Goal: Communication & Community: Answer question/provide support

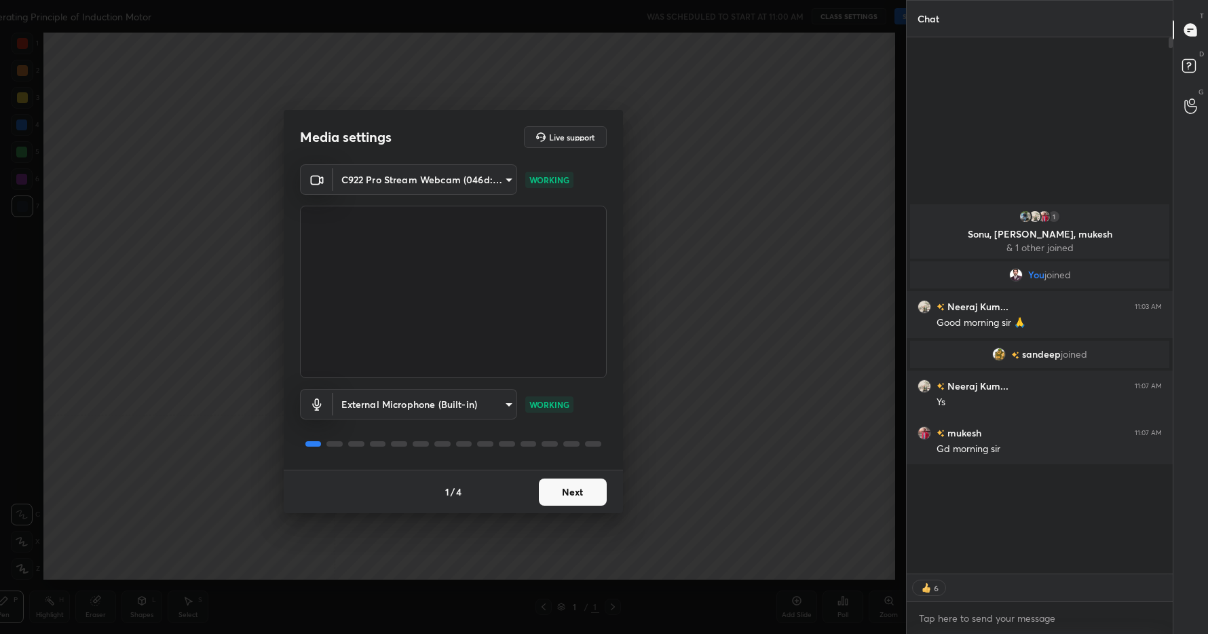
type textarea "x"
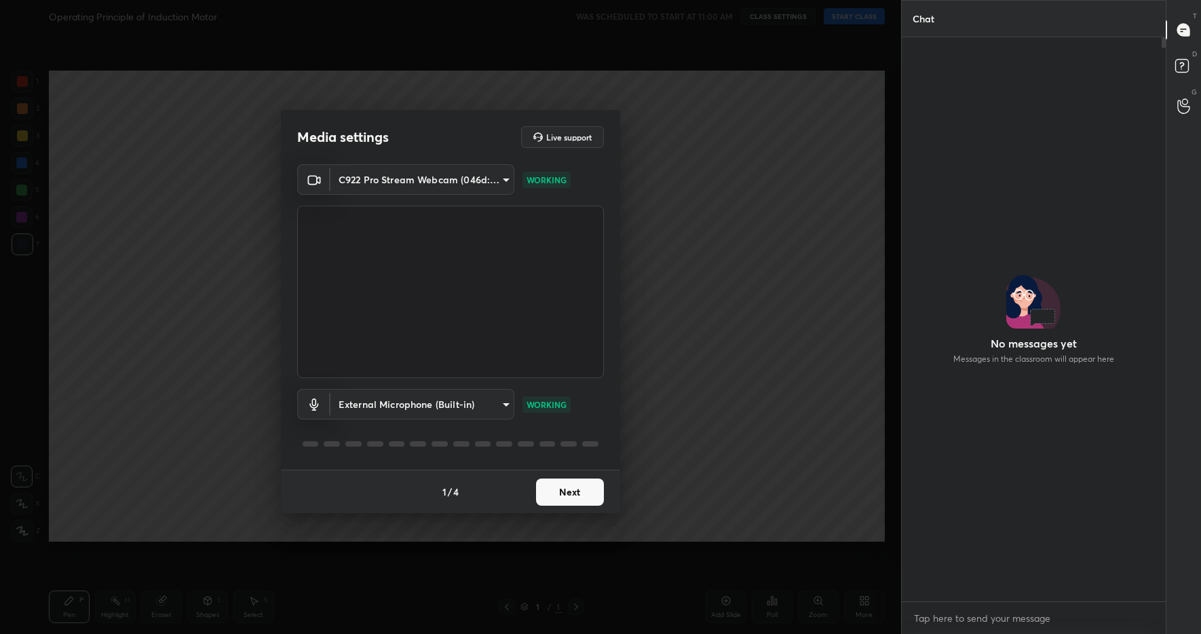
scroll to position [461, 260]
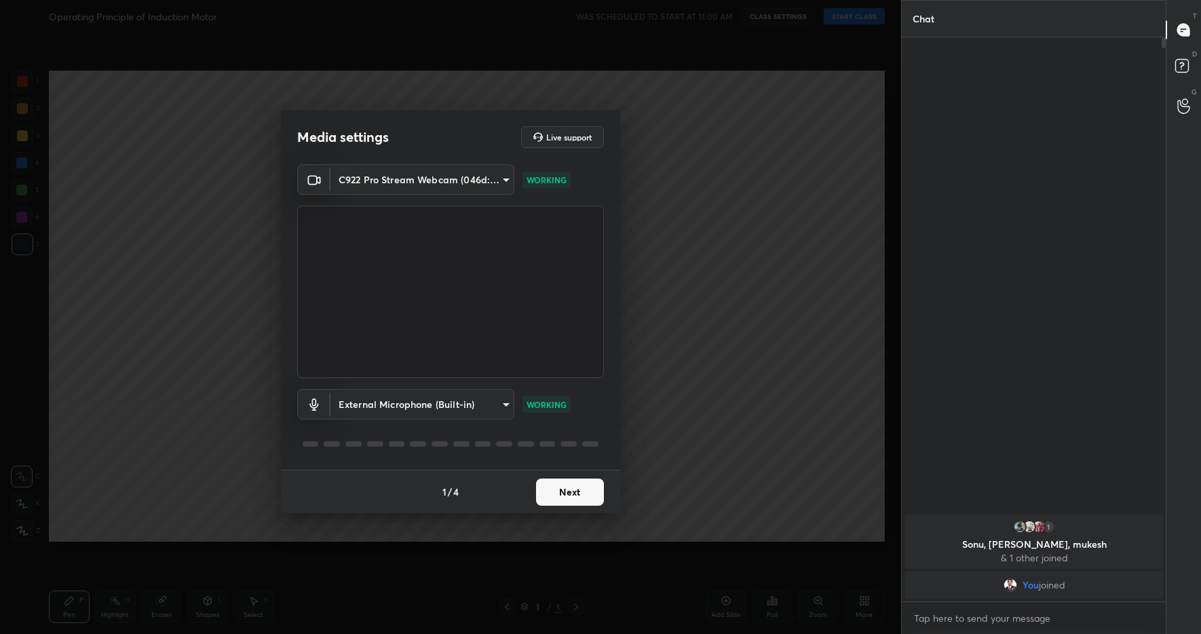
click at [574, 494] on button "Next" at bounding box center [570, 491] width 68 height 27
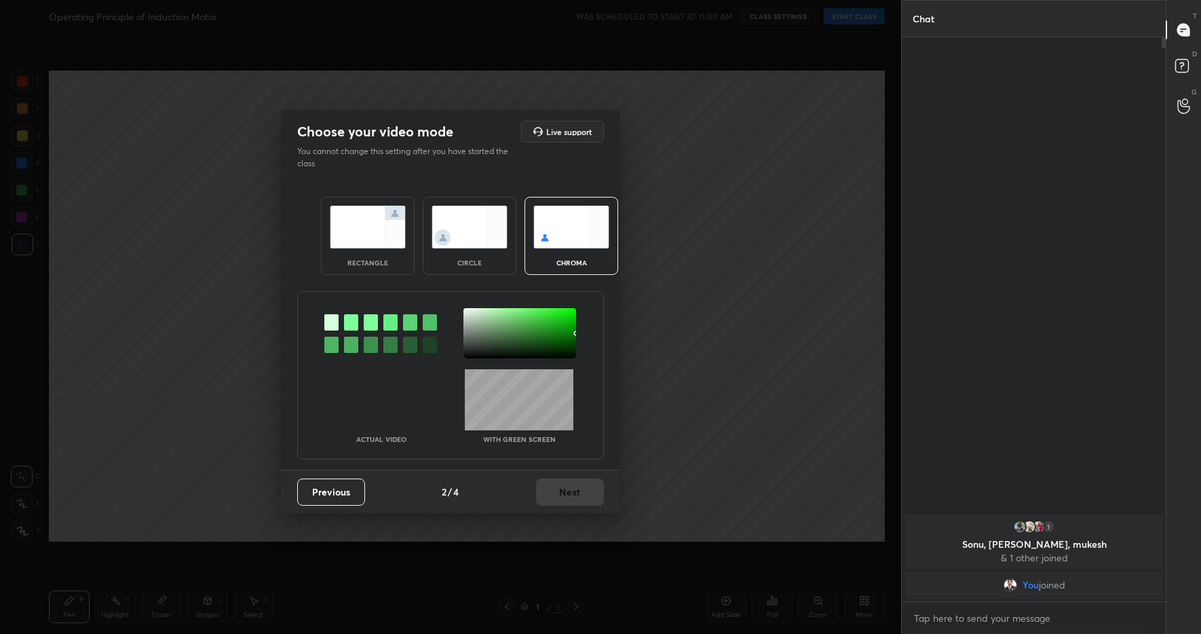
click at [375, 230] on img at bounding box center [368, 227] width 76 height 43
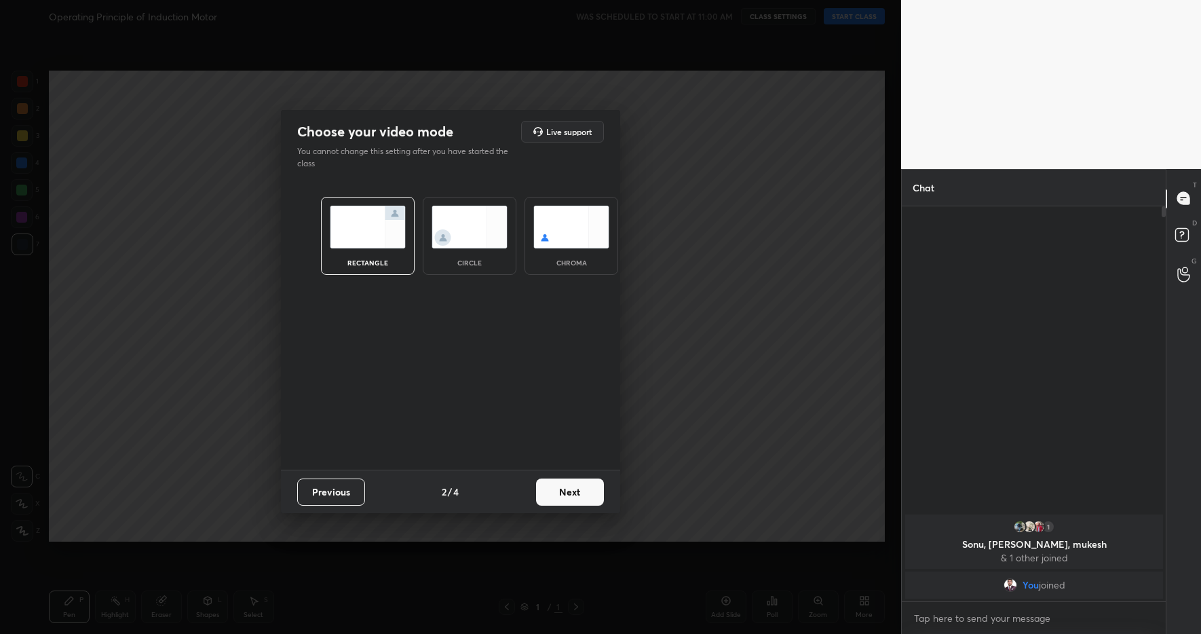
click at [567, 499] on button "Next" at bounding box center [570, 491] width 68 height 27
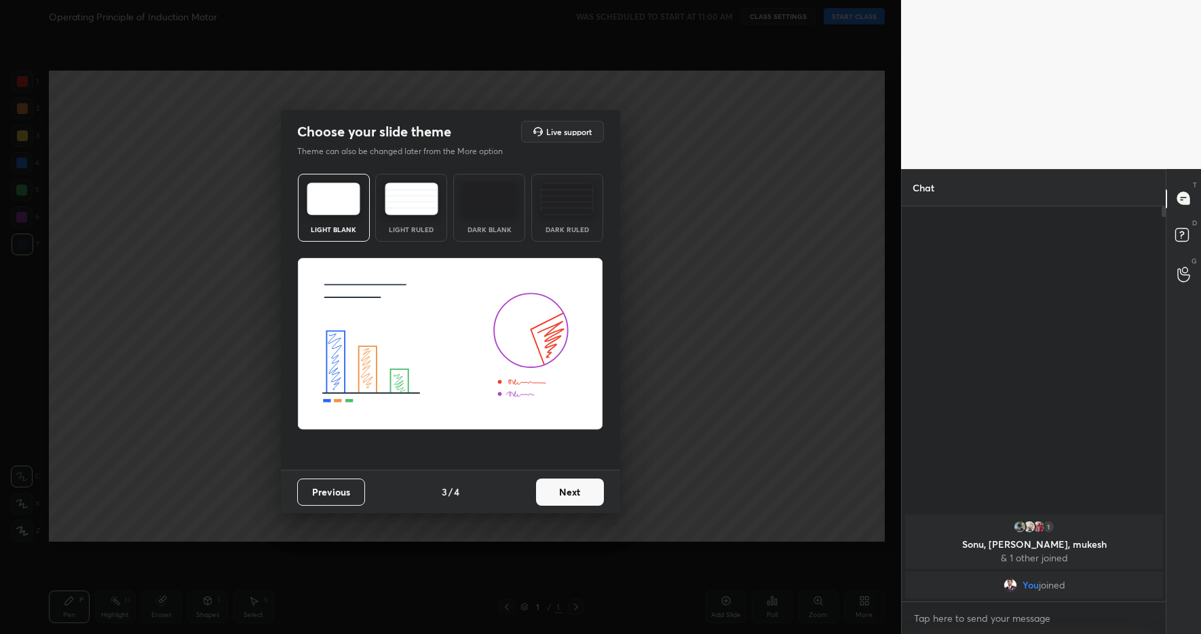
click at [568, 496] on button "Next" at bounding box center [570, 491] width 68 height 27
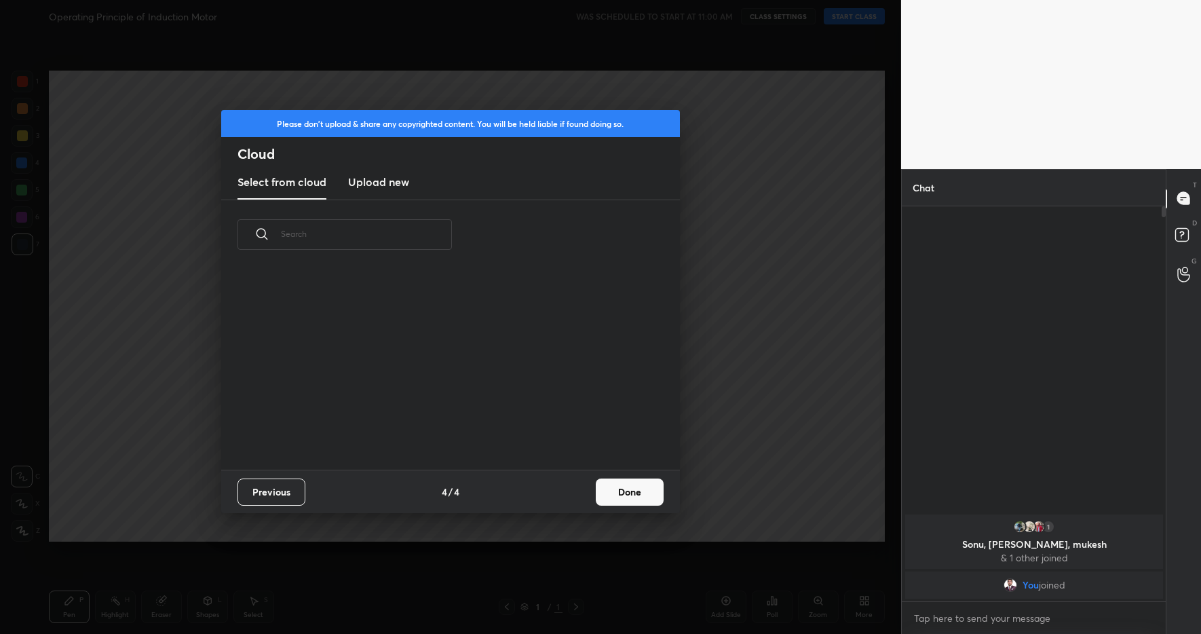
click at [644, 492] on button "Done" at bounding box center [630, 491] width 68 height 27
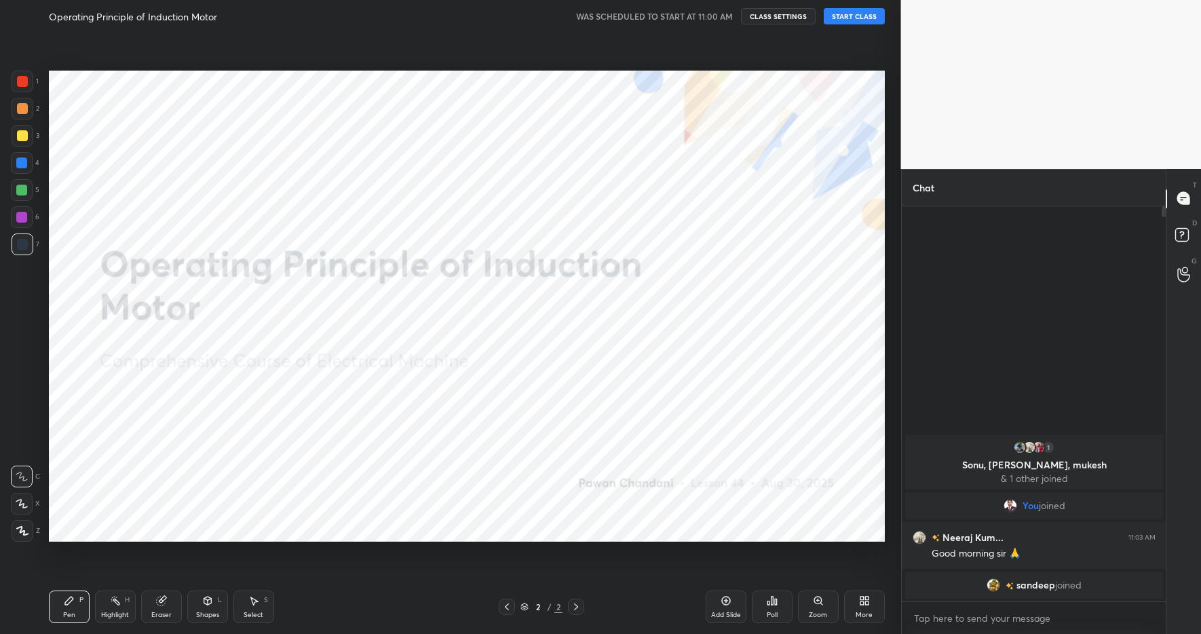
click at [856, 20] on button "START CLASS" at bounding box center [854, 16] width 61 height 16
drag, startPoint x: 117, startPoint y: 607, endPoint x: 76, endPoint y: 597, distance: 42.0
click at [115, 607] on div "Highlight H" at bounding box center [115, 606] width 41 height 33
drag, startPoint x: 73, startPoint y: 601, endPoint x: 144, endPoint y: 594, distance: 71.6
click at [73, 600] on icon at bounding box center [69, 600] width 11 height 11
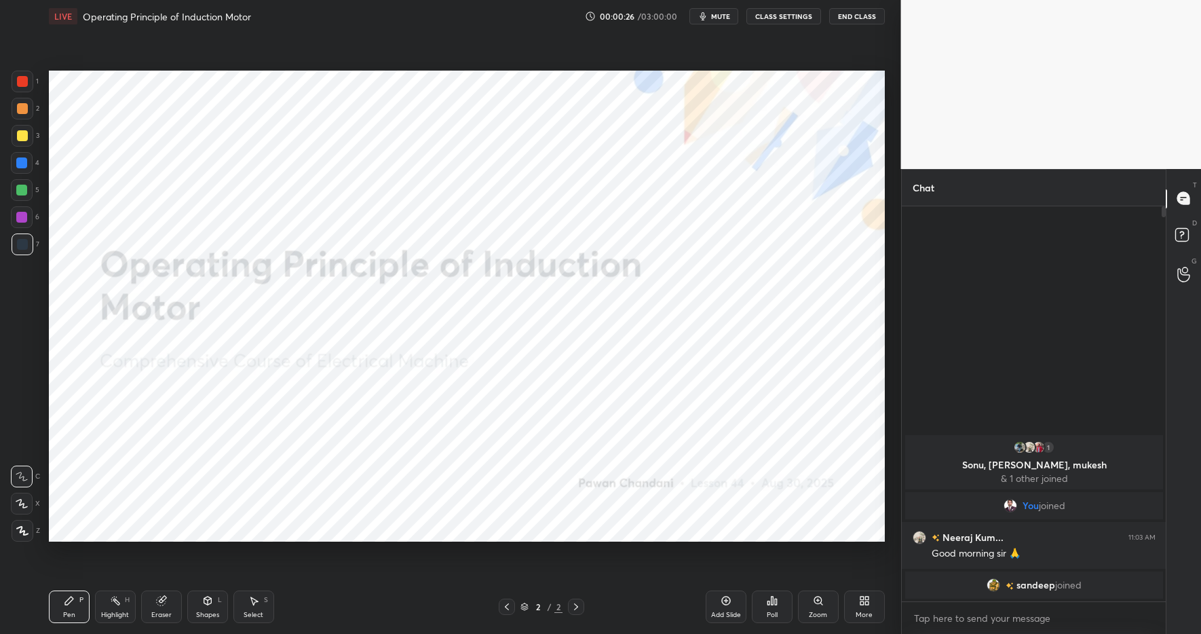
click at [354, 602] on div "Pen P Highlight H Eraser Shapes L Select S" at bounding box center [213, 606] width 328 height 33
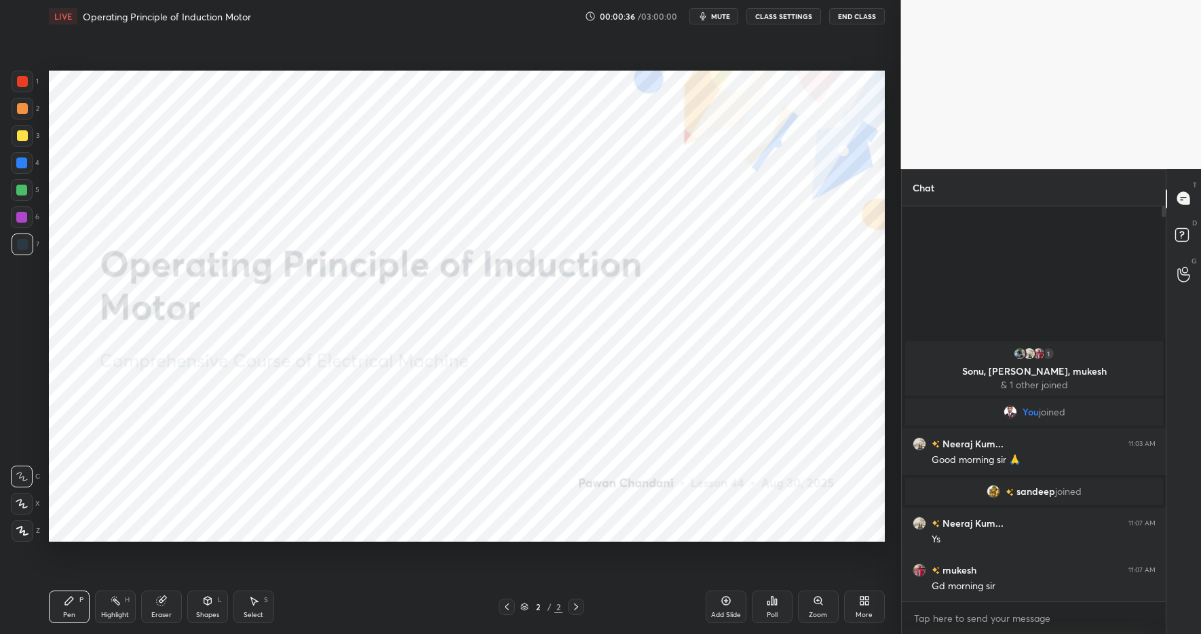
scroll to position [363, 260]
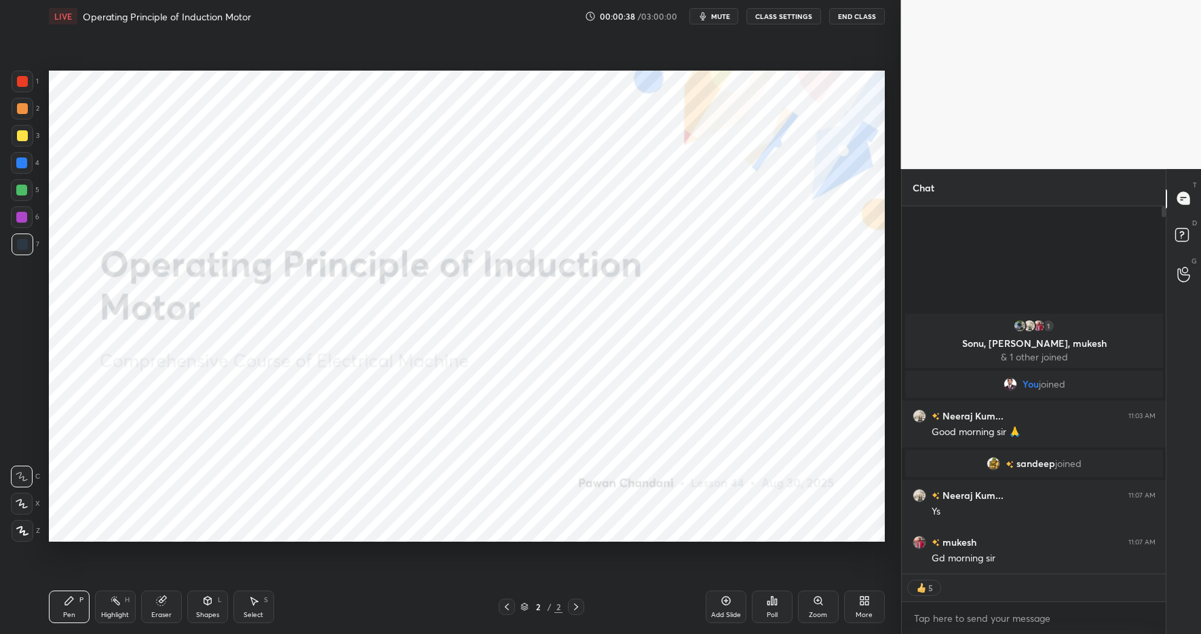
drag, startPoint x: 119, startPoint y: 610, endPoint x: 86, endPoint y: 601, distance: 35.2
click at [119, 611] on div "Highlight" at bounding box center [115, 614] width 28 height 7
drag, startPoint x: 79, startPoint y: 603, endPoint x: 163, endPoint y: 596, distance: 83.8
click at [79, 603] on div "P" at bounding box center [81, 600] width 4 height 7
drag, startPoint x: 348, startPoint y: 624, endPoint x: 250, endPoint y: 546, distance: 124.6
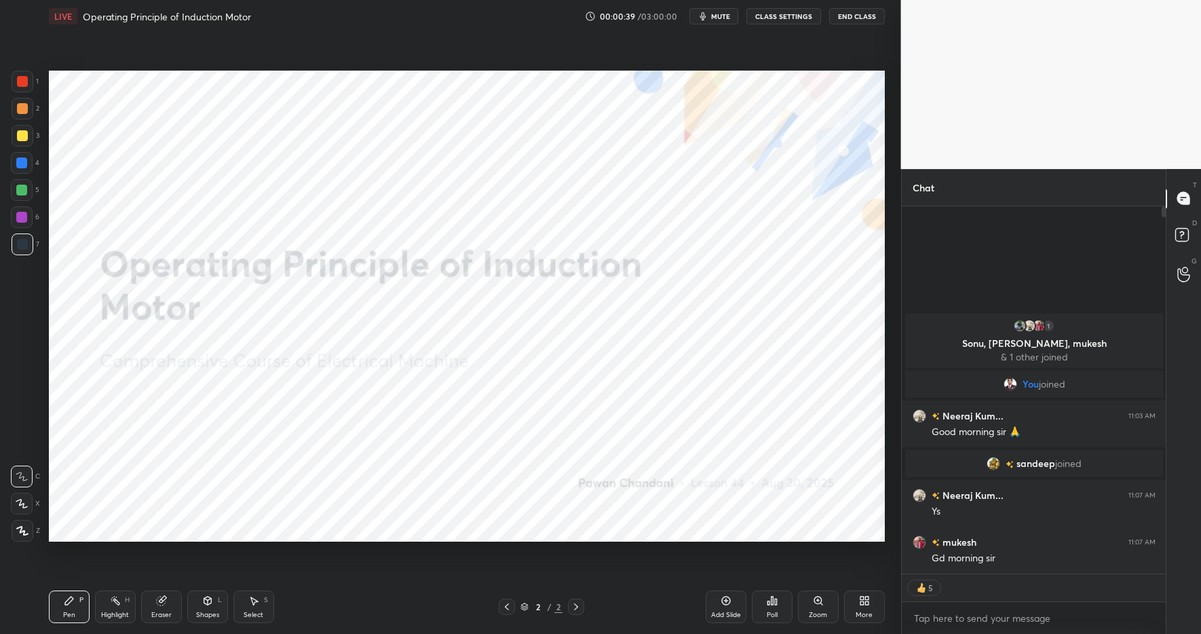
click at [348, 624] on div "Pen P Highlight H Eraser Shapes L Select S 2 / 2 Add Slide Poll Zoom More" at bounding box center [467, 607] width 836 height 54
click at [22, 162] on div at bounding box center [21, 162] width 11 height 11
click at [123, 608] on div "Highlight H" at bounding box center [115, 606] width 41 height 33
drag, startPoint x: 77, startPoint y: 601, endPoint x: 111, endPoint y: 597, distance: 34.8
click at [77, 599] on div "Pen P" at bounding box center [69, 606] width 41 height 33
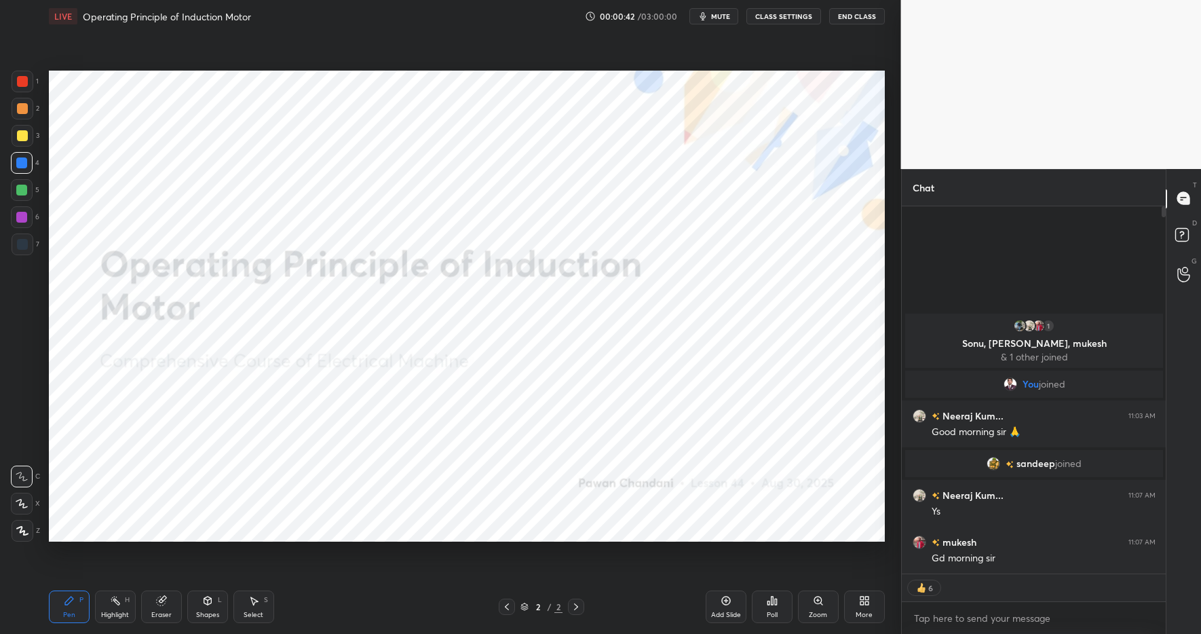
click at [372, 615] on div "Pen P Highlight H Eraser Shapes L Select S" at bounding box center [213, 606] width 328 height 33
click at [345, 616] on div "Pen P Highlight H Eraser Shapes L Select S" at bounding box center [213, 606] width 328 height 33
drag, startPoint x: 116, startPoint y: 612, endPoint x: 73, endPoint y: 598, distance: 45.1
click at [115, 611] on div "Highlight" at bounding box center [115, 614] width 28 height 7
click at [71, 597] on icon at bounding box center [69, 601] width 8 height 8
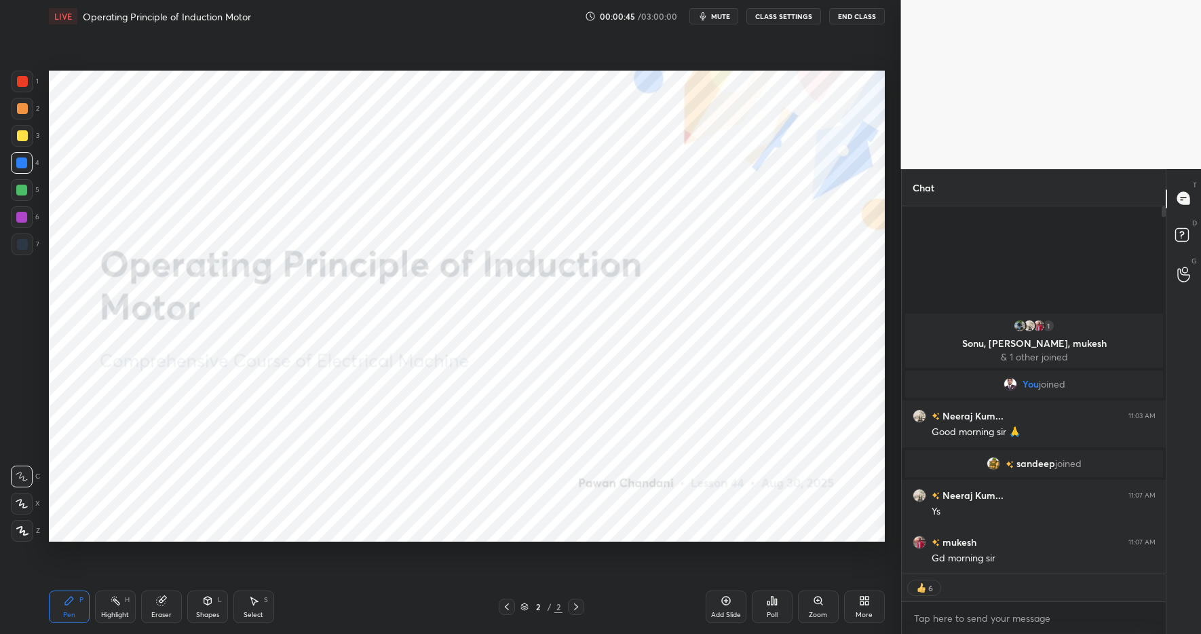
click at [381, 622] on div "Pen P Highlight H Eraser Shapes L Select S 2 / 2 Add Slide Poll Zoom More" at bounding box center [467, 607] width 836 height 54
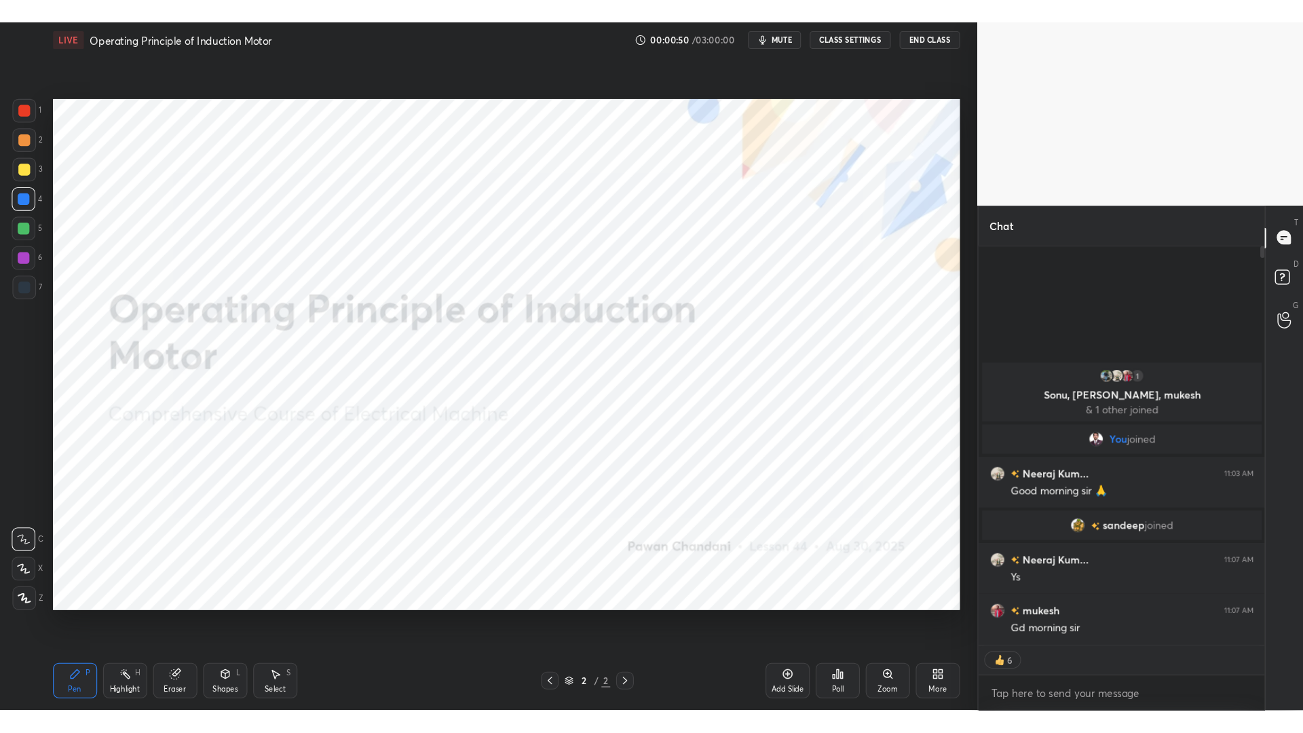
scroll to position [391, 260]
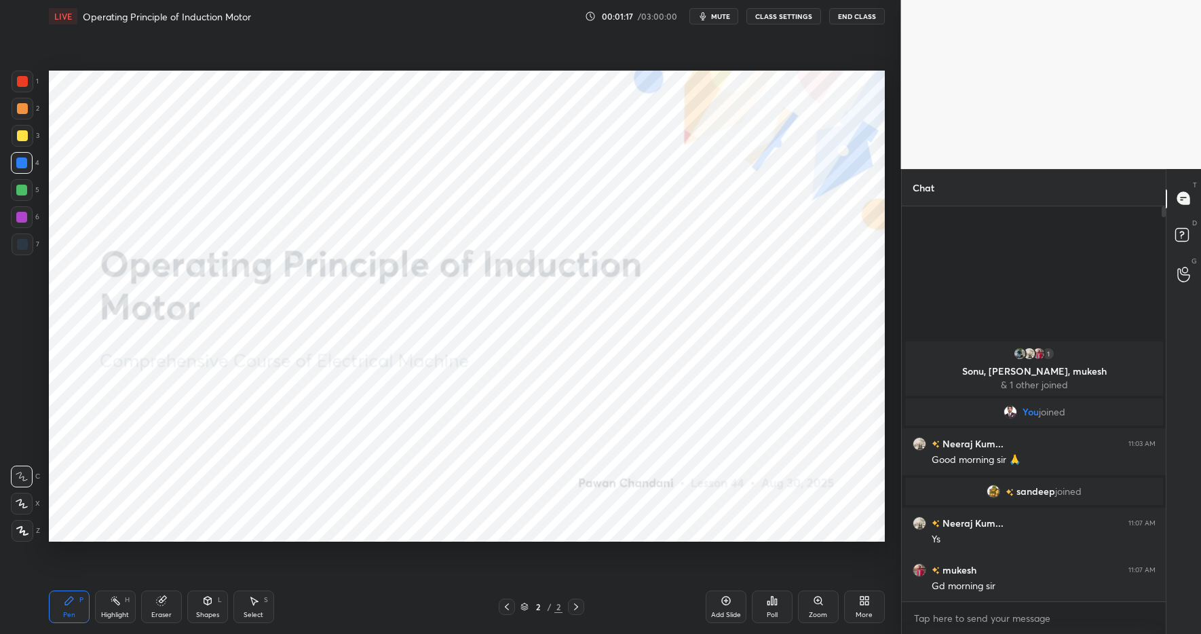
drag, startPoint x: 119, startPoint y: 610, endPoint x: 77, endPoint y: 597, distance: 43.6
click at [119, 611] on div "Highlight" at bounding box center [115, 614] width 28 height 7
drag, startPoint x: 75, startPoint y: 599, endPoint x: 208, endPoint y: 595, distance: 133.1
click at [75, 599] on div "Pen P" at bounding box center [69, 606] width 41 height 33
click at [112, 613] on div "Highlight" at bounding box center [115, 614] width 28 height 7
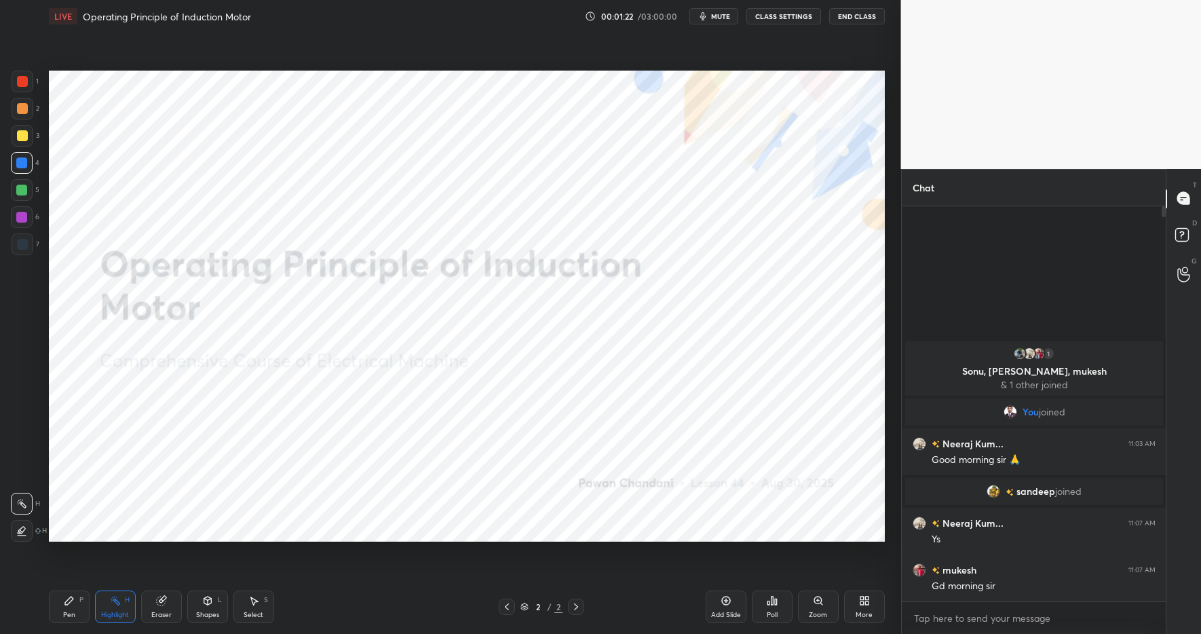
click at [79, 607] on div "Pen P" at bounding box center [69, 606] width 41 height 33
drag, startPoint x: 353, startPoint y: 626, endPoint x: 321, endPoint y: 573, distance: 61.2
click at [352, 623] on div "Pen P Highlight H Eraser Shapes L Select S 2 / 2 Add Slide Poll Zoom More" at bounding box center [467, 607] width 836 height 54
click at [246, 606] on div "Select S" at bounding box center [253, 606] width 41 height 33
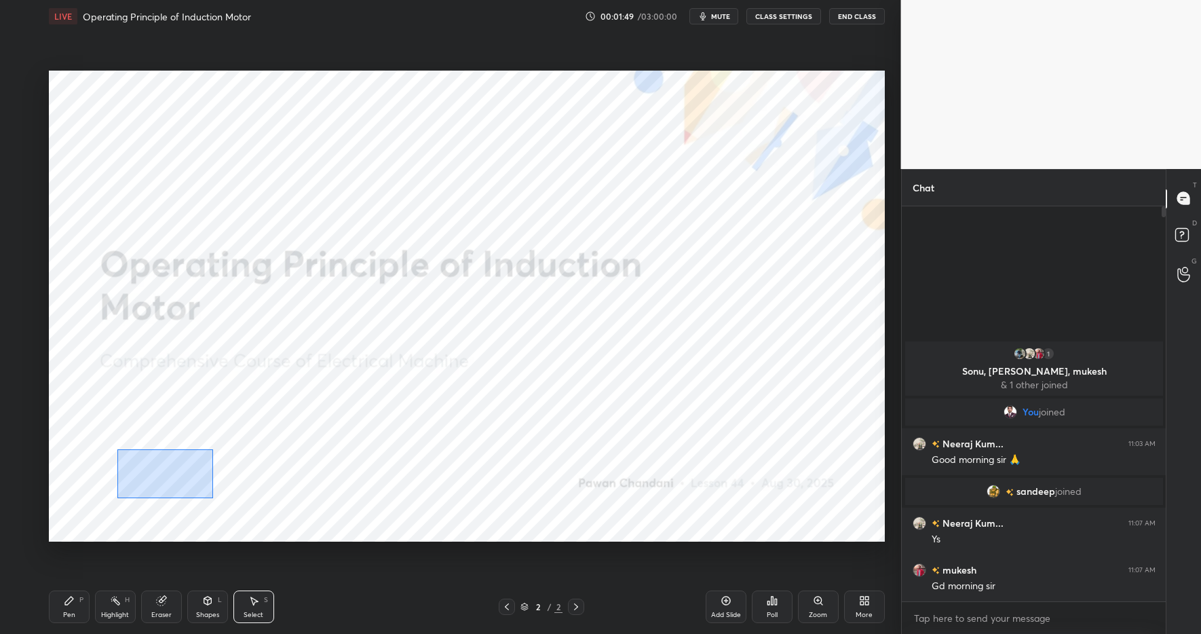
drag, startPoint x: 168, startPoint y: 470, endPoint x: 282, endPoint y: 546, distance: 138.0
click at [288, 553] on div "0 ° Undo Copy Duplicate Duplicate to new slide Delete Setting up your live clas…" at bounding box center [466, 306] width 847 height 547
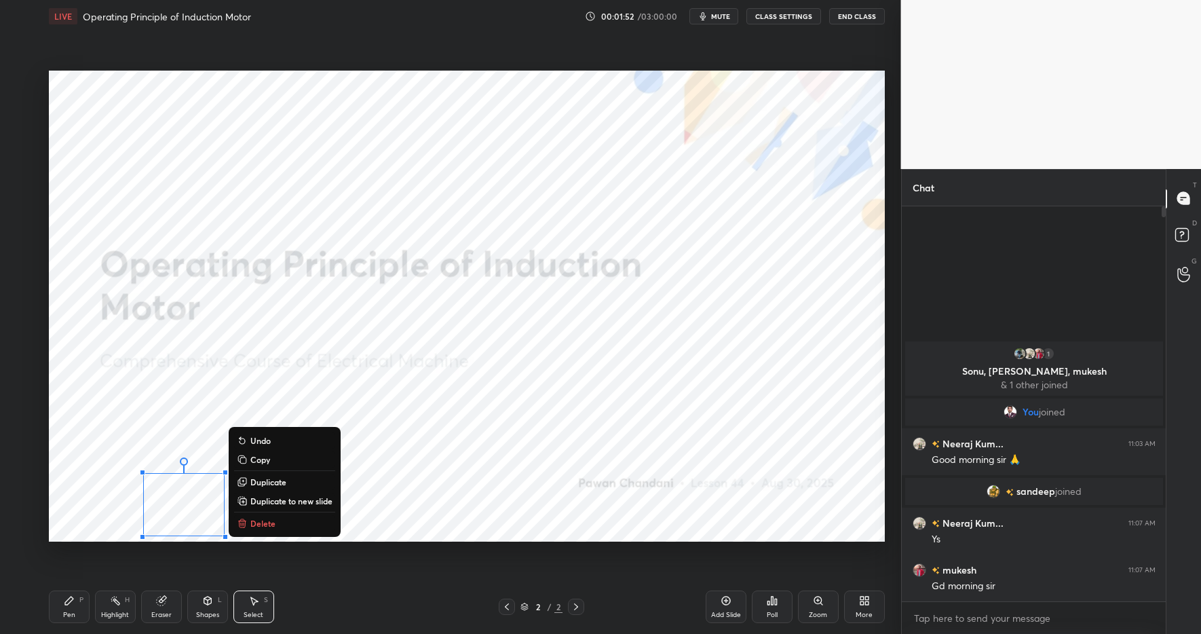
click at [258, 526] on p "Delete" at bounding box center [262, 523] width 25 height 11
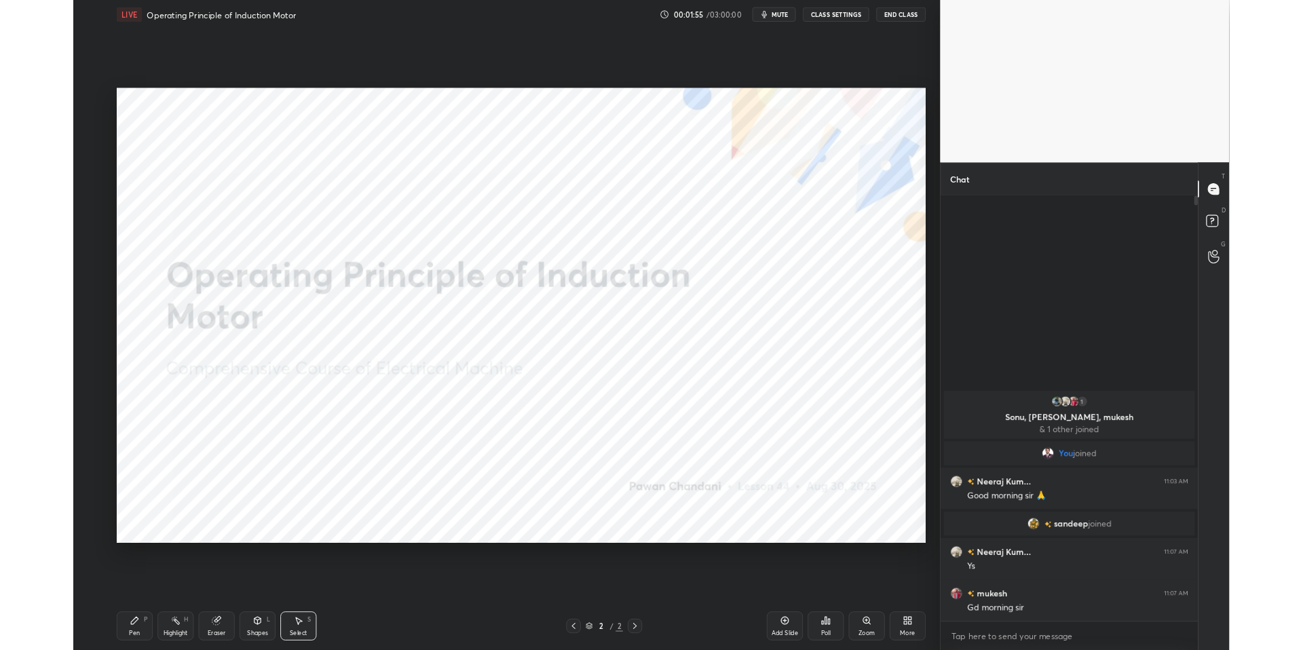
scroll to position [67302, 66942]
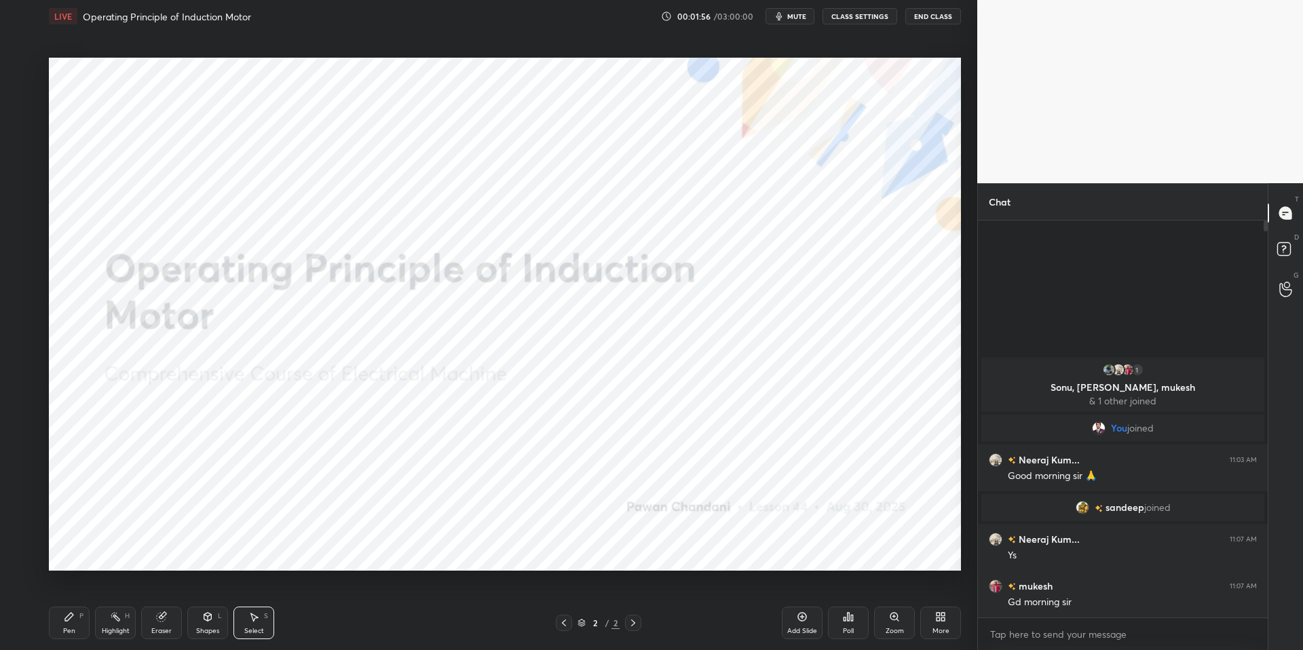
click at [461, 623] on div "2 / 2" at bounding box center [598, 623] width 366 height 16
click at [944, 629] on div "More" at bounding box center [940, 631] width 17 height 7
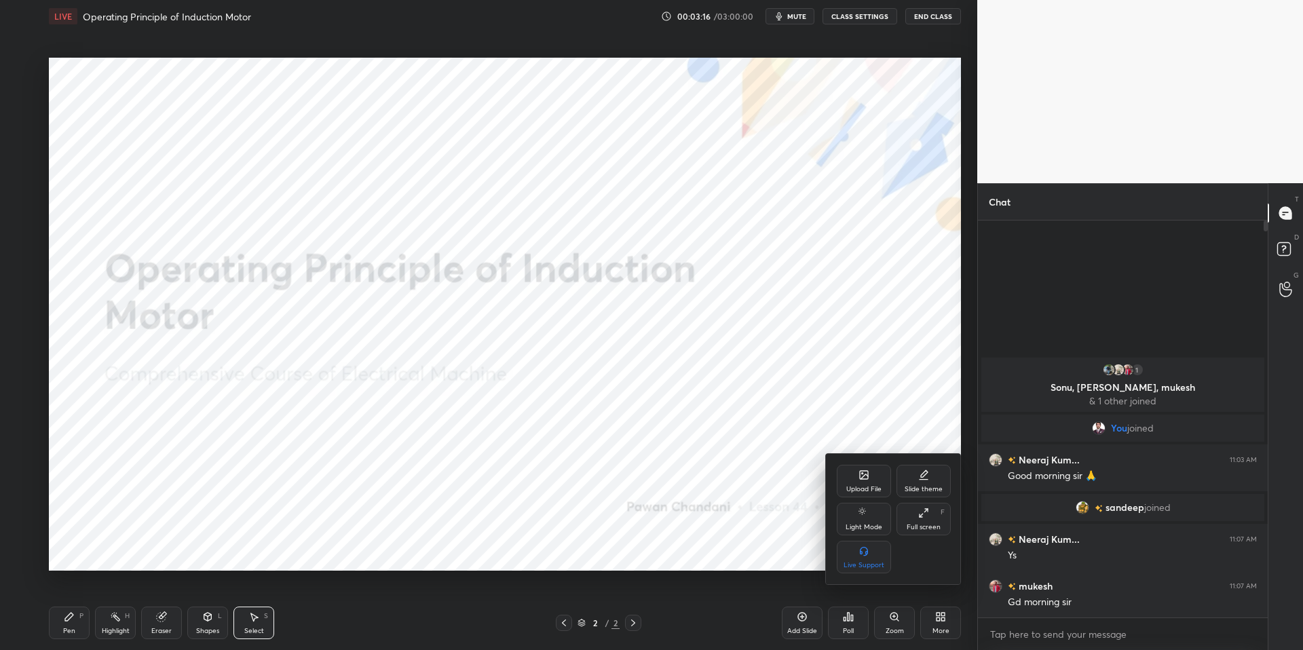
click at [856, 479] on div "Upload File" at bounding box center [864, 481] width 54 height 33
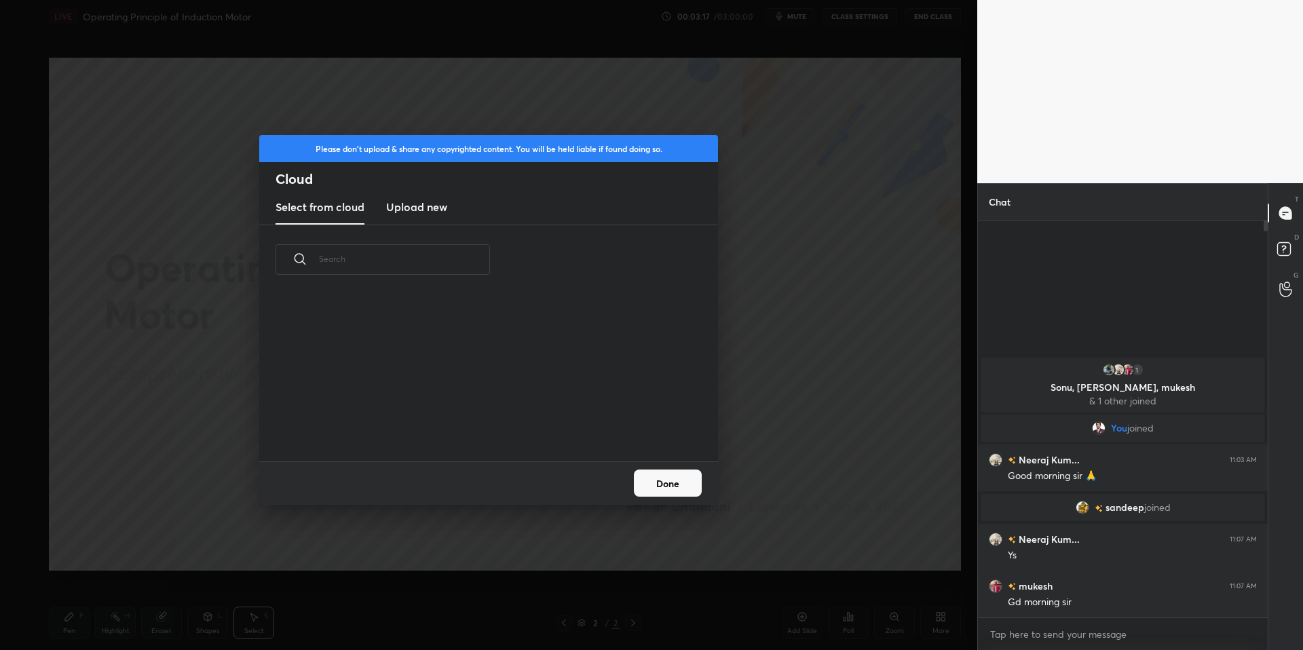
scroll to position [167, 436]
click at [437, 210] on h3 "Upload new" at bounding box center [416, 207] width 61 height 16
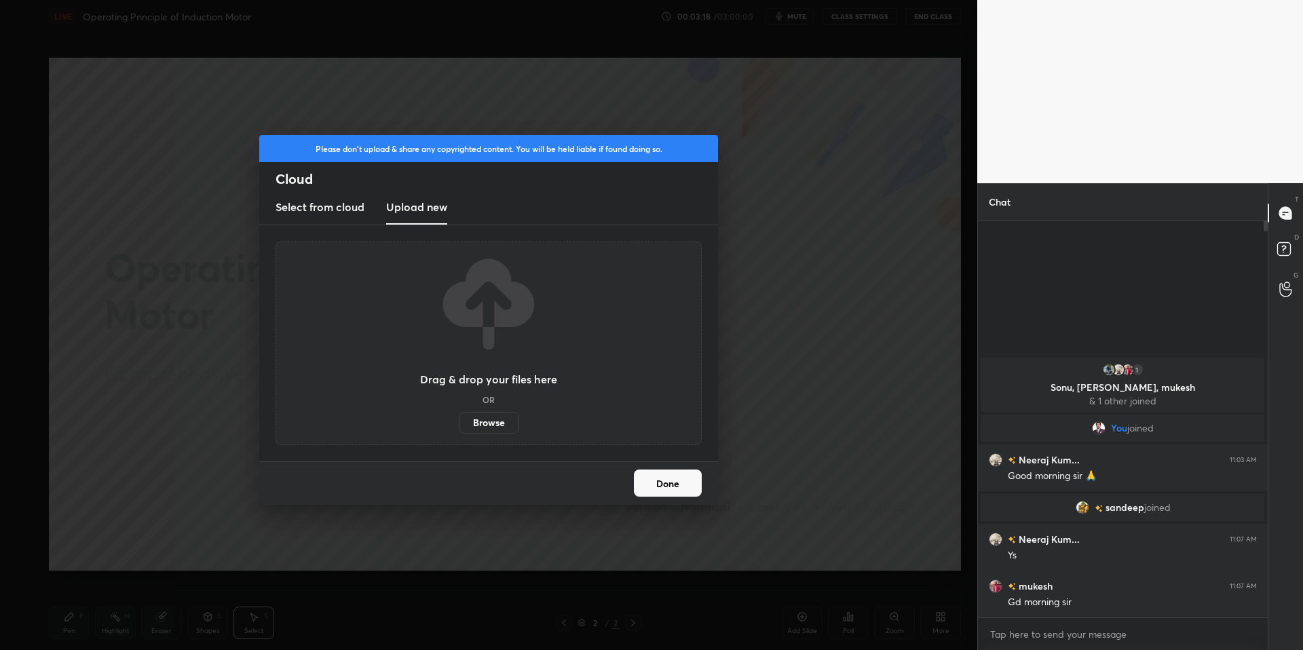
click at [489, 426] on label "Browse" at bounding box center [489, 423] width 60 height 22
click at [459, 426] on input "Browse" at bounding box center [459, 423] width 0 height 22
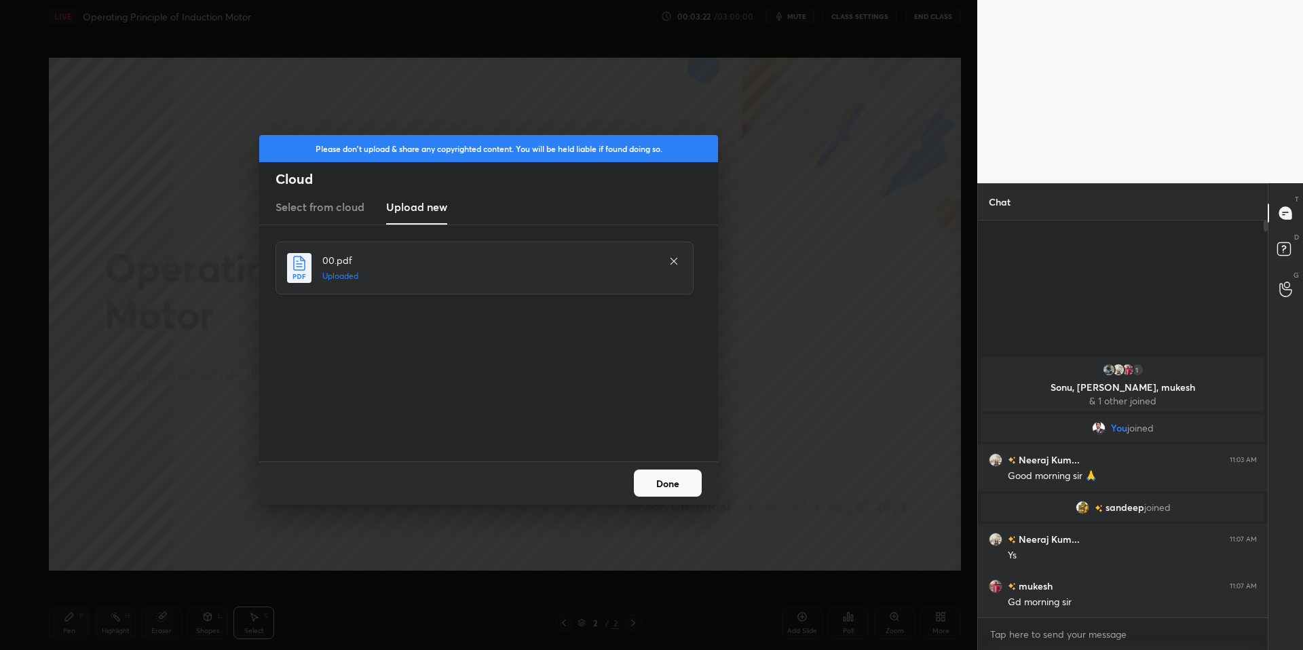
drag, startPoint x: 667, startPoint y: 480, endPoint x: 679, endPoint y: 480, distance: 12.2
click at [672, 479] on button "Done" at bounding box center [668, 483] width 68 height 27
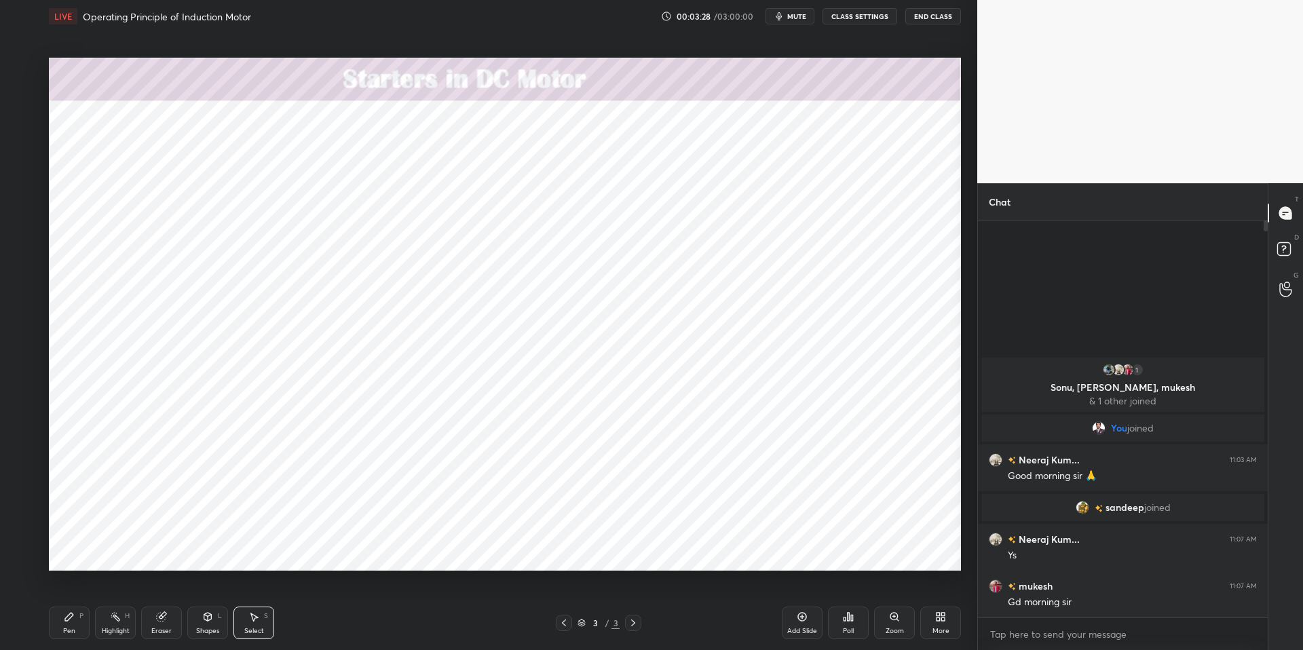
click at [117, 628] on div "Highlight" at bounding box center [116, 631] width 28 height 7
click at [70, 618] on icon at bounding box center [69, 617] width 8 height 8
click at [371, 626] on div "Pen P Highlight H Eraser Shapes L Select S" at bounding box center [232, 623] width 366 height 33
drag, startPoint x: 21, startPoint y: 126, endPoint x: 13, endPoint y: 156, distance: 31.6
click at [21, 126] on div at bounding box center [22, 122] width 11 height 11
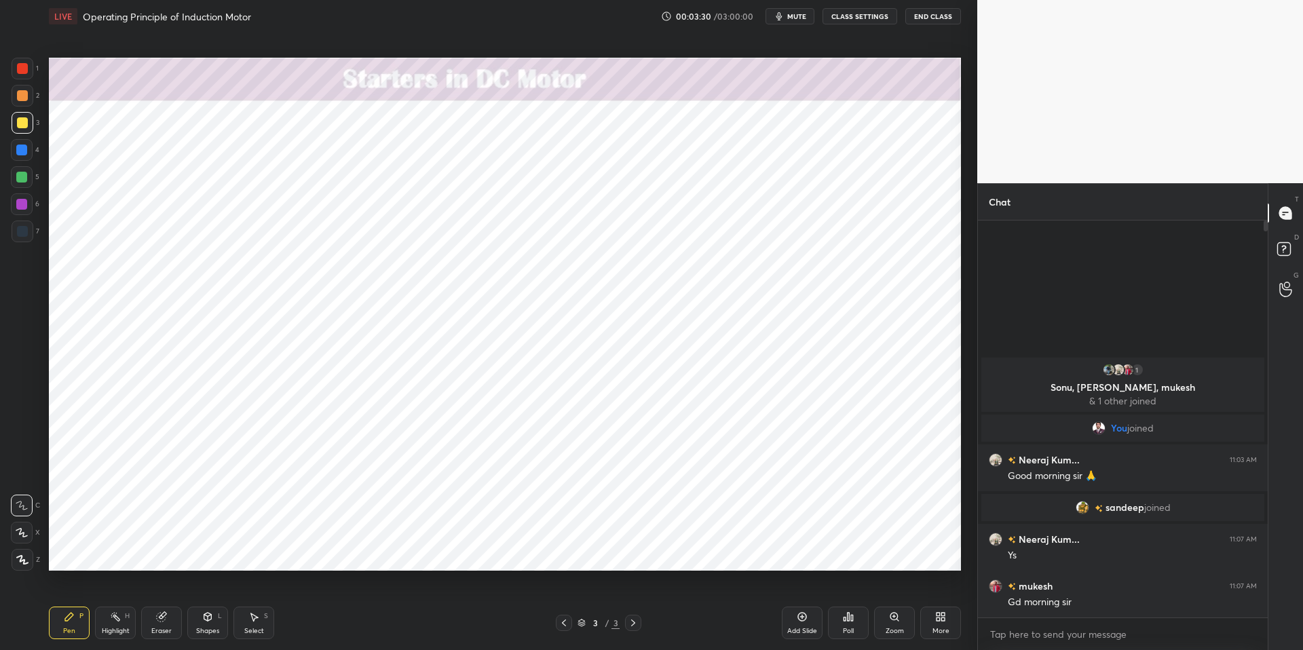
click at [25, 178] on div at bounding box center [21, 177] width 11 height 11
click at [28, 95] on div at bounding box center [23, 96] width 22 height 22
click at [25, 181] on div at bounding box center [21, 177] width 11 height 11
click at [24, 101] on div at bounding box center [23, 96] width 22 height 22
click at [24, 182] on div at bounding box center [21, 177] width 11 height 11
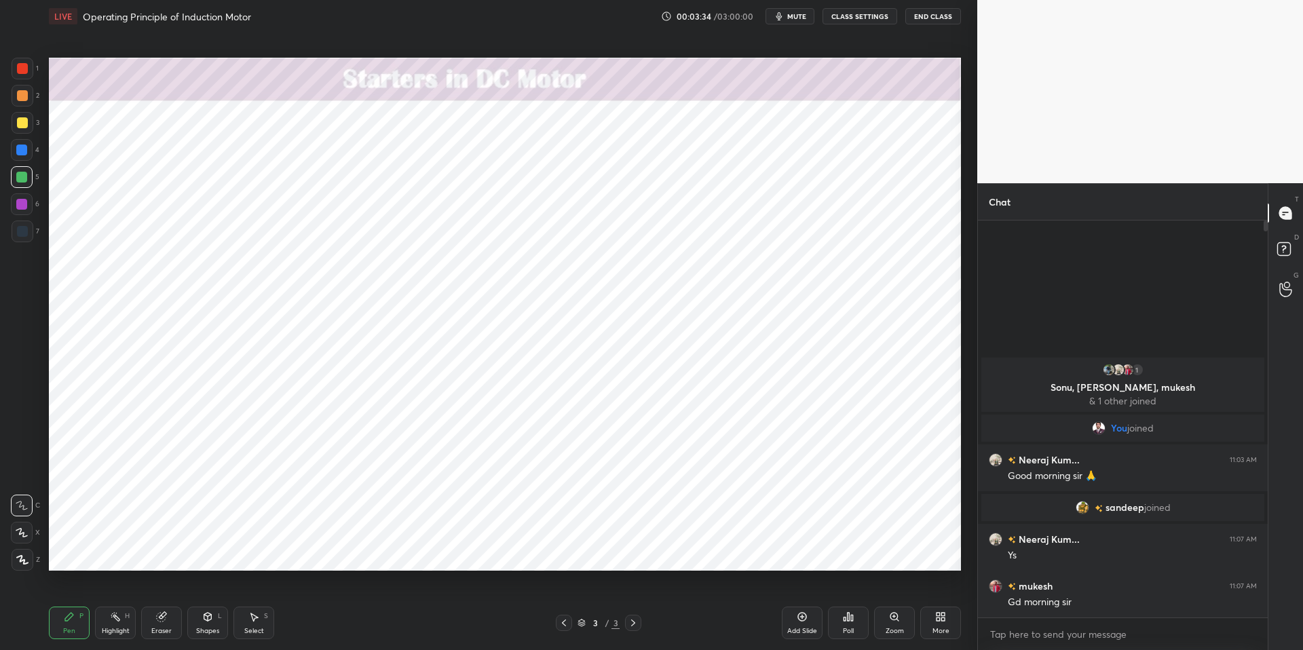
click at [934, 624] on div "More" at bounding box center [940, 623] width 41 height 33
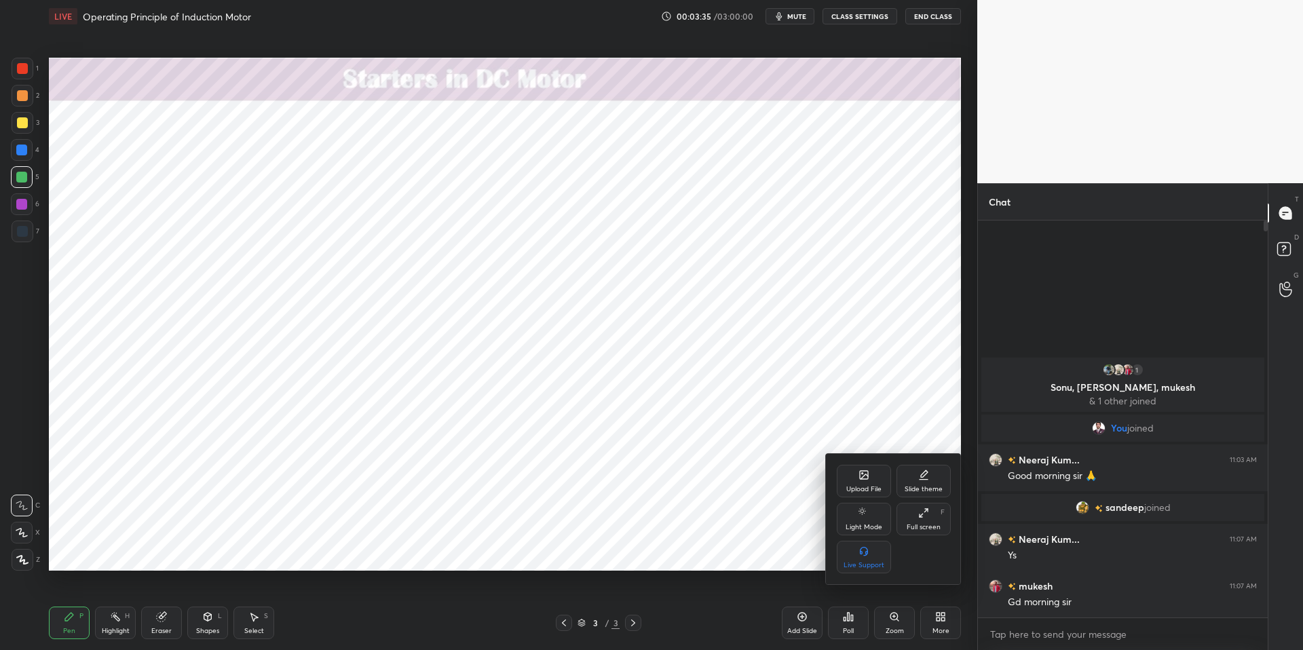
click at [353, 631] on div at bounding box center [651, 325] width 1303 height 650
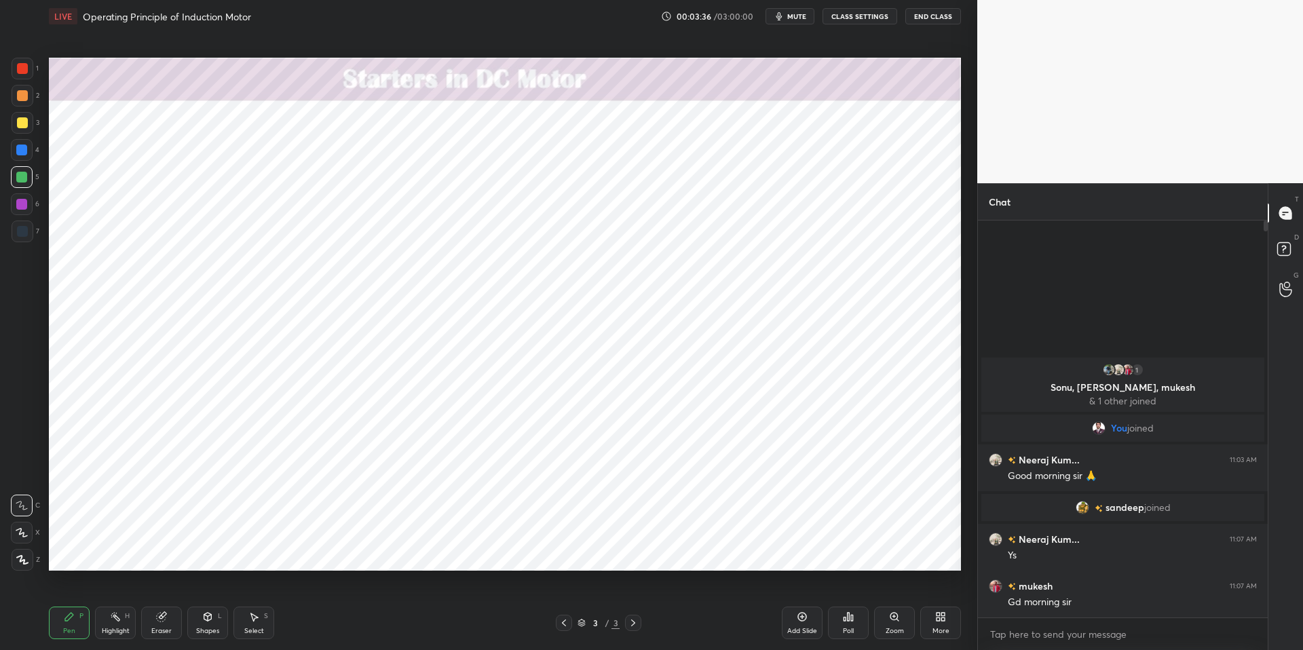
click at [124, 621] on div "Highlight H" at bounding box center [115, 623] width 41 height 33
click at [79, 618] on div "P" at bounding box center [81, 616] width 4 height 7
drag, startPoint x: 418, startPoint y: 644, endPoint x: 381, endPoint y: 600, distance: 57.3
click at [415, 633] on div "Pen P Highlight H Eraser Shapes L Select S 3 / 3 Add Slide Poll Zoom More" at bounding box center [505, 623] width 912 height 54
drag, startPoint x: 20, startPoint y: 147, endPoint x: 28, endPoint y: 146, distance: 8.3
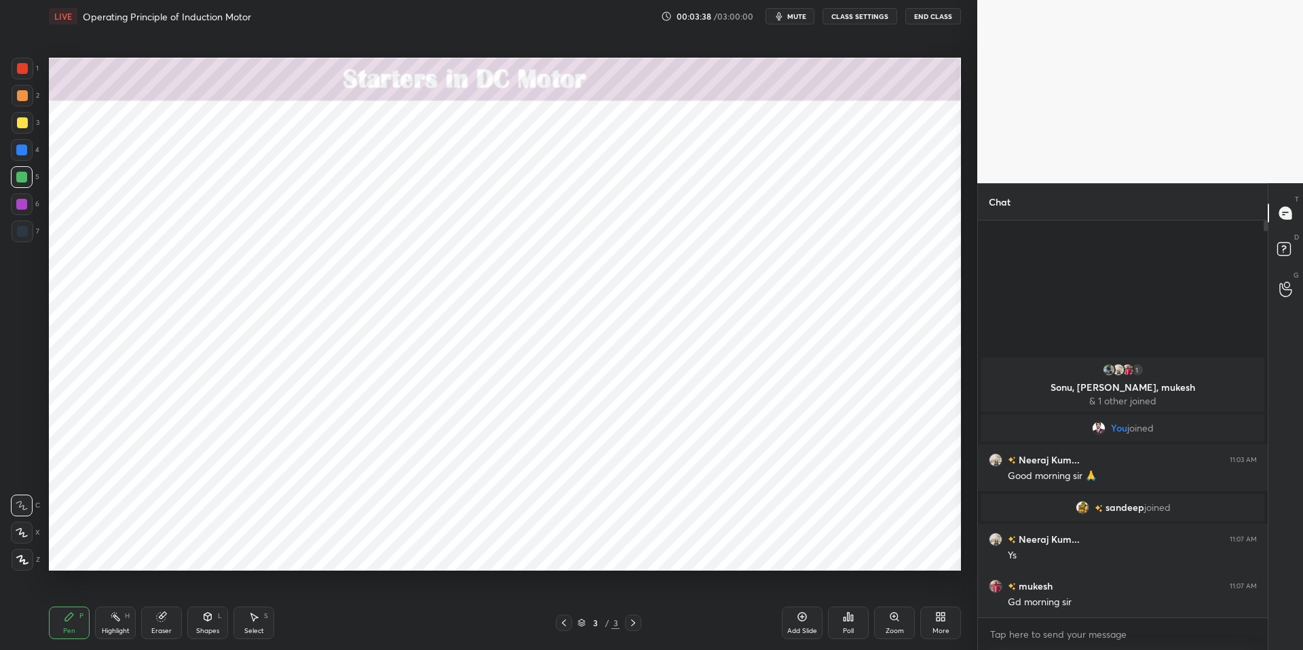
click at [20, 147] on div at bounding box center [21, 150] width 11 height 11
drag, startPoint x: 113, startPoint y: 623, endPoint x: 102, endPoint y: 621, distance: 11.7
click at [107, 622] on div "Highlight H" at bounding box center [115, 623] width 41 height 33
click at [73, 616] on icon at bounding box center [69, 616] width 11 height 11
click at [377, 633] on div "Pen P Highlight H Eraser Shapes L Select S 3 / 3 Add Slide Poll Zoom More" at bounding box center [505, 623] width 912 height 54
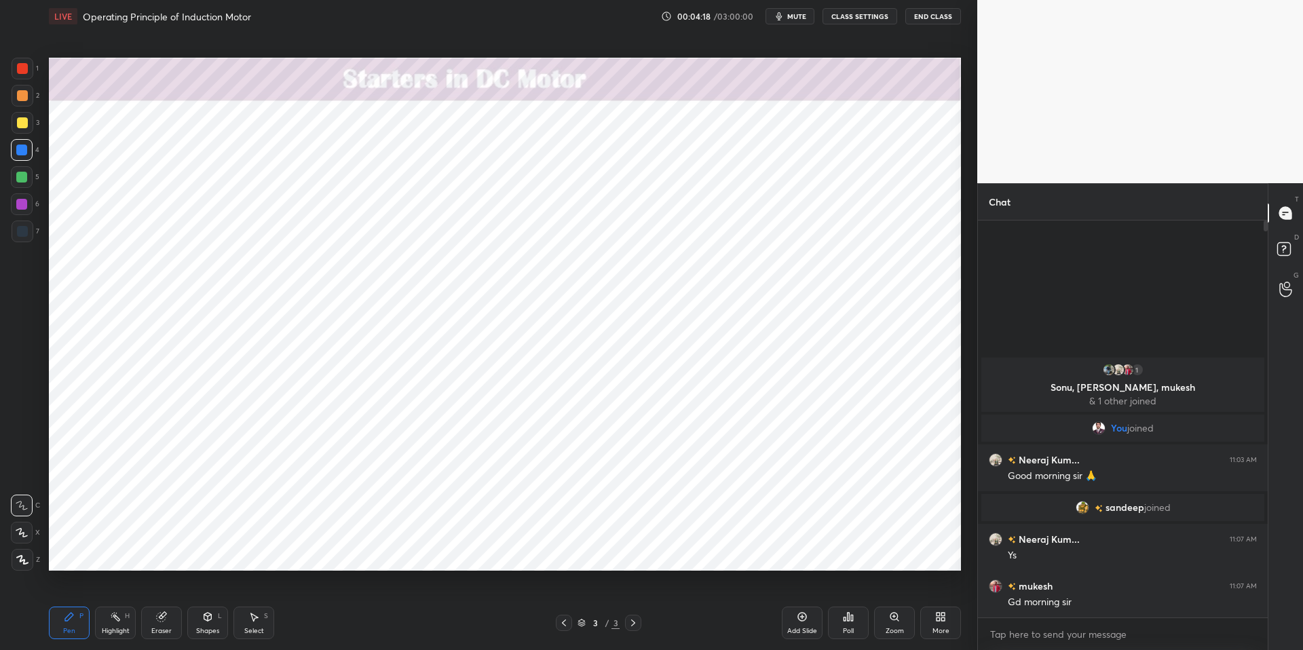
click at [28, 178] on div at bounding box center [22, 177] width 22 height 22
click at [19, 124] on div at bounding box center [22, 122] width 11 height 11
click at [24, 151] on div at bounding box center [21, 150] width 11 height 11
click at [22, 68] on div at bounding box center [22, 68] width 11 height 11
click at [119, 625] on div "Highlight H" at bounding box center [115, 623] width 41 height 33
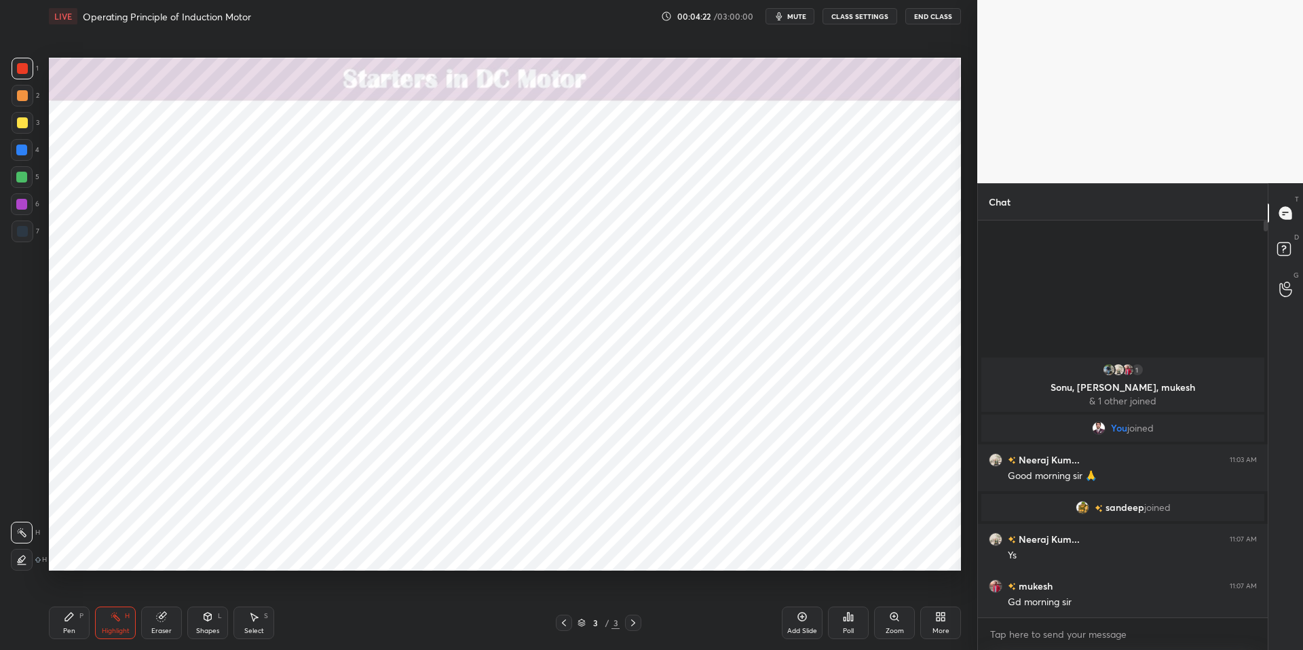
drag, startPoint x: 75, startPoint y: 617, endPoint x: 132, endPoint y: 611, distance: 57.3
click at [76, 616] on div "Pen P" at bounding box center [69, 623] width 41 height 33
click at [396, 620] on div "Pen P Highlight H Eraser Shapes L Select S" at bounding box center [232, 623] width 366 height 33
click at [24, 124] on div at bounding box center [22, 122] width 11 height 11
click at [27, 121] on div at bounding box center [23, 123] width 22 height 22
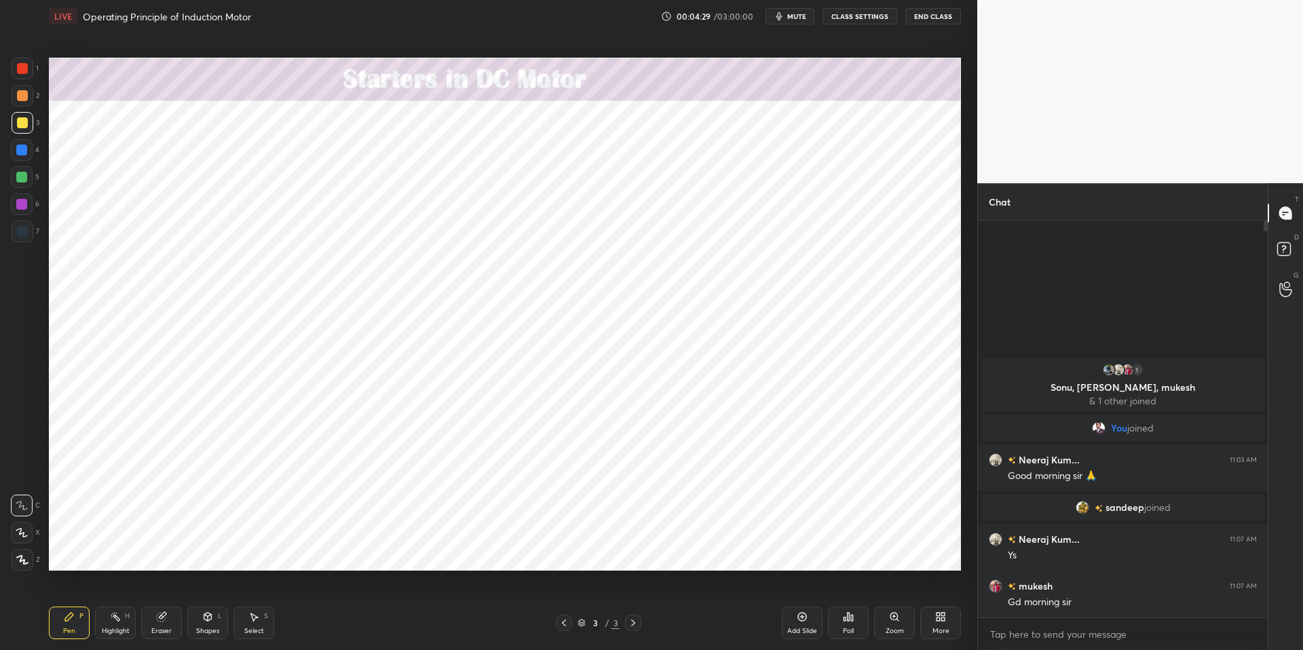
click at [24, 533] on icon at bounding box center [21, 533] width 11 height 8
click at [254, 629] on div "Select" at bounding box center [254, 631] width 20 height 7
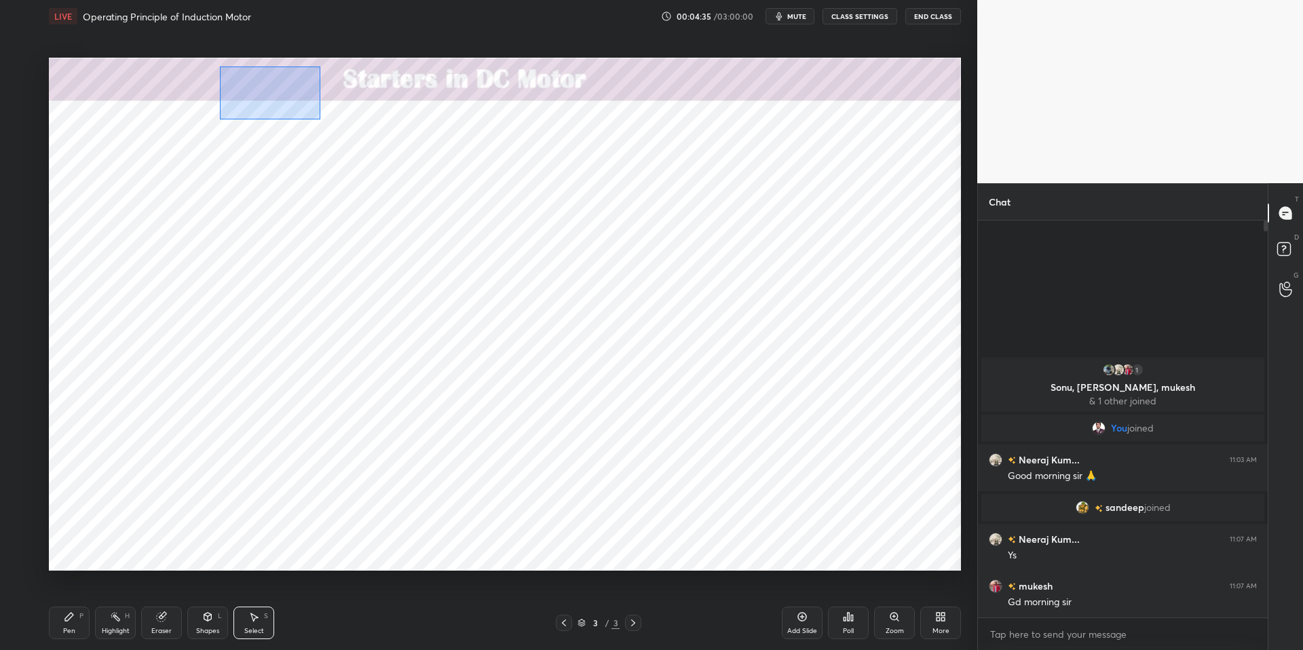
drag, startPoint x: 276, startPoint y: 96, endPoint x: 319, endPoint y: 117, distance: 48.3
click at [319, 118] on div "0 ° Undo Copy Duplicate Duplicate to new slide Delete" at bounding box center [505, 314] width 912 height 513
drag, startPoint x: 269, startPoint y: 91, endPoint x: 292, endPoint y: 87, distance: 23.4
click at [292, 87] on div "0 ° Undo Copy Duplicate Duplicate to new slide Delete" at bounding box center [505, 314] width 912 height 513
drag, startPoint x: 296, startPoint y: 87, endPoint x: 286, endPoint y: 94, distance: 12.2
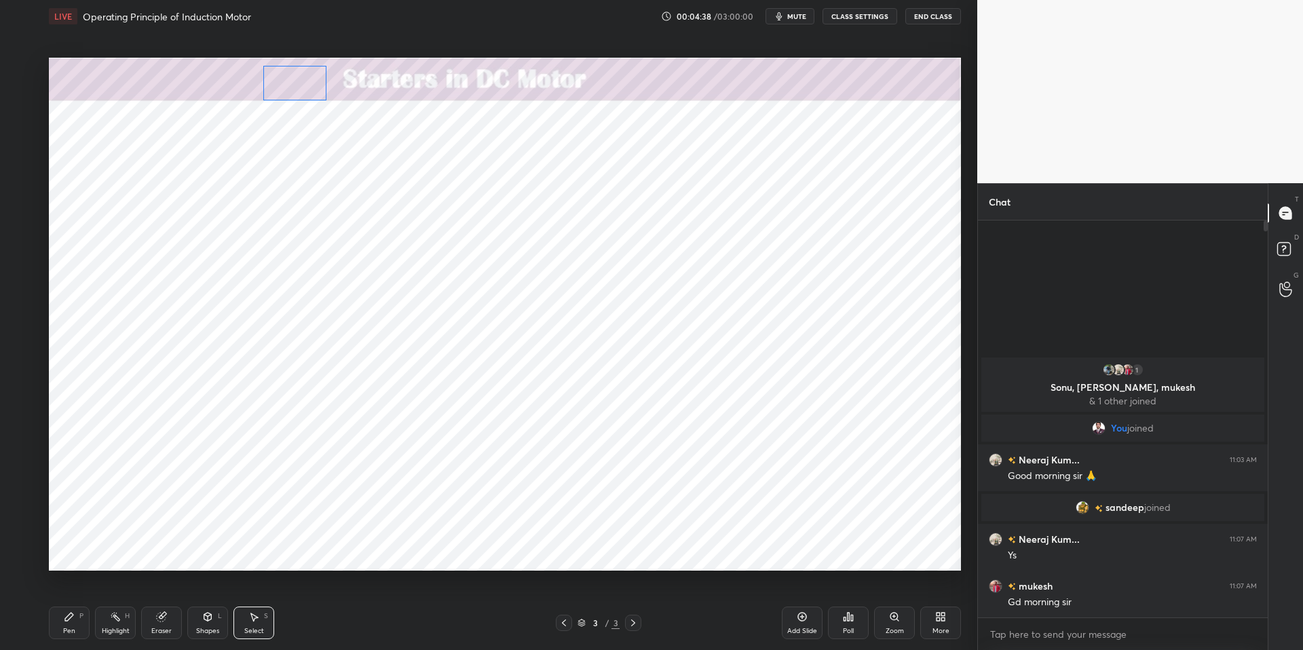
click at [295, 87] on div "0 ° Undo Copy Duplicate Duplicate to new slide Delete" at bounding box center [505, 314] width 912 height 513
drag, startPoint x: 290, startPoint y: 114, endPoint x: 305, endPoint y: 111, distance: 15.3
click at [304, 115] on div "0 ° Undo Copy Duplicate Duplicate to new slide Delete" at bounding box center [505, 314] width 912 height 513
drag, startPoint x: 301, startPoint y: 80, endPoint x: 301, endPoint y: 92, distance: 11.5
click at [304, 78] on div "0 ° Undo Copy Duplicate Duplicate to new slide Delete" at bounding box center [505, 314] width 912 height 513
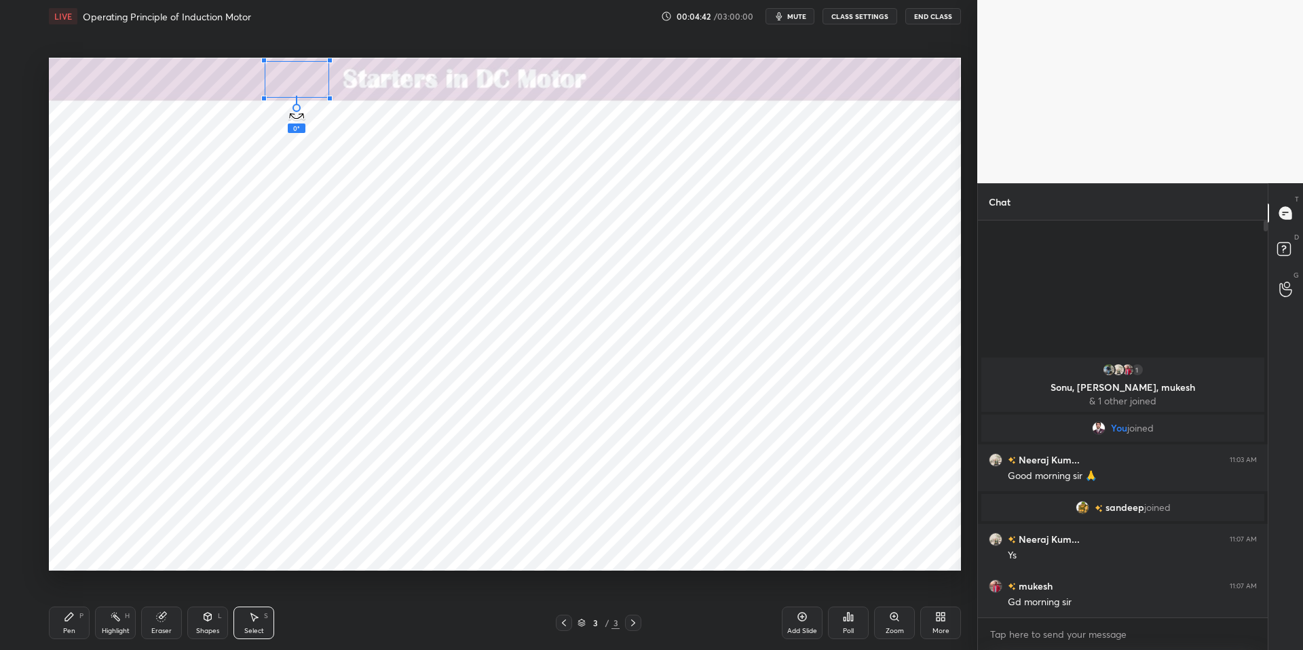
click at [285, 110] on div "0 ° Undo Copy Duplicate Duplicate to new slide Delete" at bounding box center [505, 314] width 912 height 513
click at [300, 84] on div "0 ° Undo Copy Duplicate Duplicate to new slide Delete" at bounding box center [505, 314] width 912 height 513
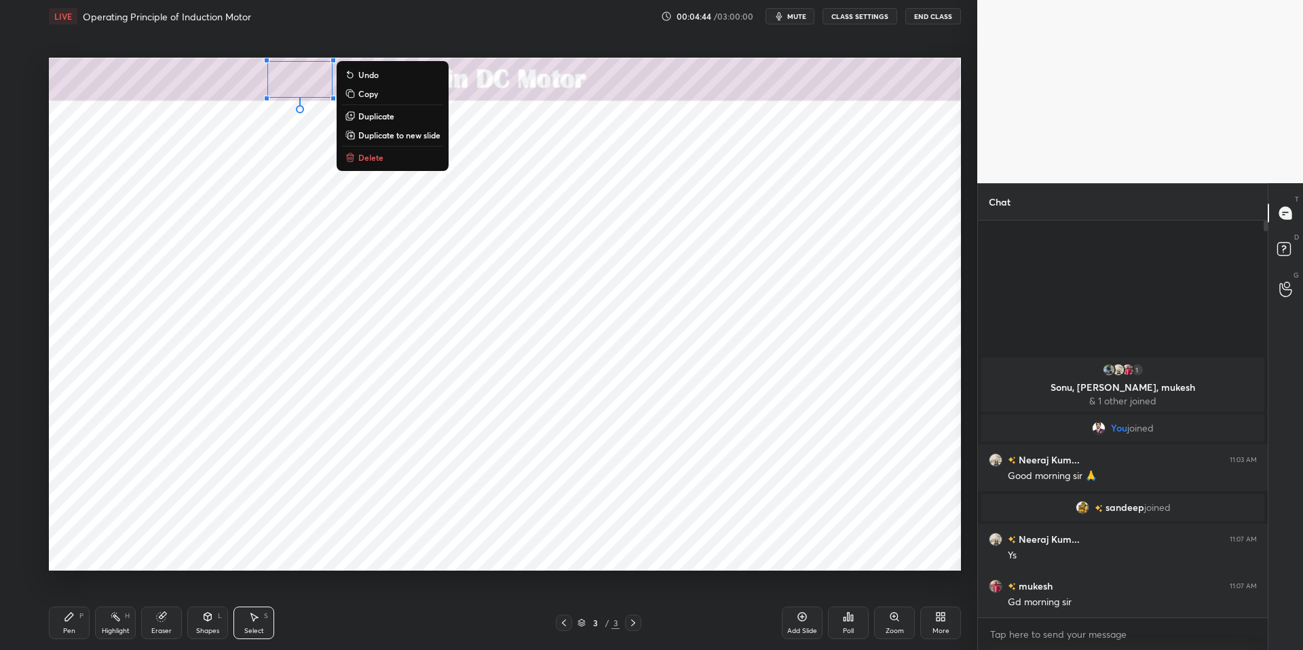
click at [259, 144] on div "0 ° Undo Copy Duplicate Duplicate to new slide Delete" at bounding box center [505, 314] width 912 height 513
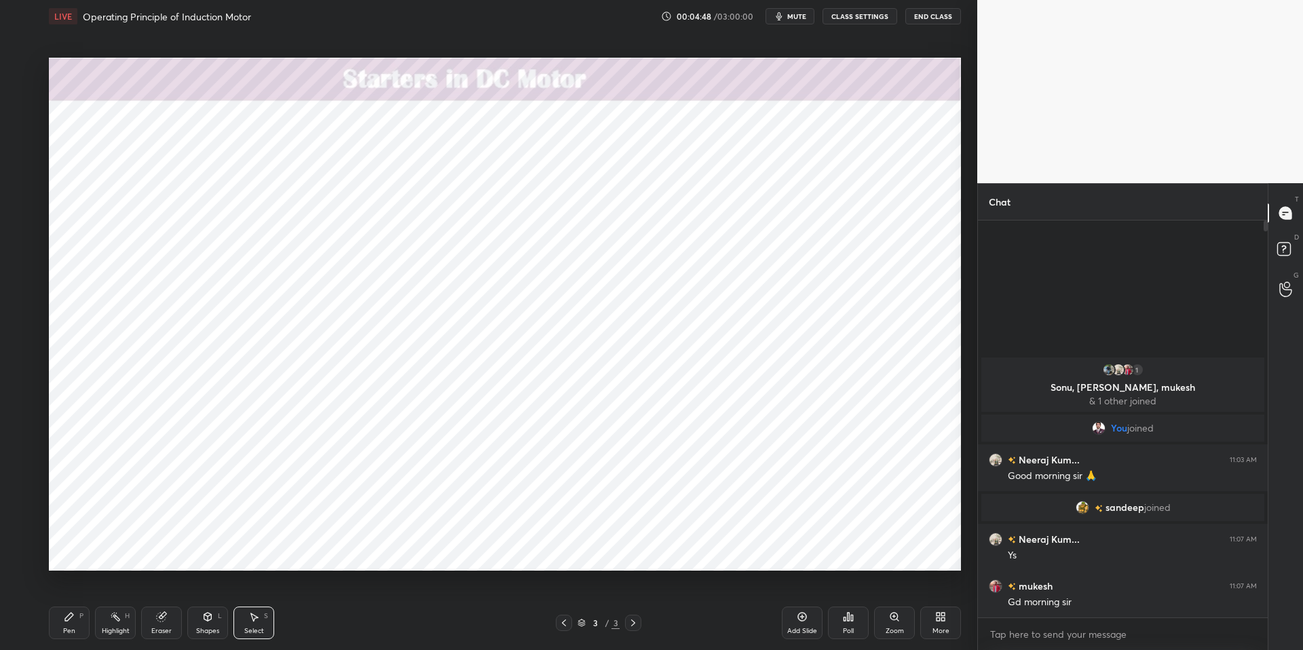
click at [118, 628] on div "Highlight" at bounding box center [116, 631] width 28 height 7
drag, startPoint x: 73, startPoint y: 618, endPoint x: 83, endPoint y: 616, distance: 10.4
click at [73, 618] on icon at bounding box center [69, 616] width 11 height 11
click at [393, 633] on div "Pen P Highlight H Eraser Shapes L Select S 3 / 3 Add Slide Poll Zoom More" at bounding box center [505, 623] width 912 height 54
click at [941, 628] on div "More" at bounding box center [940, 631] width 17 height 7
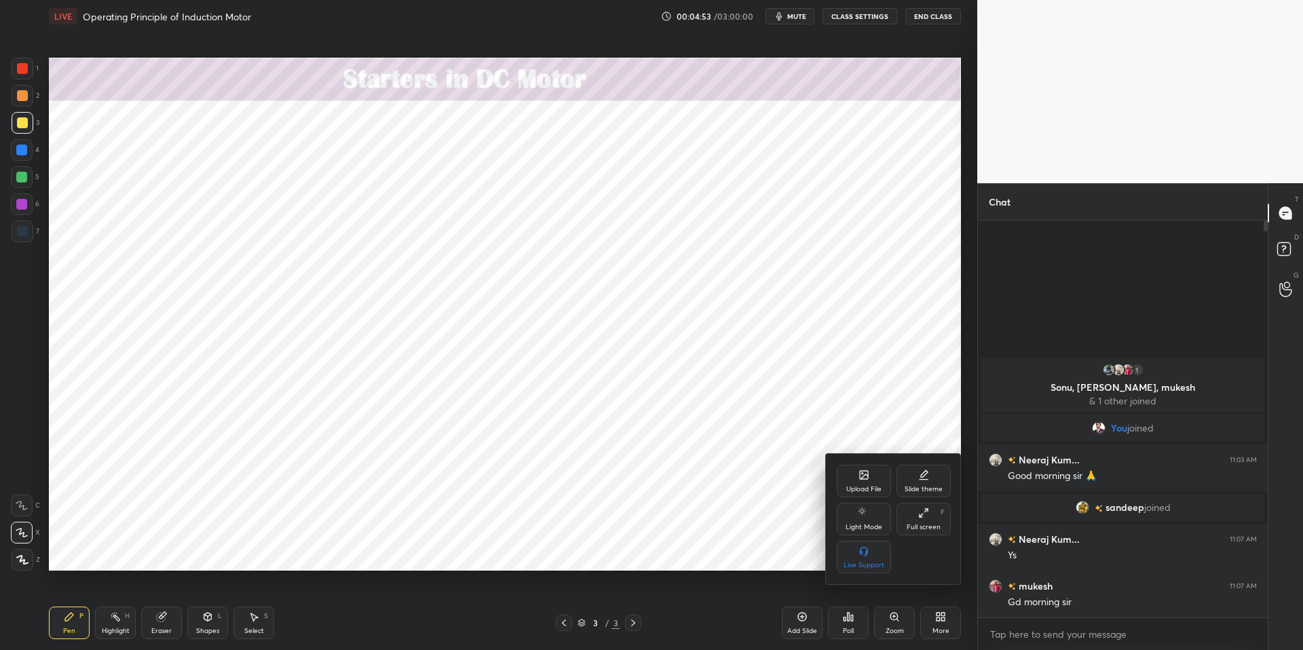
drag, startPoint x: 118, startPoint y: 623, endPoint x: 83, endPoint y: 620, distance: 34.7
click at [121, 622] on div at bounding box center [651, 325] width 1303 height 650
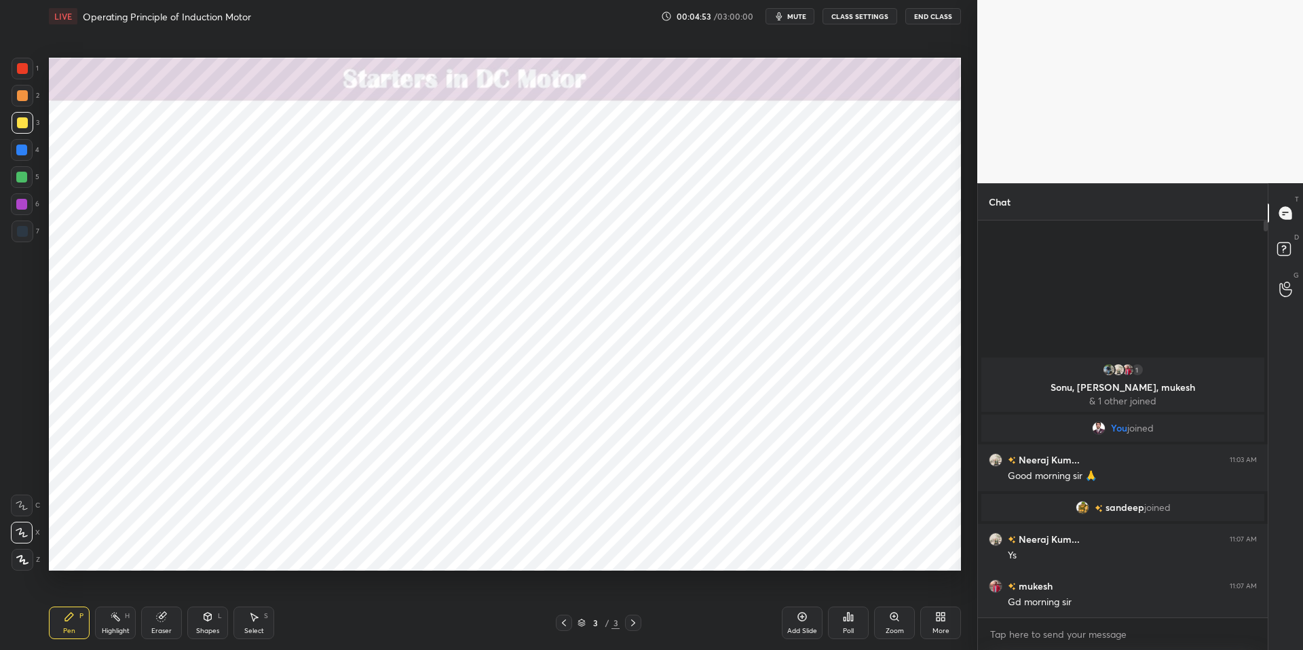
drag, startPoint x: 79, startPoint y: 621, endPoint x: 117, endPoint y: 619, distance: 38.7
click at [79, 621] on div "Upload File Slide theme Light Mode Full screen F Live Support" at bounding box center [651, 325] width 1303 height 650
click at [119, 624] on div "Highlight H" at bounding box center [115, 623] width 41 height 33
click at [80, 618] on div "Pen P" at bounding box center [69, 623] width 41 height 33
drag, startPoint x: 379, startPoint y: 640, endPoint x: 401, endPoint y: 605, distance: 41.4
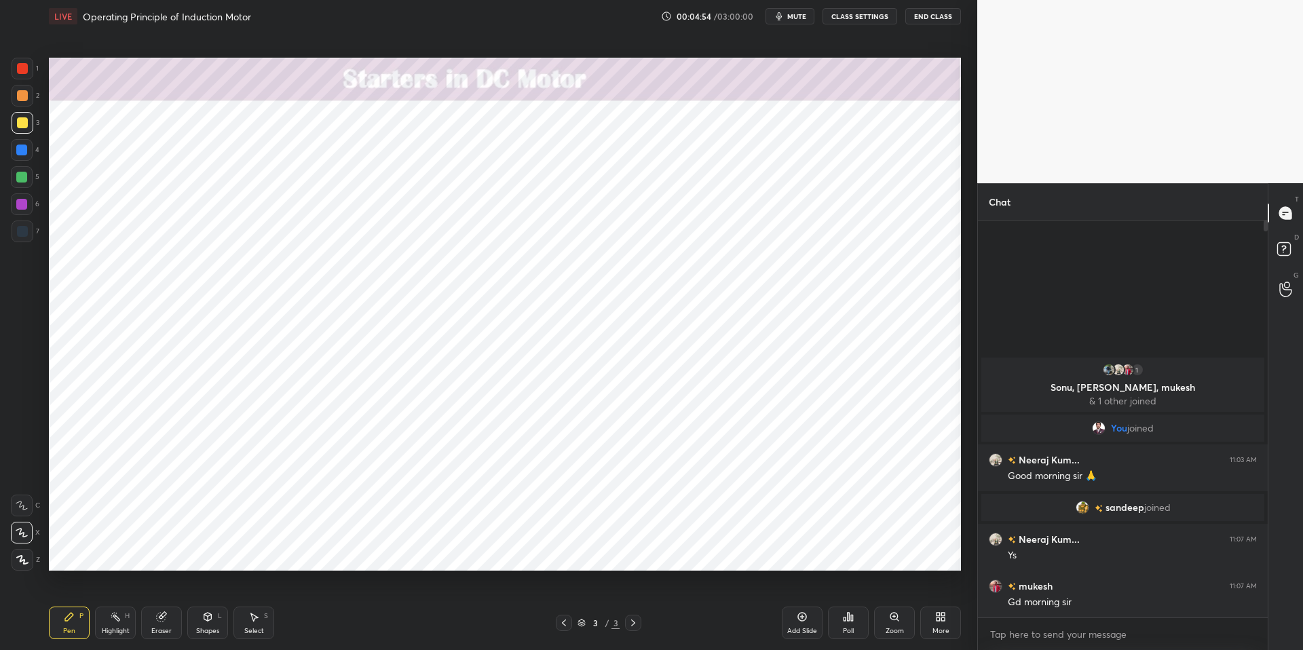
click at [379, 633] on div "Pen P Highlight H Eraser Shapes L Select S 3 / 3 Add Slide Poll Zoom More" at bounding box center [505, 623] width 912 height 54
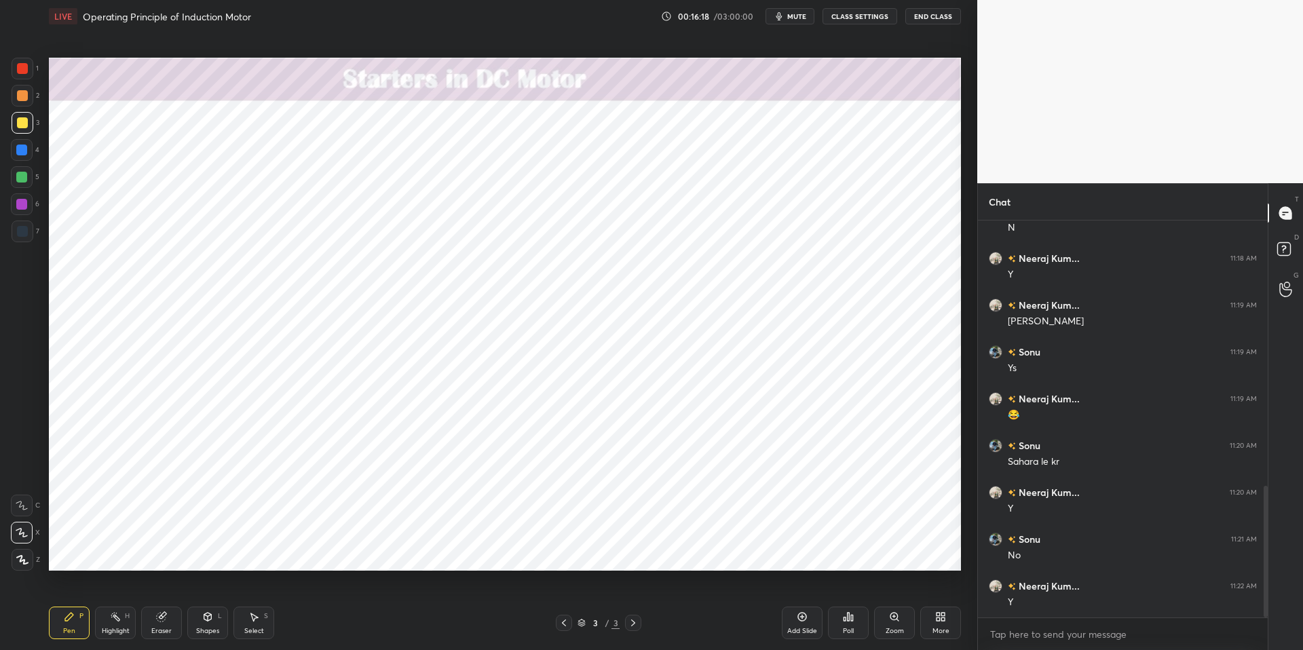
scroll to position [848, 0]
click at [119, 628] on div "Highlight" at bounding box center [116, 631] width 28 height 7
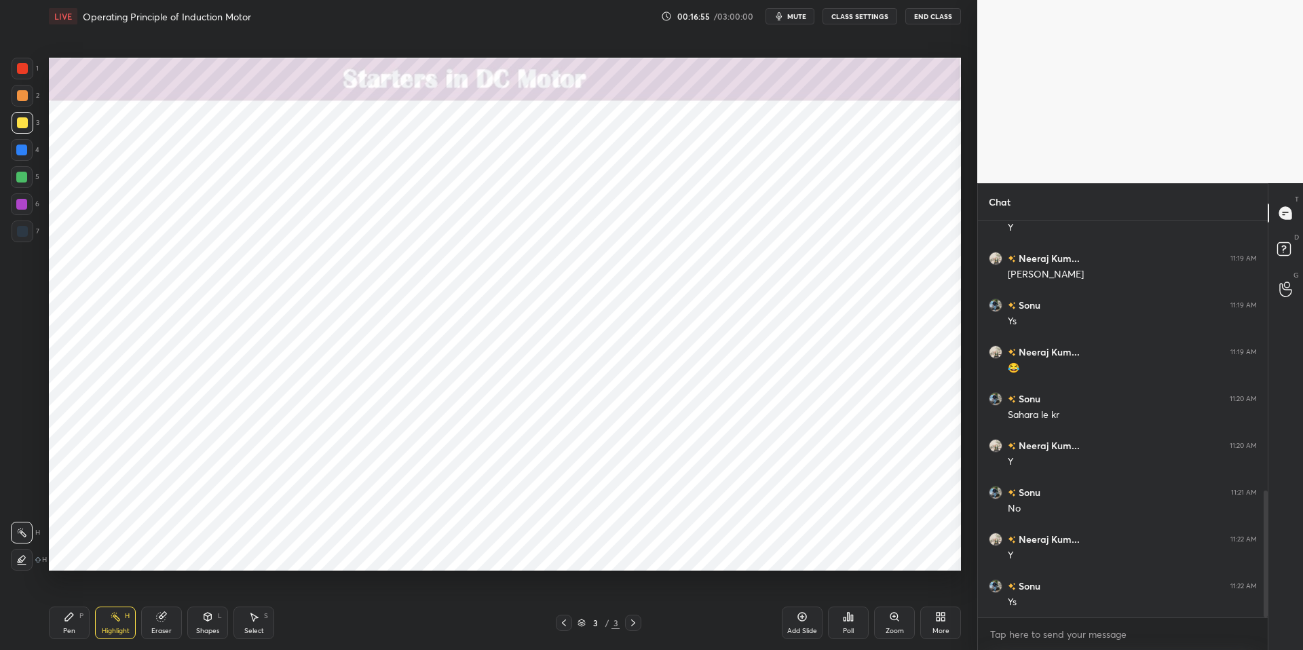
drag, startPoint x: 73, startPoint y: 620, endPoint x: 83, endPoint y: 612, distance: 12.5
click at [73, 618] on icon at bounding box center [69, 616] width 11 height 11
click at [393, 633] on div "Pen P Highlight H Eraser Shapes L Select S 3 / 3 Add Slide Poll Zoom More" at bounding box center [505, 623] width 912 height 54
click at [24, 153] on div at bounding box center [21, 150] width 11 height 11
click at [20, 178] on div at bounding box center [21, 177] width 11 height 11
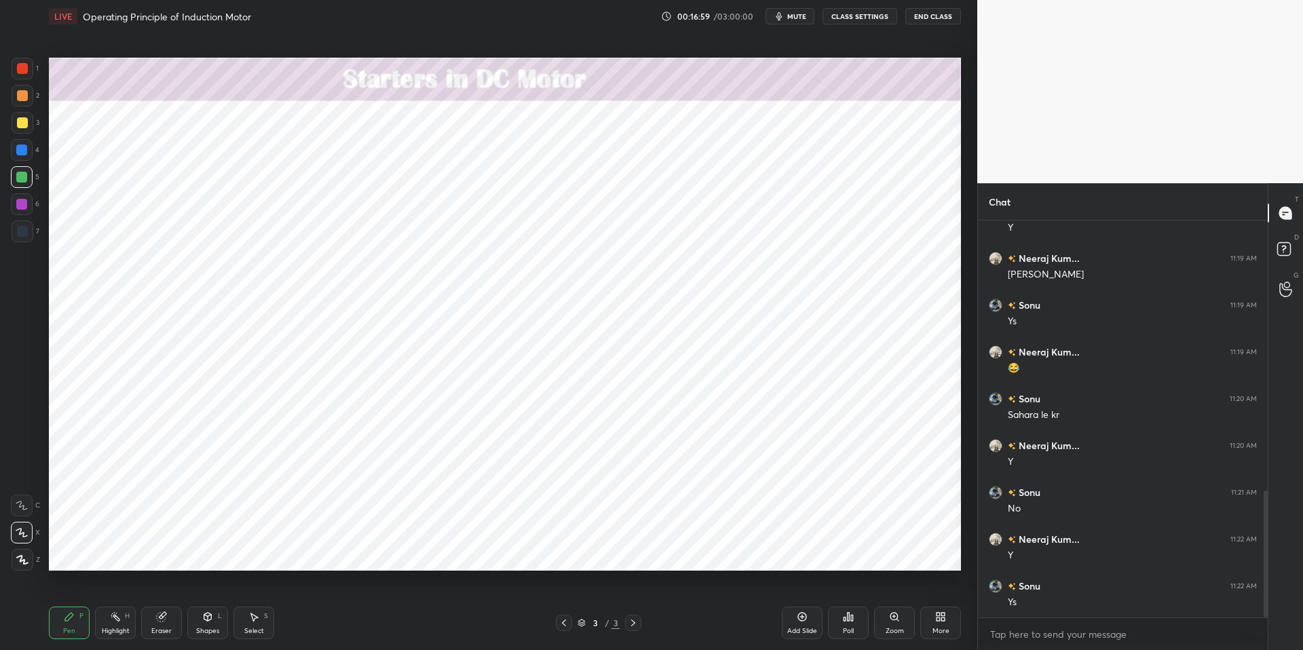
click at [18, 146] on div at bounding box center [21, 150] width 11 height 11
click at [21, 181] on div at bounding box center [22, 177] width 22 height 22
click at [27, 153] on div at bounding box center [22, 150] width 22 height 22
click at [21, 176] on div at bounding box center [21, 177] width 11 height 11
click at [31, 151] on div at bounding box center [22, 150] width 22 height 22
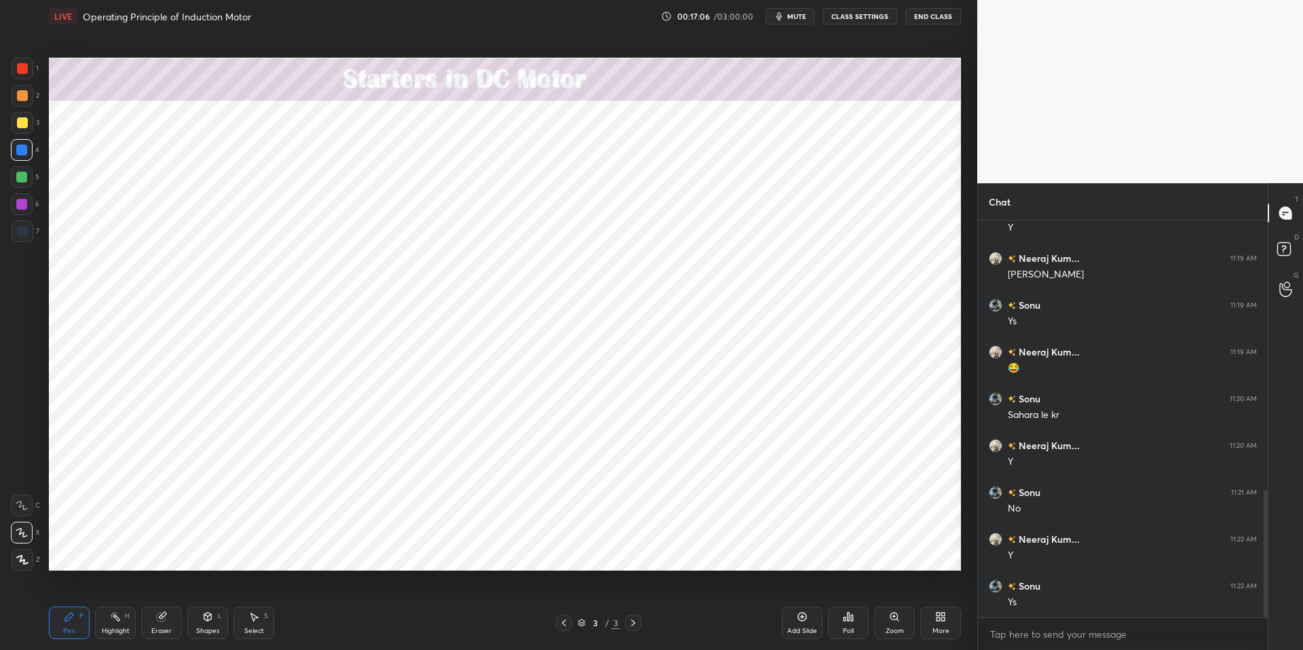
click at [115, 624] on div "Highlight H" at bounding box center [115, 623] width 41 height 33
click at [75, 622] on div "Pen P" at bounding box center [69, 623] width 41 height 33
click at [414, 633] on div "Pen P Highlight H Eraser Shapes L Select S 3 / 3 Add Slide Poll Zoom More" at bounding box center [505, 623] width 912 height 54
click at [21, 69] on div at bounding box center [22, 68] width 11 height 11
click at [22, 146] on div at bounding box center [21, 150] width 11 height 11
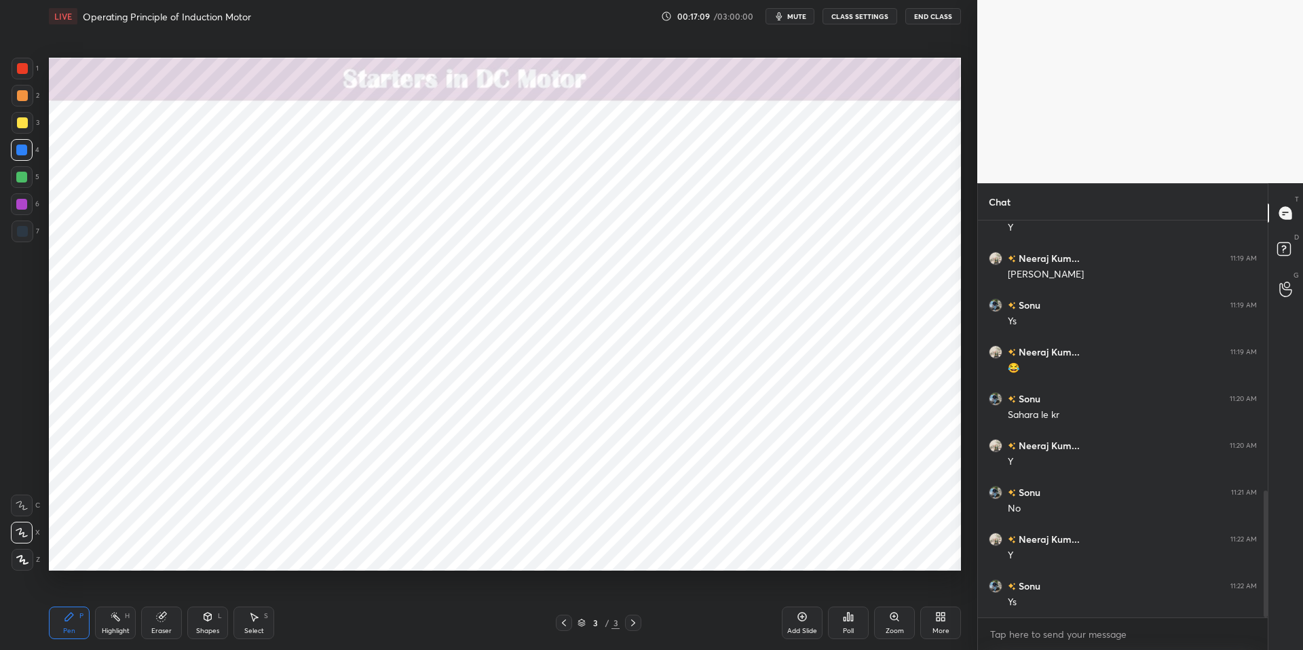
click at [25, 72] on div at bounding box center [22, 68] width 11 height 11
click at [111, 622] on div "Highlight H" at bounding box center [115, 623] width 41 height 33
click at [74, 619] on div "Pen P" at bounding box center [69, 623] width 41 height 33
click at [377, 633] on div "Pen P Highlight H Eraser Shapes L Select S 3 / 3 Add Slide Poll Zoom More" at bounding box center [505, 623] width 912 height 54
click at [25, 65] on div at bounding box center [22, 68] width 11 height 11
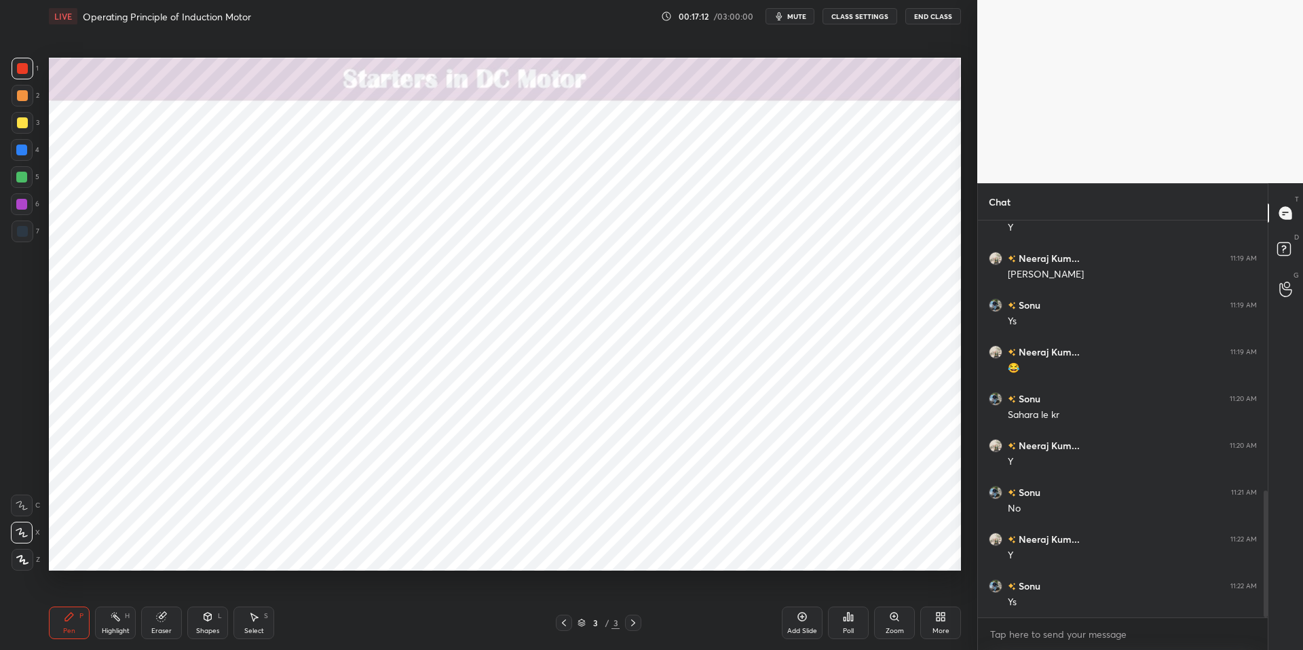
click at [22, 154] on div at bounding box center [21, 150] width 11 height 11
click at [29, 64] on div at bounding box center [23, 69] width 22 height 22
click at [112, 624] on div "Highlight H" at bounding box center [115, 623] width 41 height 33
drag, startPoint x: 80, startPoint y: 617, endPoint x: 191, endPoint y: 615, distance: 111.3
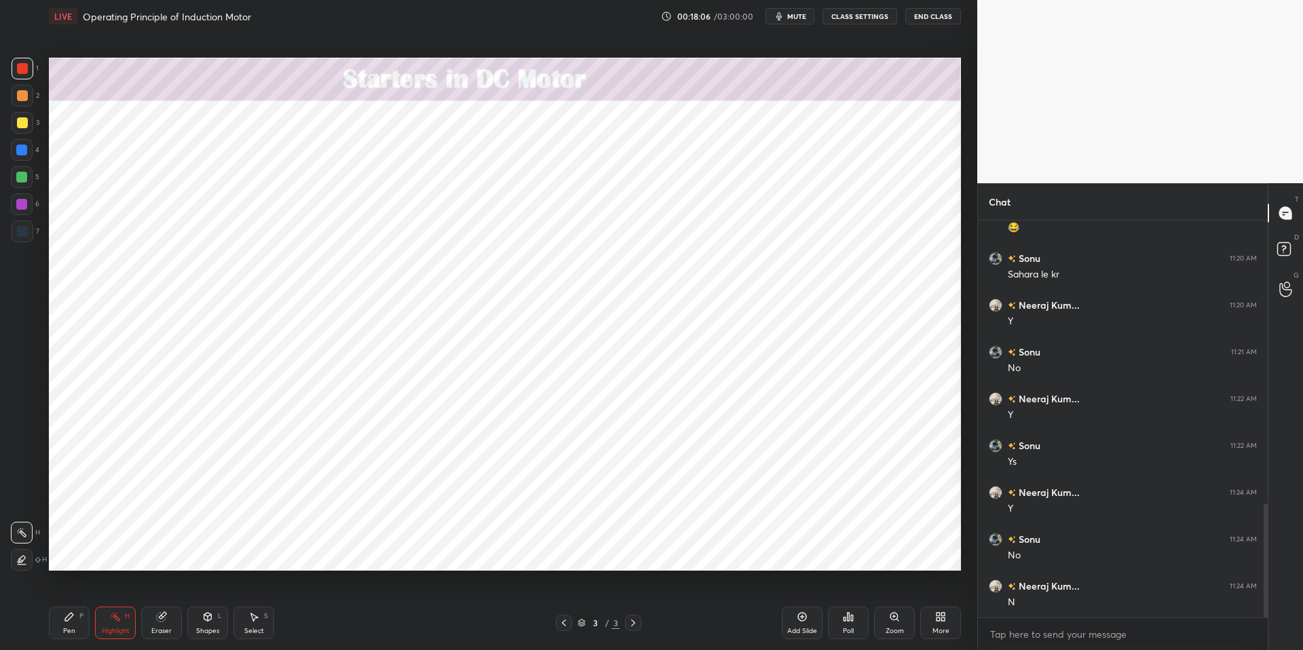
click at [79, 617] on div "P" at bounding box center [81, 616] width 4 height 7
click at [24, 152] on div at bounding box center [21, 150] width 11 height 11
drag, startPoint x: 24, startPoint y: 68, endPoint x: 26, endPoint y: 75, distance: 6.9
click at [24, 68] on div at bounding box center [22, 68] width 11 height 11
click at [214, 622] on div "Shapes L" at bounding box center [207, 623] width 41 height 33
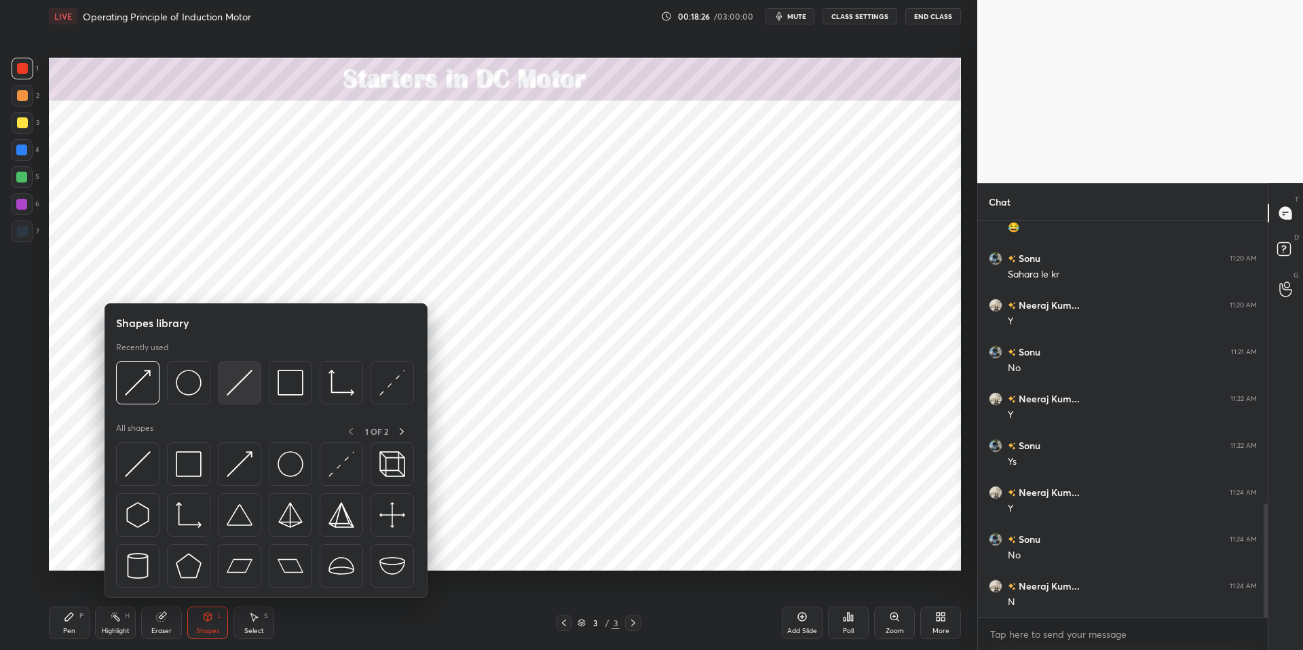
click at [245, 389] on img at bounding box center [240, 383] width 26 height 26
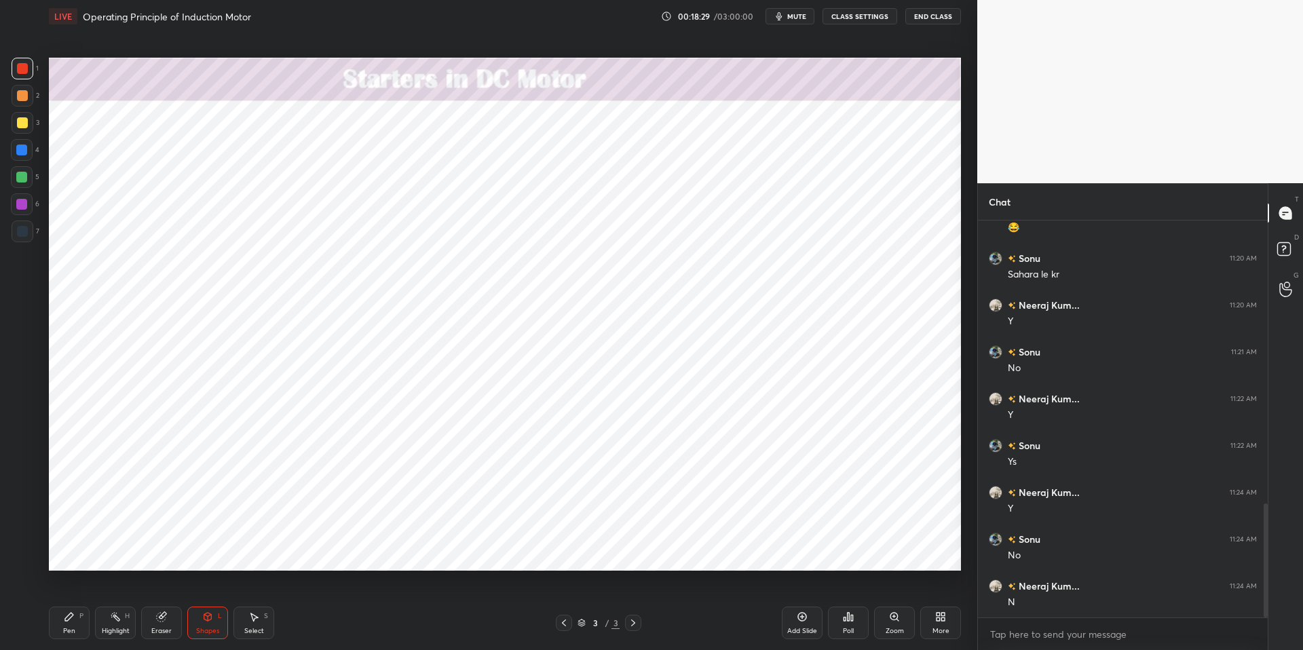
click at [24, 149] on div at bounding box center [21, 150] width 11 height 11
drag, startPoint x: 97, startPoint y: 629, endPoint x: 79, endPoint y: 621, distance: 19.4
click at [96, 627] on div "Highlight H" at bounding box center [115, 623] width 41 height 33
click at [74, 618] on icon at bounding box center [69, 616] width 11 height 11
click at [327, 633] on div "Pen P Highlight H Eraser Shapes L Select S" at bounding box center [232, 623] width 366 height 33
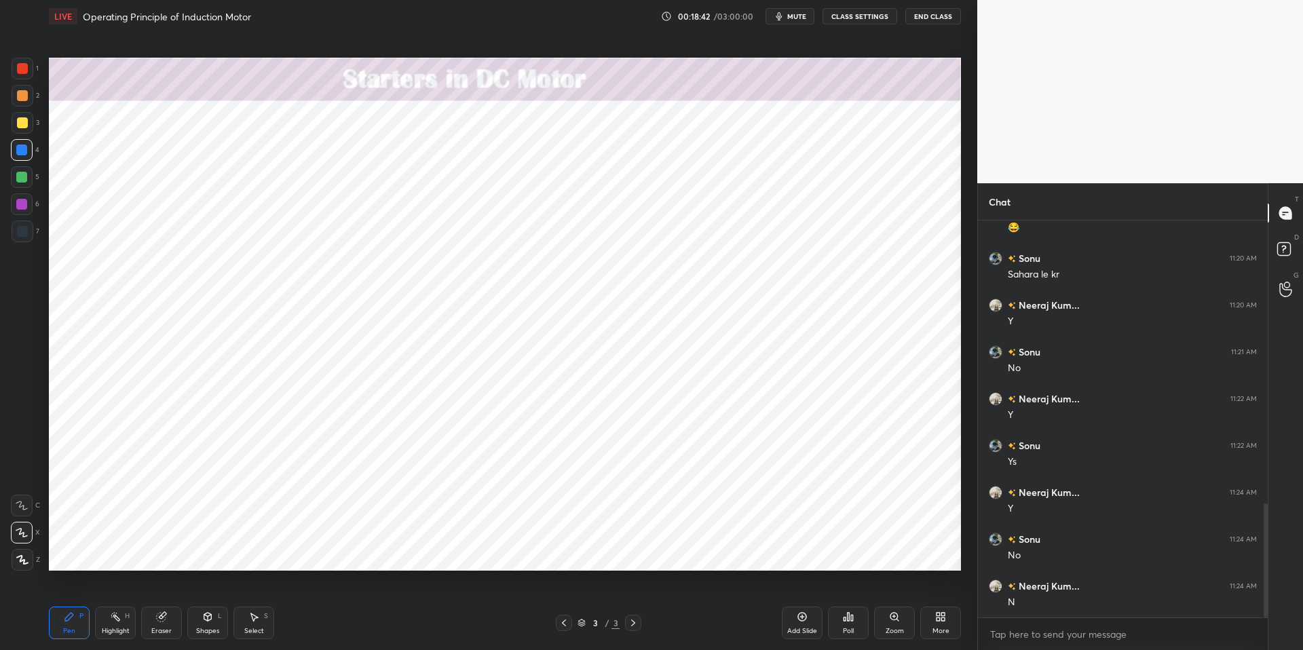
drag, startPoint x: 113, startPoint y: 624, endPoint x: 71, endPoint y: 622, distance: 42.2
click at [113, 624] on div "Highlight H" at bounding box center [115, 623] width 41 height 33
click at [62, 619] on div "Pen P" at bounding box center [69, 623] width 41 height 33
click at [356, 633] on div "Pen P Highlight H Eraser Shapes L Select S 3 / 3 Add Slide Poll Zoom More" at bounding box center [505, 623] width 912 height 54
click at [116, 624] on div "Highlight H" at bounding box center [115, 623] width 41 height 33
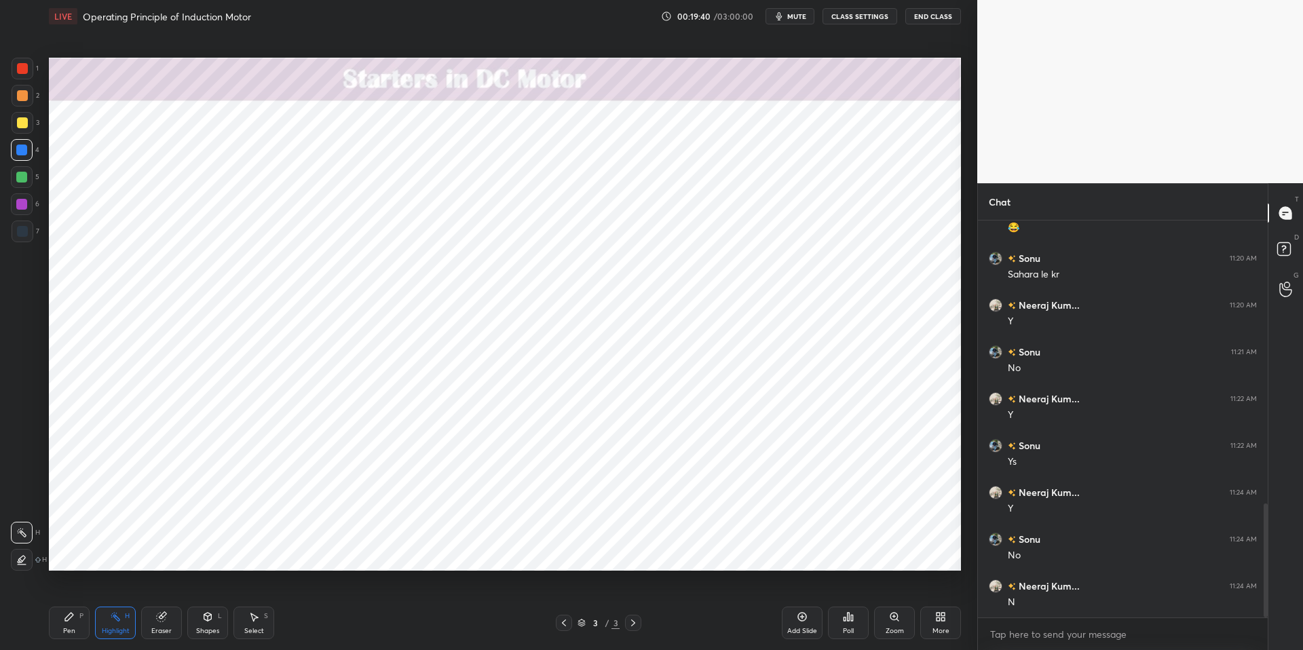
click at [64, 616] on icon at bounding box center [69, 616] width 11 height 11
drag, startPoint x: 366, startPoint y: 637, endPoint x: 333, endPoint y: 593, distance: 55.2
click at [364, 633] on div "Pen P Highlight H Eraser Shapes L Select S" at bounding box center [232, 623] width 366 height 33
click at [24, 67] on div at bounding box center [22, 68] width 11 height 11
drag, startPoint x: 24, startPoint y: 153, endPoint x: 17, endPoint y: 153, distance: 7.5
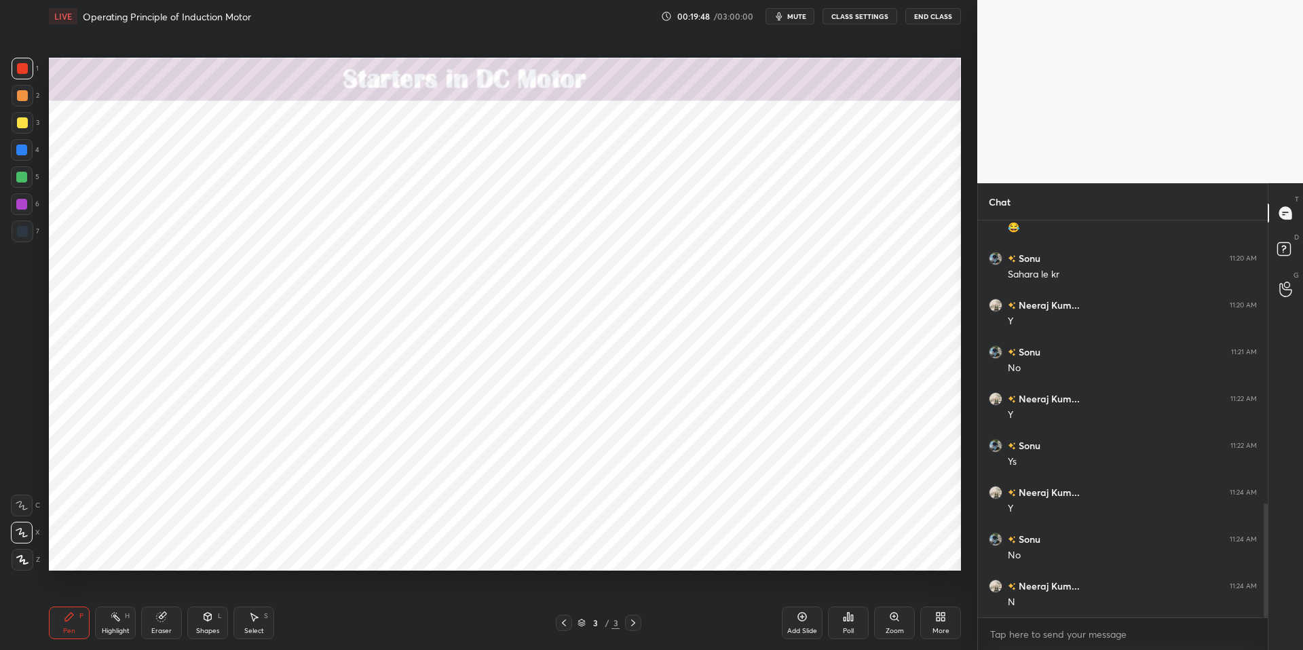
click at [24, 153] on div at bounding box center [21, 150] width 11 height 11
click at [24, 178] on div at bounding box center [21, 177] width 11 height 11
click at [31, 64] on div at bounding box center [23, 69] width 22 height 22
click at [18, 180] on div at bounding box center [21, 177] width 11 height 11
click at [20, 146] on div at bounding box center [21, 150] width 11 height 11
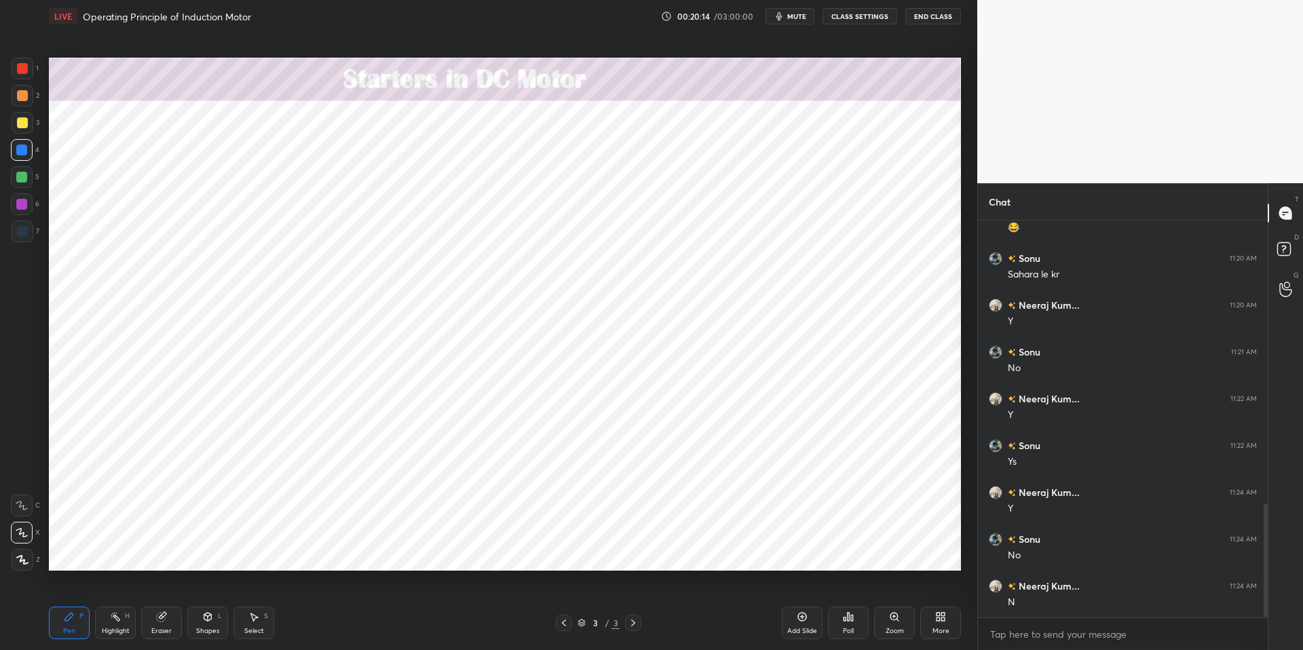
click at [20, 203] on div at bounding box center [21, 204] width 11 height 11
click at [18, 172] on div at bounding box center [21, 177] width 11 height 11
click at [19, 148] on div at bounding box center [21, 150] width 11 height 11
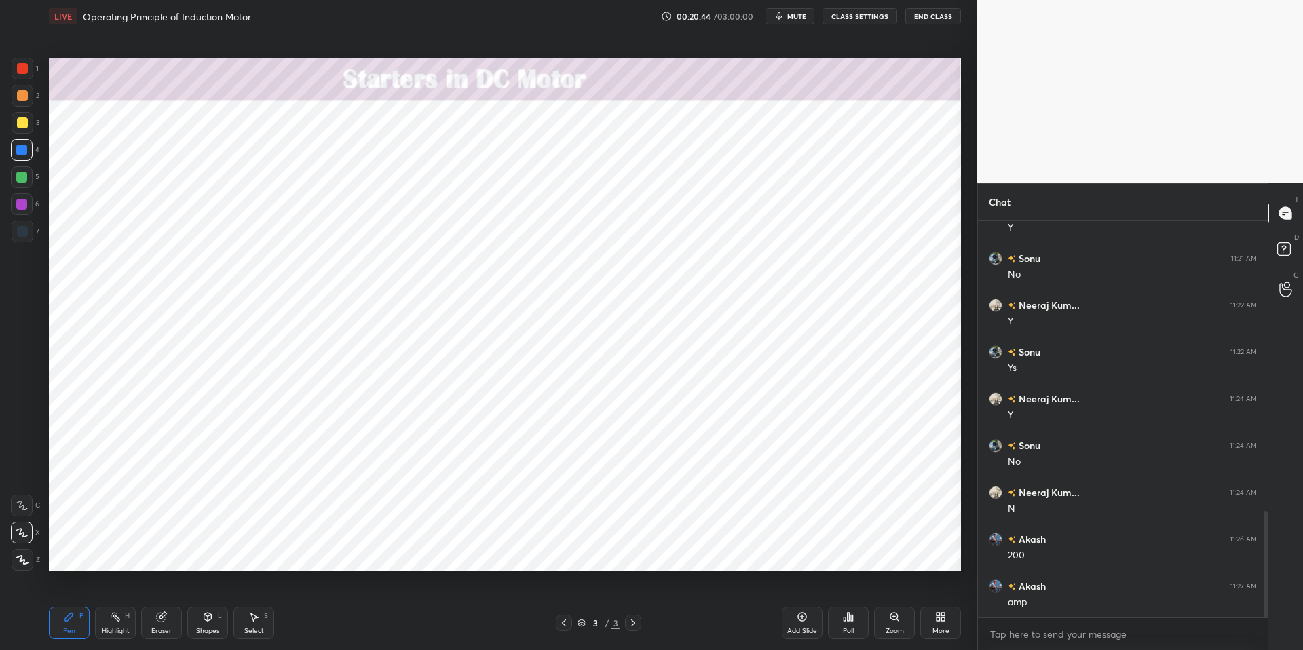
click at [160, 628] on div "Eraser" at bounding box center [161, 631] width 20 height 7
drag, startPoint x: 98, startPoint y: 626, endPoint x: 92, endPoint y: 619, distance: 9.1
click at [98, 626] on div "Highlight H" at bounding box center [115, 623] width 41 height 33
click at [100, 624] on div "Highlight H" at bounding box center [115, 623] width 41 height 33
click at [61, 620] on div "Pen P" at bounding box center [69, 623] width 41 height 33
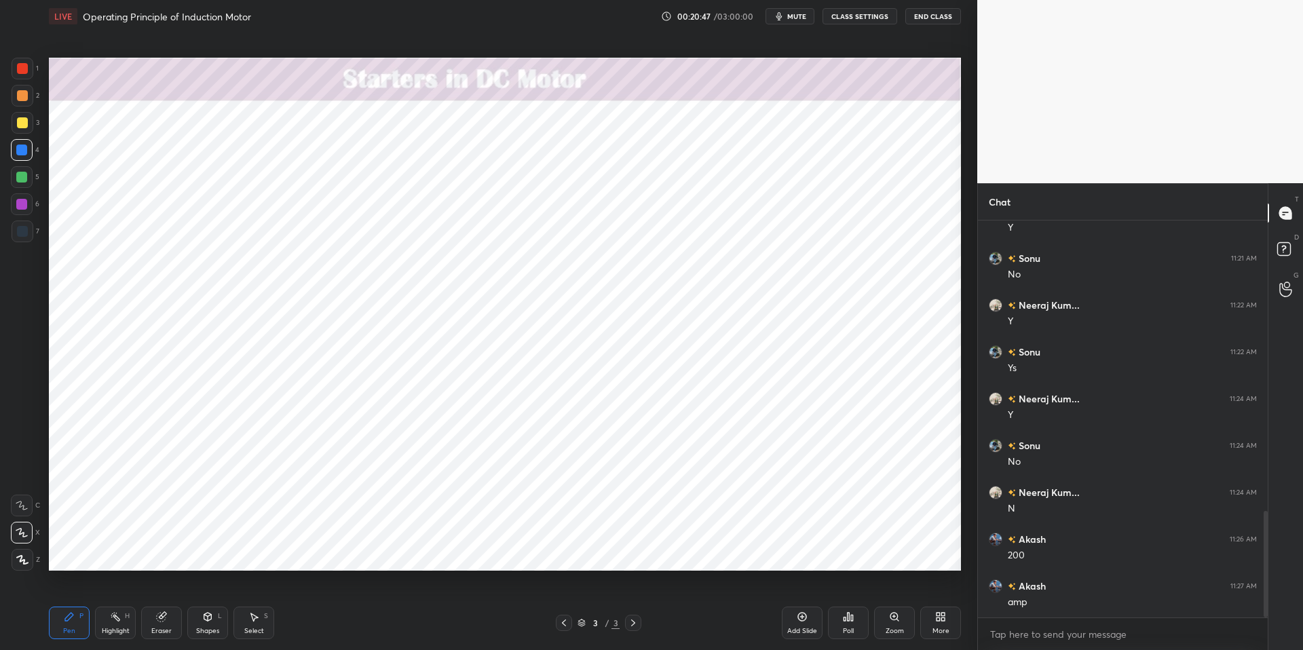
click at [336, 630] on div "Pen P Highlight H Eraser Shapes L Select S" at bounding box center [232, 623] width 366 height 33
drag, startPoint x: 235, startPoint y: 629, endPoint x: 244, endPoint y: 618, distance: 13.6
click at [240, 630] on div "Select S" at bounding box center [253, 623] width 41 height 33
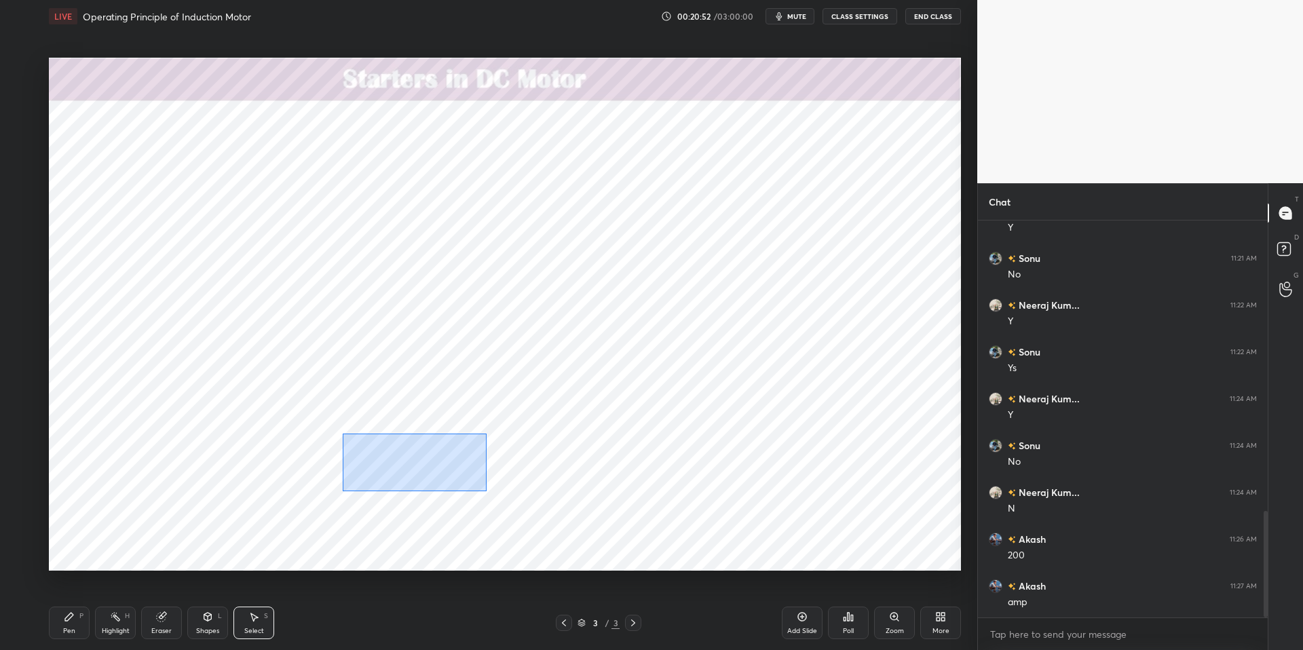
drag, startPoint x: 342, startPoint y: 434, endPoint x: 424, endPoint y: 474, distance: 91.7
click at [480, 491] on div "0 ° Undo Copy Duplicate Duplicate to new slide Delete" at bounding box center [505, 314] width 912 height 513
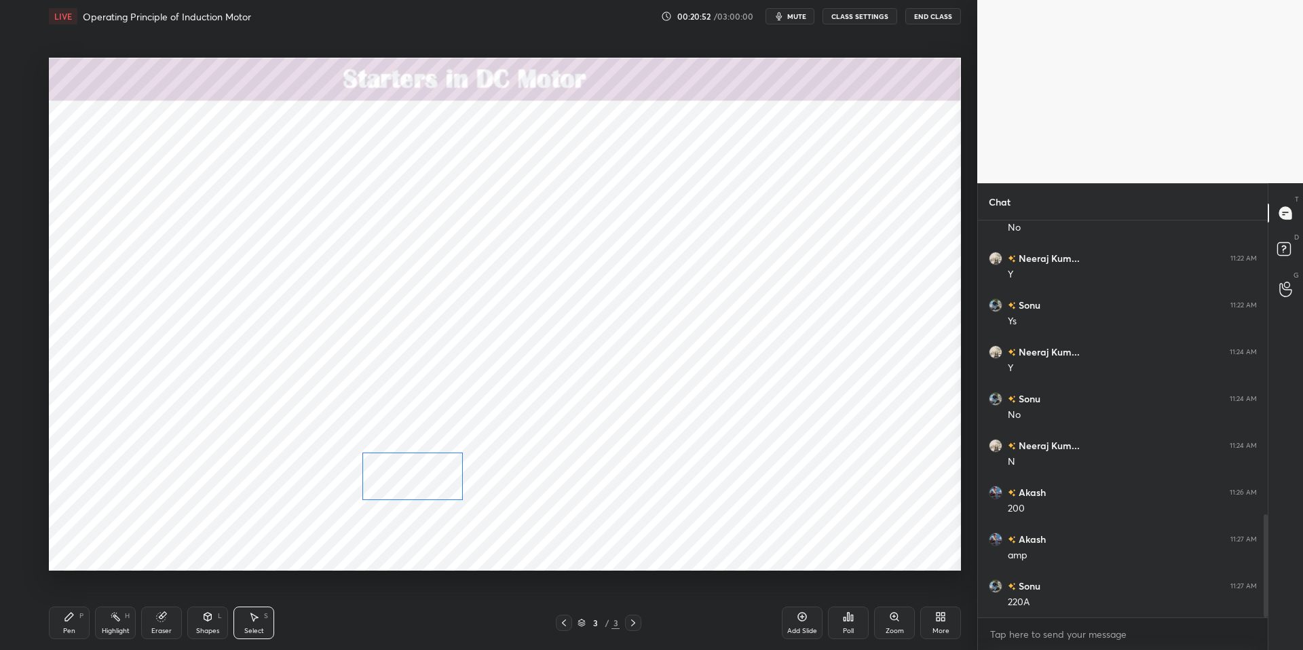
drag, startPoint x: 424, startPoint y: 472, endPoint x: 388, endPoint y: 511, distance: 53.3
click at [424, 472] on div "0 ° Undo Copy Duplicate Duplicate to new slide Delete" at bounding box center [505, 314] width 912 height 513
click at [389, 528] on div "0 ° Undo Copy Duplicate Duplicate to new slide Delete" at bounding box center [505, 314] width 912 height 513
drag, startPoint x: 154, startPoint y: 621, endPoint x: 285, endPoint y: 579, distance: 137.6
click at [154, 621] on div "Eraser" at bounding box center [161, 623] width 41 height 33
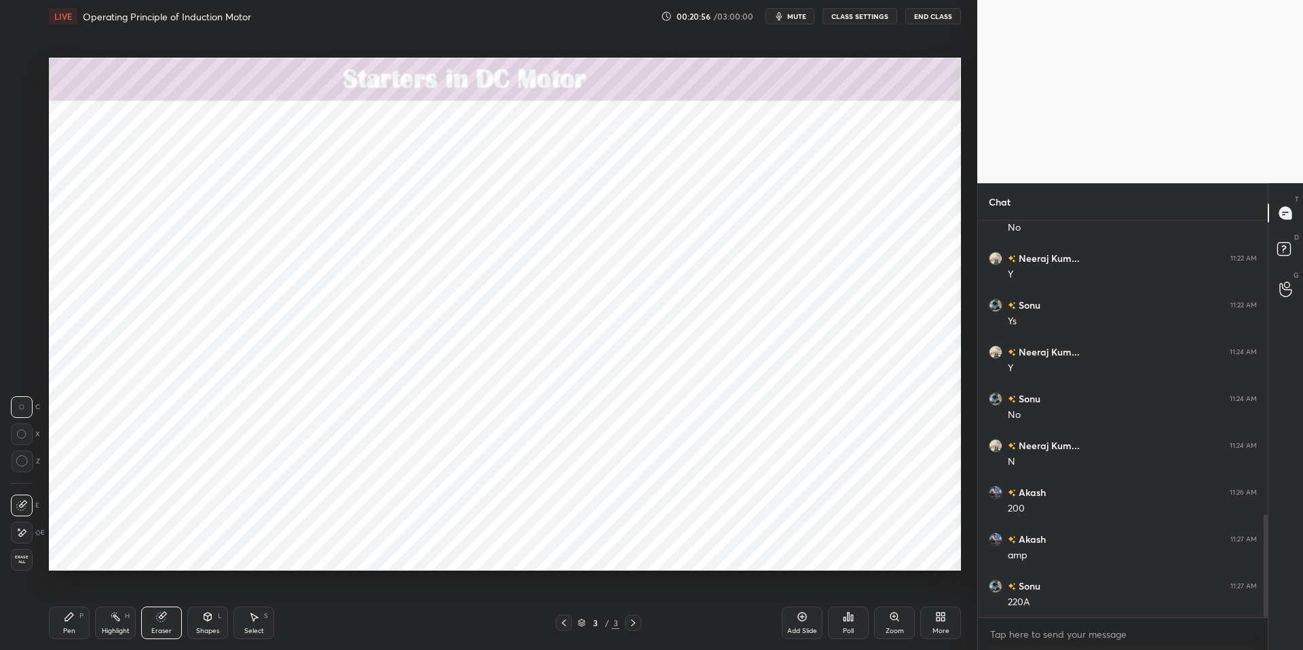
drag, startPoint x: 66, startPoint y: 626, endPoint x: 171, endPoint y: 617, distance: 105.6
click at [66, 628] on div "Pen" at bounding box center [69, 631] width 12 height 7
click at [369, 633] on div "Pen P Highlight H Eraser Shapes L Select S 3 / 3 Add Slide Poll Zoom More" at bounding box center [505, 623] width 912 height 54
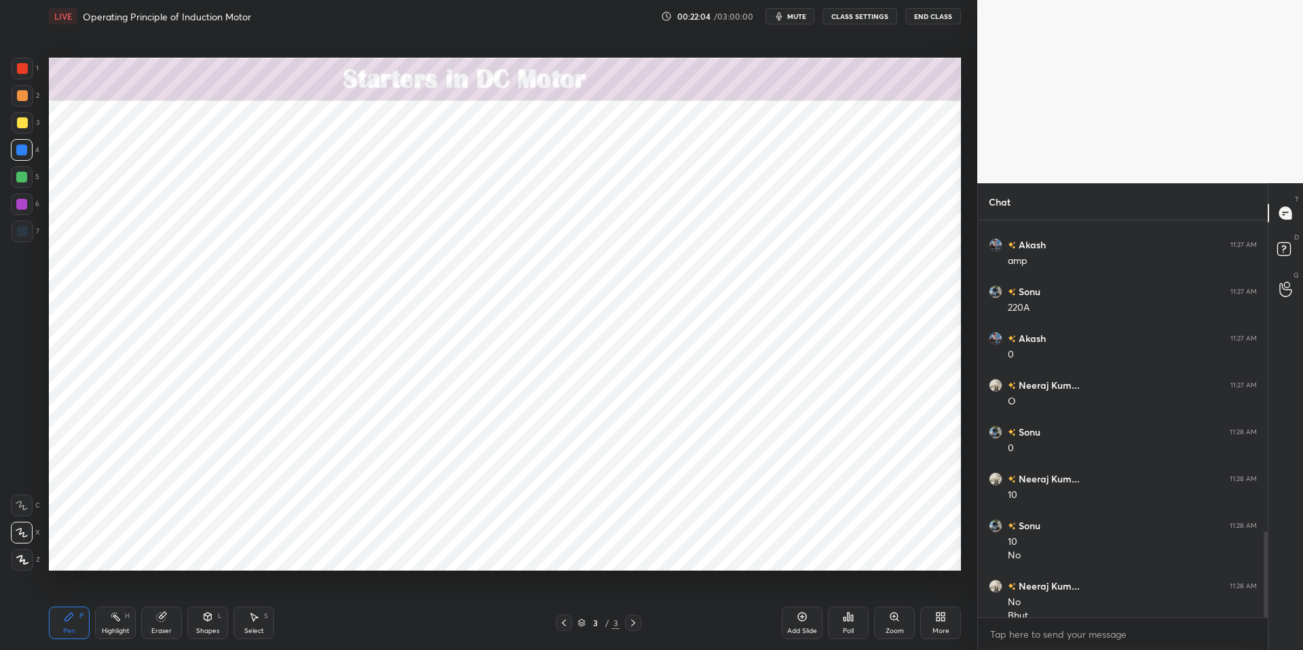
scroll to position [1437, 0]
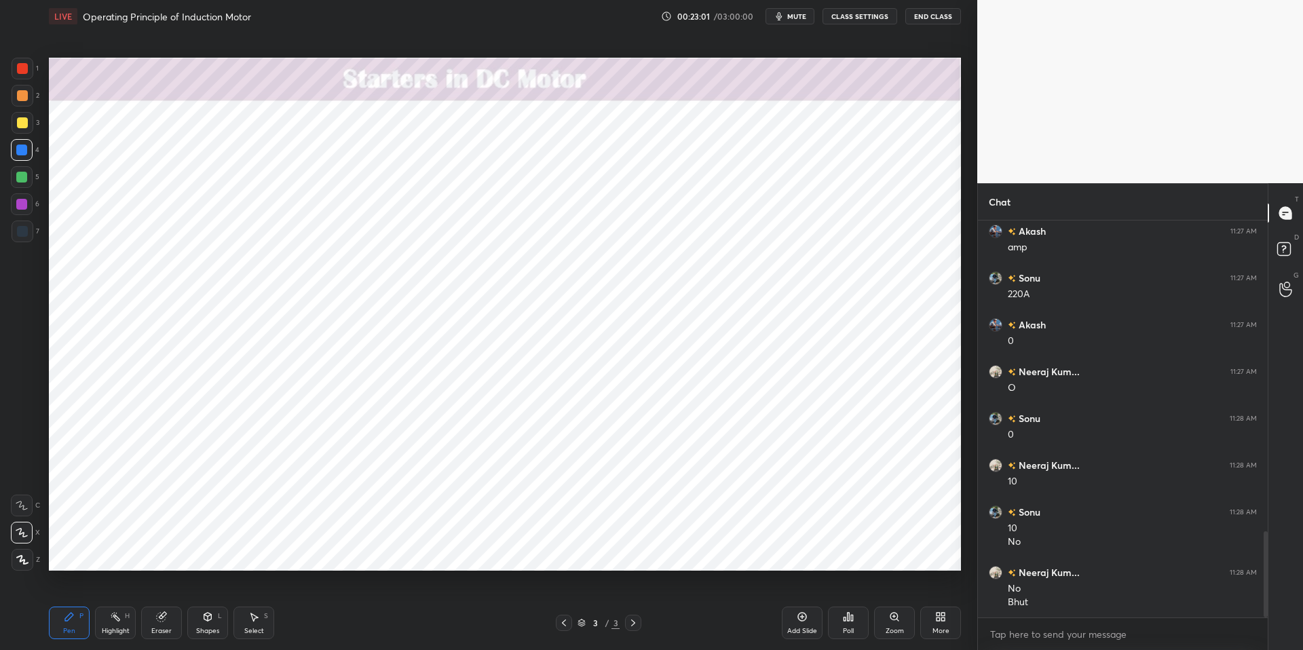
click at [257, 624] on div "Select S" at bounding box center [253, 623] width 41 height 33
click at [114, 621] on icon at bounding box center [115, 616] width 11 height 11
click at [67, 618] on icon at bounding box center [69, 617] width 8 height 8
click at [411, 633] on div "Pen P Highlight H Eraser Shapes L Select S 3 / 3 Add Slide Poll Zoom More" at bounding box center [505, 623] width 912 height 54
click at [29, 179] on div at bounding box center [22, 177] width 22 height 22
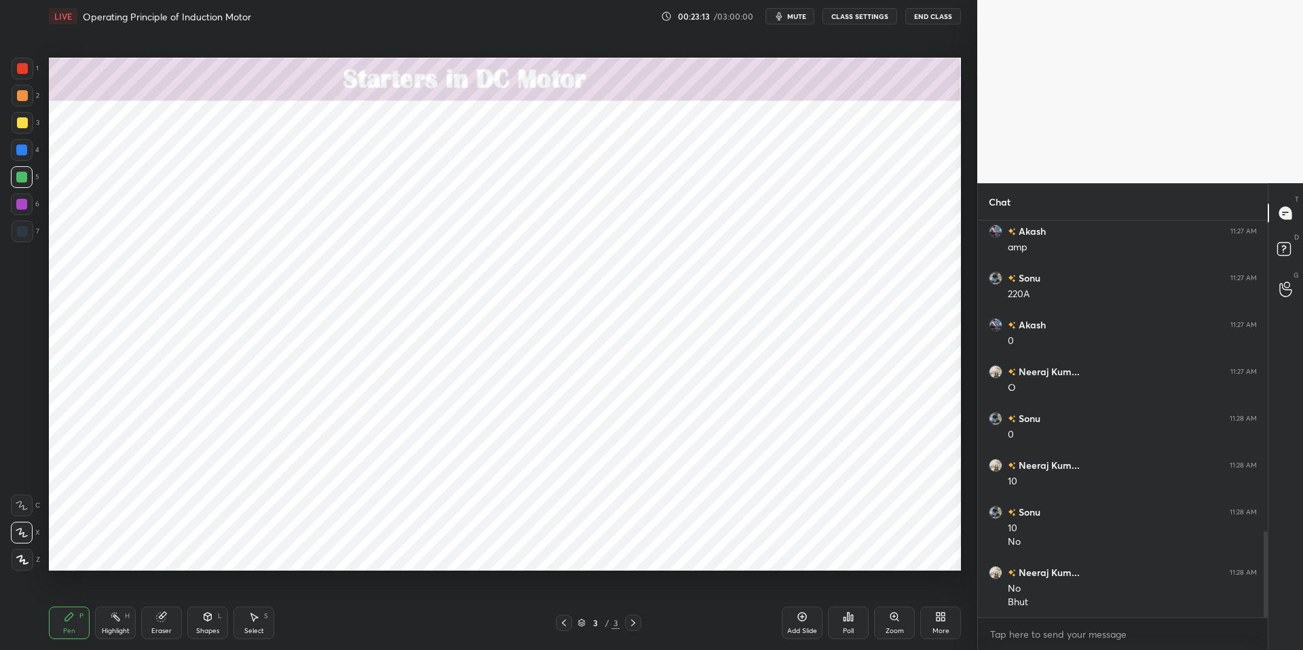
click at [257, 622] on div "Select S" at bounding box center [253, 623] width 41 height 33
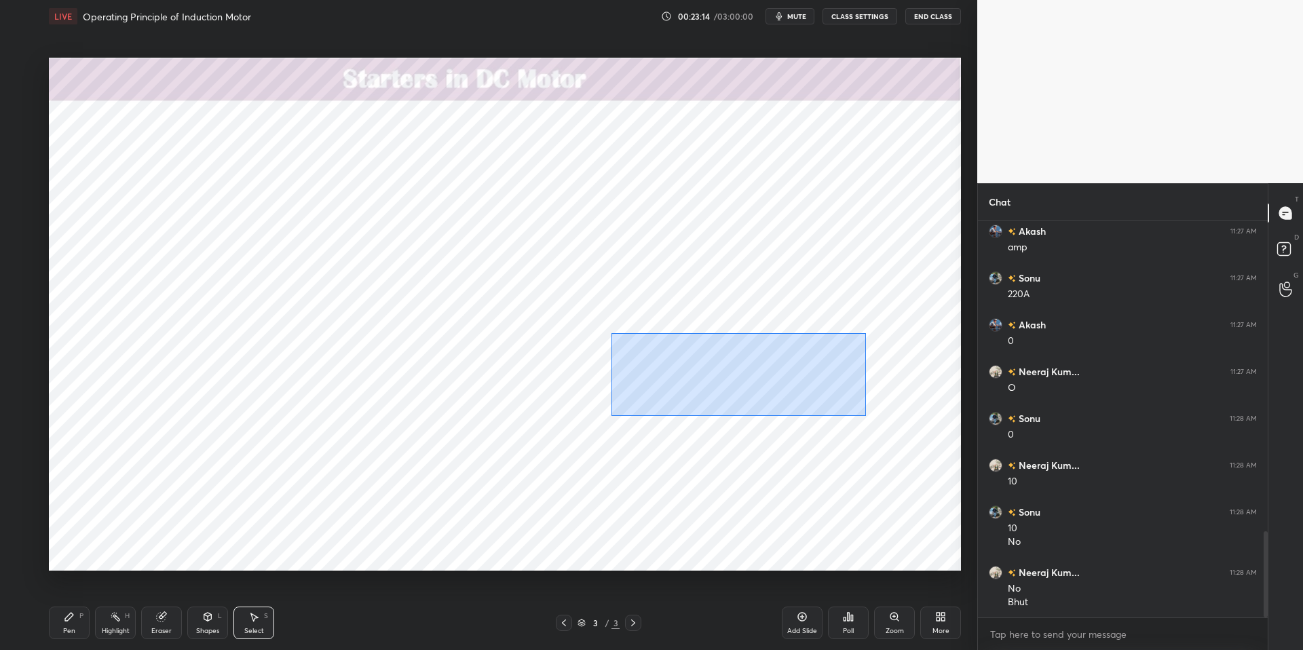
drag, startPoint x: 613, startPoint y: 339, endPoint x: 762, endPoint y: 391, distance: 157.3
click at [887, 428] on div "0 ° Undo Copy Duplicate Duplicate to new slide Delete" at bounding box center [505, 314] width 912 height 513
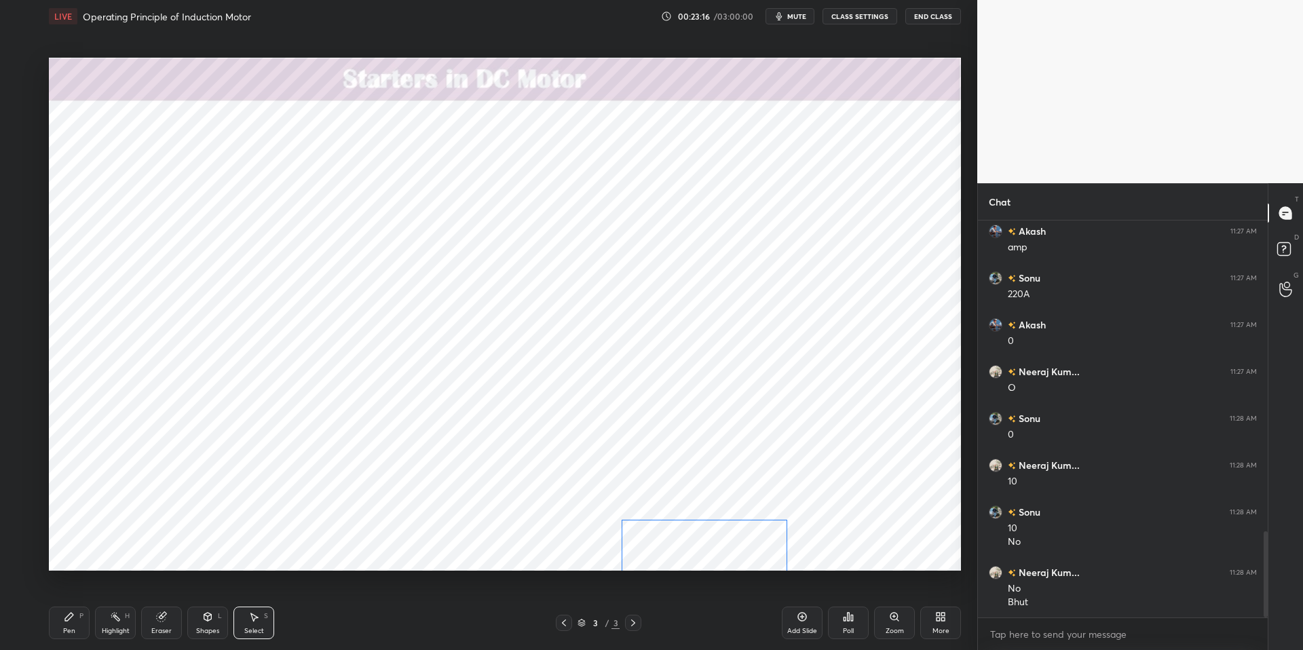
drag, startPoint x: 725, startPoint y: 371, endPoint x: 716, endPoint y: 531, distance: 159.7
click at [717, 531] on div "0 ° Undo Copy Duplicate Duplicate to new slide Delete" at bounding box center [505, 314] width 912 height 513
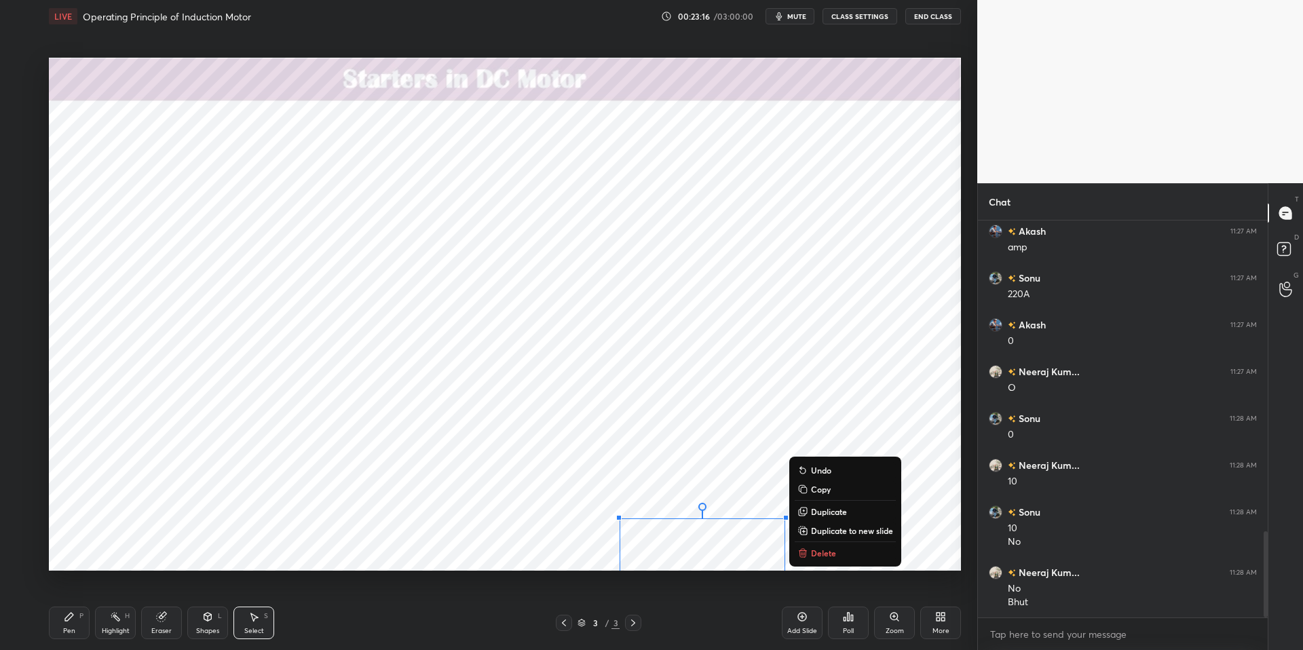
drag, startPoint x: 69, startPoint y: 616, endPoint x: 191, endPoint y: 617, distance: 121.5
click at [69, 616] on icon at bounding box center [69, 617] width 8 height 8
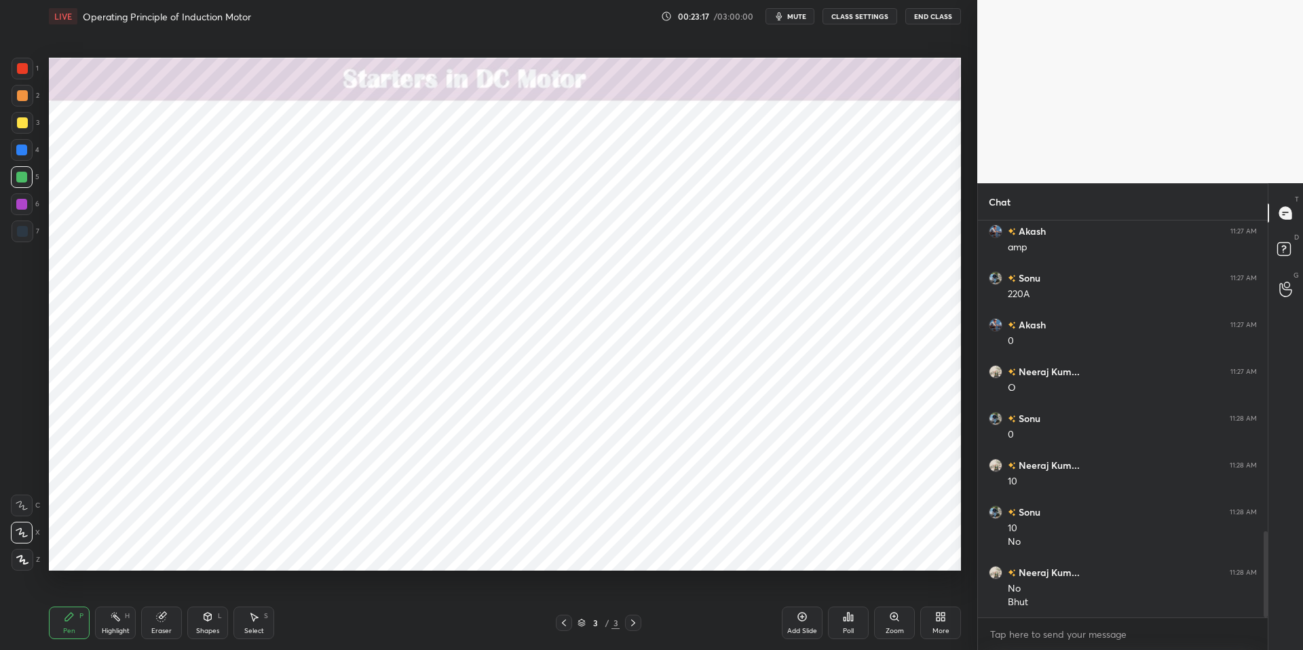
click at [338, 633] on div "Pen P Highlight H Eraser Shapes L Select S 3 / 3 Add Slide Poll Zoom More" at bounding box center [505, 623] width 912 height 54
click at [114, 624] on div "Highlight H" at bounding box center [115, 623] width 41 height 33
drag, startPoint x: 79, startPoint y: 619, endPoint x: 209, endPoint y: 621, distance: 130.3
click at [79, 619] on div "P" at bounding box center [81, 616] width 4 height 7
click at [368, 633] on div "Pen P Highlight H Eraser Shapes L Select S 3 / 3 Add Slide Poll Zoom More" at bounding box center [505, 623] width 912 height 54
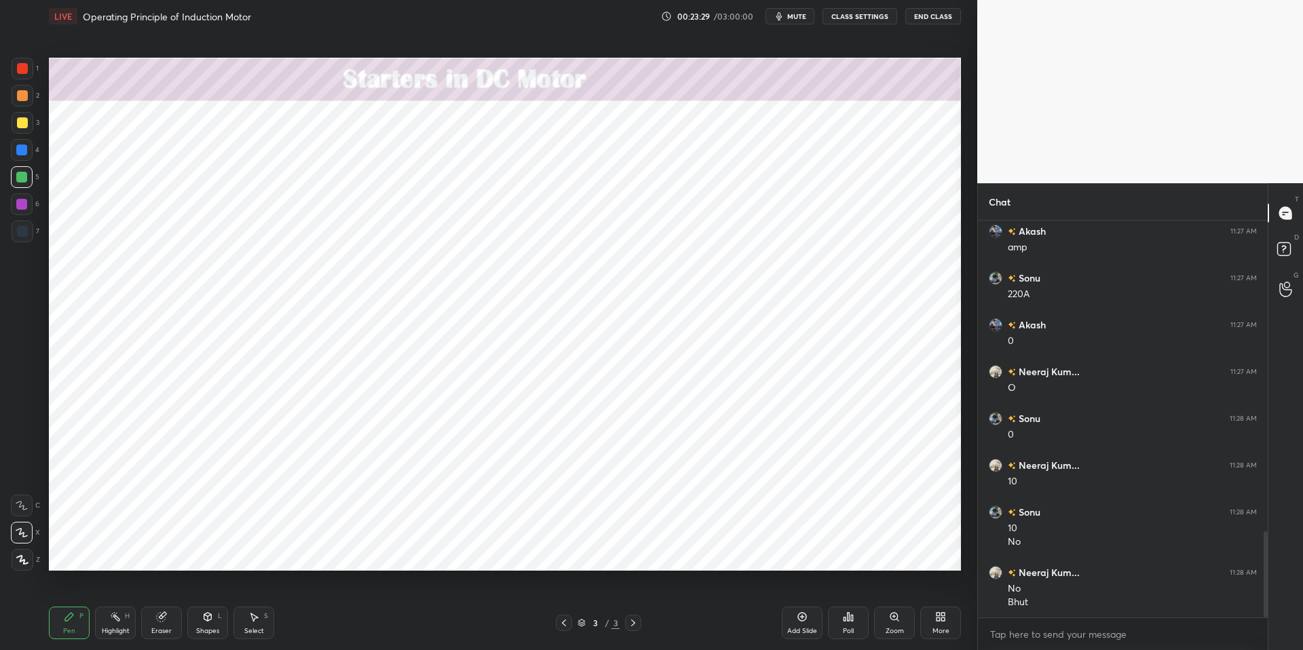
click at [111, 628] on div "Highlight" at bounding box center [116, 631] width 28 height 7
click at [76, 620] on div "Pen P" at bounding box center [69, 623] width 41 height 33
click at [363, 633] on div "Pen P Highlight H Eraser Shapes L Select S 3 / 3 Add Slide Poll Zoom More" at bounding box center [505, 623] width 912 height 54
click at [21, 147] on div at bounding box center [21, 150] width 11 height 11
click at [797, 612] on icon at bounding box center [802, 616] width 11 height 11
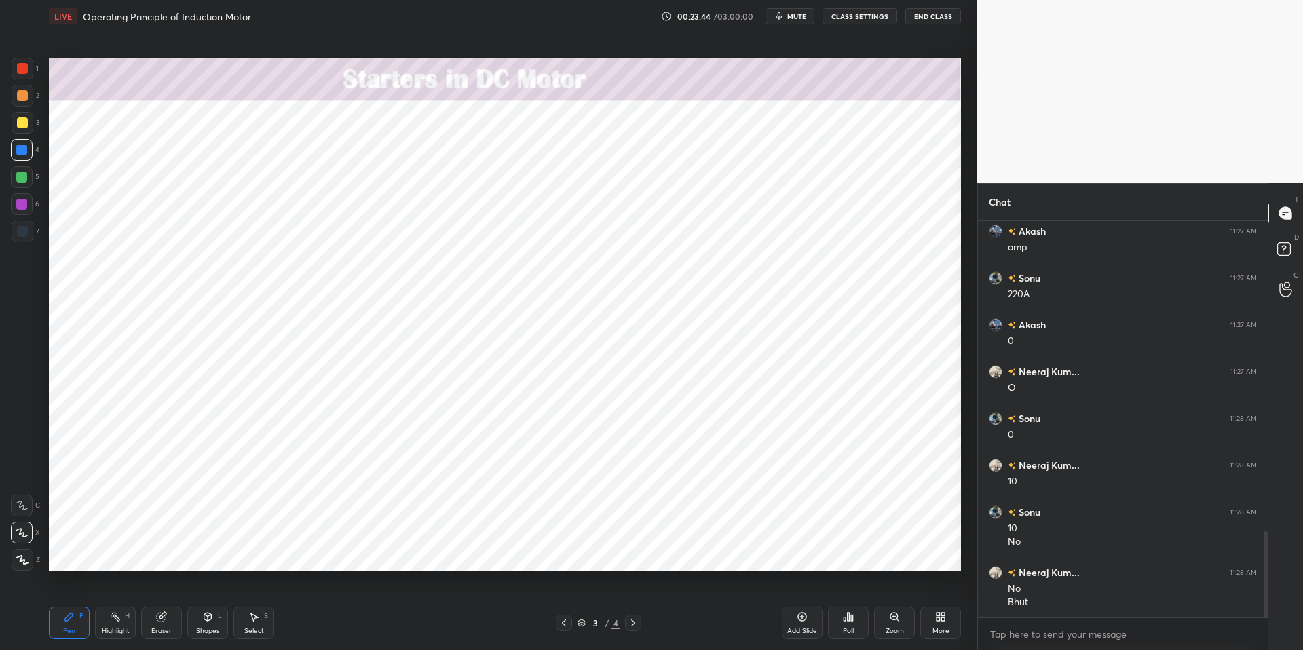
scroll to position [1484, 0]
click at [118, 628] on div "Highlight" at bounding box center [116, 631] width 28 height 7
click at [64, 619] on icon at bounding box center [69, 616] width 11 height 11
click at [801, 618] on icon at bounding box center [802, 616] width 11 height 11
click at [112, 624] on div "Highlight H" at bounding box center [115, 623] width 41 height 33
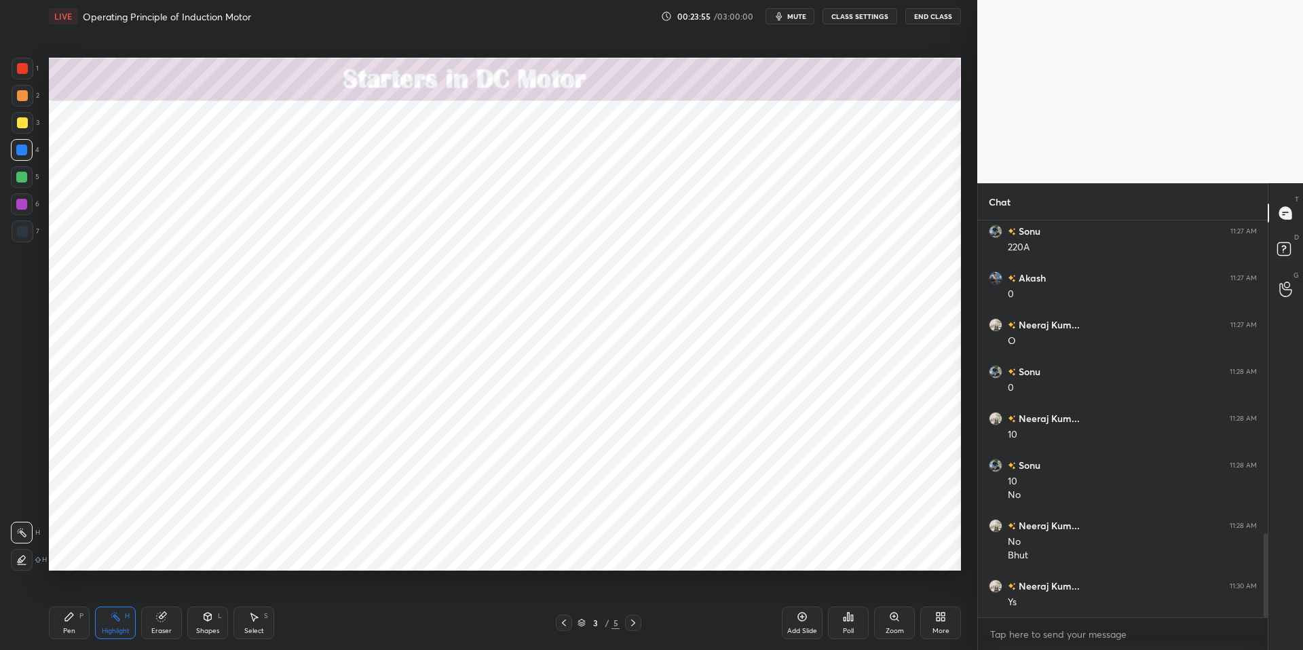
click at [69, 617] on icon at bounding box center [69, 617] width 8 height 8
click at [362, 633] on div "Pen P Highlight H Eraser Shapes L Select S 3 / 5 Add Slide Poll Zoom More" at bounding box center [505, 623] width 912 height 54
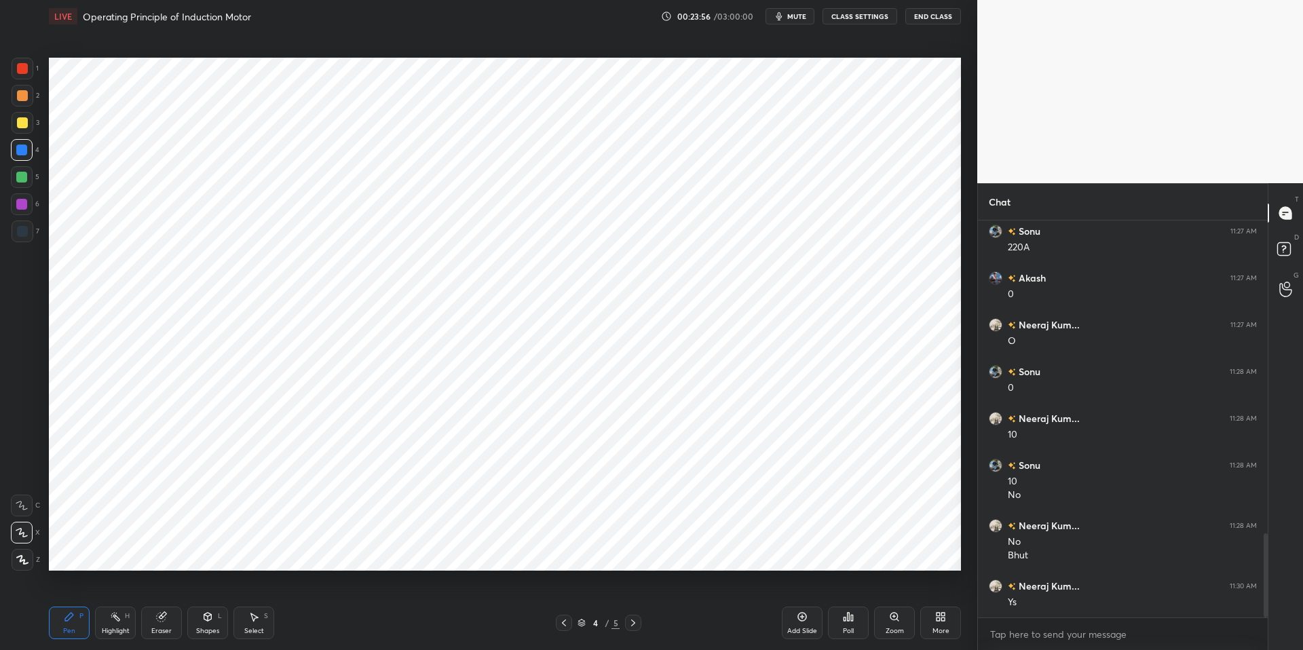
drag, startPoint x: 20, startPoint y: 142, endPoint x: 48, endPoint y: 126, distance: 31.3
click at [21, 143] on div at bounding box center [22, 150] width 22 height 22
drag, startPoint x: 111, startPoint y: 628, endPoint x: 77, endPoint y: 620, distance: 34.9
click at [111, 628] on div "Highlight" at bounding box center [116, 631] width 28 height 7
click at [74, 620] on icon at bounding box center [69, 616] width 11 height 11
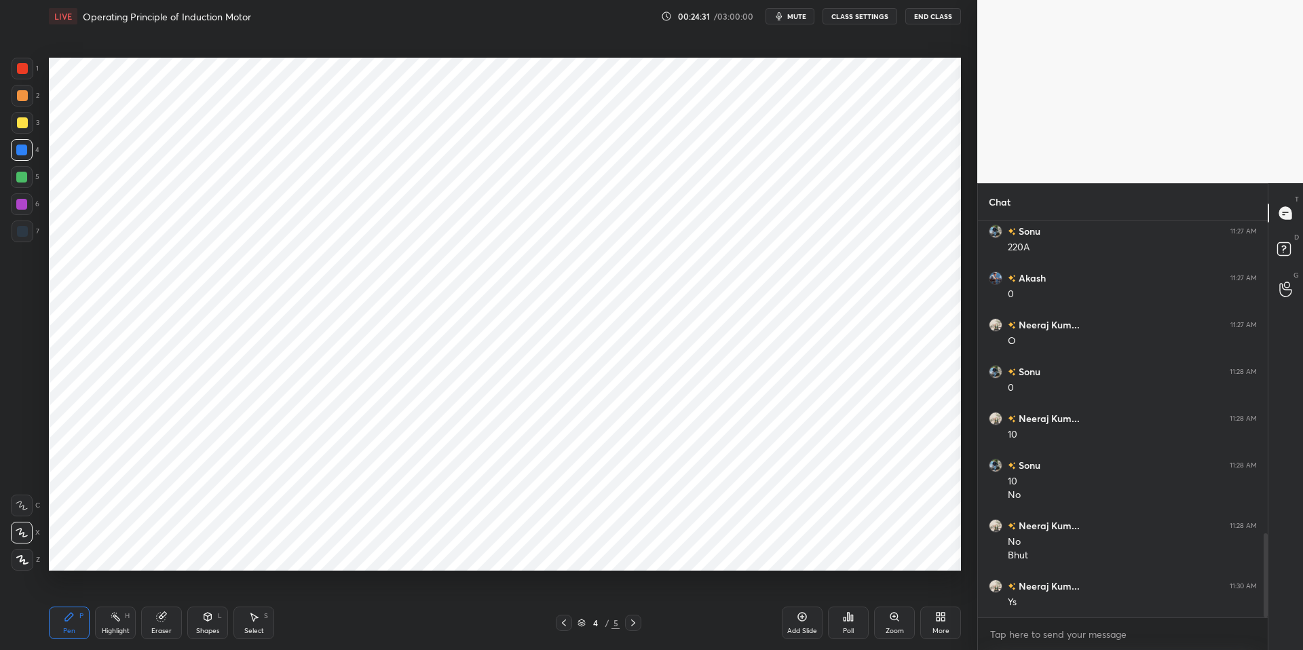
click at [326, 633] on div "Pen P Highlight H Eraser Shapes L Select S 4 / 5 Add Slide Poll Zoom More" at bounding box center [505, 623] width 912 height 54
click at [117, 624] on div "Highlight H" at bounding box center [115, 623] width 41 height 33
click at [77, 618] on div "Pen P" at bounding box center [69, 623] width 41 height 33
click at [361, 633] on div "Pen P Highlight H Eraser Shapes L Select S" at bounding box center [232, 623] width 366 height 33
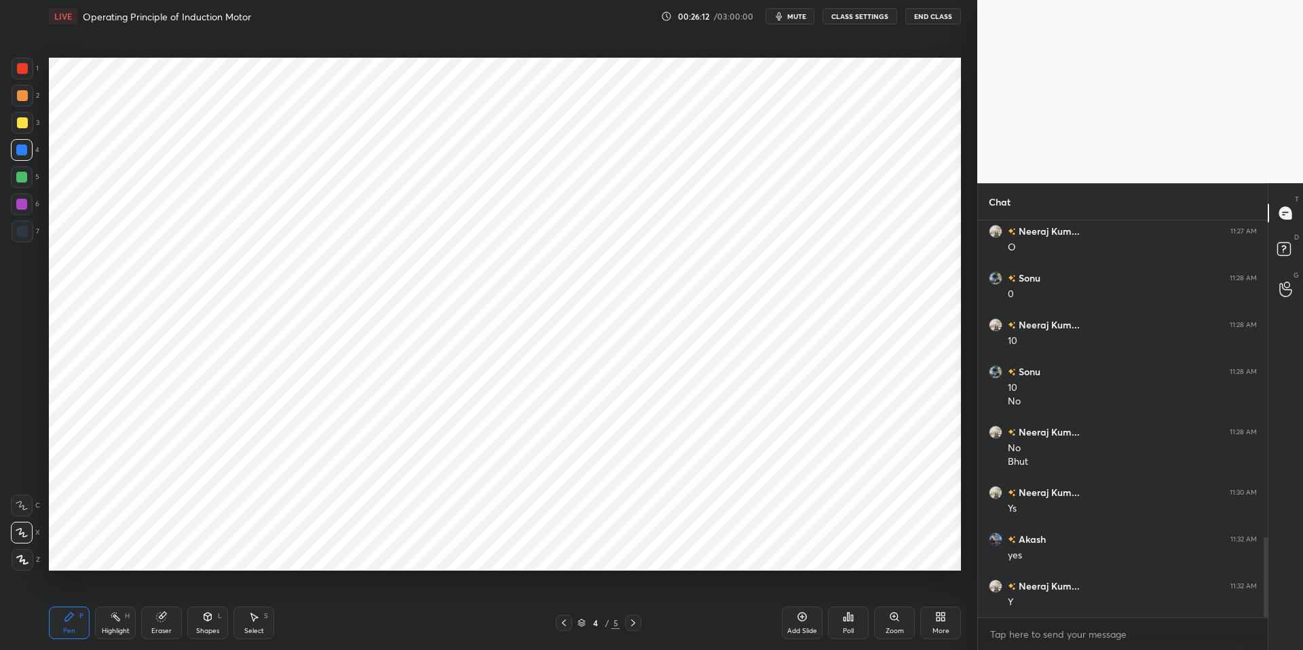
click at [110, 628] on div "Highlight" at bounding box center [116, 631] width 28 height 7
click at [69, 623] on div "Pen P" at bounding box center [69, 623] width 41 height 33
drag, startPoint x: 339, startPoint y: 641, endPoint x: 336, endPoint y: 629, distance: 12.7
click at [339, 633] on div "Pen P Highlight H Eraser Shapes L Select S 4 / 5 Add Slide Poll Zoom More" at bounding box center [505, 623] width 912 height 54
click at [161, 623] on div "Eraser" at bounding box center [161, 623] width 41 height 33
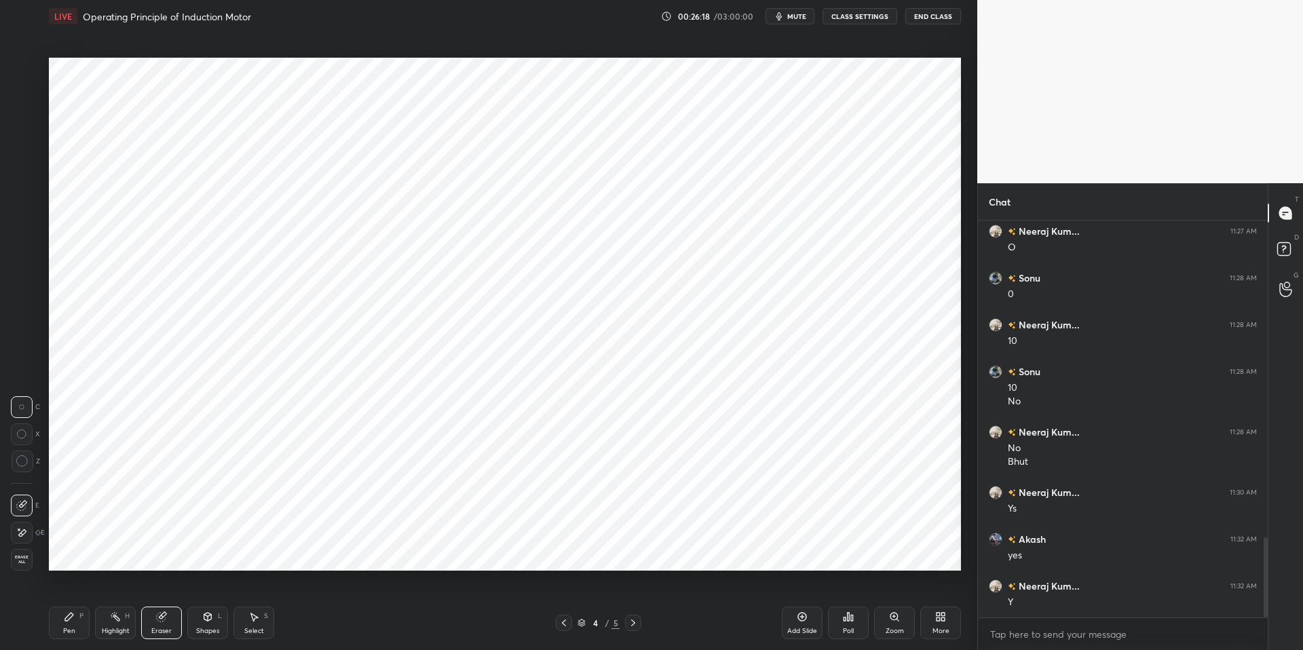
drag, startPoint x: 109, startPoint y: 625, endPoint x: 75, endPoint y: 617, distance: 34.9
click at [109, 625] on div "Highlight H" at bounding box center [115, 623] width 41 height 33
click at [73, 619] on icon at bounding box center [69, 616] width 11 height 11
drag, startPoint x: 337, startPoint y: 637, endPoint x: 328, endPoint y: 616, distance: 22.5
click at [337, 633] on div "Pen P Highlight H Eraser Shapes L Select S" at bounding box center [232, 623] width 366 height 33
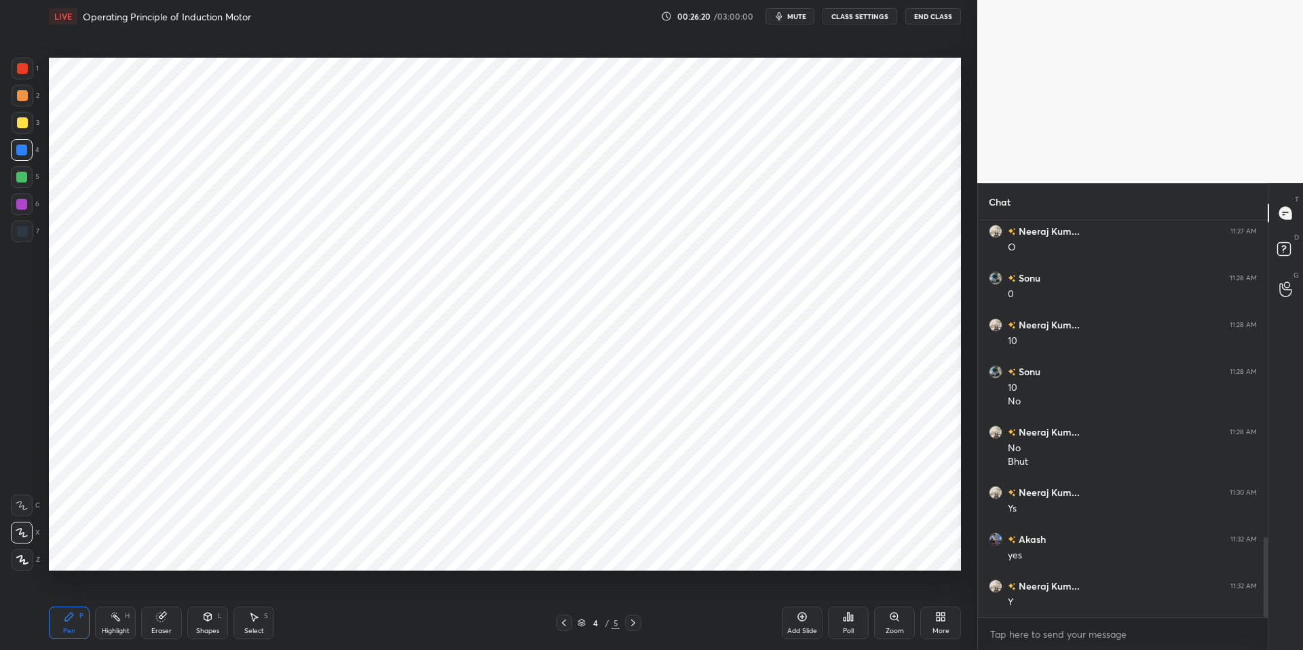
drag, startPoint x: 21, startPoint y: 176, endPoint x: 19, endPoint y: 169, distance: 7.1
click at [21, 176] on div at bounding box center [21, 177] width 11 height 11
click at [21, 151] on div at bounding box center [21, 150] width 11 height 11
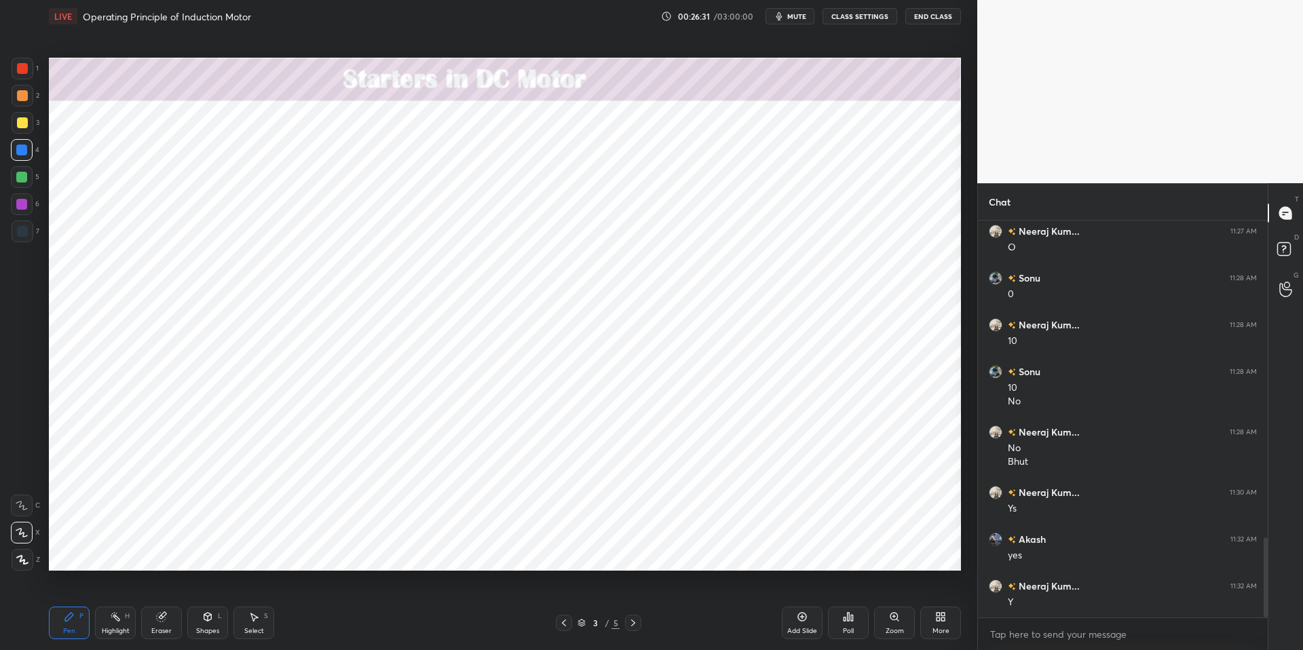
click at [100, 624] on div "Highlight H" at bounding box center [115, 623] width 41 height 33
click at [64, 620] on icon at bounding box center [69, 616] width 11 height 11
drag, startPoint x: 362, startPoint y: 640, endPoint x: 352, endPoint y: 633, distance: 12.1
click at [362, 633] on div "Pen P Highlight H Eraser Shapes L Select S 3 / 5 Add Slide Poll Zoom More" at bounding box center [505, 623] width 912 height 54
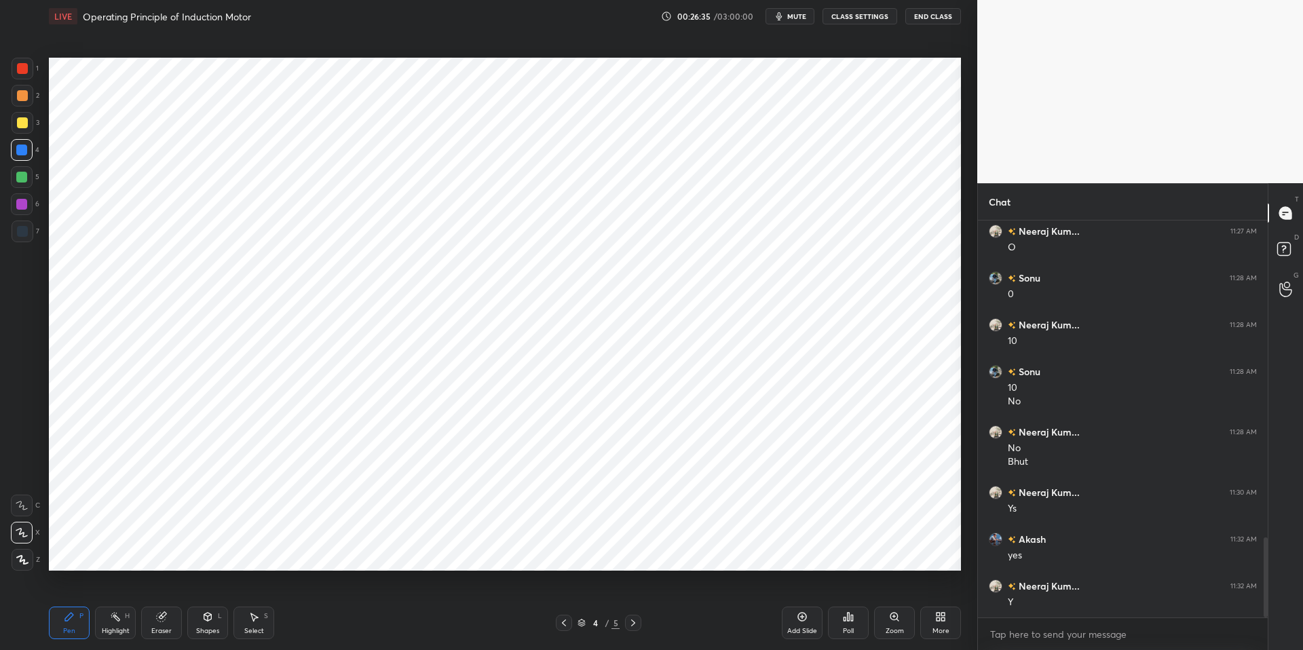
click at [25, 69] on div at bounding box center [22, 68] width 11 height 11
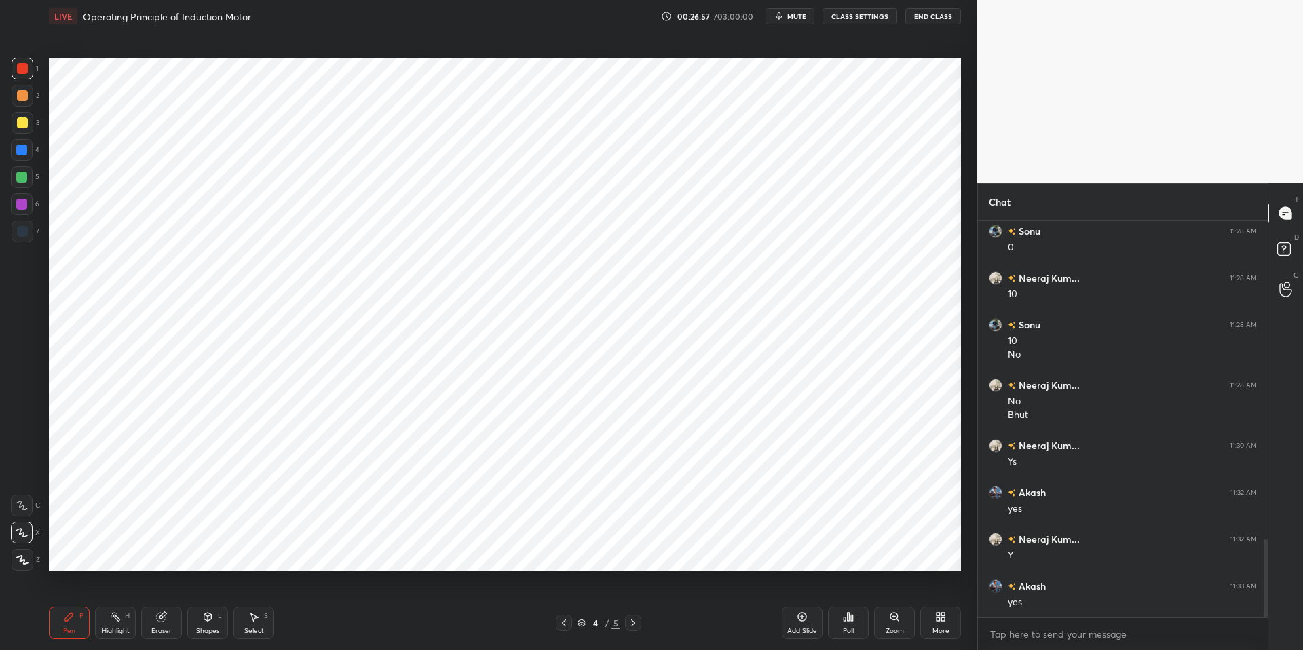
click at [119, 628] on div "Highlight" at bounding box center [116, 631] width 28 height 7
click at [77, 620] on div "Pen P" at bounding box center [69, 623] width 41 height 33
click at [352, 633] on div "Pen P Highlight H Eraser Shapes L Select S 4 / 5 Add Slide Poll Zoom More" at bounding box center [505, 623] width 912 height 54
click at [24, 150] on div at bounding box center [21, 150] width 11 height 11
click at [14, 174] on div at bounding box center [22, 177] width 22 height 22
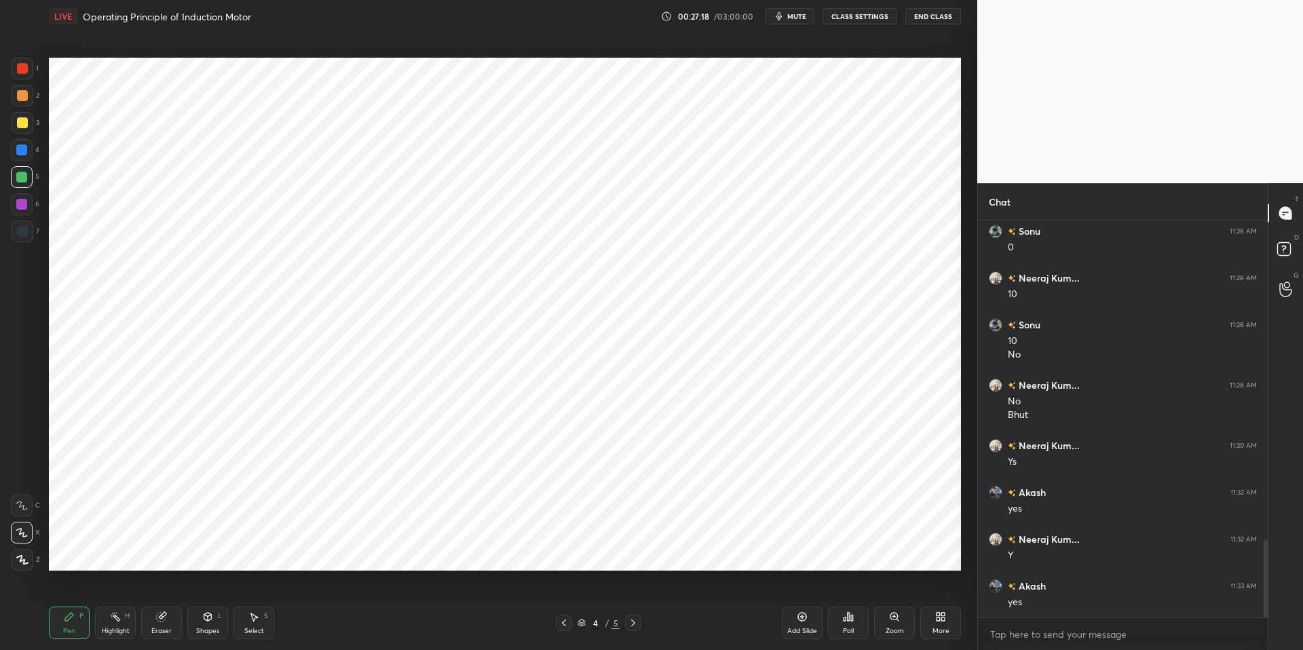
click at [18, 152] on div at bounding box center [21, 150] width 11 height 11
drag, startPoint x: 159, startPoint y: 624, endPoint x: 186, endPoint y: 586, distance: 46.2
click at [159, 624] on div "Eraser" at bounding box center [161, 623] width 41 height 33
click at [103, 628] on div "Highlight" at bounding box center [116, 631] width 28 height 7
click at [69, 620] on icon at bounding box center [69, 617] width 8 height 8
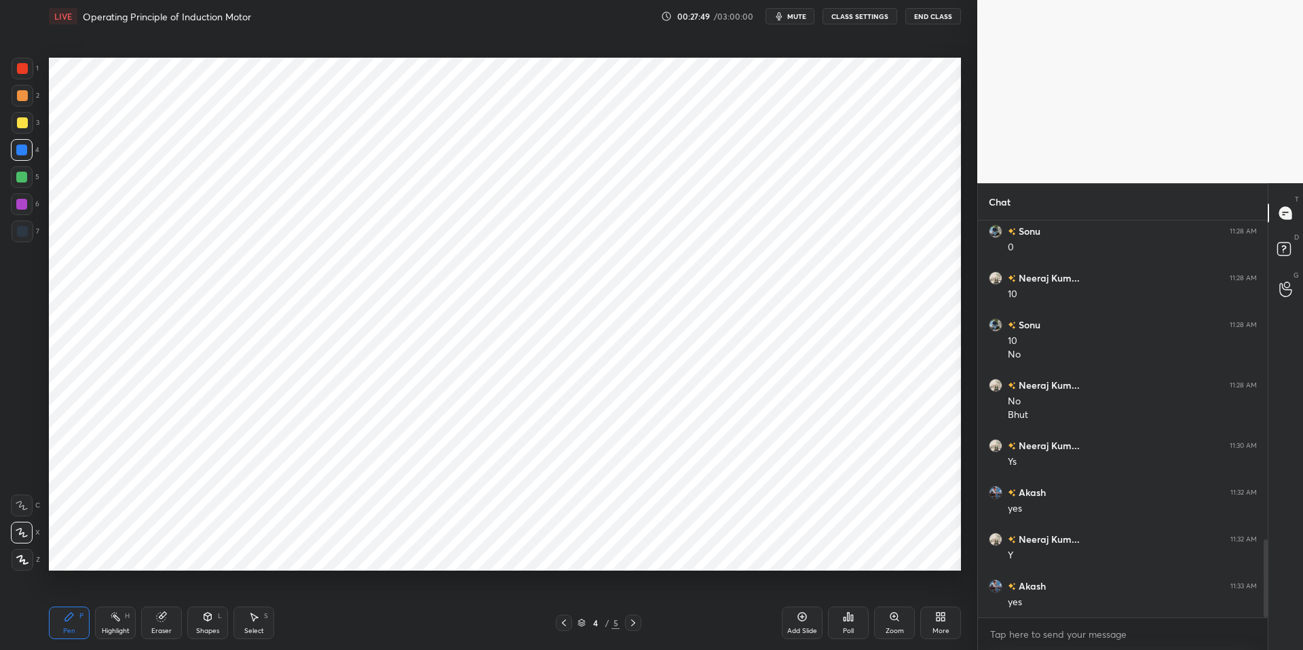
drag, startPoint x: 284, startPoint y: 643, endPoint x: 274, endPoint y: 574, distance: 69.9
click at [278, 633] on div "Pen P Highlight H Eraser Shapes L Select S 4 / 5 Add Slide Poll Zoom More" at bounding box center [505, 623] width 912 height 54
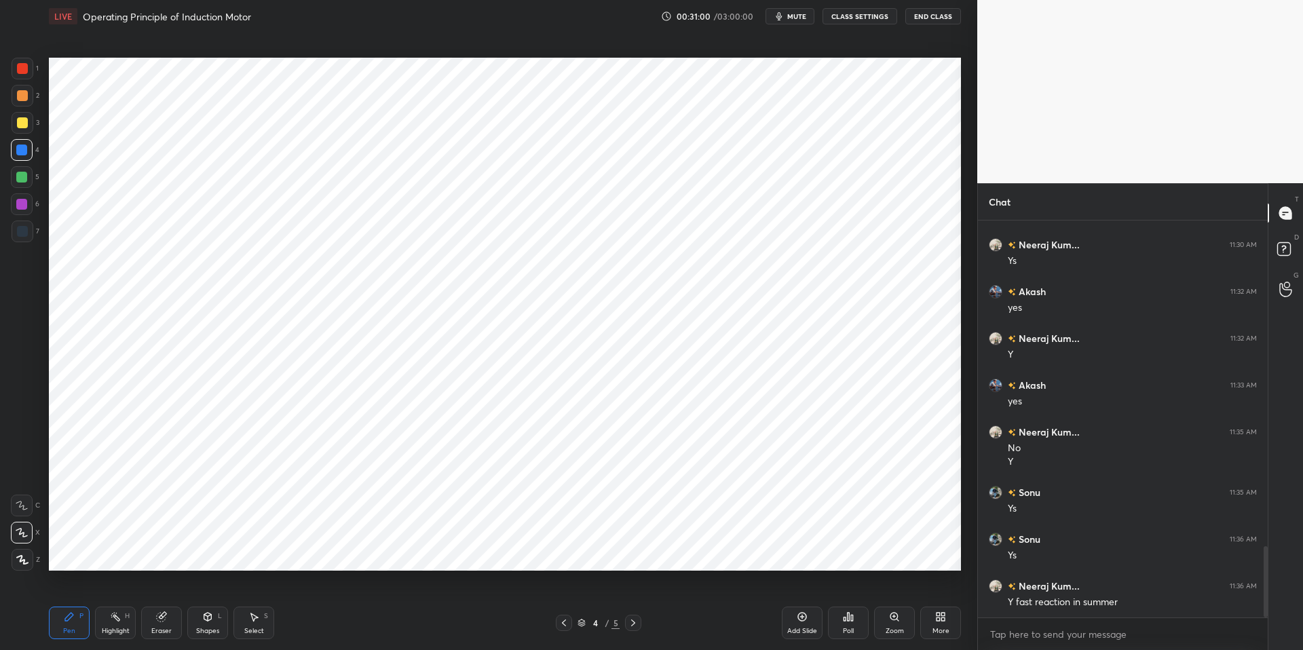
scroll to position [1872, 0]
drag, startPoint x: 112, startPoint y: 624, endPoint x: 75, endPoint y: 614, distance: 38.0
click at [109, 624] on div "Highlight H" at bounding box center [115, 623] width 41 height 33
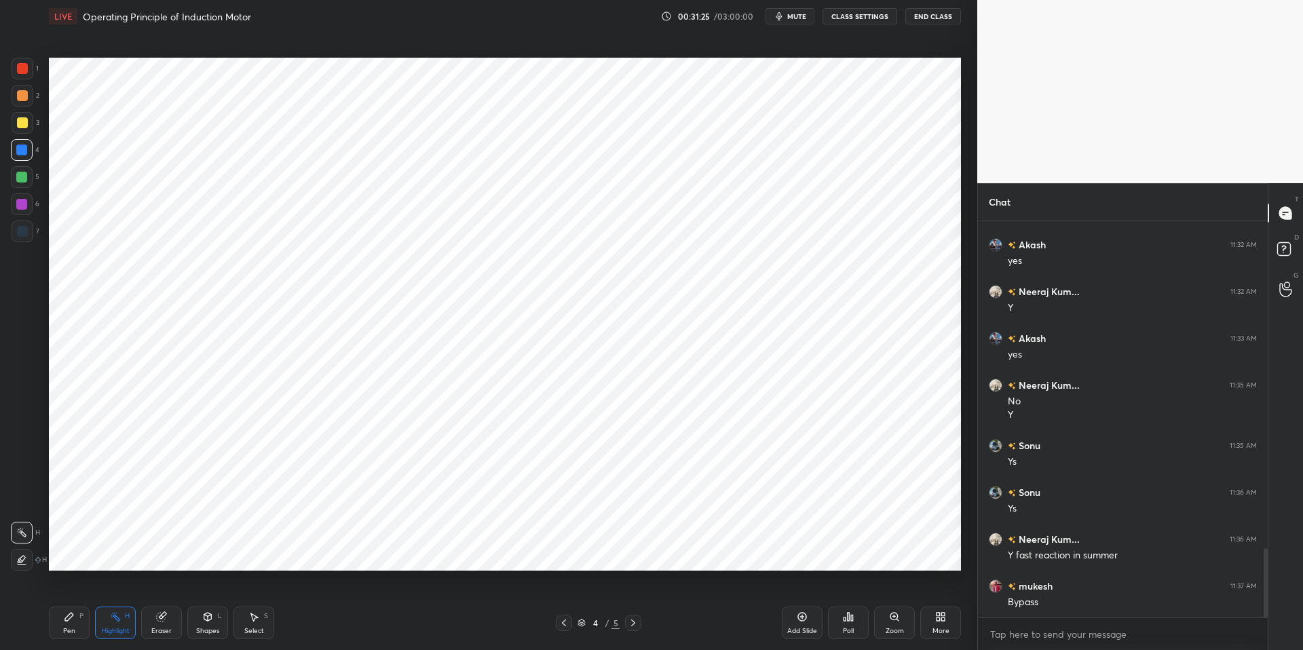
drag, startPoint x: 71, startPoint y: 618, endPoint x: 94, endPoint y: 617, distance: 22.4
click at [75, 617] on div "Pen P" at bounding box center [69, 623] width 41 height 33
click at [379, 633] on div "Pen P Highlight H Eraser Shapes L Select S 4 / 5 Add Slide Poll Zoom More" at bounding box center [505, 623] width 912 height 54
drag, startPoint x: 796, startPoint y: 621, endPoint x: 886, endPoint y: 606, distance: 90.8
click at [798, 621] on icon at bounding box center [802, 616] width 11 height 11
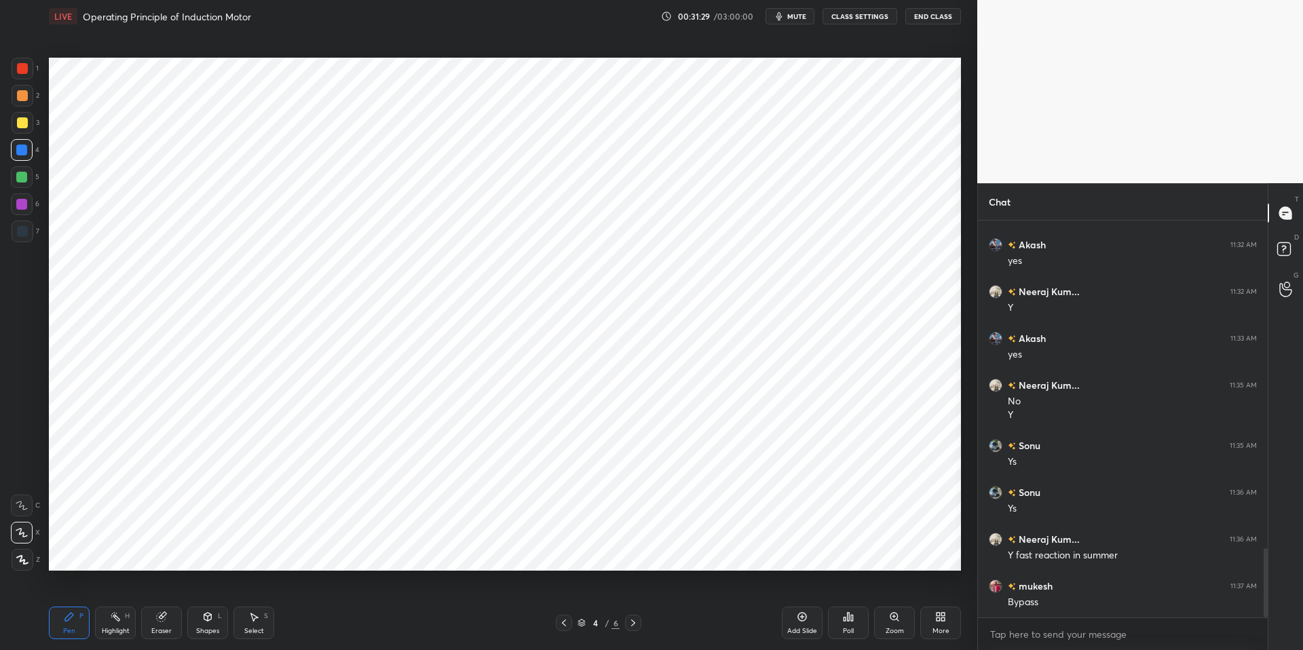
click at [22, 175] on div at bounding box center [21, 177] width 11 height 11
click at [22, 153] on div at bounding box center [21, 150] width 11 height 11
drag, startPoint x: 24, startPoint y: 175, endPoint x: 25, endPoint y: 152, distance: 23.1
click at [24, 175] on div at bounding box center [21, 177] width 11 height 11
click at [24, 152] on div at bounding box center [21, 150] width 11 height 11
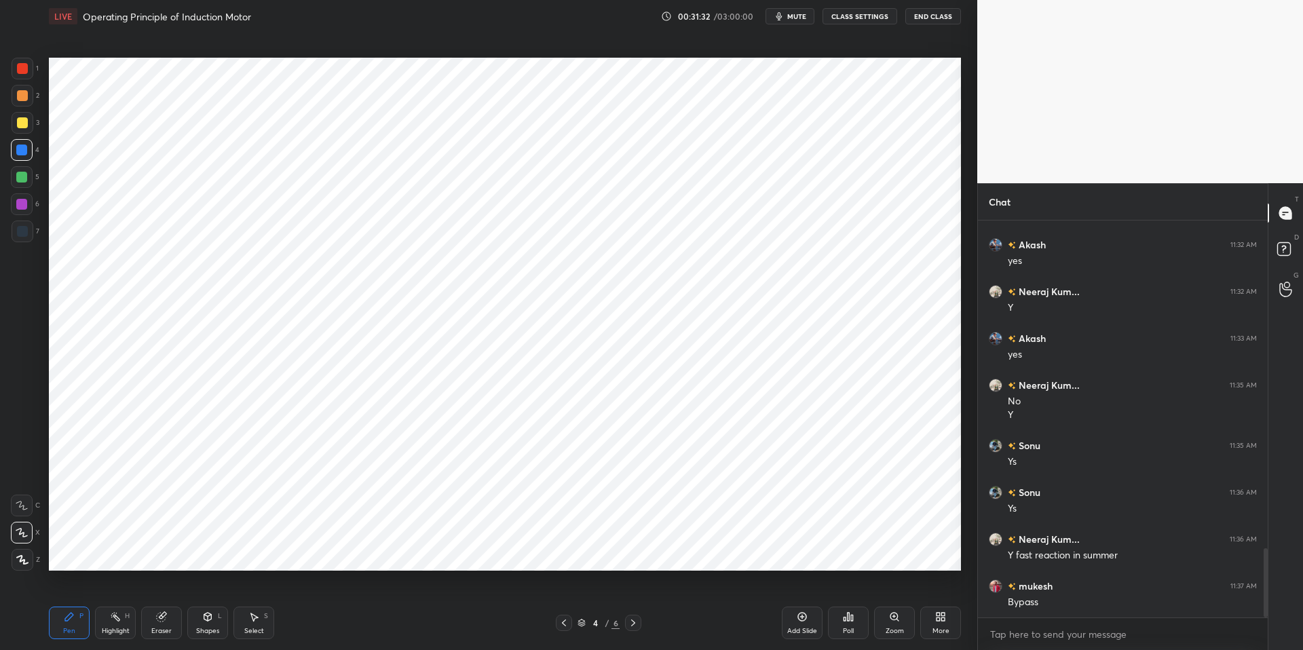
click at [23, 172] on div at bounding box center [21, 177] width 11 height 11
click at [24, 155] on div at bounding box center [21, 150] width 11 height 11
drag, startPoint x: 106, startPoint y: 621, endPoint x: 96, endPoint y: 617, distance: 10.3
click at [105, 621] on div "Highlight H" at bounding box center [115, 623] width 41 height 33
drag, startPoint x: 81, startPoint y: 618, endPoint x: 223, endPoint y: 618, distance: 141.8
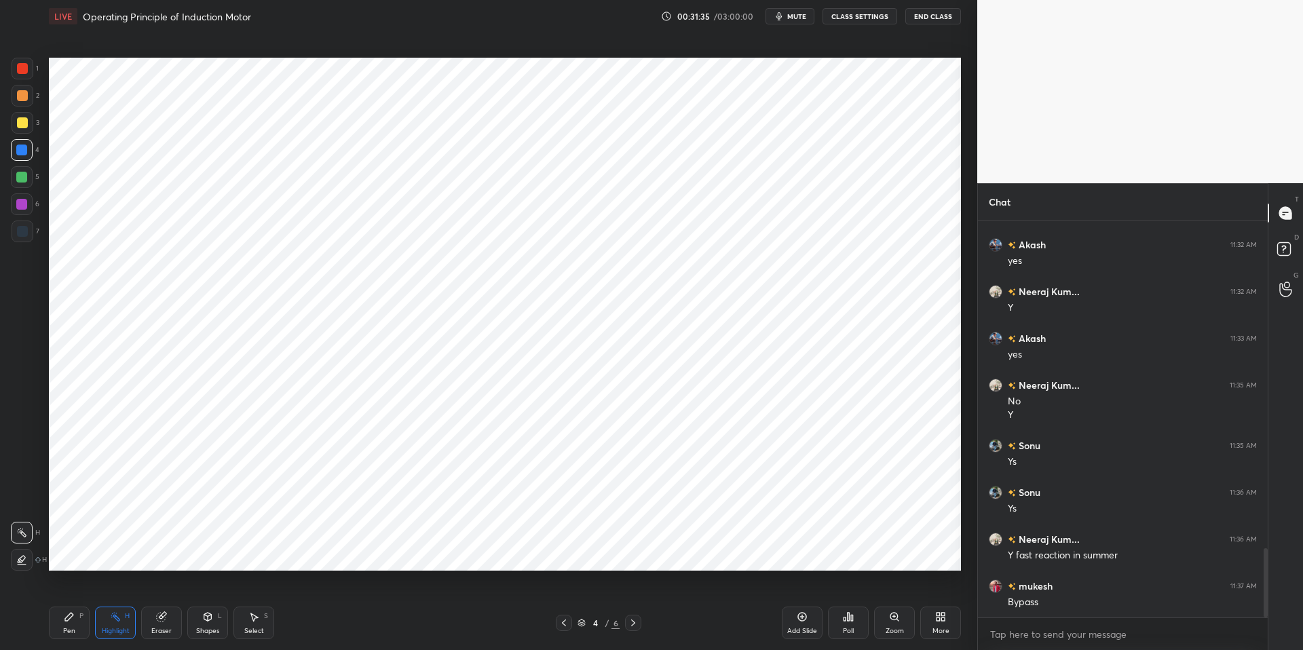
click at [81, 618] on div "P" at bounding box center [81, 616] width 4 height 7
drag, startPoint x: 339, startPoint y: 645, endPoint x: 292, endPoint y: 591, distance: 70.7
click at [339, 633] on div "Pen P Highlight H Eraser Shapes L Select S 4 / 6 Add Slide Poll Zoom More" at bounding box center [505, 623] width 912 height 54
click at [19, 174] on div at bounding box center [21, 177] width 11 height 11
click at [24, 152] on div at bounding box center [21, 150] width 11 height 11
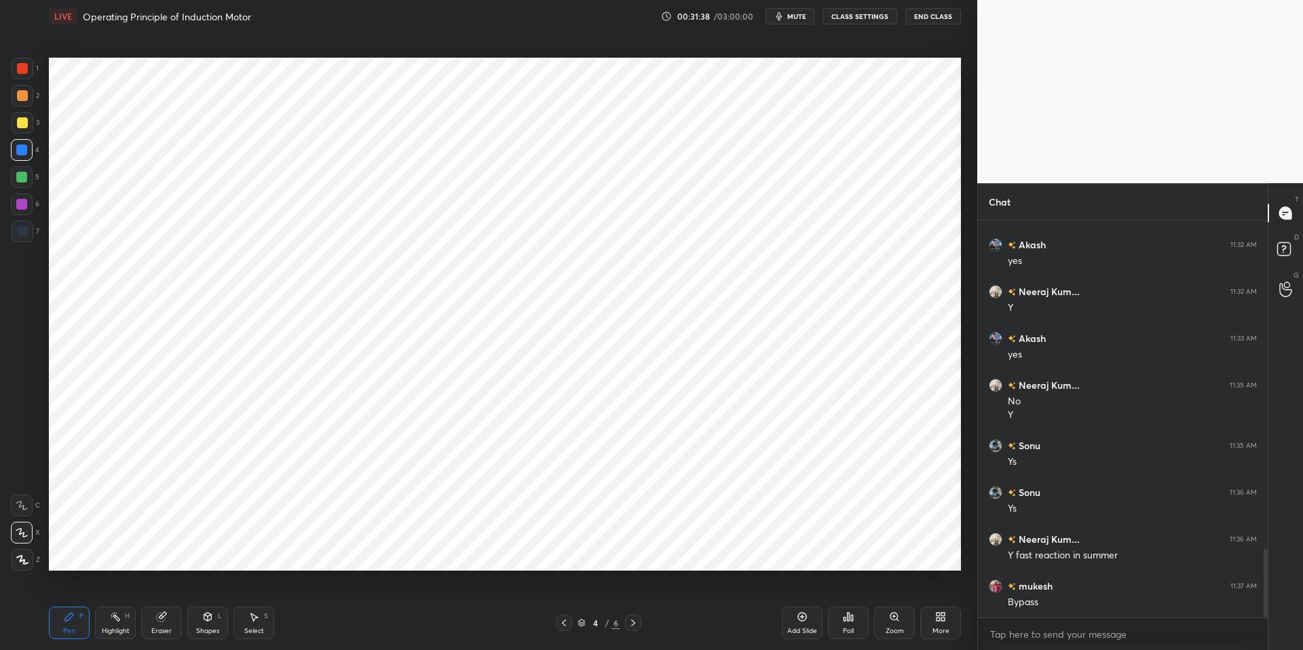
click at [24, 63] on div at bounding box center [22, 68] width 11 height 11
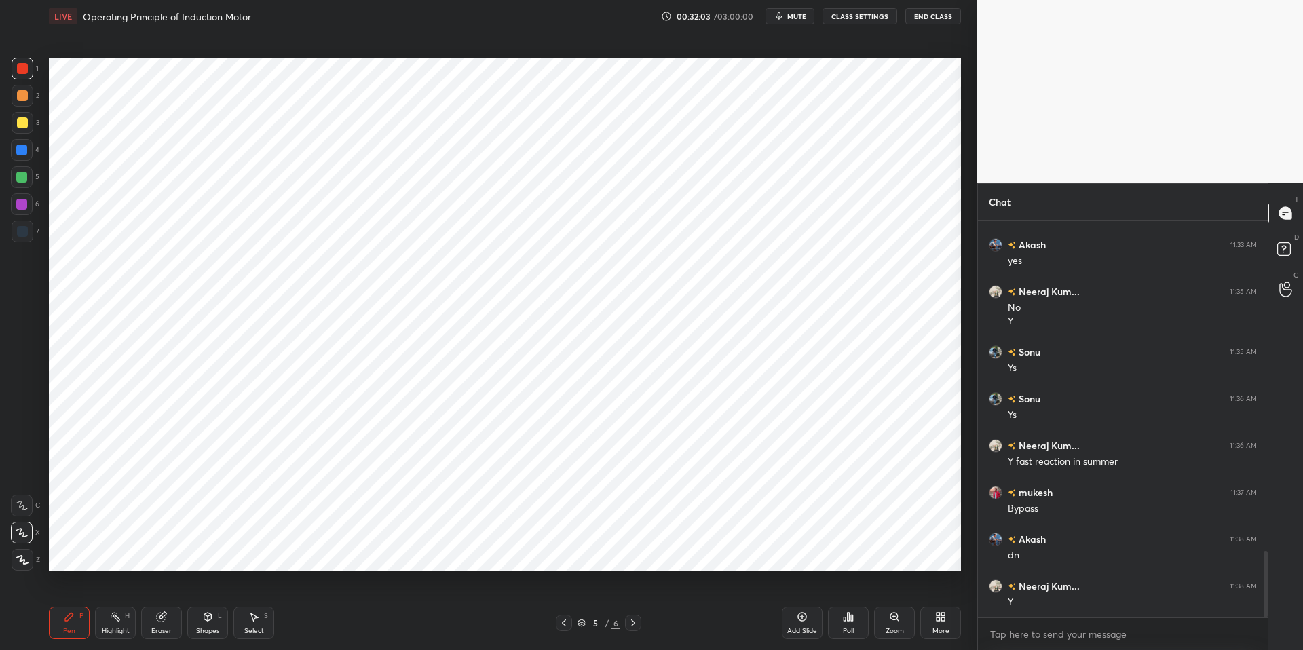
click at [24, 151] on div at bounding box center [21, 150] width 11 height 11
click at [162, 621] on icon at bounding box center [161, 617] width 9 height 9
click at [253, 629] on div "Select" at bounding box center [254, 631] width 20 height 7
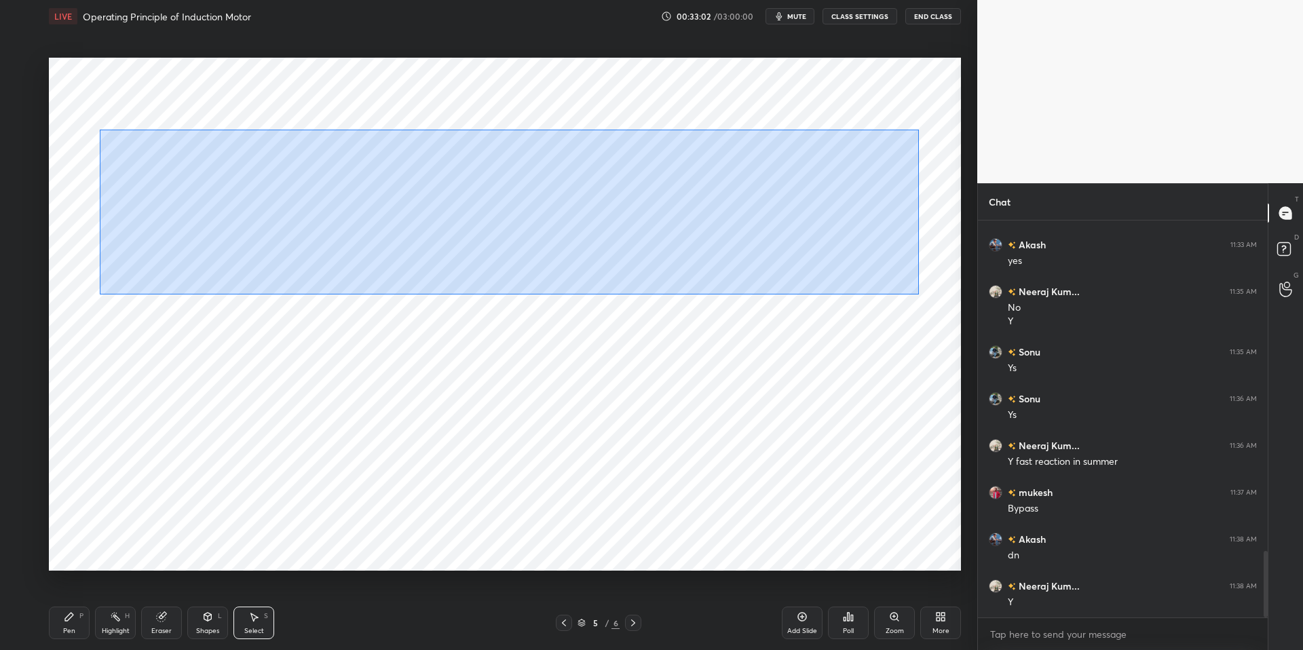
drag, startPoint x: 100, startPoint y: 130, endPoint x: 918, endPoint y: 294, distance: 834.1
click at [919, 294] on div "0 ° Undo Copy Duplicate Duplicate to new slide Delete" at bounding box center [505, 314] width 912 height 513
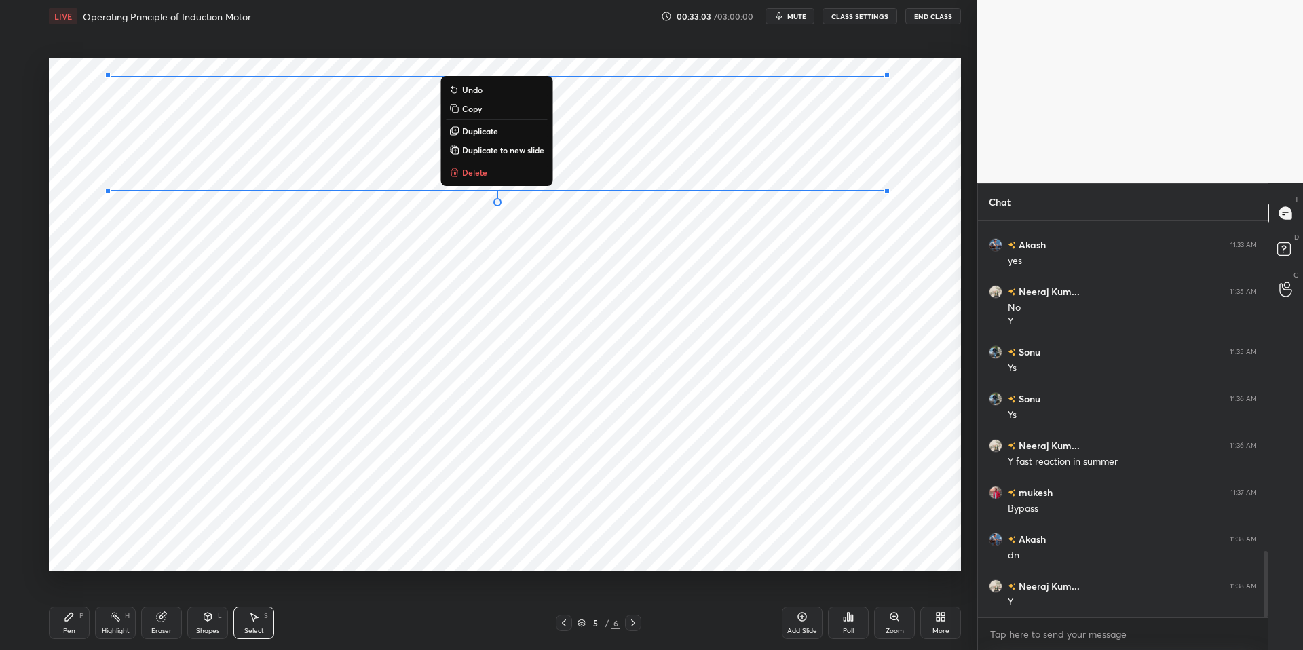
drag, startPoint x: 566, startPoint y: 322, endPoint x: 544, endPoint y: 315, distance: 23.0
click at [567, 322] on div "0 ° Undo Copy Duplicate Duplicate to new slide Delete" at bounding box center [505, 314] width 912 height 513
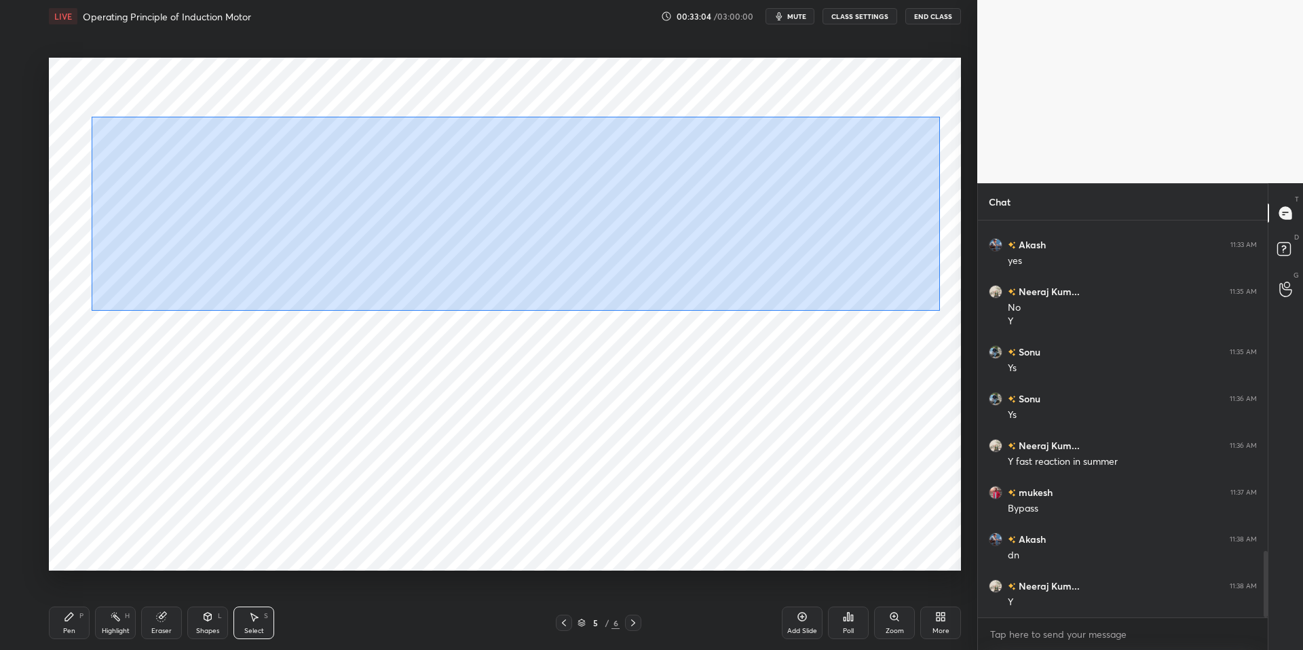
drag, startPoint x: 92, startPoint y: 116, endPoint x: 933, endPoint y: 305, distance: 862.6
click at [939, 310] on div "0 ° Undo Copy Duplicate Duplicate to new slide Delete" at bounding box center [505, 314] width 912 height 513
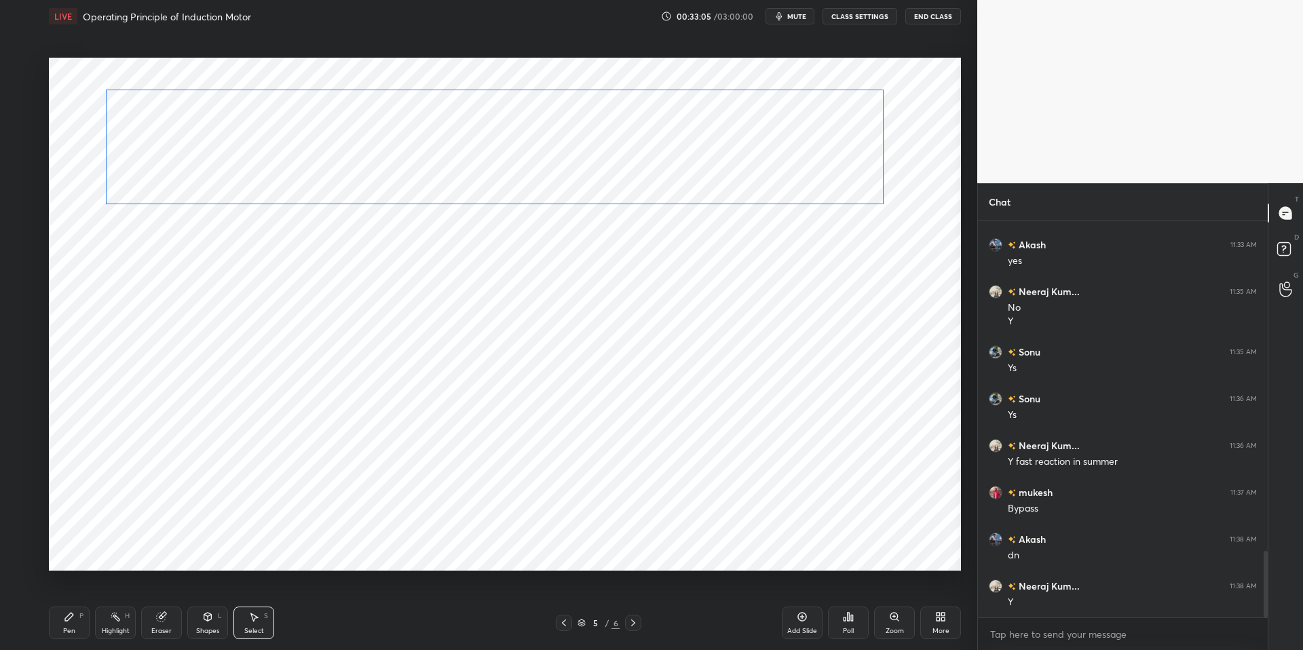
drag, startPoint x: 694, startPoint y: 178, endPoint x: 669, endPoint y: 211, distance: 41.3
click at [692, 192] on div "0 ° Undo Copy Duplicate Duplicate to new slide Delete" at bounding box center [505, 314] width 912 height 513
click at [492, 217] on div "359 ° Undo Copy Duplicate Duplicate to new slide Delete" at bounding box center [505, 314] width 912 height 513
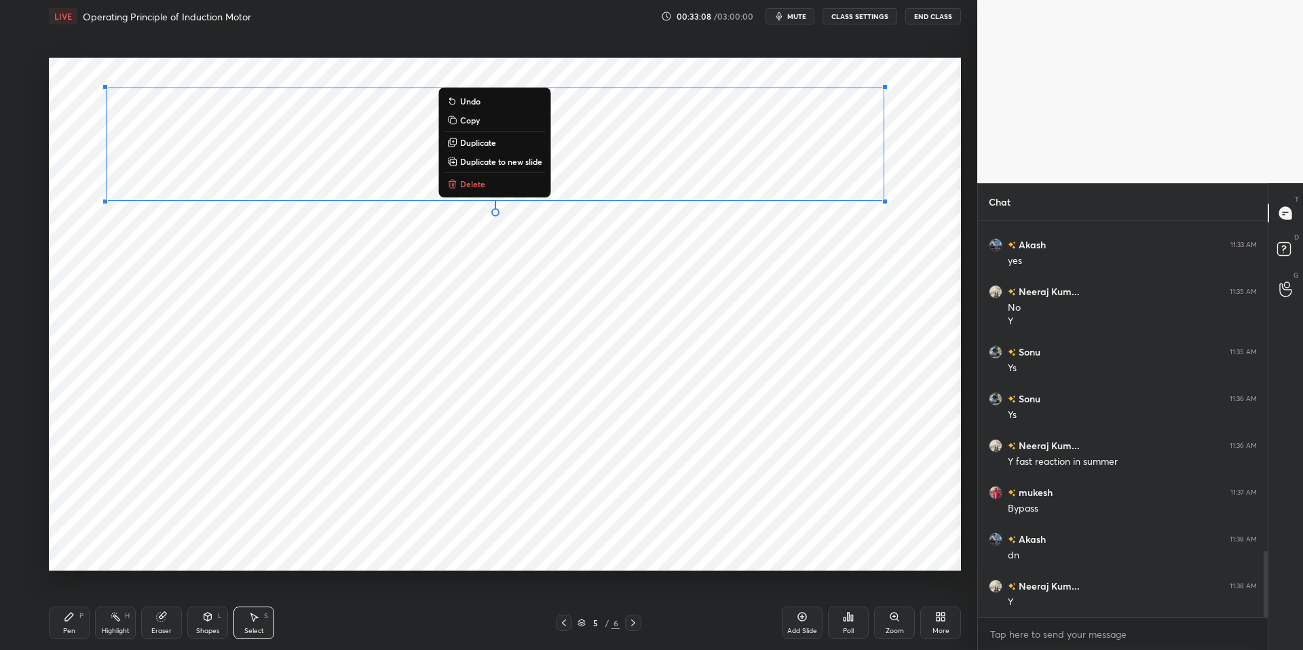
click at [345, 288] on div "0 ° Undo Copy Duplicate Duplicate to new slide Delete" at bounding box center [505, 314] width 912 height 513
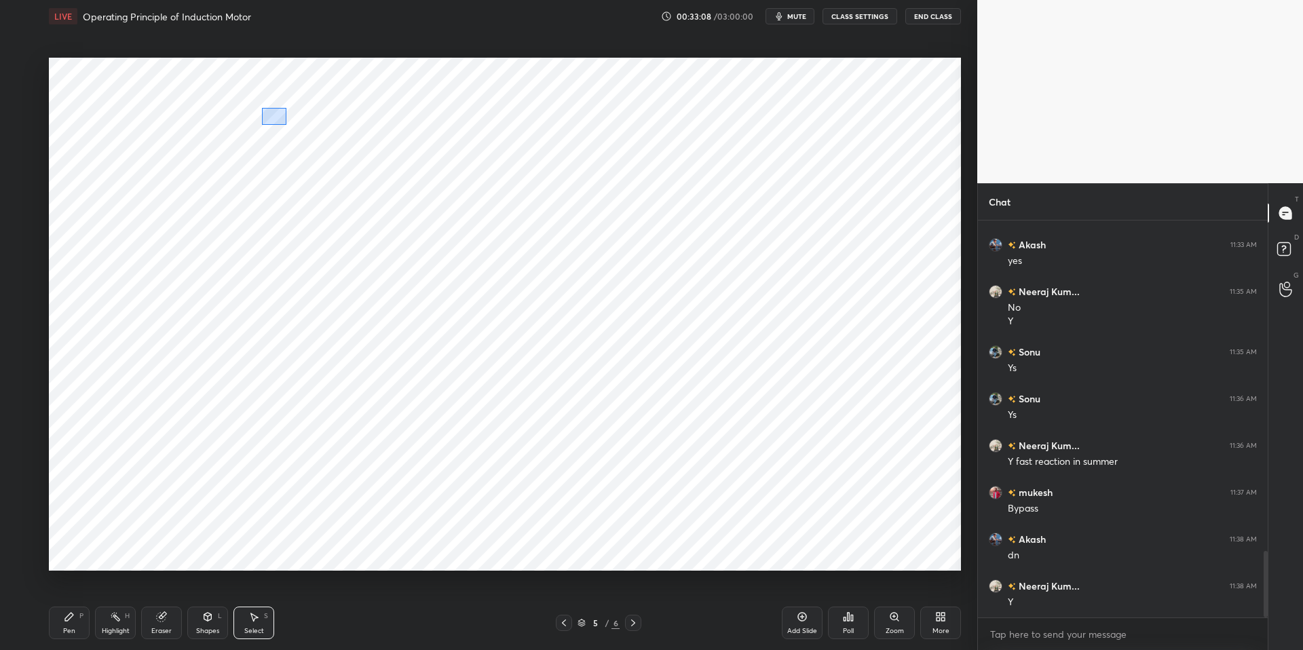
drag, startPoint x: 261, startPoint y: 107, endPoint x: 273, endPoint y: 121, distance: 18.8
click at [286, 124] on div "0 ° Undo Copy Duplicate Duplicate to new slide Delete" at bounding box center [505, 314] width 912 height 513
drag, startPoint x: 276, startPoint y: 114, endPoint x: 273, endPoint y: 102, distance: 12.5
click at [276, 102] on div "1 ° Undo Copy Duplicate Duplicate to new slide Delete" at bounding box center [505, 314] width 912 height 513
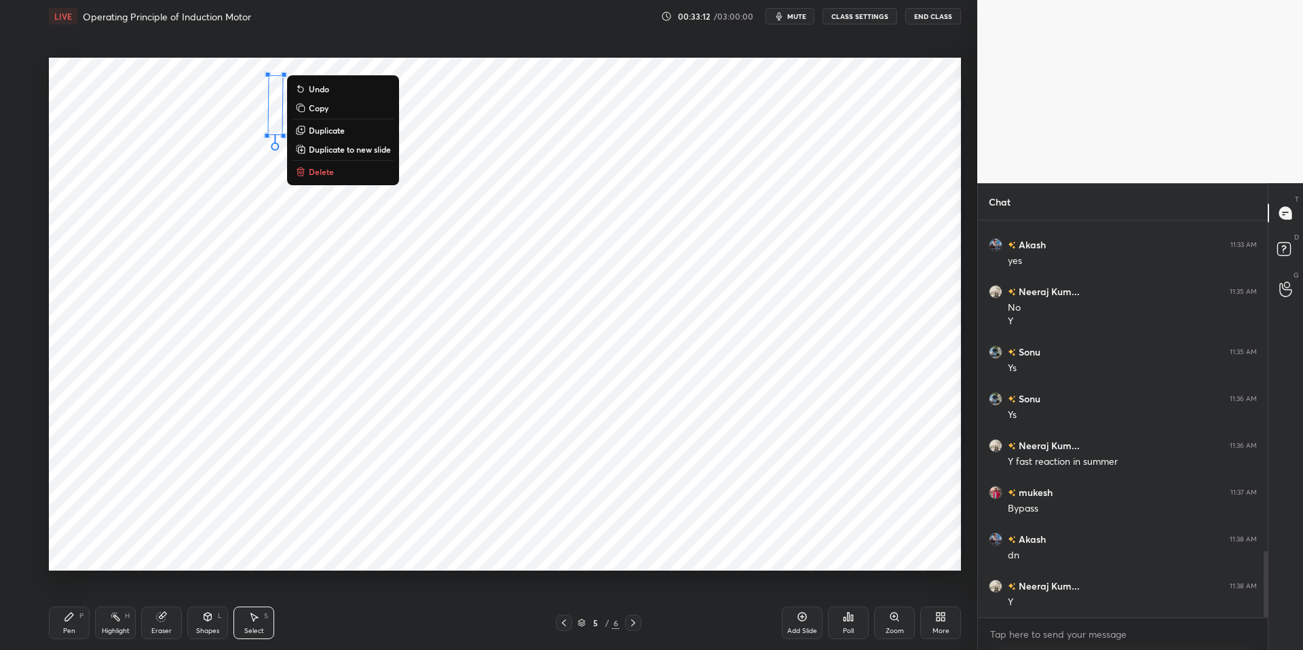
click at [236, 117] on div "1 ° Undo Copy Duplicate Duplicate to new slide Delete" at bounding box center [505, 314] width 912 height 513
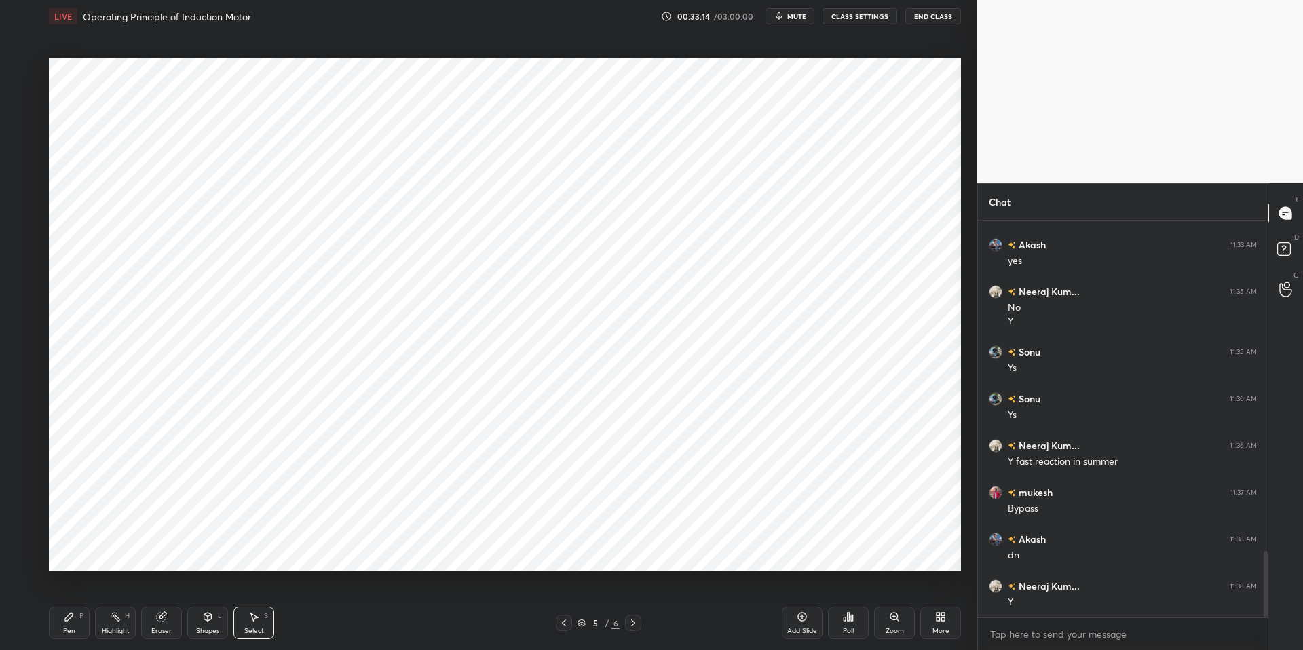
click at [111, 628] on div "Highlight" at bounding box center [116, 631] width 28 height 7
click at [70, 618] on icon at bounding box center [69, 617] width 8 height 8
click at [341, 633] on div "Pen P Highlight H Eraser Shapes L Select S 5 / 6 Add Slide Poll Zoom More" at bounding box center [505, 623] width 912 height 54
drag, startPoint x: 270, startPoint y: 637, endPoint x: 252, endPoint y: 611, distance: 31.6
click at [270, 633] on div "Select S" at bounding box center [253, 623] width 41 height 33
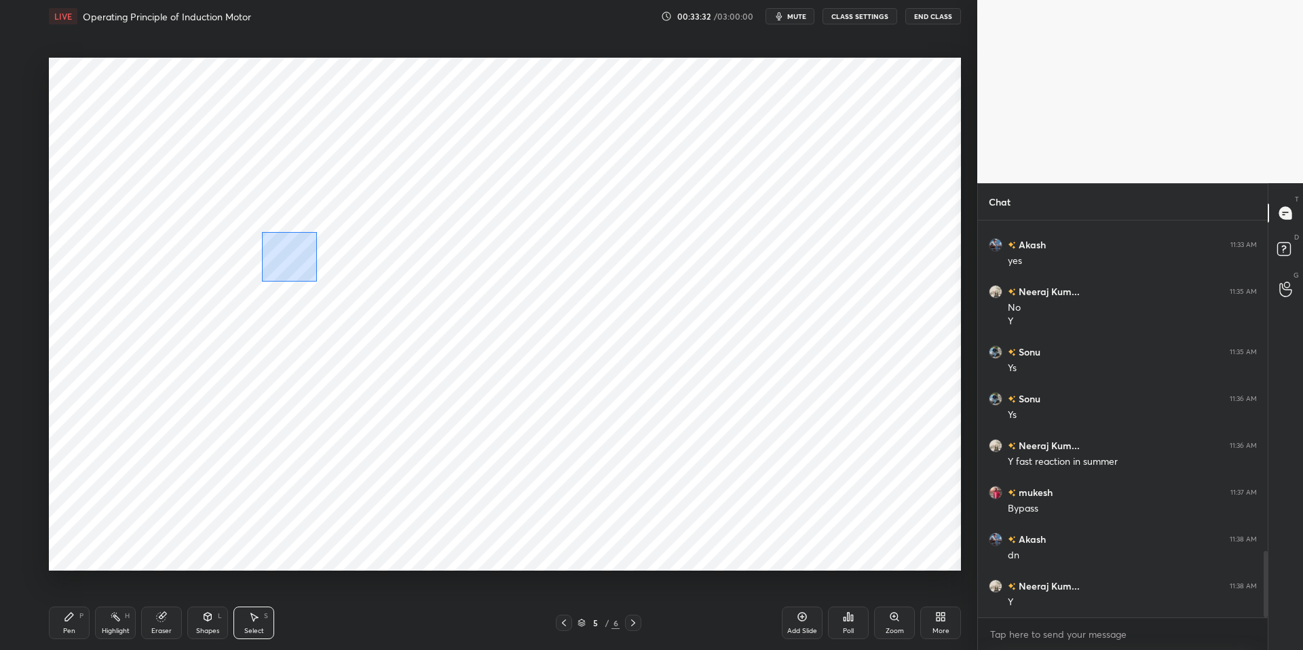
drag, startPoint x: 262, startPoint y: 232, endPoint x: 274, endPoint y: 252, distance: 23.2
click at [324, 286] on div "0 ° Undo Copy Duplicate Duplicate to new slide Delete" at bounding box center [505, 314] width 912 height 513
click at [276, 248] on div "0 ° Undo Copy Duplicate Duplicate to new slide Delete" at bounding box center [505, 314] width 912 height 513
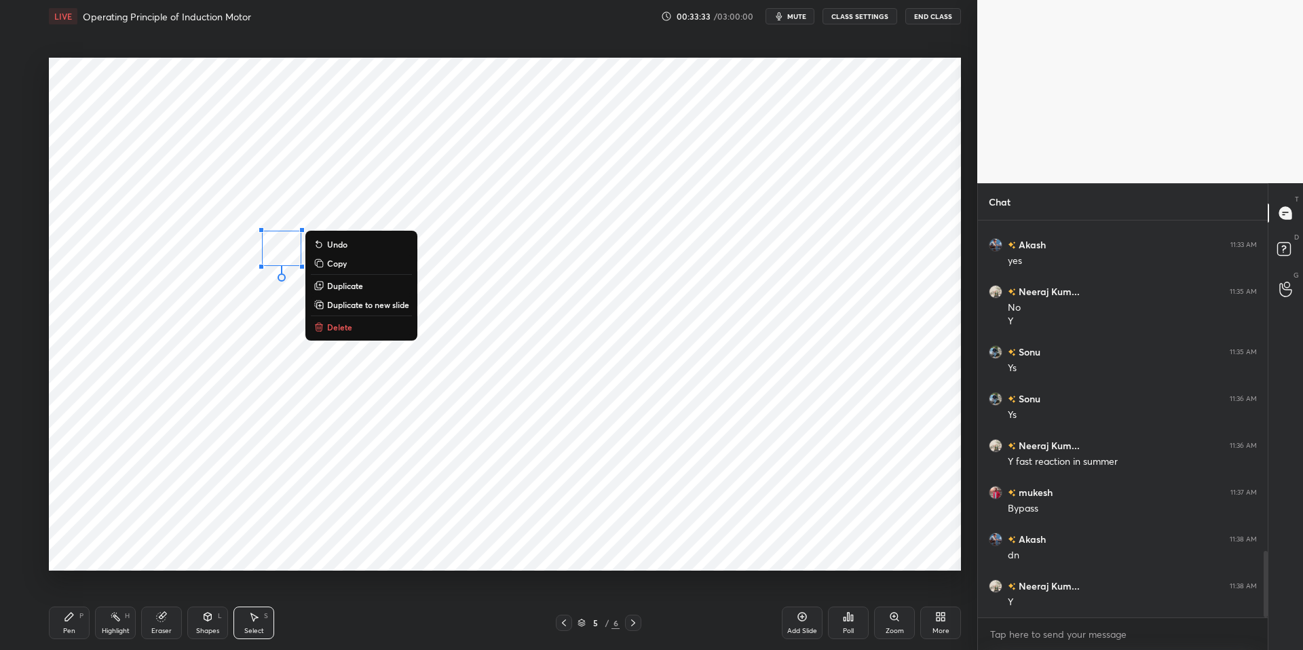
click at [239, 375] on div "0 ° Undo Copy Duplicate Duplicate to new slide Delete" at bounding box center [505, 314] width 912 height 513
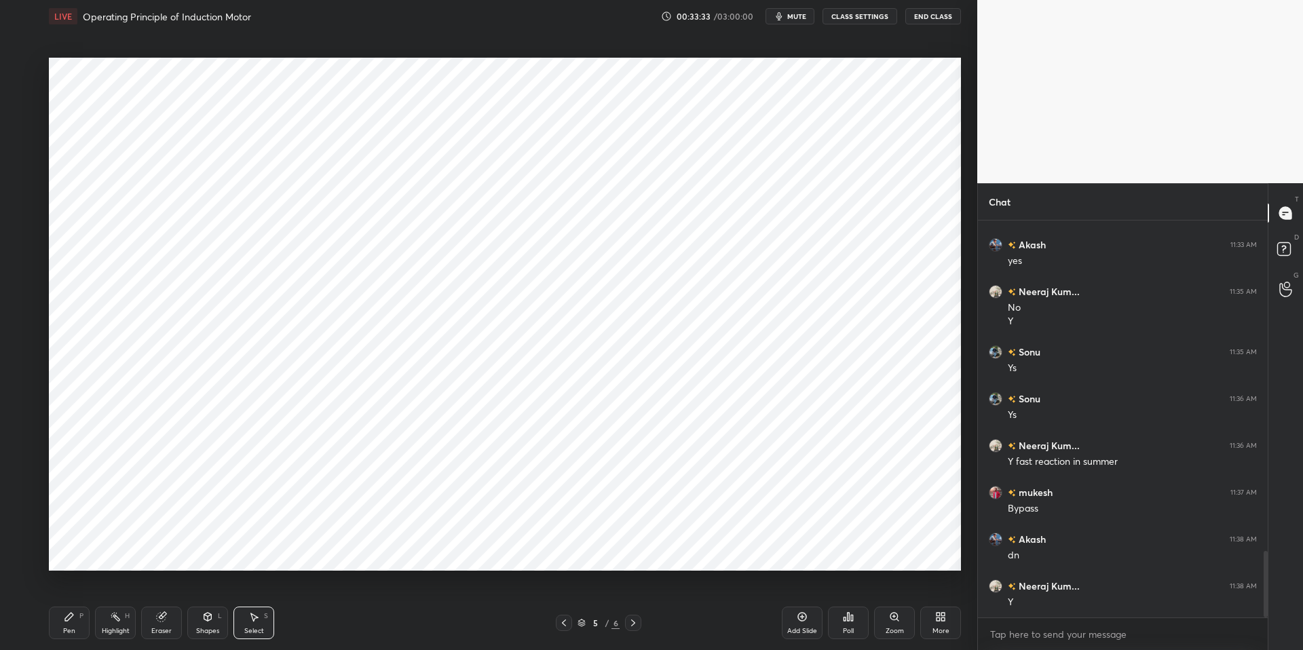
click at [64, 628] on div "Pen" at bounding box center [69, 631] width 12 height 7
drag, startPoint x: 337, startPoint y: 645, endPoint x: 330, endPoint y: 629, distance: 17.0
click at [335, 633] on div "Pen P Highlight H Eraser Shapes L Select S 5 / 6 Add Slide Poll Zoom More" at bounding box center [505, 623] width 912 height 54
click at [257, 628] on div "Select" at bounding box center [254, 631] width 20 height 7
drag, startPoint x: 649, startPoint y: 228, endPoint x: 675, endPoint y: 259, distance: 40.4
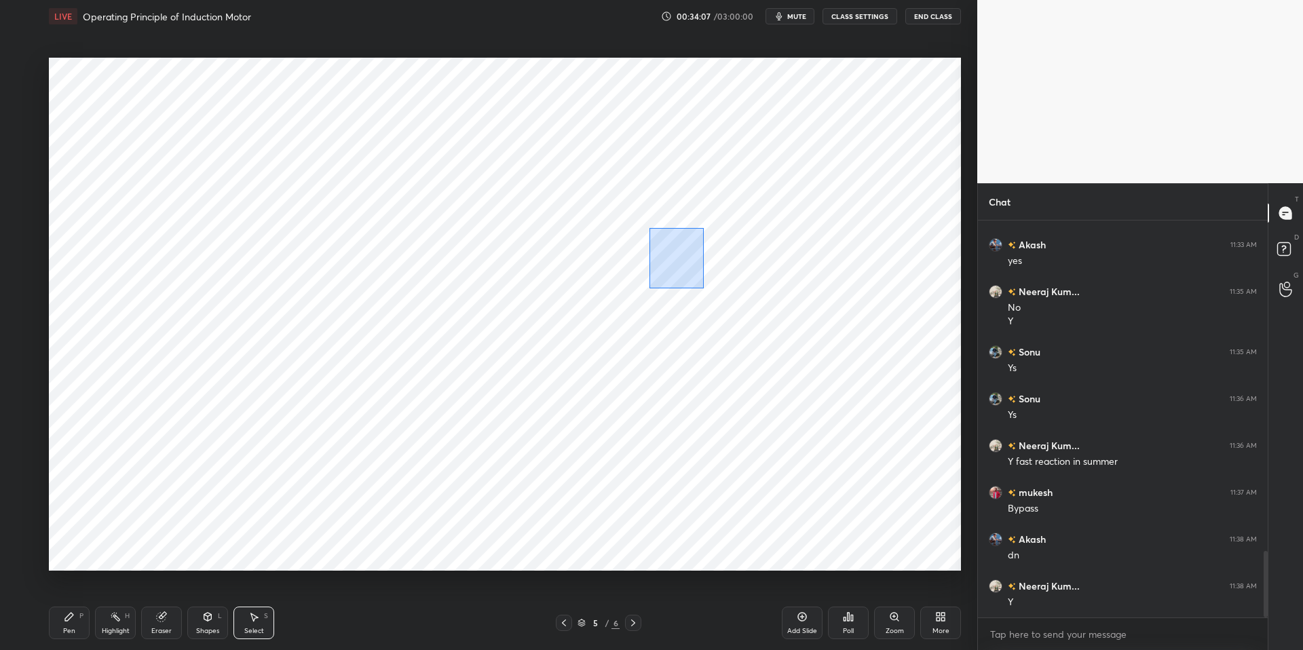
click at [708, 292] on div "0 ° Undo Copy Duplicate Duplicate to new slide Delete" at bounding box center [505, 314] width 912 height 513
click at [672, 251] on div "0 ° Undo Copy Duplicate Duplicate to new slide Delete" at bounding box center [505, 314] width 912 height 513
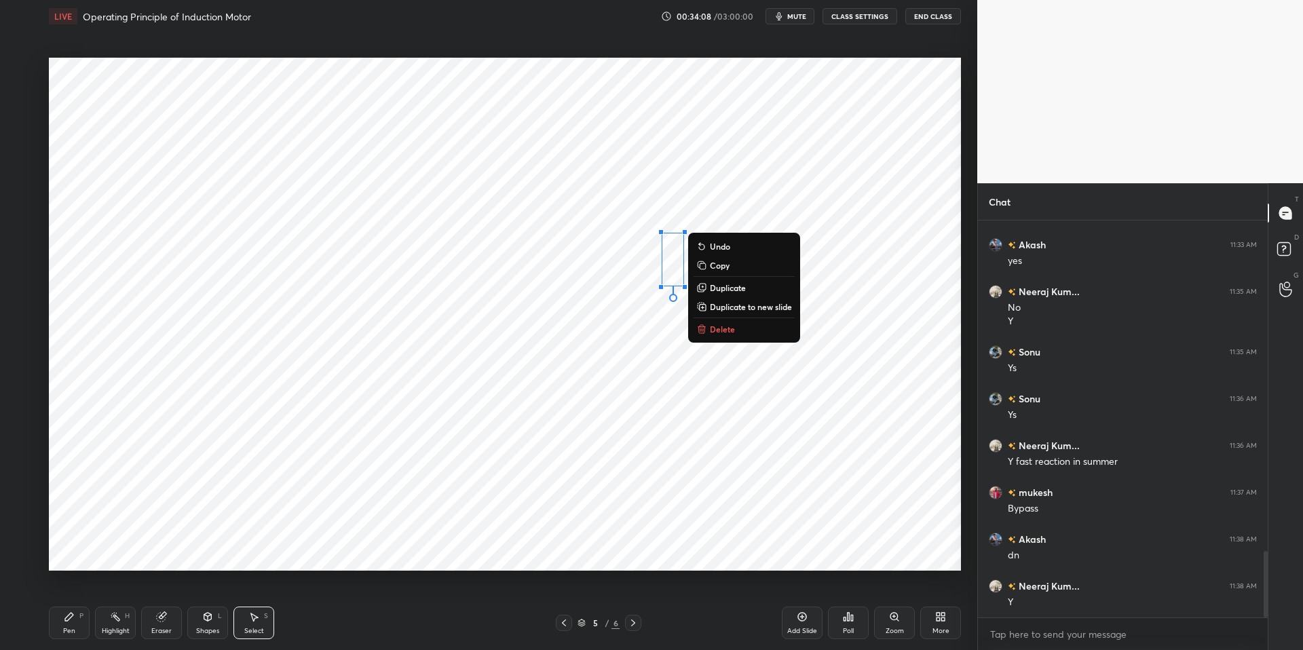
click at [603, 297] on div "0 ° Undo Copy Duplicate Duplicate to new slide Delete" at bounding box center [505, 314] width 912 height 513
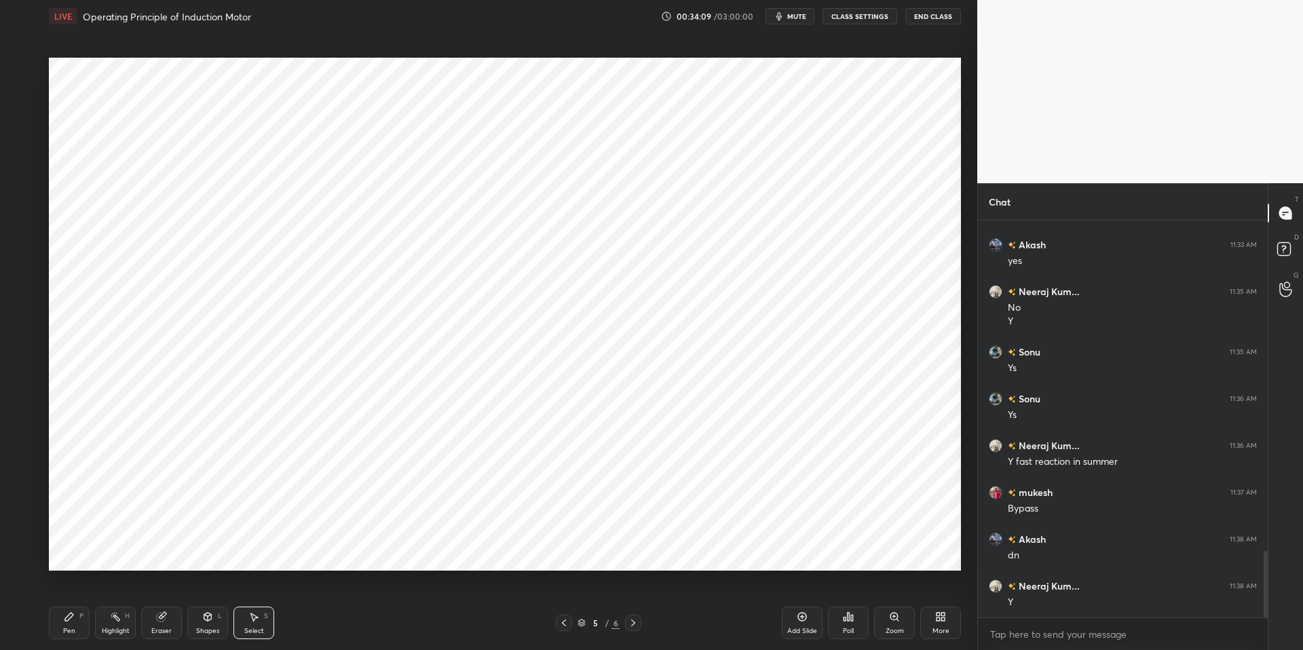
click at [119, 631] on div "Highlight" at bounding box center [116, 631] width 28 height 7
drag, startPoint x: 63, startPoint y: 620, endPoint x: 83, endPoint y: 614, distance: 21.3
click at [64, 619] on icon at bounding box center [69, 616] width 11 height 11
click at [348, 633] on div "Pen P Highlight H Eraser Shapes L Select S" at bounding box center [232, 623] width 366 height 33
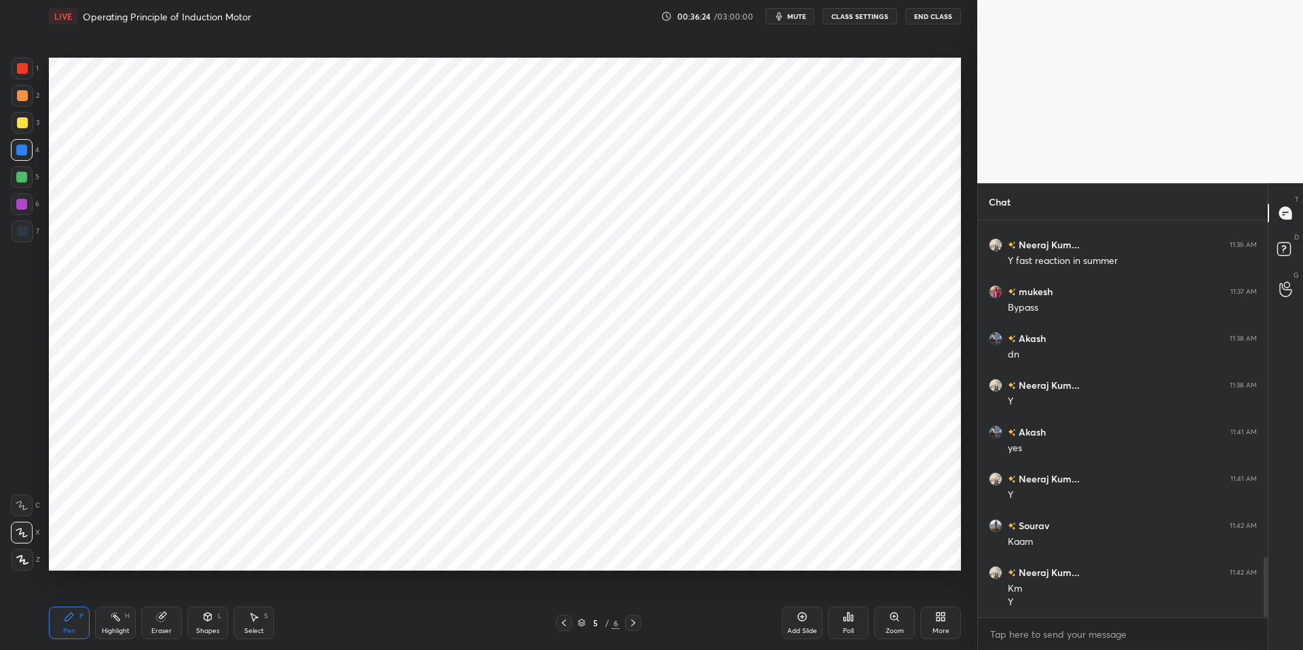
scroll to position [2213, 0]
drag, startPoint x: 103, startPoint y: 627, endPoint x: 64, endPoint y: 616, distance: 40.4
click at [102, 628] on div "Highlight" at bounding box center [116, 631] width 28 height 7
drag, startPoint x: 62, startPoint y: 616, endPoint x: 167, endPoint y: 624, distance: 104.8
click at [69, 616] on div "Pen P" at bounding box center [69, 623] width 41 height 33
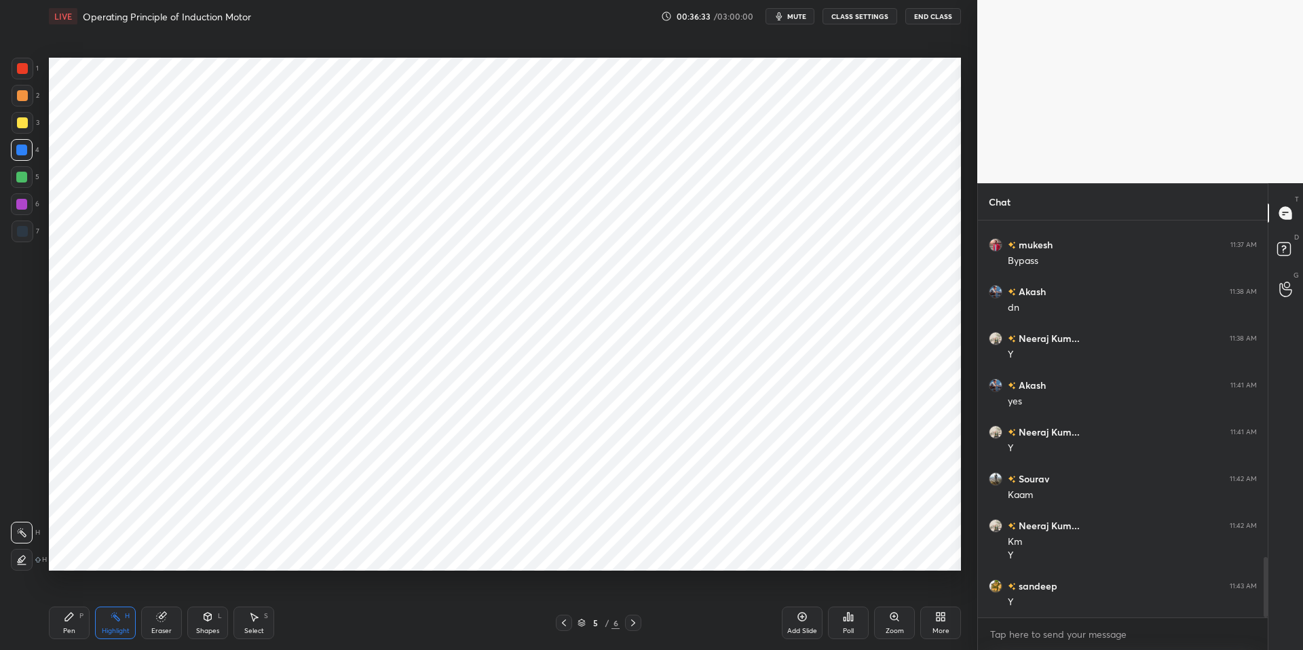
click at [321, 633] on div "Pen P Highlight H Eraser Shapes L Select S 5 / 6 Add Slide Poll Zoom More" at bounding box center [505, 623] width 912 height 54
click at [17, 172] on div at bounding box center [21, 177] width 11 height 11
click at [212, 622] on icon at bounding box center [207, 616] width 11 height 11
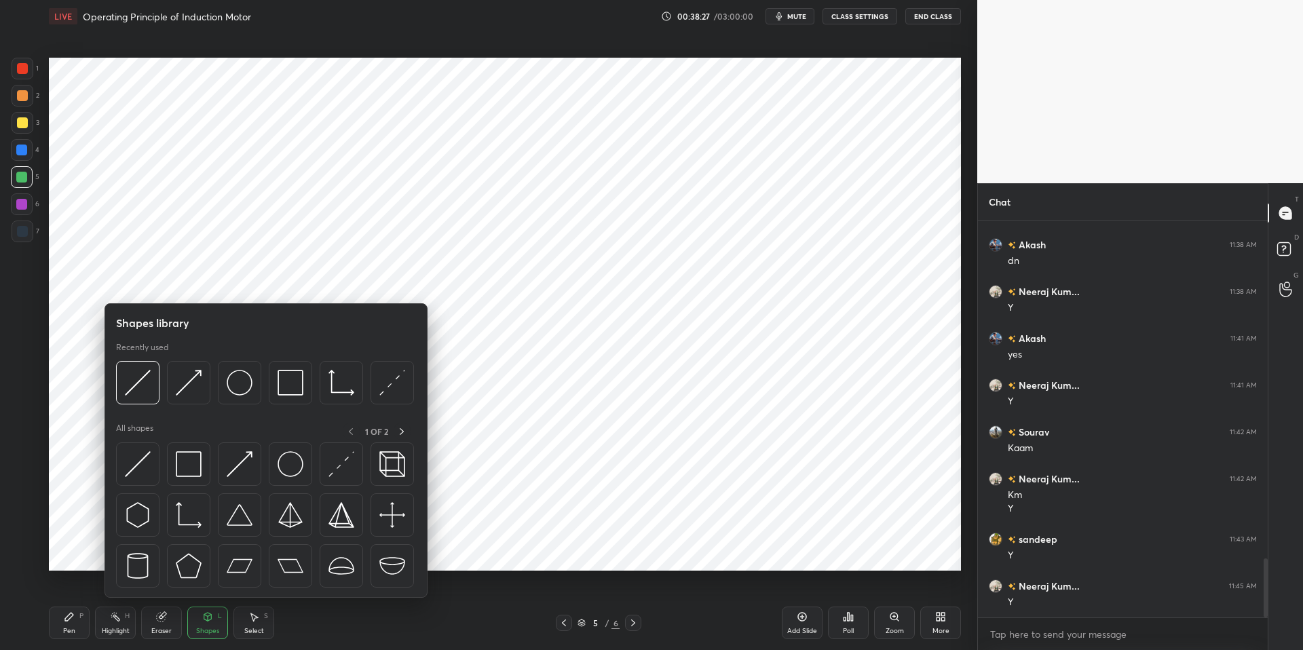
click at [263, 628] on div "Select S" at bounding box center [253, 623] width 41 height 33
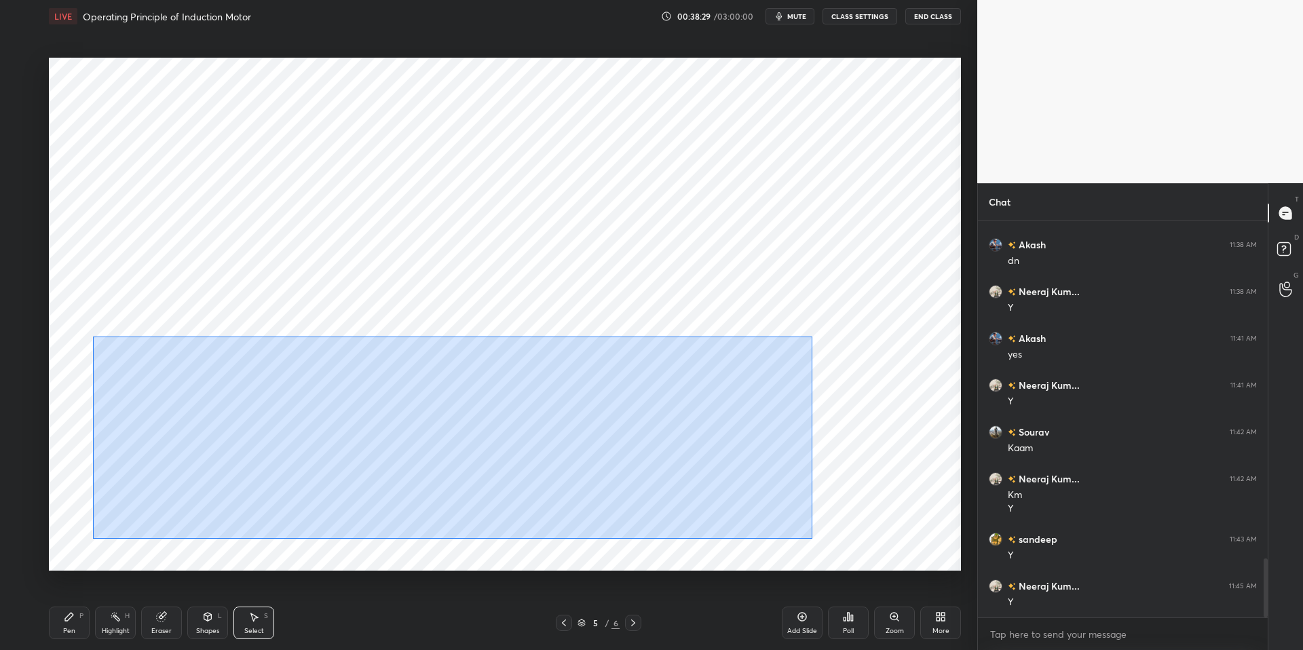
scroll to position [2307, 0]
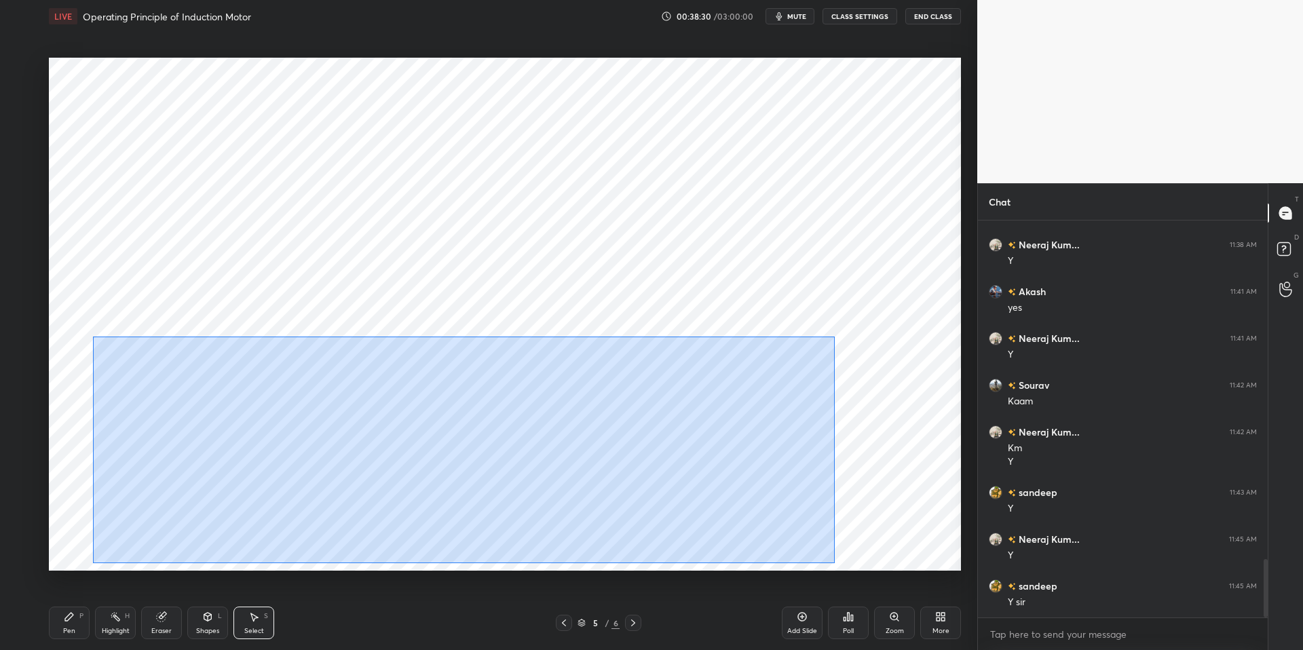
drag, startPoint x: 130, startPoint y: 348, endPoint x: 827, endPoint y: 552, distance: 726.3
click at [834, 563] on div "0 ° Undo Copy Duplicate Duplicate to new slide Delete" at bounding box center [505, 314] width 912 height 513
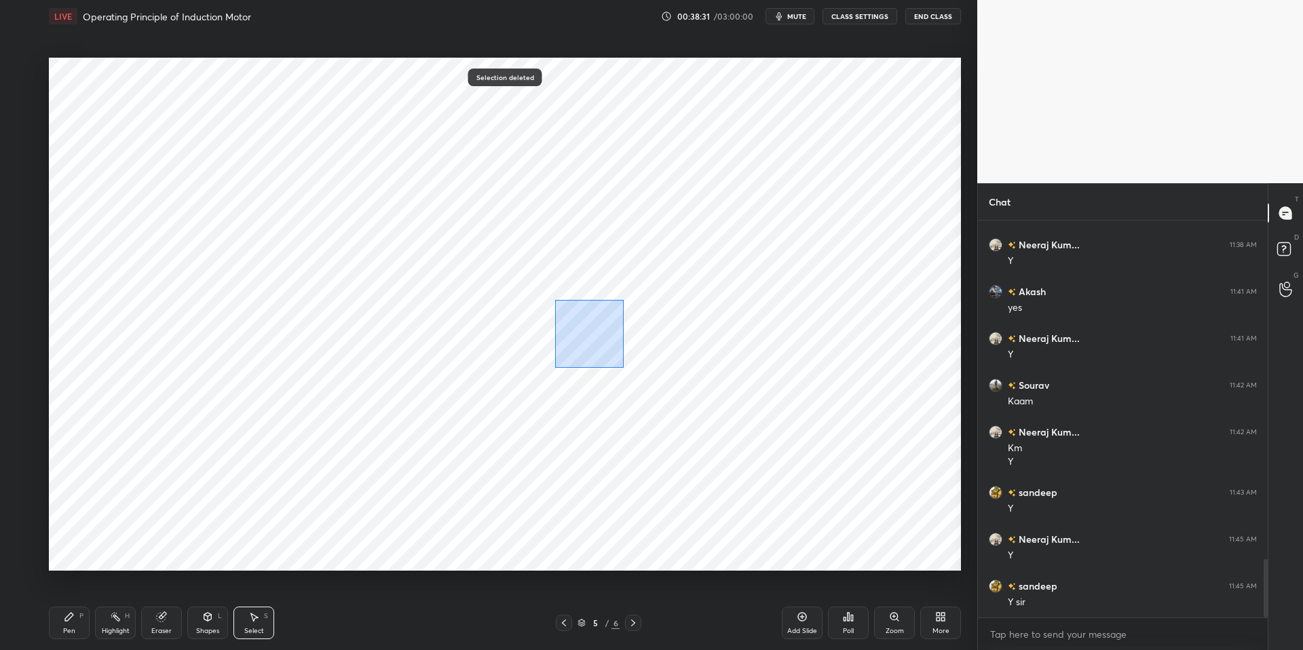
click at [622, 364] on div "0 ° Undo Copy Duplicate Duplicate to new slide Delete" at bounding box center [505, 314] width 912 height 513
click at [117, 628] on div "Highlight" at bounding box center [116, 631] width 28 height 7
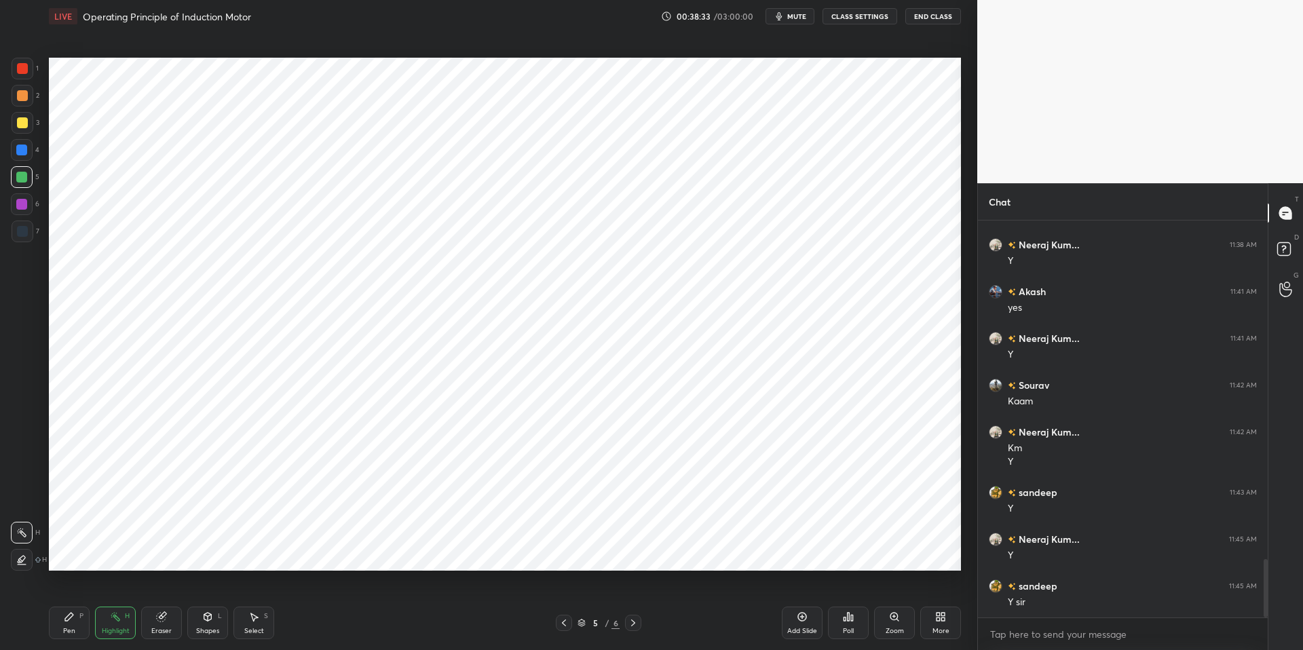
drag, startPoint x: 67, startPoint y: 619, endPoint x: 76, endPoint y: 616, distance: 9.2
click at [70, 618] on icon at bounding box center [69, 617] width 8 height 8
drag, startPoint x: 427, startPoint y: 634, endPoint x: 398, endPoint y: 600, distance: 44.3
click at [426, 633] on div "Pen P Highlight H Eraser Shapes L Select S 5 / 6 Add Slide Poll Zoom More" at bounding box center [505, 623] width 912 height 54
click at [118, 622] on div "Highlight H" at bounding box center [115, 623] width 41 height 33
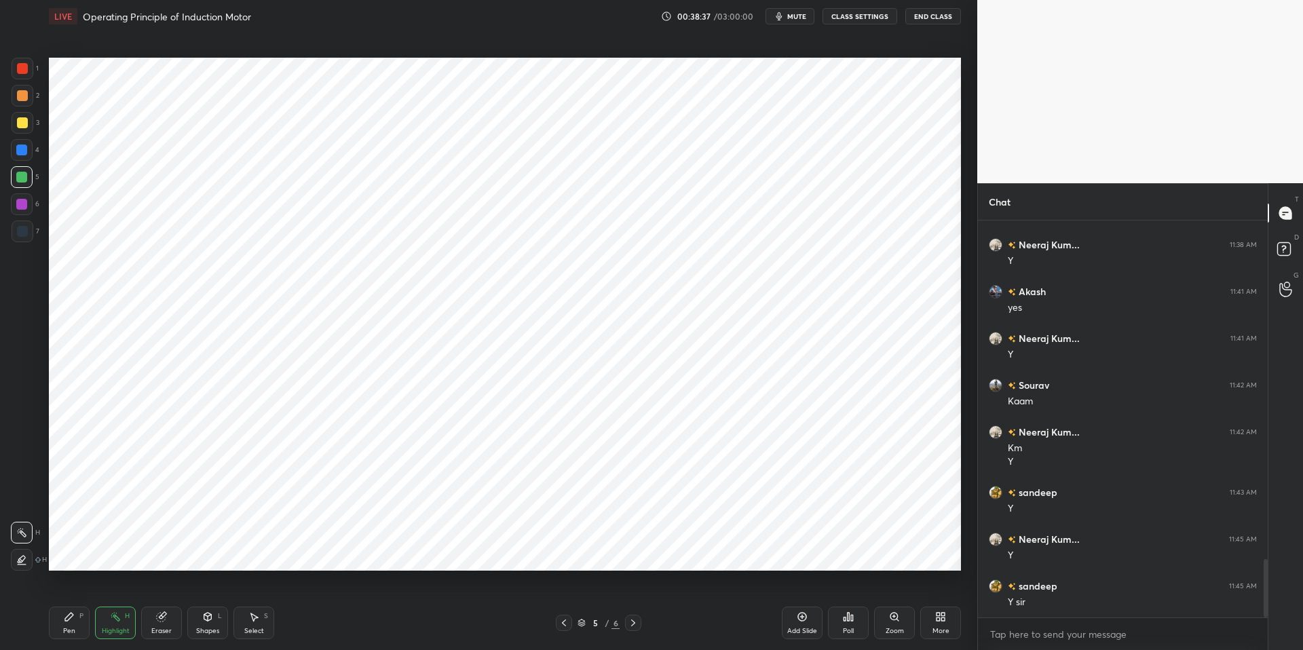
drag, startPoint x: 80, startPoint y: 618, endPoint x: 108, endPoint y: 616, distance: 27.9
click at [83, 618] on div "Pen P" at bounding box center [69, 623] width 41 height 33
drag, startPoint x: 365, startPoint y: 649, endPoint x: 363, endPoint y: 637, distance: 13.1
click at [365, 633] on div "Pen P Highlight H Eraser Shapes L Select S 5 / 6 Add Slide Poll Zoom More" at bounding box center [505, 623] width 912 height 54
drag, startPoint x: 115, startPoint y: 626, endPoint x: 67, endPoint y: 620, distance: 48.6
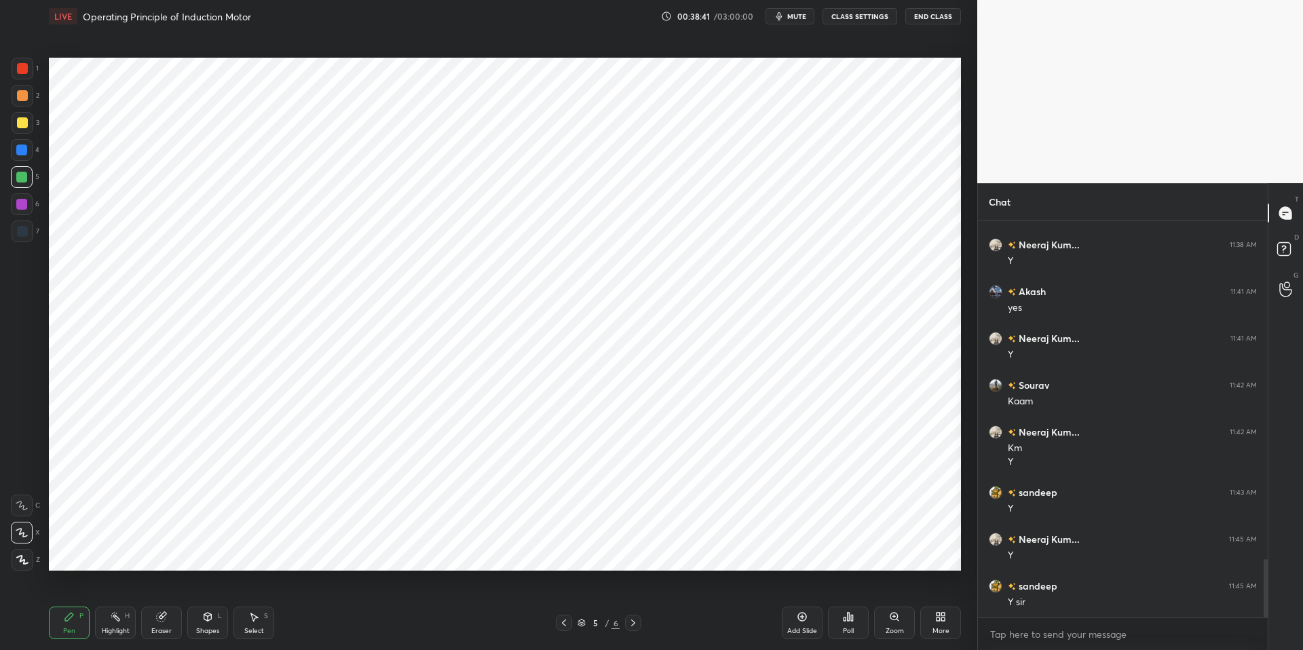
click at [115, 628] on div "Highlight" at bounding box center [116, 631] width 28 height 7
click at [66, 619] on icon at bounding box center [69, 617] width 8 height 8
click at [394, 633] on div "Pen P Highlight H Eraser Shapes L Select S 5 / 6 Add Slide Poll Zoom More" at bounding box center [505, 623] width 912 height 54
click at [32, 148] on div at bounding box center [22, 150] width 22 height 22
click at [106, 619] on div "Highlight H" at bounding box center [115, 623] width 41 height 33
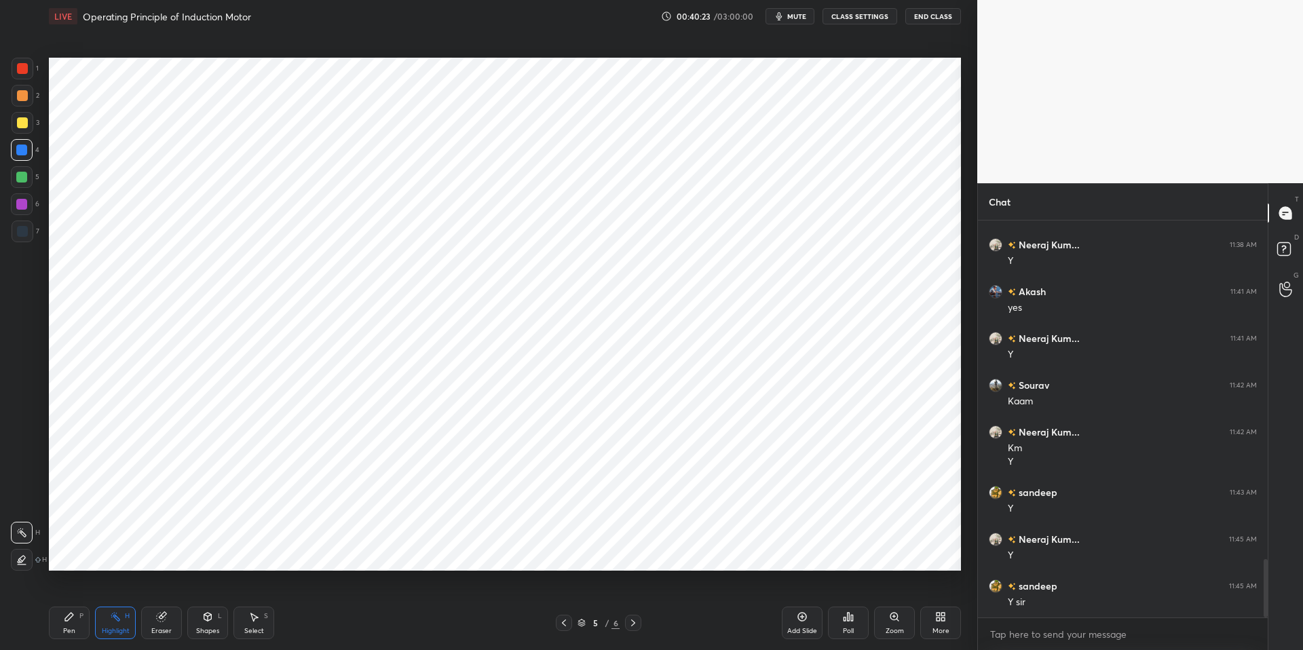
click at [58, 613] on div "Pen P" at bounding box center [69, 623] width 41 height 33
drag, startPoint x: 348, startPoint y: 637, endPoint x: 333, endPoint y: 623, distance: 20.2
click at [348, 633] on div "Pen P Highlight H Eraser Shapes L Select S" at bounding box center [232, 623] width 366 height 33
drag, startPoint x: 107, startPoint y: 630, endPoint x: 80, endPoint y: 617, distance: 29.4
click at [105, 628] on div "Highlight" at bounding box center [116, 631] width 28 height 7
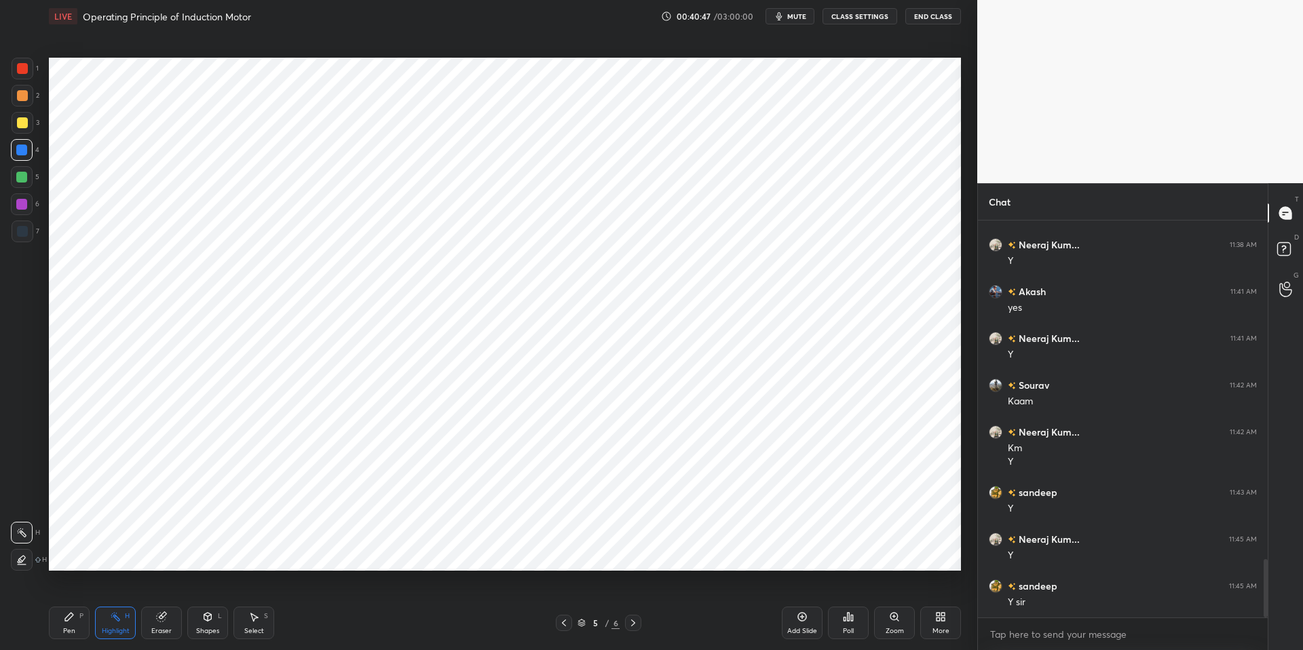
click at [78, 616] on div "Pen P" at bounding box center [69, 623] width 41 height 33
click at [341, 633] on div "Pen P Highlight H Eraser Shapes L Select S 5 / 6 Add Slide Poll Zoom More" at bounding box center [505, 623] width 912 height 54
drag, startPoint x: 107, startPoint y: 624, endPoint x: 77, endPoint y: 614, distance: 31.5
click at [106, 623] on div "Highlight H" at bounding box center [115, 623] width 41 height 33
click at [71, 616] on icon at bounding box center [69, 617] width 8 height 8
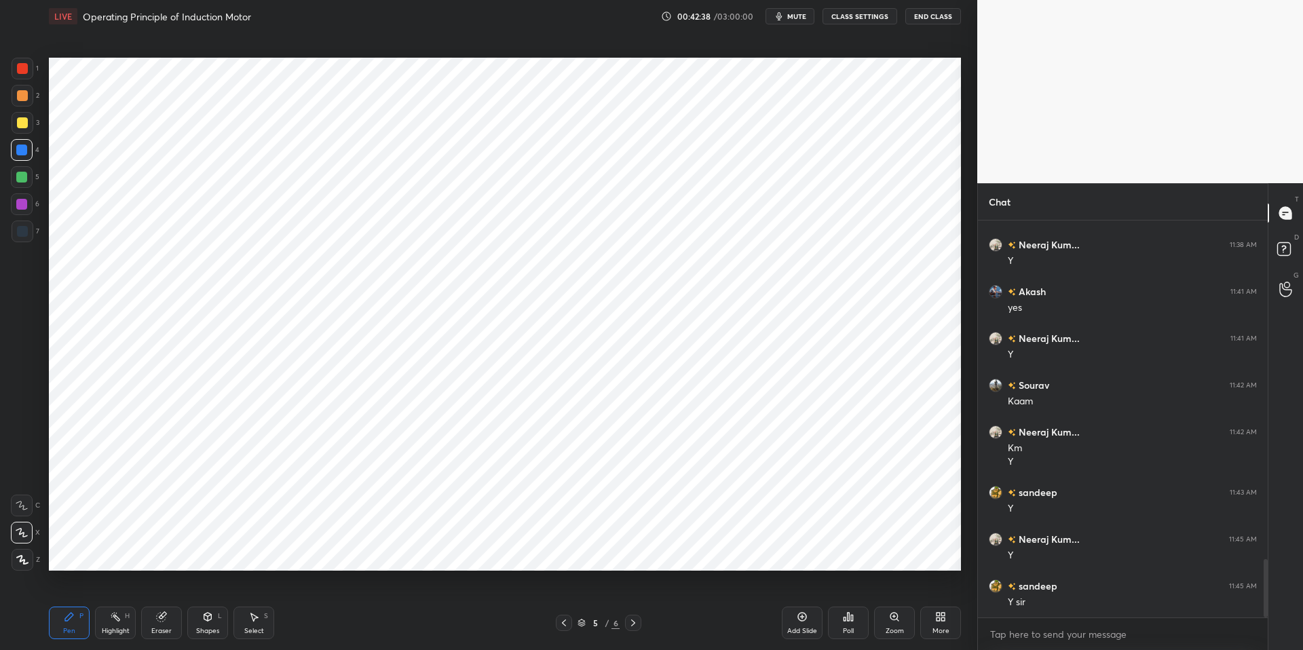
click at [409, 633] on div "Pen P Highlight H Eraser Shapes L Select S" at bounding box center [232, 623] width 366 height 33
click at [23, 176] on div at bounding box center [21, 177] width 11 height 11
click at [17, 151] on div at bounding box center [21, 150] width 11 height 11
click at [117, 618] on icon at bounding box center [115, 616] width 11 height 11
drag, startPoint x: 81, startPoint y: 611, endPoint x: 293, endPoint y: 606, distance: 212.5
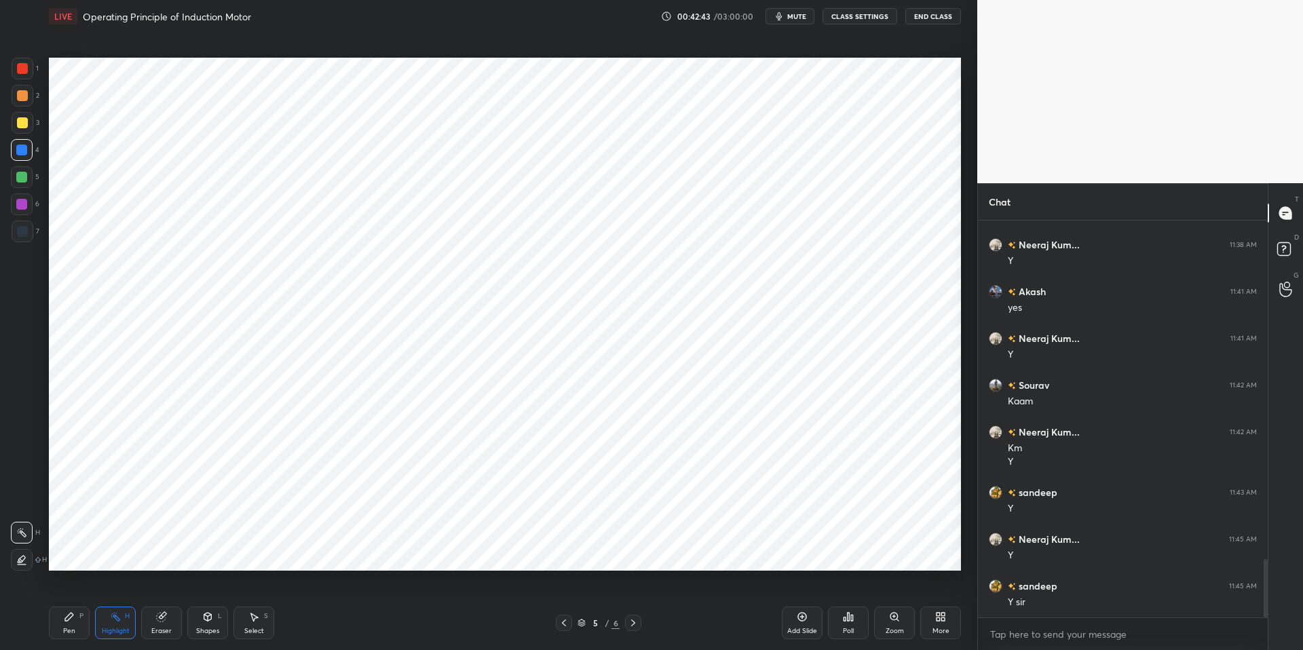
click at [84, 611] on div "Pen P" at bounding box center [69, 623] width 41 height 33
click at [107, 621] on div "Highlight H" at bounding box center [115, 623] width 41 height 33
drag, startPoint x: 71, startPoint y: 612, endPoint x: 196, endPoint y: 616, distance: 124.9
click at [75, 611] on div "Pen P" at bounding box center [69, 623] width 41 height 33
drag, startPoint x: 365, startPoint y: 644, endPoint x: 360, endPoint y: 639, distance: 7.2
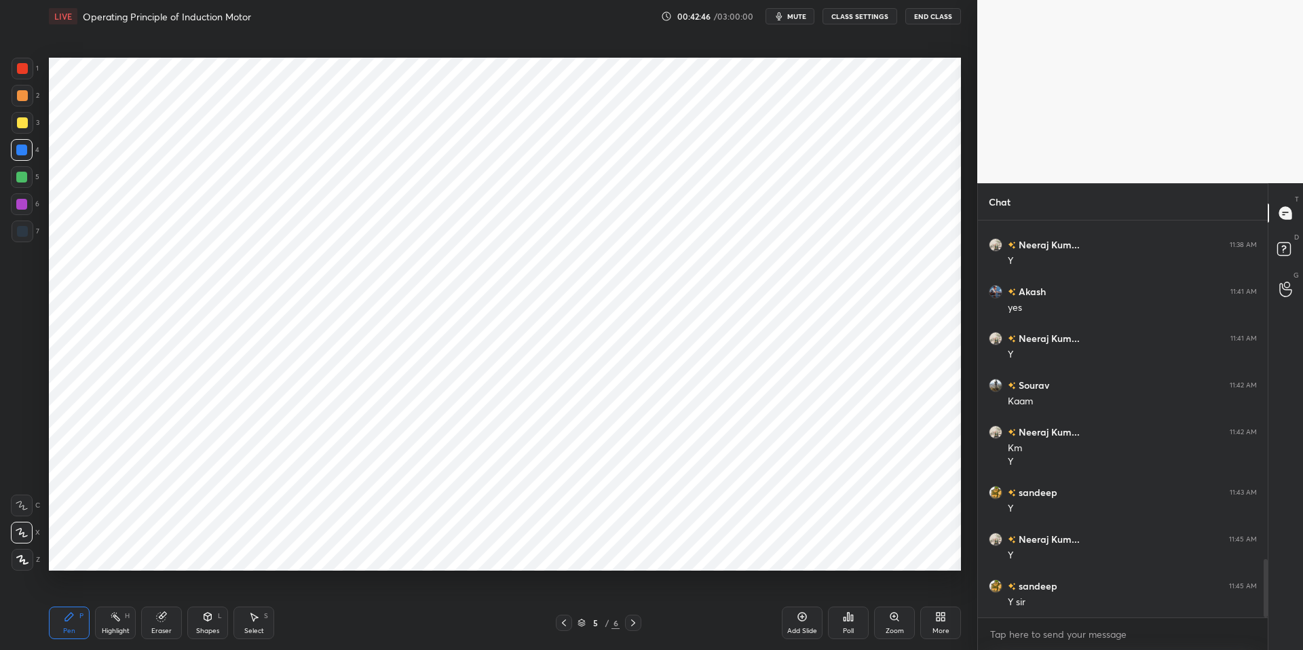
click at [363, 633] on div "Pen P Highlight H Eraser Shapes L Select S 5 / 6 Add Slide Poll Zoom More" at bounding box center [505, 623] width 912 height 54
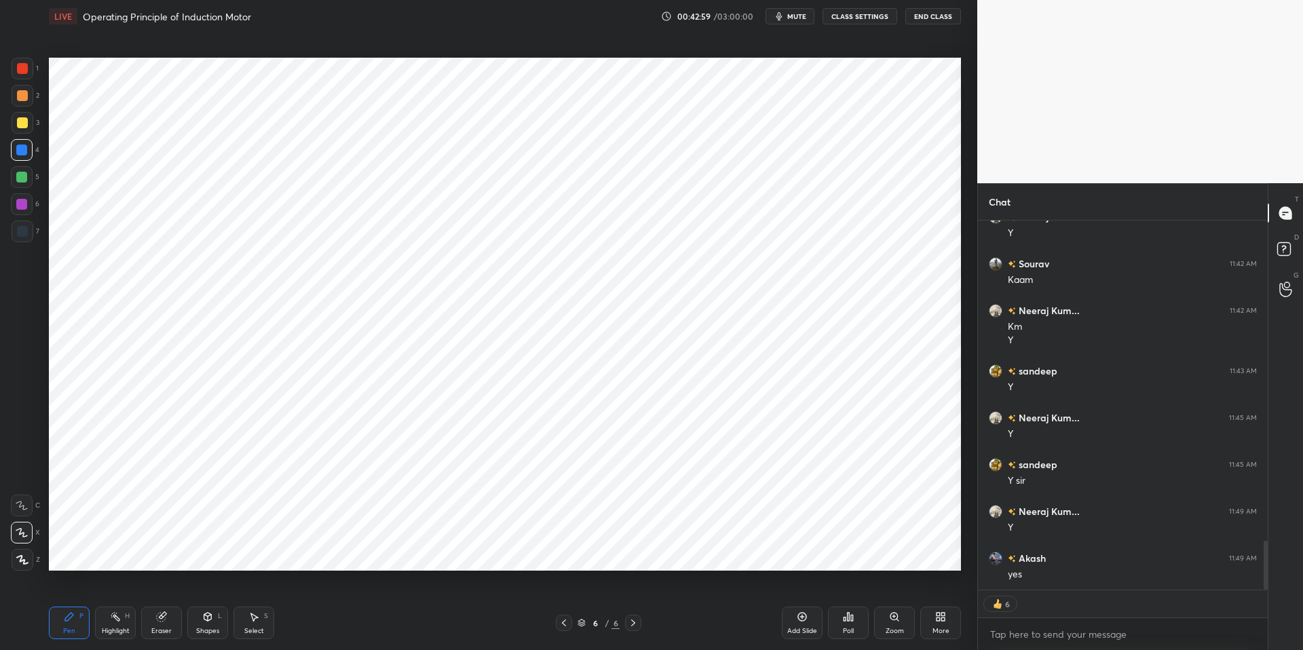
drag, startPoint x: 111, startPoint y: 621, endPoint x: 77, endPoint y: 611, distance: 34.6
click at [111, 620] on icon at bounding box center [115, 616] width 11 height 11
click at [67, 610] on div "Pen P" at bounding box center [69, 623] width 41 height 33
click at [353, 633] on div "Pen P Highlight H Eraser Shapes L Select S 6 / 6 Add Slide Poll Zoom More" at bounding box center [505, 623] width 912 height 54
click at [26, 65] on div at bounding box center [22, 68] width 11 height 11
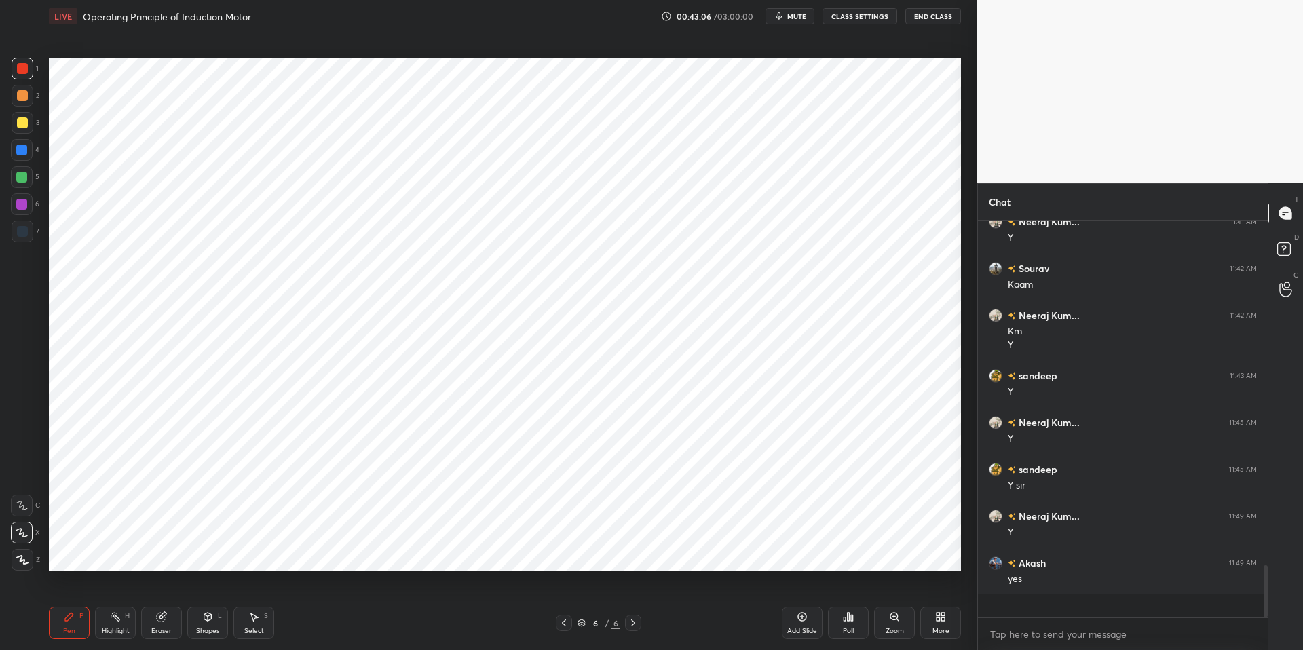
scroll to position [2400, 0]
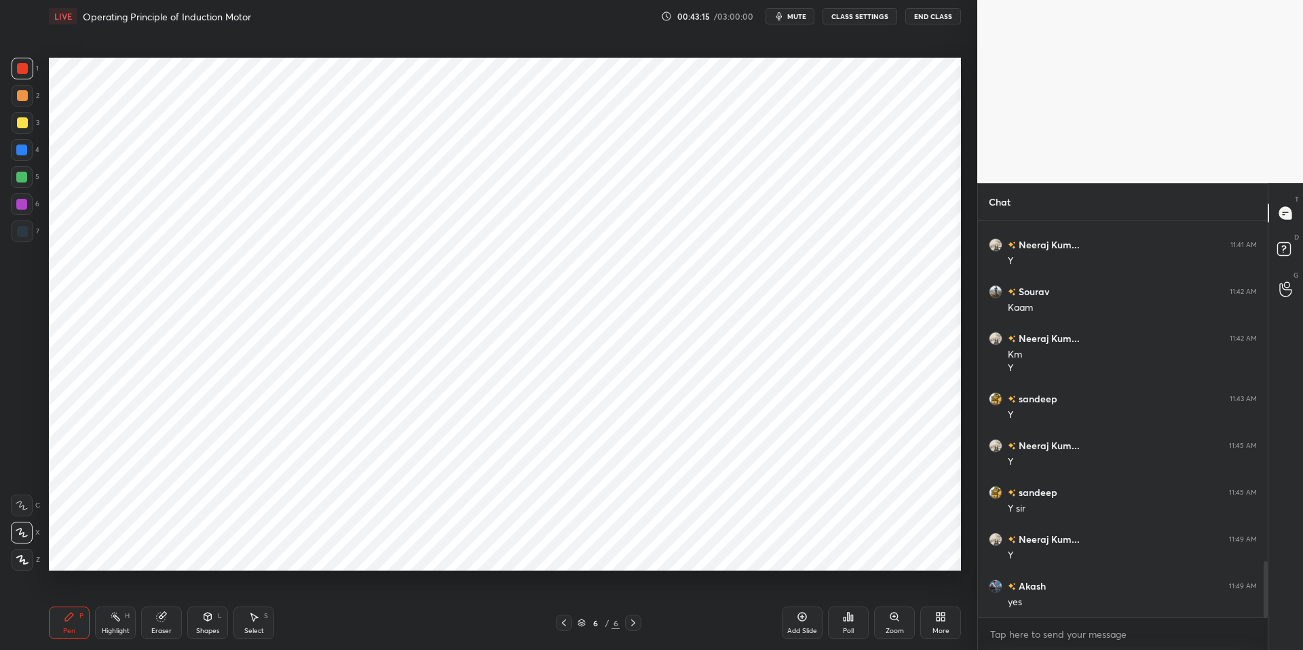
drag, startPoint x: 207, startPoint y: 620, endPoint x: 193, endPoint y: 599, distance: 25.0
click at [208, 618] on icon at bounding box center [208, 618] width 0 height 5
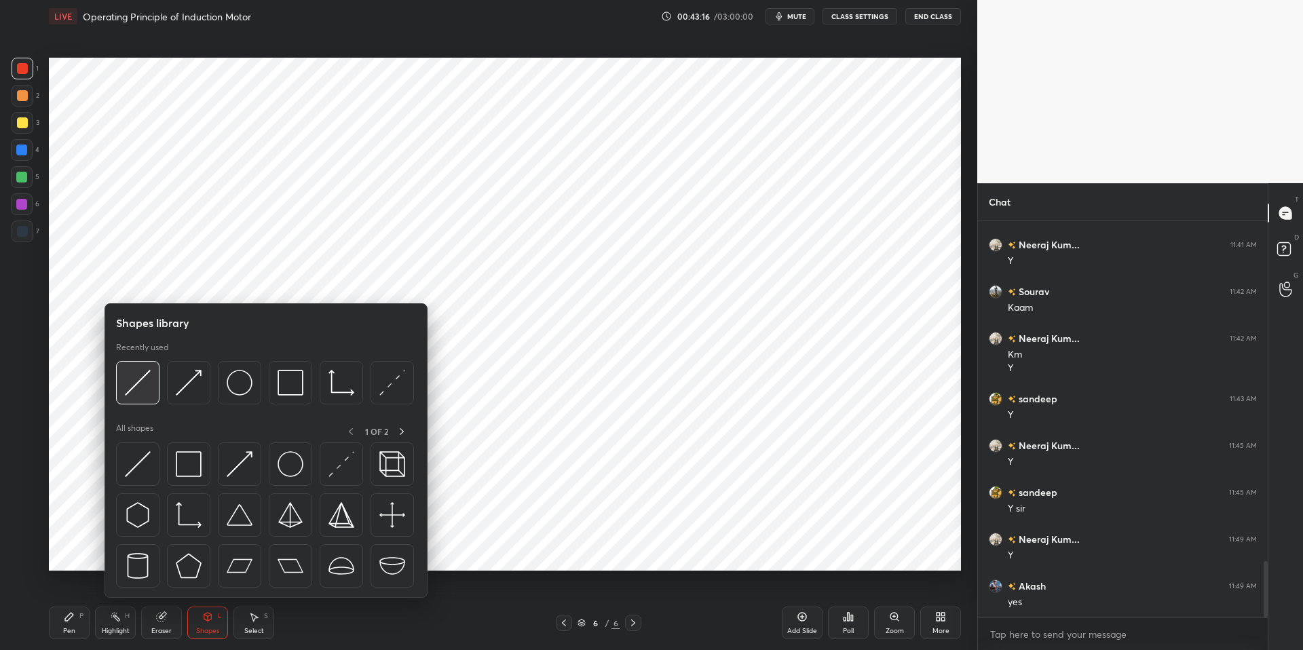
click at [140, 379] on img at bounding box center [138, 383] width 26 height 26
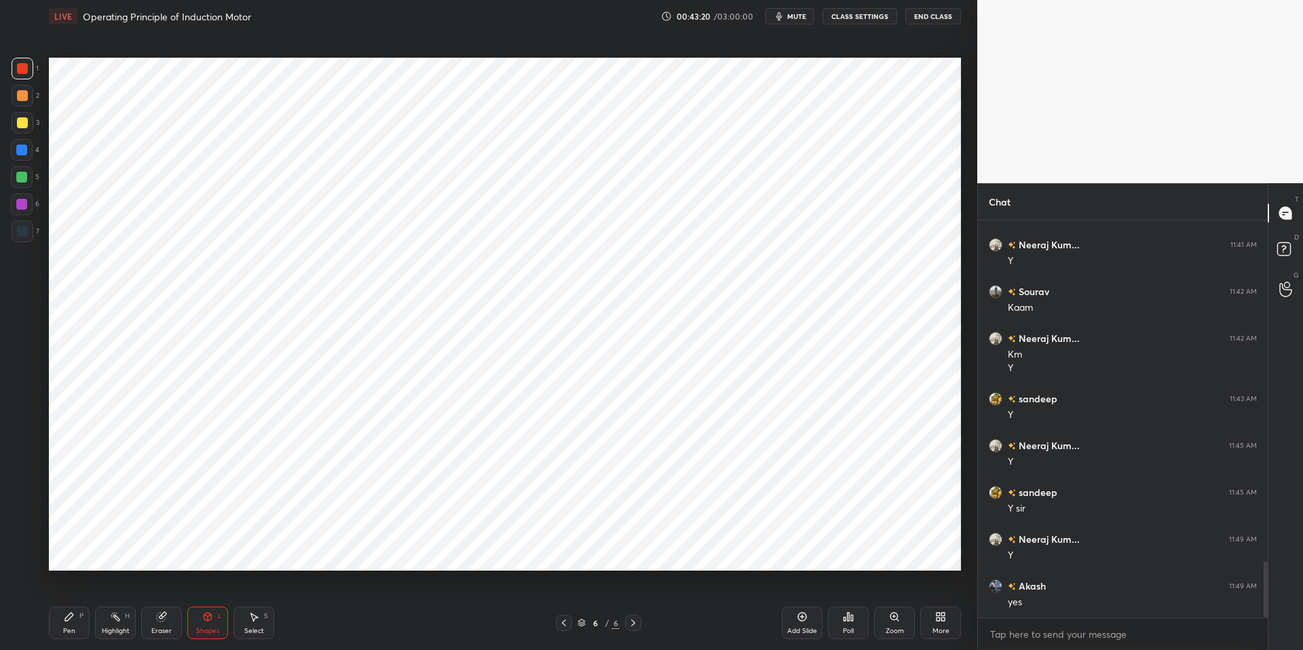
click at [111, 620] on icon at bounding box center [115, 616] width 11 height 11
click at [74, 618] on icon at bounding box center [69, 616] width 11 height 11
click at [318, 633] on div "Pen P Highlight H Eraser Shapes L Select S 6 / 6 Add Slide Poll Zoom More" at bounding box center [505, 623] width 912 height 54
click at [21, 148] on div at bounding box center [21, 150] width 11 height 11
click at [109, 624] on div "Highlight H" at bounding box center [115, 623] width 41 height 33
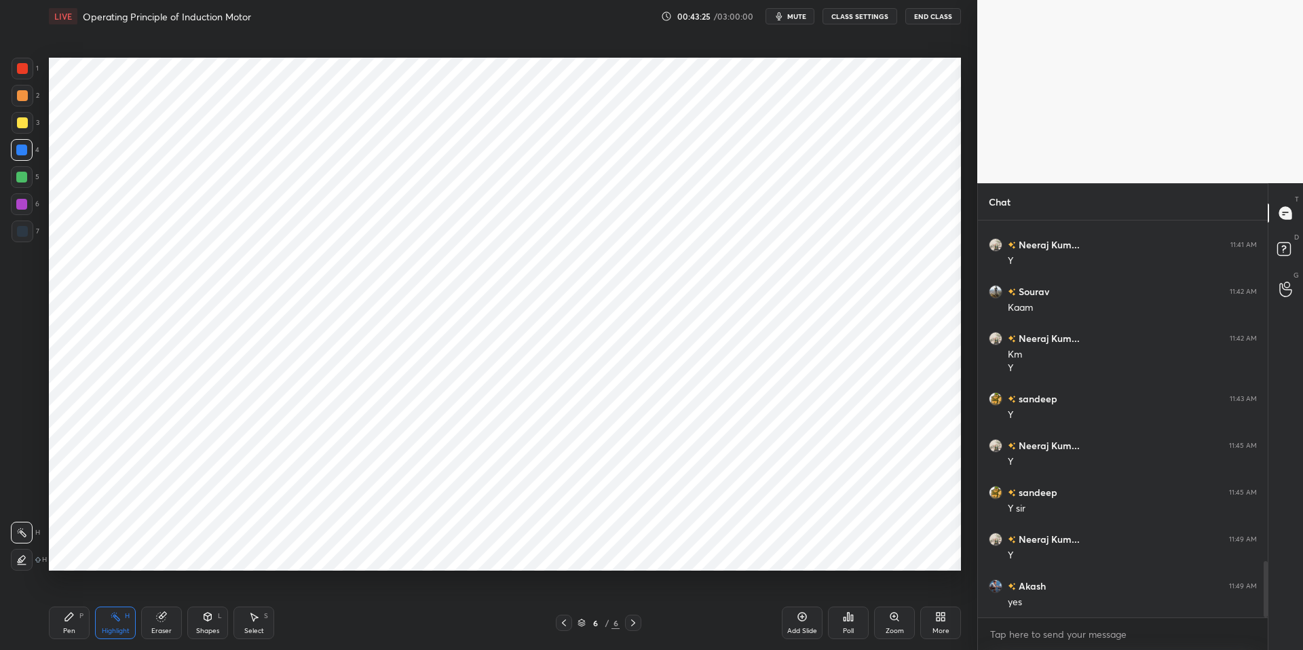
click at [60, 619] on div "Pen P" at bounding box center [69, 623] width 41 height 33
drag, startPoint x: 362, startPoint y: 648, endPoint x: 355, endPoint y: 643, distance: 8.7
click at [360, 633] on div "Pen P Highlight H Eraser Shapes L Select S 6 / 6 Add Slide Poll Zoom More" at bounding box center [505, 623] width 912 height 54
click at [114, 624] on div "Highlight H" at bounding box center [115, 623] width 41 height 33
click at [70, 616] on icon at bounding box center [69, 617] width 8 height 8
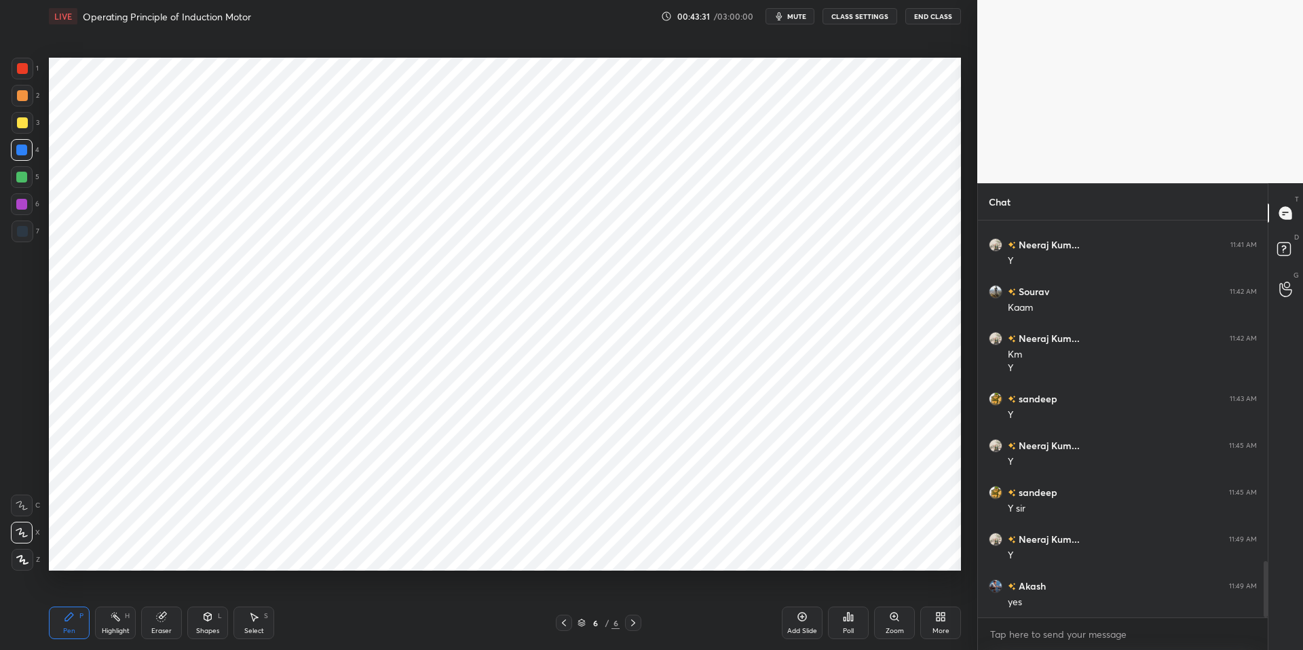
click at [345, 633] on div "Pen P Highlight H Eraser Shapes L Select S 6 / 6 Add Slide Poll Zoom More" at bounding box center [505, 623] width 912 height 54
click at [108, 625] on div "Highlight H" at bounding box center [115, 623] width 41 height 33
click at [68, 619] on icon at bounding box center [69, 617] width 8 height 8
click at [339, 633] on div "Pen P Highlight H Eraser Shapes L Select S 6 / 6 Add Slide Poll Zoom More" at bounding box center [505, 623] width 912 height 54
click at [110, 624] on div "Highlight H" at bounding box center [115, 623] width 41 height 33
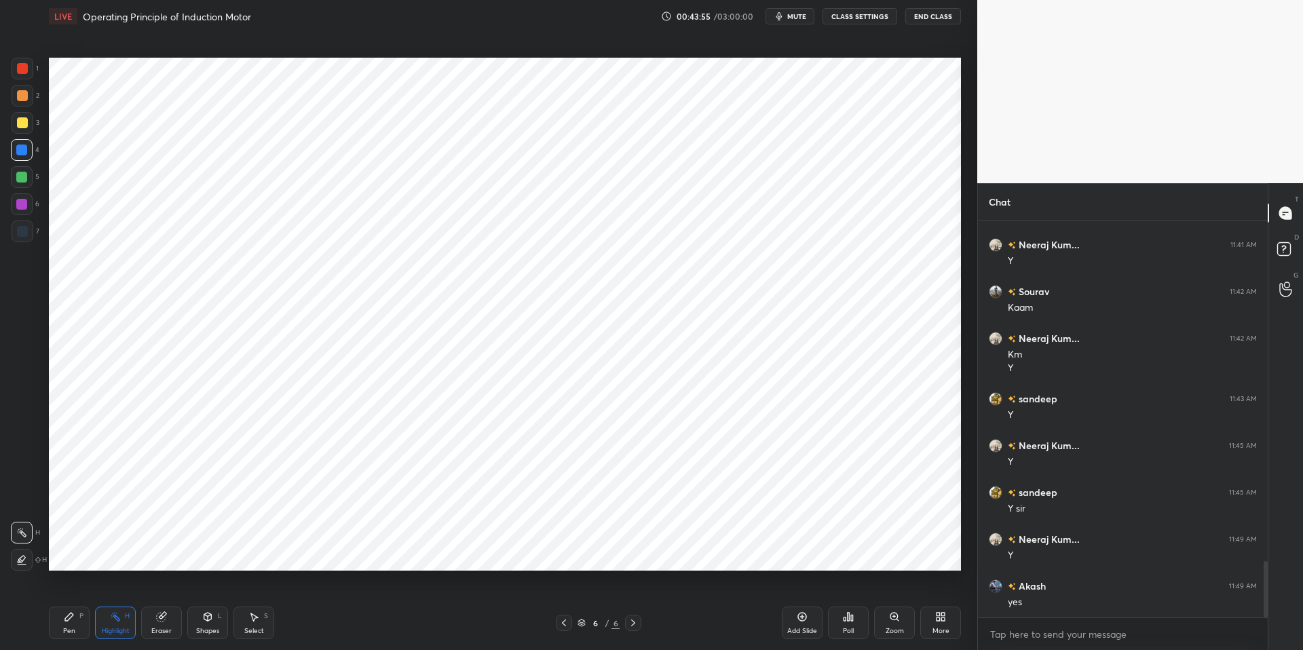
click at [65, 620] on icon at bounding box center [69, 617] width 8 height 8
click at [364, 633] on div "Pen P Highlight H Eraser Shapes L Select S 6 / 6 Add Slide Poll Zoom More" at bounding box center [505, 623] width 912 height 54
drag, startPoint x: 104, startPoint y: 620, endPoint x: 84, endPoint y: 614, distance: 20.6
click at [102, 620] on div "Highlight H" at bounding box center [115, 623] width 41 height 33
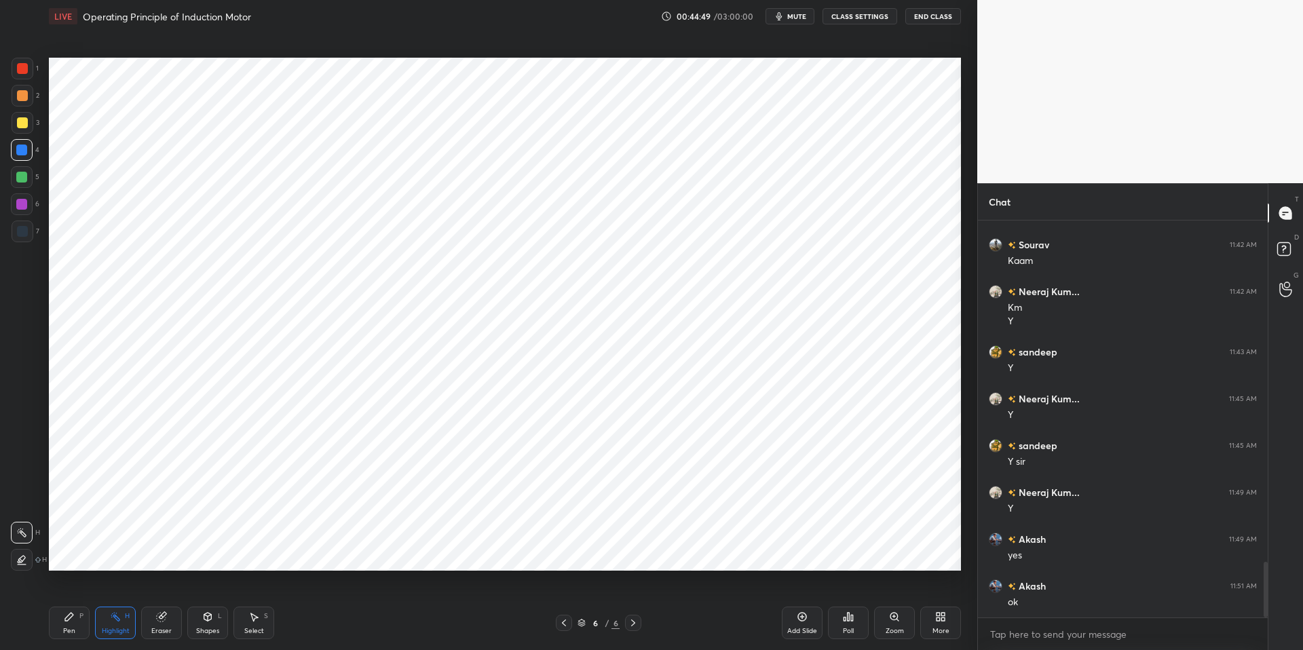
click at [64, 611] on icon at bounding box center [69, 616] width 11 height 11
drag, startPoint x: 250, startPoint y: 628, endPoint x: 229, endPoint y: 577, distance: 55.7
click at [249, 628] on div "Select" at bounding box center [254, 631] width 20 height 7
click at [113, 197] on div "0 ° Undo Copy Duplicate Duplicate to new slide Delete" at bounding box center [505, 314] width 912 height 513
drag, startPoint x: 115, startPoint y: 194, endPoint x: 126, endPoint y: 214, distance: 23.4
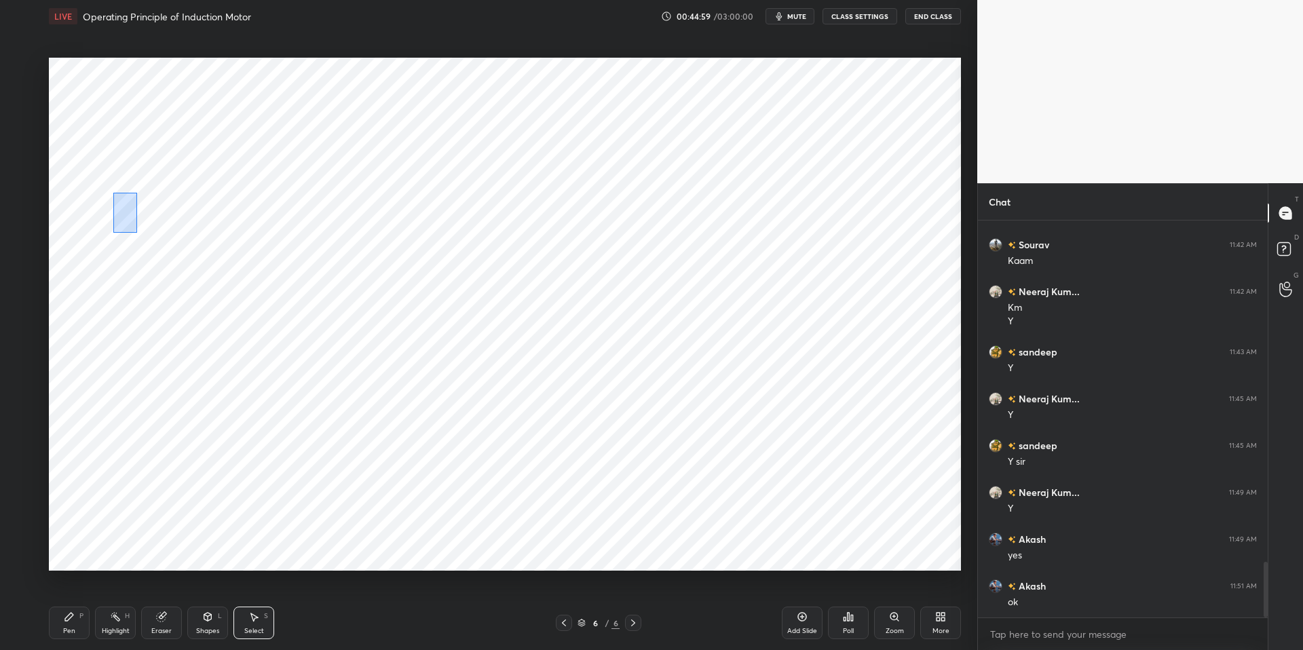
click at [141, 238] on div "0 ° Undo Copy Duplicate Duplicate to new slide Delete" at bounding box center [505, 314] width 912 height 513
drag, startPoint x: 126, startPoint y: 208, endPoint x: 115, endPoint y: 223, distance: 18.1
click at [124, 212] on div "0 ° Undo Copy Duplicate Duplicate to new slide Delete" at bounding box center [505, 314] width 912 height 513
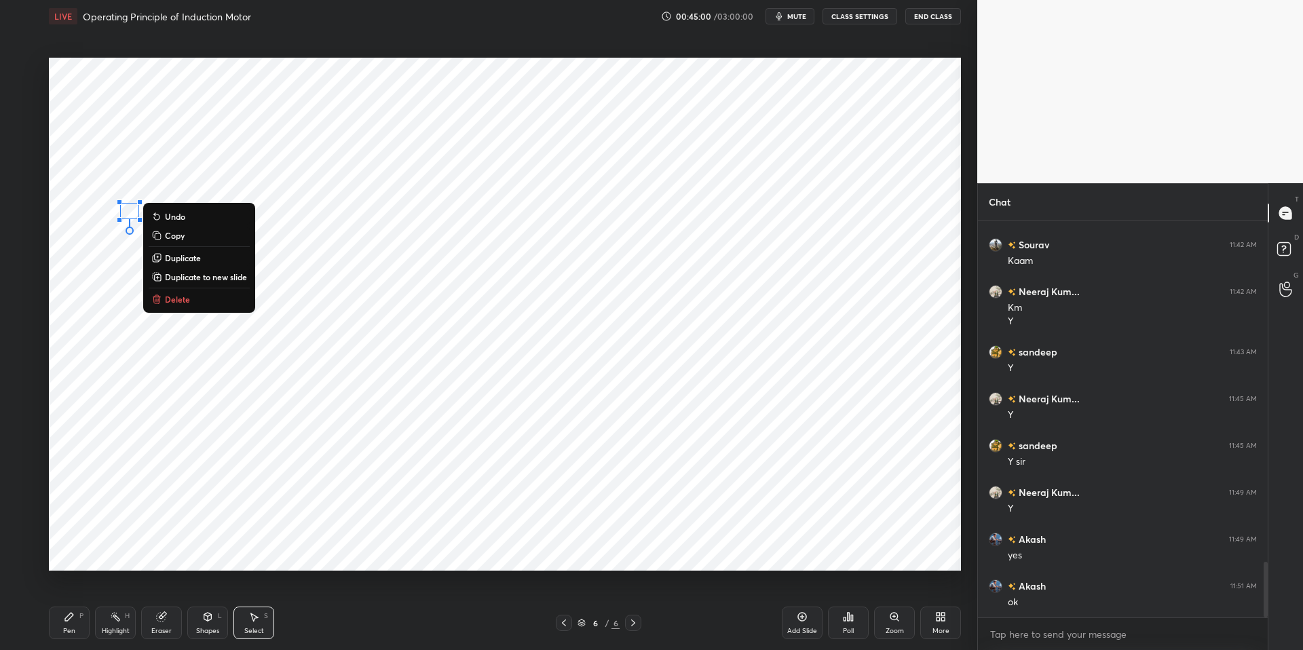
click at [102, 246] on div "0 ° Undo Copy Duplicate Duplicate to new slide Delete" at bounding box center [505, 314] width 912 height 513
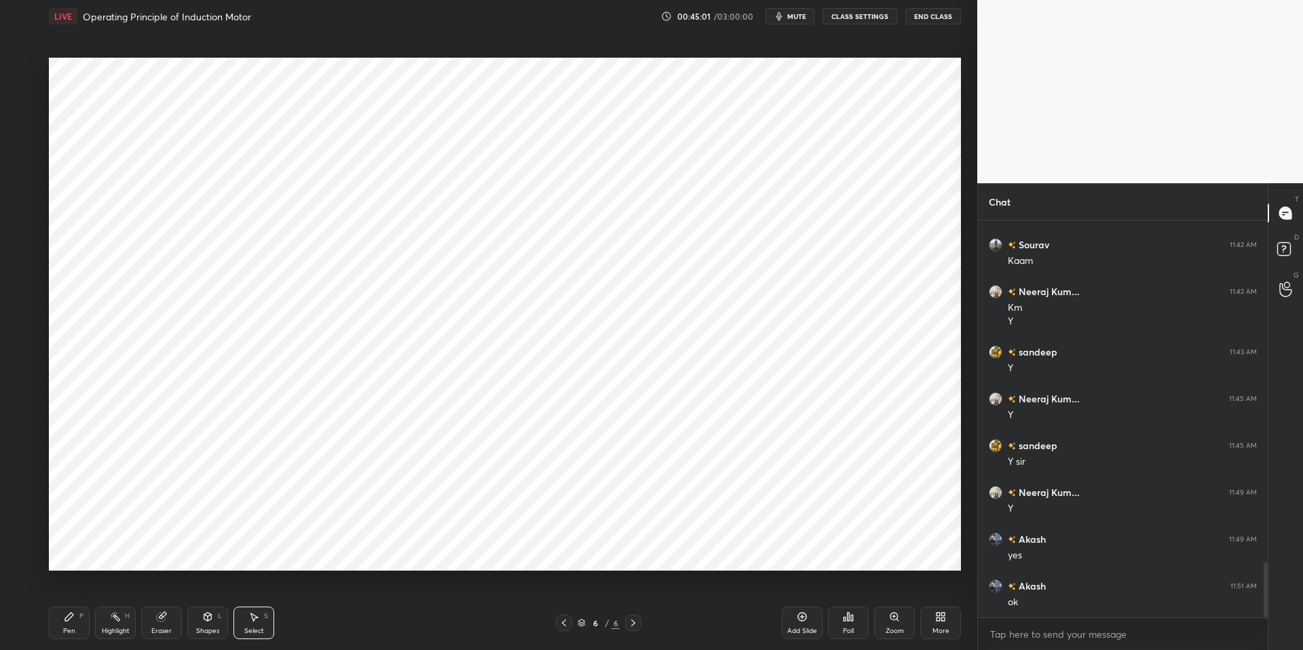
drag, startPoint x: 156, startPoint y: 200, endPoint x: 201, endPoint y: 244, distance: 62.4
click at [201, 244] on div "0 ° Undo Copy Duplicate Duplicate to new slide Delete" at bounding box center [505, 314] width 912 height 513
click at [166, 216] on div "0 ° Undo Copy Duplicate Duplicate to new slide Delete" at bounding box center [505, 314] width 912 height 513
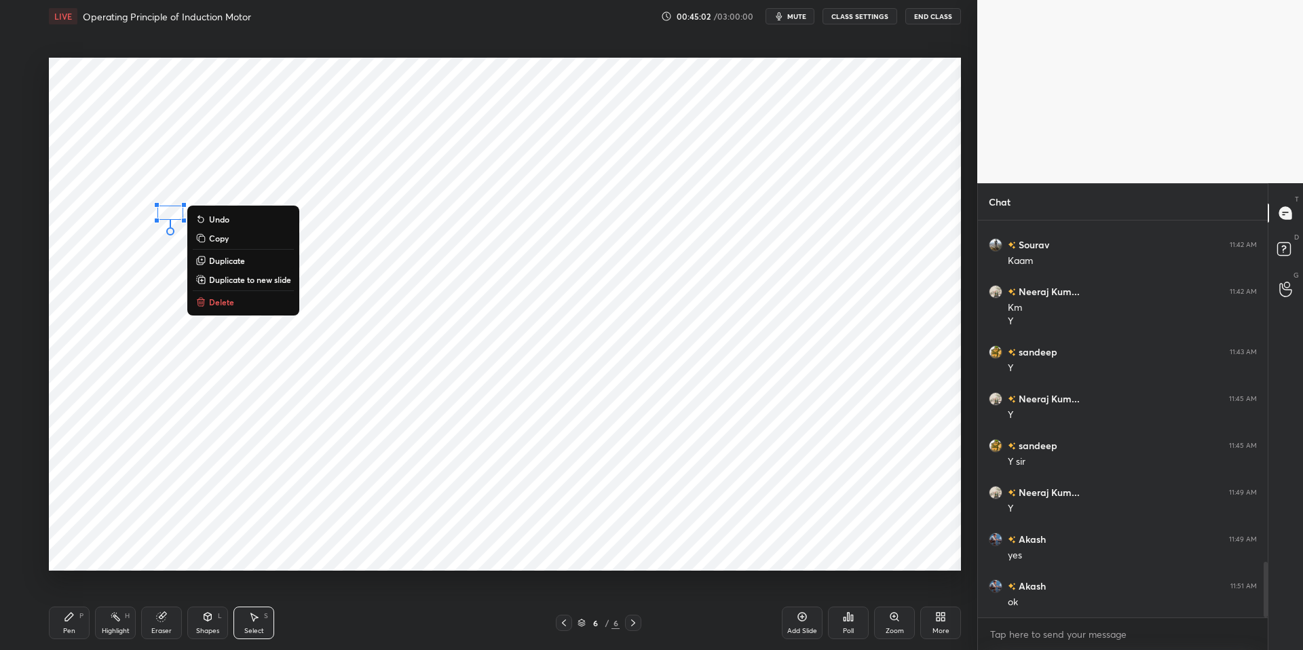
click at [75, 620] on div "Pen P" at bounding box center [69, 623] width 41 height 33
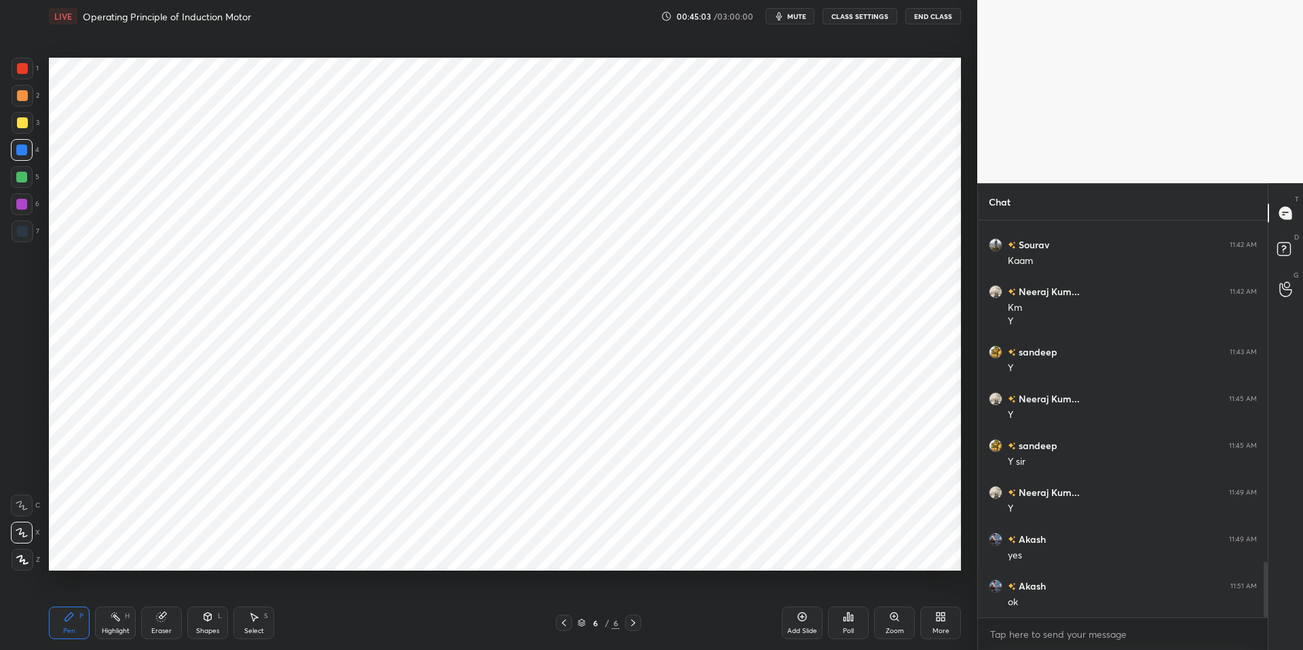
click at [347, 633] on div "Pen P Highlight H Eraser Shapes L Select S 6 / 6 Add Slide Poll Zoom More" at bounding box center [505, 623] width 912 height 54
click at [168, 624] on div "Eraser" at bounding box center [161, 623] width 41 height 33
click at [64, 625] on div "Pen P" at bounding box center [69, 623] width 41 height 33
click at [340, 633] on div "Pen P Highlight H Eraser Shapes L Select S 6 / 6 Add Slide Poll Zoom More" at bounding box center [505, 623] width 912 height 54
drag, startPoint x: 111, startPoint y: 626, endPoint x: 78, endPoint y: 621, distance: 33.6
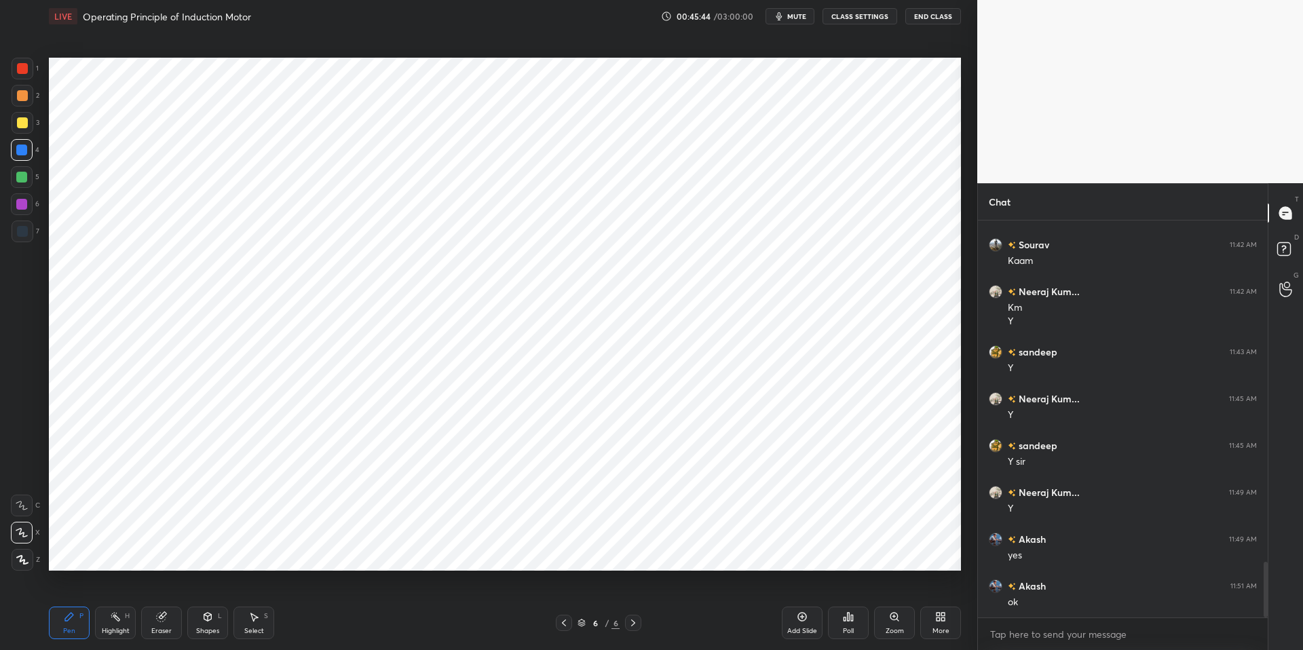
click at [112, 625] on div "Highlight H" at bounding box center [115, 623] width 41 height 33
click at [71, 620] on icon at bounding box center [69, 616] width 11 height 11
click at [344, 633] on div "Pen P Highlight H Eraser Shapes L Select S 6 / 6 Add Slide Poll Zoom More" at bounding box center [505, 623] width 912 height 54
drag, startPoint x: 117, startPoint y: 627, endPoint x: 80, endPoint y: 618, distance: 38.4
click at [117, 628] on div "Highlight" at bounding box center [116, 631] width 28 height 7
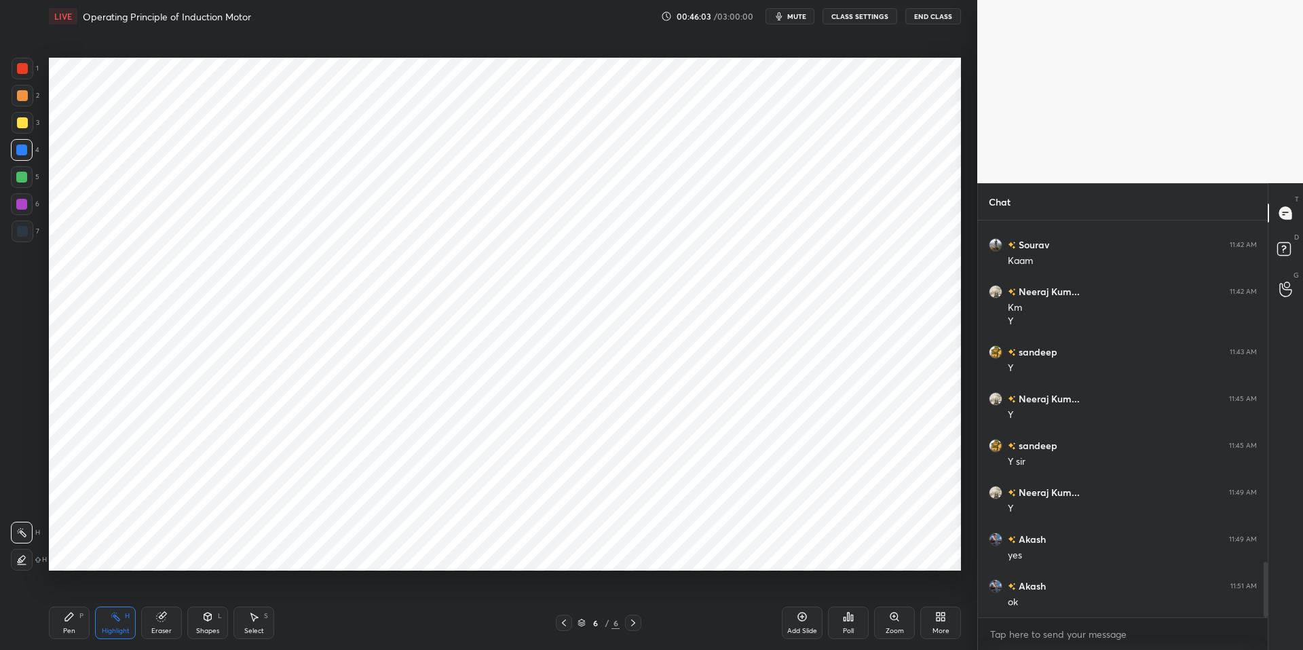
drag, startPoint x: 74, startPoint y: 618, endPoint x: 81, endPoint y: 615, distance: 8.2
click at [75, 618] on div "Pen P" at bounding box center [69, 623] width 41 height 33
click at [341, 633] on div "Pen P Highlight H Eraser Shapes L Select S 6 / 6 Add Slide Poll Zoom More" at bounding box center [505, 623] width 912 height 54
click at [24, 178] on div at bounding box center [21, 177] width 11 height 11
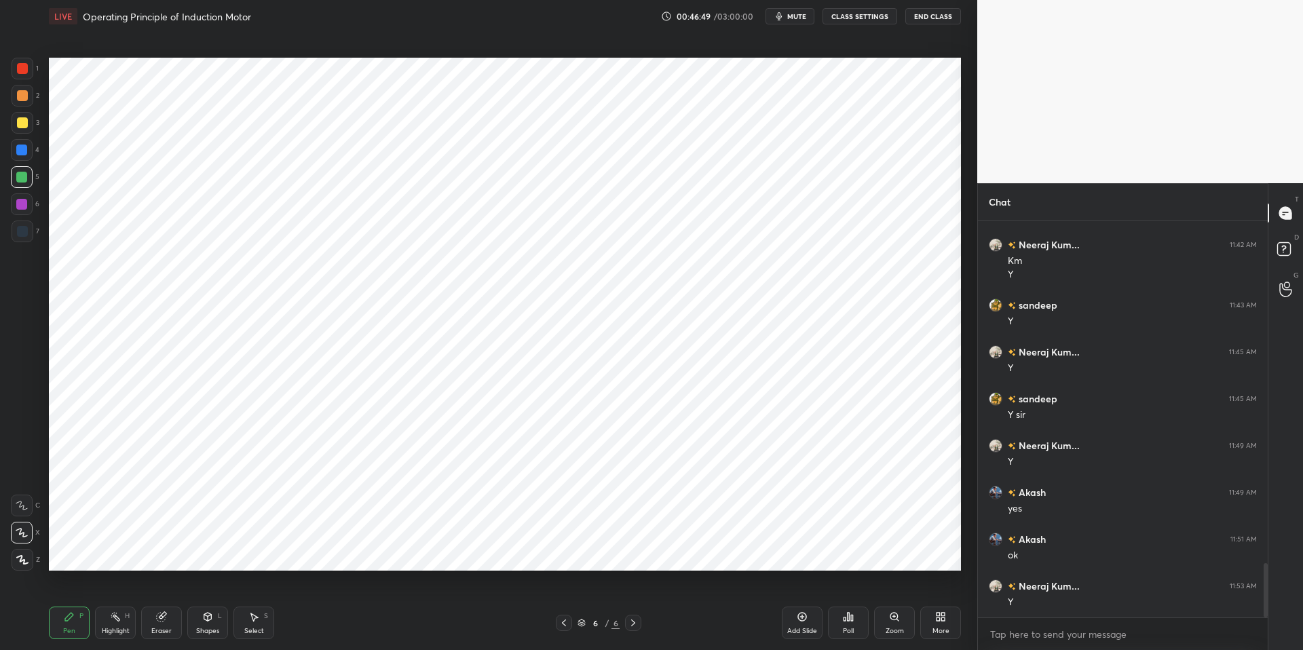
drag, startPoint x: 20, startPoint y: 148, endPoint x: 27, endPoint y: 150, distance: 7.1
click at [22, 149] on div at bounding box center [21, 150] width 11 height 11
click at [24, 178] on div at bounding box center [21, 177] width 11 height 11
click at [19, 150] on div at bounding box center [21, 150] width 11 height 11
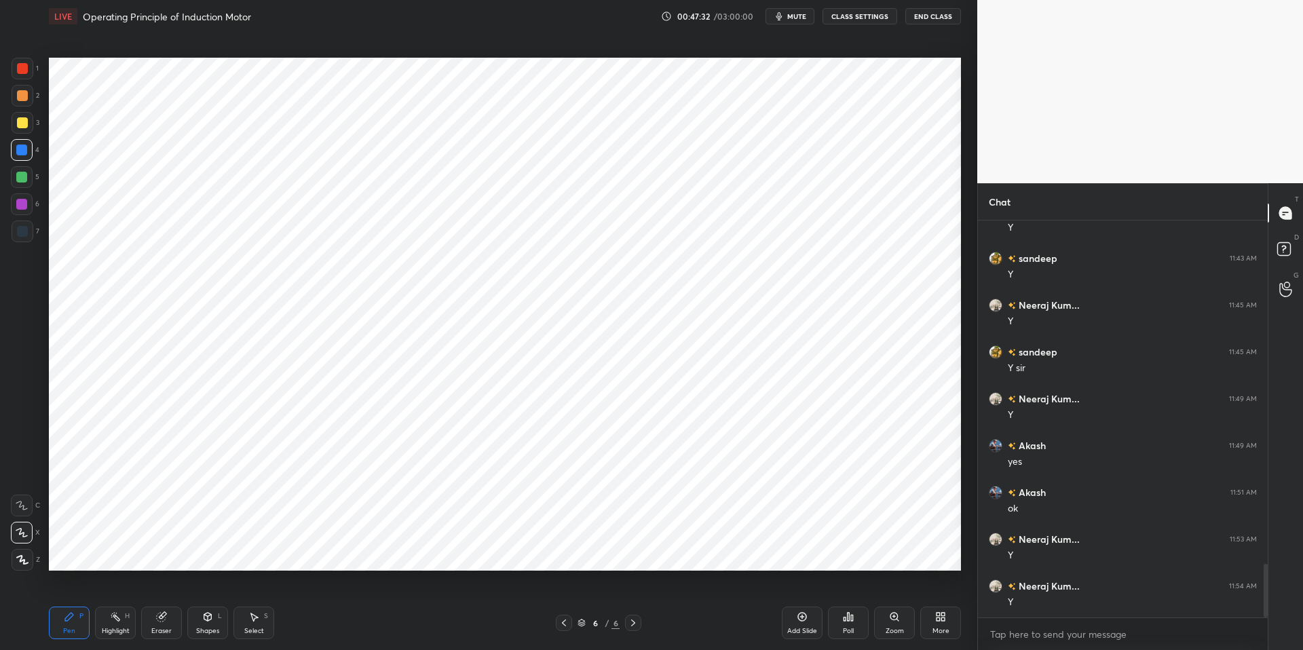
click at [31, 182] on div at bounding box center [22, 177] width 22 height 22
click at [20, 204] on div at bounding box center [21, 204] width 11 height 11
click at [19, 149] on div at bounding box center [21, 150] width 11 height 11
click at [22, 64] on div at bounding box center [22, 68] width 11 height 11
drag, startPoint x: 110, startPoint y: 623, endPoint x: 84, endPoint y: 615, distance: 27.0
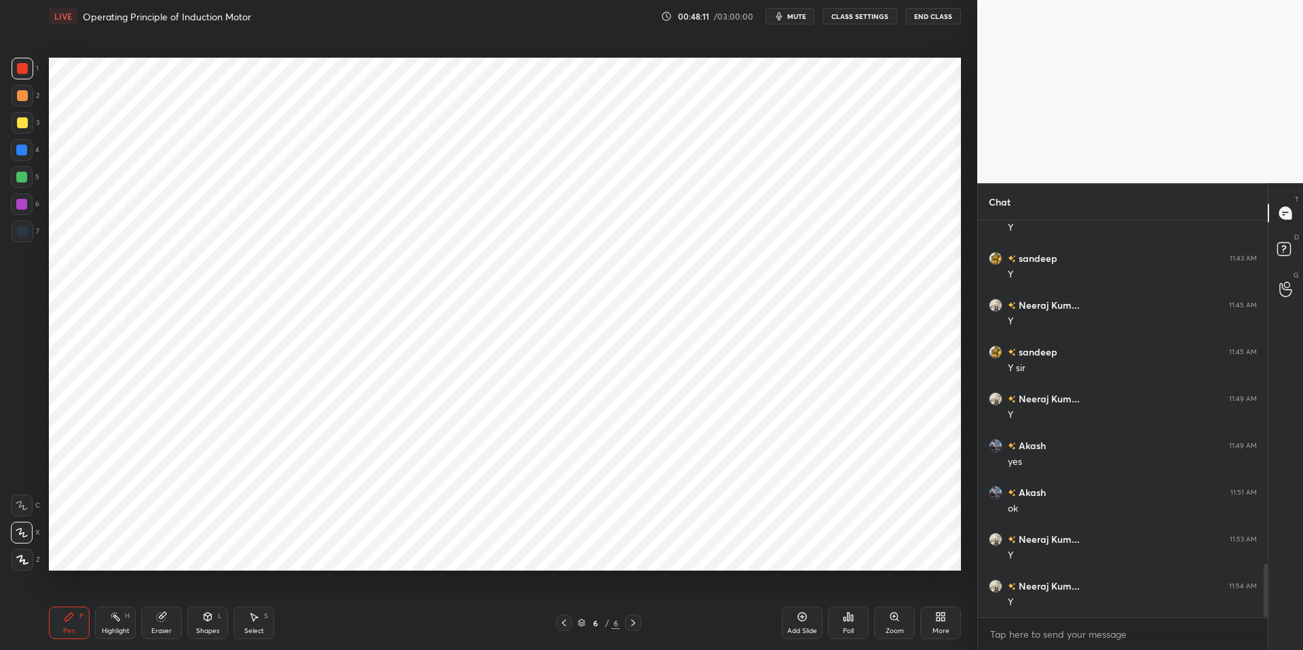
click at [107, 622] on div "Highlight H" at bounding box center [115, 623] width 41 height 33
click at [68, 616] on icon at bounding box center [69, 616] width 11 height 11
drag, startPoint x: 355, startPoint y: 649, endPoint x: 344, endPoint y: 642, distance: 13.2
click at [353, 633] on div "Pen P Highlight H Eraser Shapes L Select S 6 / 6 Add Slide Poll Zoom More" at bounding box center [505, 623] width 912 height 54
drag, startPoint x: 16, startPoint y: 229, endPoint x: 41, endPoint y: 265, distance: 43.5
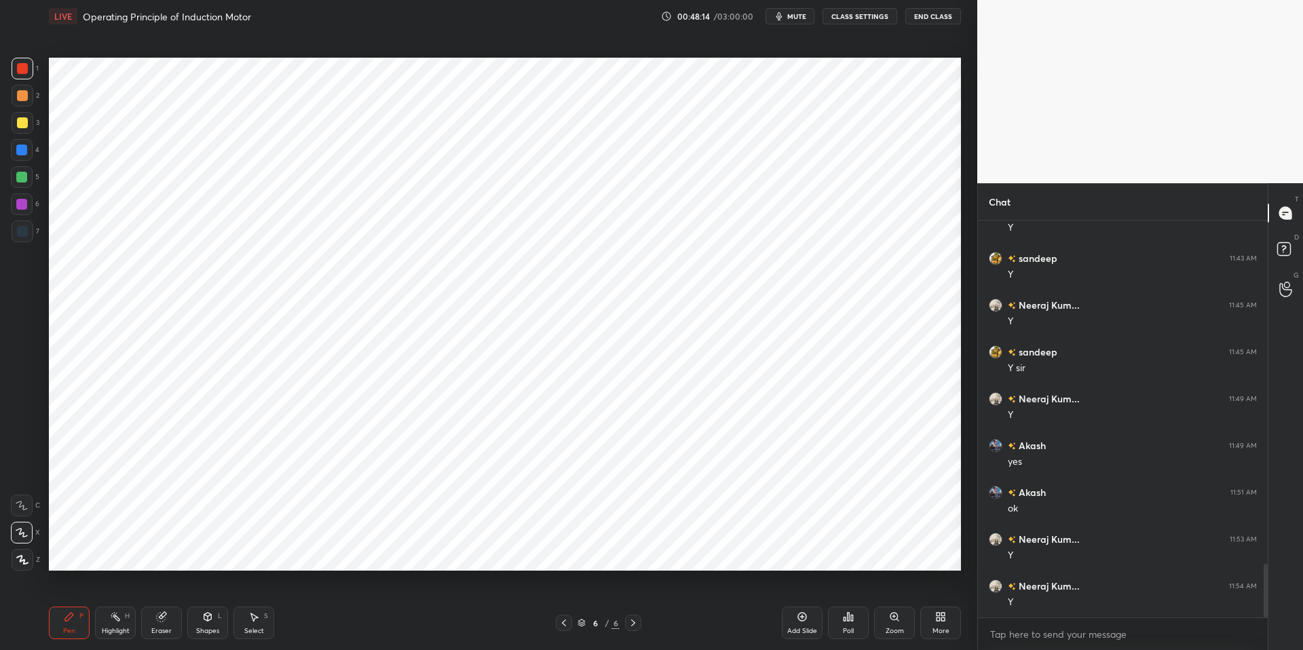
click at [17, 229] on div at bounding box center [22, 231] width 11 height 11
click at [252, 624] on div "Select S" at bounding box center [253, 623] width 41 height 33
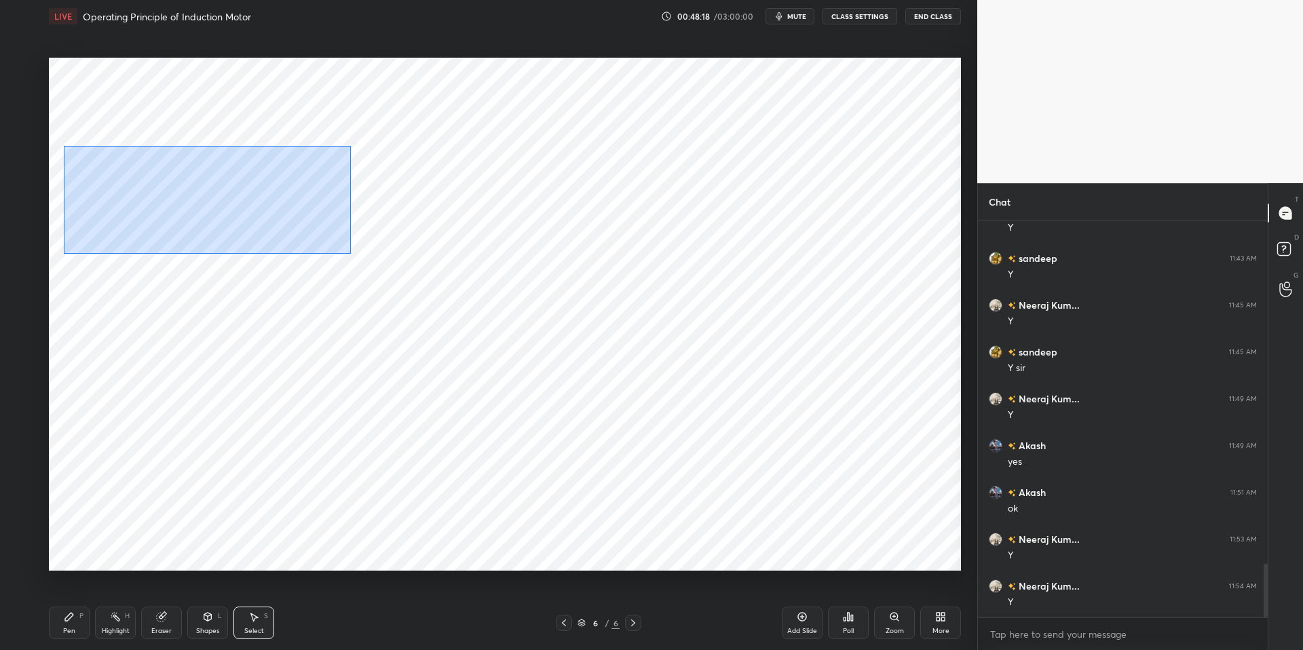
drag, startPoint x: 63, startPoint y: 145, endPoint x: 725, endPoint y: 412, distance: 713.4
click at [722, 411] on div "0 ° Undo Copy Duplicate Duplicate to new slide Delete" at bounding box center [505, 314] width 912 height 513
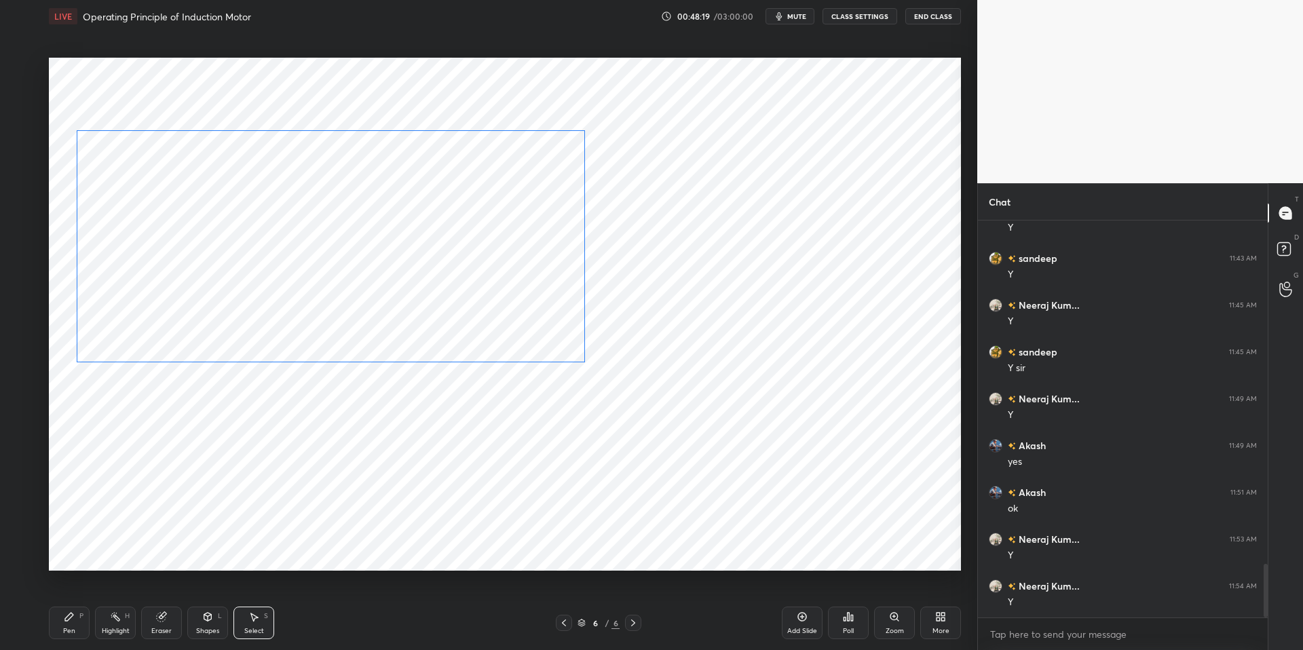
drag, startPoint x: 470, startPoint y: 300, endPoint x: 469, endPoint y: 290, distance: 10.2
click at [470, 289] on div "0 ° Undo Copy Duplicate Duplicate to new slide Delete" at bounding box center [505, 314] width 912 height 513
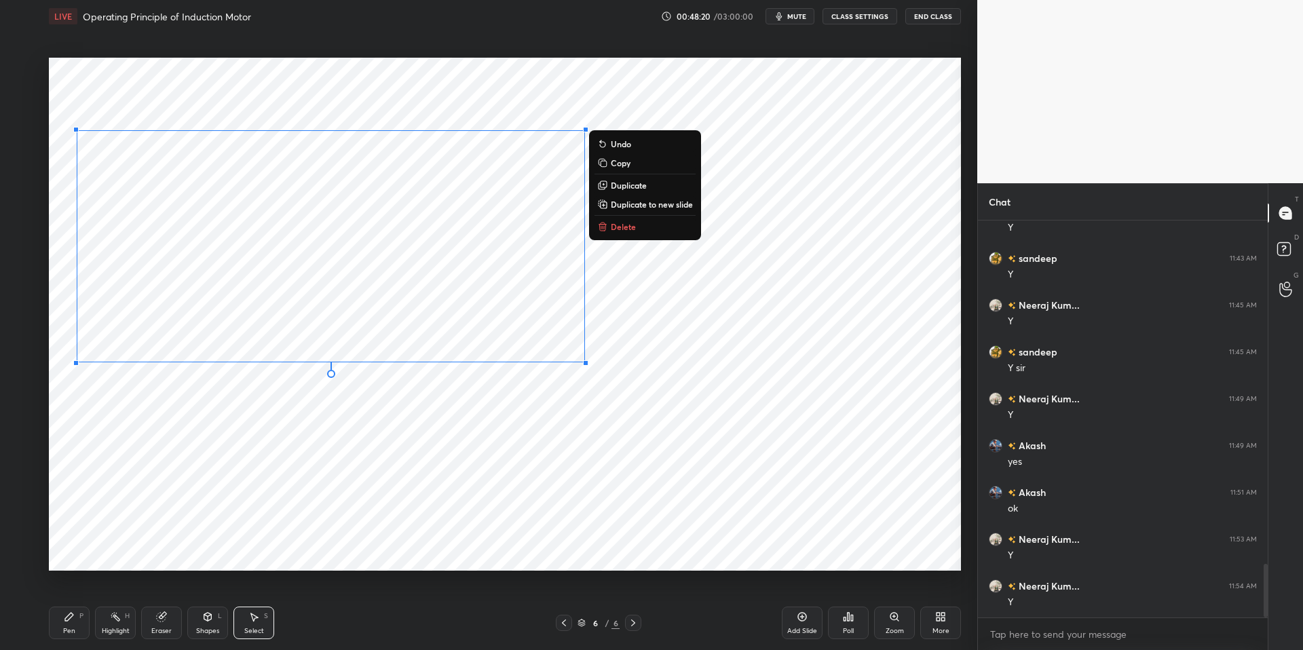
click at [412, 428] on div "0 ° Undo Copy Duplicate Duplicate to new slide Delete" at bounding box center [505, 314] width 912 height 513
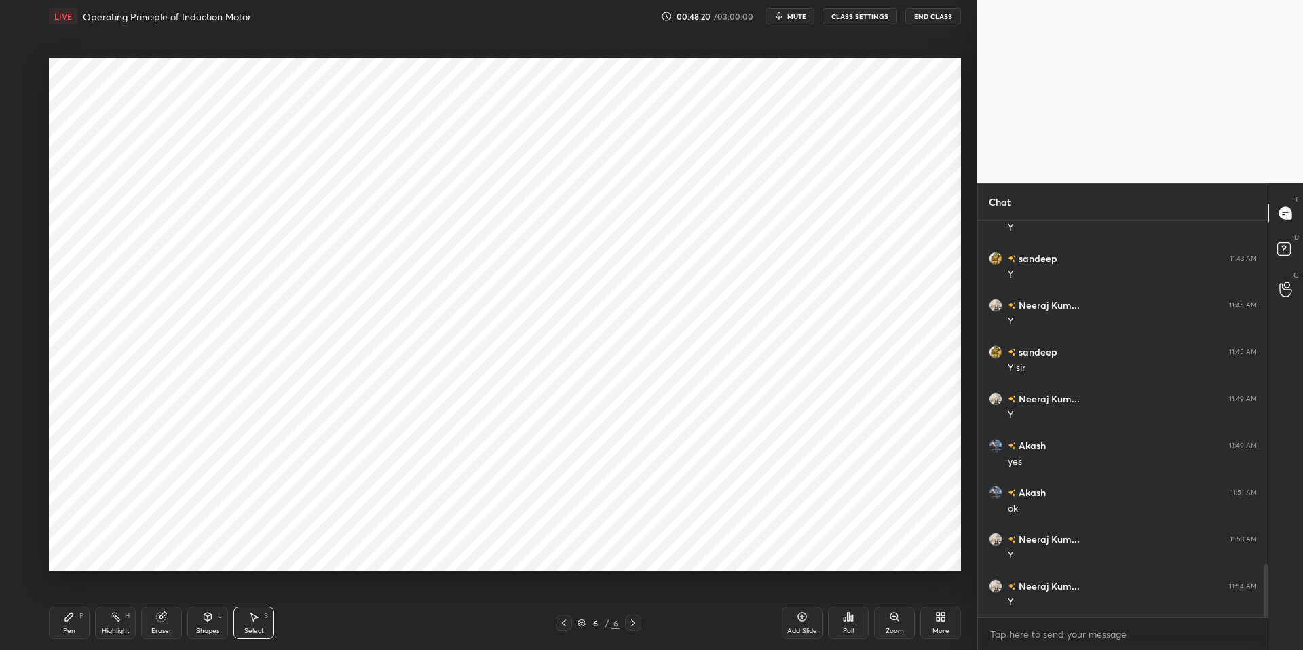
click at [100, 626] on div "Highlight H" at bounding box center [115, 623] width 41 height 33
click at [69, 621] on icon at bounding box center [69, 616] width 11 height 11
click at [324, 630] on div "Pen P Highlight H Eraser Shapes L Select S" at bounding box center [232, 623] width 366 height 33
click at [18, 228] on div at bounding box center [22, 231] width 11 height 11
drag, startPoint x: 18, startPoint y: 68, endPoint x: 35, endPoint y: 92, distance: 29.4
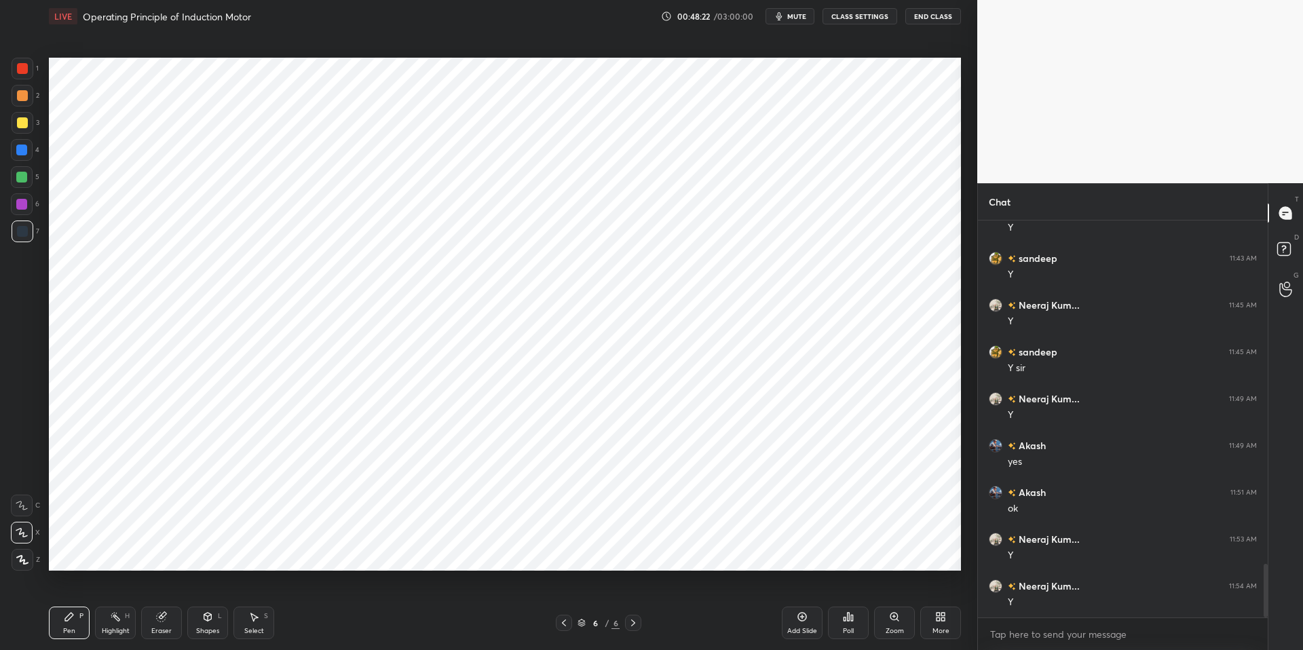
click at [17, 69] on div at bounding box center [22, 68] width 11 height 11
click at [22, 206] on div at bounding box center [21, 204] width 11 height 11
click at [22, 238] on div at bounding box center [23, 232] width 22 height 22
click at [114, 622] on div "Highlight H" at bounding box center [115, 623] width 41 height 33
drag, startPoint x: 79, startPoint y: 617, endPoint x: 183, endPoint y: 613, distance: 103.9
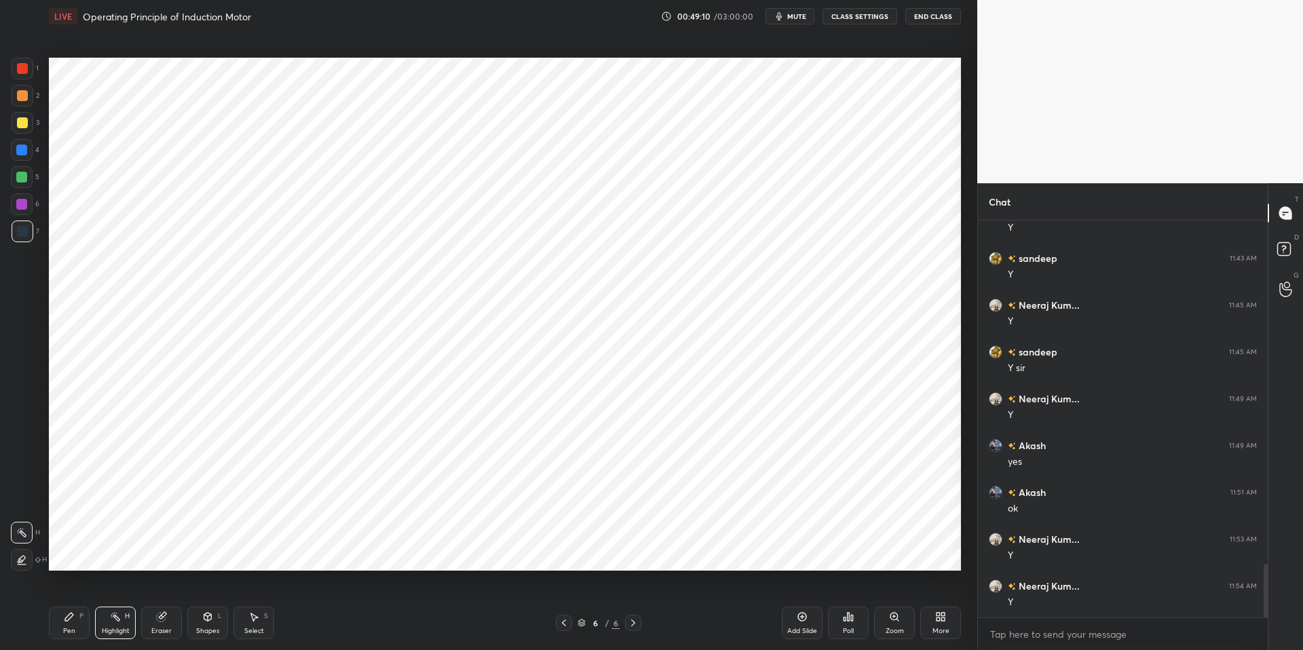
click at [82, 616] on div "P" at bounding box center [81, 616] width 4 height 7
drag, startPoint x: 373, startPoint y: 649, endPoint x: 367, endPoint y: 644, distance: 8.2
click at [371, 633] on div "Pen P Highlight H Eraser Shapes L Select S 6 / 6 Add Slide Poll Zoom More" at bounding box center [505, 623] width 912 height 54
click at [27, 204] on div at bounding box center [22, 204] width 22 height 22
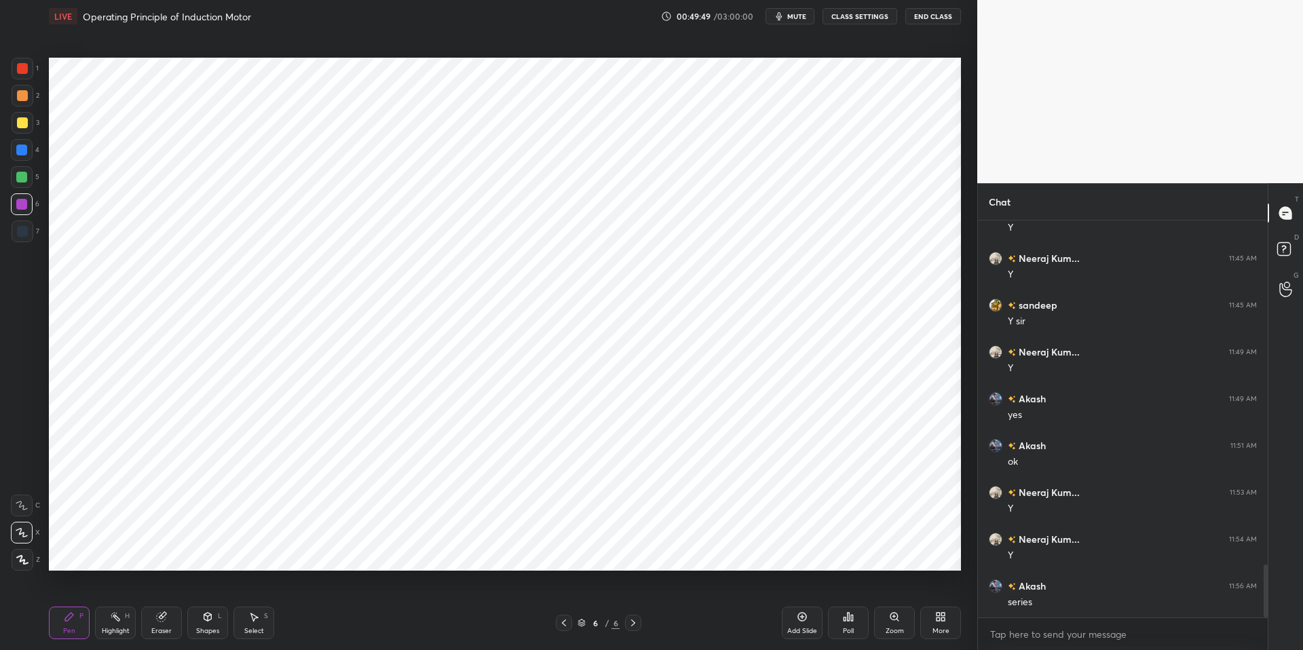
drag, startPoint x: 116, startPoint y: 626, endPoint x: 84, endPoint y: 613, distance: 34.2
click at [116, 628] on div "Highlight" at bounding box center [116, 631] width 28 height 7
drag, startPoint x: 75, startPoint y: 611, endPoint x: 157, endPoint y: 613, distance: 82.8
click at [75, 611] on div "Pen P" at bounding box center [69, 623] width 41 height 33
drag, startPoint x: 367, startPoint y: 643, endPoint x: 352, endPoint y: 624, distance: 24.6
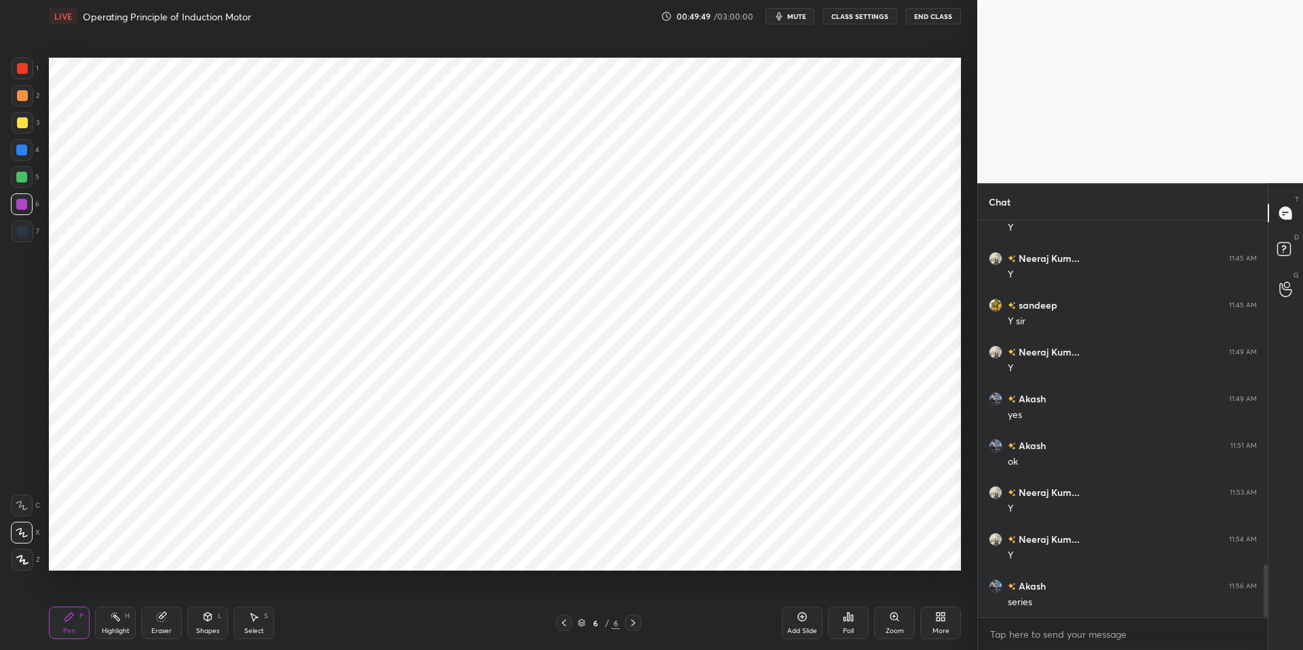
click at [367, 633] on div "Pen P Highlight H Eraser Shapes L Select S 6 / 6 Add Slide Poll Zoom More" at bounding box center [505, 623] width 912 height 54
drag, startPoint x: 16, startPoint y: 150, endPoint x: 19, endPoint y: 181, distance: 30.7
click at [17, 151] on div at bounding box center [21, 150] width 11 height 11
click at [23, 204] on div at bounding box center [21, 204] width 11 height 11
click at [22, 68] on div at bounding box center [22, 68] width 11 height 11
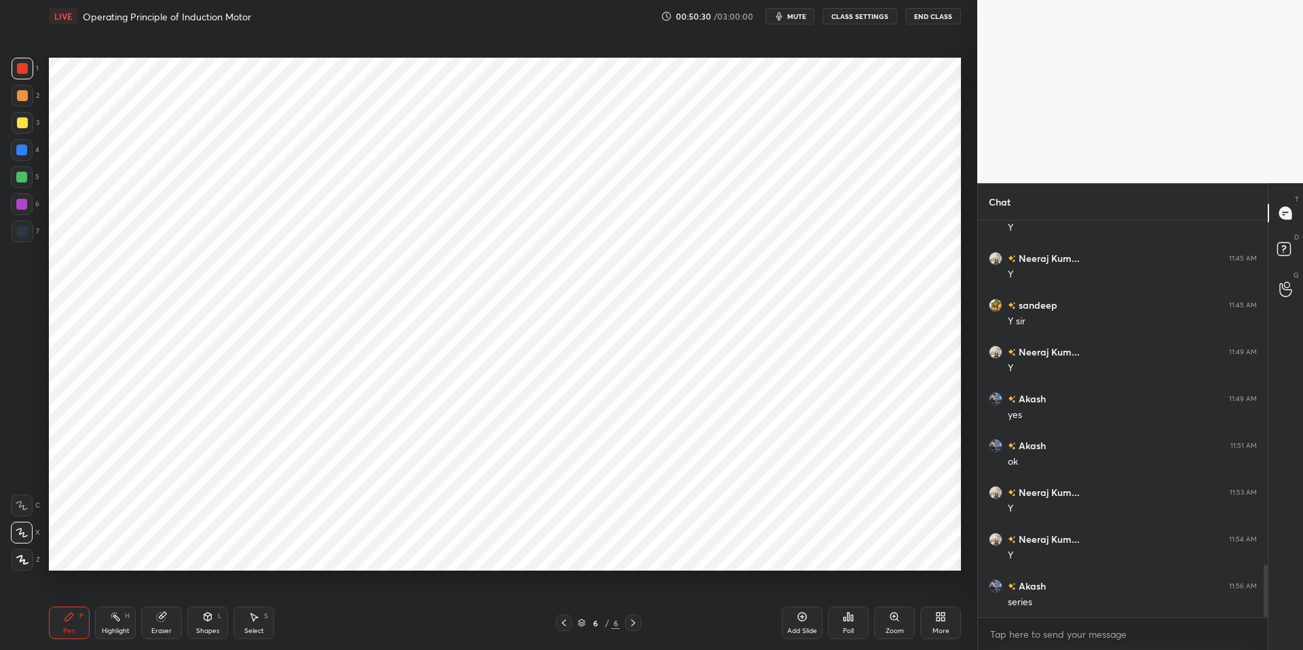
click at [804, 616] on icon at bounding box center [802, 617] width 4 height 4
click at [117, 623] on div "Highlight H" at bounding box center [115, 623] width 41 height 33
click at [72, 622] on div "Pen P" at bounding box center [69, 623] width 41 height 33
click at [362, 633] on div "Pen P Highlight H Eraser Shapes L Select S 6 / 7 Add Slide Poll Zoom More" at bounding box center [505, 623] width 912 height 54
click at [21, 205] on div at bounding box center [21, 204] width 11 height 11
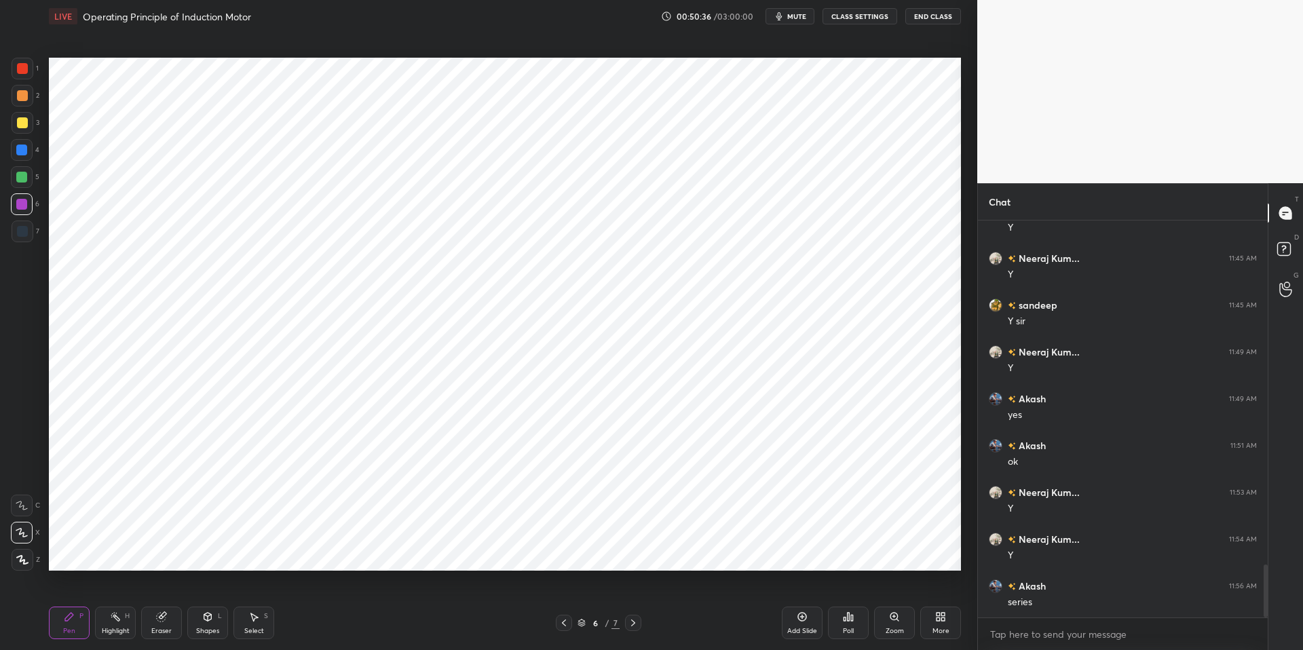
click at [28, 175] on div at bounding box center [22, 177] width 22 height 22
click at [24, 233] on div at bounding box center [22, 231] width 11 height 11
click at [26, 69] on div at bounding box center [22, 68] width 11 height 11
drag, startPoint x: 213, startPoint y: 620, endPoint x: 207, endPoint y: 598, distance: 23.2
click at [213, 620] on div "Shapes L" at bounding box center [207, 623] width 41 height 33
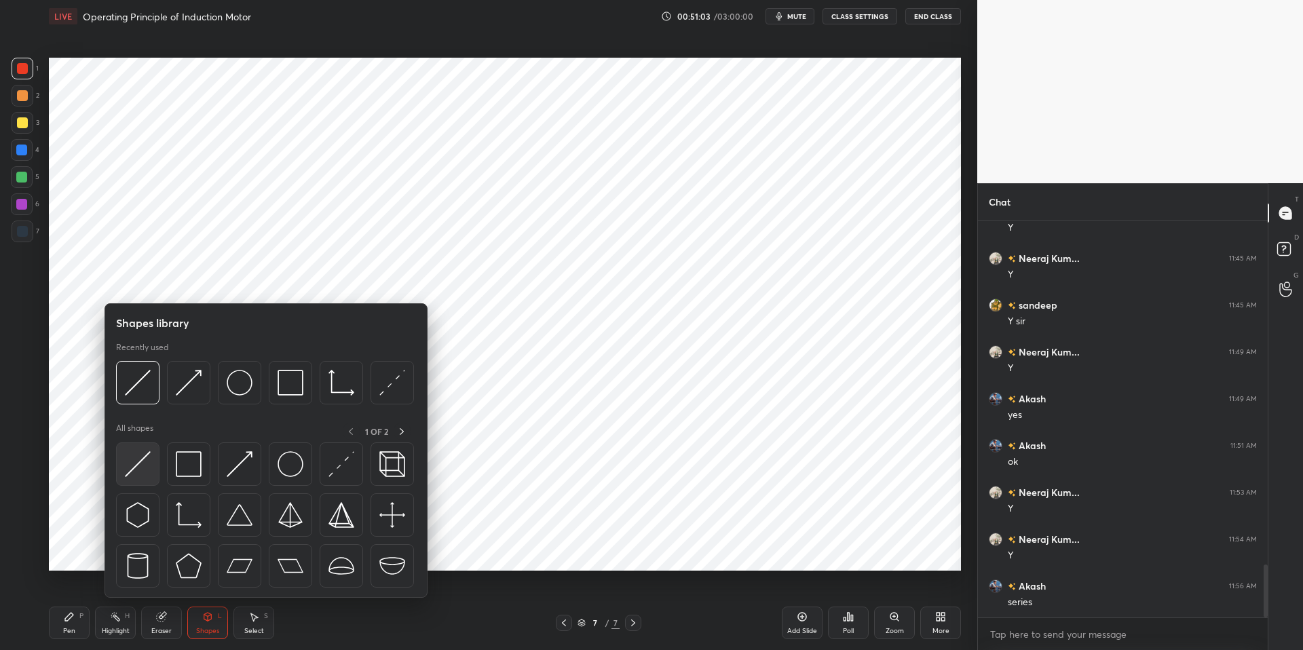
click at [136, 451] on div at bounding box center [137, 463] width 43 height 43
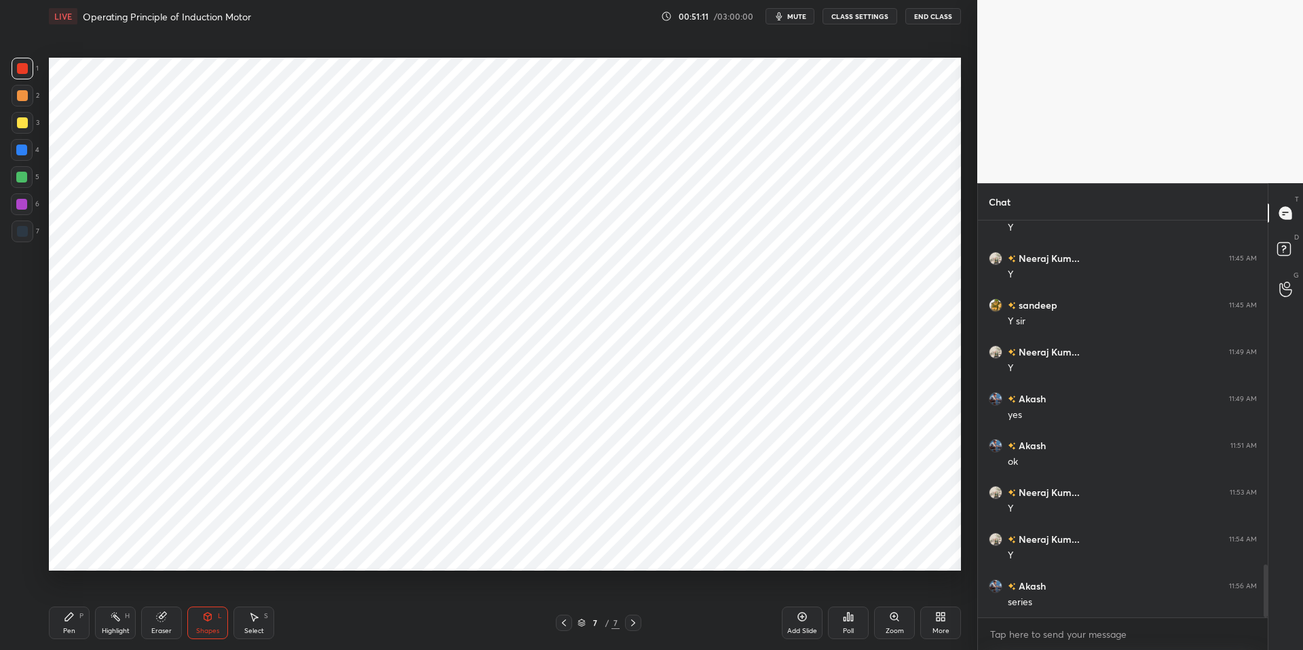
click at [25, 226] on div at bounding box center [22, 231] width 11 height 11
click at [115, 625] on div "Highlight H" at bounding box center [115, 623] width 41 height 33
drag, startPoint x: 70, startPoint y: 618, endPoint x: 126, endPoint y: 618, distance: 55.7
click at [71, 618] on icon at bounding box center [69, 617] width 8 height 8
click at [24, 225] on div at bounding box center [23, 232] width 22 height 22
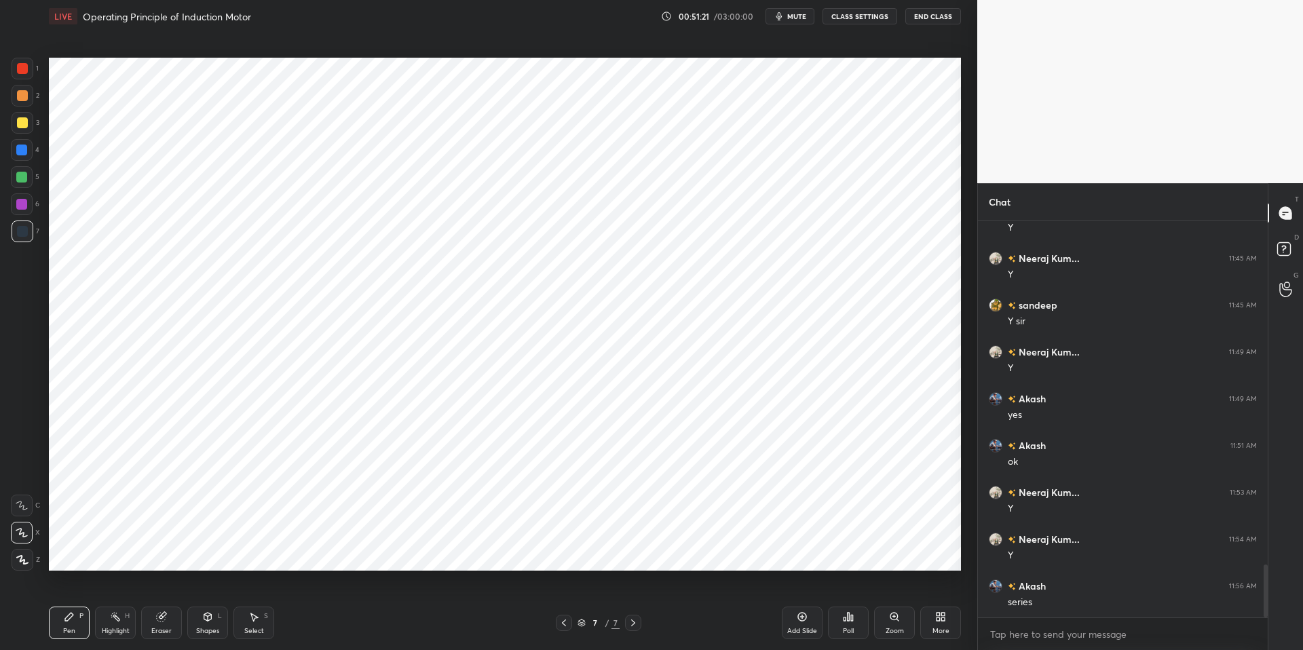
click at [248, 631] on div "Select" at bounding box center [254, 631] width 20 height 7
drag, startPoint x: 303, startPoint y: 173, endPoint x: 410, endPoint y: 246, distance: 129.3
click at [404, 244] on div "0 ° Undo Copy Duplicate Duplicate to new slide Delete" at bounding box center [505, 314] width 912 height 513
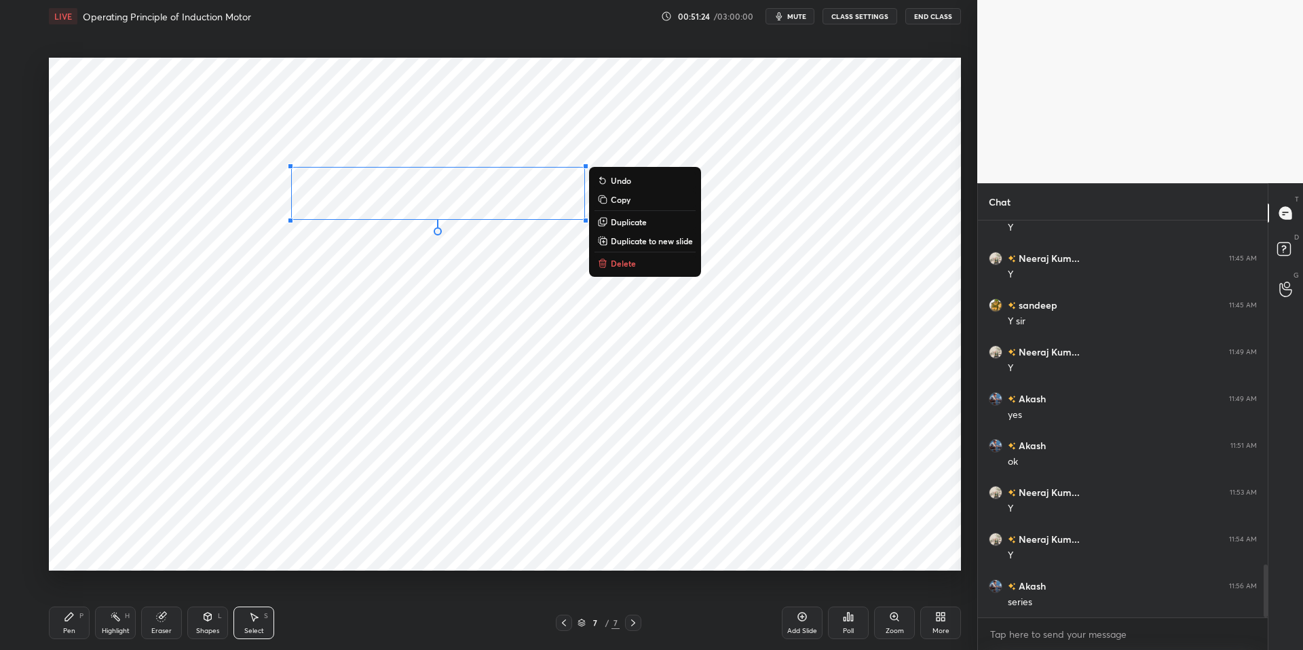
drag, startPoint x: 600, startPoint y: 223, endPoint x: 544, endPoint y: 213, distance: 56.5
click at [600, 223] on icon at bounding box center [602, 222] width 6 height 6
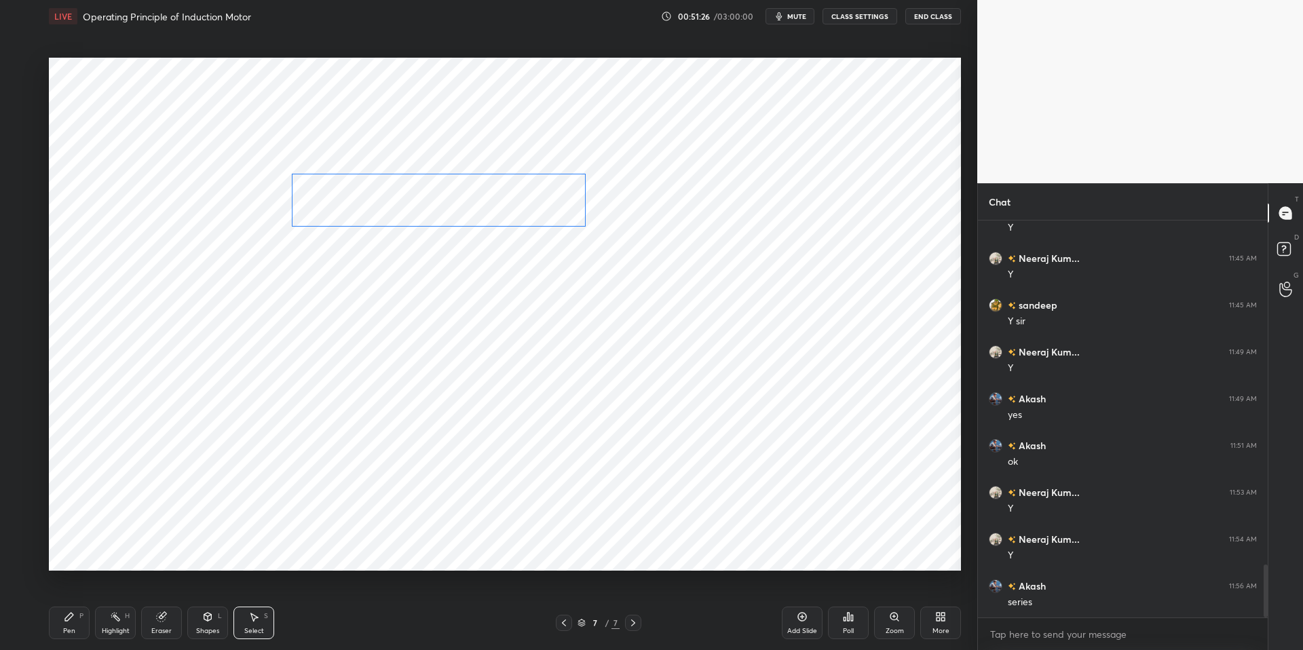
drag, startPoint x: 499, startPoint y: 212, endPoint x: 480, endPoint y: 199, distance: 23.0
click at [480, 198] on div "0 ° Undo Copy Duplicate Duplicate to new slide Delete" at bounding box center [505, 314] width 912 height 513
click at [442, 208] on div "0 ° Undo Copy Duplicate Duplicate to new slide Delete" at bounding box center [505, 314] width 912 height 513
drag, startPoint x: 583, startPoint y: 225, endPoint x: 571, endPoint y: 221, distance: 12.9
click at [581, 225] on div at bounding box center [582, 225] width 5 height 5
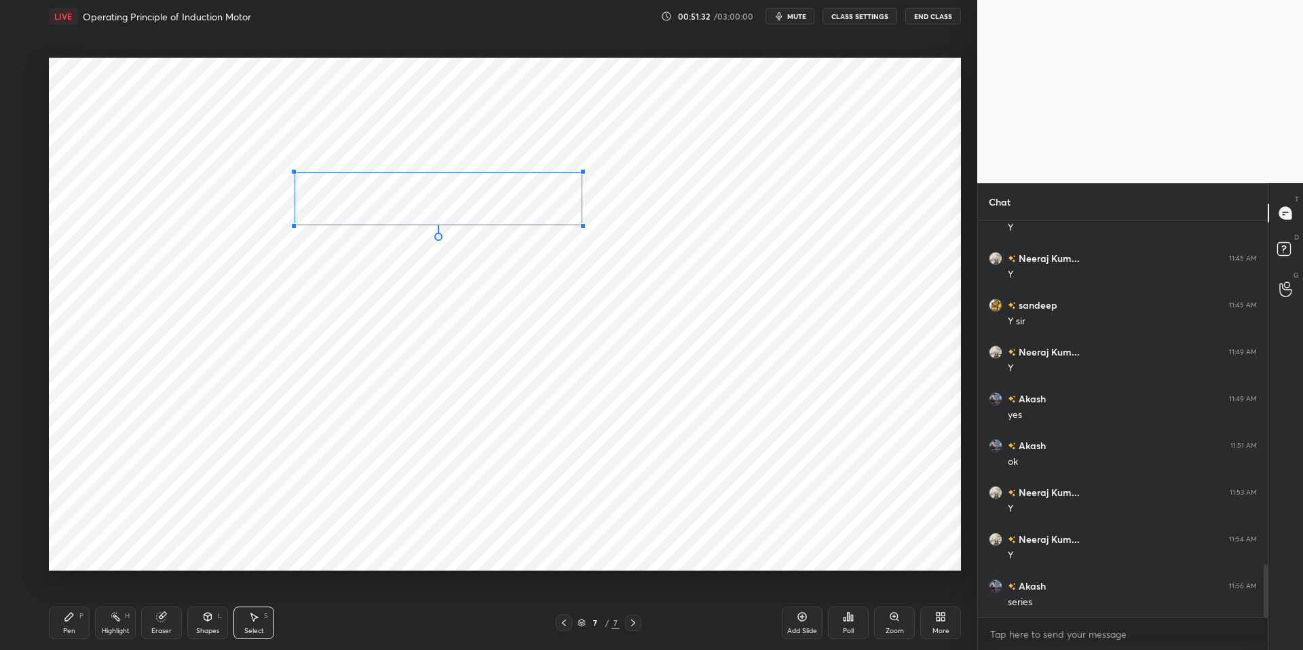
click at [295, 225] on div at bounding box center [293, 225] width 5 height 5
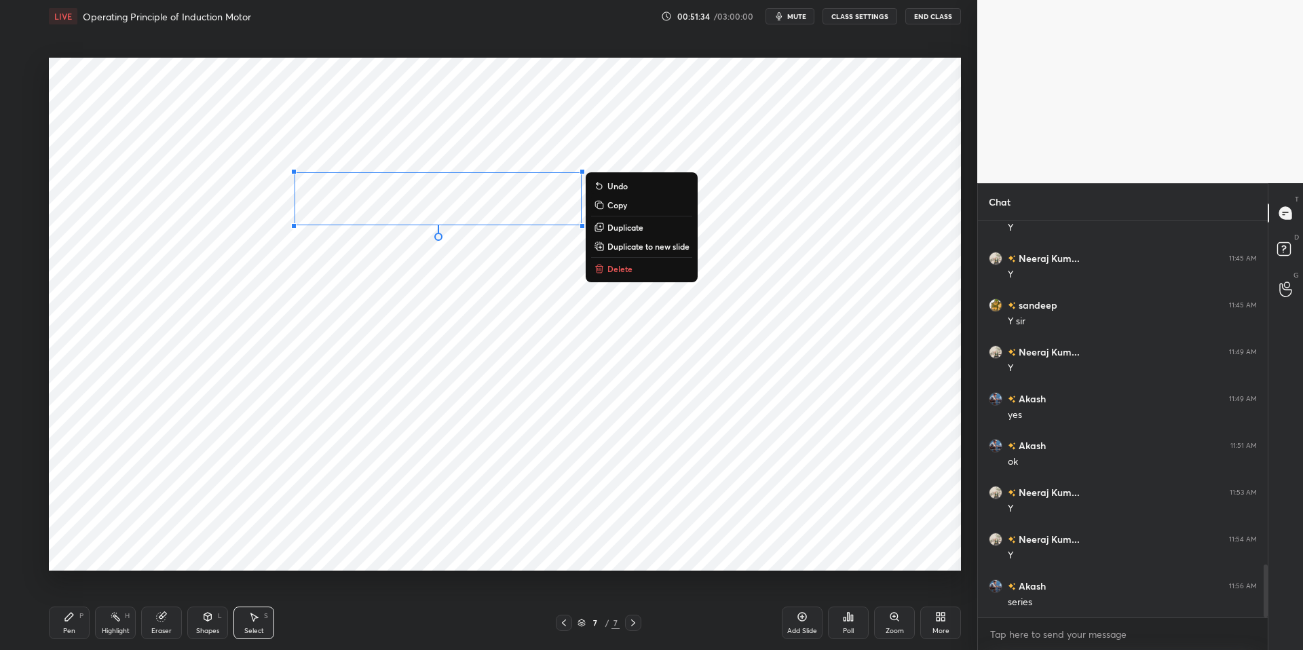
click at [434, 292] on div "0 ° Undo Copy Duplicate Duplicate to new slide Delete" at bounding box center [505, 314] width 912 height 513
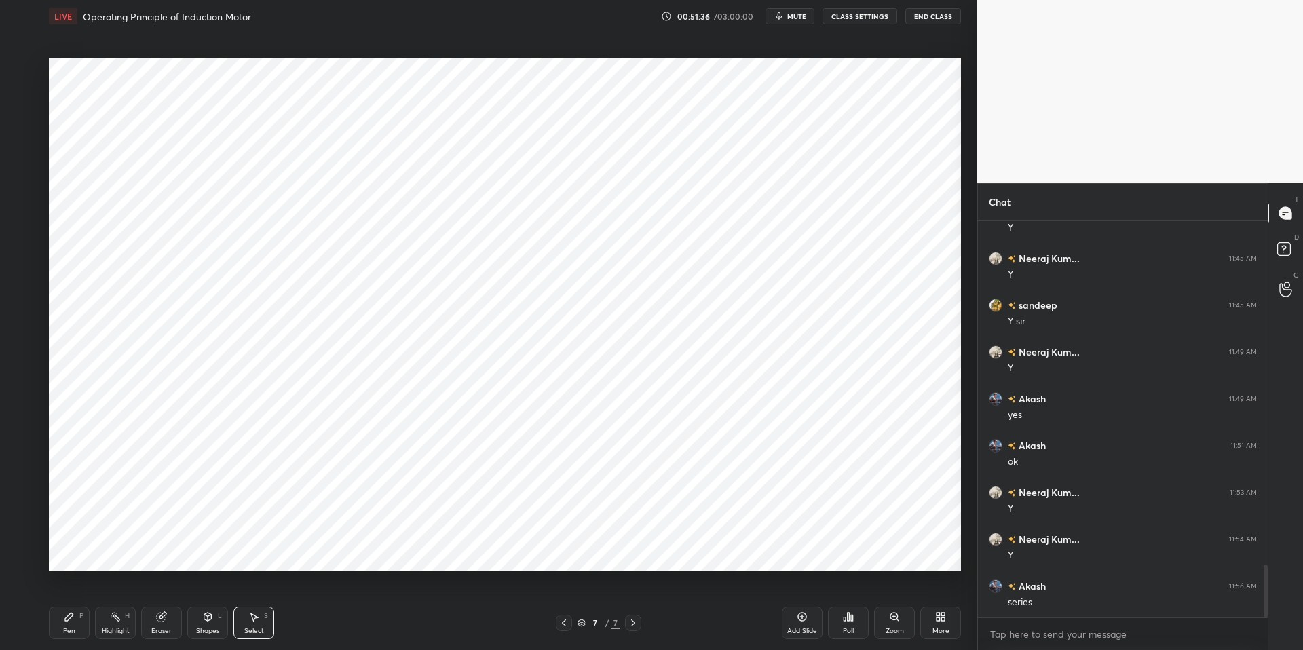
click at [257, 628] on div "Select" at bounding box center [254, 631] width 20 height 7
drag, startPoint x: 355, startPoint y: 162, endPoint x: 705, endPoint y: 298, distance: 375.6
click at [696, 292] on div "0 ° Undo Copy Duplicate Duplicate to new slide Delete" at bounding box center [505, 314] width 912 height 513
click at [495, 210] on div "0 ° Undo Copy Duplicate Duplicate to new slide Delete" at bounding box center [505, 314] width 912 height 513
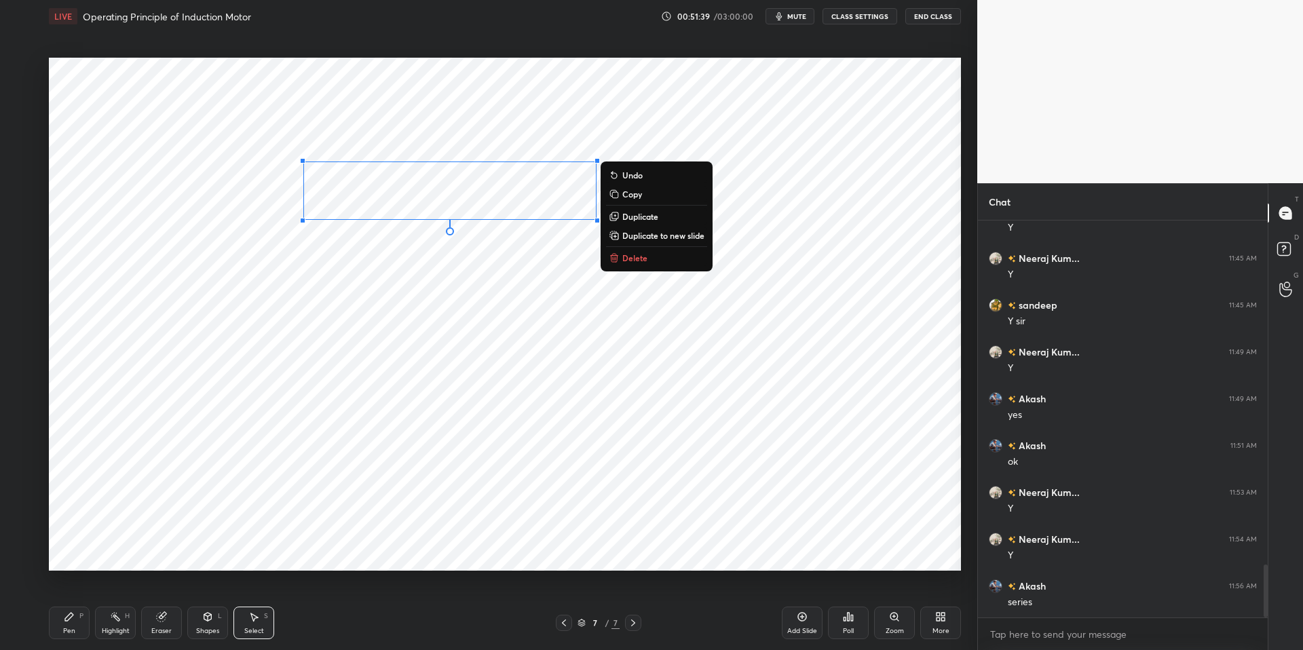
click at [419, 290] on div "0 ° Undo Copy Duplicate Duplicate to new slide Delete" at bounding box center [505, 314] width 912 height 513
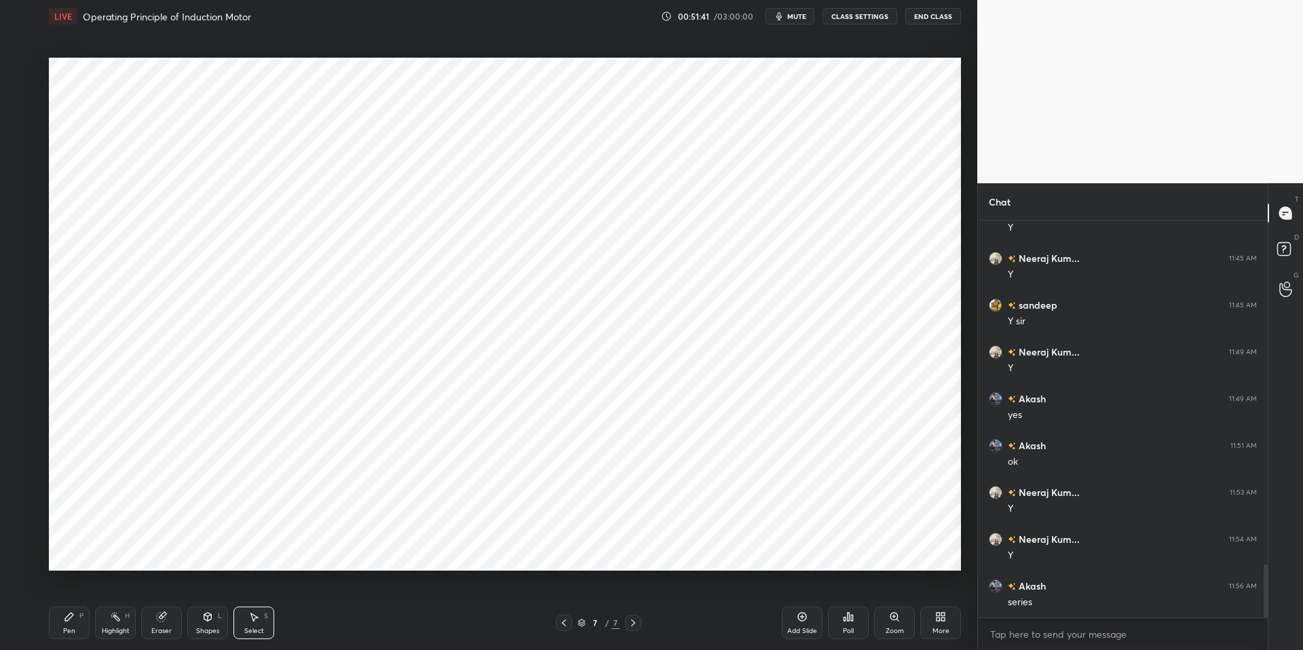
drag, startPoint x: 67, startPoint y: 625, endPoint x: 116, endPoint y: 624, distance: 49.6
click at [67, 625] on div "Pen P" at bounding box center [69, 623] width 41 height 33
click at [362, 633] on div "Pen P Highlight H Eraser Shapes L Select S 7 / 7 Add Slide Poll Zoom More" at bounding box center [505, 623] width 912 height 54
drag, startPoint x: 165, startPoint y: 631, endPoint x: 181, endPoint y: 597, distance: 37.4
click at [165, 631] on div "Eraser" at bounding box center [161, 631] width 20 height 7
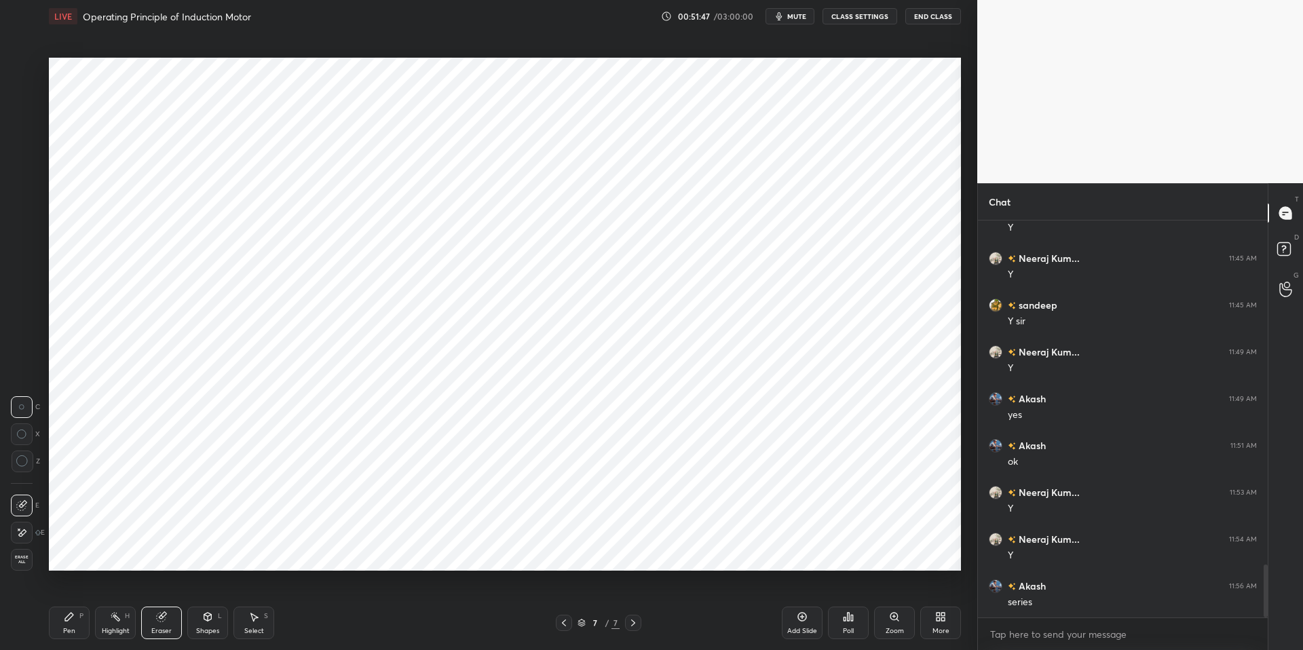
drag, startPoint x: 63, startPoint y: 621, endPoint x: 220, endPoint y: 621, distance: 156.8
click at [64, 621] on icon at bounding box center [69, 616] width 11 height 11
click at [26, 229] on div at bounding box center [22, 231] width 11 height 11
drag, startPoint x: 250, startPoint y: 629, endPoint x: 252, endPoint y: 605, distance: 23.8
click at [250, 629] on div "Select" at bounding box center [254, 631] width 20 height 7
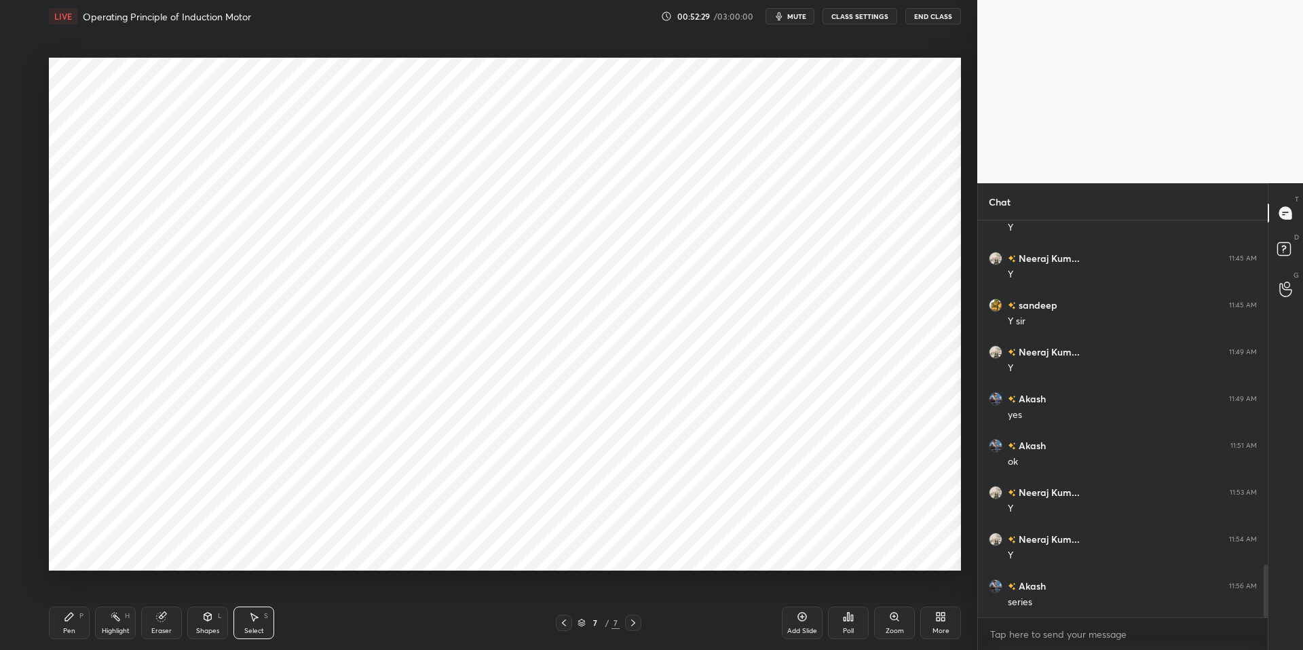
drag, startPoint x: 418, startPoint y: 210, endPoint x: 477, endPoint y: 236, distance: 64.7
click at [482, 240] on div "0 ° Undo Copy Duplicate Duplicate to new slide Delete" at bounding box center [505, 314] width 912 height 513
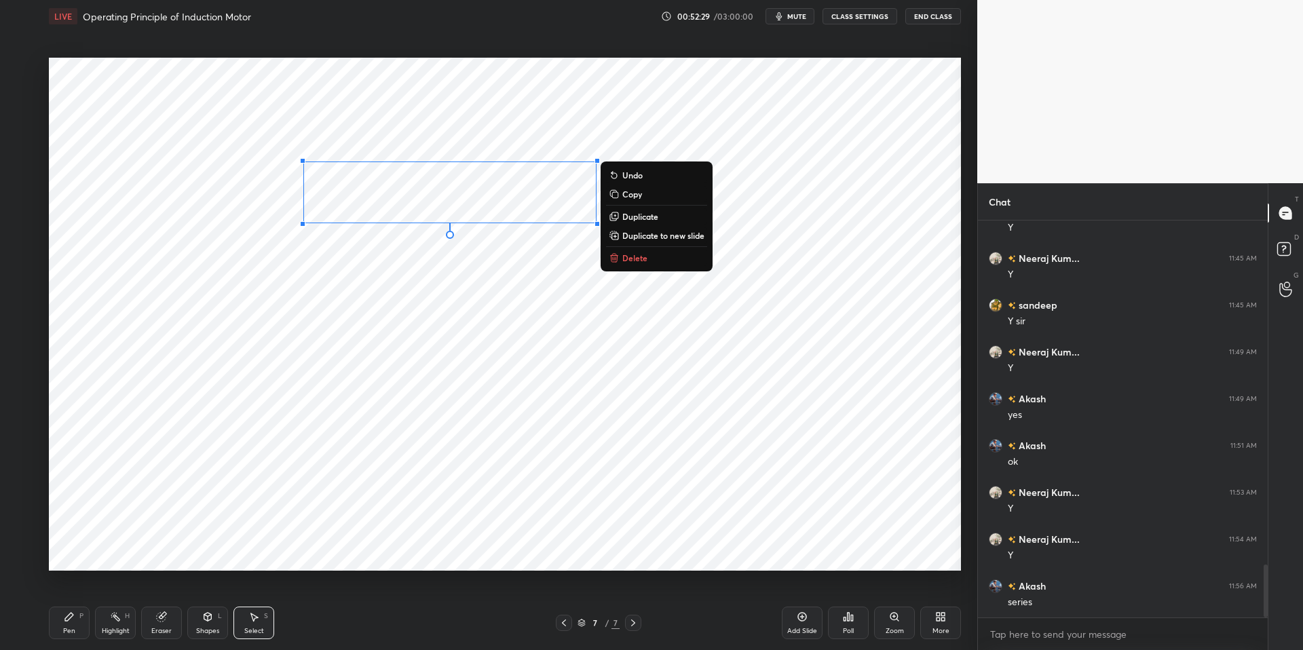
drag, startPoint x: 419, startPoint y: 254, endPoint x: 421, endPoint y: 224, distance: 30.6
click at [419, 254] on div "0 ° Undo Copy Duplicate Duplicate to new slide Delete" at bounding box center [505, 314] width 912 height 513
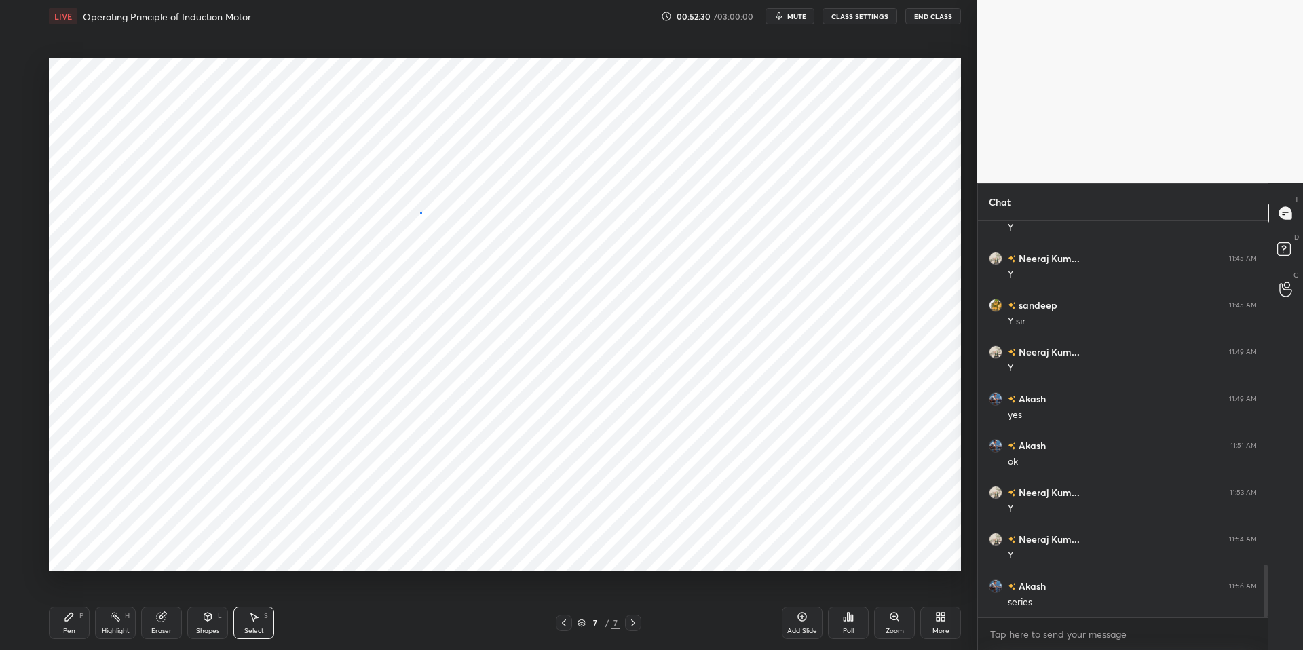
drag, startPoint x: 420, startPoint y: 212, endPoint x: 453, endPoint y: 231, distance: 38.1
click at [454, 232] on div "0 ° Undo Copy Duplicate Duplicate to new slide Delete" at bounding box center [505, 314] width 912 height 513
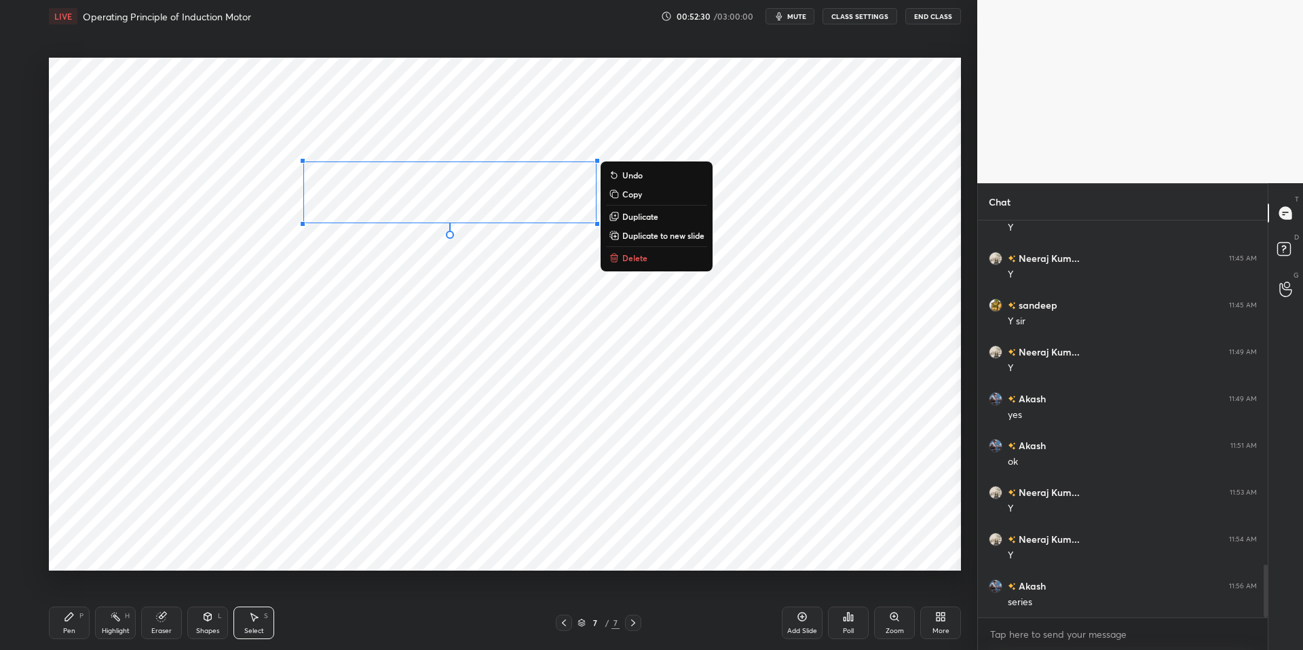
click at [423, 253] on div "0 ° Undo Copy Duplicate Duplicate to new slide Delete" at bounding box center [505, 314] width 912 height 513
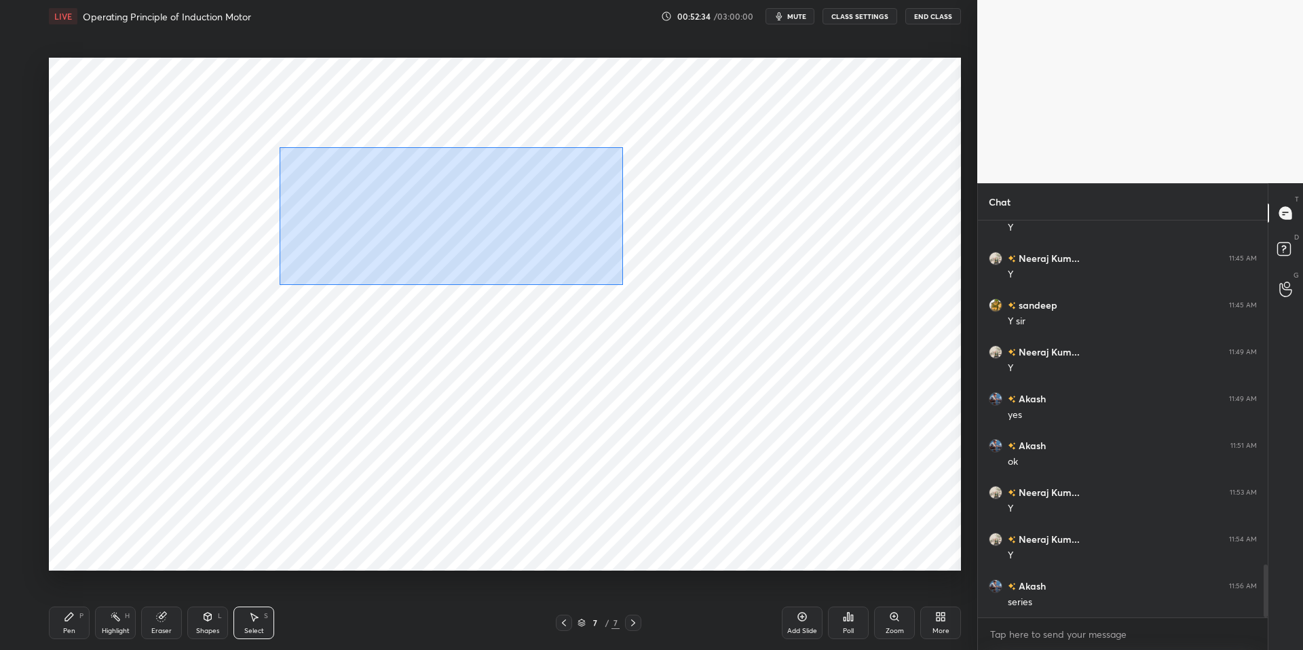
drag, startPoint x: 294, startPoint y: 151, endPoint x: 563, endPoint y: 296, distance: 305.8
click at [627, 289] on div "0 ° Undo Copy Duplicate Duplicate to new slide Delete" at bounding box center [505, 314] width 912 height 513
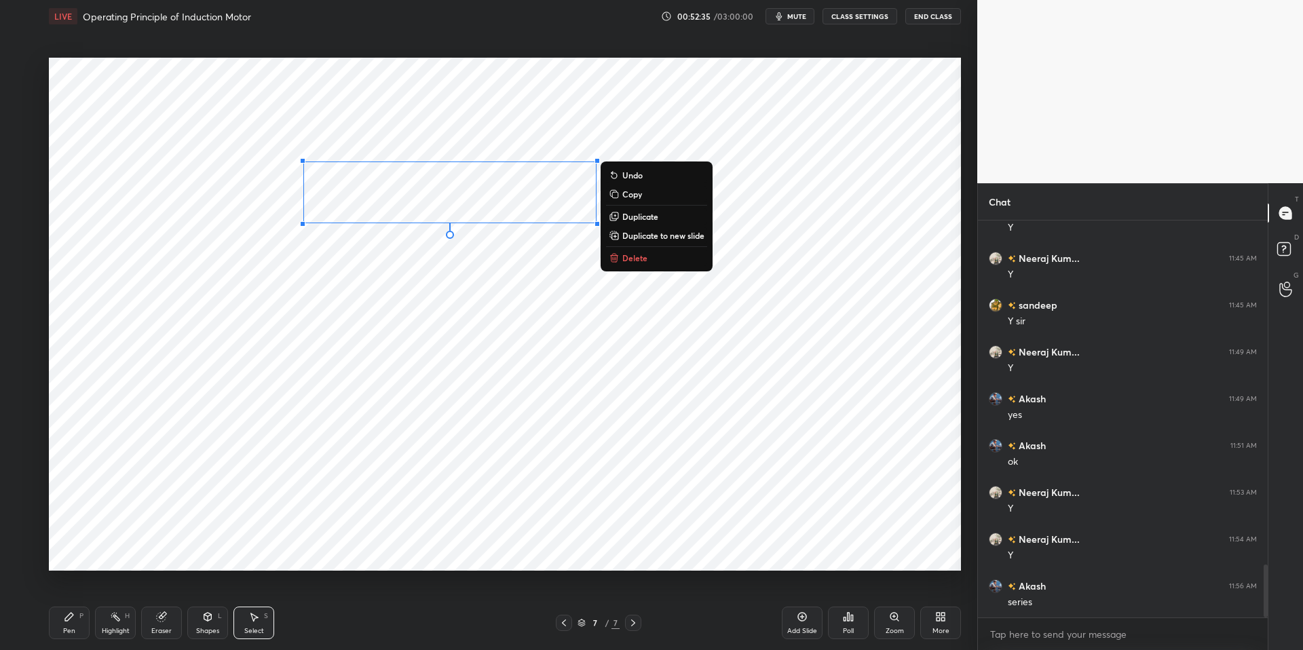
click at [501, 341] on div "0 ° Undo Copy Duplicate Duplicate to new slide Delete" at bounding box center [505, 314] width 912 height 513
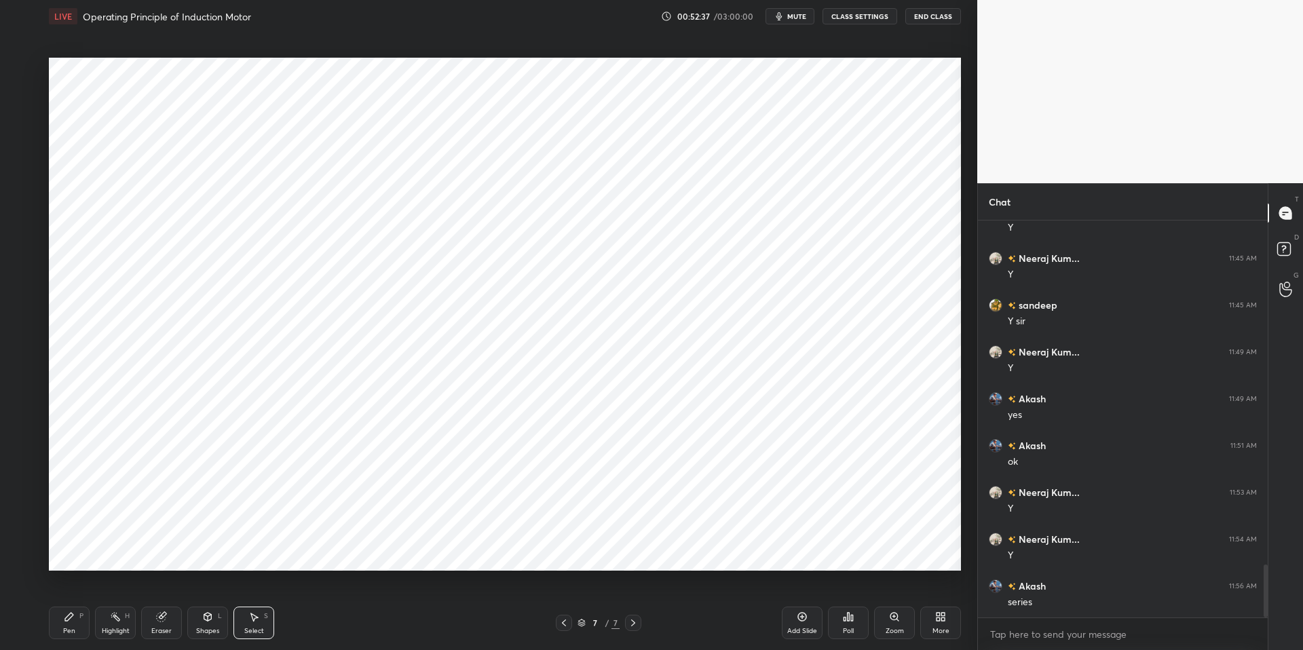
click at [164, 632] on div "Eraser" at bounding box center [161, 631] width 20 height 7
click at [107, 631] on div "Highlight" at bounding box center [116, 631] width 28 height 7
click at [66, 622] on div "Pen P" at bounding box center [69, 623] width 41 height 33
drag, startPoint x: 347, startPoint y: 636, endPoint x: 350, endPoint y: 629, distance: 7.3
click at [349, 633] on div "Pen P Highlight H Eraser Shapes L Select S" at bounding box center [232, 623] width 366 height 33
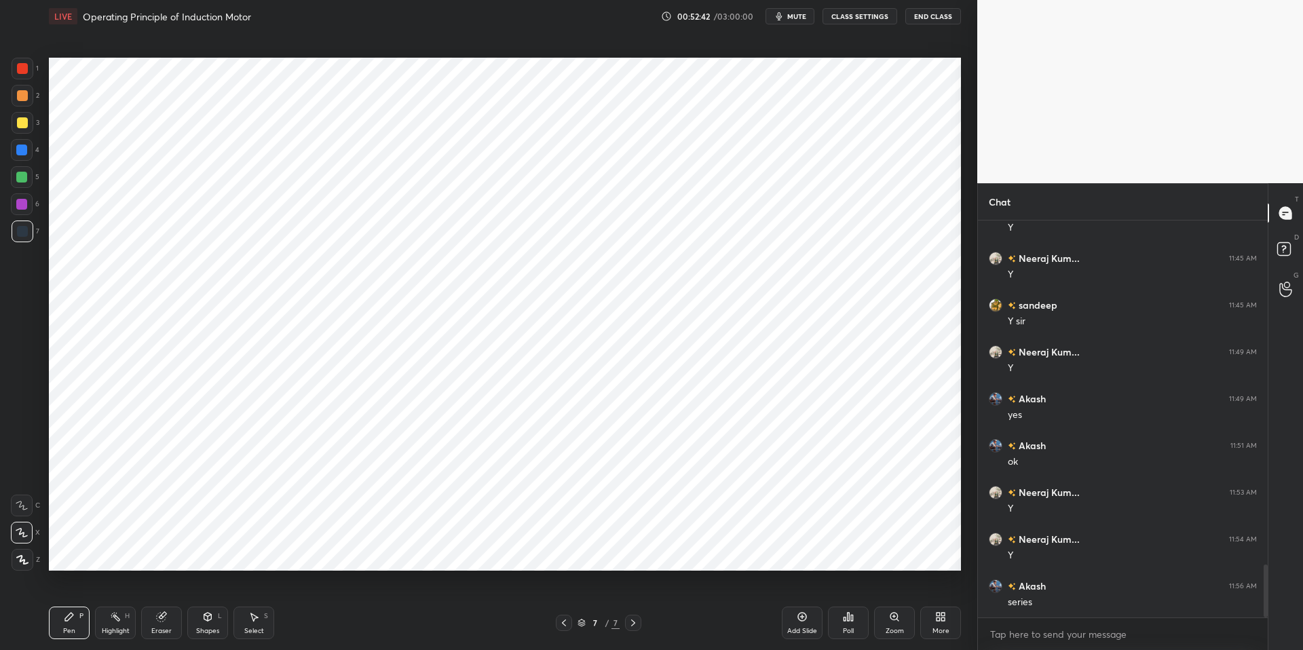
click at [212, 628] on div "Shapes" at bounding box center [207, 631] width 23 height 7
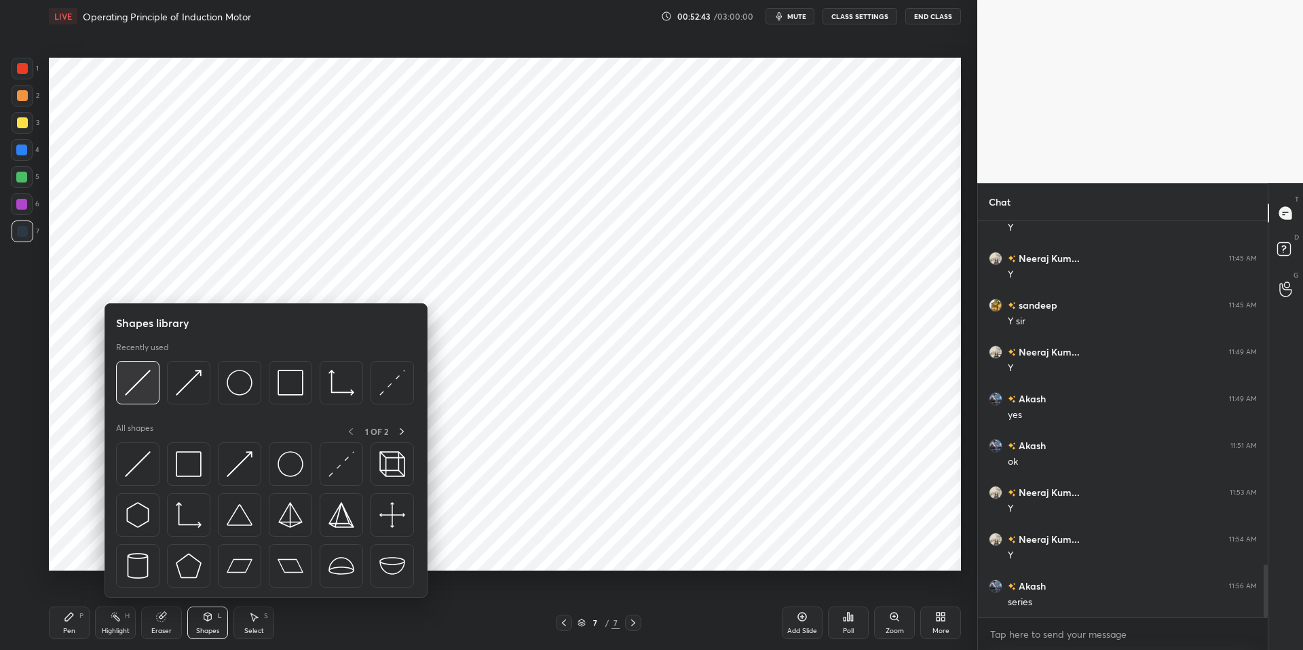
click at [145, 384] on img at bounding box center [138, 383] width 26 height 26
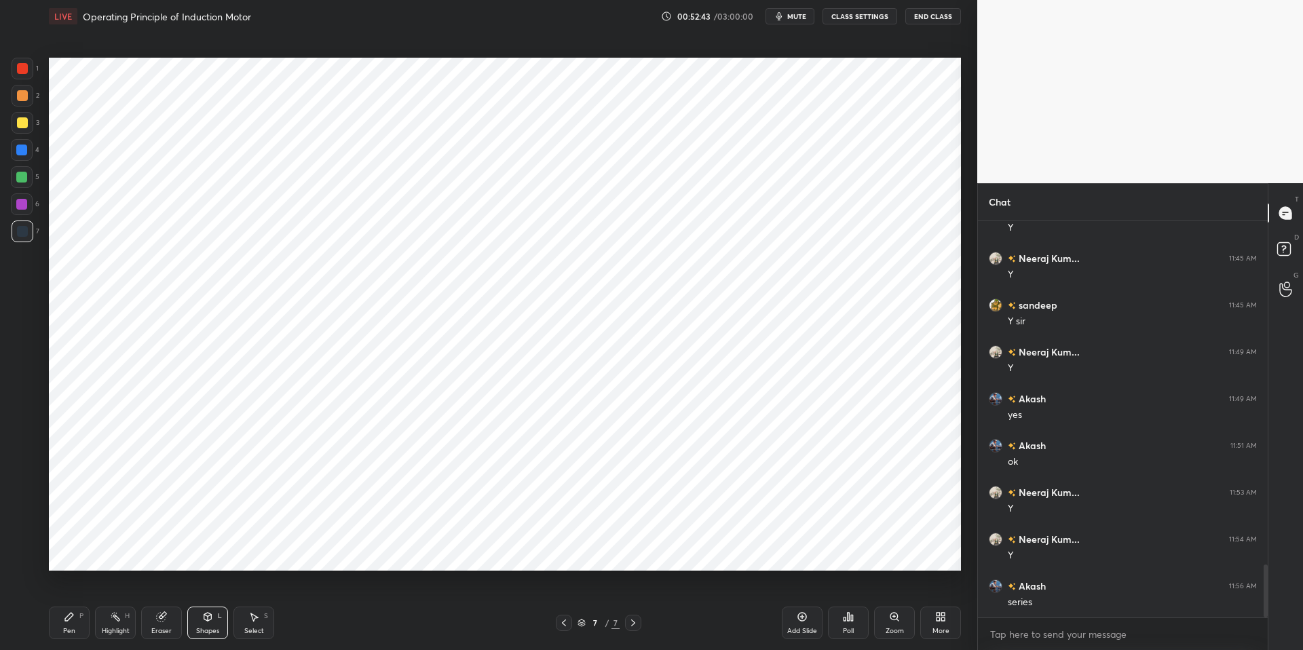
click at [28, 235] on div at bounding box center [23, 232] width 22 height 22
click at [245, 630] on div "Select" at bounding box center [254, 631] width 20 height 7
drag, startPoint x: 412, startPoint y: 398, endPoint x: 445, endPoint y: 416, distance: 38.0
click at [446, 417] on div "0 ° Undo Copy Duplicate Duplicate to new slide Delete" at bounding box center [505, 314] width 912 height 513
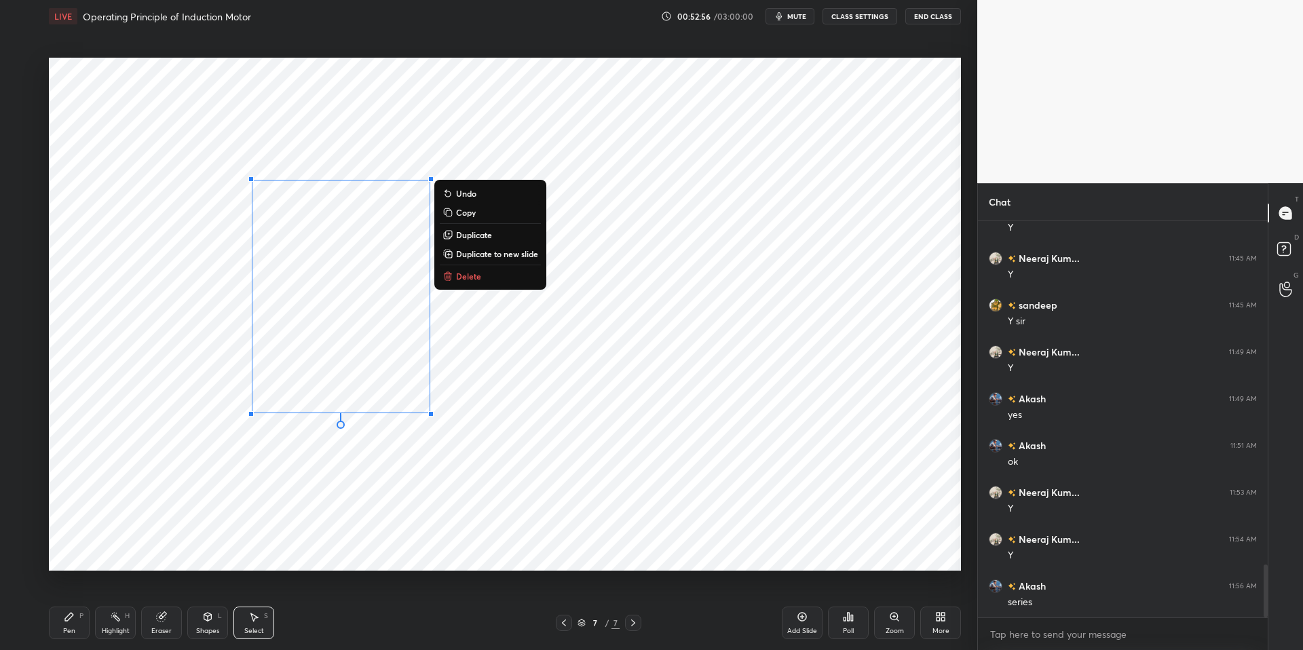
click at [379, 440] on div "0 ° Undo Copy Duplicate Duplicate to new slide Delete" at bounding box center [505, 314] width 912 height 513
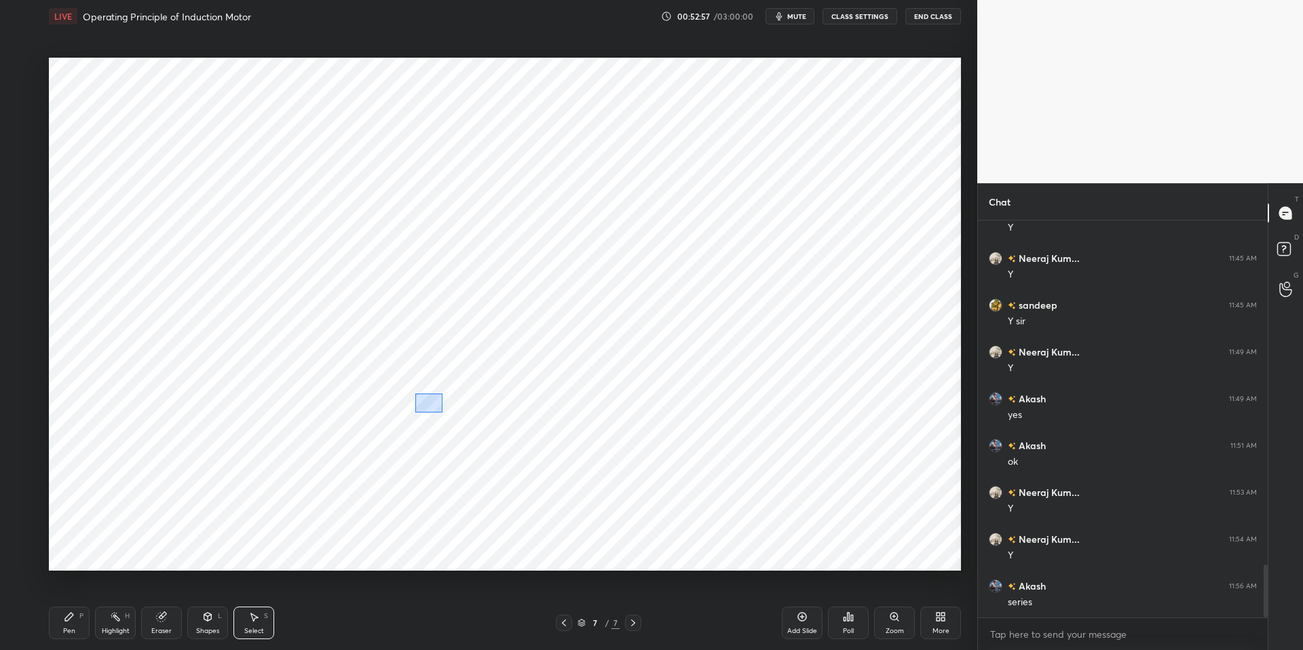
drag, startPoint x: 415, startPoint y: 393, endPoint x: 441, endPoint y: 410, distance: 31.4
click at [442, 413] on div "0 ° Undo Copy Duplicate Duplicate to new slide Delete" at bounding box center [505, 314] width 912 height 513
click at [404, 369] on div "0 ° Undo Copy Duplicate Duplicate to new slide Delete" at bounding box center [505, 314] width 912 height 513
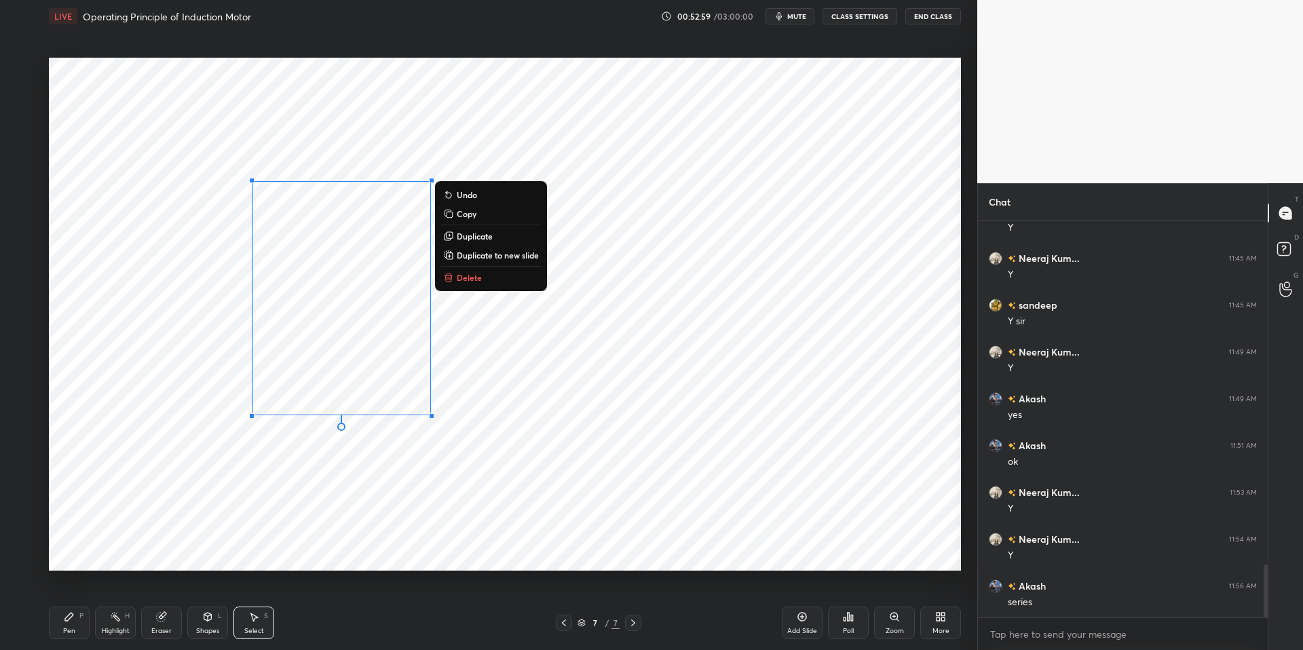
drag, startPoint x: 360, startPoint y: 461, endPoint x: 360, endPoint y: 428, distance: 33.3
click at [360, 461] on div "0 ° Undo Copy Duplicate Duplicate to new slide Delete" at bounding box center [505, 314] width 912 height 513
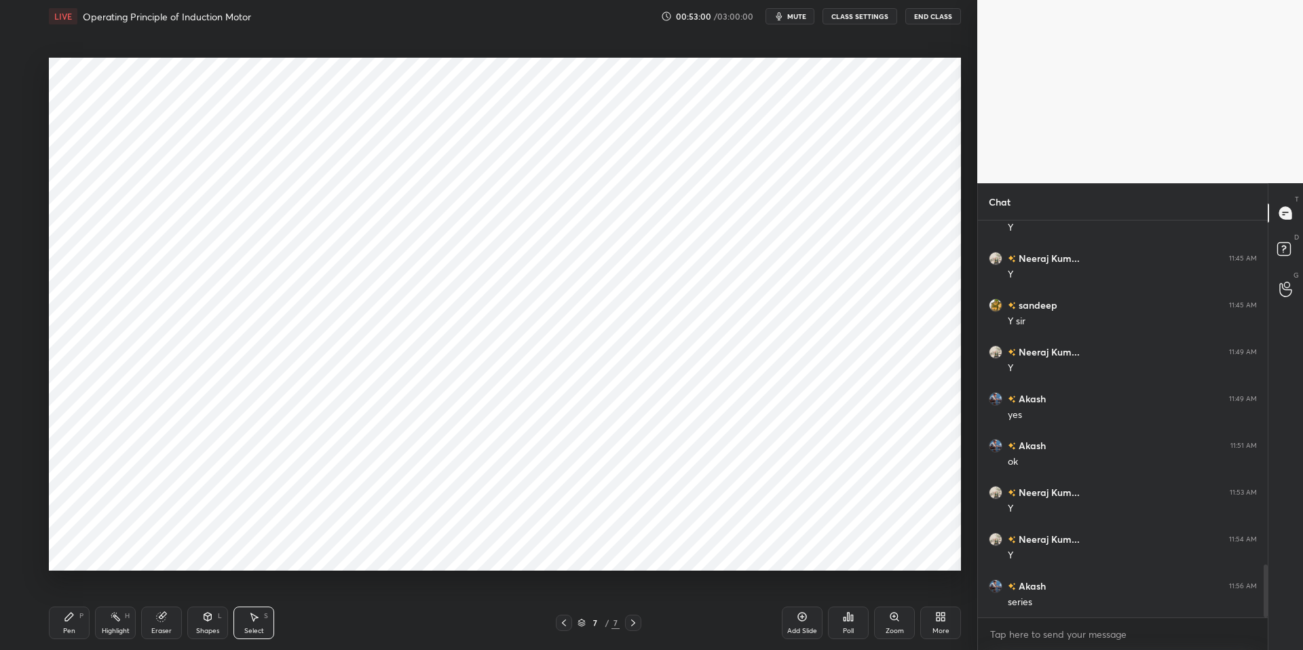
drag, startPoint x: 71, startPoint y: 626, endPoint x: 204, endPoint y: 621, distance: 133.8
click at [72, 628] on div "Pen" at bounding box center [69, 631] width 12 height 7
click at [341, 633] on div "Pen P Highlight H Eraser Shapes L Select S 7 / 7 Add Slide Poll Zoom More" at bounding box center [505, 623] width 912 height 54
click at [23, 568] on div at bounding box center [23, 560] width 22 height 22
click at [206, 620] on icon at bounding box center [207, 617] width 7 height 8
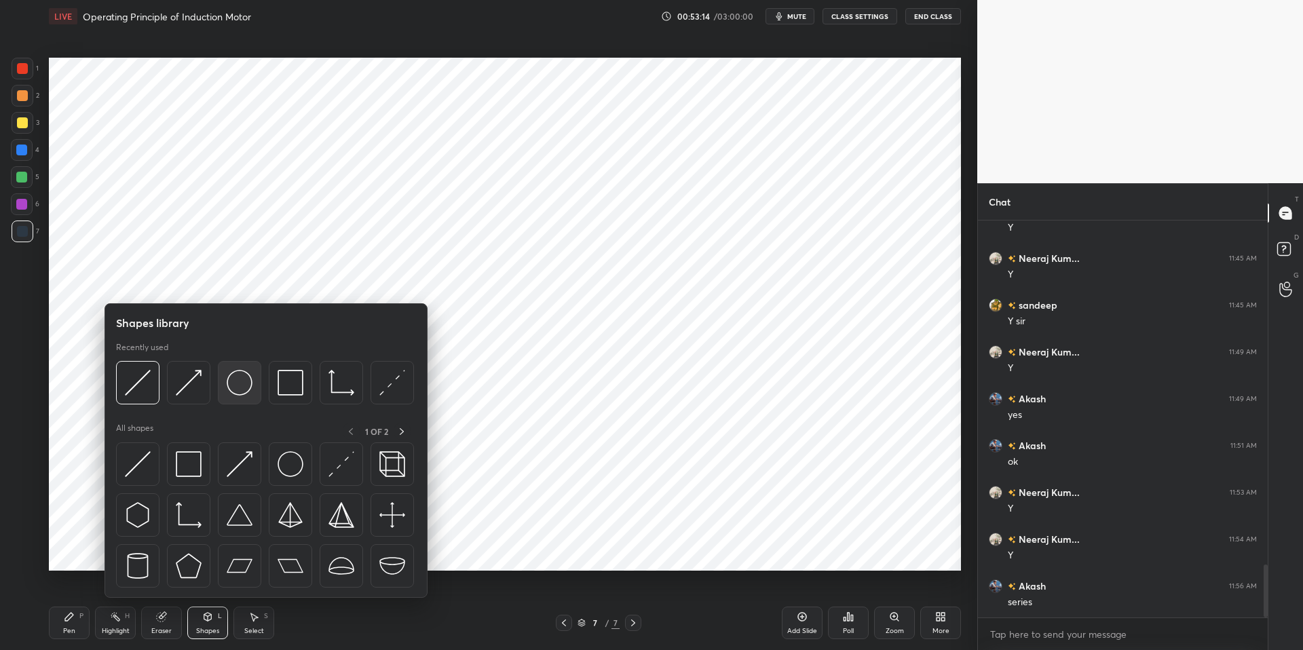
click at [243, 390] on img at bounding box center [240, 383] width 26 height 26
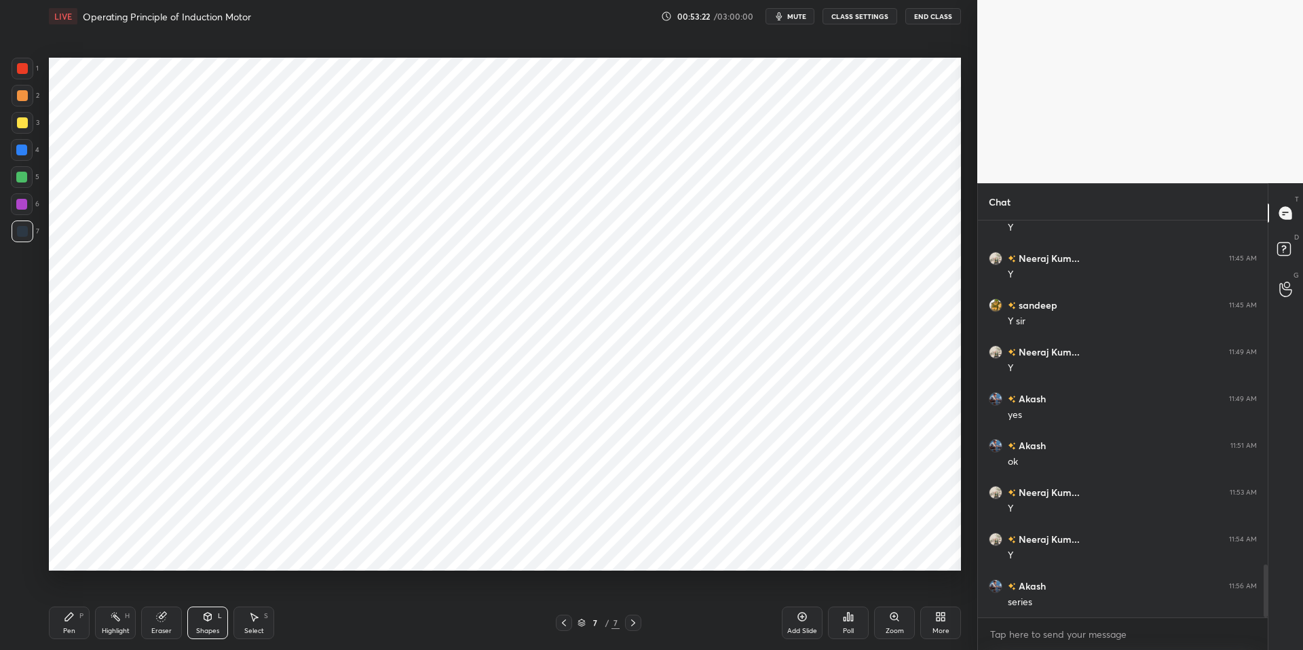
click at [253, 628] on div "Select" at bounding box center [254, 631] width 20 height 7
drag, startPoint x: 447, startPoint y: 425, endPoint x: 459, endPoint y: 439, distance: 18.8
click at [483, 455] on div "0 ° Undo Copy Duplicate Duplicate to new slide Delete" at bounding box center [505, 314] width 912 height 513
click at [430, 408] on div "0 ° Undo Copy Duplicate Duplicate to new slide Delete" at bounding box center [505, 314] width 912 height 513
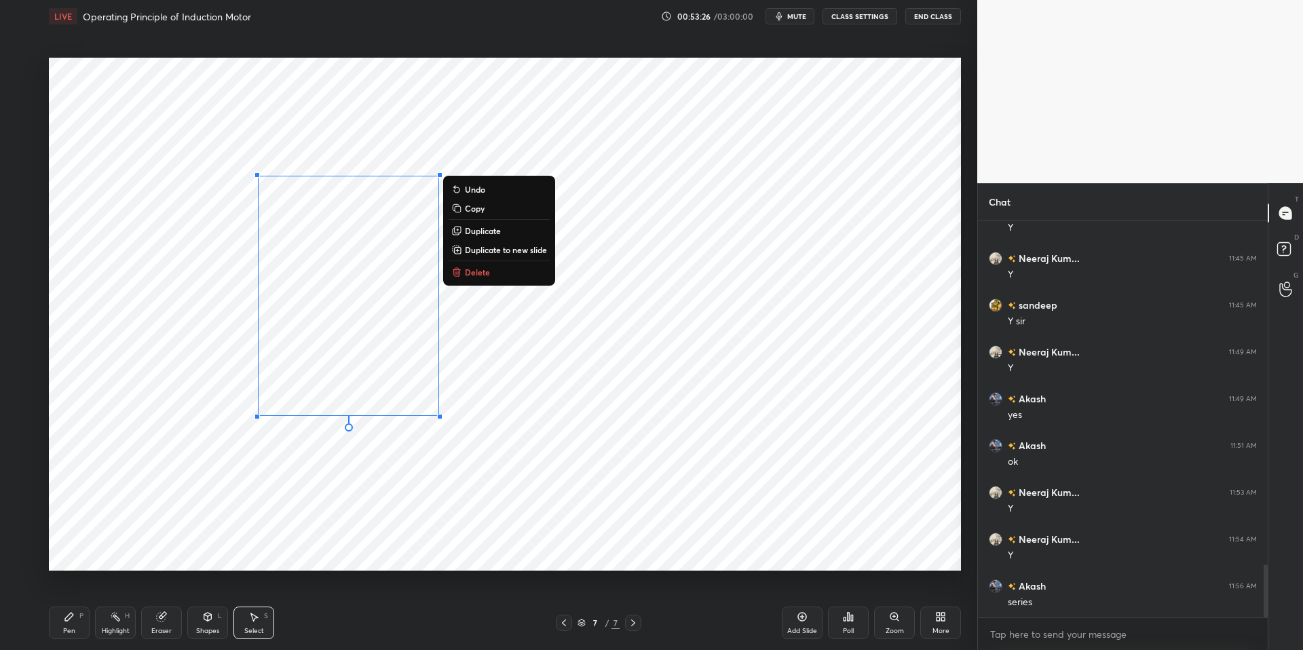
click at [413, 489] on div "0 ° Undo Copy Duplicate Duplicate to new slide Delete" at bounding box center [505, 314] width 912 height 513
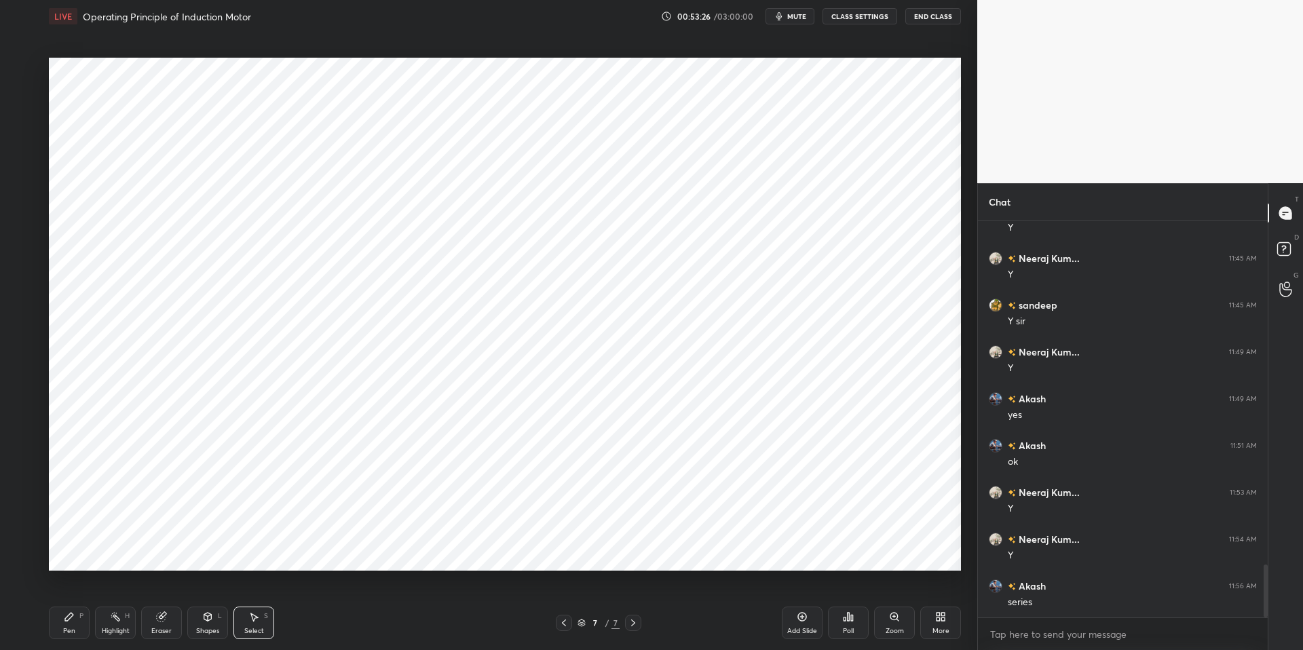
drag, startPoint x: 115, startPoint y: 628, endPoint x: 105, endPoint y: 624, distance: 11.4
click at [113, 628] on div "Highlight" at bounding box center [116, 631] width 28 height 7
click at [78, 620] on div "Pen P" at bounding box center [69, 623] width 41 height 33
click at [320, 633] on div "Pen P Highlight H Eraser Shapes L Select S" at bounding box center [232, 623] width 366 height 33
click at [23, 525] on div at bounding box center [22, 533] width 22 height 22
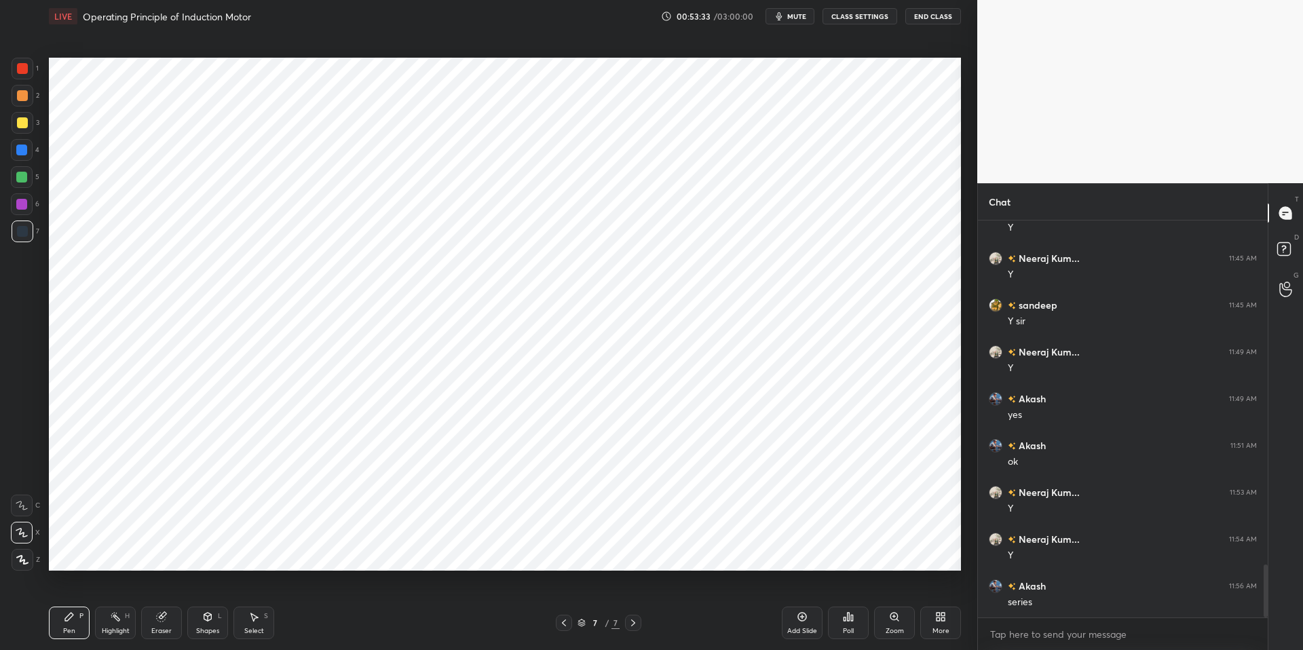
click at [21, 204] on div at bounding box center [21, 204] width 11 height 11
click at [22, 556] on icon at bounding box center [22, 560] width 12 height 10
drag, startPoint x: 26, startPoint y: 505, endPoint x: 39, endPoint y: 499, distance: 14.9
click at [26, 505] on icon at bounding box center [22, 506] width 12 height 10
click at [22, 534] on icon at bounding box center [22, 533] width 12 height 10
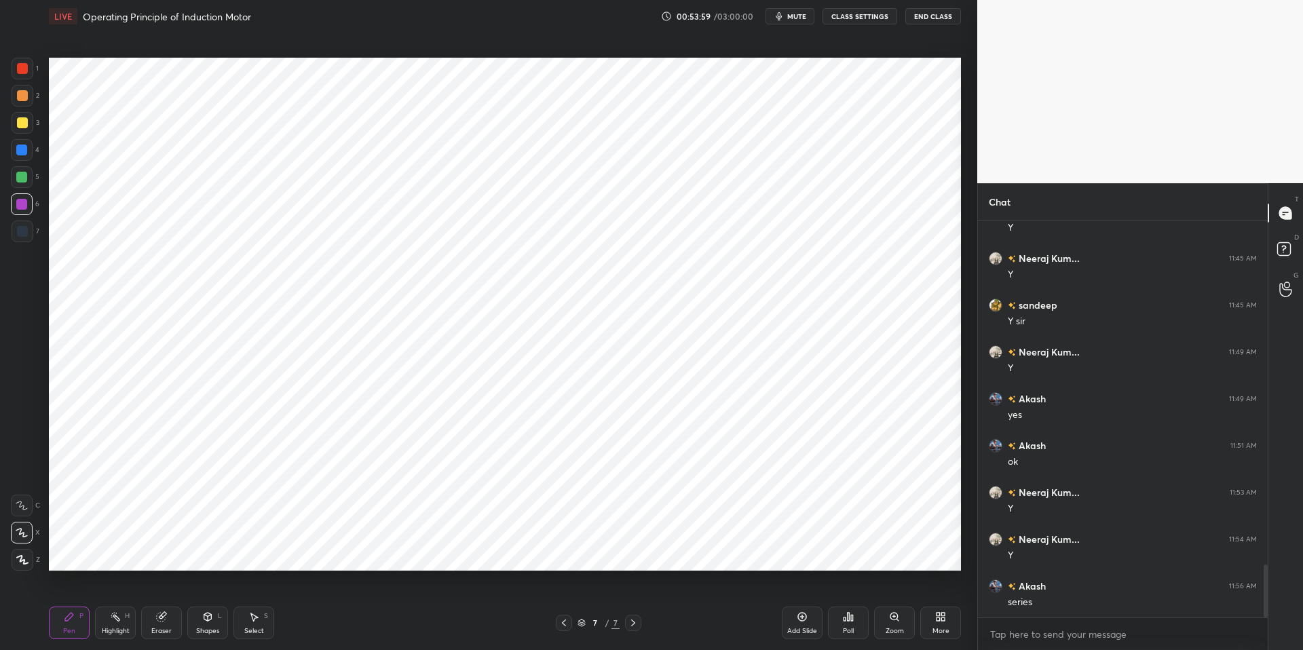
drag, startPoint x: 63, startPoint y: 618, endPoint x: 182, endPoint y: 613, distance: 118.9
click at [65, 618] on icon at bounding box center [69, 616] width 11 height 11
click at [376, 633] on div "Pen P Highlight H Eraser Shapes L Select S 7 / 7 Add Slide Poll Zoom More" at bounding box center [505, 623] width 912 height 54
click at [20, 90] on div at bounding box center [22, 95] width 11 height 11
drag, startPoint x: 207, startPoint y: 619, endPoint x: 208, endPoint y: 601, distance: 17.7
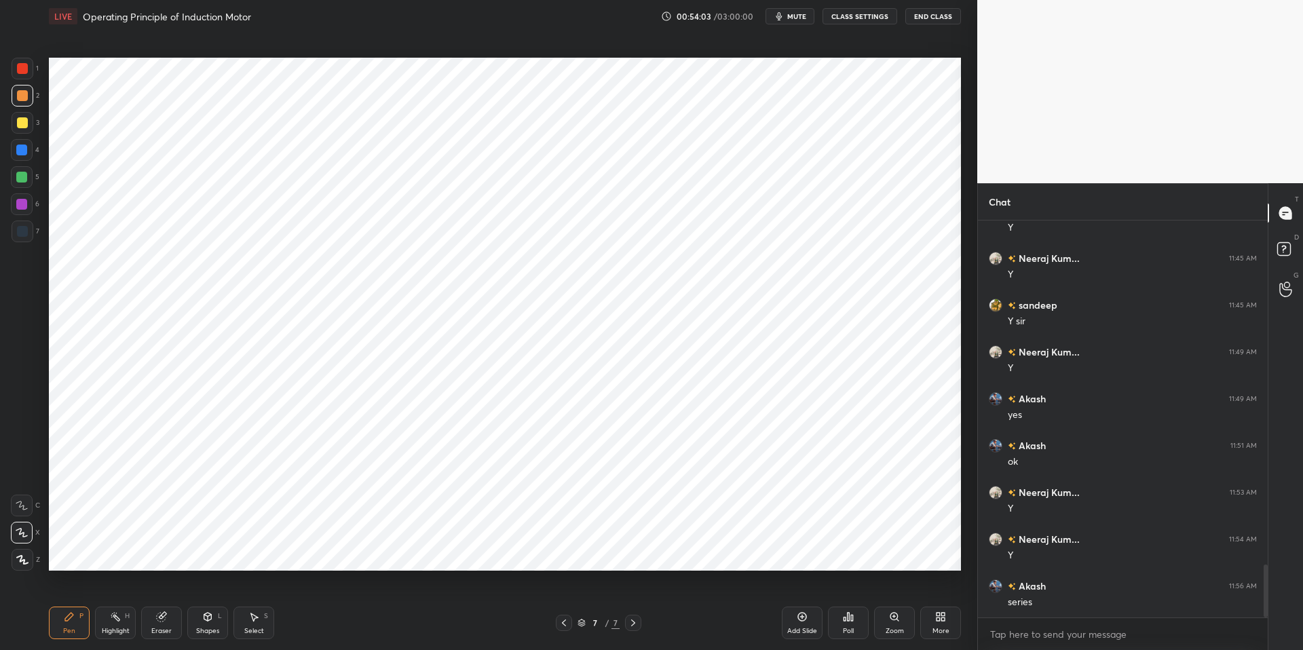
click at [207, 618] on icon at bounding box center [207, 616] width 11 height 11
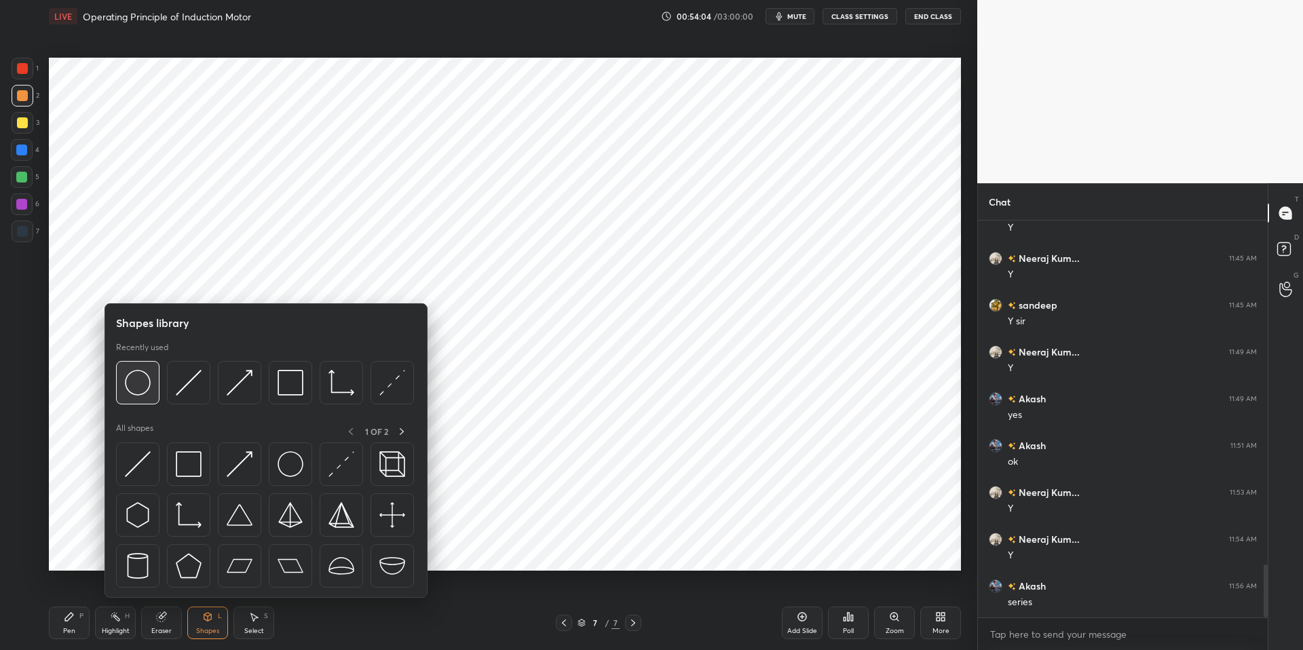
click at [145, 386] on img at bounding box center [138, 383] width 26 height 26
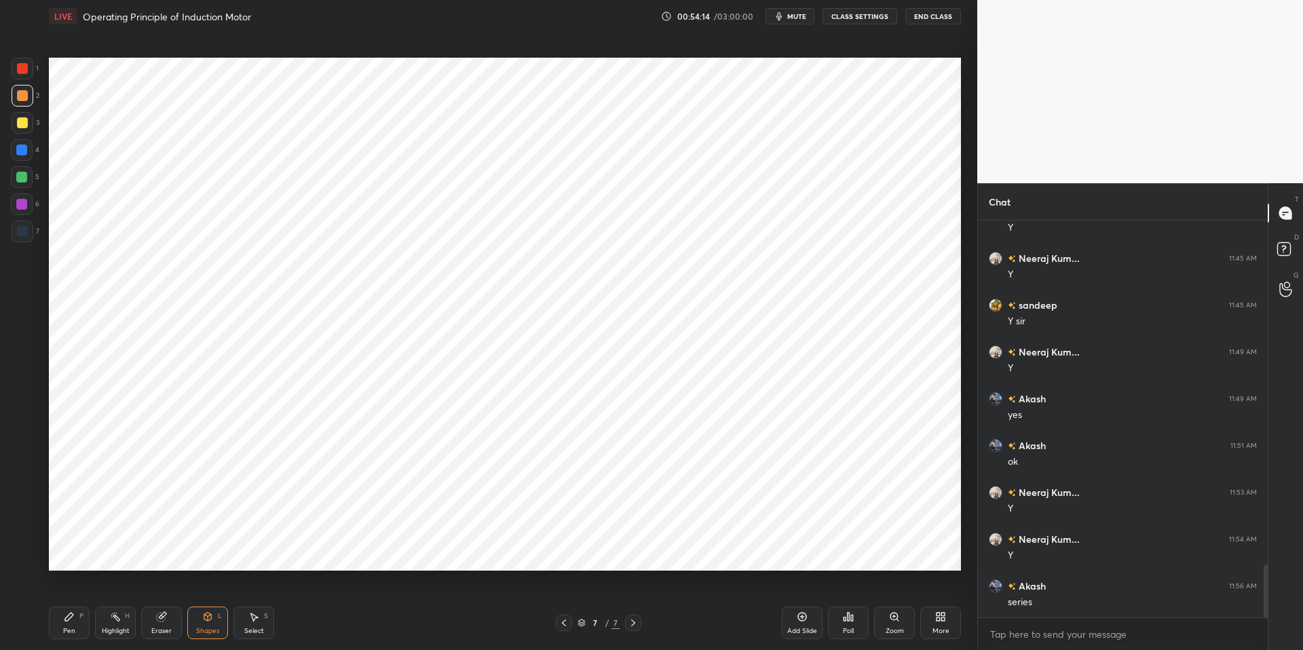
drag, startPoint x: 23, startPoint y: 149, endPoint x: 38, endPoint y: 164, distance: 21.6
click at [23, 149] on div at bounding box center [21, 150] width 11 height 11
click at [209, 628] on div "Shapes" at bounding box center [207, 631] width 23 height 7
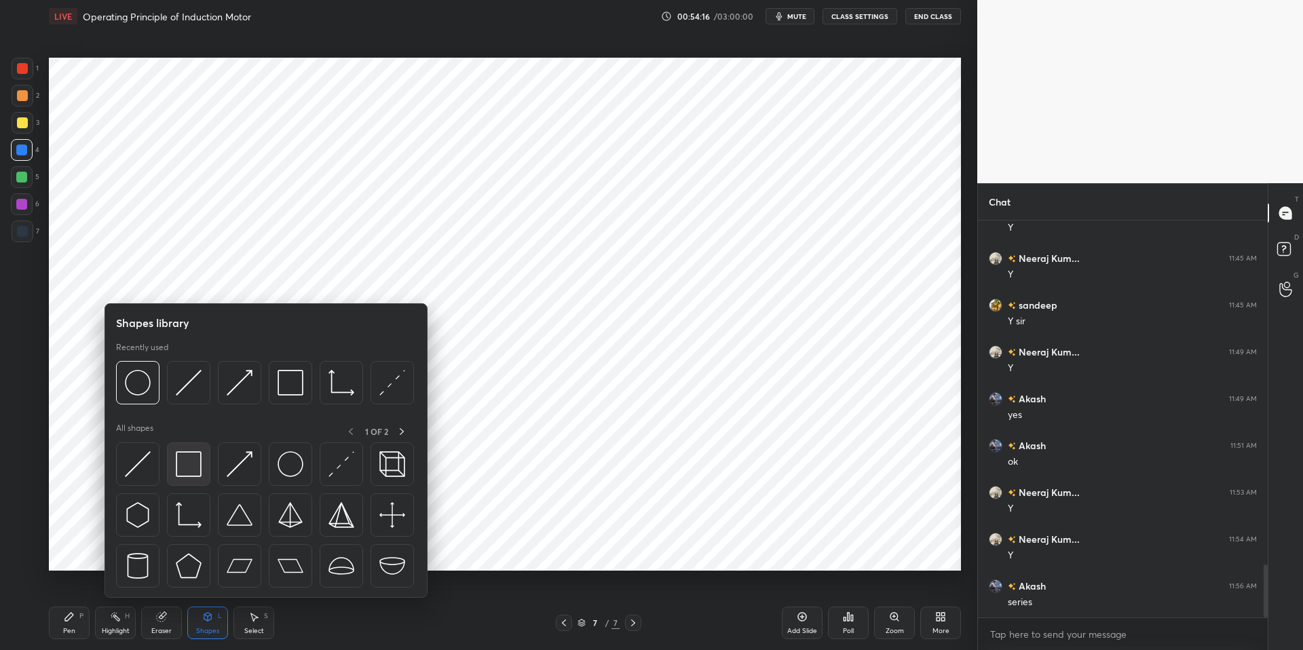
click at [192, 462] on img at bounding box center [189, 464] width 26 height 26
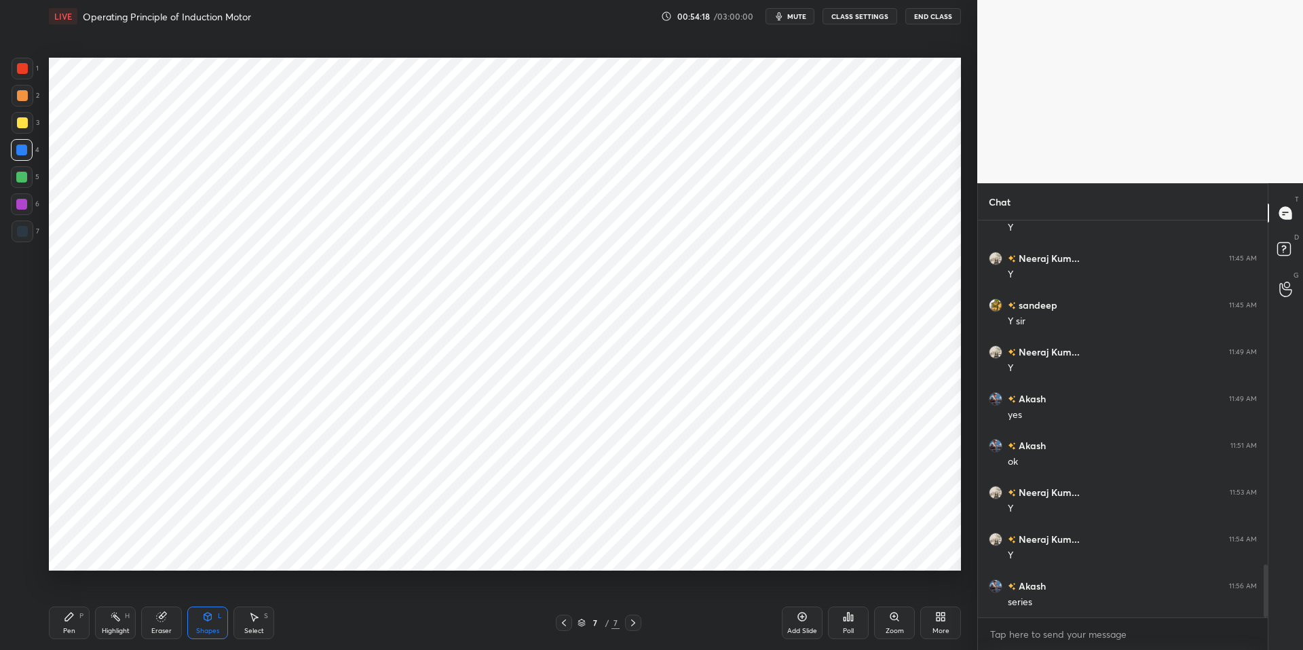
click at [259, 624] on div "Select S" at bounding box center [253, 623] width 41 height 33
click at [303, 512] on div "0 ° Undo Copy Duplicate Duplicate to new slide Delete" at bounding box center [505, 314] width 912 height 513
drag, startPoint x: 263, startPoint y: 493, endPoint x: 279, endPoint y: 487, distance: 17.4
click at [283, 491] on div "36 ° Undo Copy Duplicate Duplicate to new slide Delete" at bounding box center [505, 314] width 912 height 513
drag, startPoint x: 268, startPoint y: 461, endPoint x: 284, endPoint y: 215, distance: 246.2
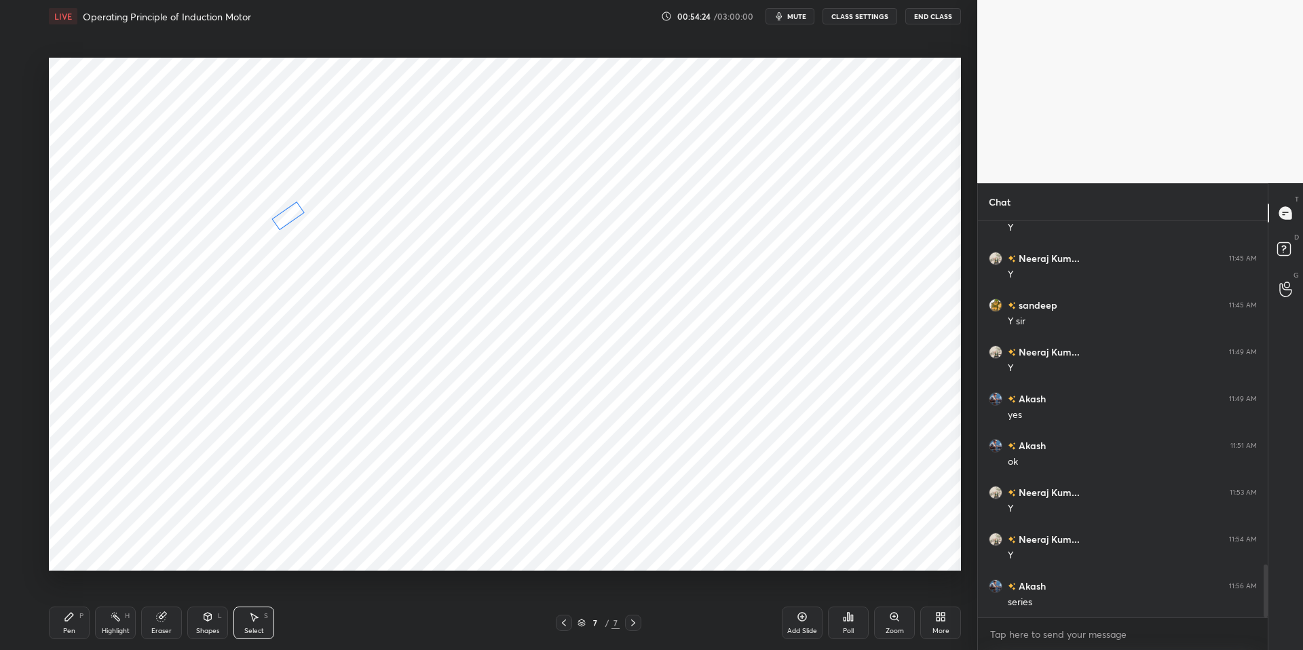
click at [285, 216] on div "35 ° Undo Copy Duplicate Duplicate to new slide Delete" at bounding box center [505, 314] width 912 height 513
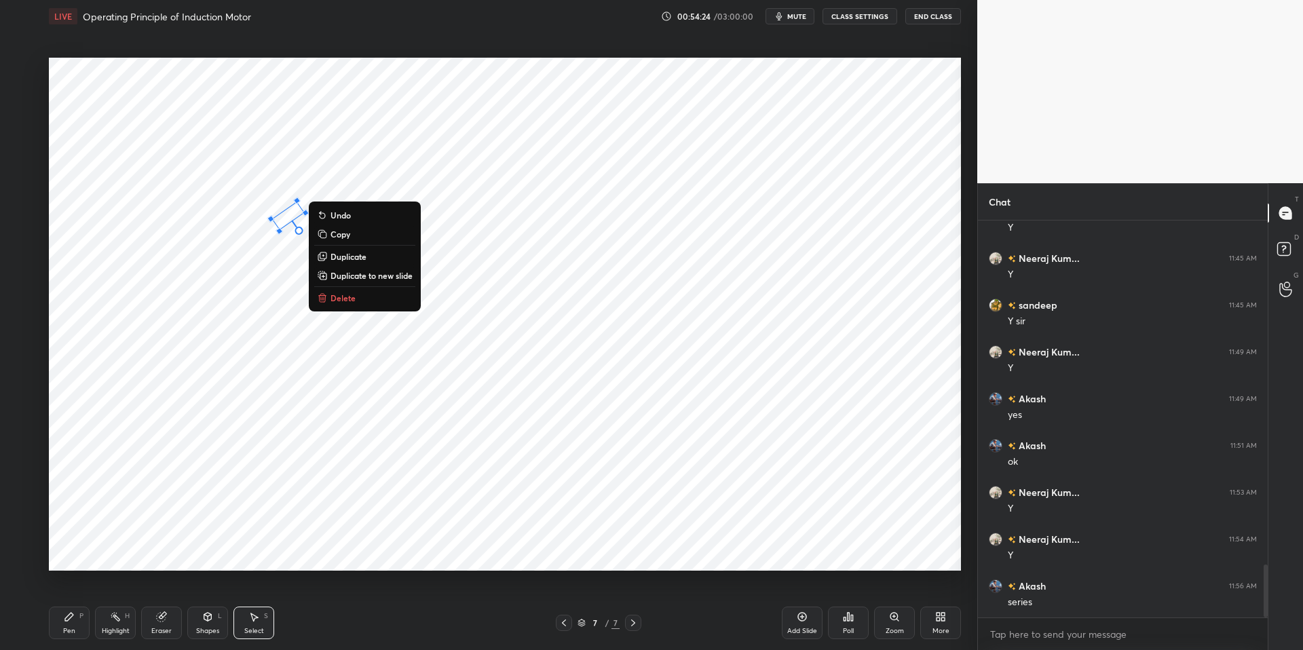
click at [250, 235] on div "35 ° Undo Copy Duplicate Duplicate to new slide Delete" at bounding box center [505, 314] width 912 height 513
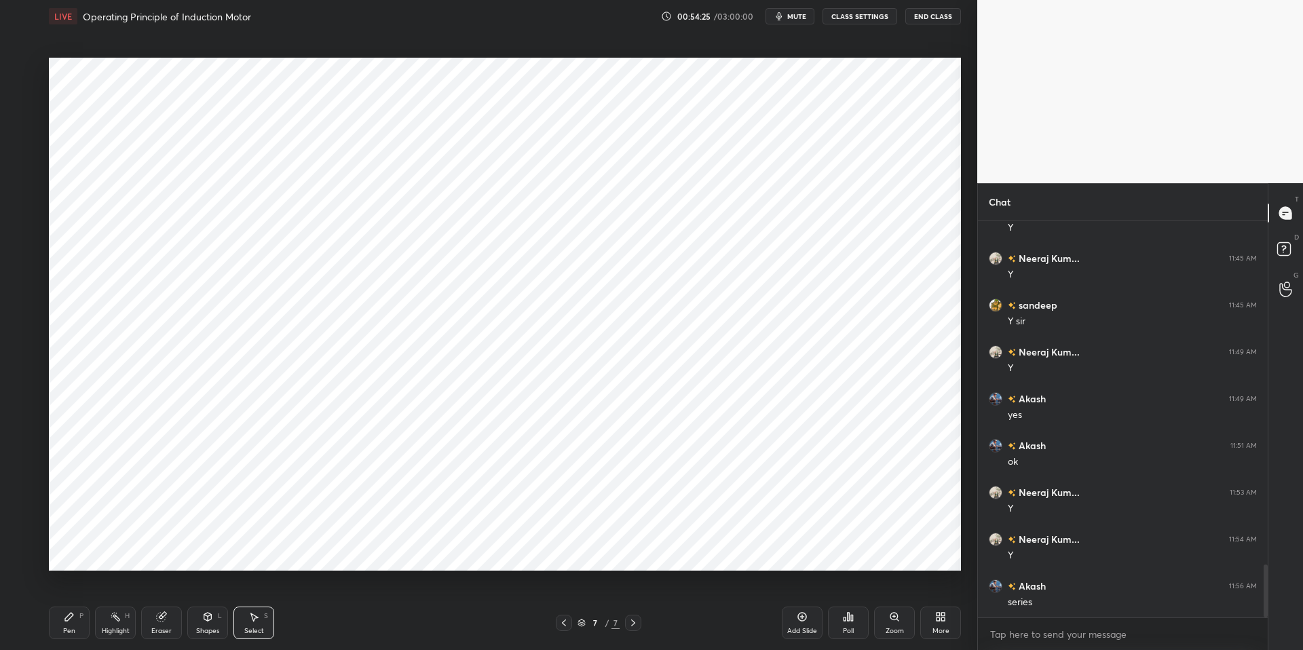
drag, startPoint x: 69, startPoint y: 621, endPoint x: 81, endPoint y: 616, distance: 12.8
click at [69, 621] on icon at bounding box center [69, 616] width 11 height 11
drag, startPoint x: 206, startPoint y: 622, endPoint x: 219, endPoint y: 611, distance: 16.3
click at [208, 622] on div "Shapes L" at bounding box center [207, 623] width 41 height 33
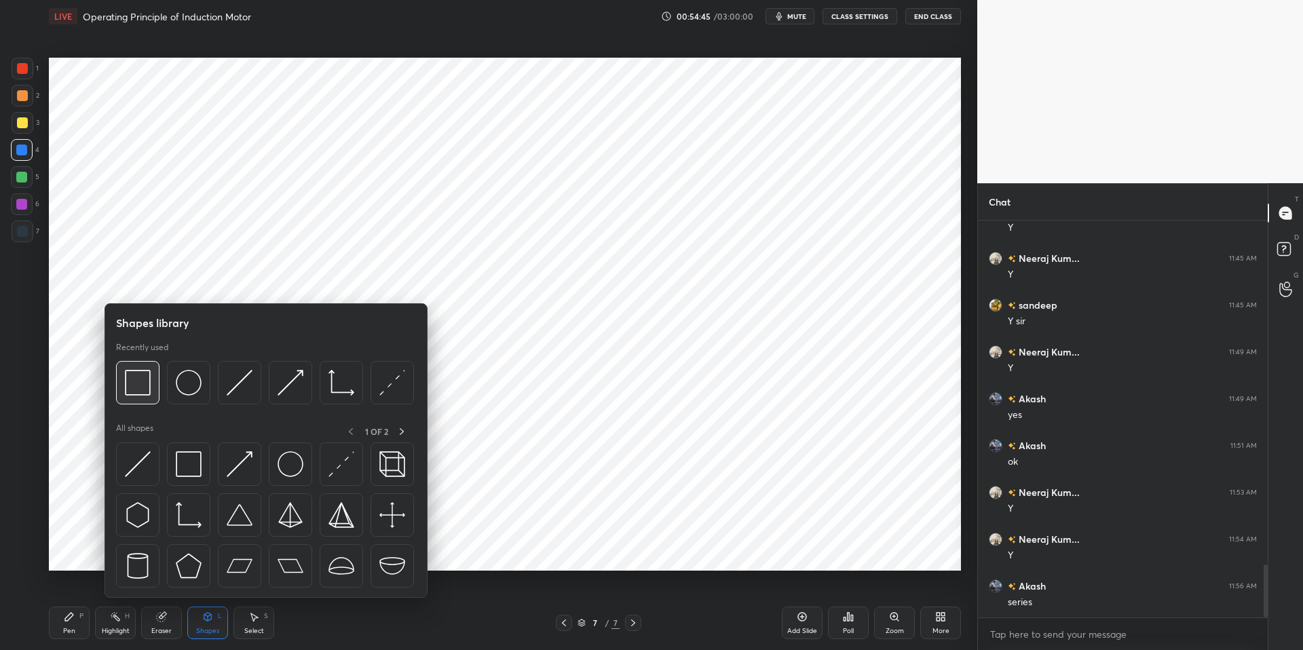
click at [143, 386] on img at bounding box center [138, 383] width 26 height 26
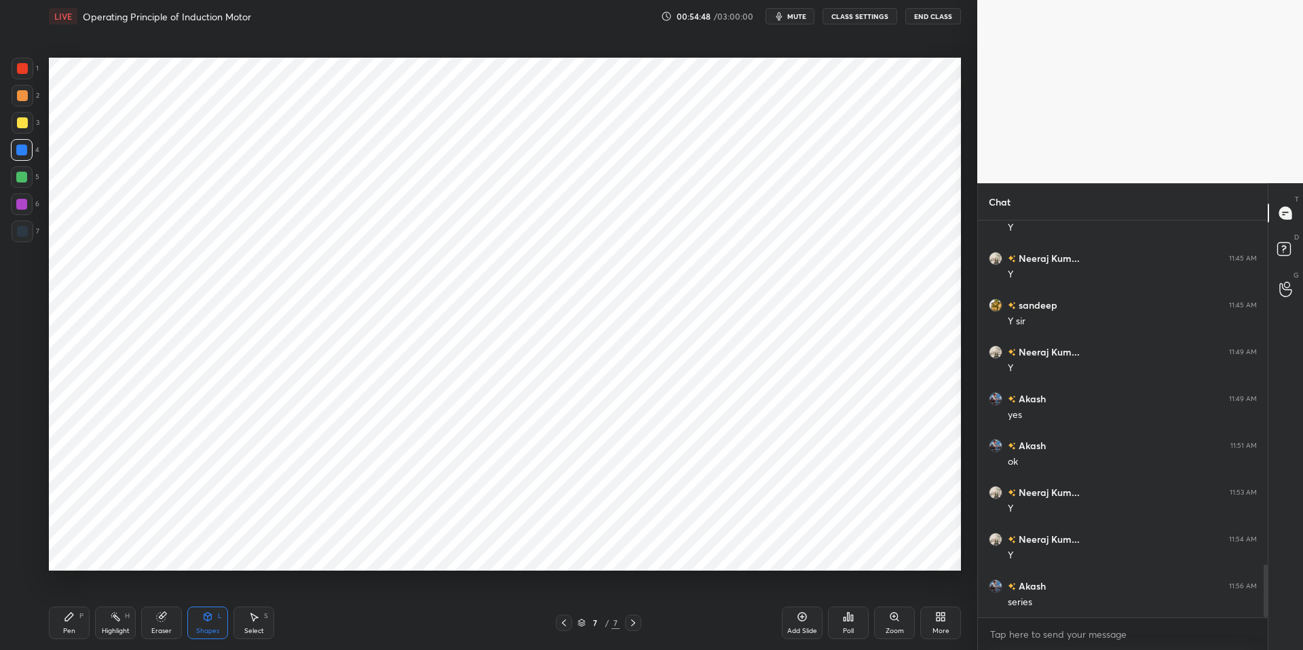
drag, startPoint x: 251, startPoint y: 626, endPoint x: 248, endPoint y: 580, distance: 46.9
click at [251, 628] on div "Select" at bounding box center [254, 631] width 20 height 7
drag, startPoint x: 246, startPoint y: 432, endPoint x: 273, endPoint y: 505, distance: 77.3
click at [307, 509] on div "0 ° Undo Copy Duplicate Duplicate to new slide Delete" at bounding box center [505, 314] width 912 height 513
drag, startPoint x: 257, startPoint y: 478, endPoint x: 240, endPoint y: 433, distance: 48.5
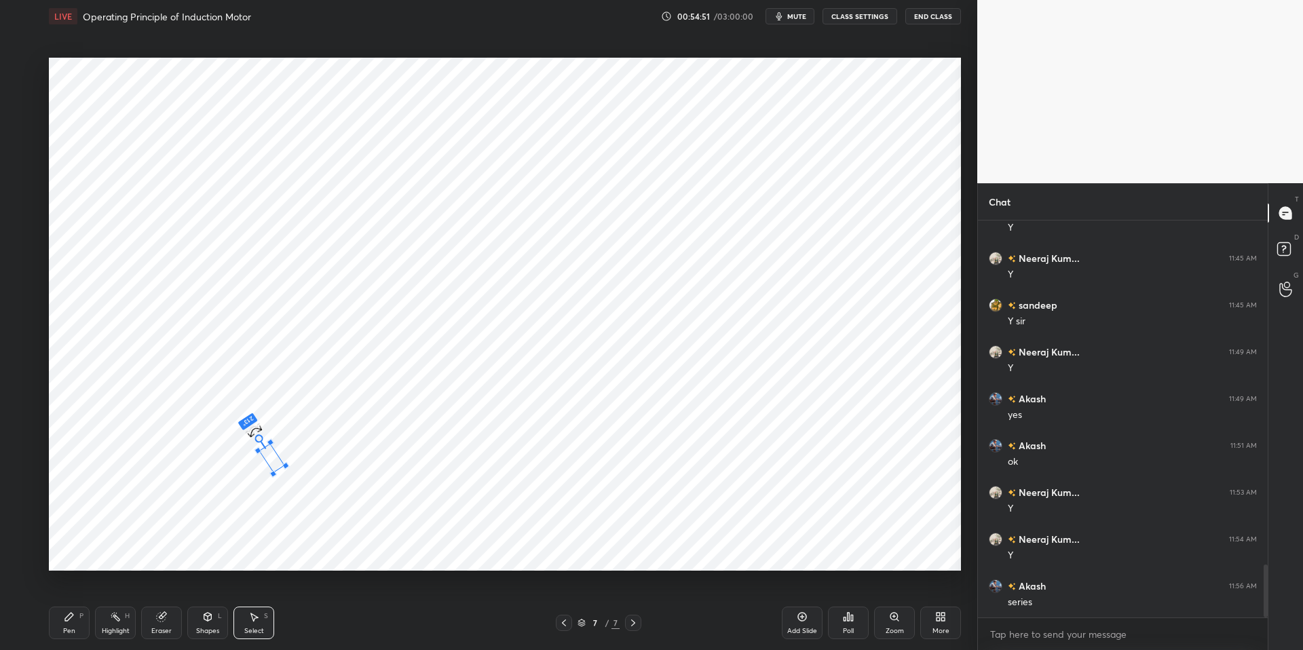
click at [240, 431] on div "213 ° Undo Copy Duplicate Duplicate to new slide Delete" at bounding box center [505, 314] width 912 height 513
drag, startPoint x: 270, startPoint y: 460, endPoint x: 335, endPoint y: 248, distance: 222.2
click at [337, 249] on div "213 ° Undo Copy Duplicate Duplicate to new slide Delete" at bounding box center [505, 314] width 912 height 513
click at [353, 267] on div at bounding box center [353, 266] width 12 height 12
click at [326, 251] on div "217 ° Undo Copy Duplicate Duplicate to new slide Delete" at bounding box center [505, 314] width 912 height 513
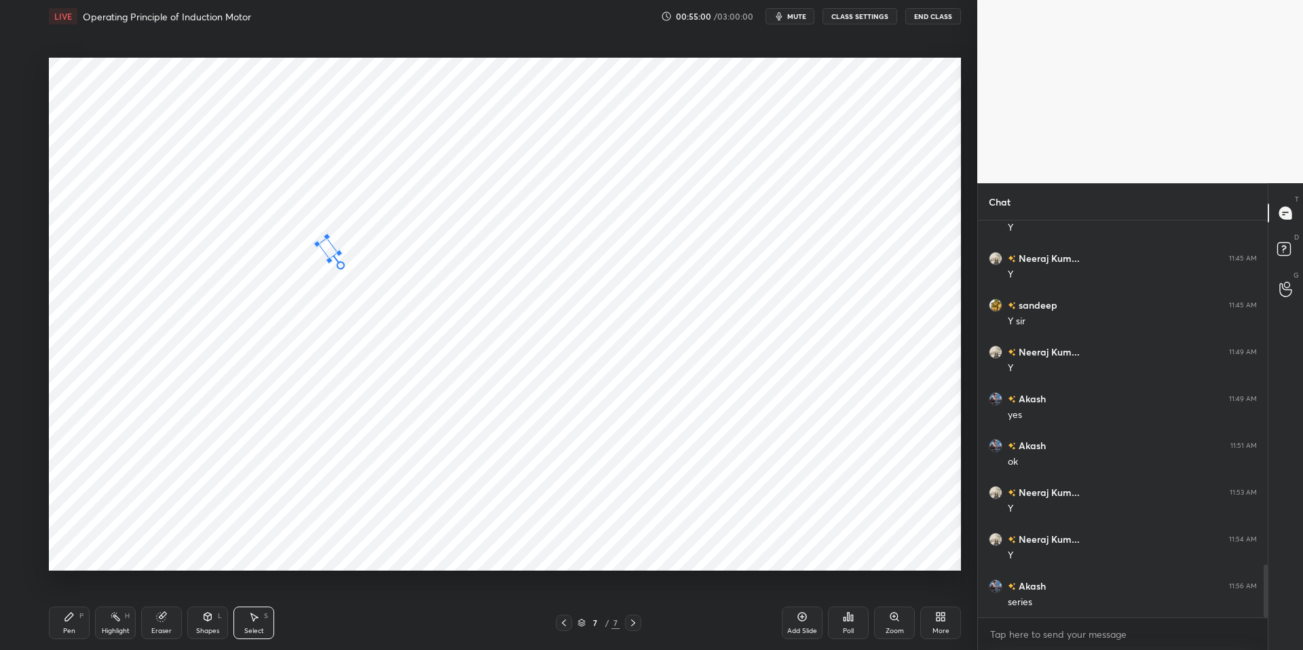
click at [337, 252] on div at bounding box center [338, 252] width 7 height 7
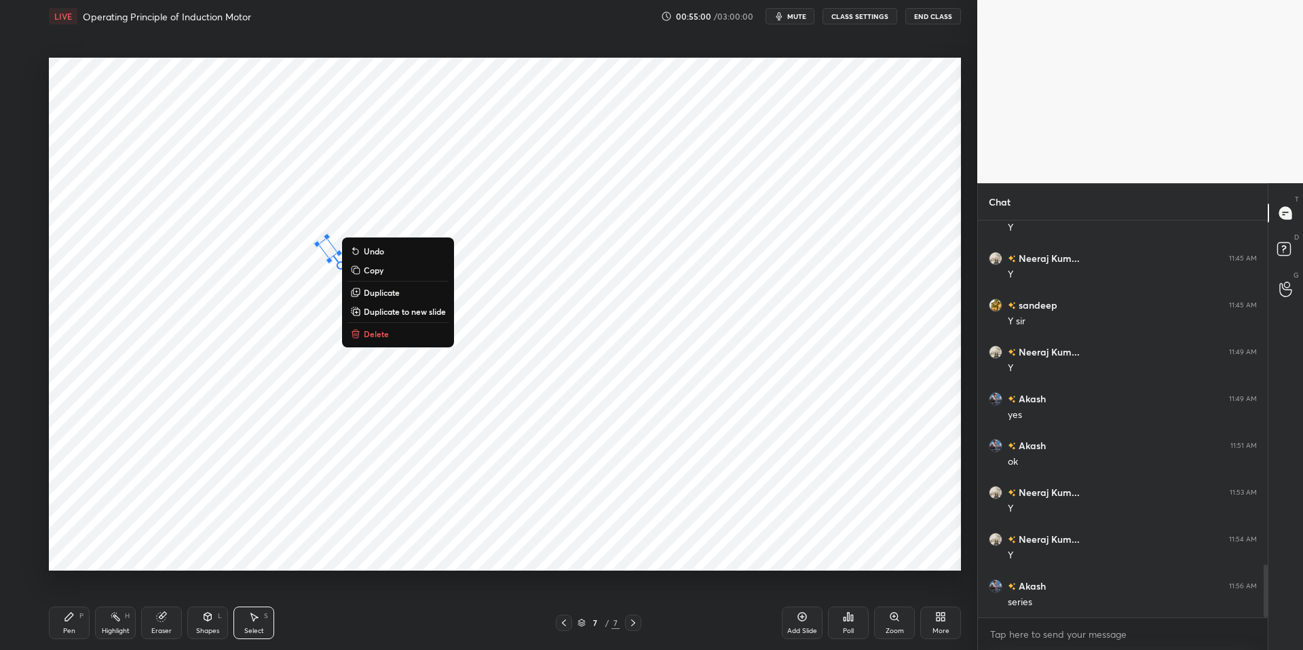
click at [287, 349] on div "217 ° Undo Copy Duplicate Duplicate to new slide Delete" at bounding box center [505, 314] width 912 height 513
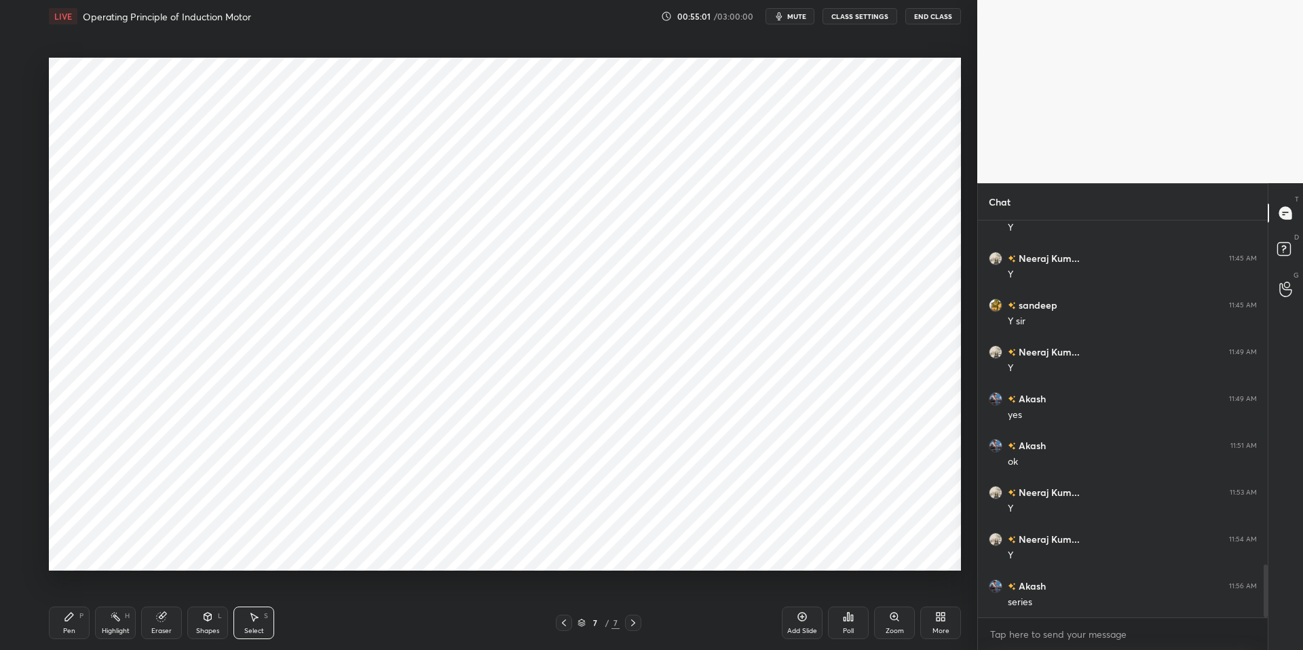
drag, startPoint x: 66, startPoint y: 622, endPoint x: 92, endPoint y: 618, distance: 26.8
click at [66, 622] on icon at bounding box center [69, 616] width 11 height 11
click at [338, 633] on div "Pen P Highlight H Eraser Shapes L Select S" at bounding box center [232, 623] width 366 height 33
click at [69, 624] on div "Pen P" at bounding box center [69, 623] width 41 height 33
drag, startPoint x: 383, startPoint y: 646, endPoint x: 360, endPoint y: 574, distance: 75.3
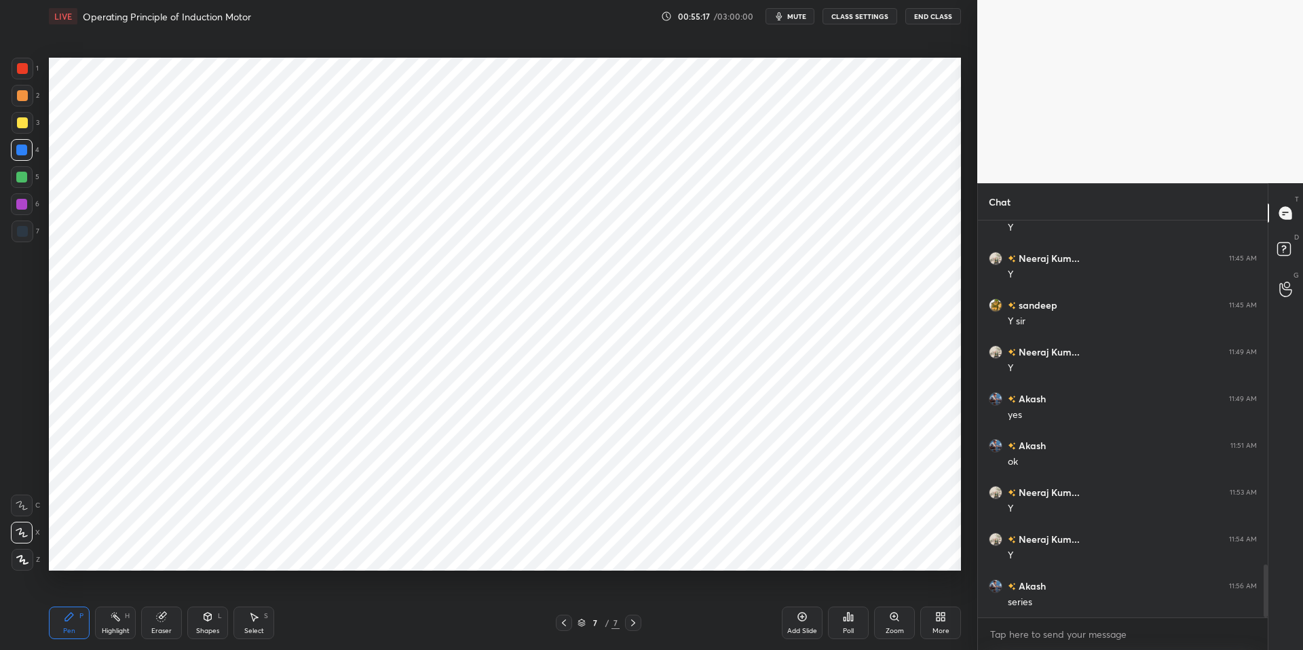
click at [379, 633] on div "Pen P Highlight H Eraser Shapes L Select S 7 / 7 Add Slide Poll Zoom More" at bounding box center [505, 623] width 912 height 54
click at [22, 65] on div at bounding box center [22, 68] width 11 height 11
drag, startPoint x: 26, startPoint y: 229, endPoint x: 12, endPoint y: 230, distance: 14.3
click at [26, 229] on div at bounding box center [22, 231] width 11 height 11
click at [204, 628] on div "Shapes" at bounding box center [207, 631] width 23 height 7
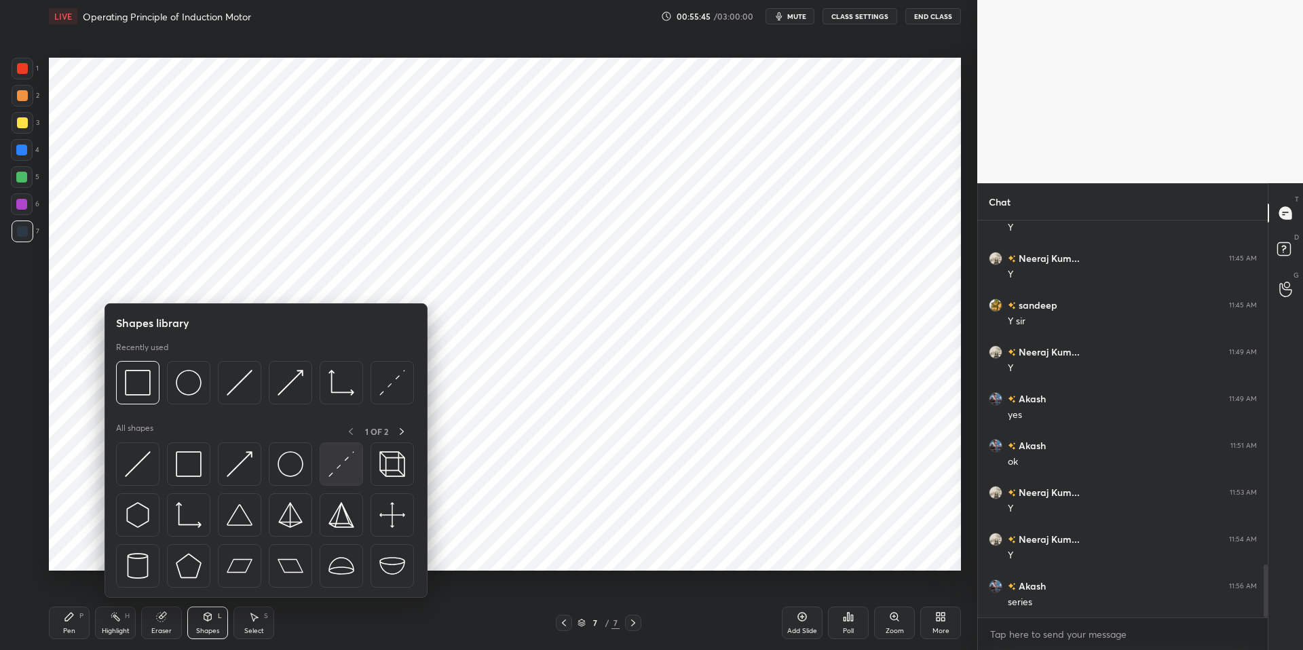
click at [335, 471] on img at bounding box center [341, 464] width 26 height 26
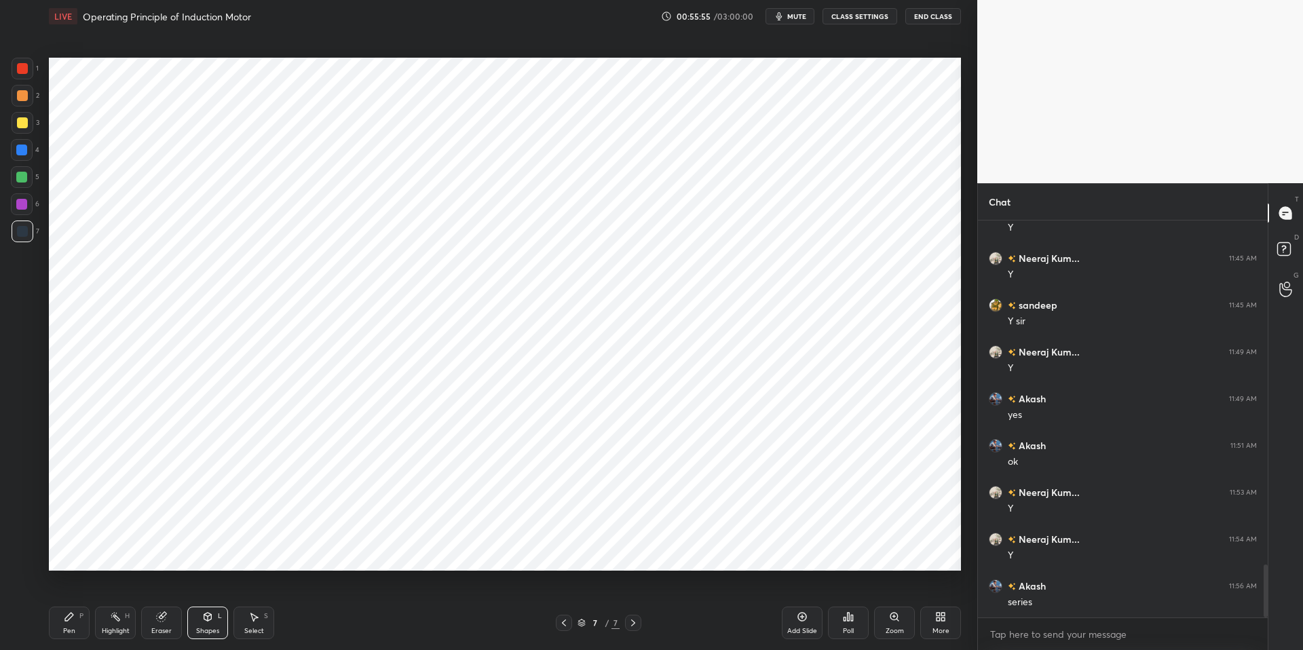
drag, startPoint x: 66, startPoint y: 617, endPoint x: 81, endPoint y: 611, distance: 16.8
click at [67, 616] on icon at bounding box center [69, 617] width 8 height 8
click at [206, 624] on div "Shapes L" at bounding box center [207, 623] width 41 height 33
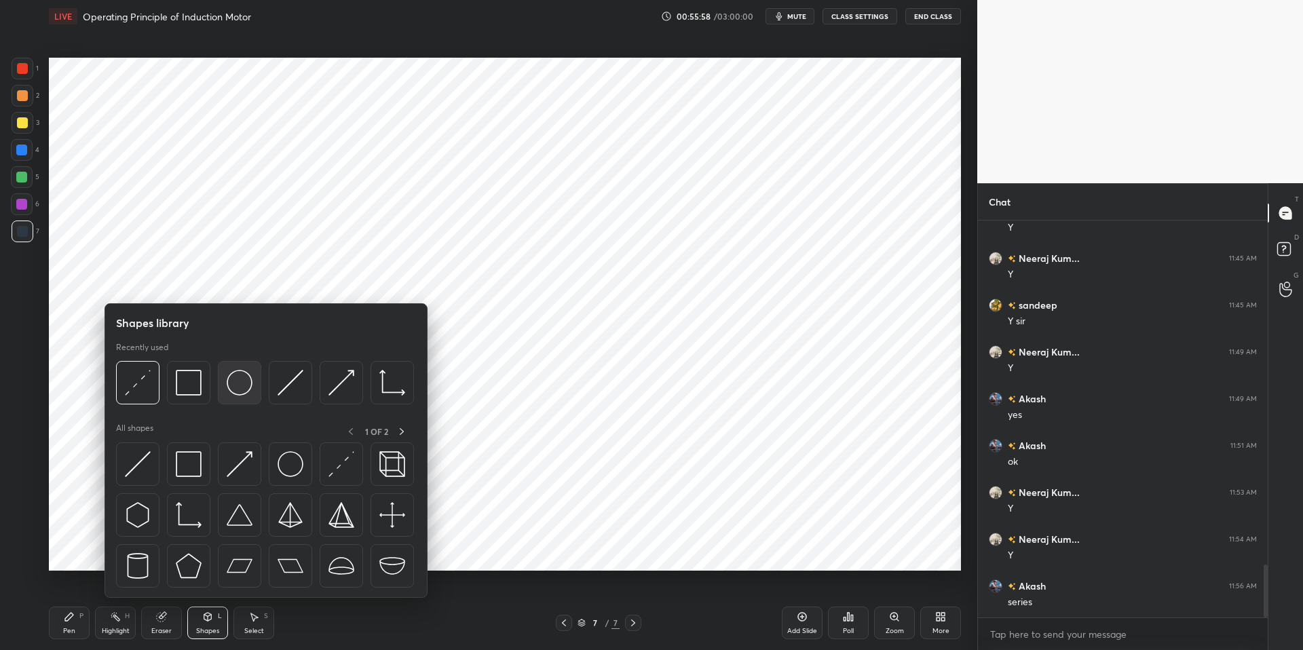
click at [240, 376] on img at bounding box center [240, 383] width 26 height 26
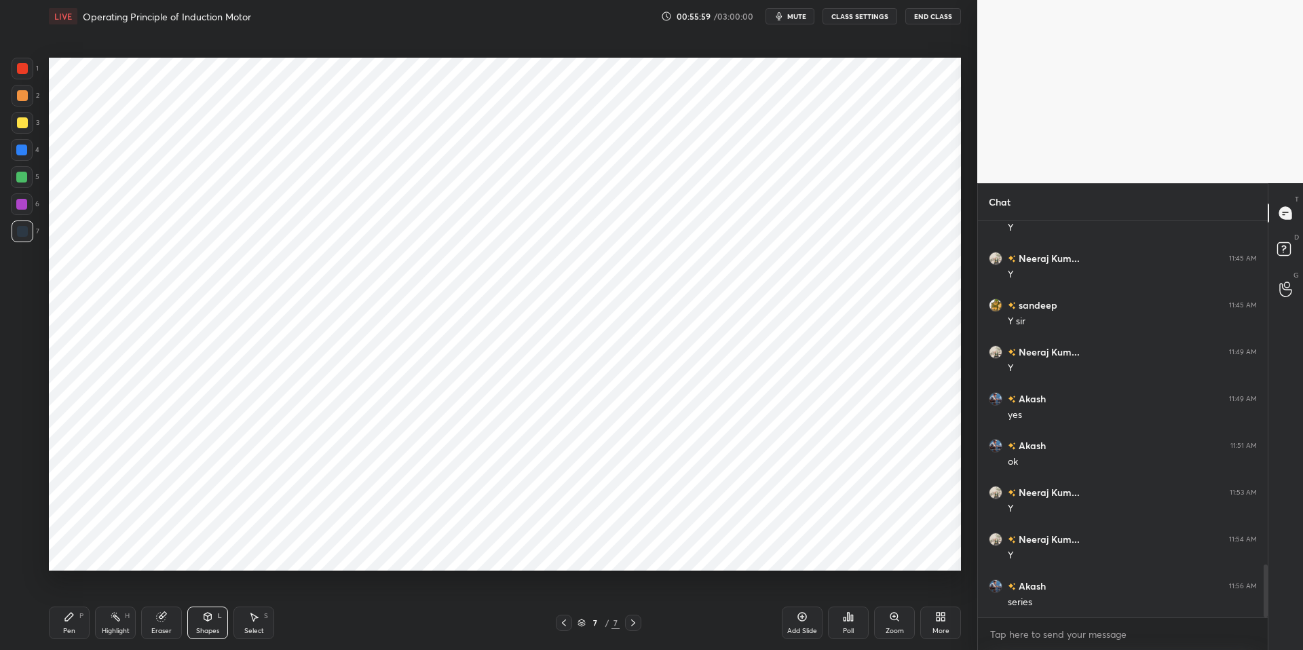
click at [24, 96] on div at bounding box center [22, 95] width 11 height 11
drag, startPoint x: 63, startPoint y: 620, endPoint x: 93, endPoint y: 615, distance: 30.4
click at [65, 619] on icon at bounding box center [69, 616] width 11 height 11
click at [348, 633] on div "Pen P Highlight H Eraser Shapes L Select S 7 / 7 Add Slide Poll Zoom More" at bounding box center [505, 623] width 912 height 54
click at [22, 66] on div at bounding box center [22, 68] width 11 height 11
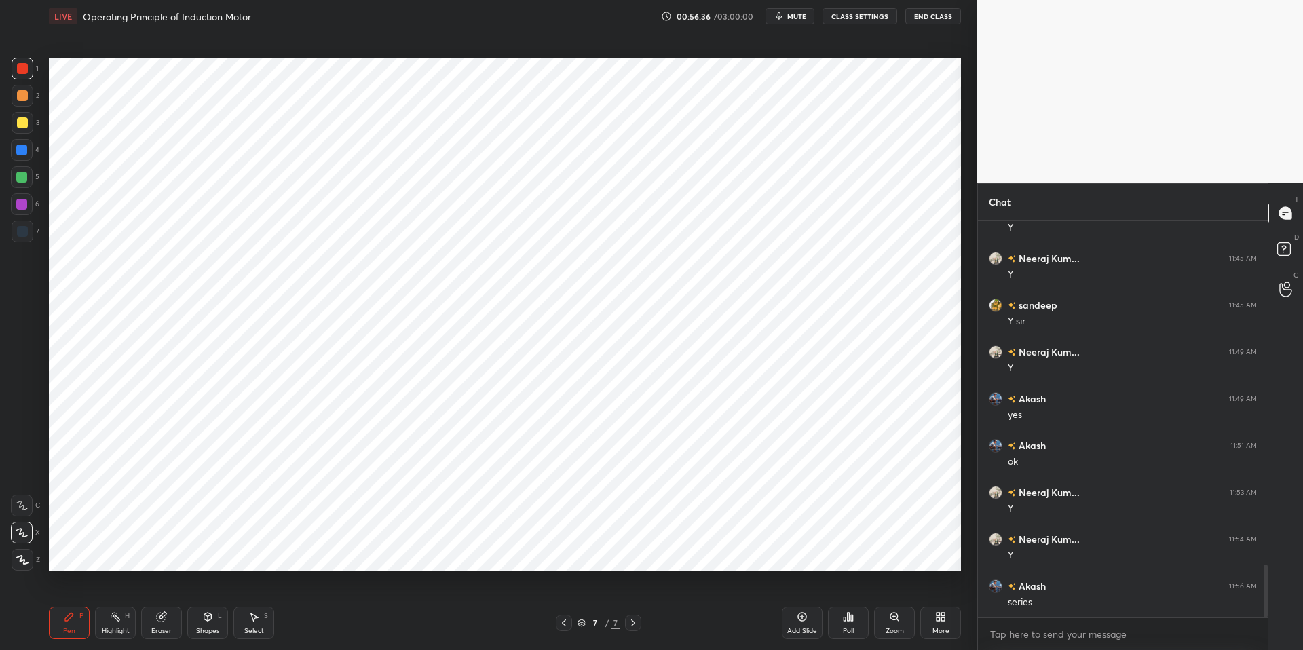
drag, startPoint x: 61, startPoint y: 619, endPoint x: 261, endPoint y: 625, distance: 199.6
click at [62, 619] on div "Pen P" at bounding box center [69, 623] width 41 height 33
drag, startPoint x: 439, startPoint y: 649, endPoint x: 391, endPoint y: 577, distance: 87.1
click at [439, 633] on div "Pen P Highlight H Eraser Shapes L Select S 7 / 7 Add Slide Poll Zoom More" at bounding box center [505, 623] width 912 height 54
click at [209, 623] on div "Shapes L" at bounding box center [207, 623] width 41 height 33
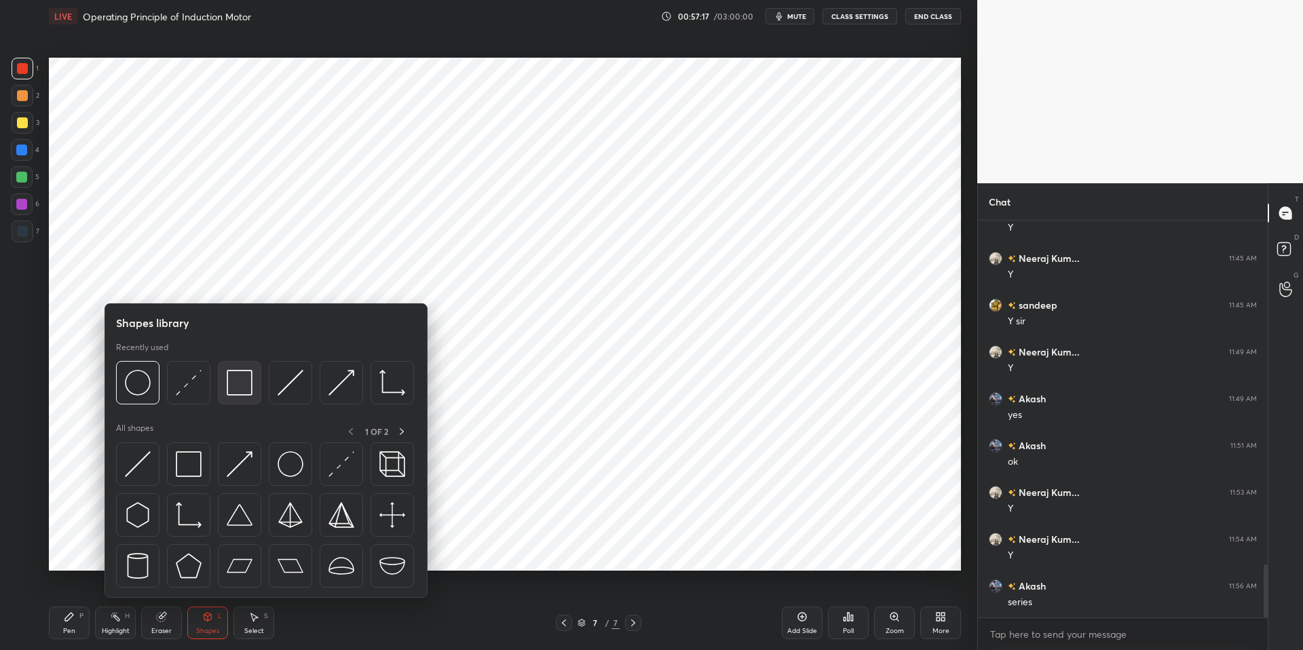
click at [241, 383] on img at bounding box center [240, 383] width 26 height 26
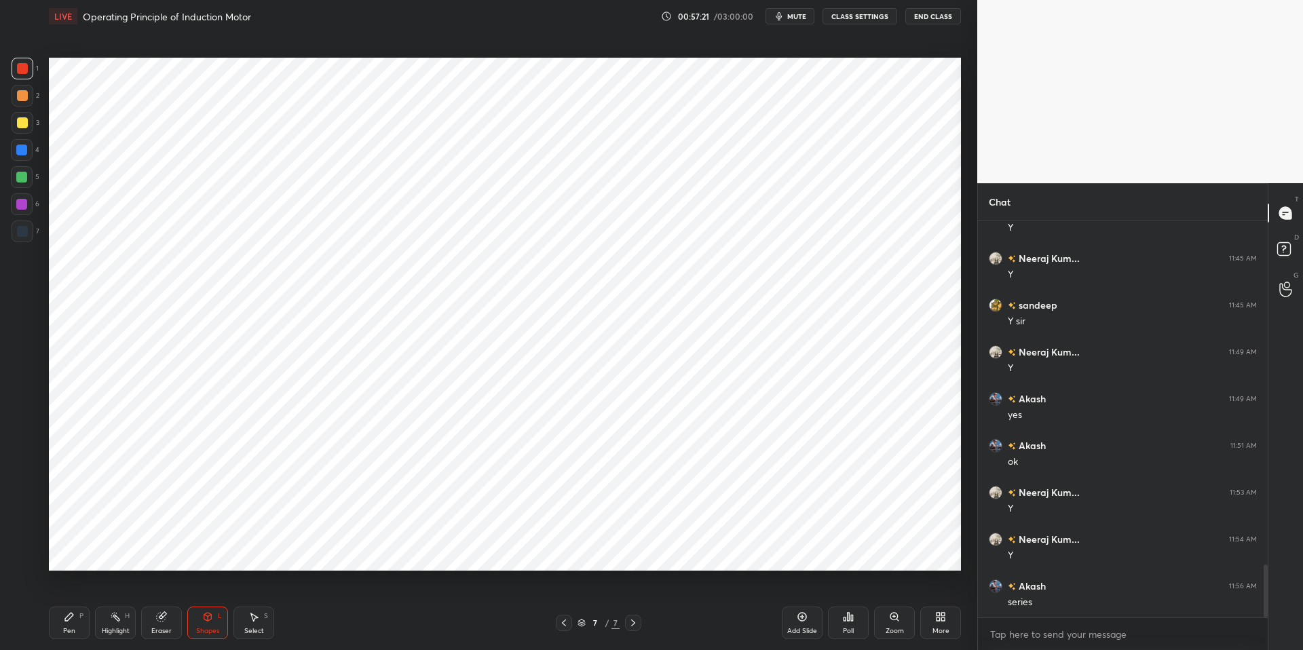
drag, startPoint x: 20, startPoint y: 231, endPoint x: 33, endPoint y: 233, distance: 13.1
click at [20, 232] on div at bounding box center [22, 231] width 11 height 11
drag, startPoint x: 157, startPoint y: 629, endPoint x: 206, endPoint y: 597, distance: 58.4
click at [157, 629] on div "Eraser" at bounding box center [161, 631] width 20 height 7
click at [252, 628] on div "Select" at bounding box center [254, 631] width 20 height 7
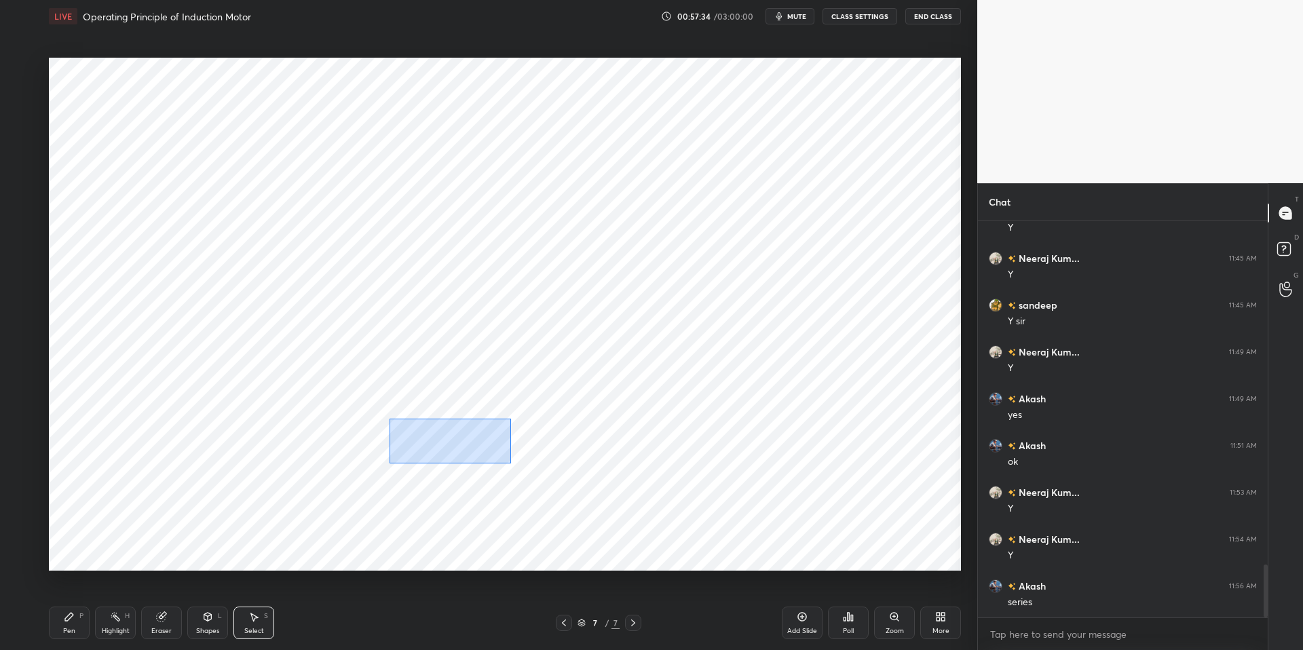
drag, startPoint x: 445, startPoint y: 436, endPoint x: 514, endPoint y: 470, distance: 76.8
click at [515, 469] on div "0 ° Undo Copy Duplicate Duplicate to new slide Delete" at bounding box center [505, 314] width 912 height 513
drag, startPoint x: 423, startPoint y: 442, endPoint x: 421, endPoint y: 451, distance: 8.6
click at [421, 443] on div "0 ° Undo Copy Duplicate Duplicate to new slide Delete" at bounding box center [505, 314] width 912 height 513
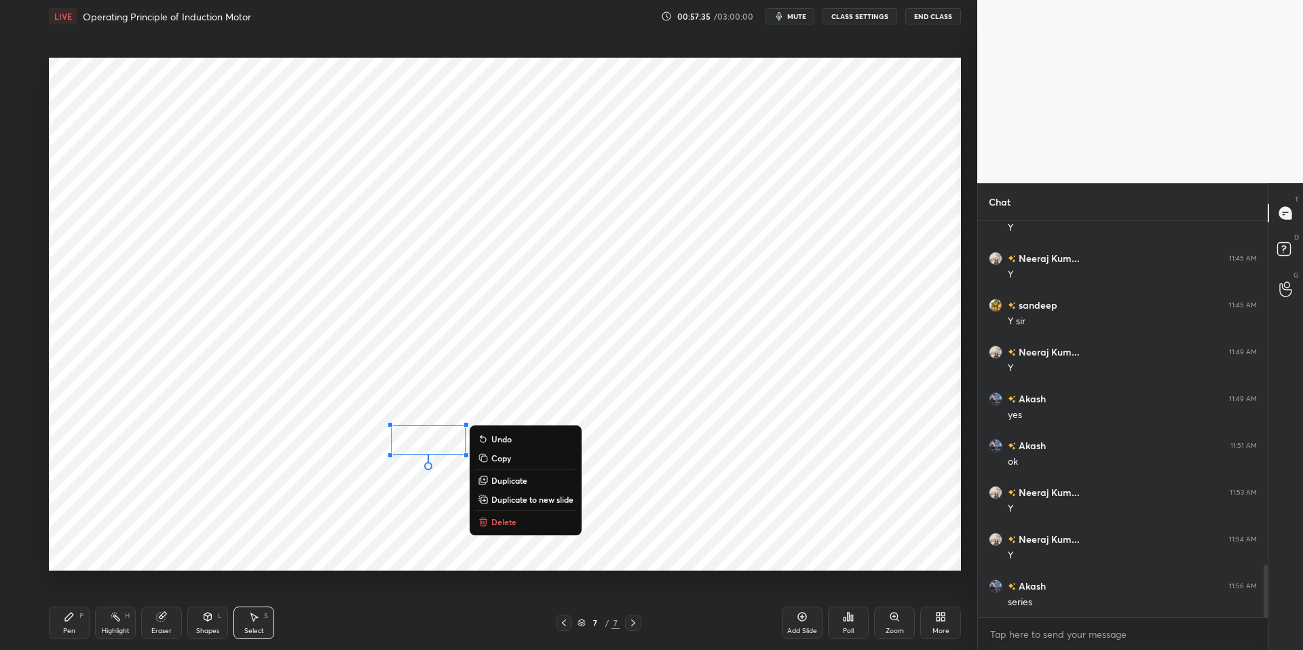
click at [413, 495] on div "0 ° Undo Copy Duplicate Duplicate to new slide Delete" at bounding box center [505, 314] width 912 height 513
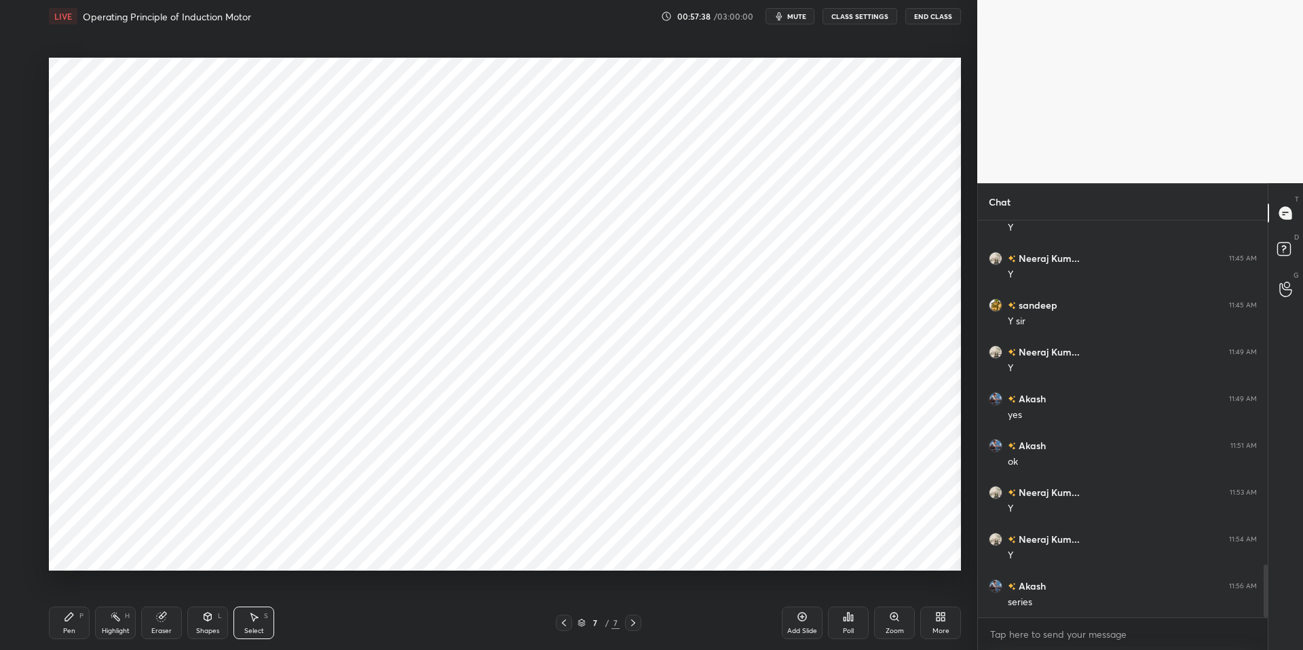
drag, startPoint x: 66, startPoint y: 620, endPoint x: 76, endPoint y: 619, distance: 10.2
click at [66, 620] on icon at bounding box center [69, 617] width 8 height 8
click at [377, 633] on div "Pen P Highlight H Eraser Shapes L Select S 7 / 7 Add Slide Poll Zoom More" at bounding box center [505, 623] width 912 height 54
click at [209, 624] on div "Shapes L" at bounding box center [207, 623] width 41 height 33
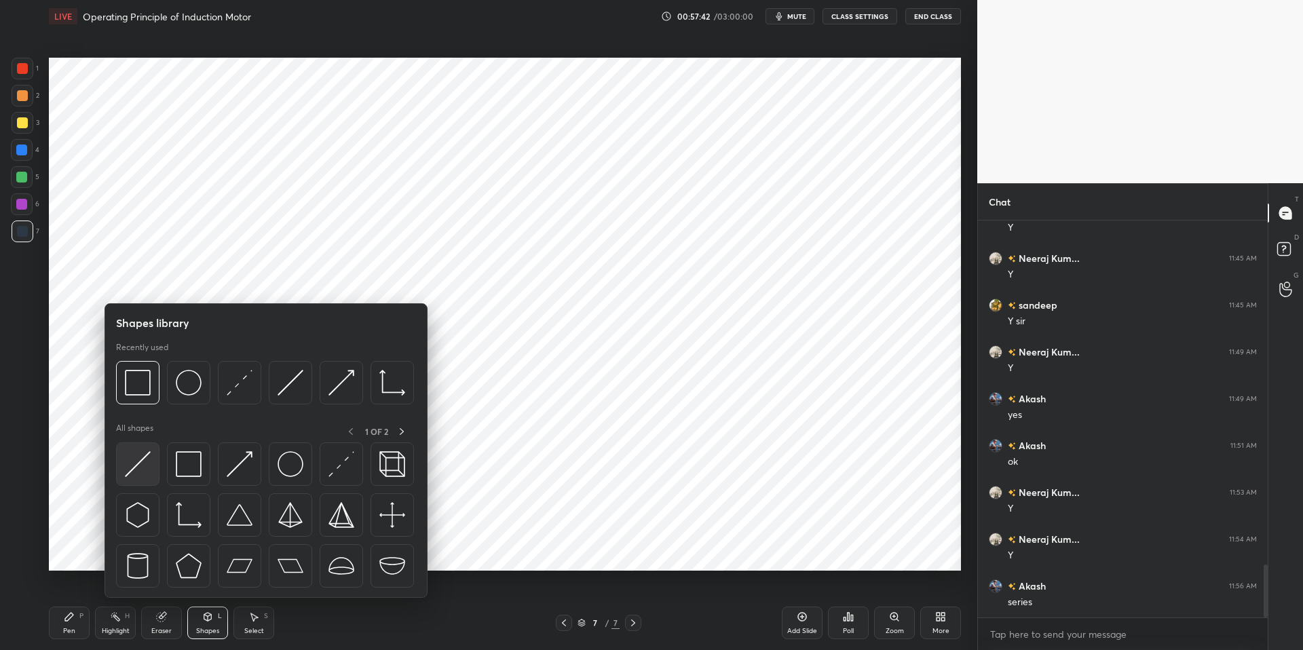
click at [147, 461] on img at bounding box center [138, 464] width 26 height 26
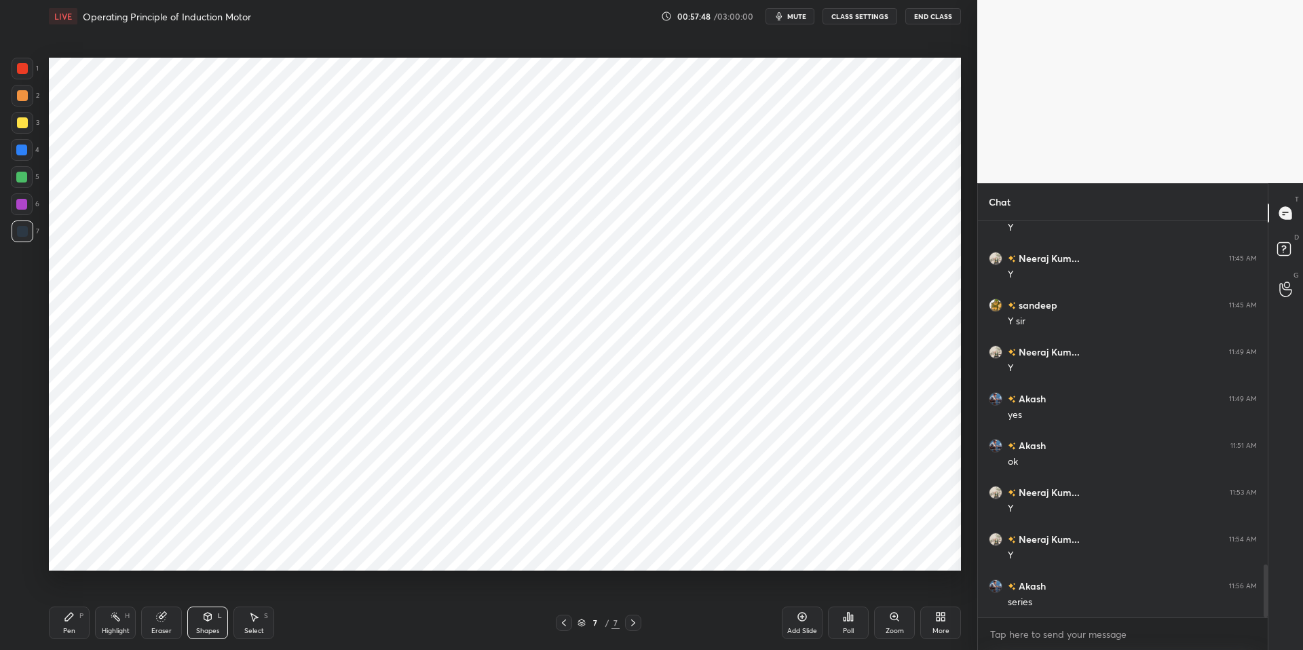
click at [207, 628] on div "Shapes" at bounding box center [207, 631] width 23 height 7
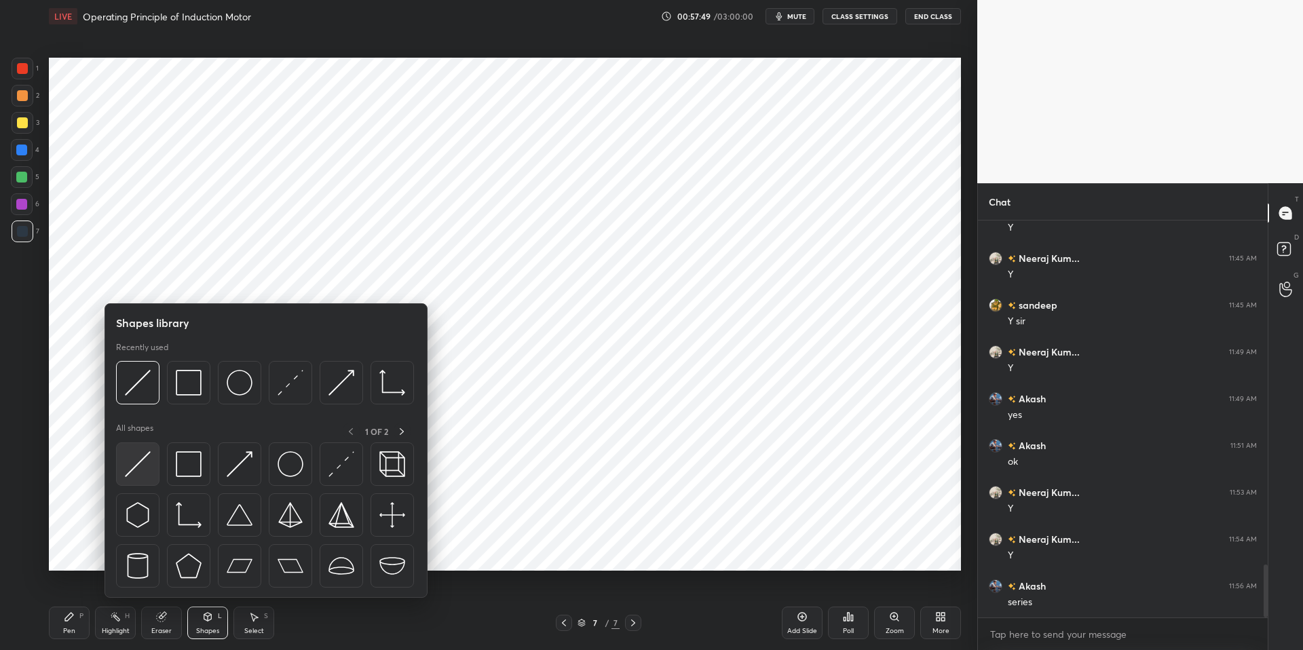
click at [144, 462] on img at bounding box center [138, 464] width 26 height 26
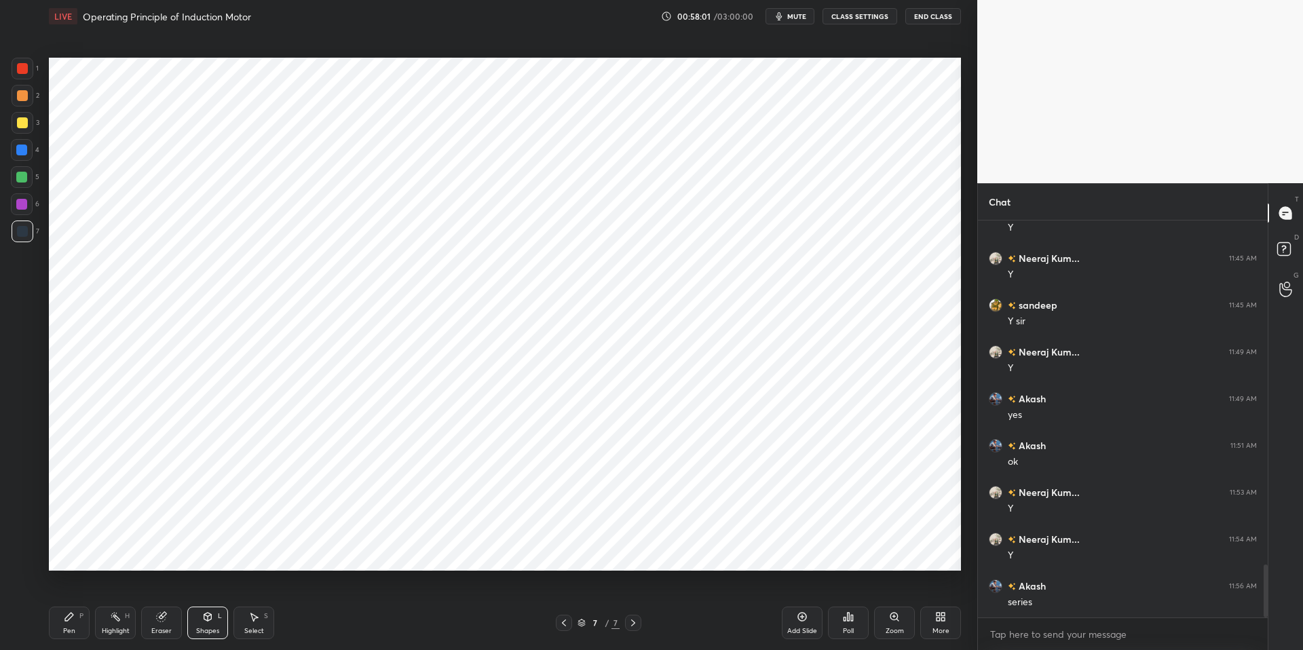
click at [65, 619] on icon at bounding box center [69, 616] width 11 height 11
click at [330, 633] on div "Pen P Highlight H Eraser Shapes L Select S 7 / 7 Add Slide Poll Zoom More" at bounding box center [505, 623] width 912 height 54
click at [206, 622] on div "Shapes L" at bounding box center [207, 623] width 41 height 33
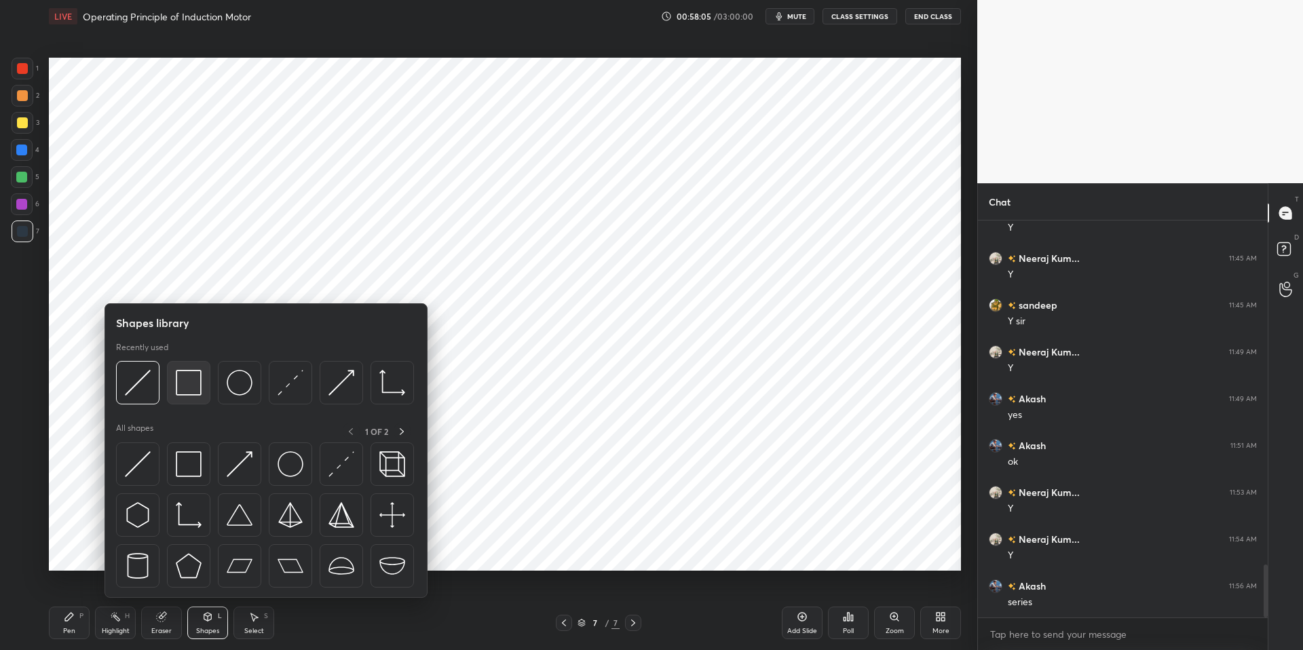
click at [183, 381] on img at bounding box center [189, 383] width 26 height 26
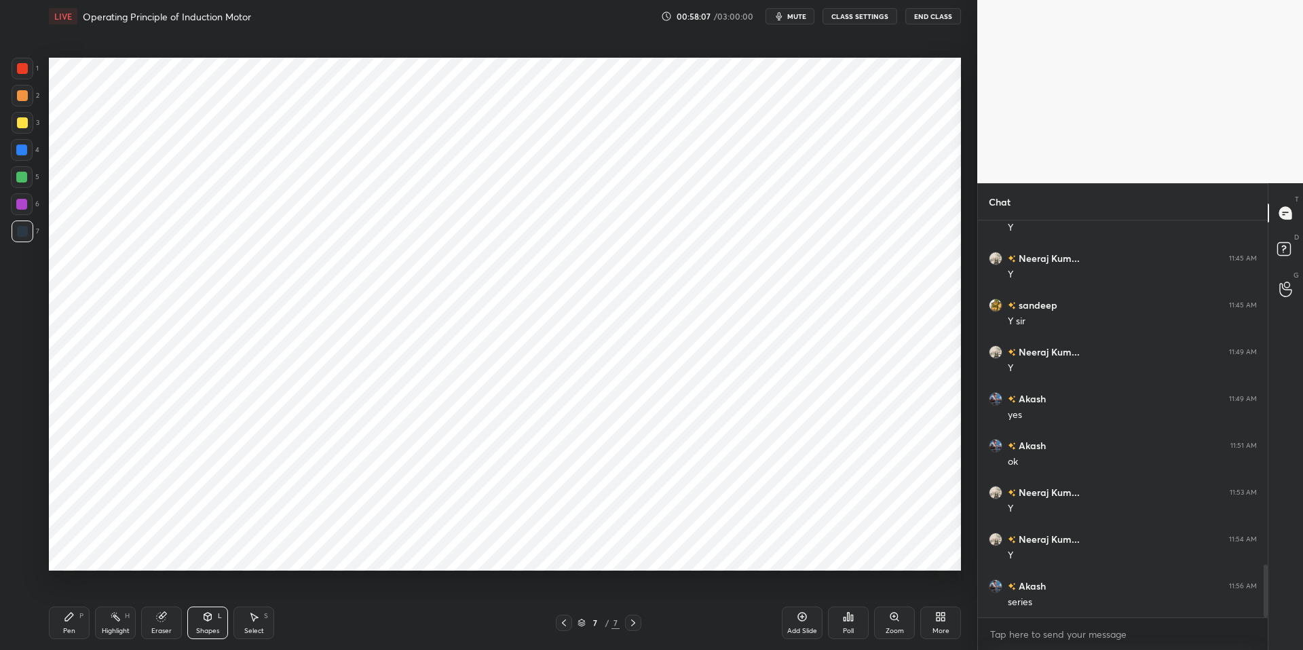
click at [64, 623] on div "Pen P" at bounding box center [69, 623] width 41 height 33
click at [339, 633] on div "Pen P Highlight H Eraser Shapes L Select S 7 / 7 Add Slide Poll Zoom More" at bounding box center [505, 623] width 912 height 54
click at [206, 622] on div "Shapes L" at bounding box center [207, 623] width 41 height 33
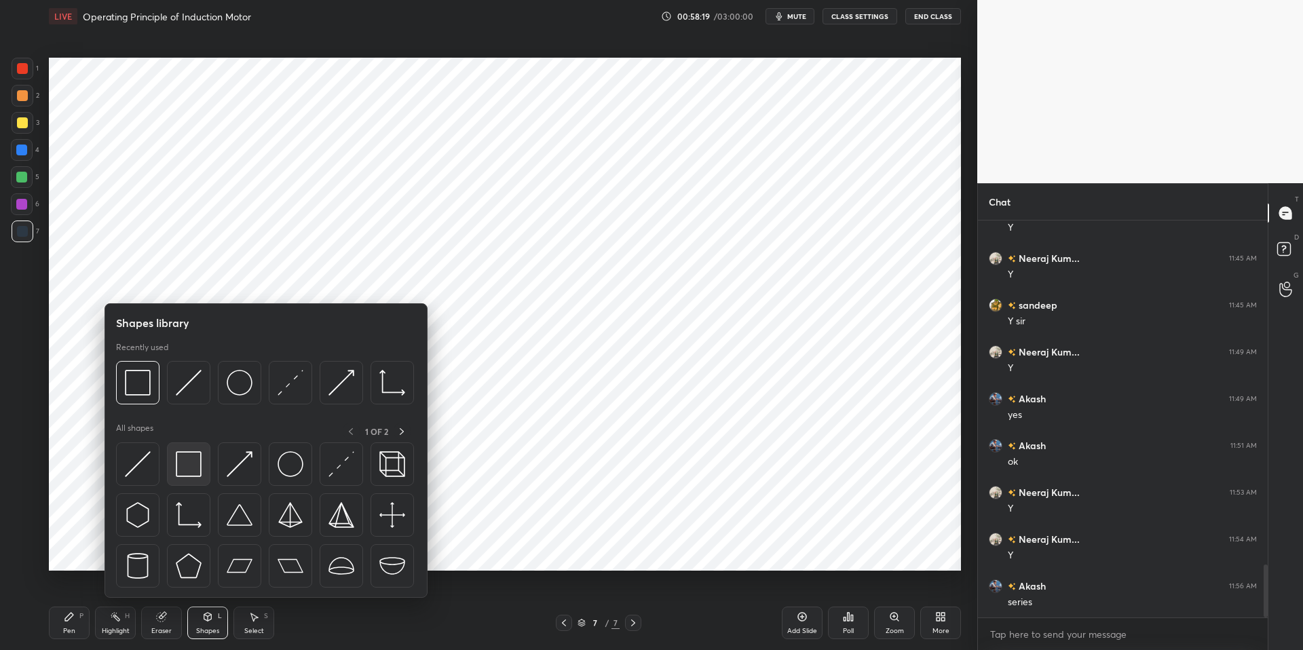
click at [188, 459] on img at bounding box center [189, 464] width 26 height 26
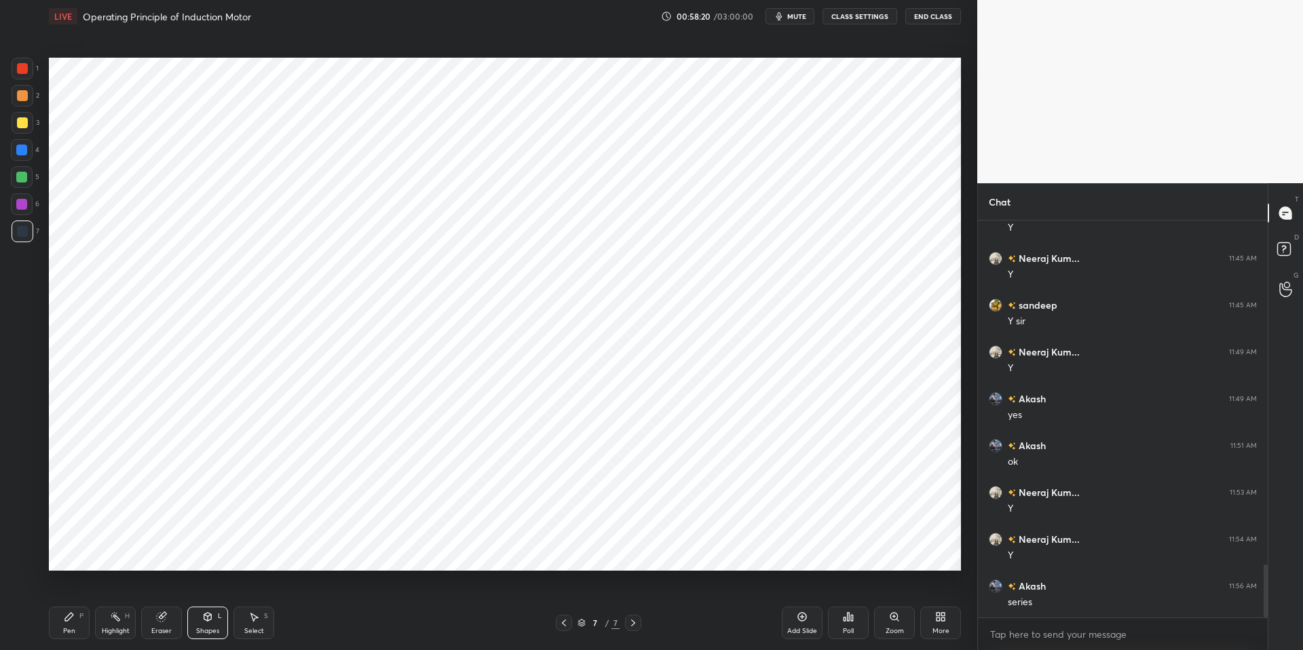
drag, startPoint x: 59, startPoint y: 624, endPoint x: 184, endPoint y: 616, distance: 125.2
click at [59, 624] on div "Pen P" at bounding box center [69, 623] width 41 height 33
drag, startPoint x: 366, startPoint y: 648, endPoint x: 433, endPoint y: 576, distance: 98.0
click at [369, 633] on div "Pen P Highlight H Eraser Shapes L Select S 7 / 7 Add Slide Poll Zoom More" at bounding box center [505, 623] width 912 height 54
click at [209, 623] on div "Shapes L" at bounding box center [207, 623] width 41 height 33
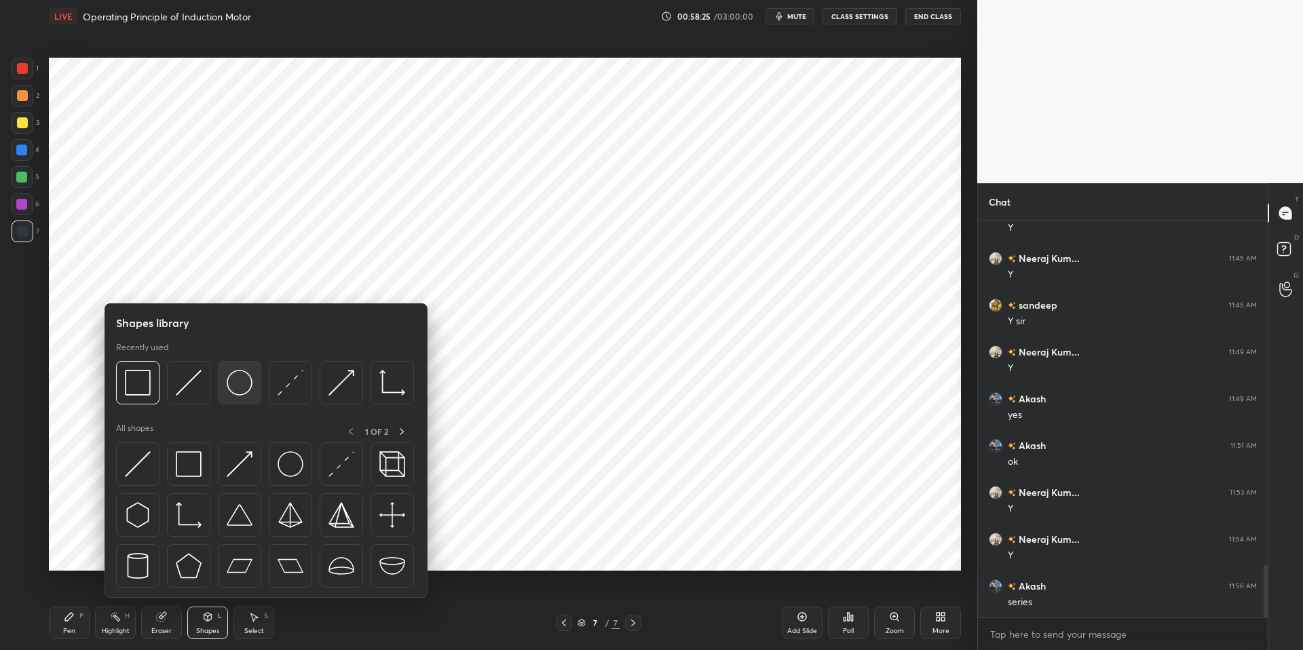
click at [234, 386] on img at bounding box center [240, 383] width 26 height 26
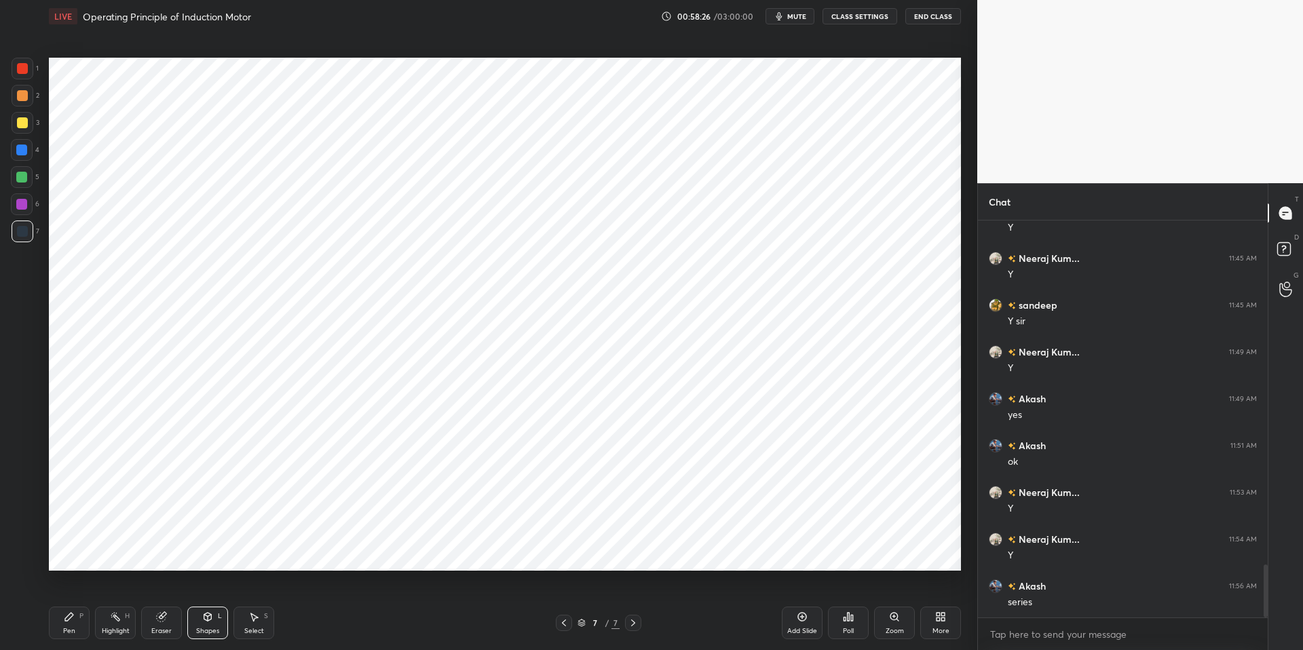
click at [200, 620] on div "Shapes L" at bounding box center [207, 623] width 41 height 33
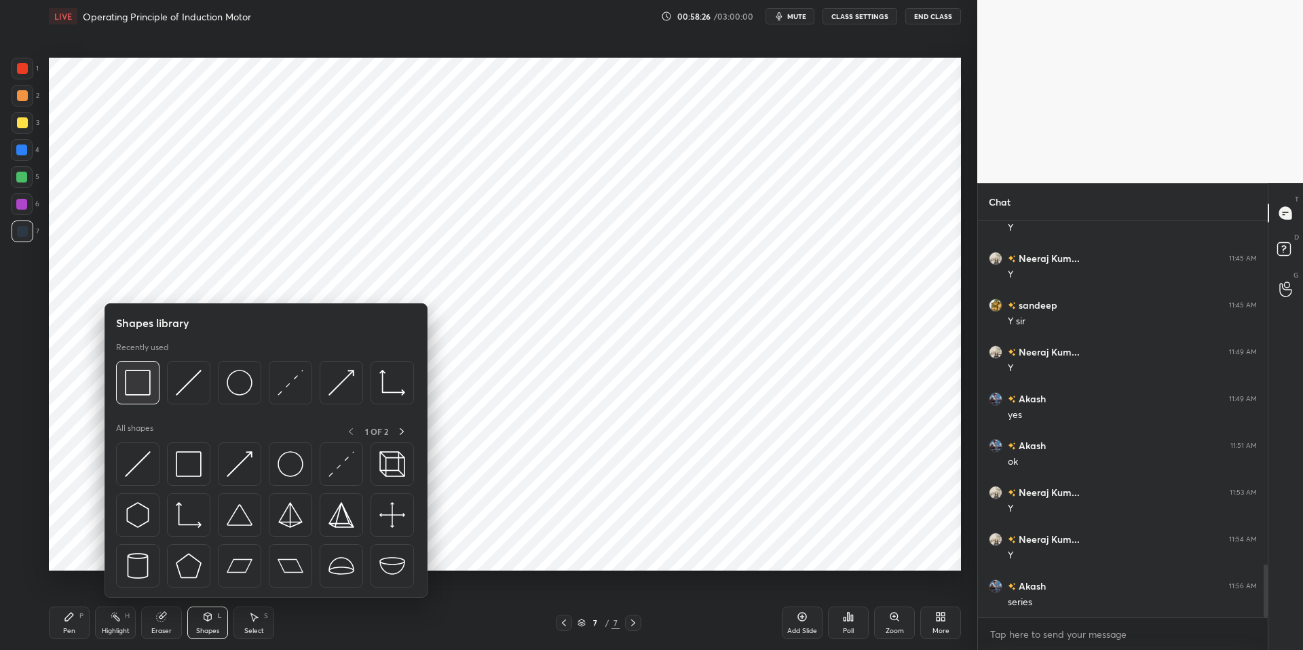
click at [129, 364] on div at bounding box center [137, 382] width 43 height 43
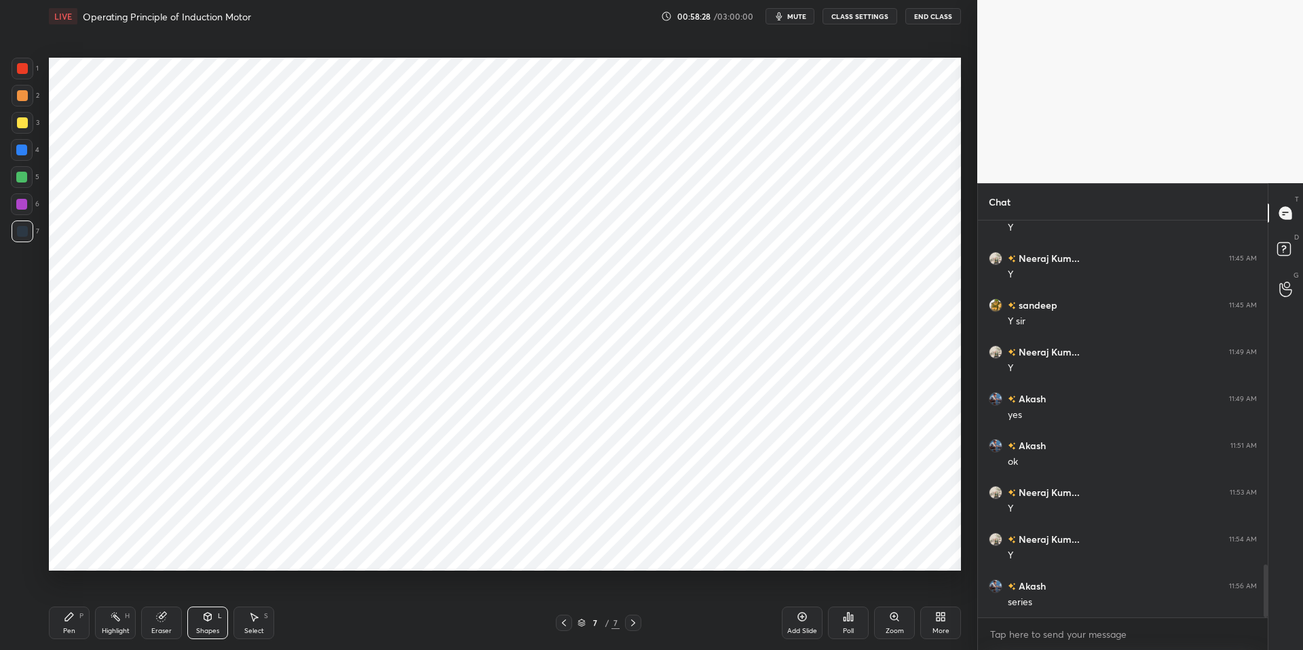
click at [58, 618] on div "Pen P" at bounding box center [69, 623] width 41 height 33
drag, startPoint x: 396, startPoint y: 641, endPoint x: 428, endPoint y: 578, distance: 71.0
click at [396, 633] on div "Pen P Highlight H Eraser Shapes L Select S 7 / 7 Add Slide Poll Zoom More" at bounding box center [505, 623] width 912 height 54
click at [206, 618] on icon at bounding box center [207, 617] width 7 height 8
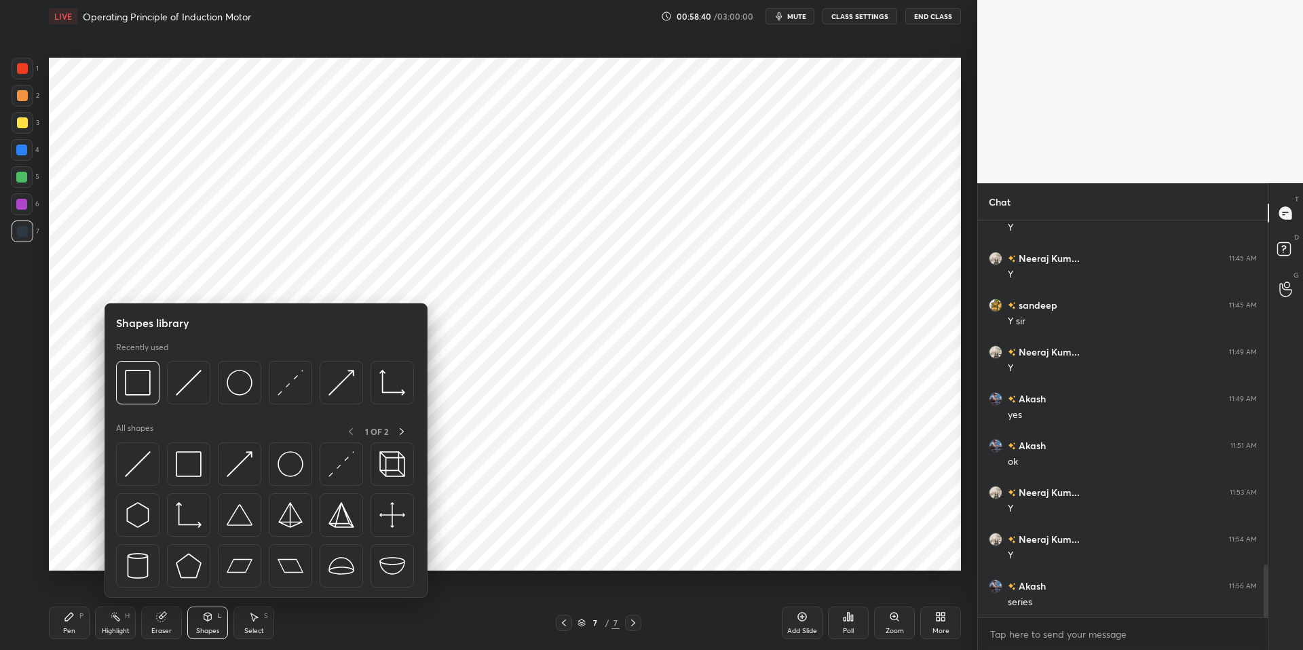
drag, startPoint x: 259, startPoint y: 633, endPoint x: 371, endPoint y: 578, distance: 124.7
click at [261, 633] on div "Select" at bounding box center [254, 631] width 20 height 7
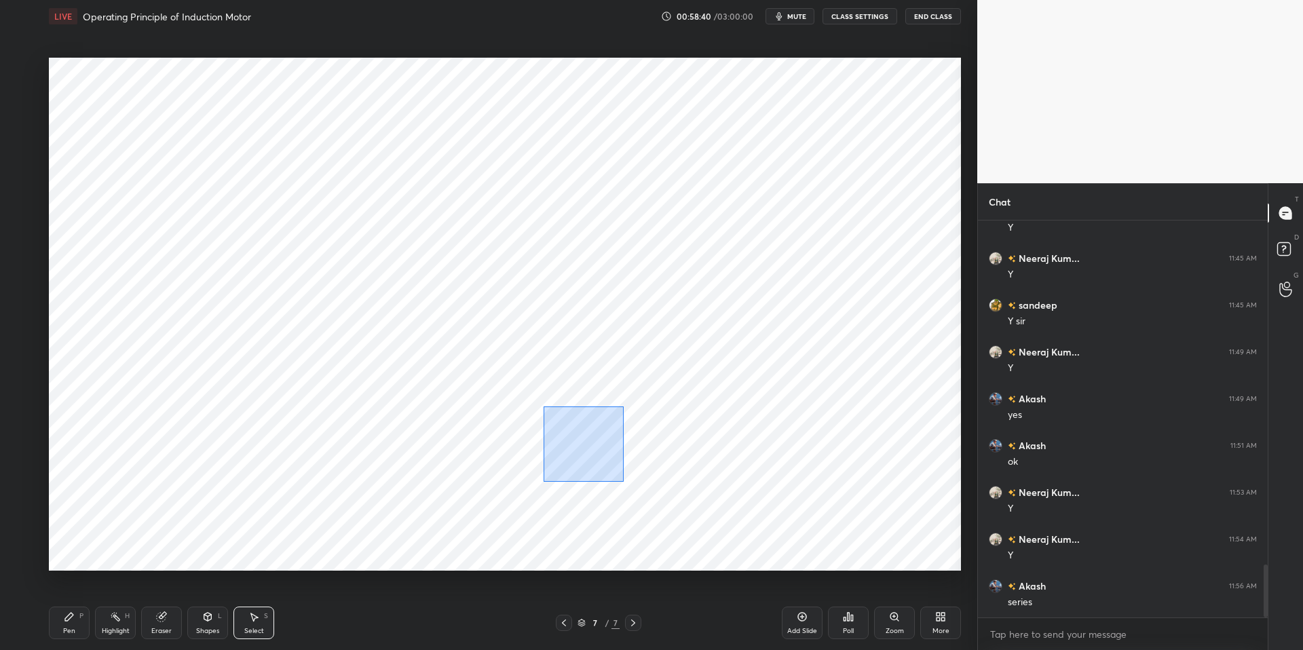
drag, startPoint x: 609, startPoint y: 468, endPoint x: 609, endPoint y: 475, distance: 6.8
click at [627, 484] on div "0 ° Undo Copy Duplicate Duplicate to new slide Delete" at bounding box center [505, 314] width 912 height 513
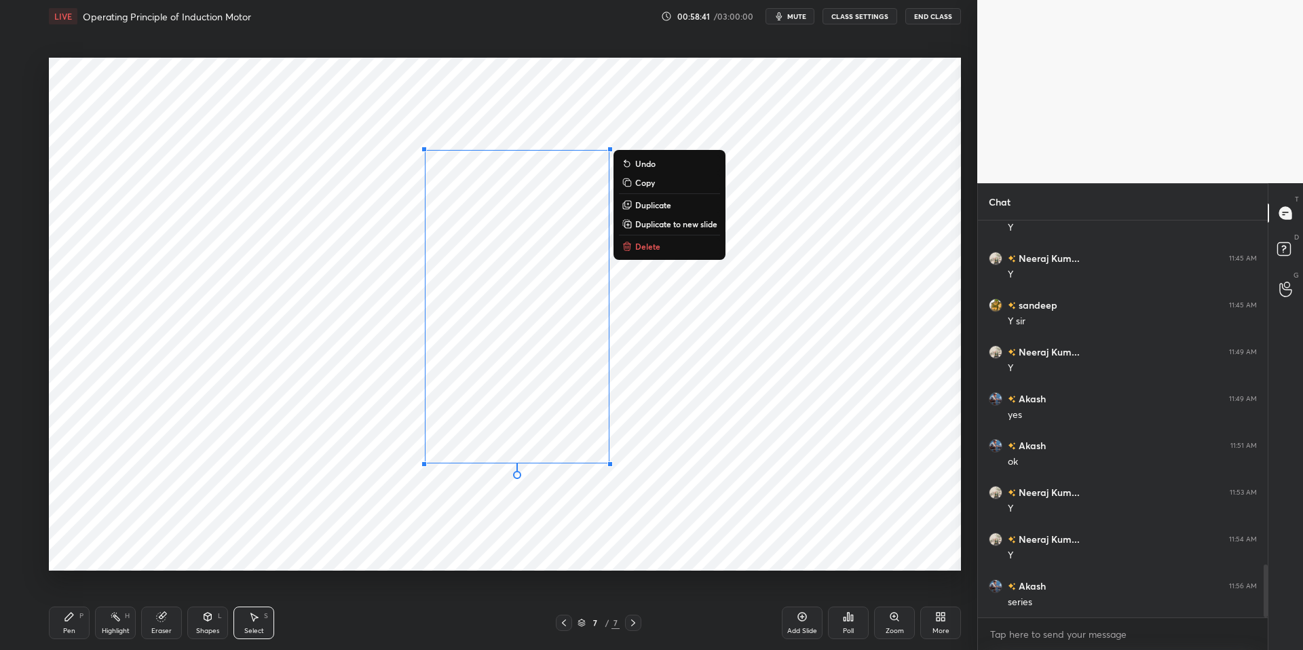
click at [578, 490] on div "0 ° Undo Copy Duplicate Duplicate to new slide Delete" at bounding box center [505, 314] width 912 height 513
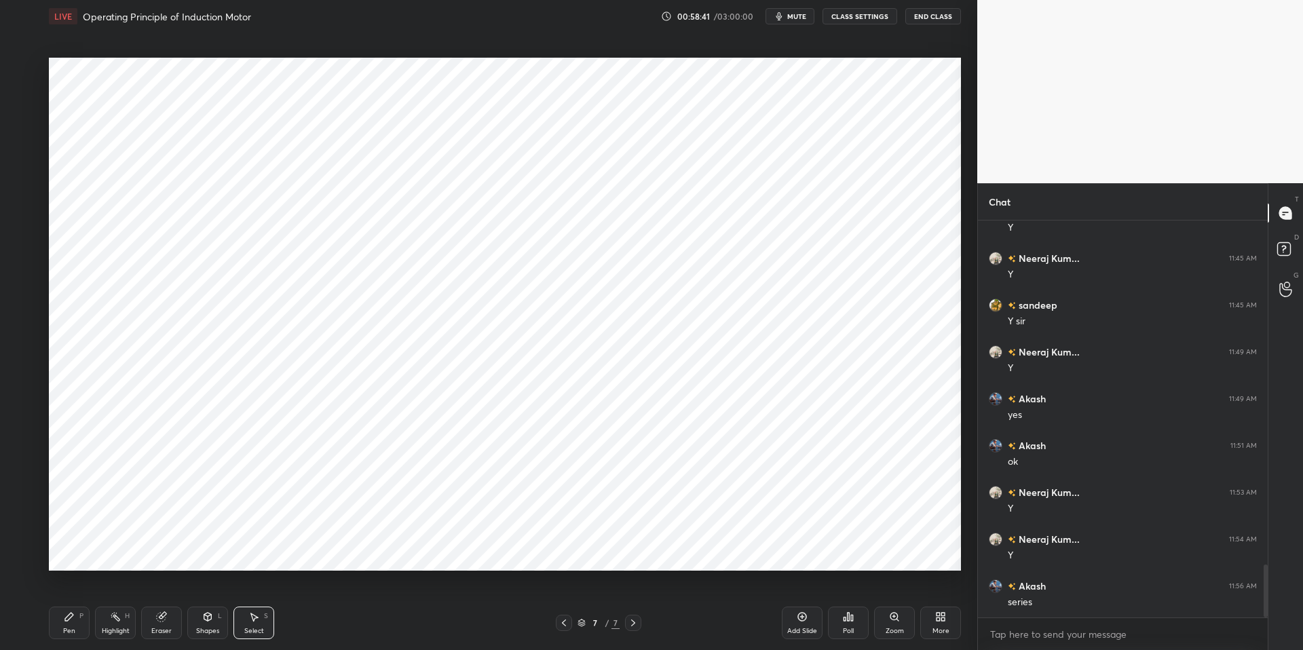
drag, startPoint x: 548, startPoint y: 419, endPoint x: 613, endPoint y: 474, distance: 85.3
click at [616, 476] on div "0 ° Undo Copy Duplicate Duplicate to new slide Delete" at bounding box center [505, 314] width 912 height 513
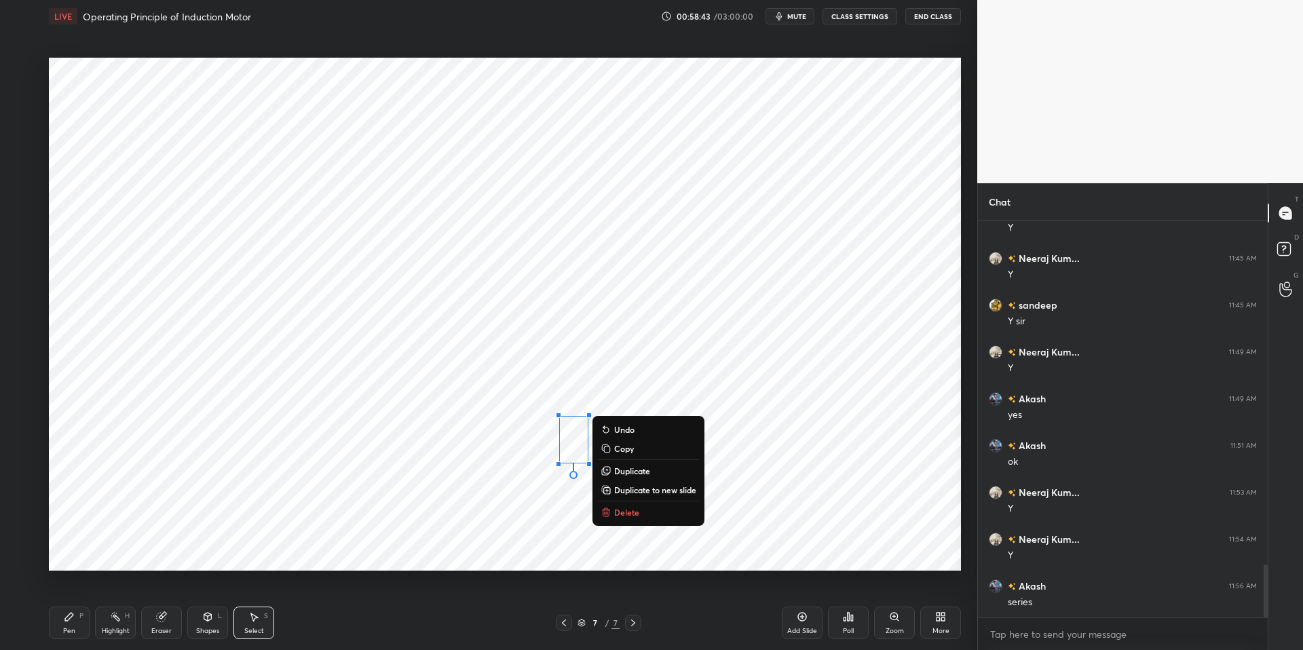
click at [606, 469] on icon at bounding box center [606, 470] width 6 height 6
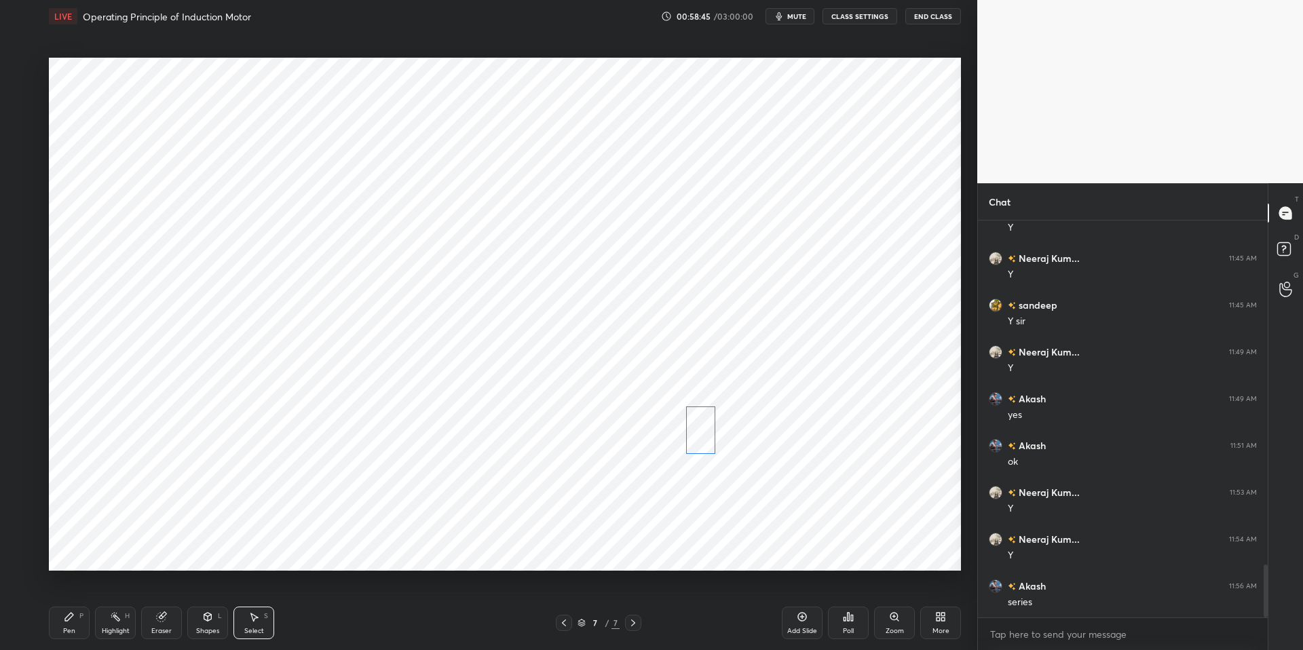
drag, startPoint x: 596, startPoint y: 468, endPoint x: 702, endPoint y: 438, distance: 110.8
click at [702, 438] on div "0 ° Undo Copy Duplicate Duplicate to new slide Delete" at bounding box center [505, 314] width 912 height 513
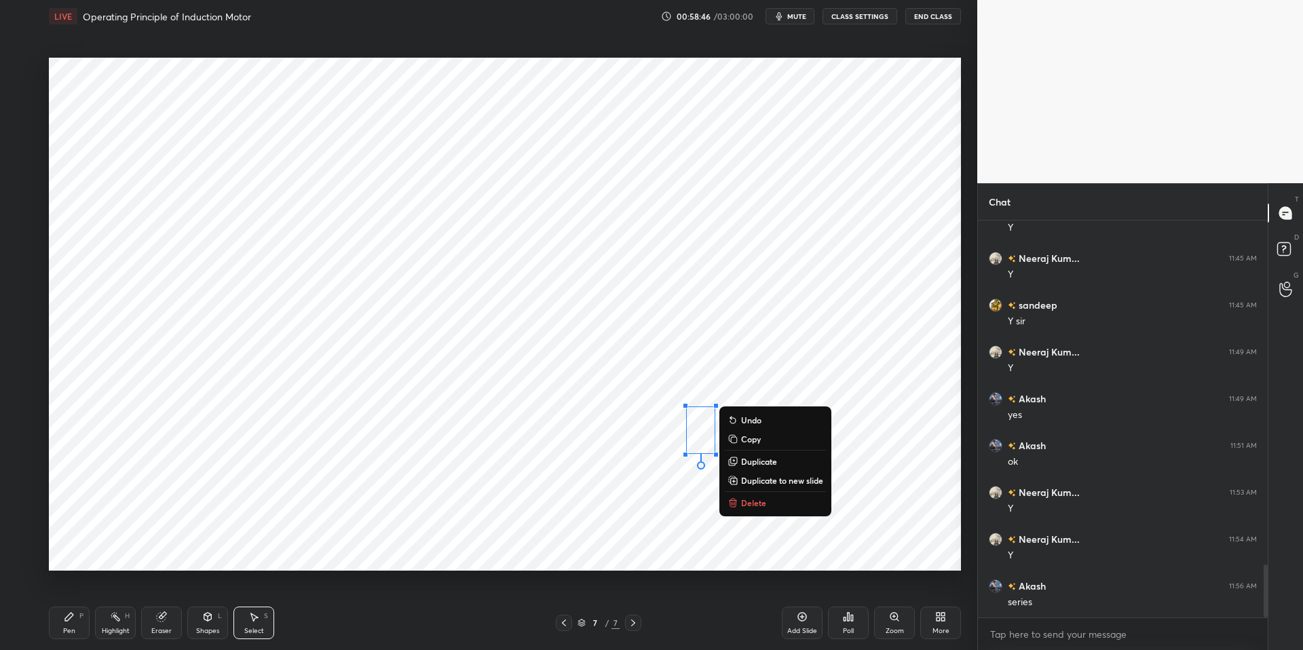
click at [164, 623] on div "Eraser" at bounding box center [161, 623] width 41 height 33
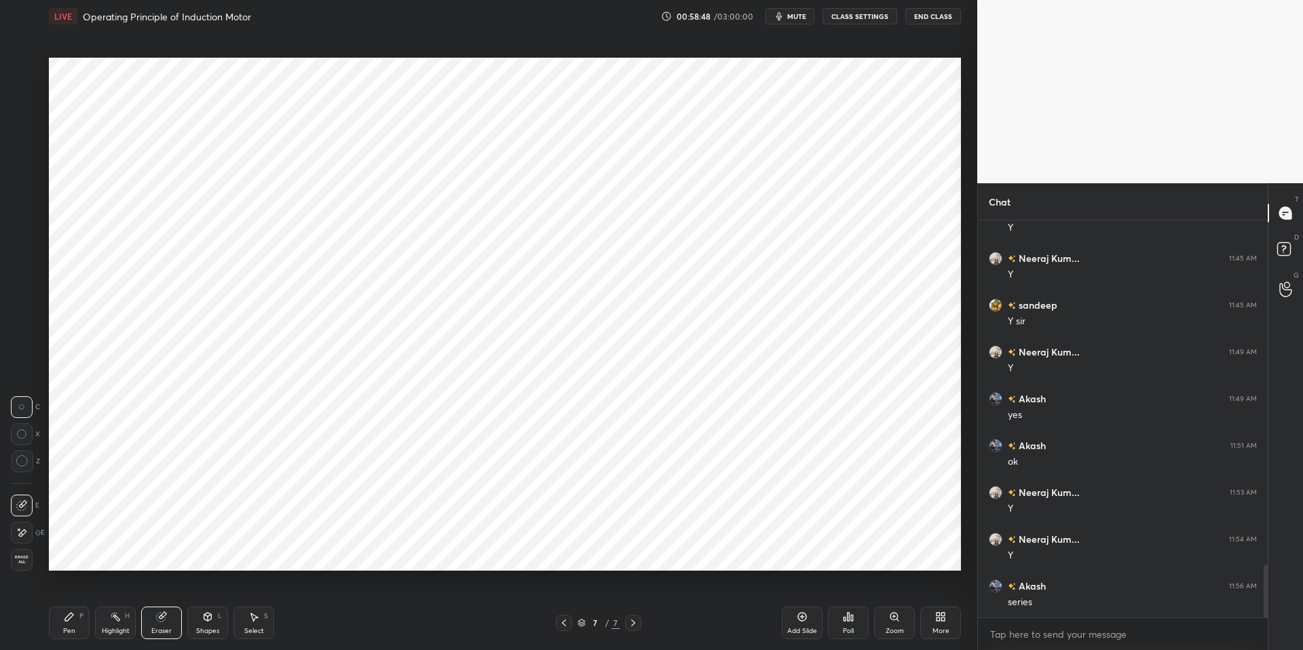
click at [84, 614] on div "Pen P" at bounding box center [69, 623] width 41 height 33
drag, startPoint x: 254, startPoint y: 626, endPoint x: 340, endPoint y: 594, distance: 91.3
click at [254, 628] on div "Select" at bounding box center [254, 631] width 20 height 7
drag, startPoint x: 715, startPoint y: 442, endPoint x: 711, endPoint y: 458, distance: 16.6
click at [734, 482] on div "0 ° Undo Copy Duplicate Duplicate to new slide Delete" at bounding box center [505, 314] width 912 height 513
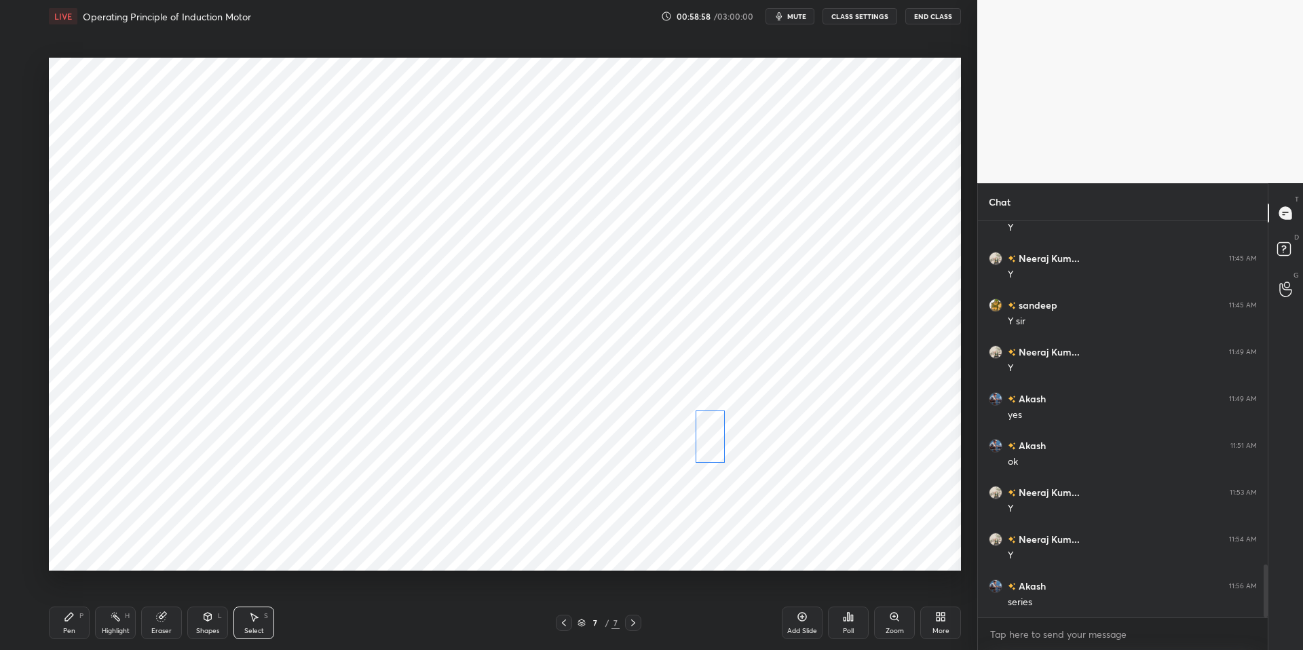
drag, startPoint x: 695, startPoint y: 445, endPoint x: 702, endPoint y: 451, distance: 10.1
click at [704, 450] on div "0 ° Undo Copy Duplicate Duplicate to new slide Delete" at bounding box center [505, 314] width 912 height 513
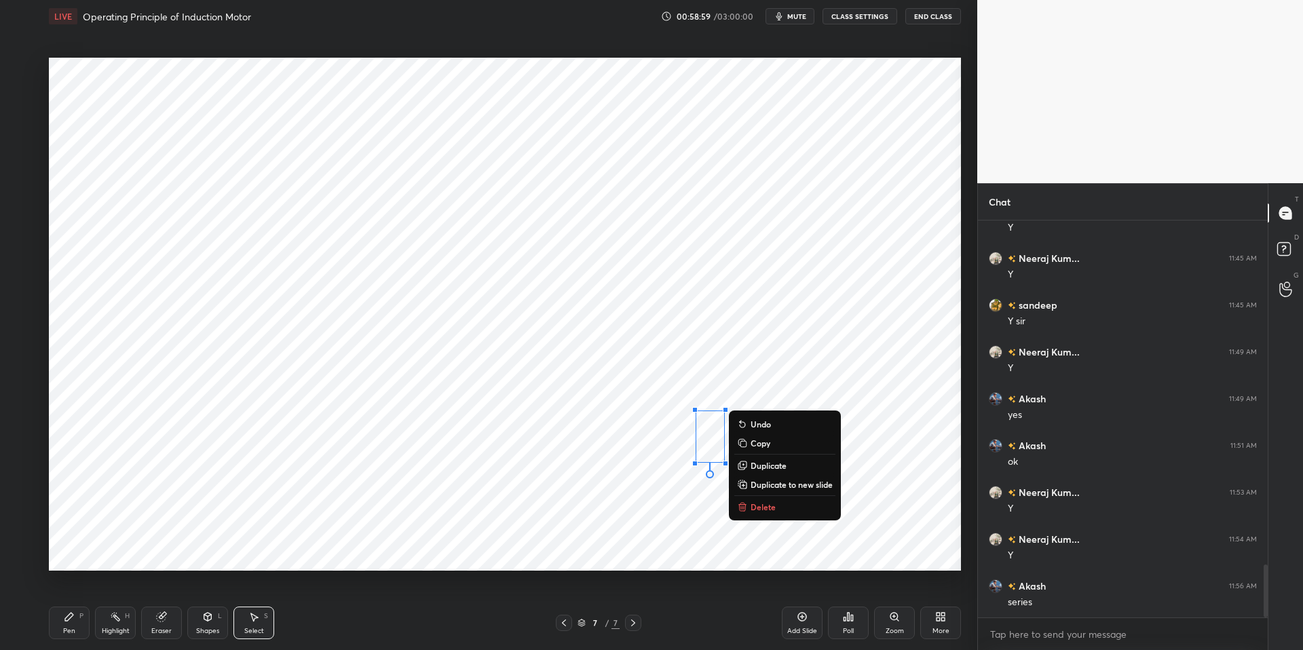
drag, startPoint x: 646, startPoint y: 497, endPoint x: 639, endPoint y: 494, distance: 7.9
click at [647, 496] on div "0 ° Undo Copy Duplicate Duplicate to new slide Delete" at bounding box center [505, 314] width 912 height 513
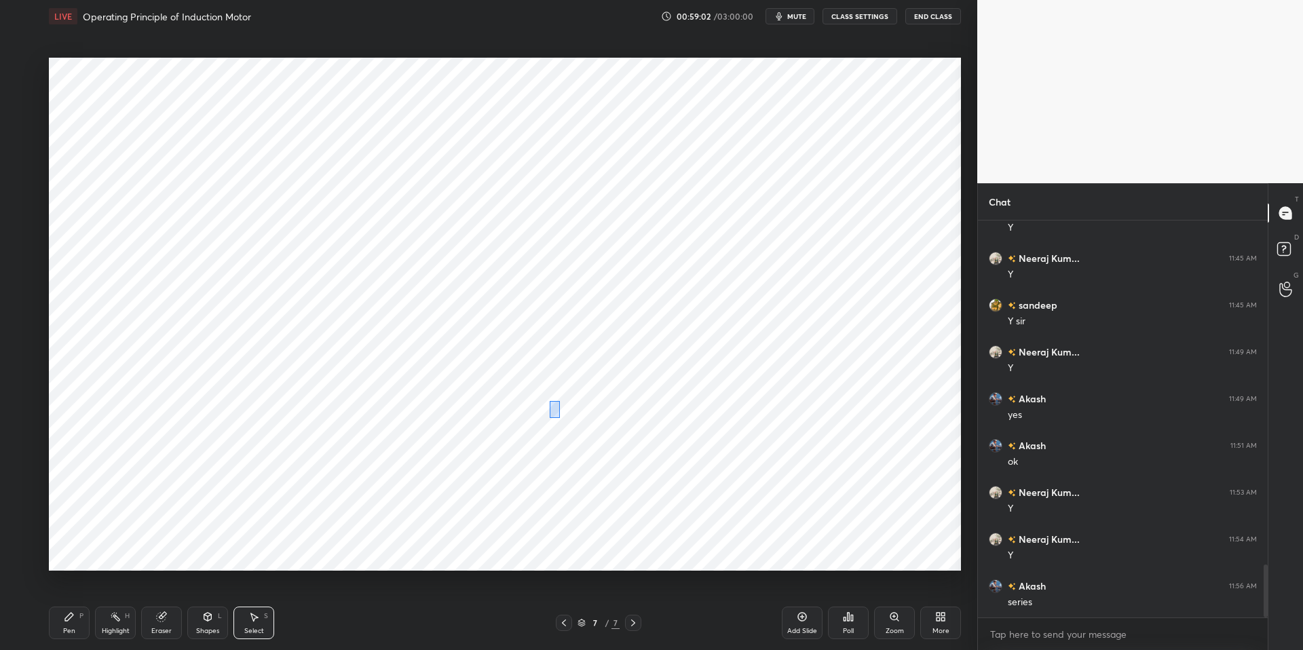
drag, startPoint x: 559, startPoint y: 417, endPoint x: 584, endPoint y: 468, distance: 56.5
click at [604, 483] on div "0 ° Undo Copy Duplicate Duplicate to new slide Delete" at bounding box center [505, 314] width 912 height 513
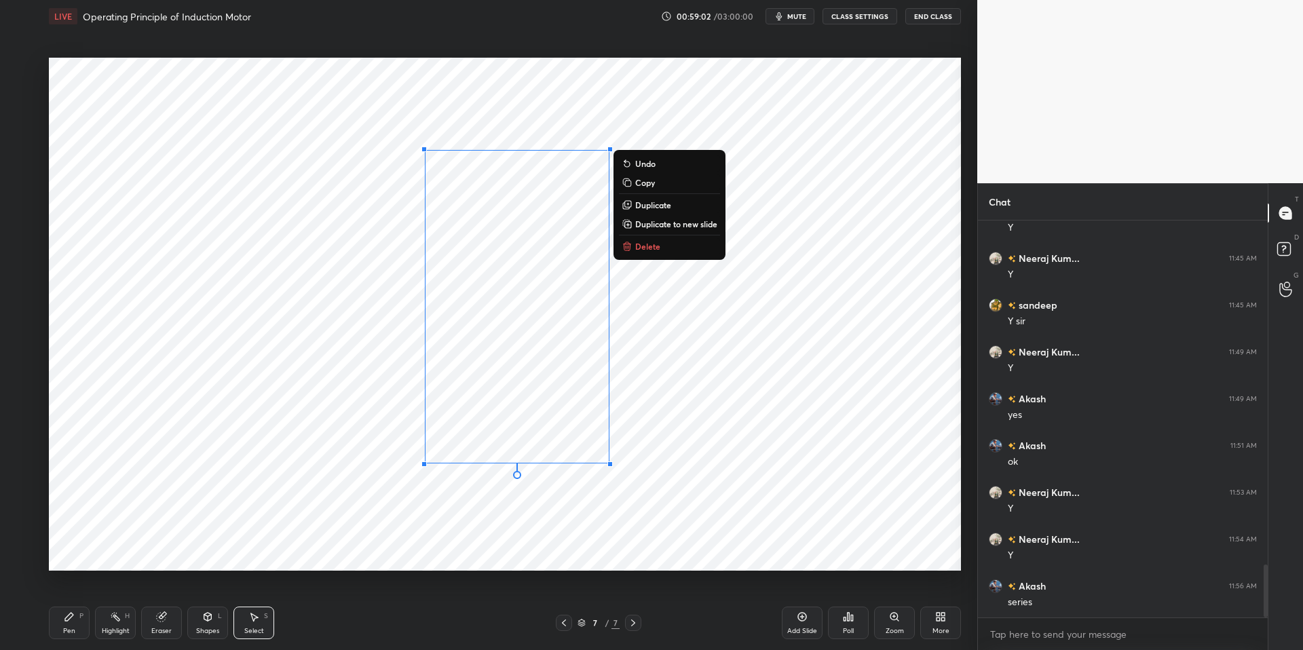
click at [563, 497] on div "0 ° Undo Copy Duplicate Duplicate to new slide Delete" at bounding box center [505, 314] width 912 height 513
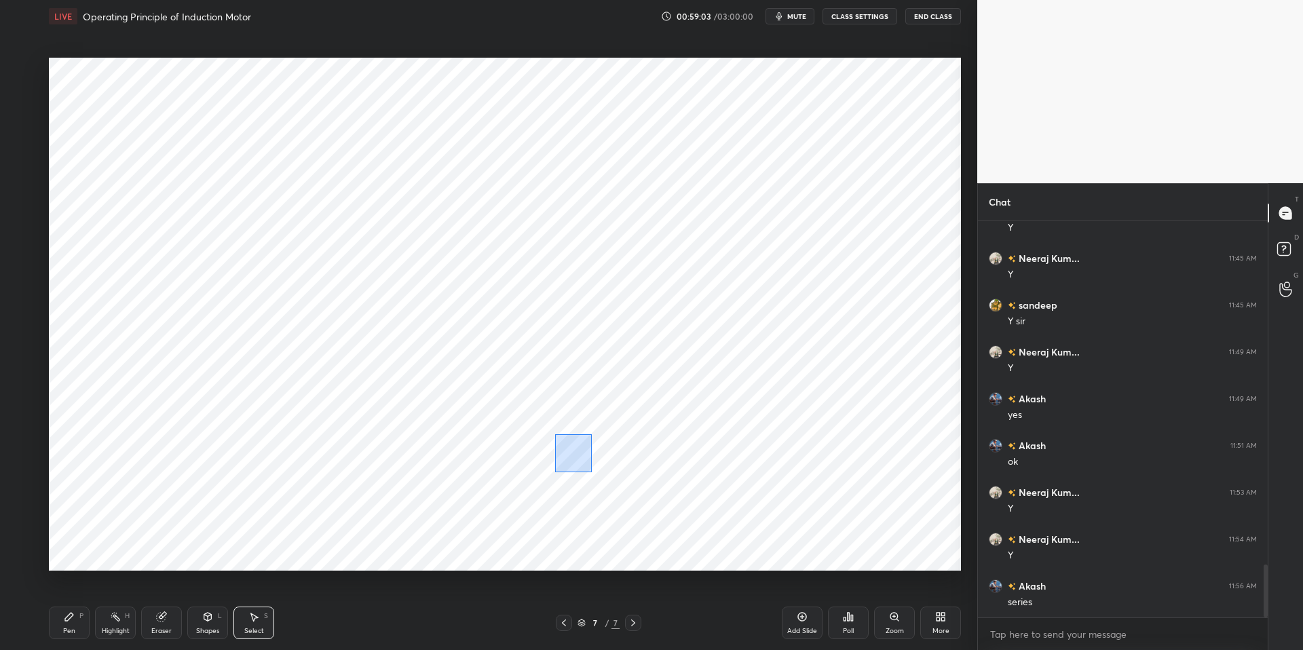
drag, startPoint x: 555, startPoint y: 434, endPoint x: 575, endPoint y: 463, distance: 35.0
click at [594, 478] on div "0 ° Undo Copy Duplicate Duplicate to new slide Delete" at bounding box center [505, 314] width 912 height 513
drag, startPoint x: 573, startPoint y: 458, endPoint x: 576, endPoint y: 467, distance: 9.2
click at [578, 467] on div "0 ° Undo Copy Duplicate Duplicate to new slide Delete" at bounding box center [505, 314] width 912 height 513
drag, startPoint x: 540, startPoint y: 490, endPoint x: 546, endPoint y: 457, distance: 33.1
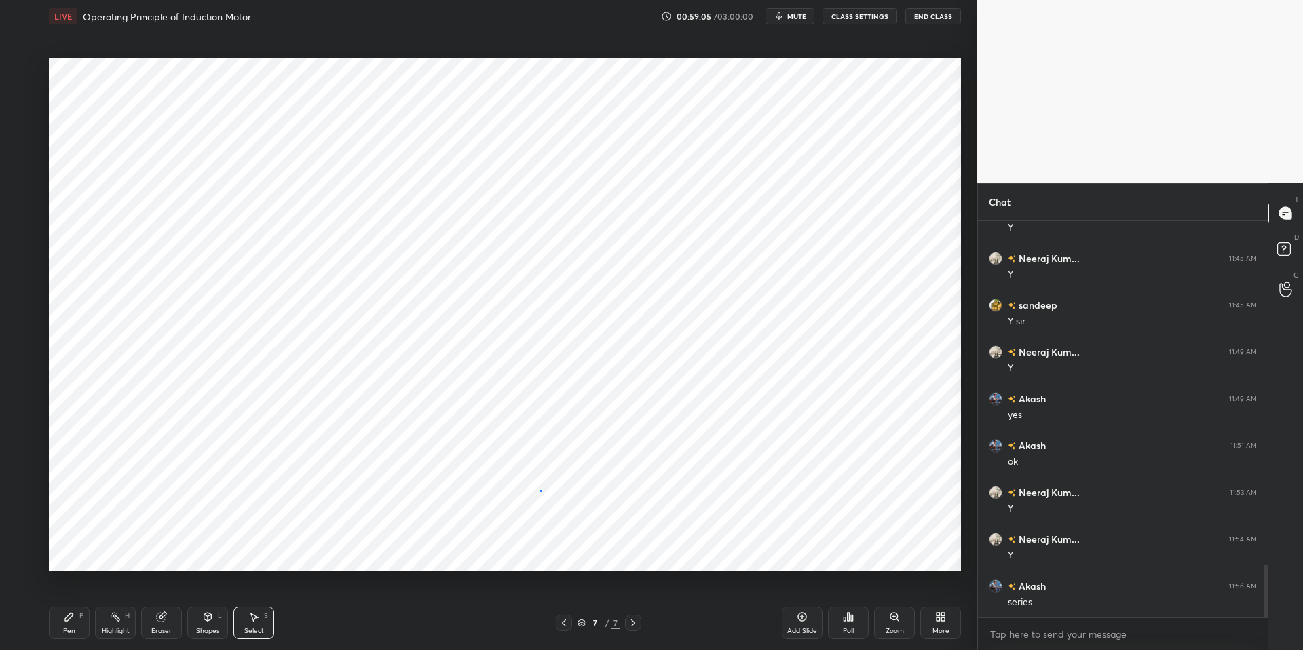
click at [540, 490] on div "0 ° Undo Copy Duplicate Duplicate to new slide Delete" at bounding box center [505, 314] width 912 height 513
drag, startPoint x: 565, startPoint y: 415, endPoint x: 575, endPoint y: 426, distance: 15.4
click at [575, 430] on div "0 ° Undo Copy Duplicate Duplicate to new slide Delete" at bounding box center [505, 314] width 912 height 513
drag, startPoint x: 571, startPoint y: 421, endPoint x: 573, endPoint y: 432, distance: 10.4
click at [577, 432] on div "0 ° Undo Copy Duplicate Duplicate to new slide Delete" at bounding box center [505, 314] width 912 height 513
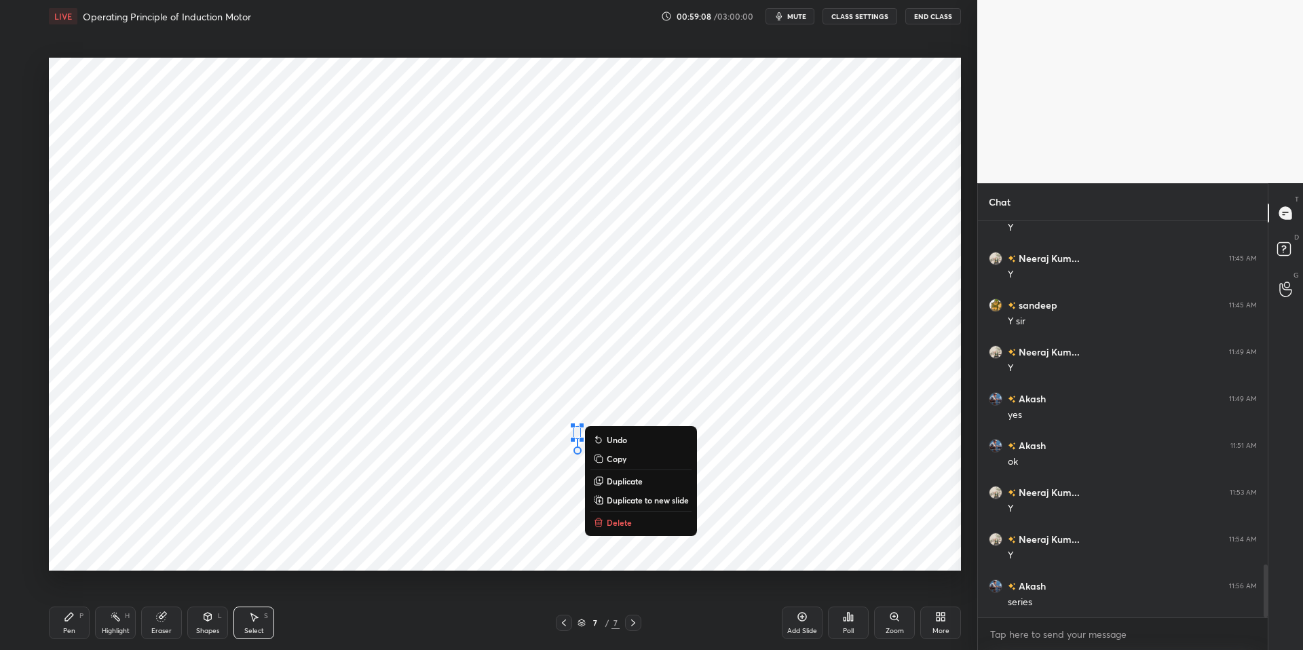
drag, startPoint x: 521, startPoint y: 483, endPoint x: 562, endPoint y: 462, distance: 46.4
click at [521, 483] on div "0 ° Undo Copy Duplicate Duplicate to new slide Delete" at bounding box center [505, 314] width 912 height 513
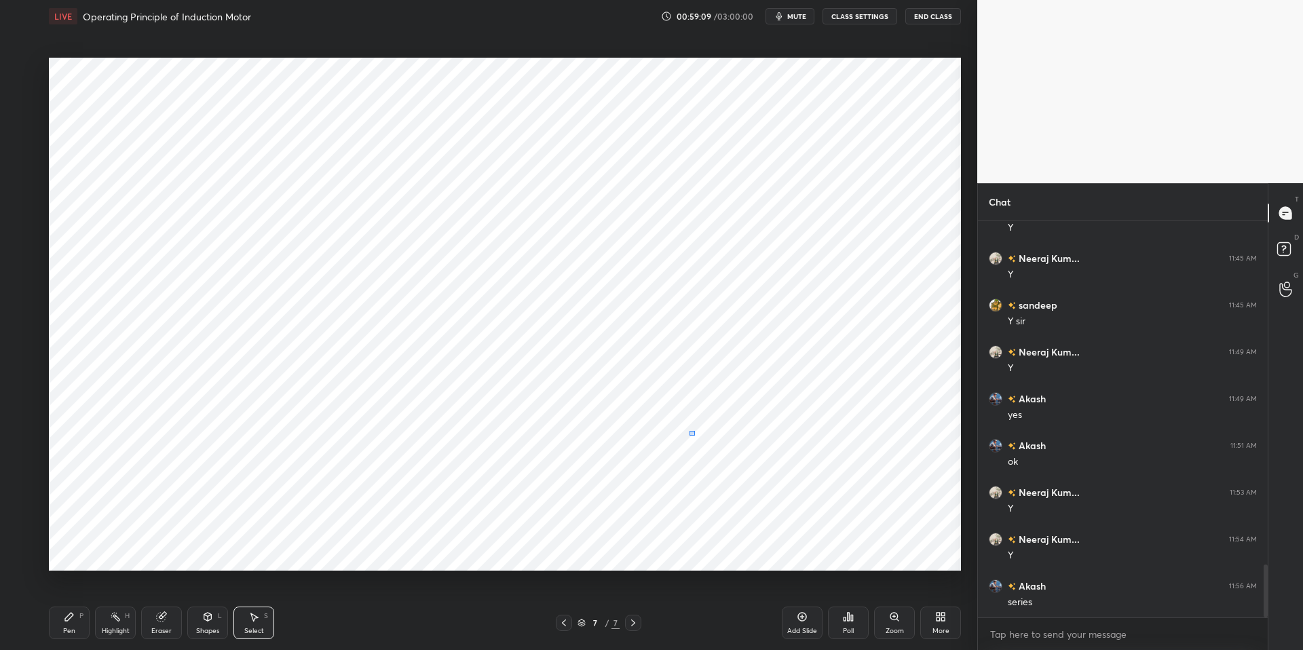
drag, startPoint x: 689, startPoint y: 431, endPoint x: 721, endPoint y: 461, distance: 44.2
click at [738, 480] on div "0 ° Undo Copy Duplicate Duplicate to new slide Delete" at bounding box center [505, 314] width 912 height 513
drag, startPoint x: 703, startPoint y: 453, endPoint x: 658, endPoint y: 480, distance: 52.6
click at [702, 462] on div "0 ° Undo Copy Duplicate Duplicate to new slide Delete" at bounding box center [505, 314] width 912 height 513
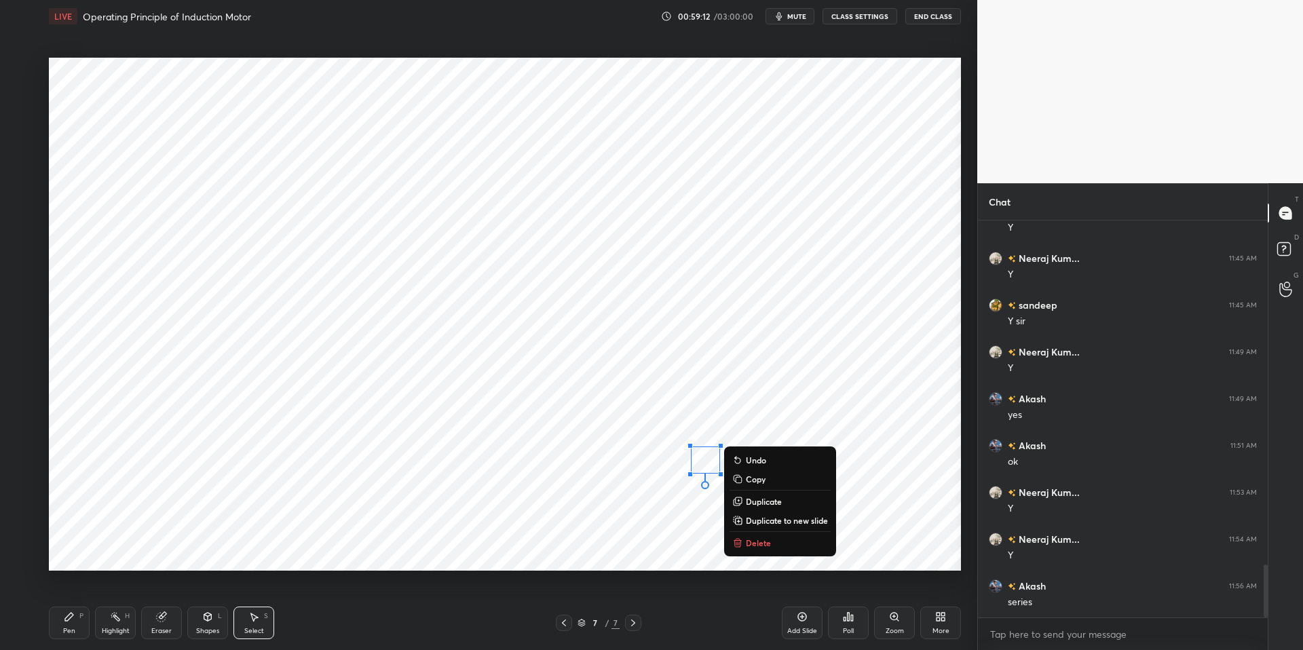
drag, startPoint x: 636, startPoint y: 498, endPoint x: 664, endPoint y: 447, distance: 58.0
click at [635, 497] on div "0 ° Undo Copy Duplicate Duplicate to new slide Delete" at bounding box center [505, 314] width 912 height 513
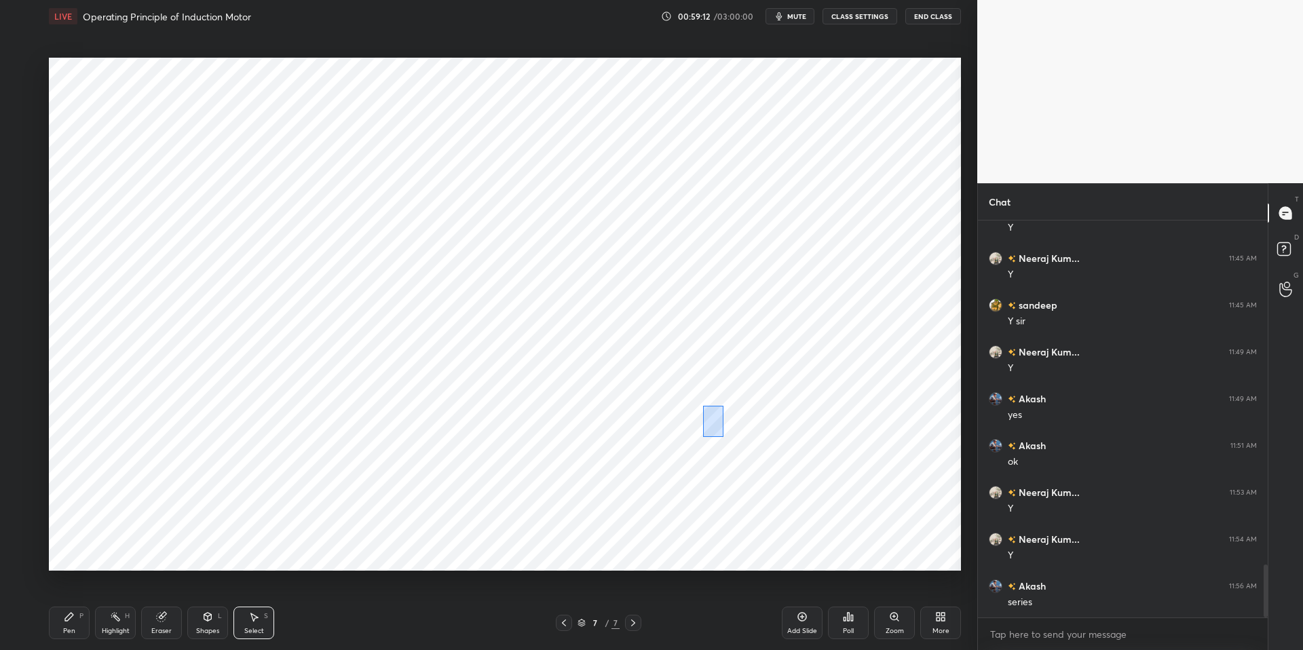
click at [722, 436] on div "0 ° Undo Copy Duplicate Duplicate to new slide Delete" at bounding box center [505, 314] width 912 height 513
drag, startPoint x: 709, startPoint y: 419, endPoint x: 671, endPoint y: 449, distance: 47.8
click at [704, 428] on div "0 ° Undo Copy Duplicate Duplicate to new slide Delete" at bounding box center [505, 314] width 912 height 513
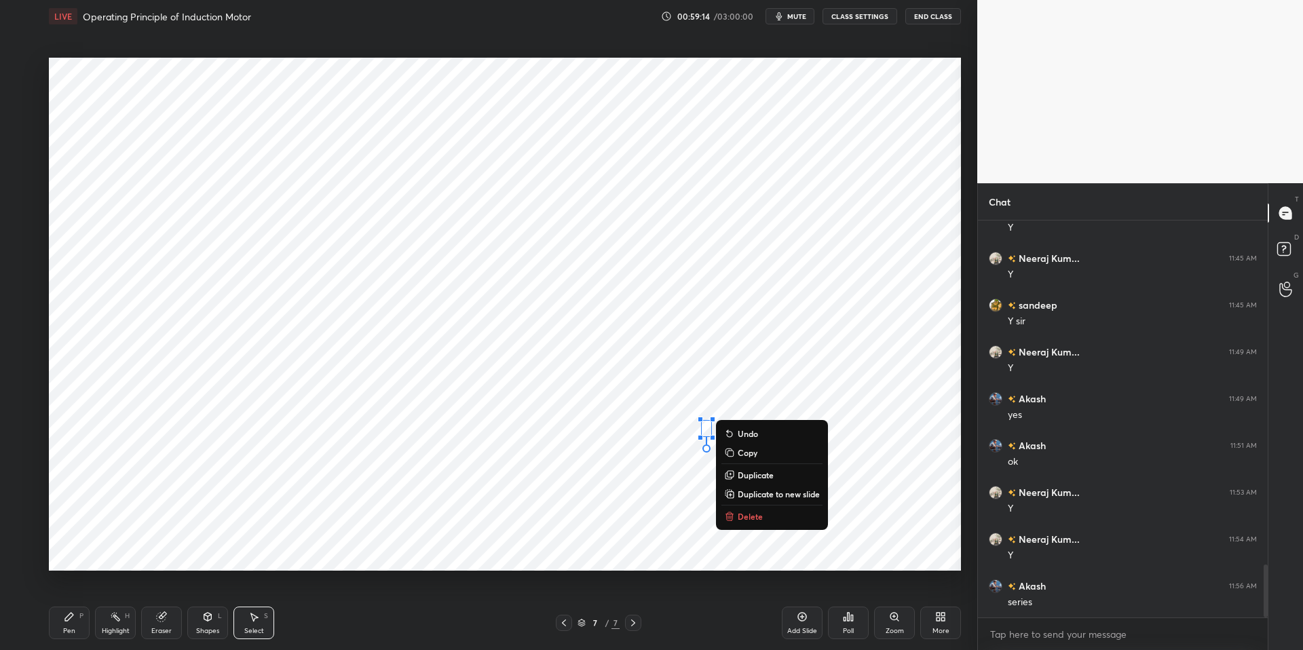
click at [635, 480] on div "0 ° Undo Copy Duplicate Duplicate to new slide Delete" at bounding box center [505, 314] width 912 height 513
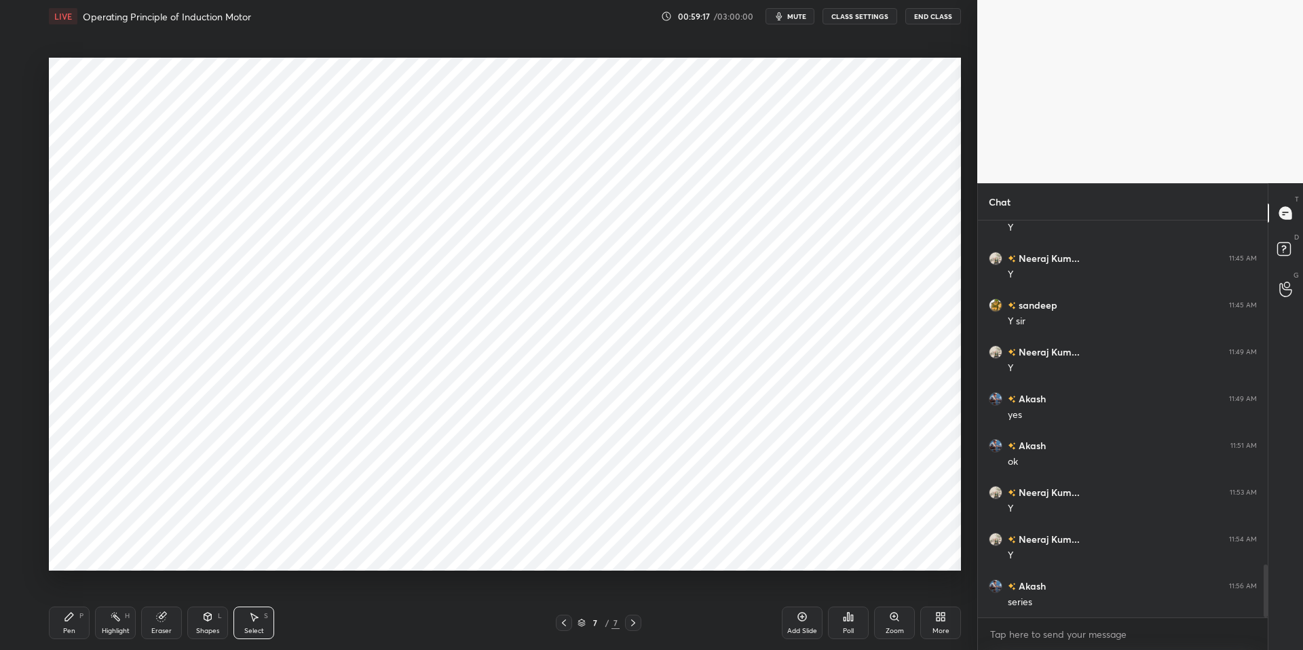
drag, startPoint x: 307, startPoint y: 649, endPoint x: 225, endPoint y: 628, distance: 84.9
click at [303, 633] on div "Pen P Highlight H Eraser Shapes L Select S 7 / 7 Add Slide Poll Zoom More" at bounding box center [505, 623] width 912 height 54
drag, startPoint x: 54, startPoint y: 622, endPoint x: 73, endPoint y: 622, distance: 19.0
click at [54, 622] on div "Pen P" at bounding box center [69, 623] width 41 height 33
drag, startPoint x: 303, startPoint y: 649, endPoint x: 249, endPoint y: 612, distance: 65.3
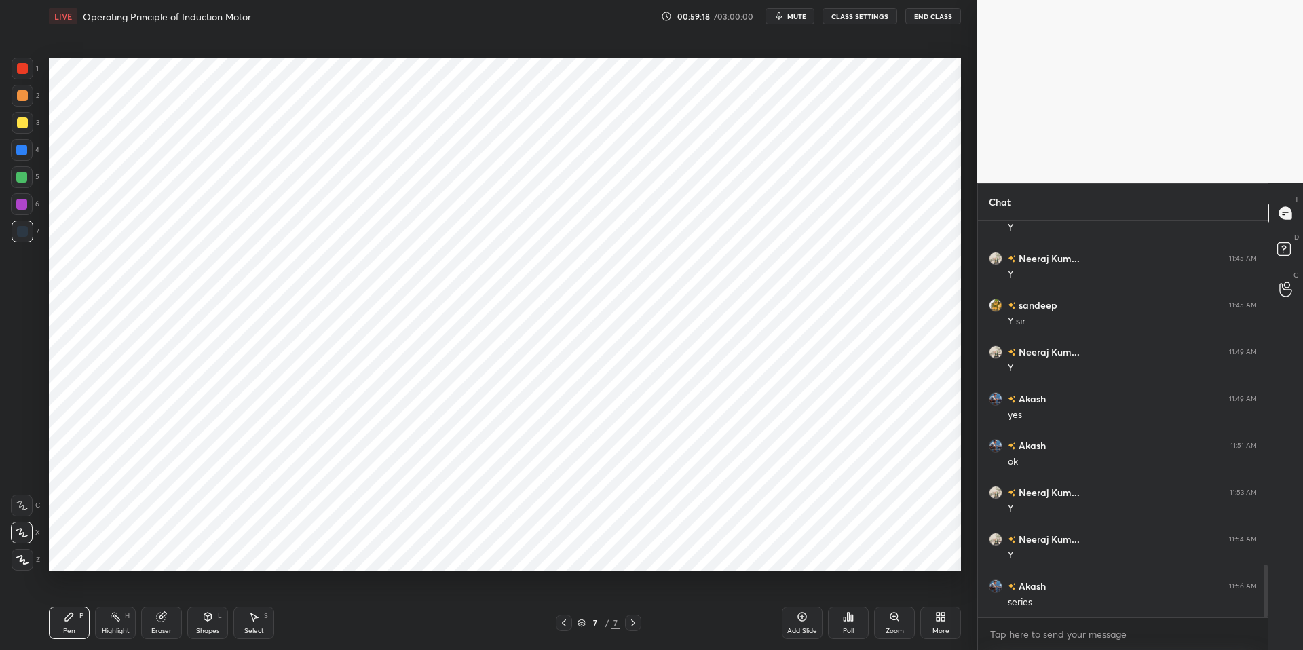
click at [303, 633] on div "Pen P Highlight H Eraser Shapes L Select S 7 / 7 Add Slide Poll Zoom More" at bounding box center [505, 623] width 912 height 54
click at [27, 147] on div at bounding box center [22, 150] width 22 height 22
click at [18, 150] on div at bounding box center [21, 150] width 11 height 11
click at [28, 149] on div at bounding box center [22, 150] width 22 height 22
click at [20, 67] on div at bounding box center [22, 68] width 11 height 11
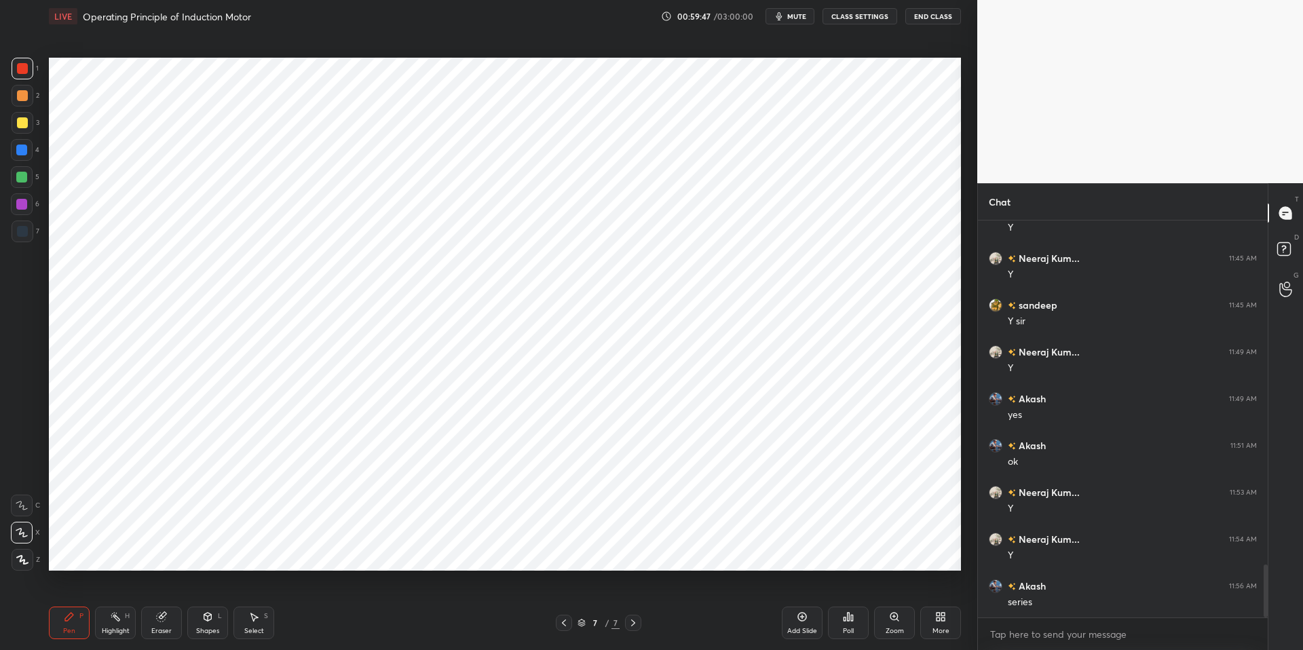
click at [26, 204] on div at bounding box center [21, 204] width 11 height 11
drag, startPoint x: 206, startPoint y: 627, endPoint x: 216, endPoint y: 603, distance: 26.2
click at [206, 628] on div "Shapes" at bounding box center [207, 631] width 23 height 7
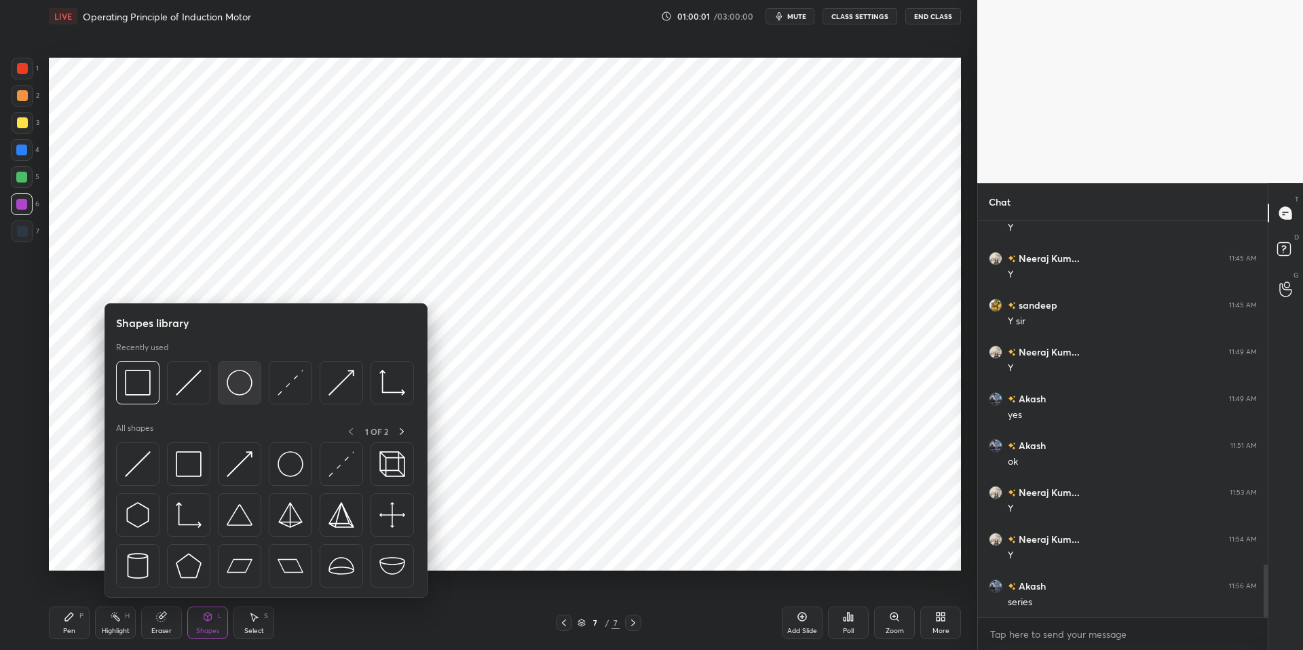
click at [241, 375] on img at bounding box center [240, 383] width 26 height 26
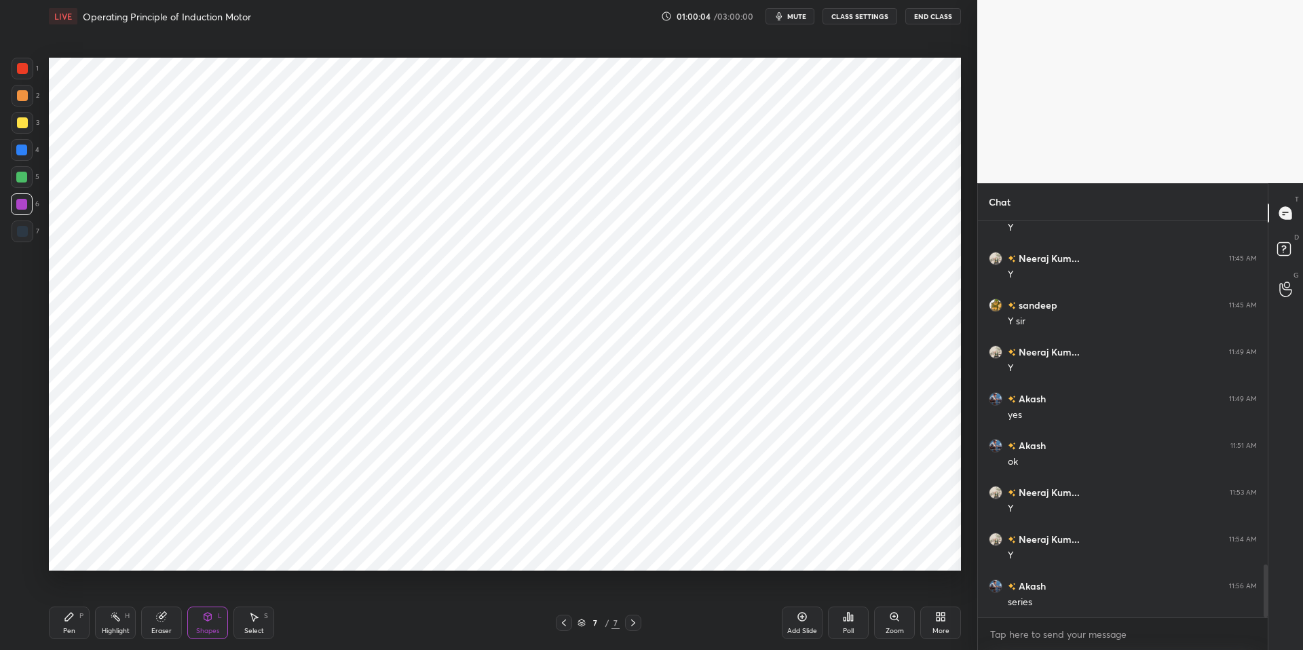
drag, startPoint x: 208, startPoint y: 626, endPoint x: 210, endPoint y: 619, distance: 7.1
click at [208, 628] on div "Shapes" at bounding box center [207, 631] width 23 height 7
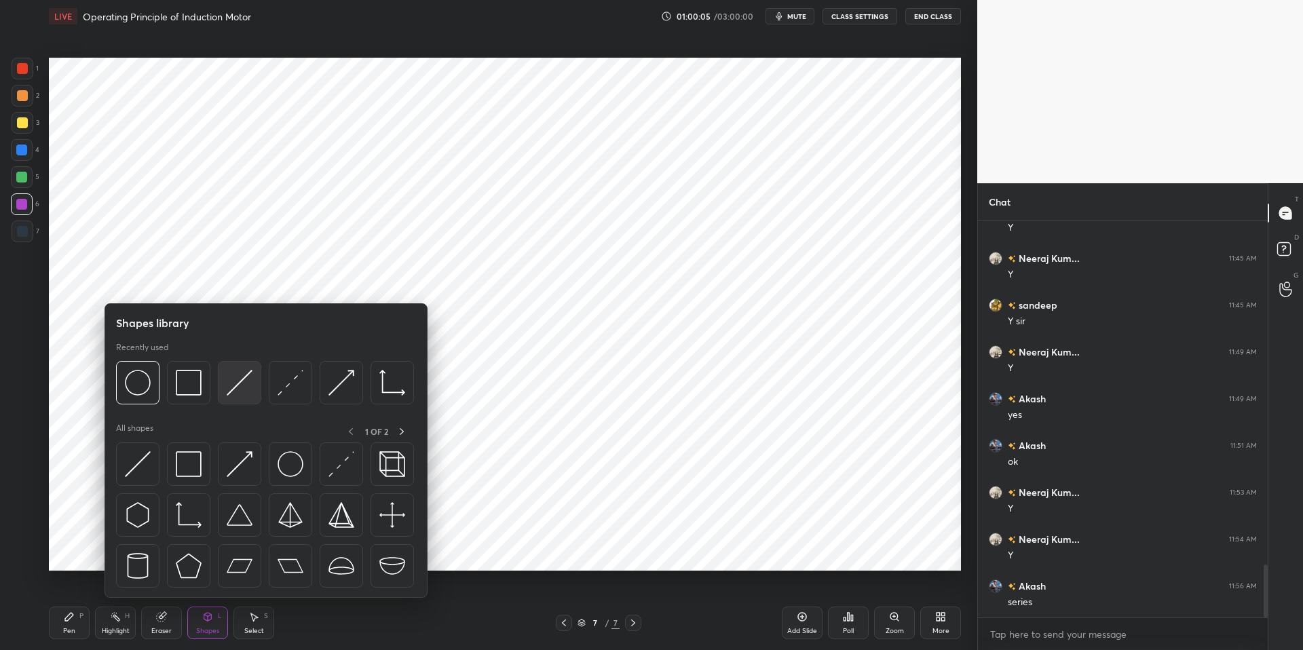
click at [233, 392] on img at bounding box center [240, 383] width 26 height 26
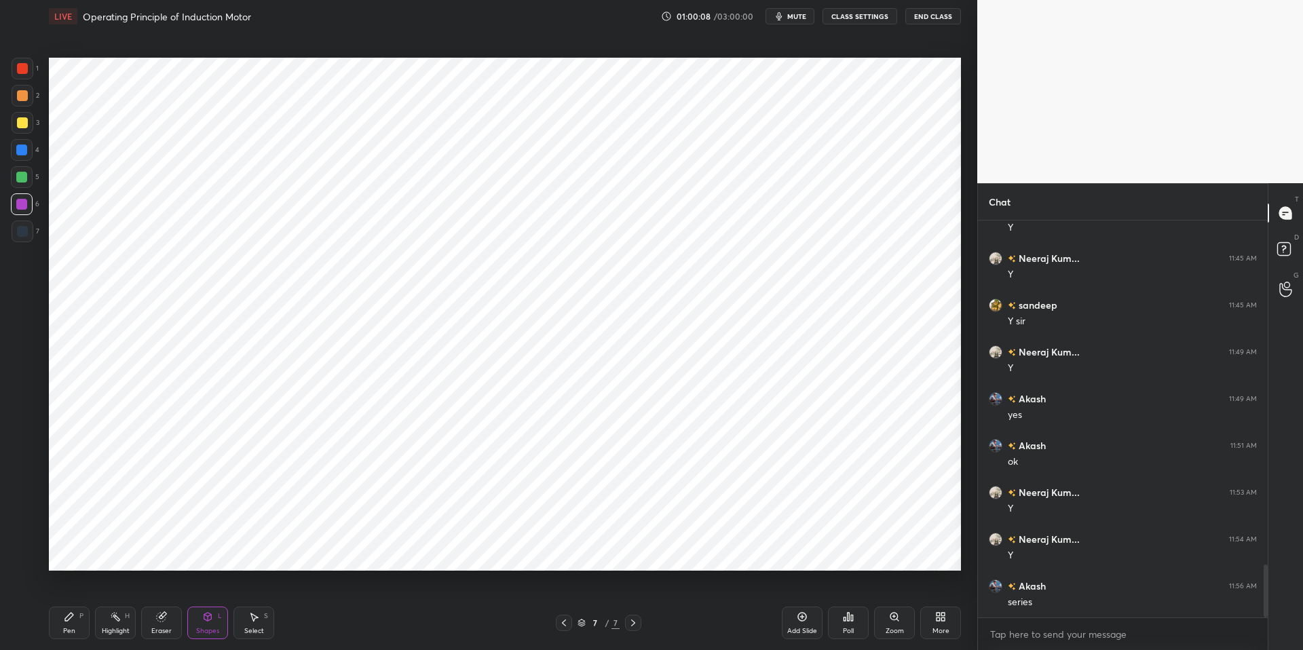
drag, startPoint x: 60, startPoint y: 628, endPoint x: 138, endPoint y: 622, distance: 79.0
click at [62, 627] on div "Pen P" at bounding box center [69, 623] width 41 height 33
click at [383, 633] on div "Pen P Highlight H Eraser Shapes L Select S 7 / 7 Add Slide Poll Zoom More" at bounding box center [505, 623] width 912 height 54
drag, startPoint x: 61, startPoint y: 621, endPoint x: 225, endPoint y: 616, distance: 163.6
click at [63, 620] on div "Pen P" at bounding box center [69, 623] width 41 height 33
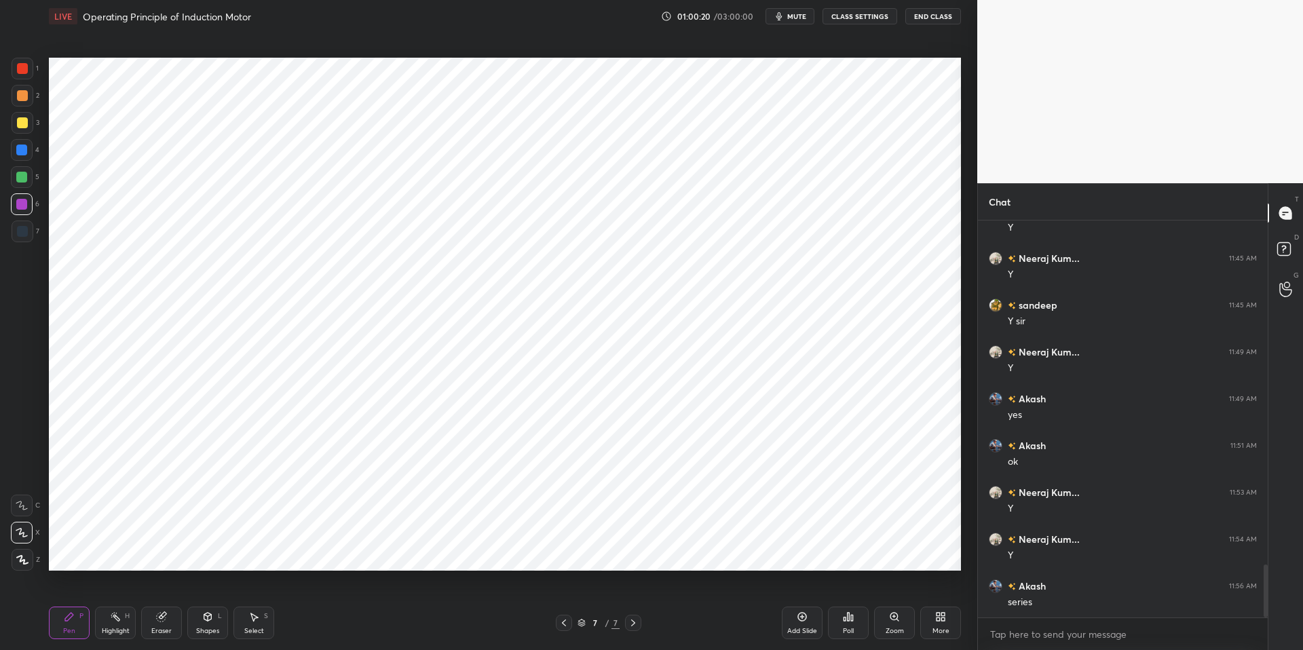
click at [402, 633] on div "Pen P Highlight H Eraser Shapes L Select S 7 / 7 Add Slide Poll Zoom More" at bounding box center [505, 623] width 912 height 54
click at [71, 622] on div "Pen P" at bounding box center [69, 623] width 41 height 33
click at [212, 632] on div "Shapes" at bounding box center [207, 631] width 23 height 7
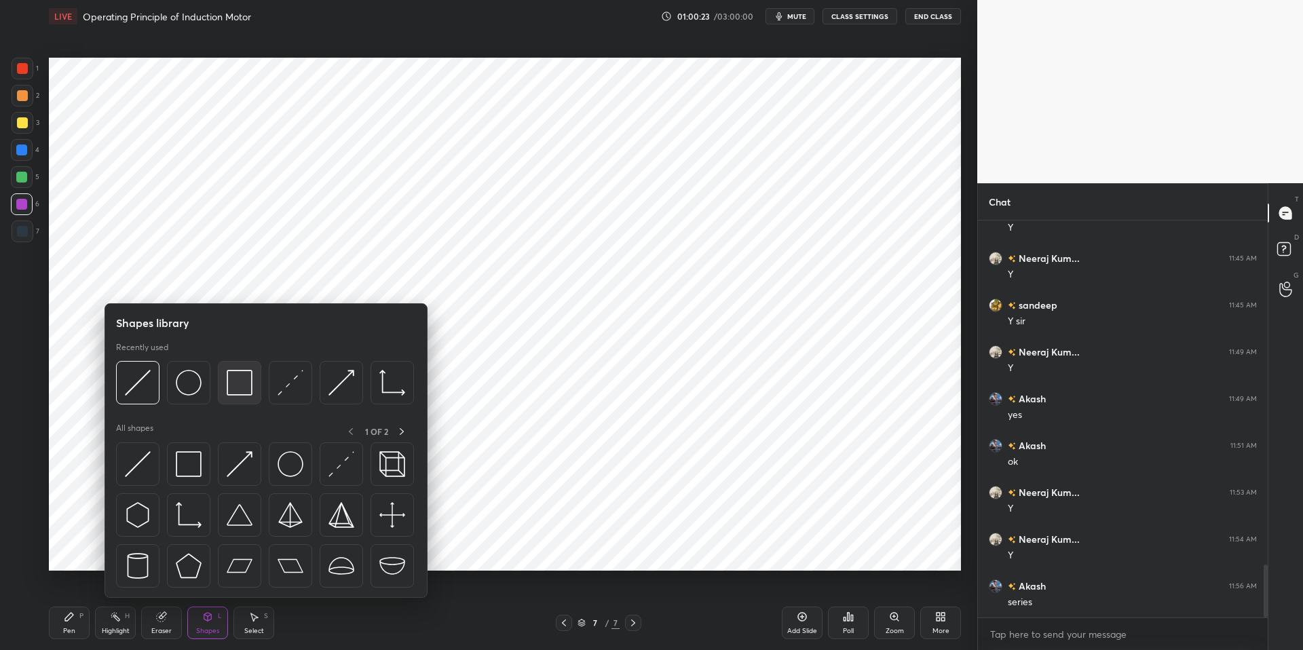
click at [238, 379] on img at bounding box center [240, 383] width 26 height 26
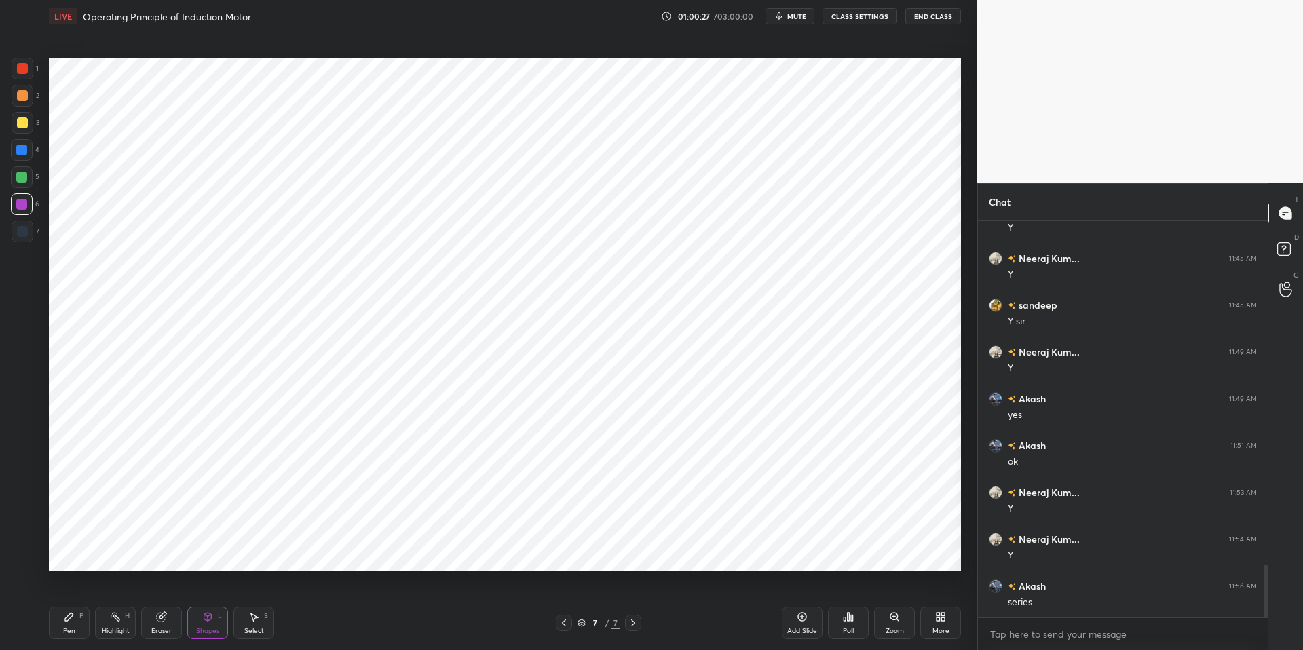
click at [58, 623] on div "Pen P" at bounding box center [69, 623] width 41 height 33
click at [370, 633] on div "Pen P Highlight H Eraser Shapes L Select S 7 / 7 Add Slide Poll Zoom More" at bounding box center [505, 623] width 912 height 54
click at [121, 625] on div "Highlight H" at bounding box center [115, 623] width 41 height 33
click at [70, 617] on icon at bounding box center [69, 617] width 8 height 8
click at [22, 179] on div at bounding box center [21, 177] width 11 height 11
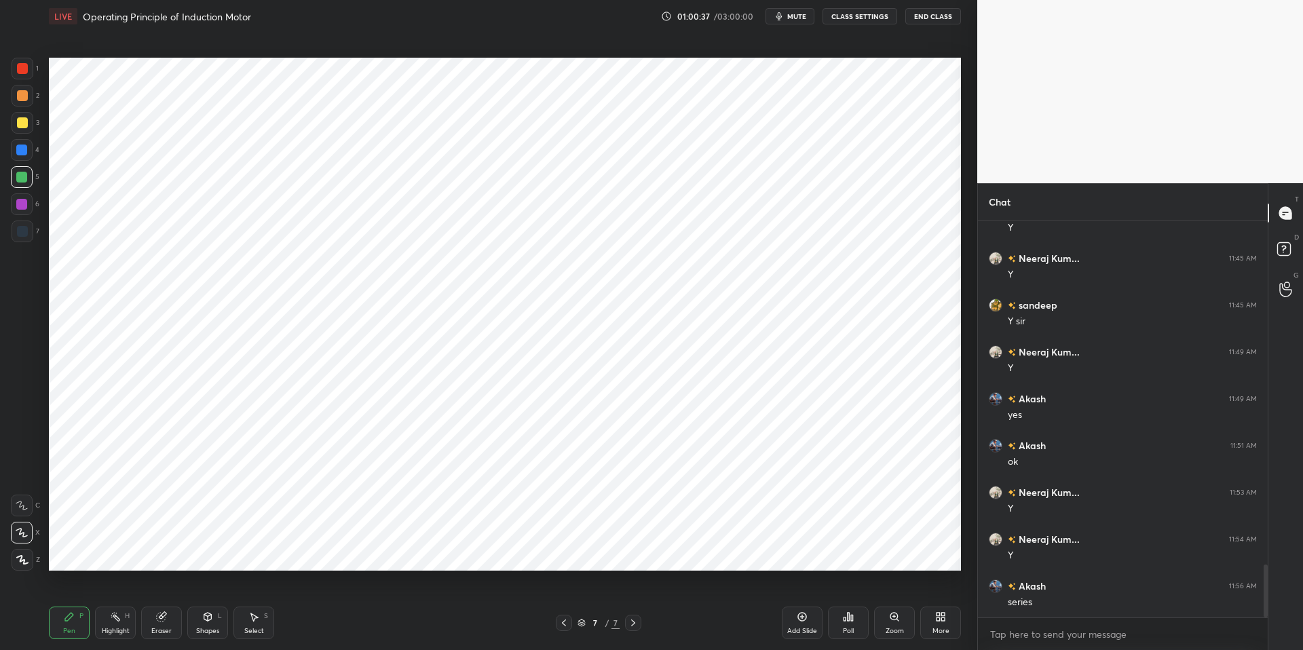
click at [23, 155] on div at bounding box center [21, 150] width 11 height 11
drag, startPoint x: 29, startPoint y: 203, endPoint x: 37, endPoint y: 204, distance: 8.8
click at [29, 203] on div at bounding box center [22, 204] width 22 height 22
click at [16, 170] on div at bounding box center [22, 177] width 22 height 22
click at [24, 147] on div at bounding box center [21, 150] width 11 height 11
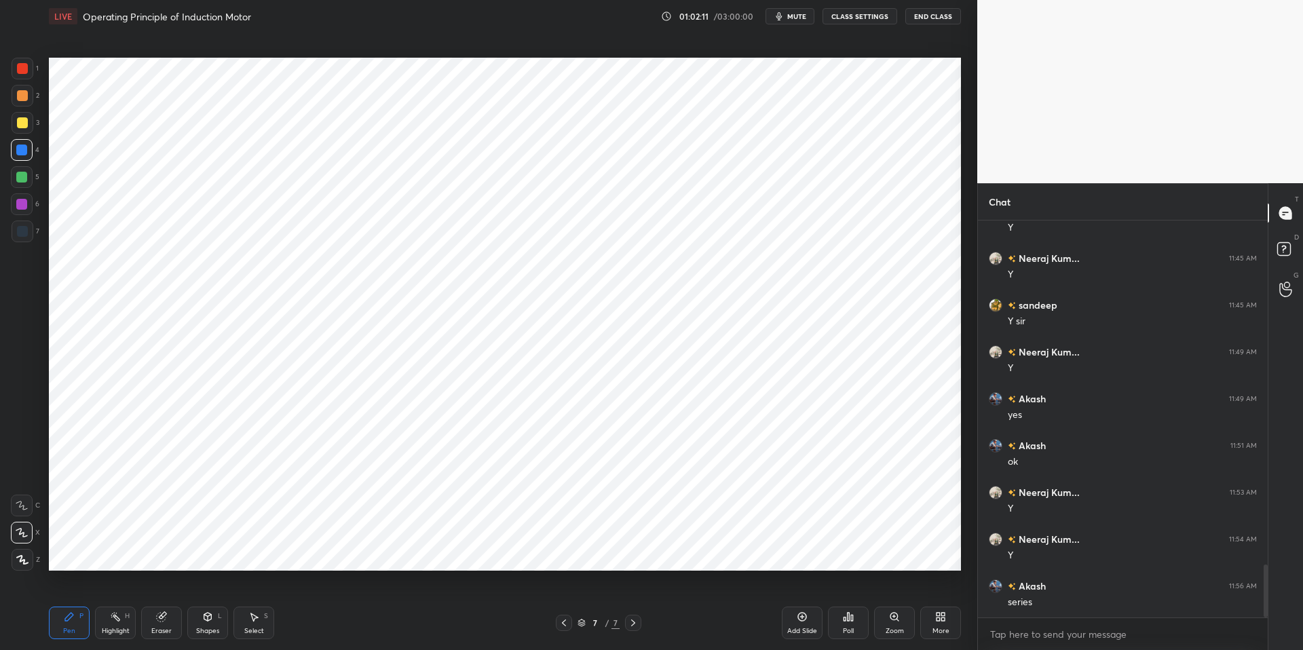
drag, startPoint x: 6, startPoint y: 502, endPoint x: 41, endPoint y: 495, distance: 35.3
click at [8, 504] on div "1 2 3 4 5 6 7 C X Z C X Z E E Erase all H H" at bounding box center [21, 314] width 43 height 513
click at [25, 505] on icon at bounding box center [22, 506] width 12 height 10
drag, startPoint x: 106, startPoint y: 626, endPoint x: 96, endPoint y: 622, distance: 11.2
click at [106, 628] on div "Highlight" at bounding box center [116, 631] width 28 height 7
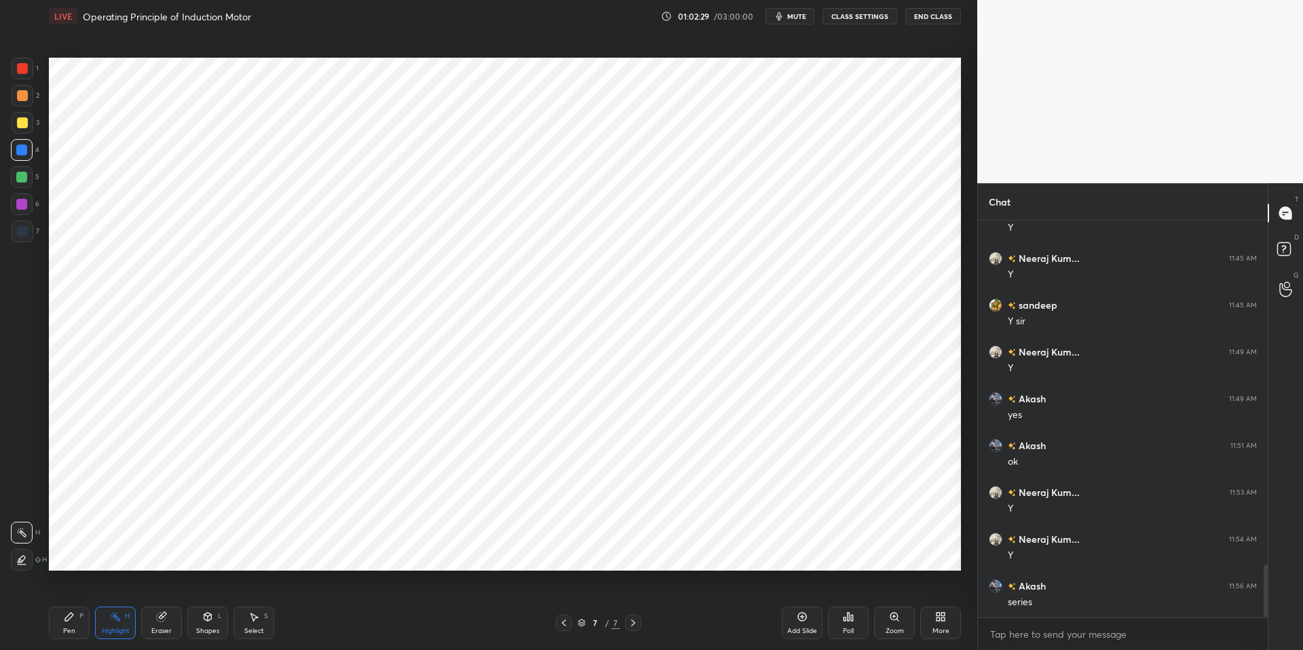
click at [68, 618] on icon at bounding box center [69, 617] width 8 height 8
drag, startPoint x: 112, startPoint y: 627, endPoint x: 78, endPoint y: 618, distance: 35.1
click at [112, 628] on div "Highlight" at bounding box center [116, 631] width 28 height 7
click at [83, 618] on div "Pen P" at bounding box center [69, 623] width 41 height 33
click at [344, 633] on div "Pen P Highlight H Eraser Shapes L Select S 7 / 7 Add Slide Poll Zoom More" at bounding box center [505, 623] width 912 height 54
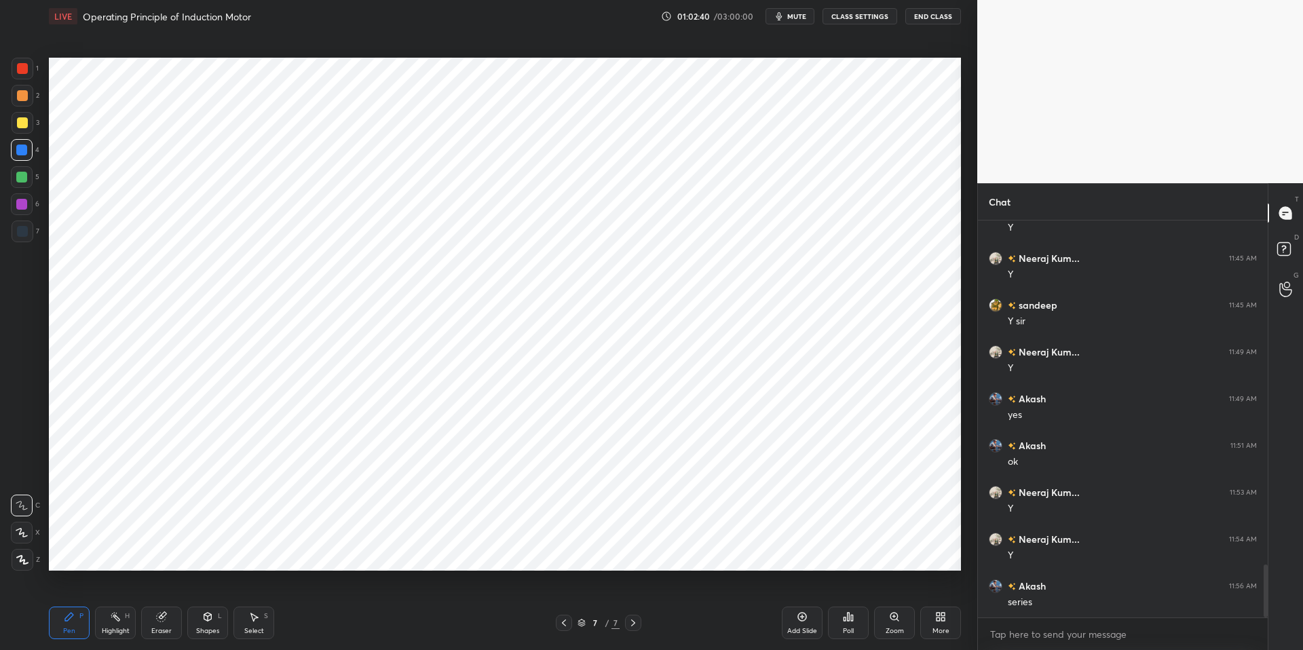
click at [24, 149] on div at bounding box center [21, 150] width 11 height 11
click at [24, 531] on icon at bounding box center [22, 533] width 12 height 10
click at [117, 628] on div "Highlight" at bounding box center [116, 631] width 28 height 7
click at [73, 618] on icon at bounding box center [69, 616] width 11 height 11
click at [332, 633] on div "Pen P Highlight H Eraser Shapes L Select S 7 / 7 Add Slide Poll Zoom More" at bounding box center [505, 623] width 912 height 54
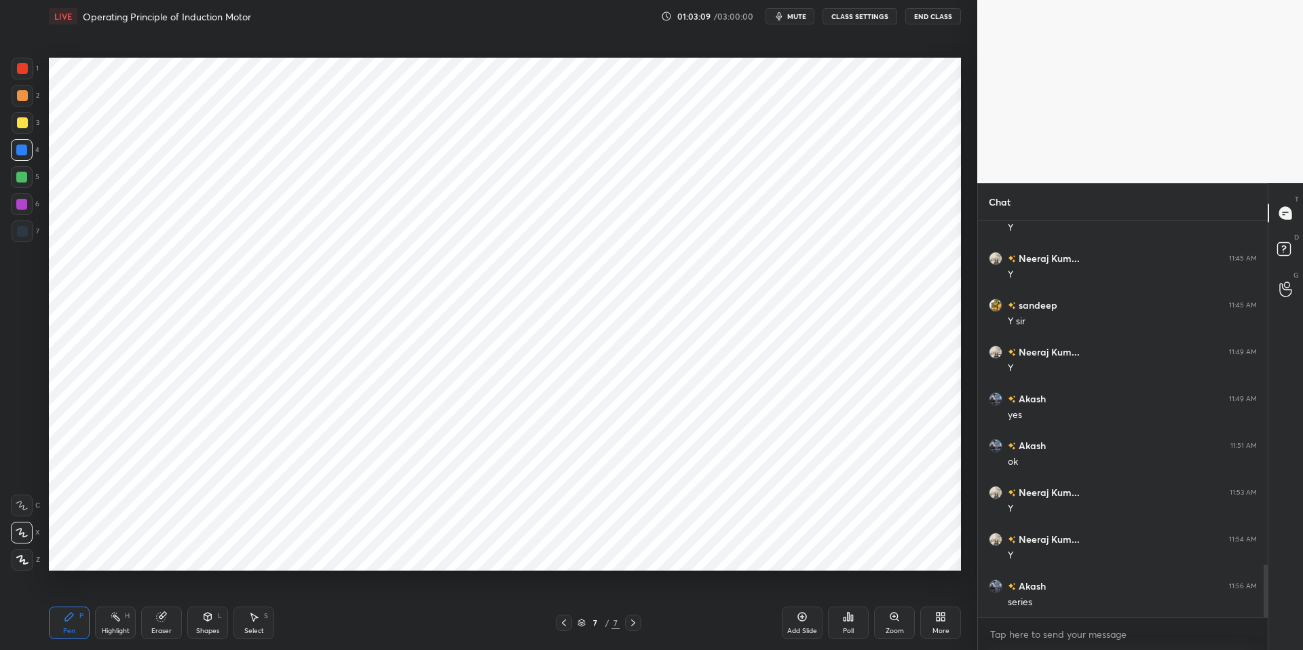
click at [162, 625] on div "Eraser" at bounding box center [161, 623] width 41 height 33
drag, startPoint x: 112, startPoint y: 626, endPoint x: 71, endPoint y: 619, distance: 41.3
click at [112, 628] on div "Highlight" at bounding box center [116, 631] width 28 height 7
click at [65, 618] on icon at bounding box center [69, 616] width 11 height 11
drag, startPoint x: 305, startPoint y: 644, endPoint x: 299, endPoint y: 635, distance: 11.1
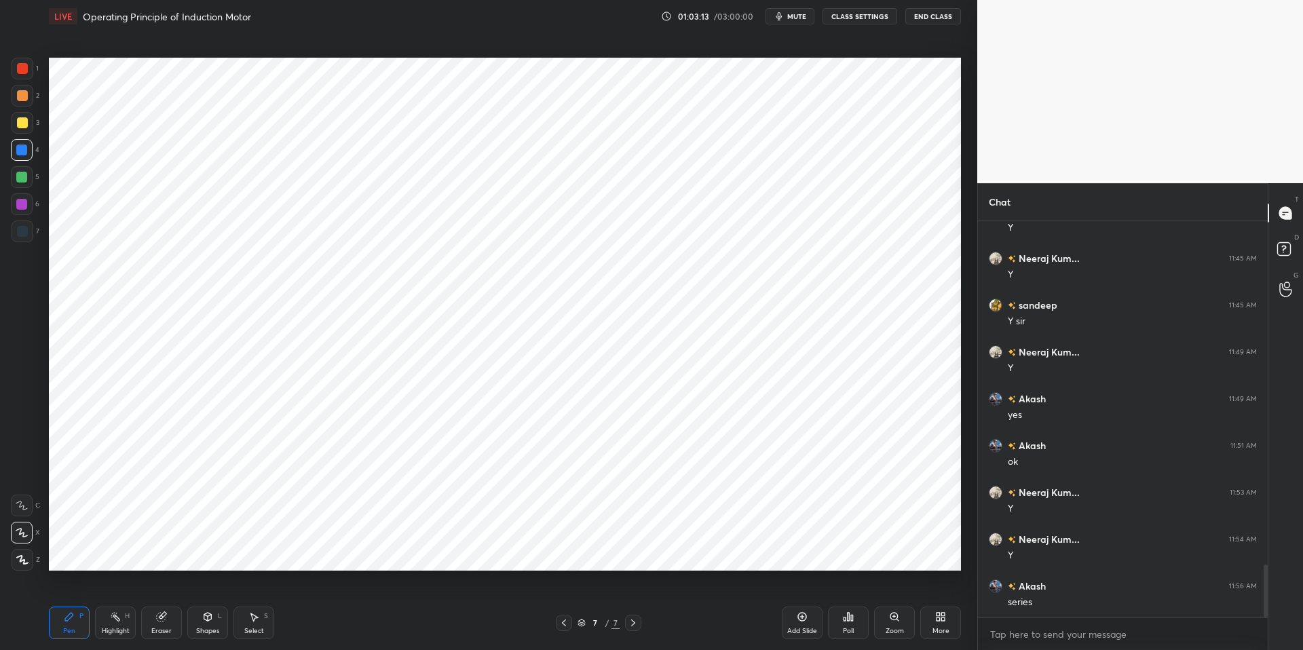
click at [305, 633] on div "Pen P Highlight H Eraser Shapes L Select S 7 / 7 Add Slide Poll Zoom More" at bounding box center [505, 623] width 912 height 54
drag, startPoint x: 64, startPoint y: 611, endPoint x: 76, endPoint y: 612, distance: 12.2
click at [65, 611] on icon at bounding box center [69, 616] width 11 height 11
click at [364, 633] on div "Pen P Highlight H Eraser Shapes L Select S 7 / 7 Add Slide Poll Zoom More" at bounding box center [505, 623] width 912 height 54
click at [210, 620] on icon at bounding box center [207, 616] width 11 height 11
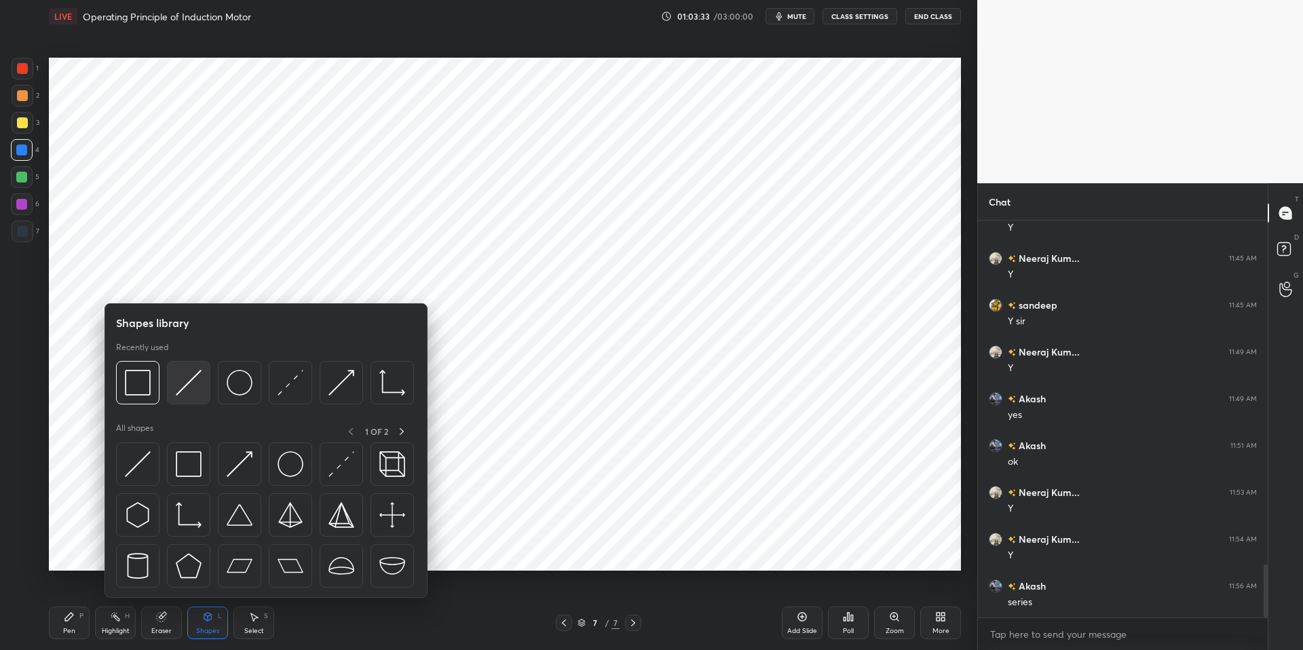
click at [187, 390] on img at bounding box center [189, 383] width 26 height 26
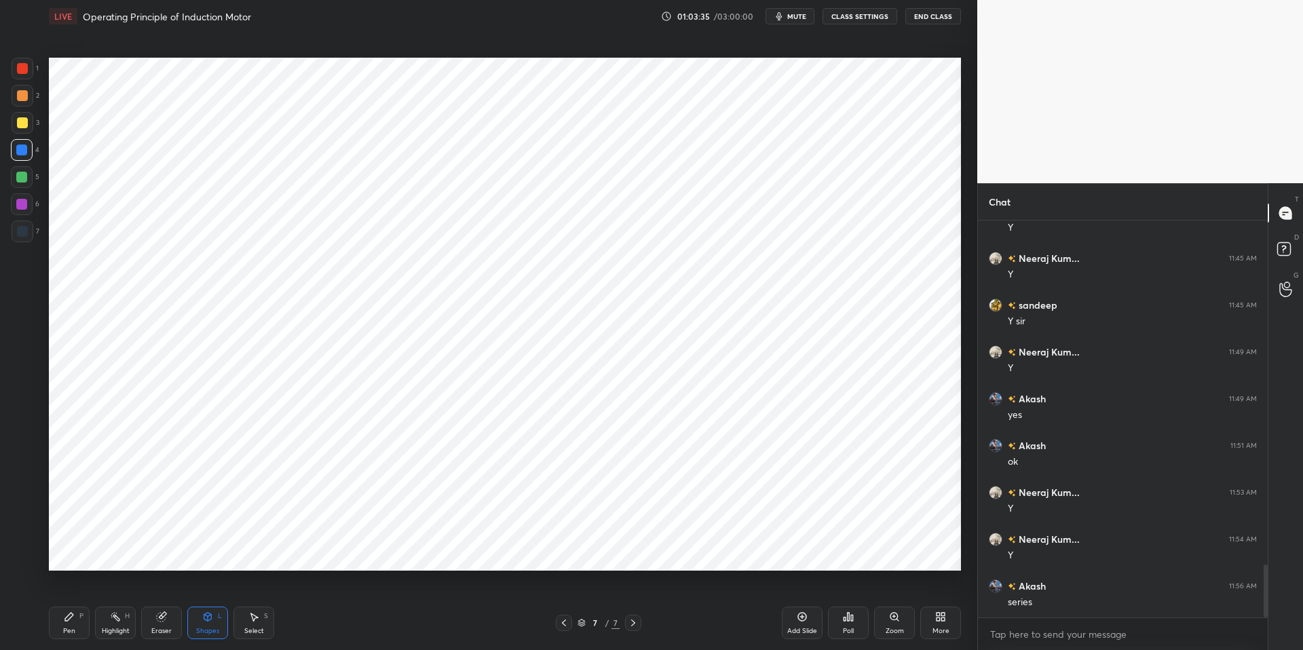
click at [208, 623] on div "Shapes L" at bounding box center [207, 623] width 41 height 33
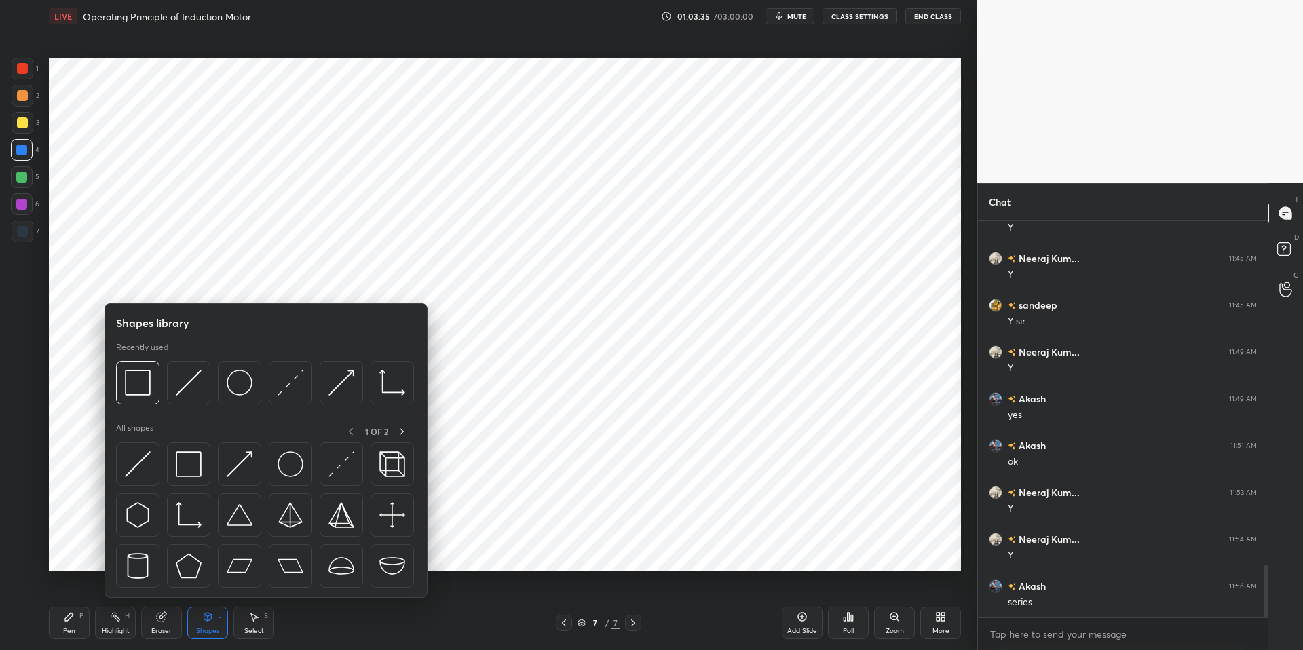
drag, startPoint x: 65, startPoint y: 621, endPoint x: 96, endPoint y: 620, distance: 31.2
click at [67, 622] on icon at bounding box center [69, 616] width 11 height 11
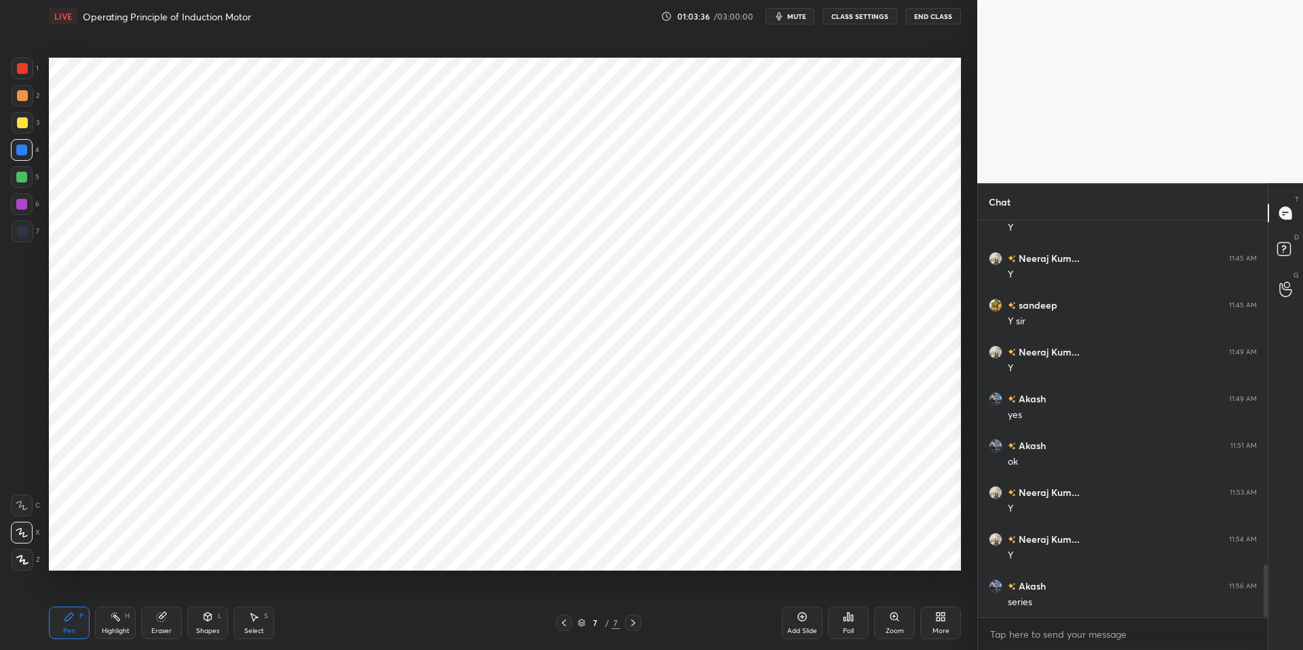
drag, startPoint x: 331, startPoint y: 645, endPoint x: 354, endPoint y: 578, distance: 70.8
click at [331, 633] on div "Pen P Highlight H Eraser Shapes L Select S 7 / 7 Add Slide Poll Zoom More" at bounding box center [505, 623] width 912 height 54
click at [17, 233] on div at bounding box center [22, 231] width 11 height 11
click at [250, 630] on div "Select" at bounding box center [254, 631] width 20 height 7
drag, startPoint x: 259, startPoint y: 621, endPoint x: 269, endPoint y: 543, distance: 78.7
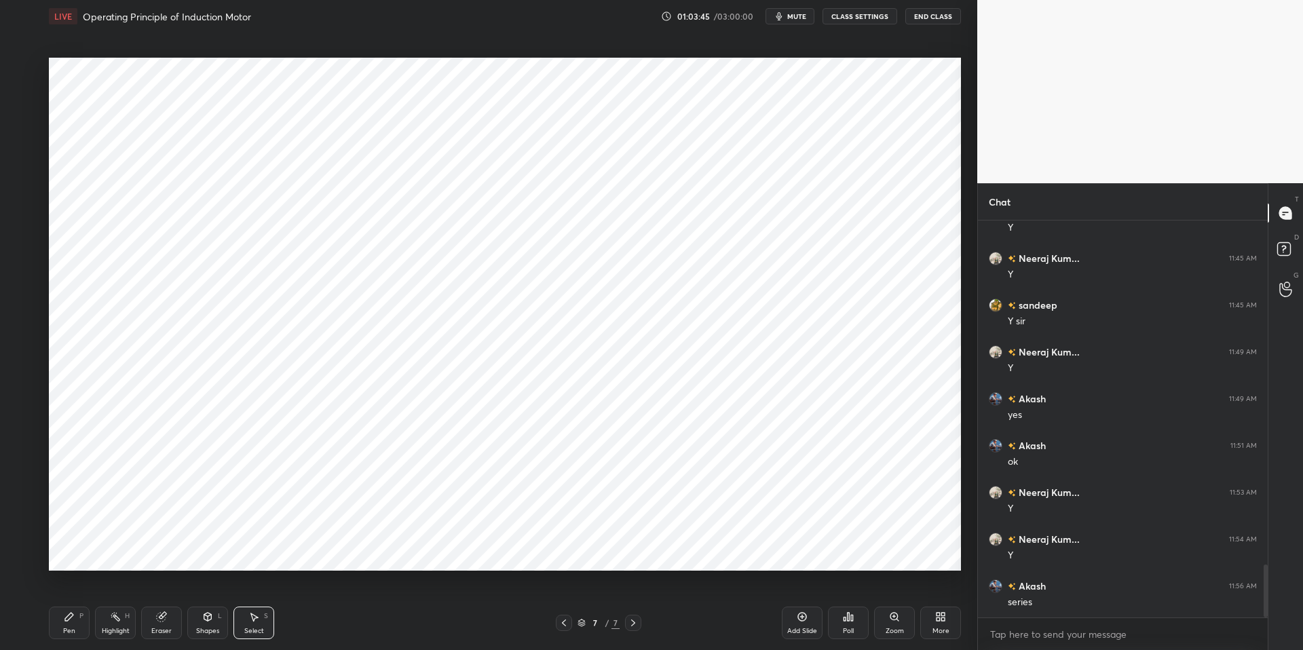
click at [258, 620] on icon at bounding box center [253, 616] width 11 height 11
drag, startPoint x: 81, startPoint y: 58, endPoint x: 759, endPoint y: 343, distance: 734.8
click at [774, 352] on div "0 ° Undo Copy Duplicate Duplicate to new slide Delete Setting up your live clas…" at bounding box center [504, 314] width 923 height 563
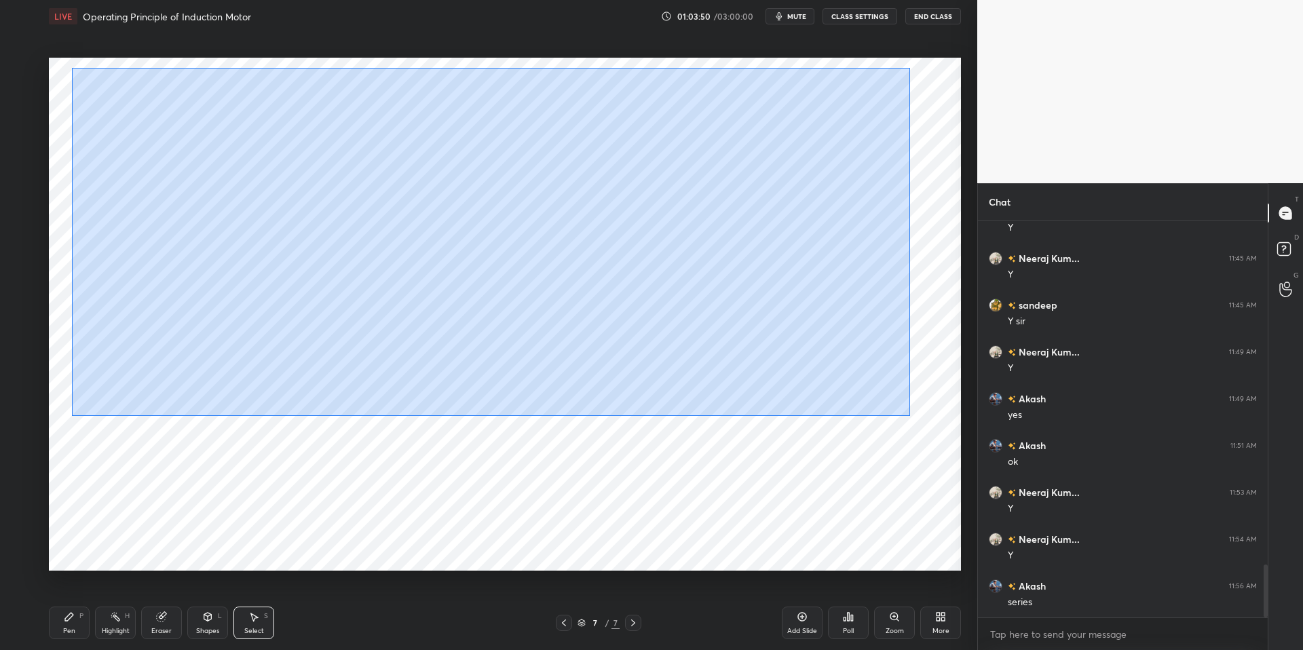
drag, startPoint x: 83, startPoint y: 75, endPoint x: 905, endPoint y: 413, distance: 888.6
click at [910, 415] on div "0 ° Undo Copy Duplicate Duplicate to new slide Delete" at bounding box center [505, 314] width 912 height 513
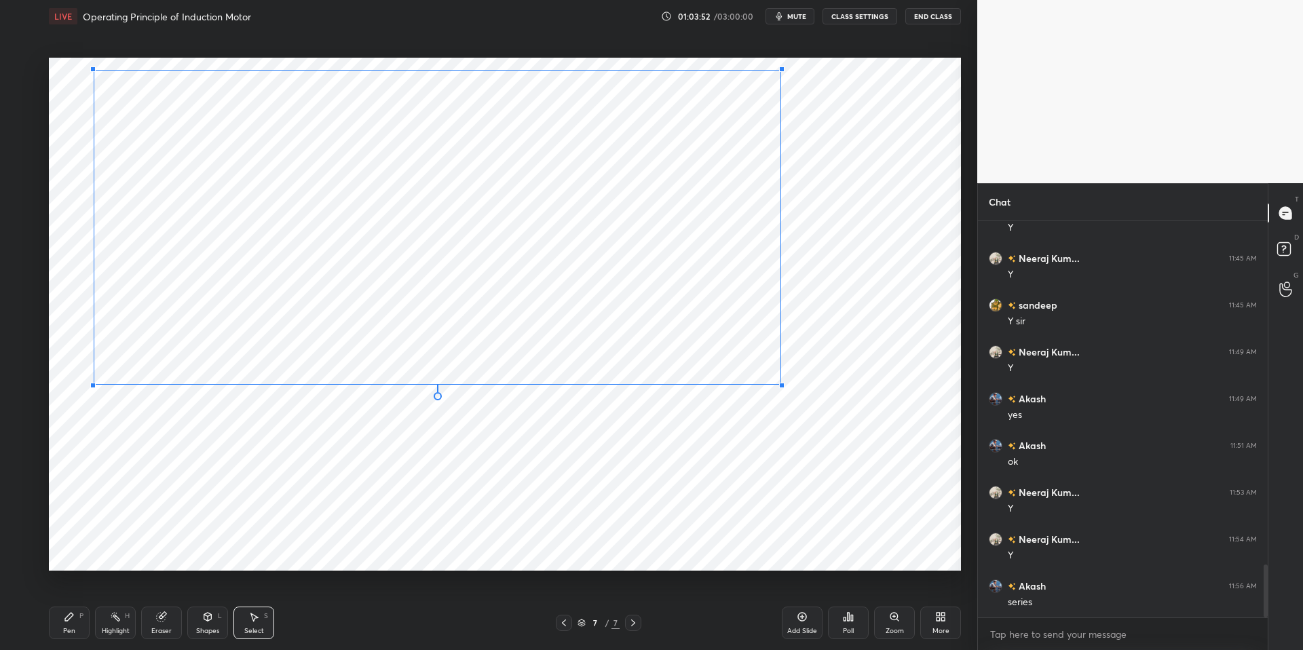
drag, startPoint x: 850, startPoint y: 415, endPoint x: 751, endPoint y: 377, distance: 105.5
click at [770, 384] on div "0 ° Undo Copy Duplicate Duplicate to new slide Delete" at bounding box center [505, 314] width 912 height 513
drag, startPoint x: 434, startPoint y: 339, endPoint x: 462, endPoint y: 335, distance: 28.7
click at [465, 335] on div "0 ° Undo Copy Duplicate Duplicate to new slide Delete" at bounding box center [505, 314] width 912 height 513
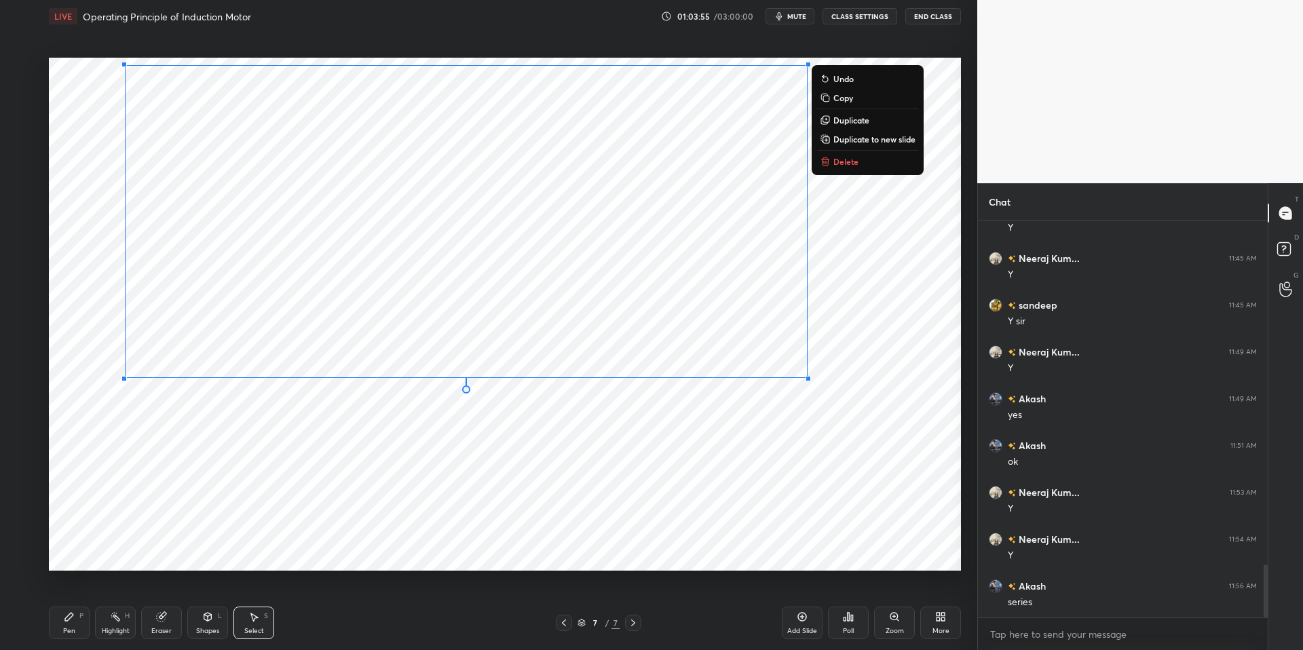
drag, startPoint x: 206, startPoint y: 405, endPoint x: 196, endPoint y: 352, distance: 53.8
click at [206, 405] on div "0 ° Undo Copy Duplicate Duplicate to new slide Delete" at bounding box center [505, 314] width 912 height 513
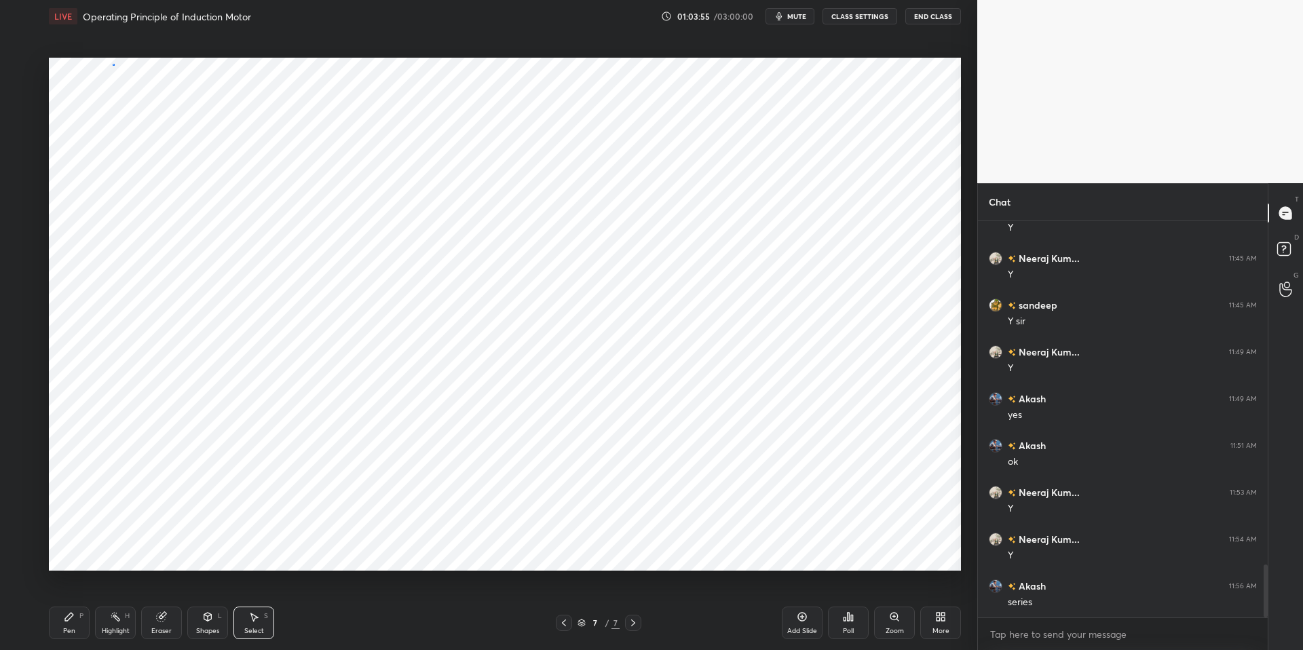
drag, startPoint x: 112, startPoint y: 63, endPoint x: 263, endPoint y: 105, distance: 156.9
click at [290, 116] on div "0 ° Undo Copy Duplicate Duplicate to new slide Delete" at bounding box center [505, 314] width 912 height 513
drag, startPoint x: 175, startPoint y: 88, endPoint x: 124, endPoint y: 87, distance: 51.6
click at [124, 86] on div "0 ° Undo Copy Duplicate Duplicate to new slide Delete" at bounding box center [505, 314] width 912 height 513
drag, startPoint x: 95, startPoint y: 170, endPoint x: 102, endPoint y: 161, distance: 11.1
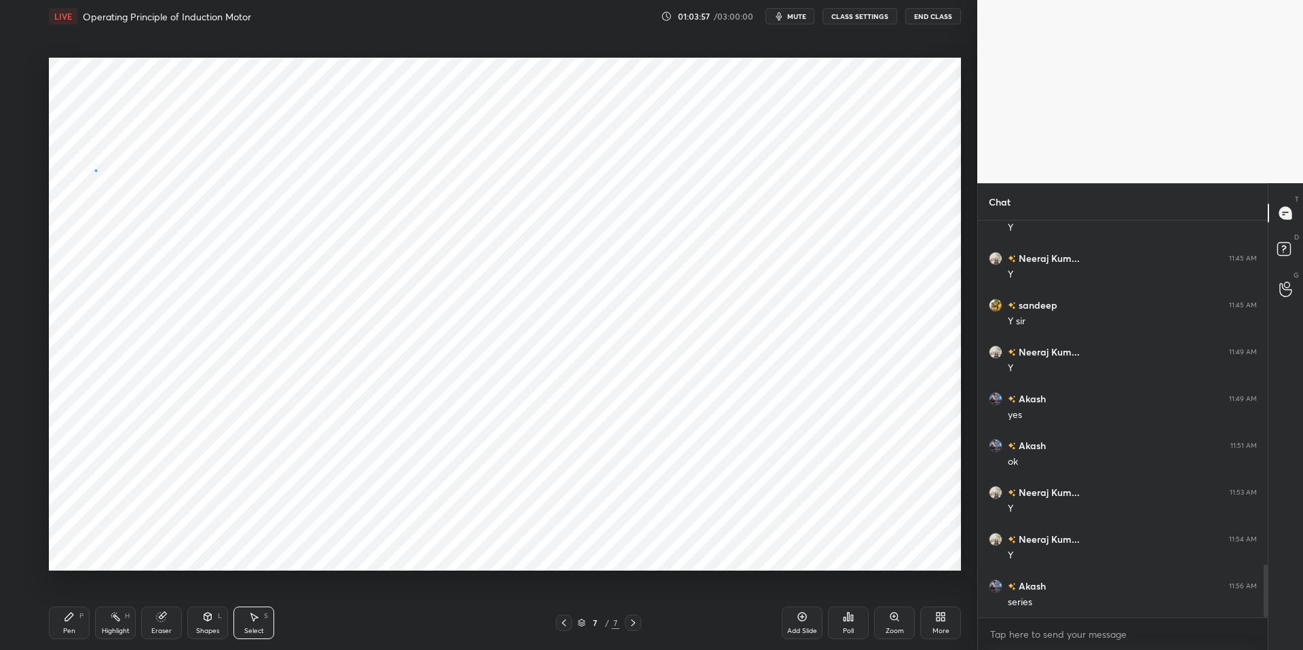
click at [95, 170] on div "0 ° Undo Copy Duplicate Duplicate to new slide Delete" at bounding box center [505, 314] width 912 height 513
click at [71, 621] on icon at bounding box center [69, 616] width 11 height 11
drag, startPoint x: 333, startPoint y: 633, endPoint x: 330, endPoint y: 625, distance: 8.2
click at [333, 633] on div "Pen P Highlight H Eraser Shapes L Select S" at bounding box center [232, 623] width 366 height 33
drag, startPoint x: 26, startPoint y: 145, endPoint x: 45, endPoint y: 166, distance: 29.3
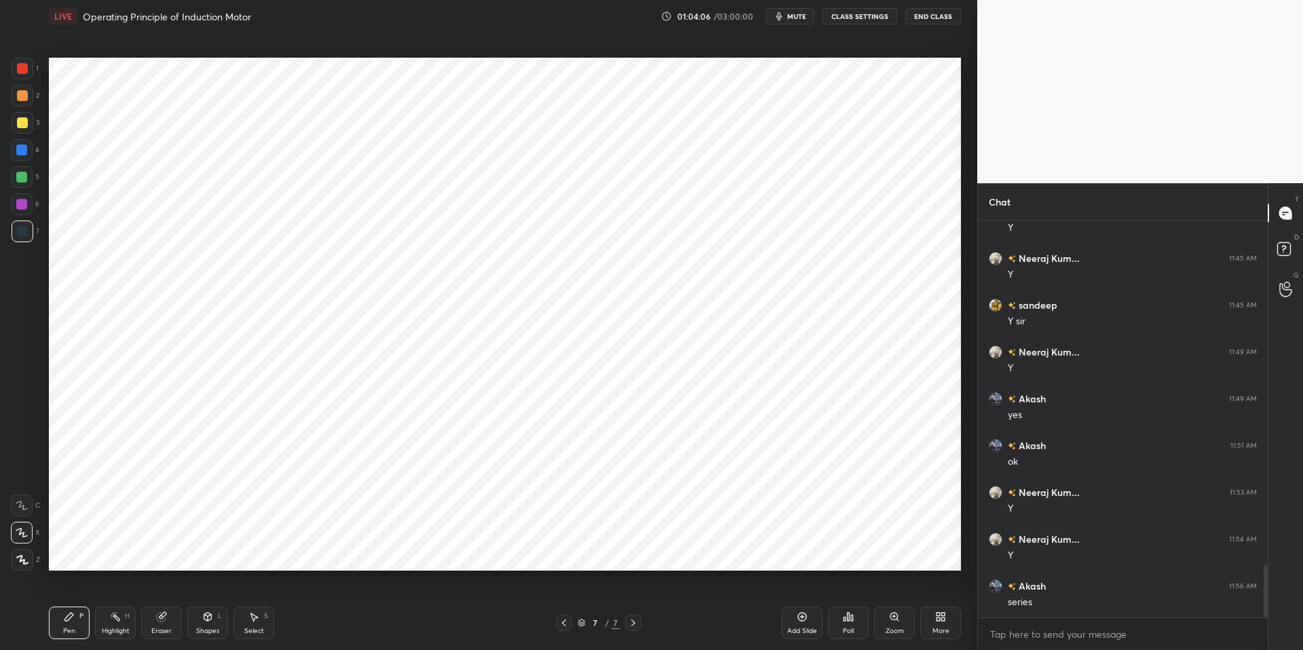
click at [26, 145] on div at bounding box center [21, 150] width 11 height 11
click at [202, 633] on div "Shapes L" at bounding box center [207, 623] width 41 height 33
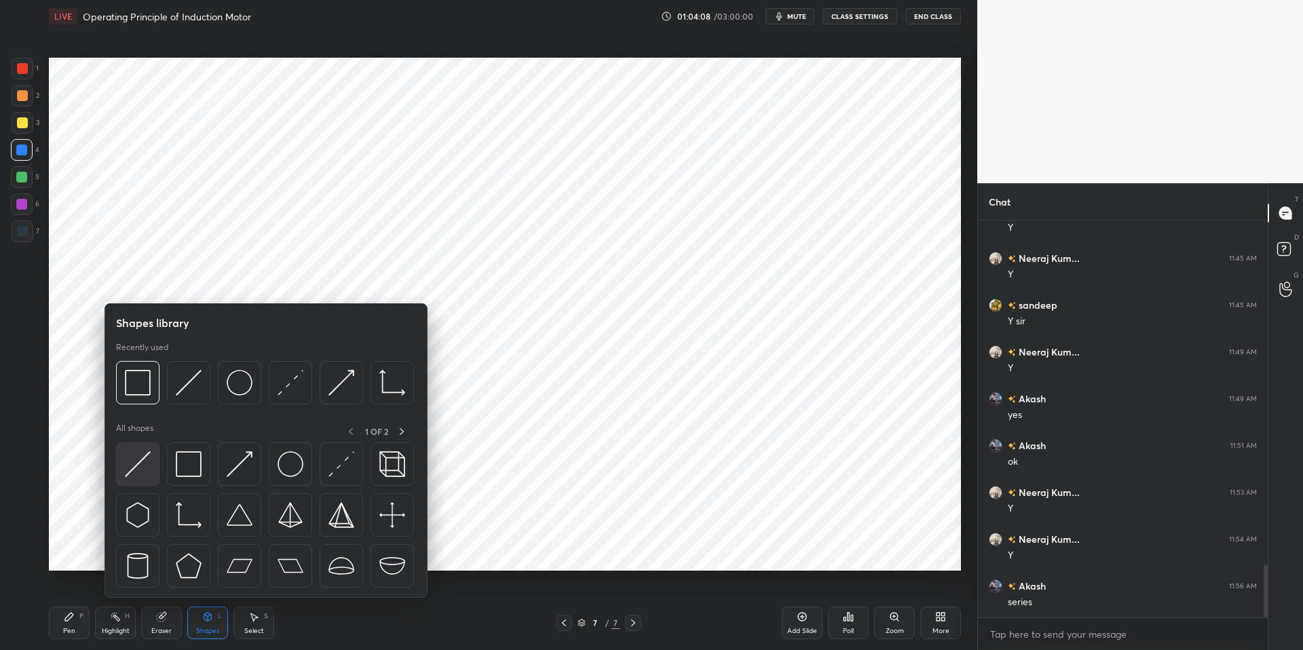
click at [138, 468] on img at bounding box center [138, 464] width 26 height 26
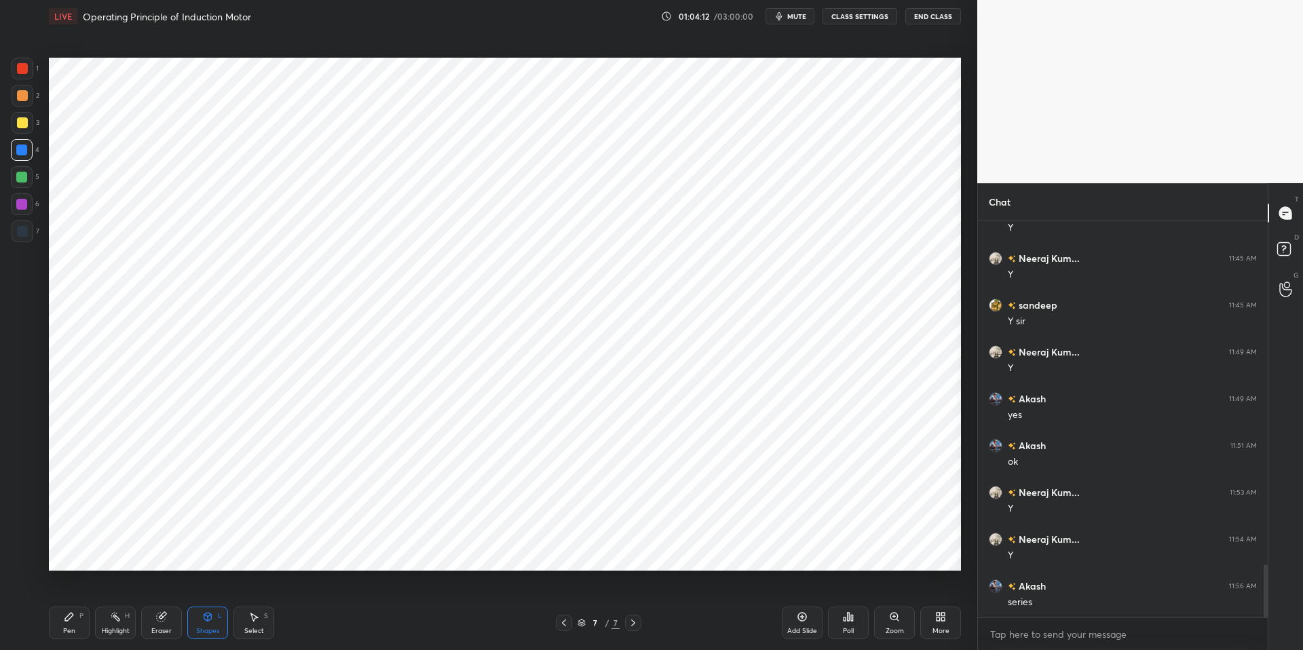
click at [51, 633] on div "Pen P" at bounding box center [69, 623] width 41 height 33
drag, startPoint x: 18, startPoint y: 181, endPoint x: 38, endPoint y: 183, distance: 19.8
click at [18, 181] on div at bounding box center [21, 177] width 11 height 11
click at [162, 622] on div "Eraser" at bounding box center [161, 623] width 41 height 33
click at [60, 625] on div "Pen P" at bounding box center [69, 623] width 41 height 33
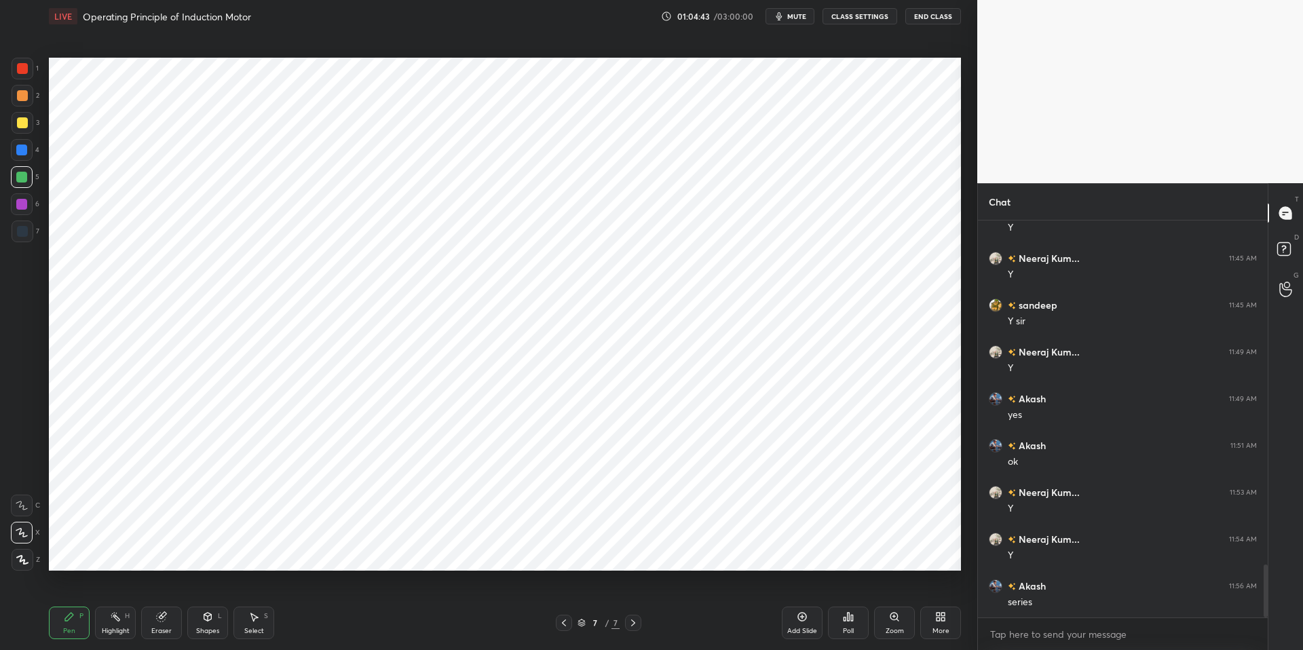
click at [379, 633] on div "Pen P Highlight H Eraser Shapes L Select S 7 / 7 Add Slide Poll Zoom More" at bounding box center [505, 623] width 912 height 54
drag, startPoint x: 16, startPoint y: 509, endPoint x: 38, endPoint y: 503, distance: 23.2
click at [18, 508] on icon at bounding box center [22, 506] width 12 height 10
click at [263, 626] on div "Select S" at bounding box center [253, 623] width 41 height 33
drag, startPoint x: 117, startPoint y: 630, endPoint x: 59, endPoint y: 611, distance: 61.4
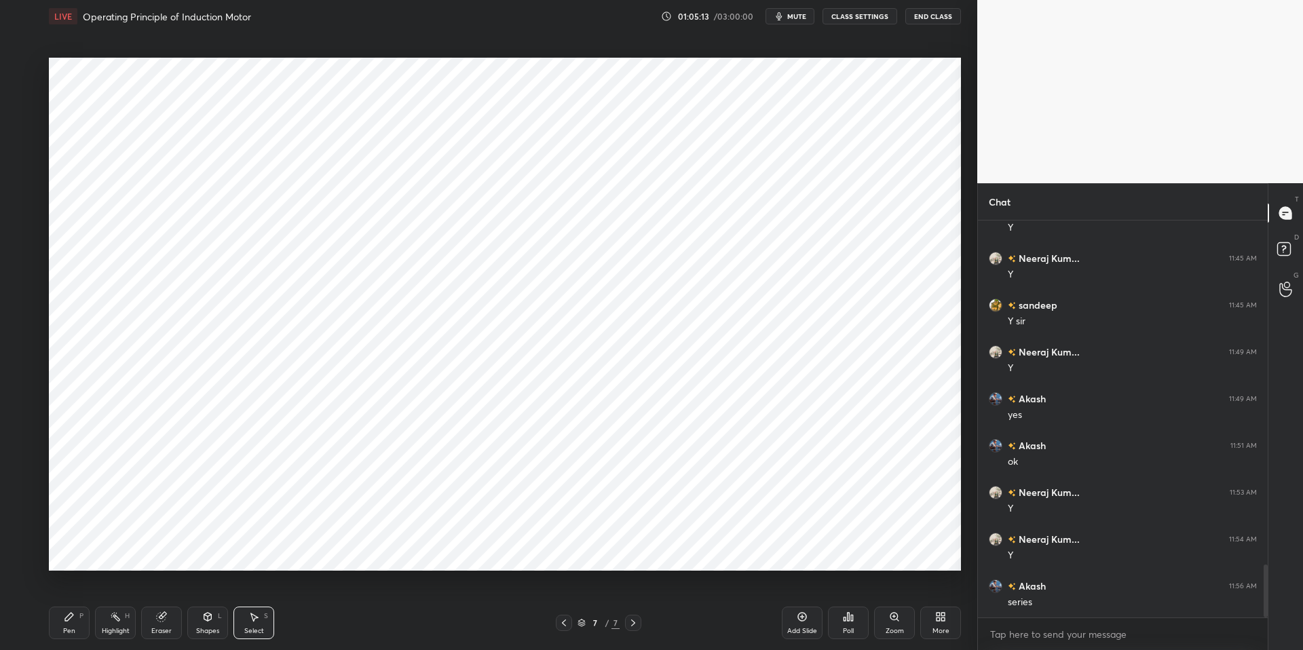
click at [117, 630] on div "Highlight" at bounding box center [116, 631] width 28 height 7
drag, startPoint x: 60, startPoint y: 613, endPoint x: 78, endPoint y: 607, distance: 19.5
click at [64, 613] on div "Pen P" at bounding box center [69, 623] width 41 height 33
drag, startPoint x: 356, startPoint y: 649, endPoint x: 350, endPoint y: 637, distance: 13.4
click at [358, 633] on div "Pen P Highlight H Eraser Shapes L Select S 7 / 7 Add Slide Poll Zoom More" at bounding box center [505, 623] width 912 height 54
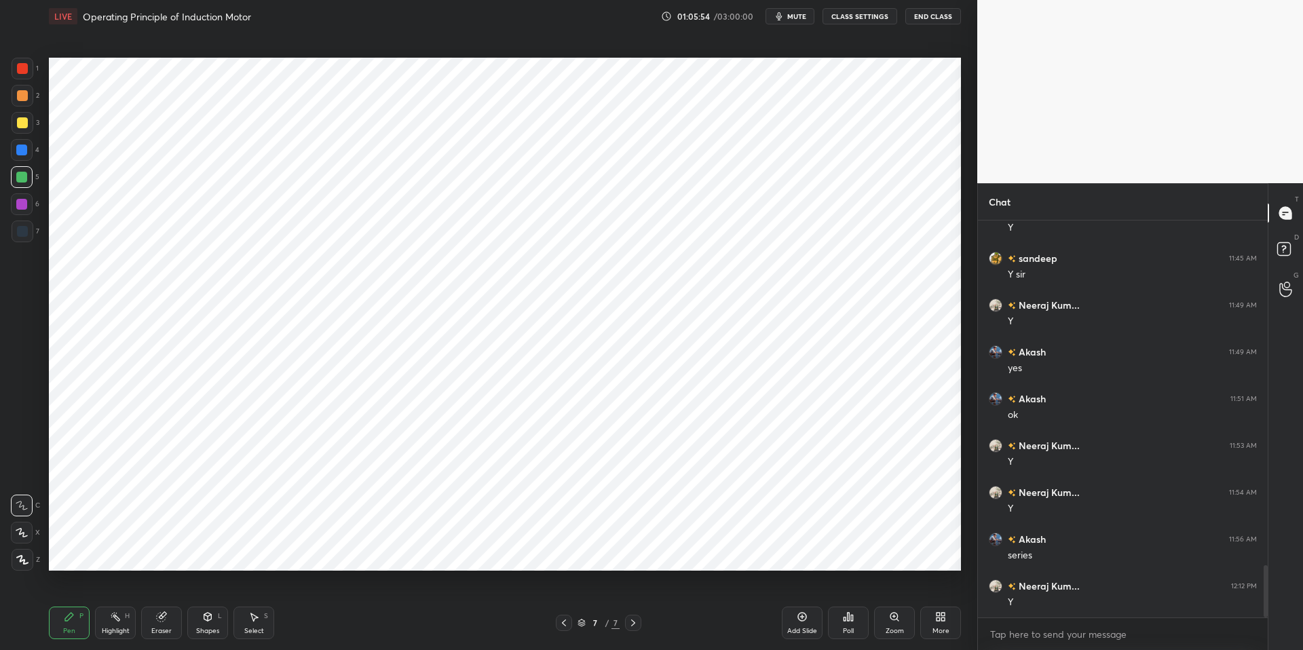
scroll to position [2681, 0]
click at [68, 618] on icon at bounding box center [69, 617] width 8 height 8
click at [121, 630] on div "Highlight" at bounding box center [116, 631] width 28 height 7
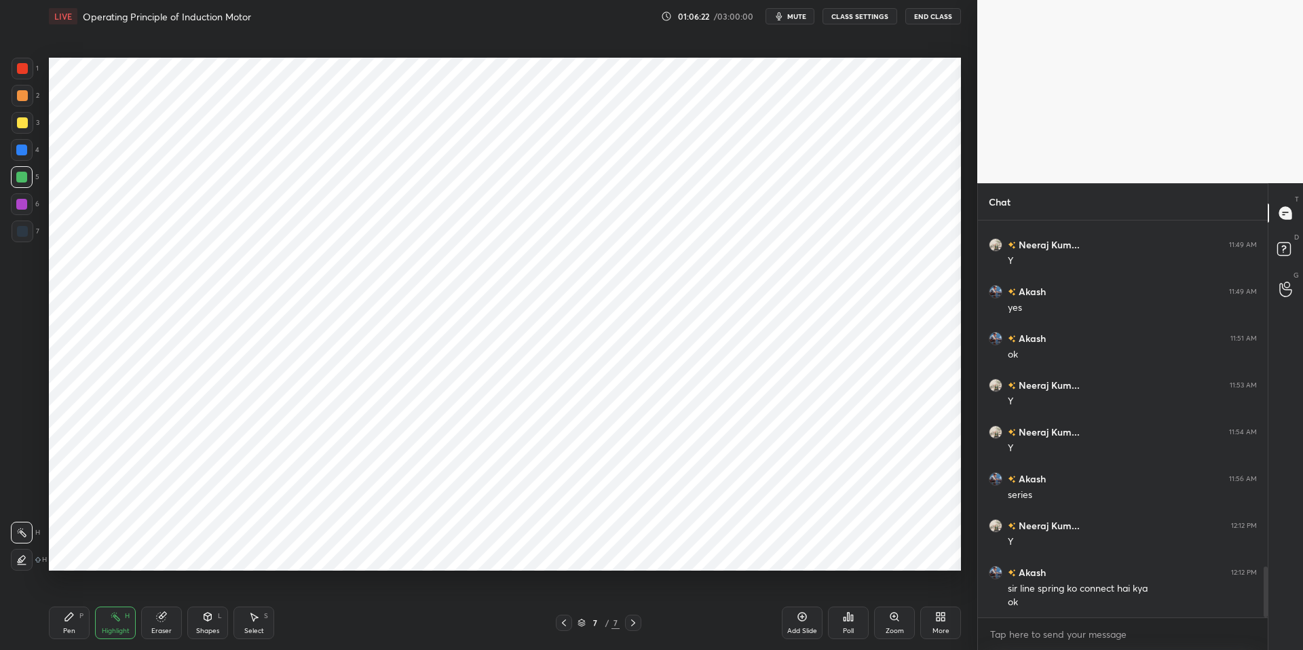
click at [198, 628] on div "Shapes" at bounding box center [207, 631] width 23 height 7
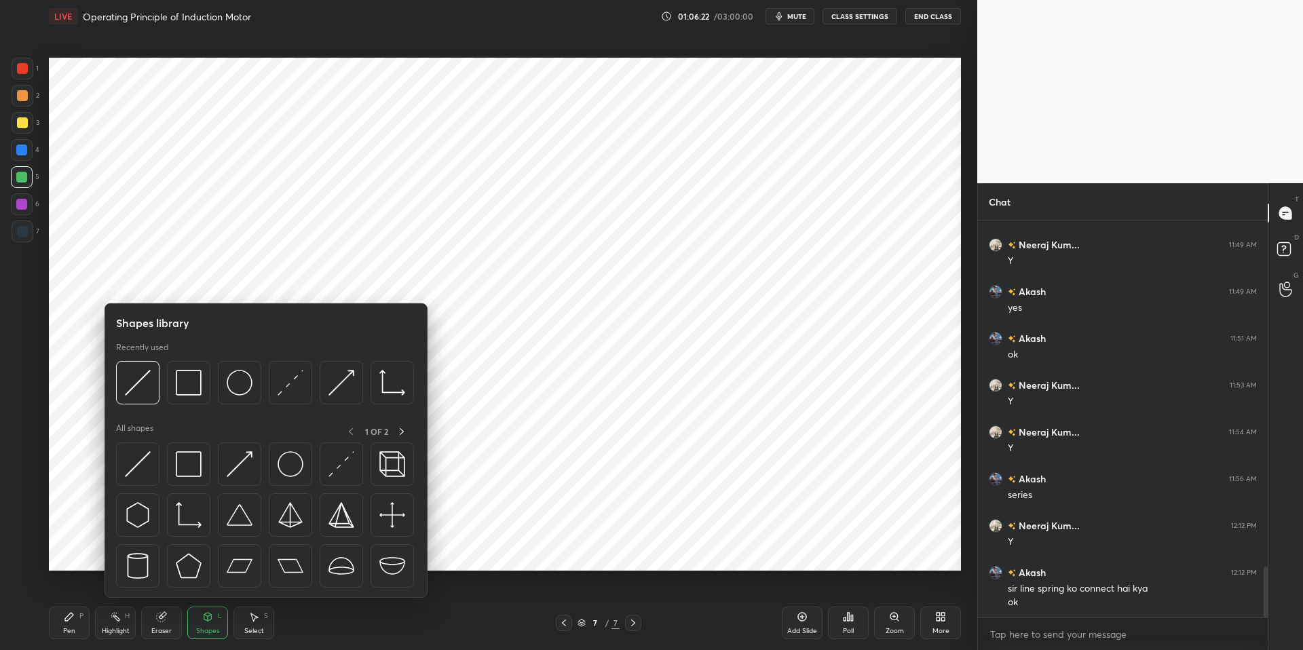
click at [158, 624] on div "Eraser" at bounding box center [161, 623] width 41 height 33
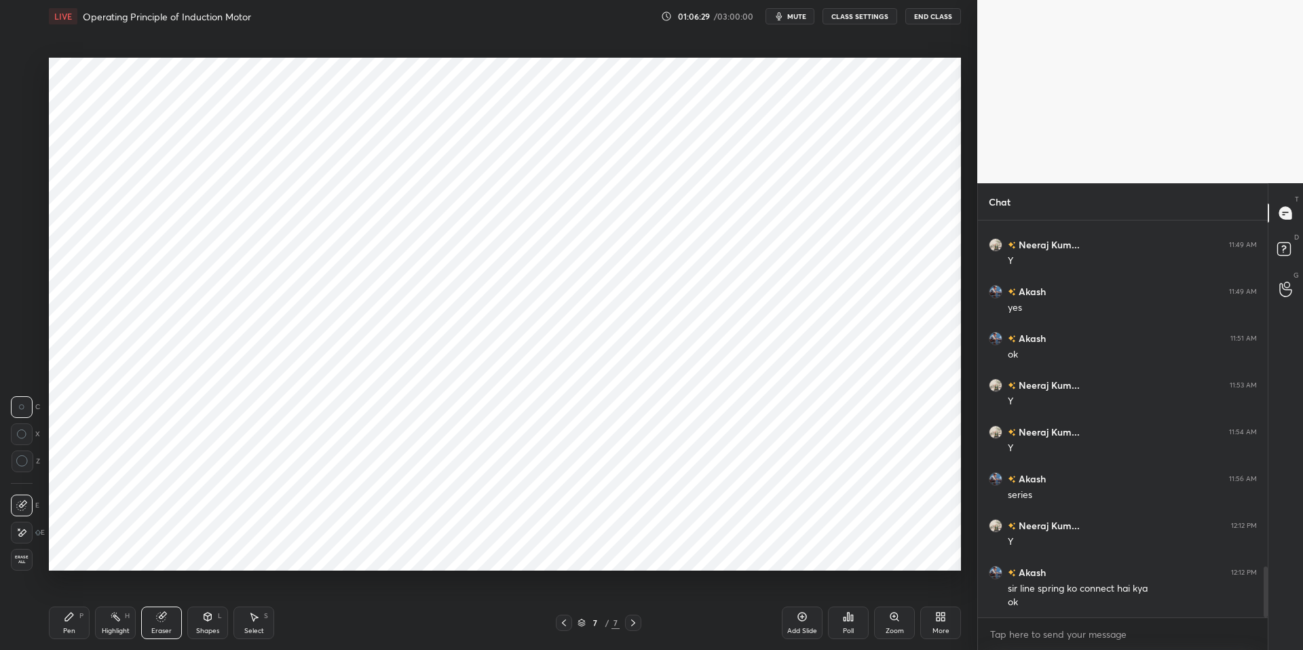
click at [210, 623] on div "Shapes L" at bounding box center [207, 623] width 41 height 33
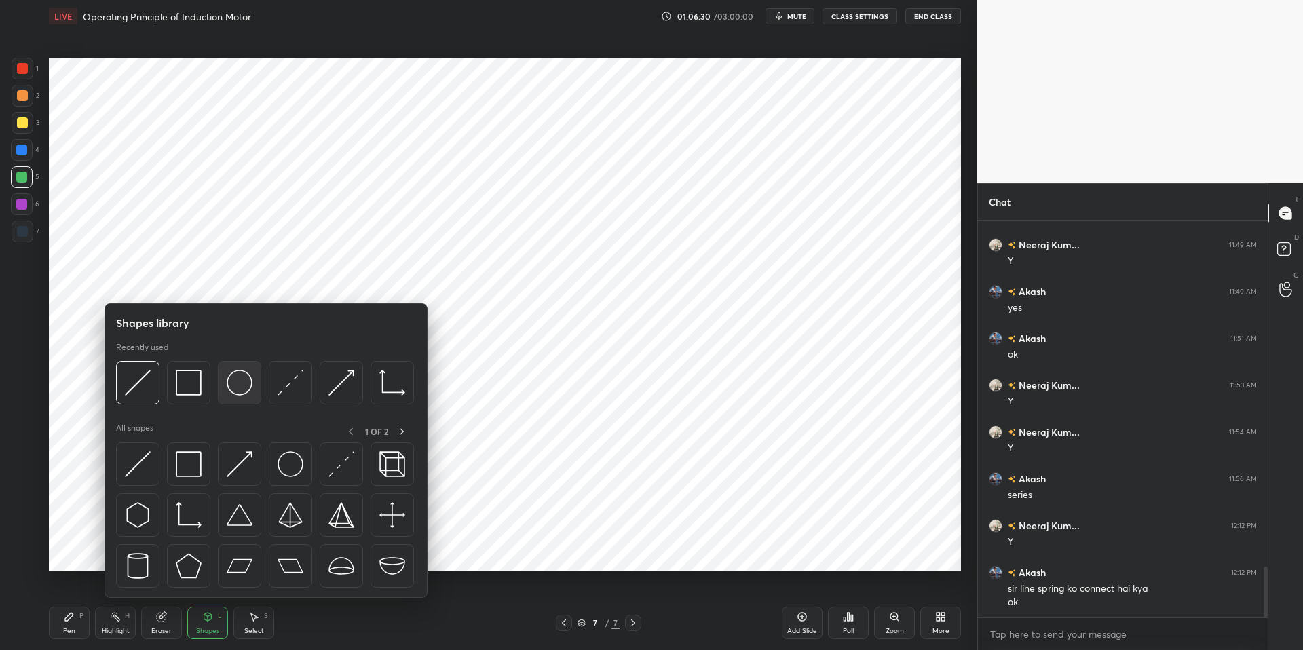
click at [236, 380] on img at bounding box center [240, 383] width 26 height 26
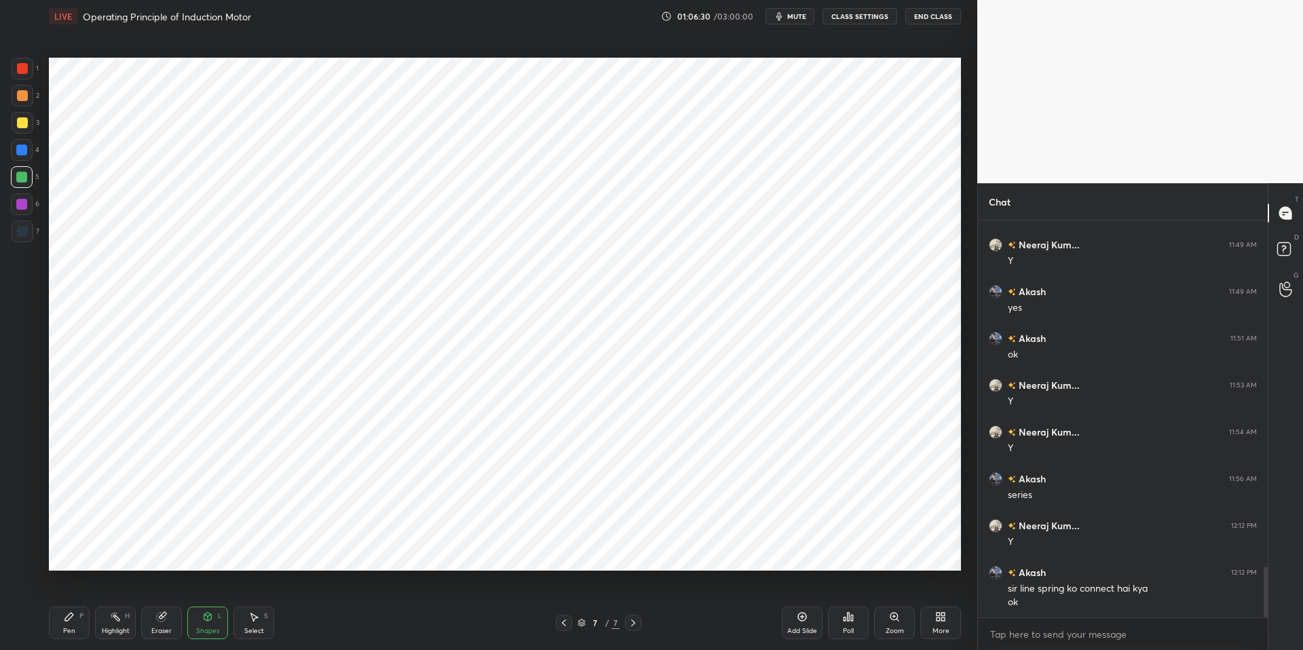
click at [22, 96] on div at bounding box center [22, 95] width 11 height 11
click at [67, 620] on icon at bounding box center [69, 617] width 8 height 8
click at [21, 565] on div at bounding box center [23, 560] width 22 height 22
click at [252, 629] on div "Select" at bounding box center [254, 631] width 20 height 7
drag, startPoint x: 219, startPoint y: 627, endPoint x: 219, endPoint y: 619, distance: 8.2
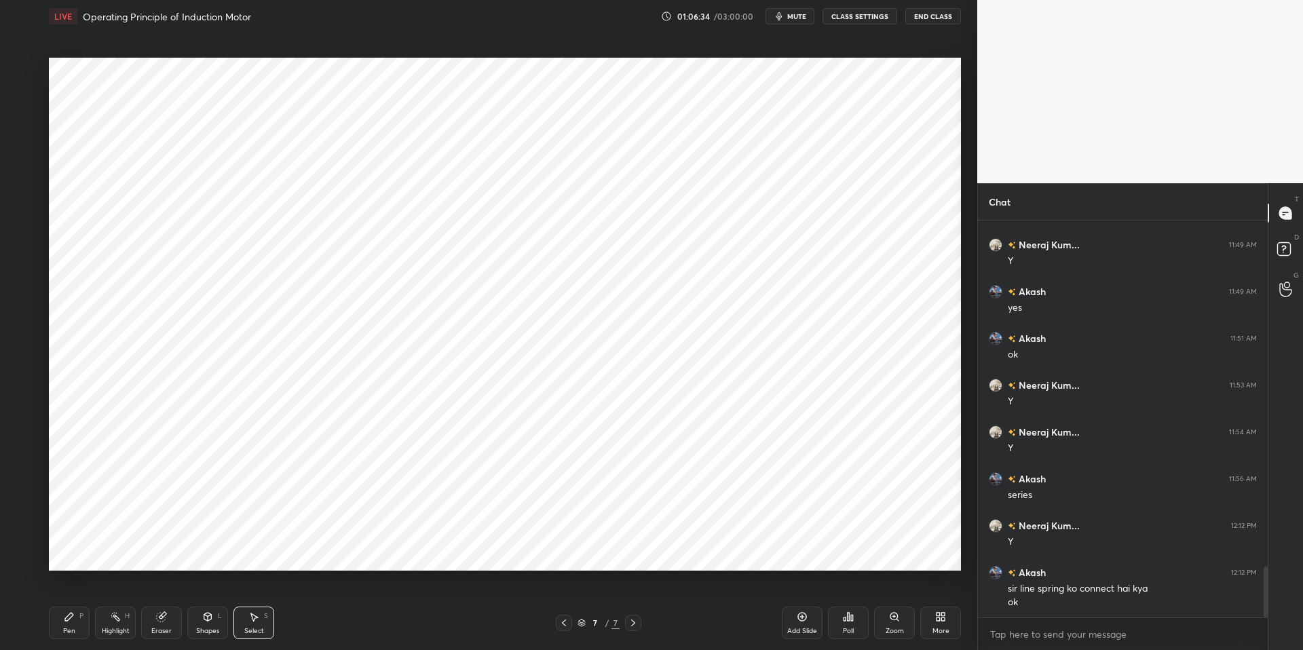
click at [219, 627] on div "Shapes L" at bounding box center [207, 623] width 41 height 33
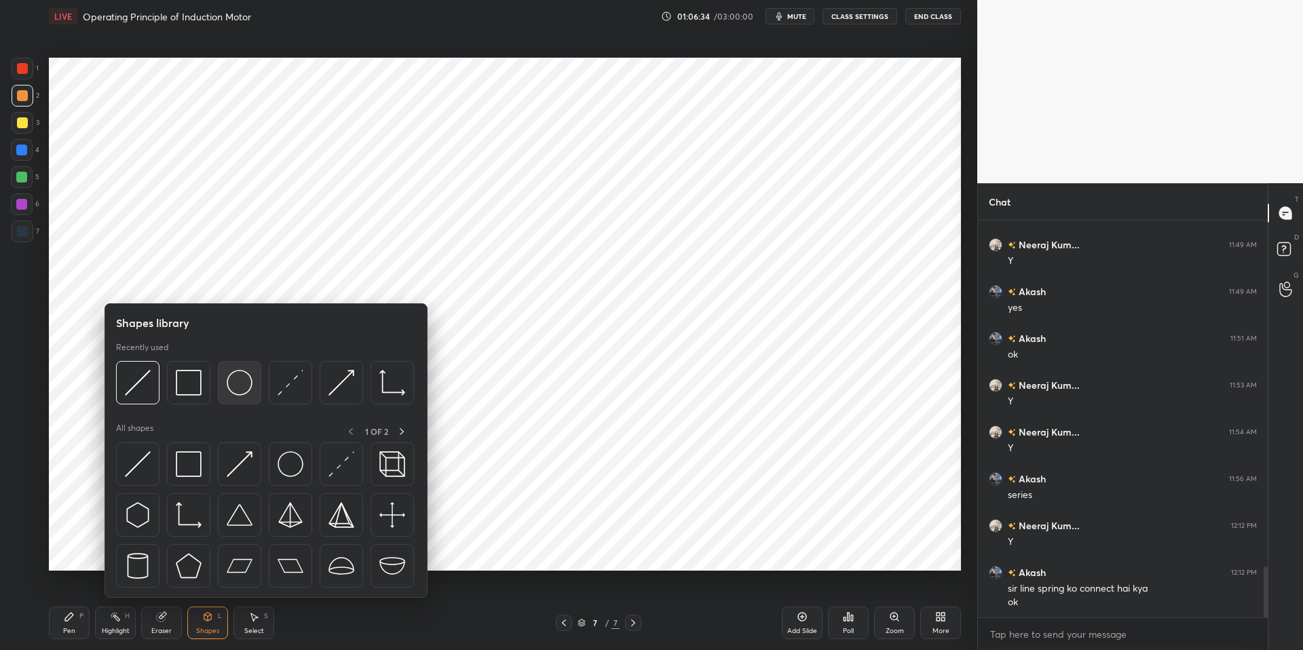
click at [238, 380] on img at bounding box center [240, 383] width 26 height 26
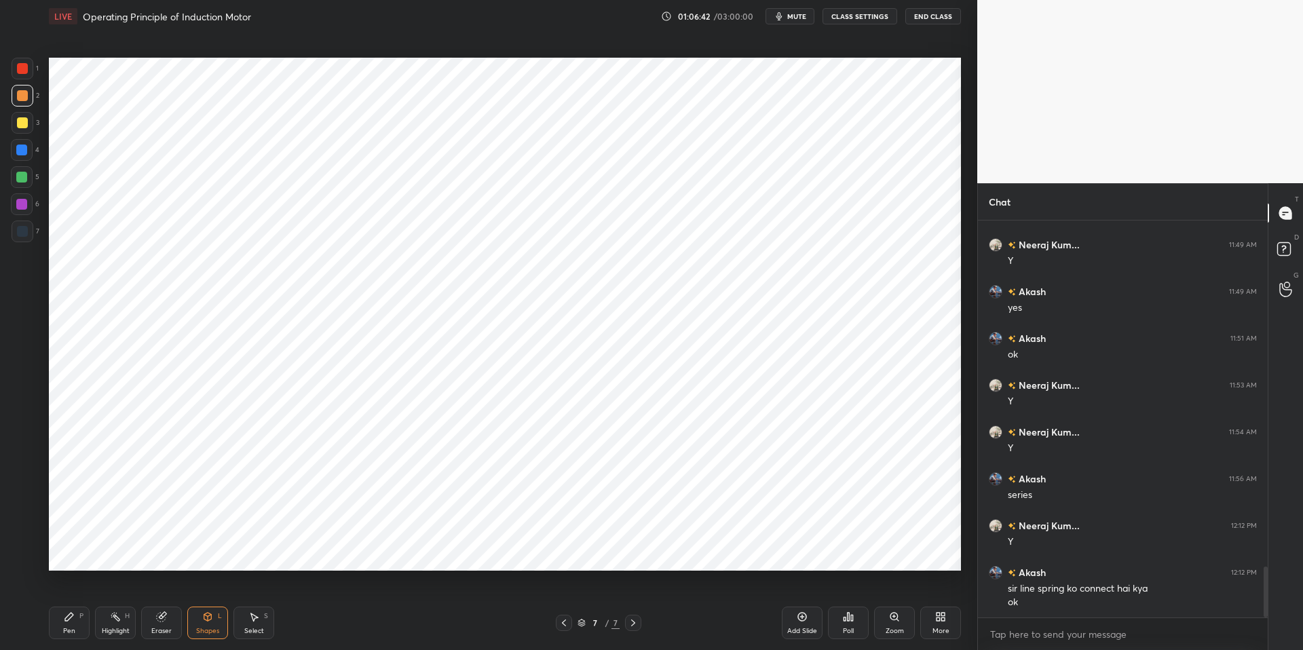
click at [63, 628] on div "Pen P" at bounding box center [69, 623] width 41 height 33
drag, startPoint x: 352, startPoint y: 649, endPoint x: 342, endPoint y: 639, distance: 14.4
click at [349, 633] on div "Pen P Highlight H Eraser Shapes L Select S 7 / 7 Add Slide Poll Zoom More" at bounding box center [505, 623] width 912 height 54
click at [207, 628] on div "Shapes" at bounding box center [207, 631] width 23 height 7
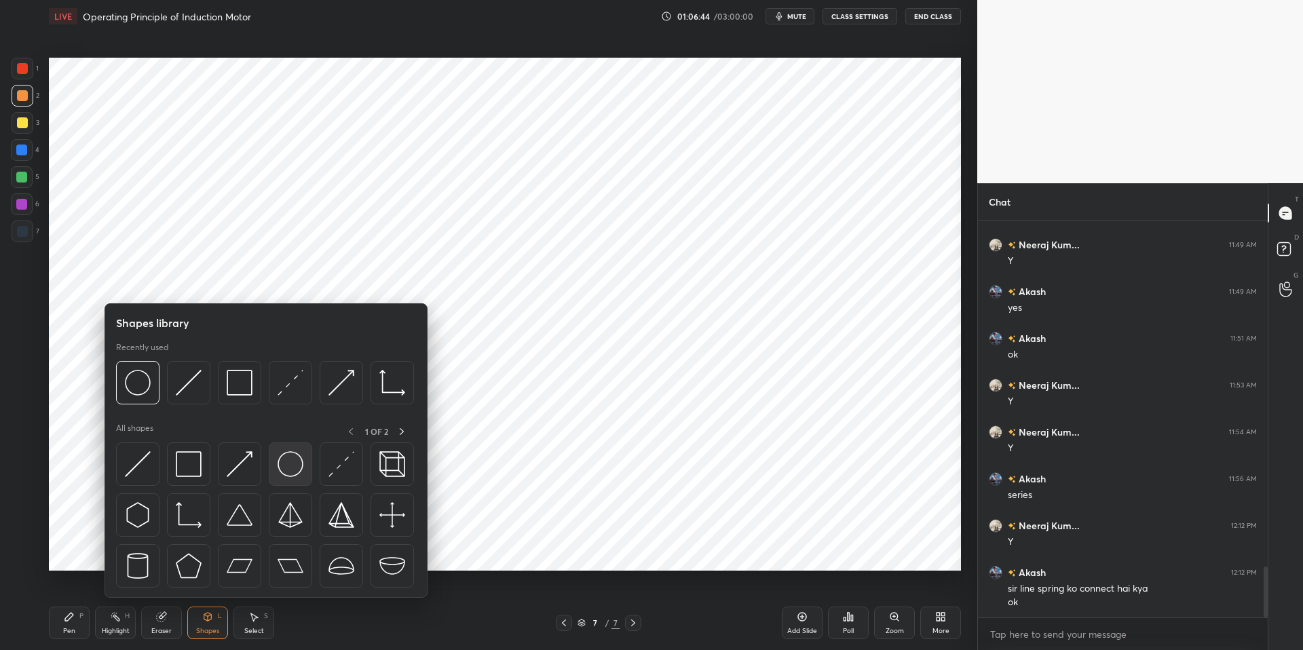
click at [292, 469] on img at bounding box center [291, 464] width 26 height 26
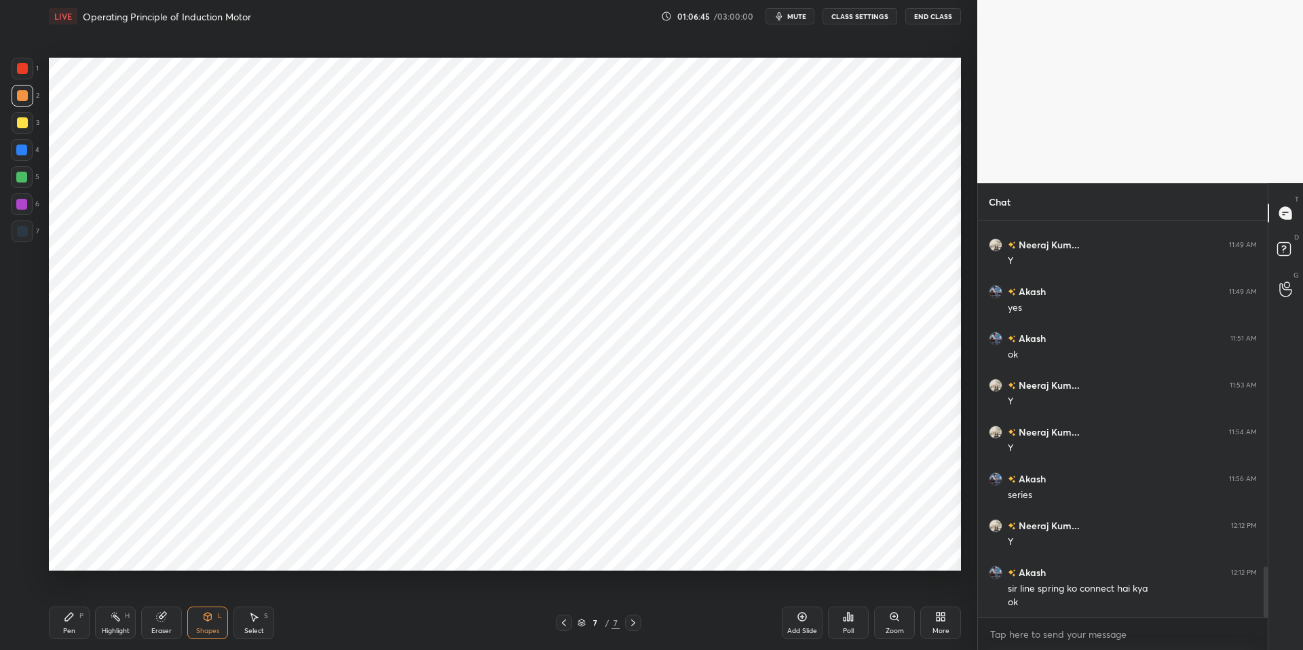
click at [64, 624] on div "Pen P" at bounding box center [69, 623] width 41 height 33
click at [23, 503] on icon at bounding box center [22, 506] width 12 height 10
drag, startPoint x: 210, startPoint y: 628, endPoint x: 205, endPoint y: 601, distance: 27.7
click at [210, 628] on div "Shapes" at bounding box center [207, 631] width 23 height 7
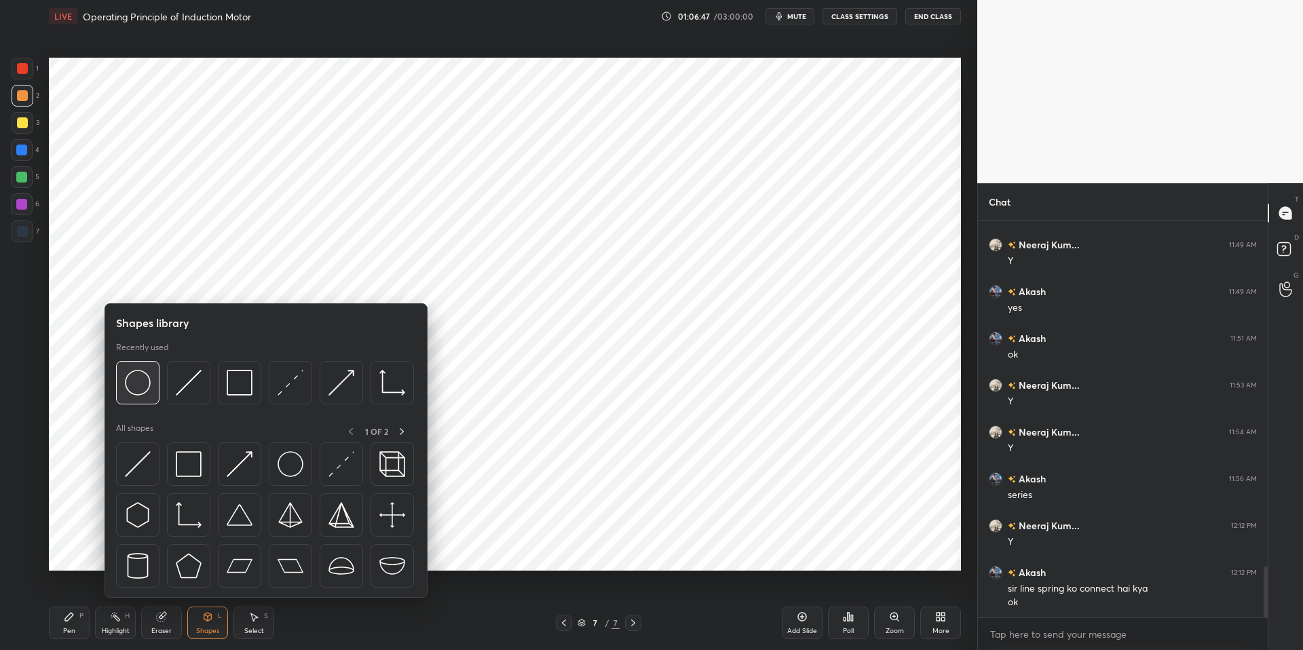
click at [140, 381] on img at bounding box center [138, 383] width 26 height 26
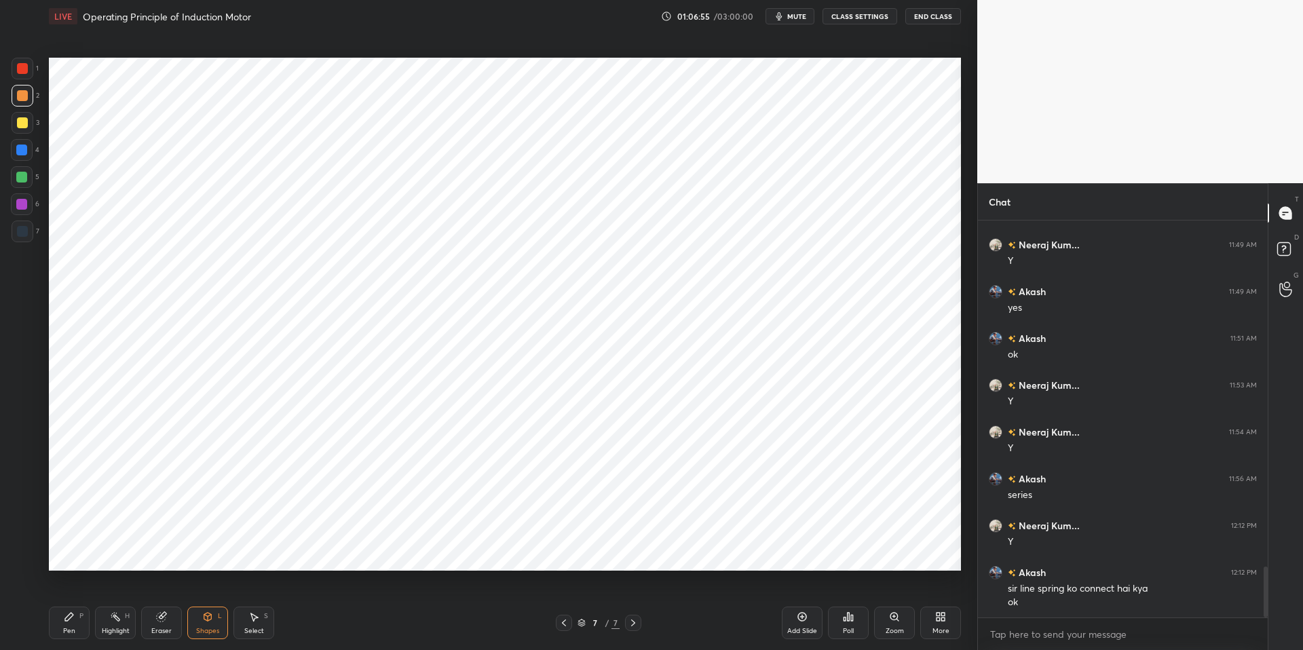
click at [67, 628] on div "Pen" at bounding box center [69, 631] width 12 height 7
click at [114, 630] on div "Highlight" at bounding box center [116, 631] width 28 height 7
click at [63, 622] on div "Pen P" at bounding box center [69, 623] width 41 height 33
drag, startPoint x: 305, startPoint y: 633, endPoint x: 238, endPoint y: 603, distance: 73.5
click at [303, 632] on div "Pen P Highlight H Eraser Shapes L Select S" at bounding box center [232, 623] width 366 height 33
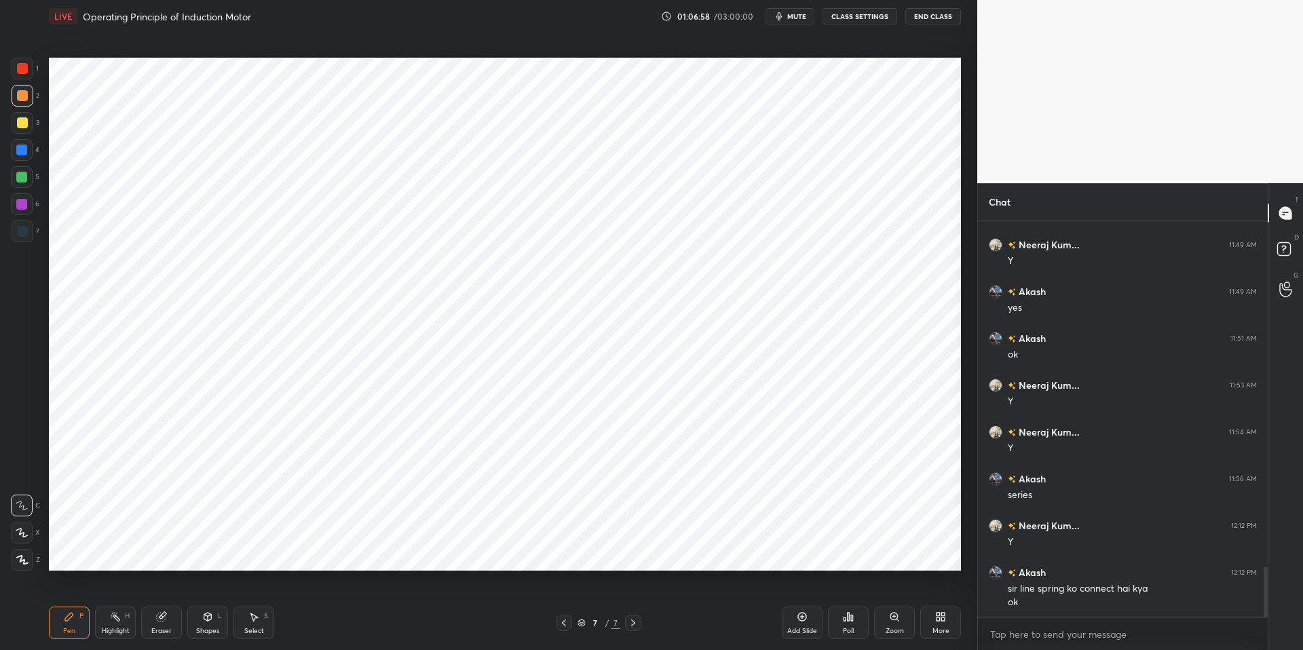
drag, startPoint x: 62, startPoint y: 621, endPoint x: 68, endPoint y: 616, distance: 7.2
click at [64, 620] on div "Pen P" at bounding box center [69, 623] width 41 height 33
drag, startPoint x: 320, startPoint y: 627, endPoint x: 161, endPoint y: 602, distance: 160.8
click at [320, 627] on div "Pen P Highlight H Eraser Shapes L Select S" at bounding box center [232, 623] width 366 height 33
click at [111, 613] on icon at bounding box center [115, 616] width 11 height 11
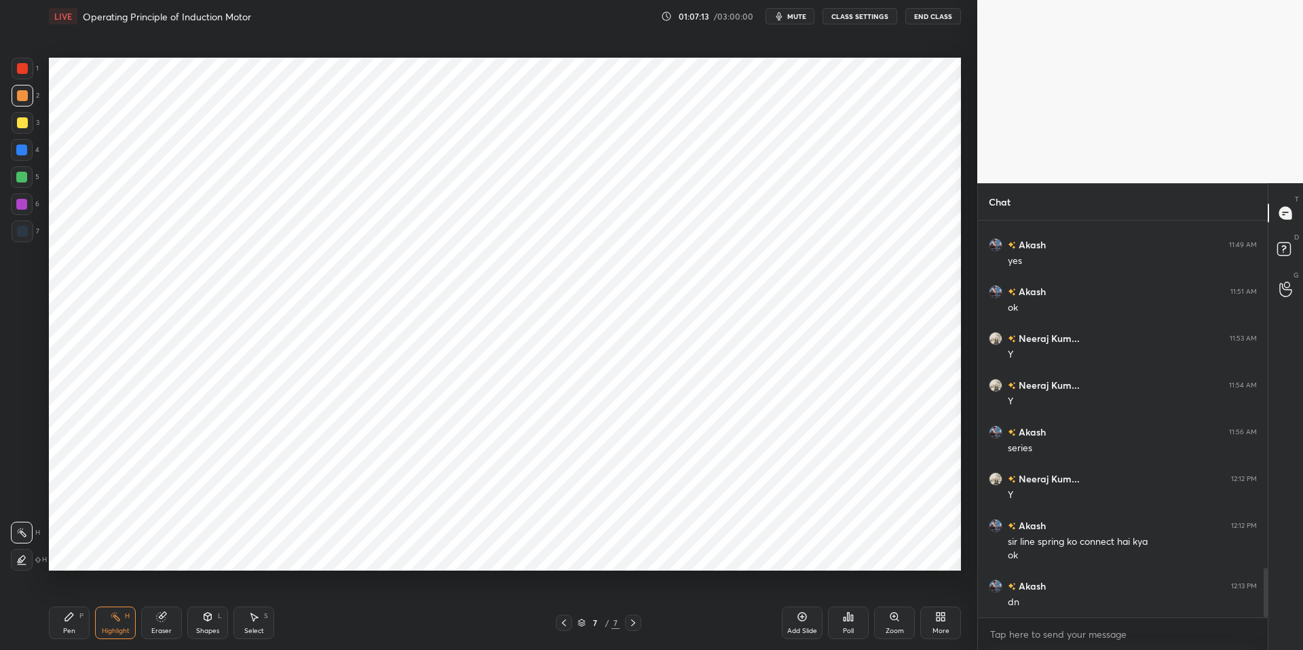
scroll to position [2789, 0]
click at [56, 621] on div "Pen P" at bounding box center [69, 623] width 41 height 33
click at [360, 633] on div "Pen P Highlight H Eraser Shapes L Select S 7 / 7 Add Slide Poll Zoom More" at bounding box center [505, 623] width 912 height 54
drag, startPoint x: 23, startPoint y: 151, endPoint x: 38, endPoint y: 156, distance: 15.9
click at [24, 151] on div at bounding box center [21, 150] width 11 height 11
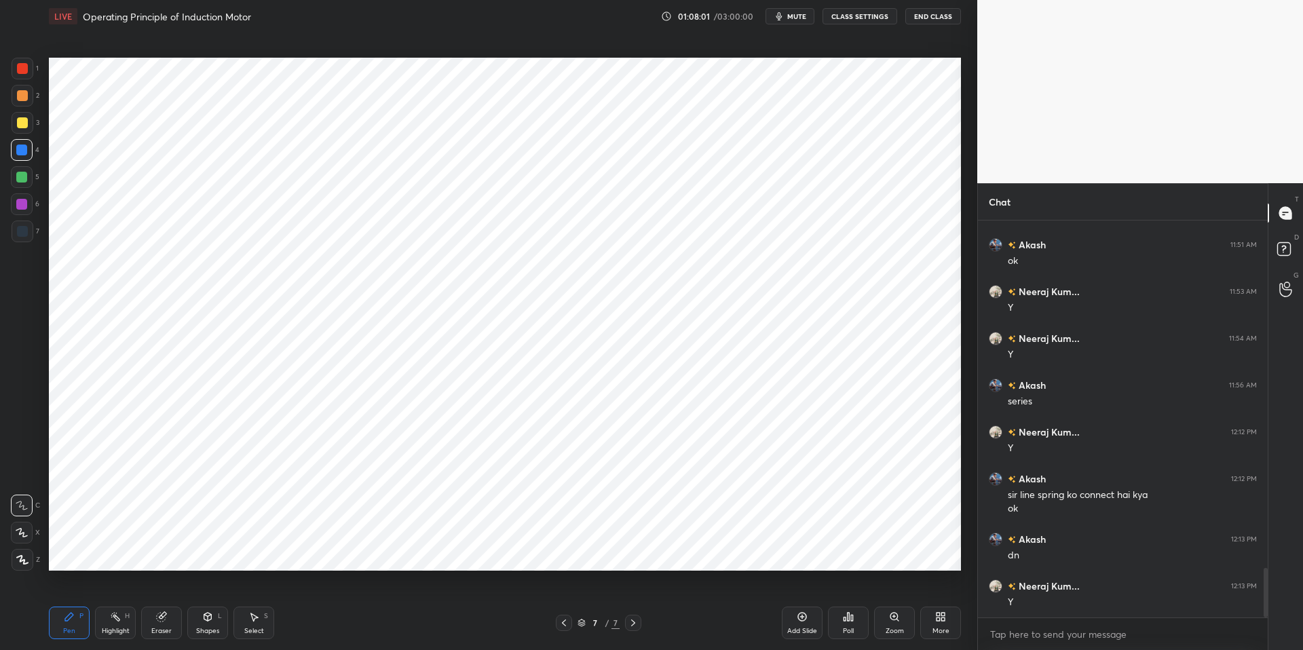
drag, startPoint x: 73, startPoint y: 617, endPoint x: 81, endPoint y: 617, distance: 7.5
click at [81, 617] on div "Pen P" at bounding box center [69, 623] width 41 height 33
click at [130, 622] on div "Highlight H" at bounding box center [115, 623] width 41 height 33
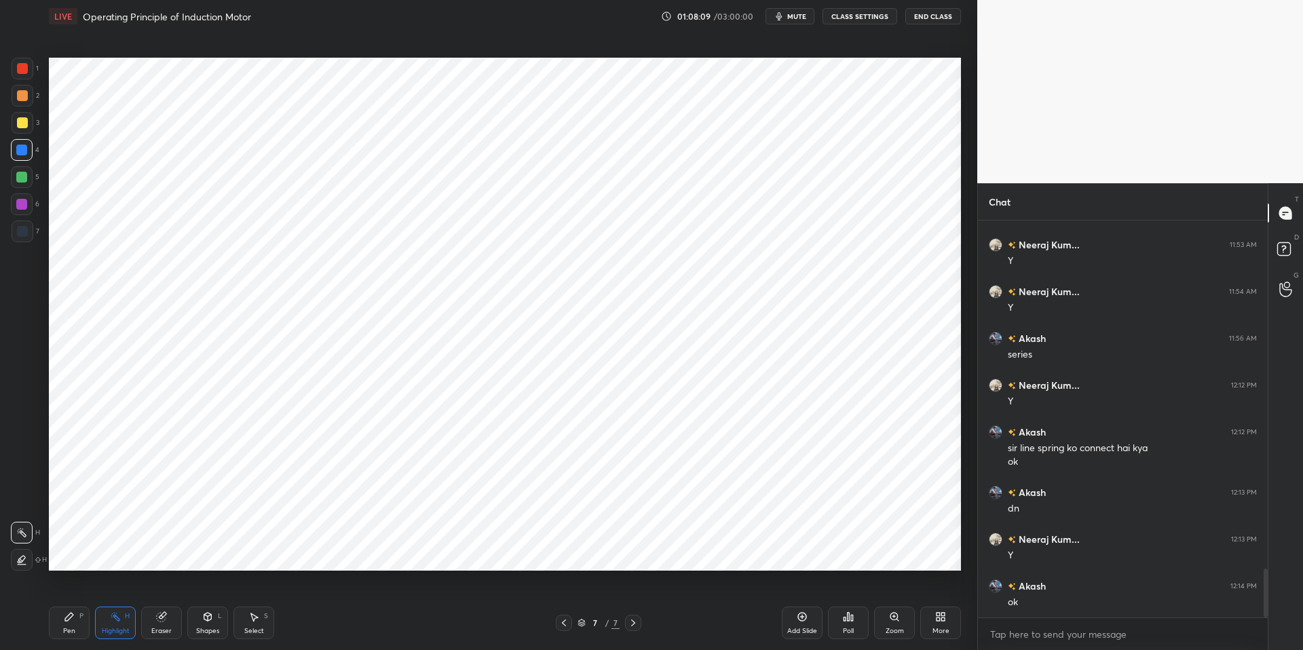
click at [65, 619] on icon at bounding box center [69, 617] width 8 height 8
click at [374, 633] on div "Pen P Highlight H Eraser Shapes L Select S 7 / 7 Add Slide Poll Zoom More" at bounding box center [505, 623] width 912 height 54
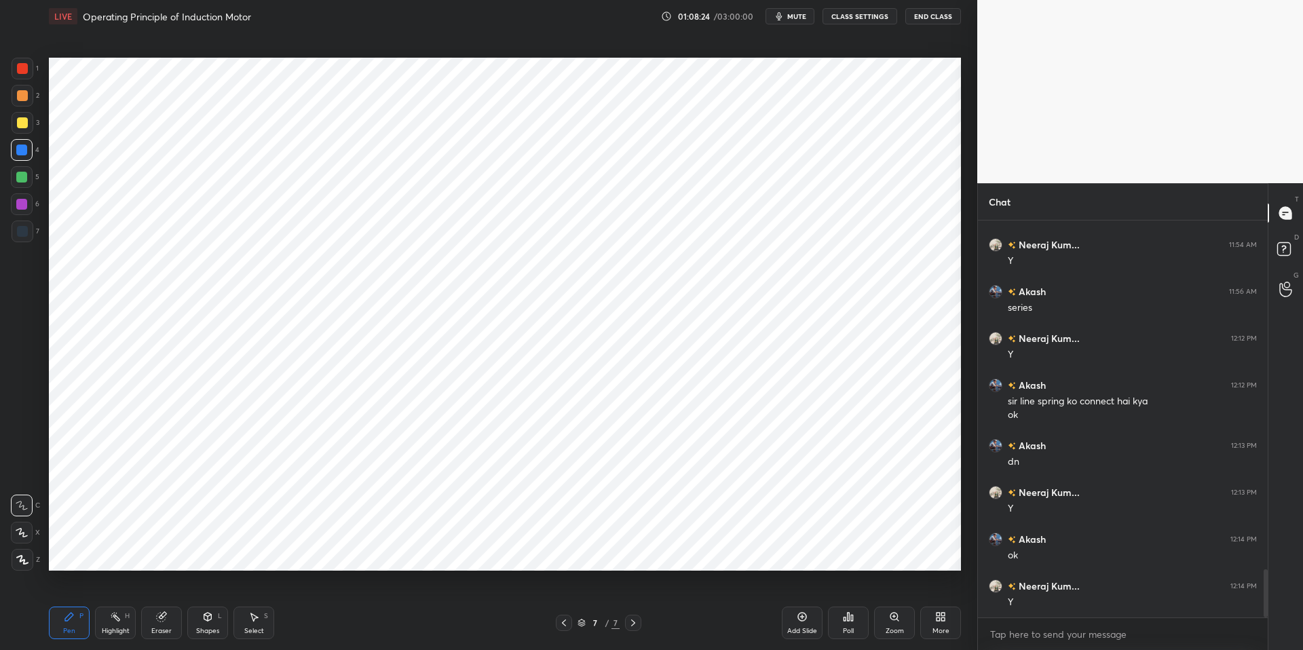
click at [116, 631] on div "Highlight" at bounding box center [116, 631] width 28 height 7
click at [64, 617] on icon at bounding box center [69, 616] width 11 height 11
click at [360, 633] on div "Pen P Highlight H Eraser Shapes L Select S" at bounding box center [232, 623] width 366 height 33
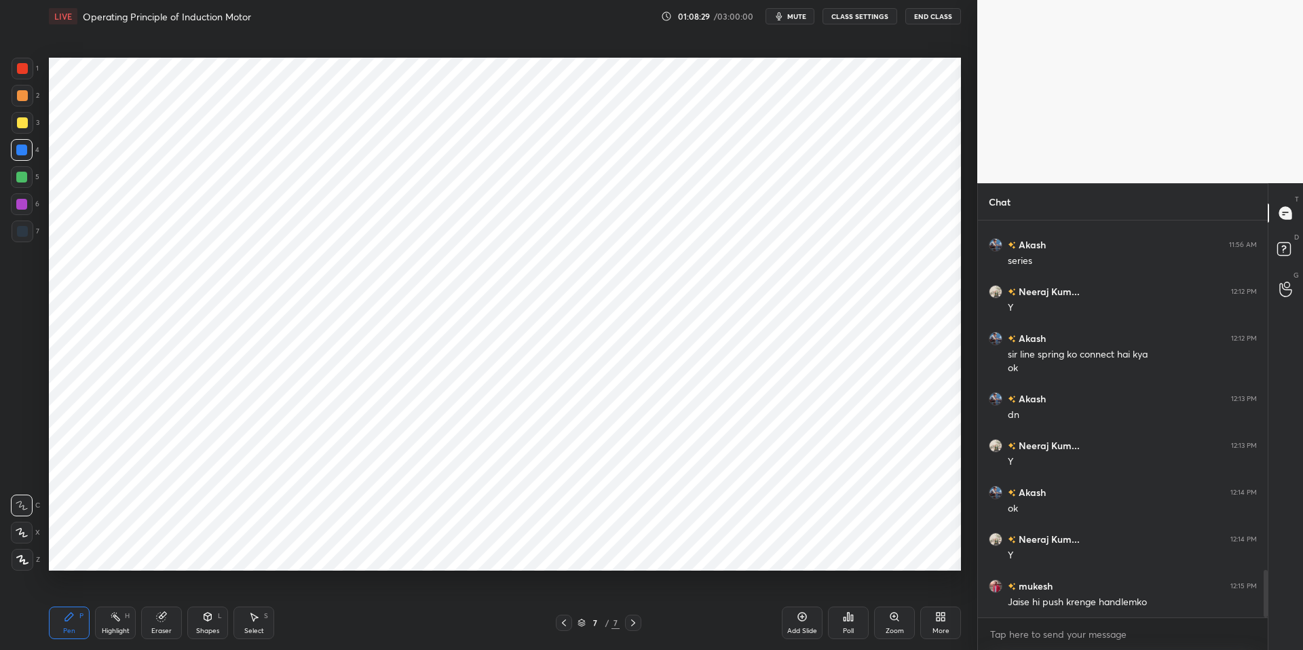
click at [58, 628] on div "Pen P" at bounding box center [69, 623] width 41 height 33
click at [115, 632] on div "Highlight" at bounding box center [116, 631] width 28 height 7
drag, startPoint x: 59, startPoint y: 627, endPoint x: 93, endPoint y: 620, distance: 34.6
click at [59, 627] on div "Pen P" at bounding box center [69, 623] width 41 height 33
drag, startPoint x: 257, startPoint y: 631, endPoint x: 212, endPoint y: 582, distance: 66.8
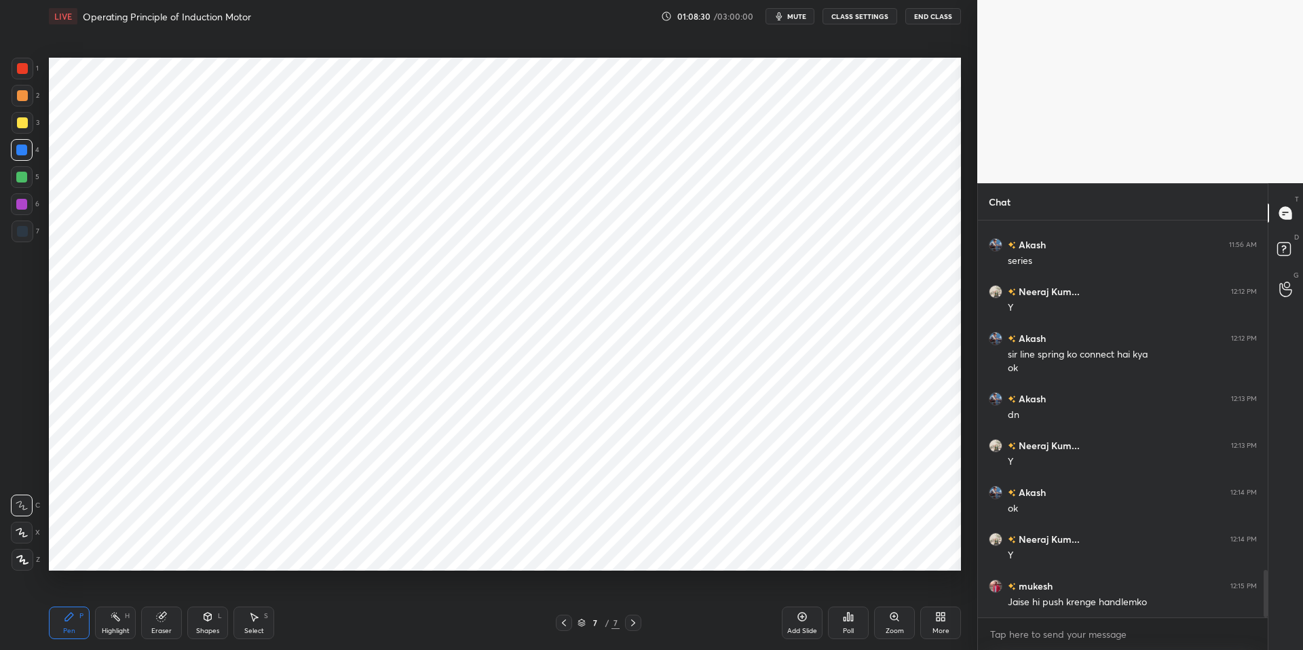
click at [255, 629] on div "Select" at bounding box center [254, 631] width 20 height 7
click at [63, 628] on div "Pen" at bounding box center [69, 631] width 12 height 7
click at [276, 633] on div "Pen P Highlight H Eraser Shapes L Select S 7 / 7 Add Slide Poll Zoom More" at bounding box center [505, 623] width 912 height 54
click at [16, 522] on div at bounding box center [22, 533] width 22 height 22
drag, startPoint x: 20, startPoint y: 95, endPoint x: 29, endPoint y: 98, distance: 9.9
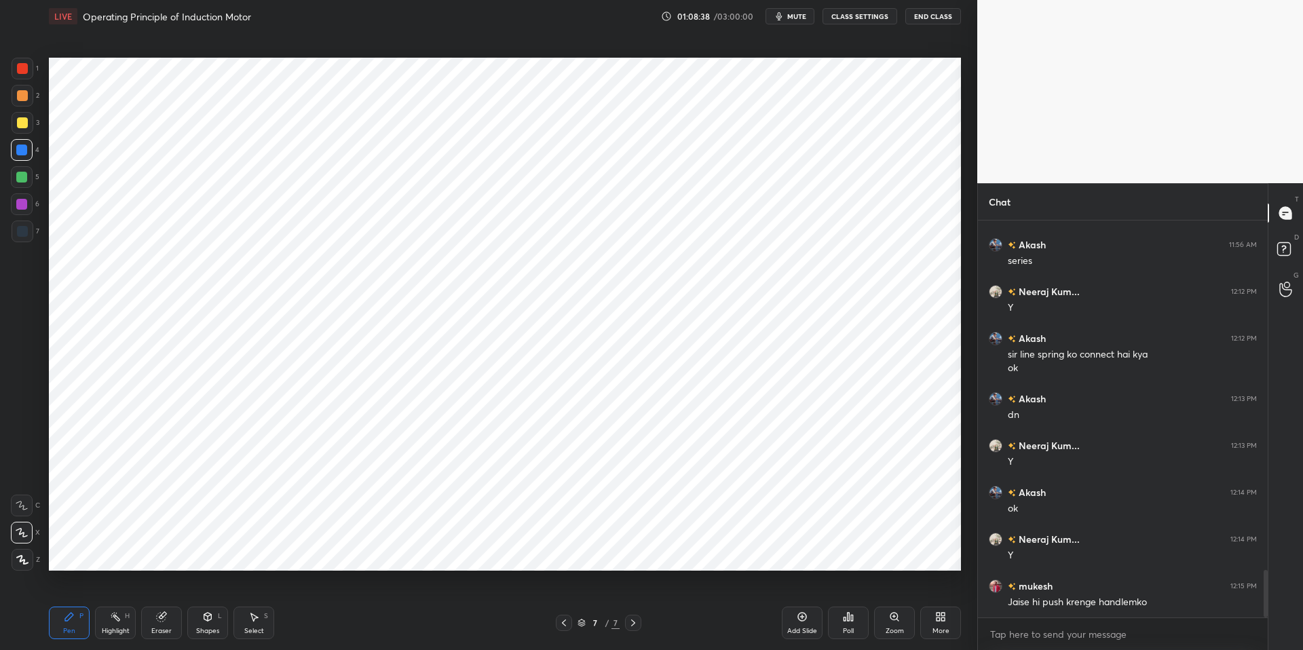
click at [20, 96] on div at bounding box center [22, 95] width 11 height 11
click at [24, 233] on div at bounding box center [22, 231] width 11 height 11
click at [111, 623] on div "Highlight H" at bounding box center [115, 623] width 41 height 33
click at [64, 616] on icon at bounding box center [69, 616] width 11 height 11
drag, startPoint x: 360, startPoint y: 649, endPoint x: 349, endPoint y: 642, distance: 13.2
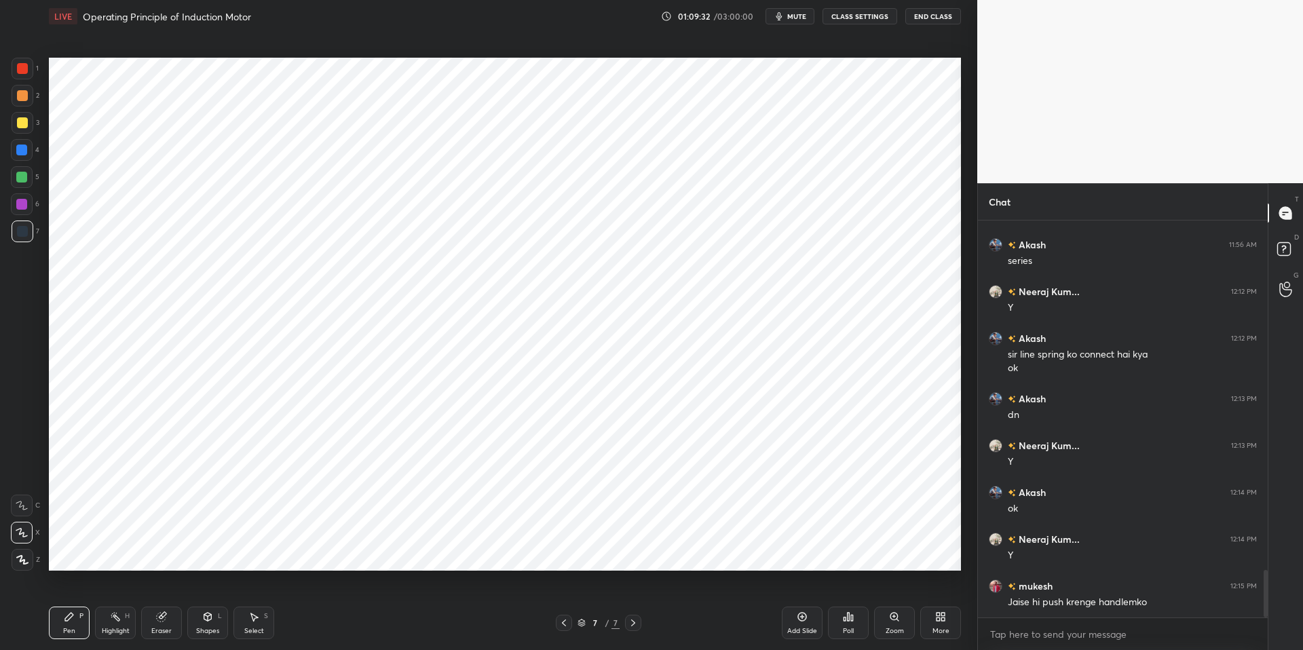
click at [360, 633] on div "Pen P Highlight H Eraser Shapes L Select S 7 / 7 Add Slide Poll Zoom More" at bounding box center [505, 623] width 912 height 54
drag, startPoint x: 206, startPoint y: 625, endPoint x: 209, endPoint y: 615, distance: 10.7
click at [206, 623] on div "Shapes L" at bounding box center [207, 623] width 41 height 33
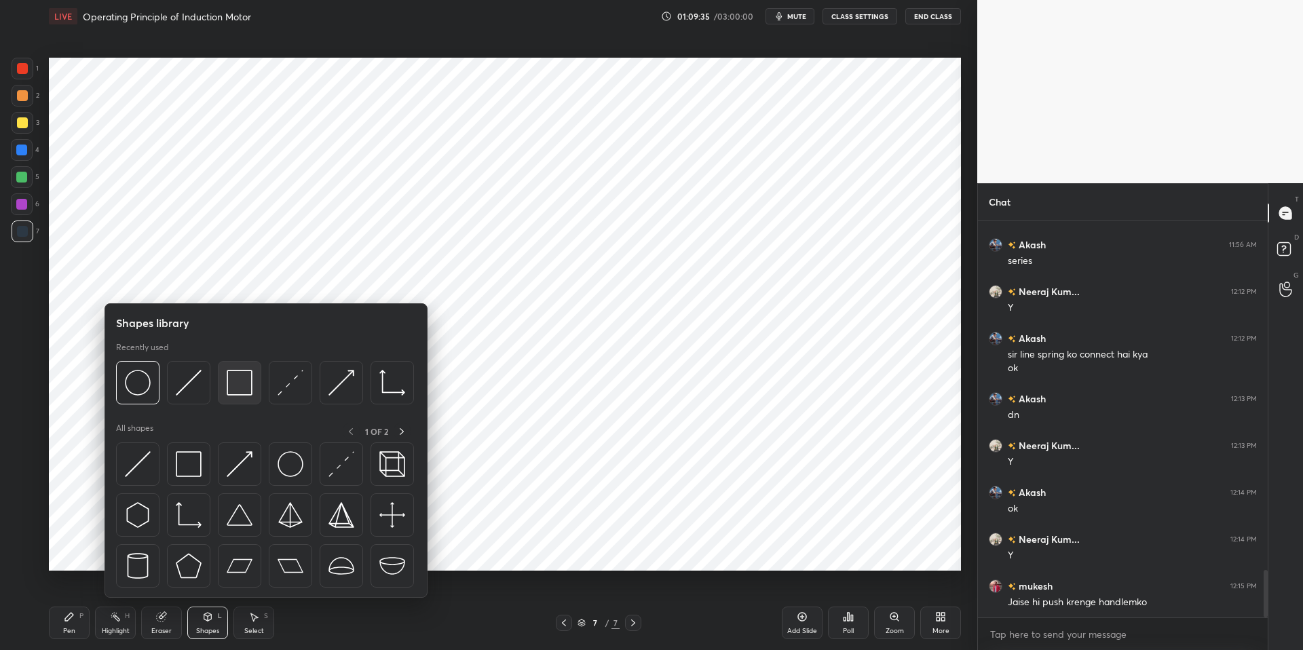
click at [243, 377] on img at bounding box center [240, 383] width 26 height 26
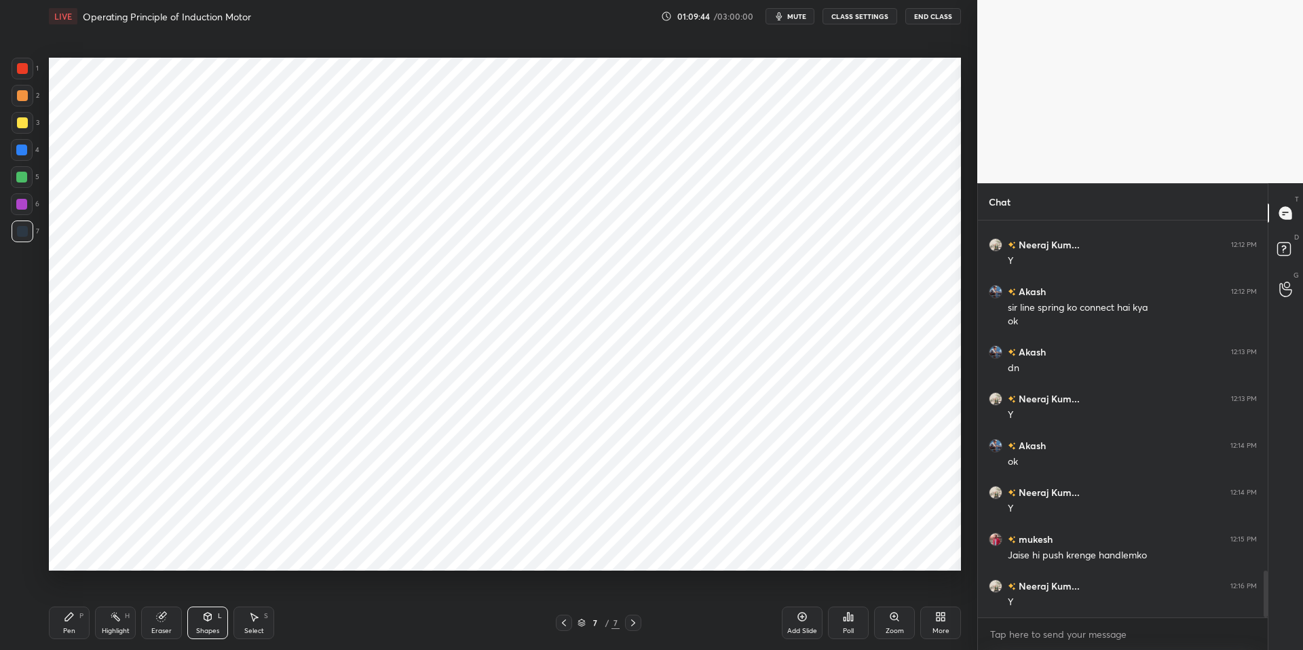
click at [168, 628] on div "Eraser" at bounding box center [161, 631] width 20 height 7
click at [259, 625] on div "Select S" at bounding box center [253, 623] width 41 height 33
drag, startPoint x: 162, startPoint y: 621, endPoint x: 175, endPoint y: 613, distance: 14.9
click at [162, 621] on icon at bounding box center [161, 617] width 9 height 9
click at [203, 628] on div "Shapes" at bounding box center [207, 631] width 23 height 7
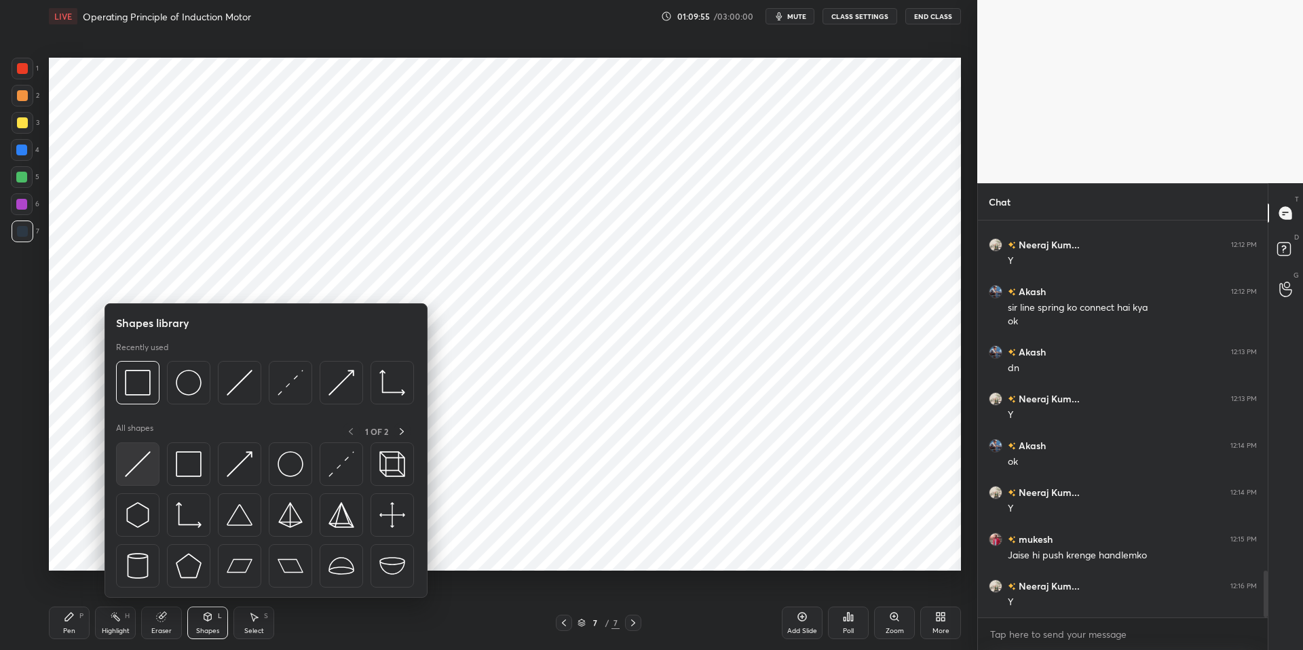
click at [138, 475] on img at bounding box center [138, 464] width 26 height 26
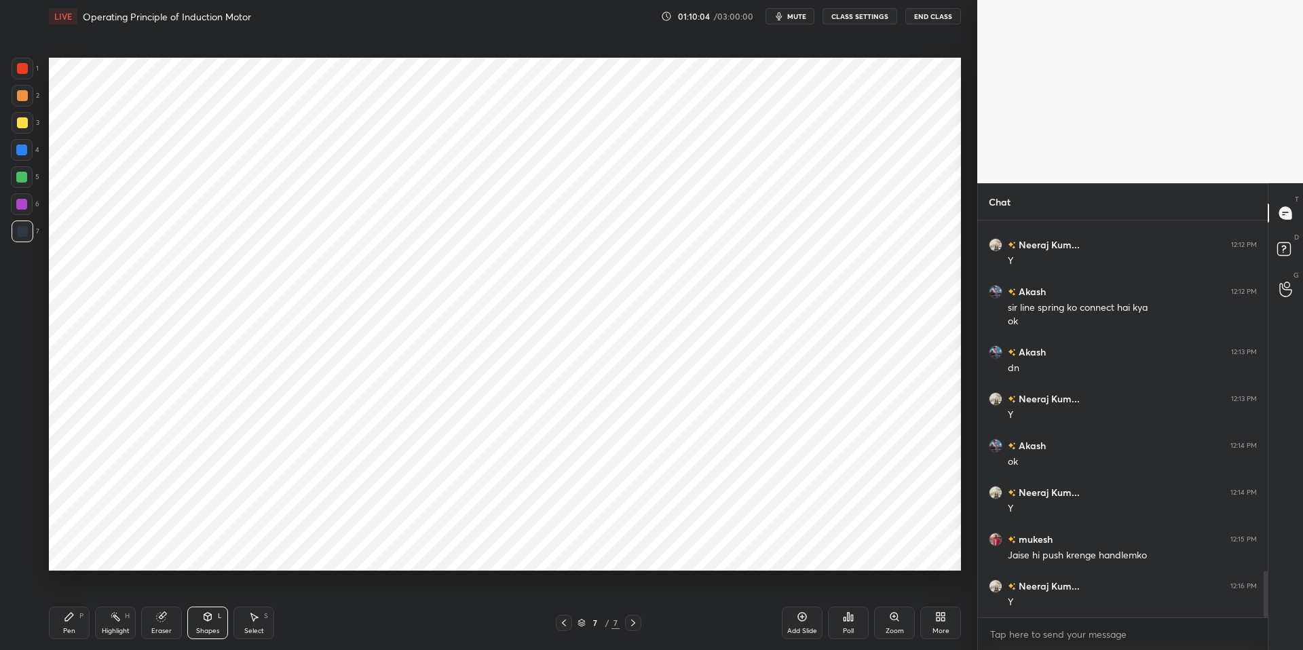
click at [253, 629] on div "Select" at bounding box center [254, 631] width 20 height 7
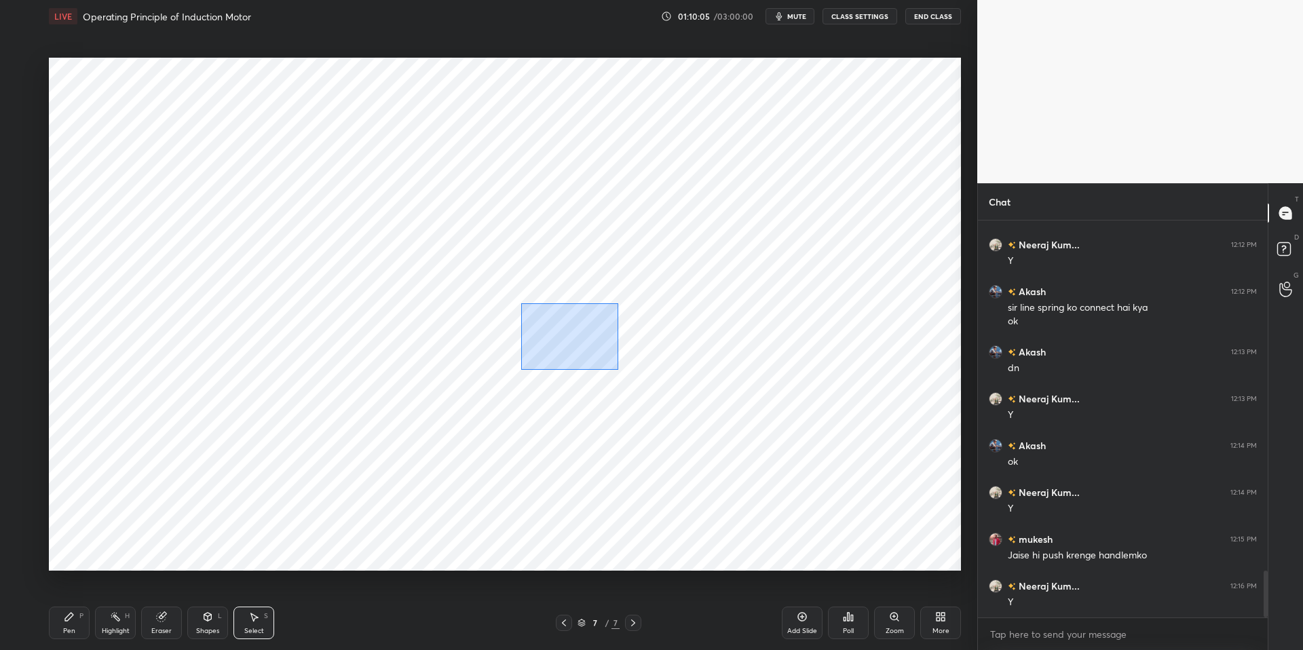
drag, startPoint x: 535, startPoint y: 315, endPoint x: 618, endPoint y: 369, distance: 98.4
click at [619, 371] on div "0 ° Undo Copy Duplicate Duplicate to new slide Delete" at bounding box center [505, 314] width 912 height 513
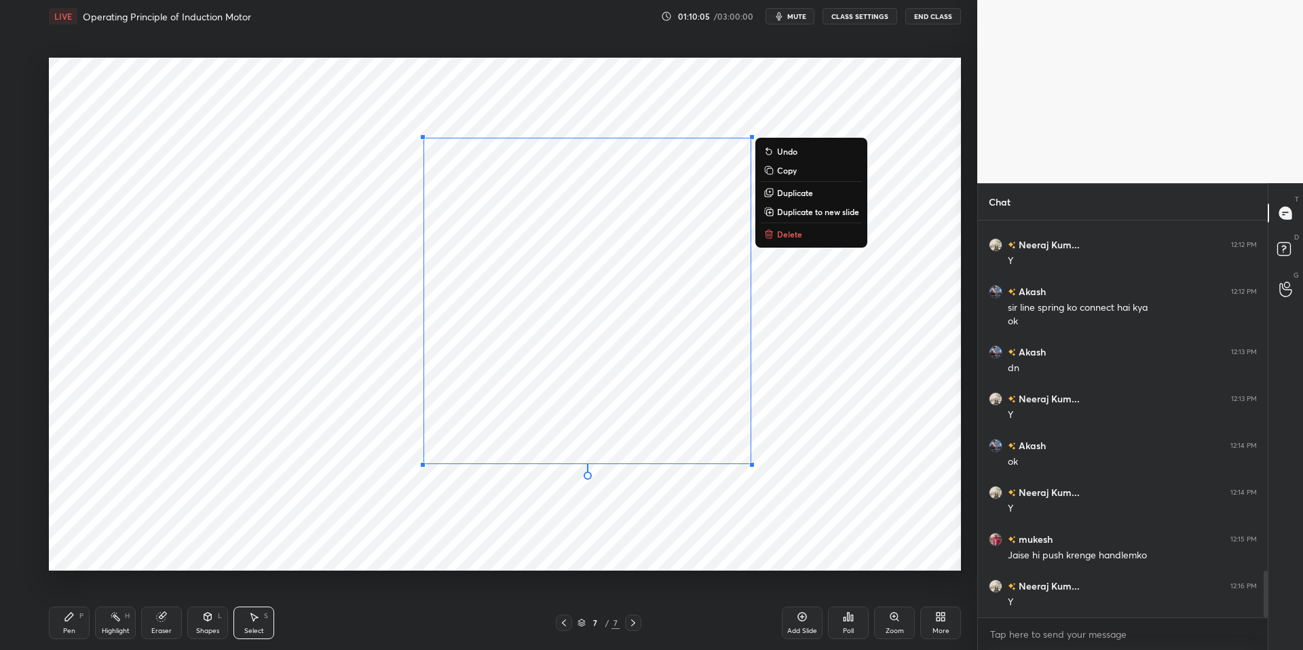
click at [562, 367] on div "0 ° Undo Copy Duplicate Duplicate to new slide Delete" at bounding box center [505, 314] width 912 height 513
drag, startPoint x: 337, startPoint y: 634, endPoint x: 310, endPoint y: 625, distance: 27.9
click at [335, 632] on div "Pen P Highlight H Eraser Shapes L Select S" at bounding box center [232, 623] width 366 height 33
click at [159, 630] on div "Eraser" at bounding box center [161, 631] width 20 height 7
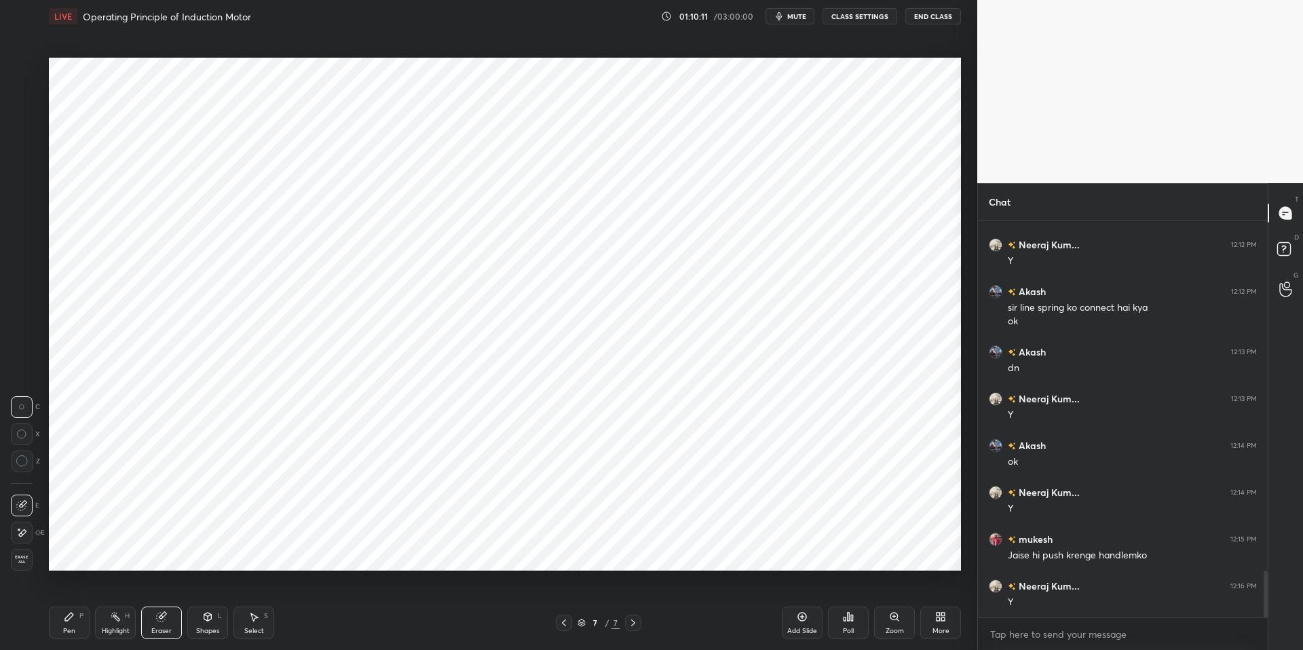
drag, startPoint x: 225, startPoint y: 633, endPoint x: 196, endPoint y: 628, distance: 29.6
click at [225, 633] on div "Shapes L" at bounding box center [207, 623] width 41 height 33
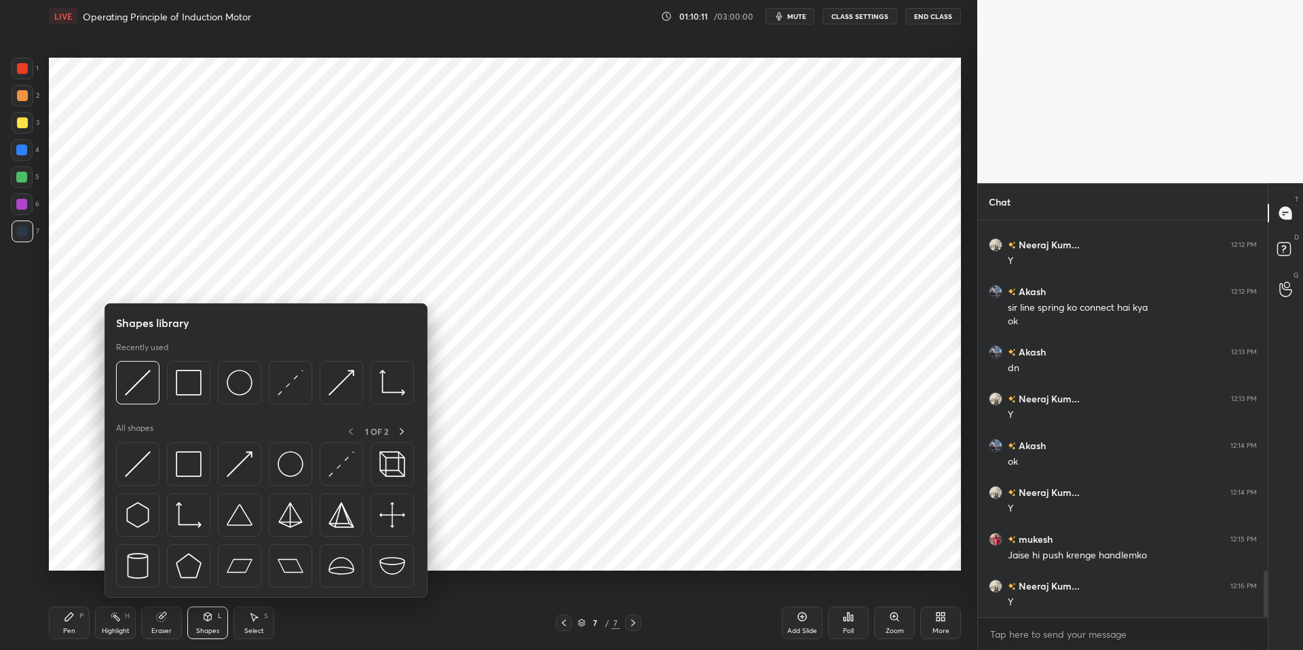
click at [198, 628] on div "Shapes" at bounding box center [207, 631] width 23 height 7
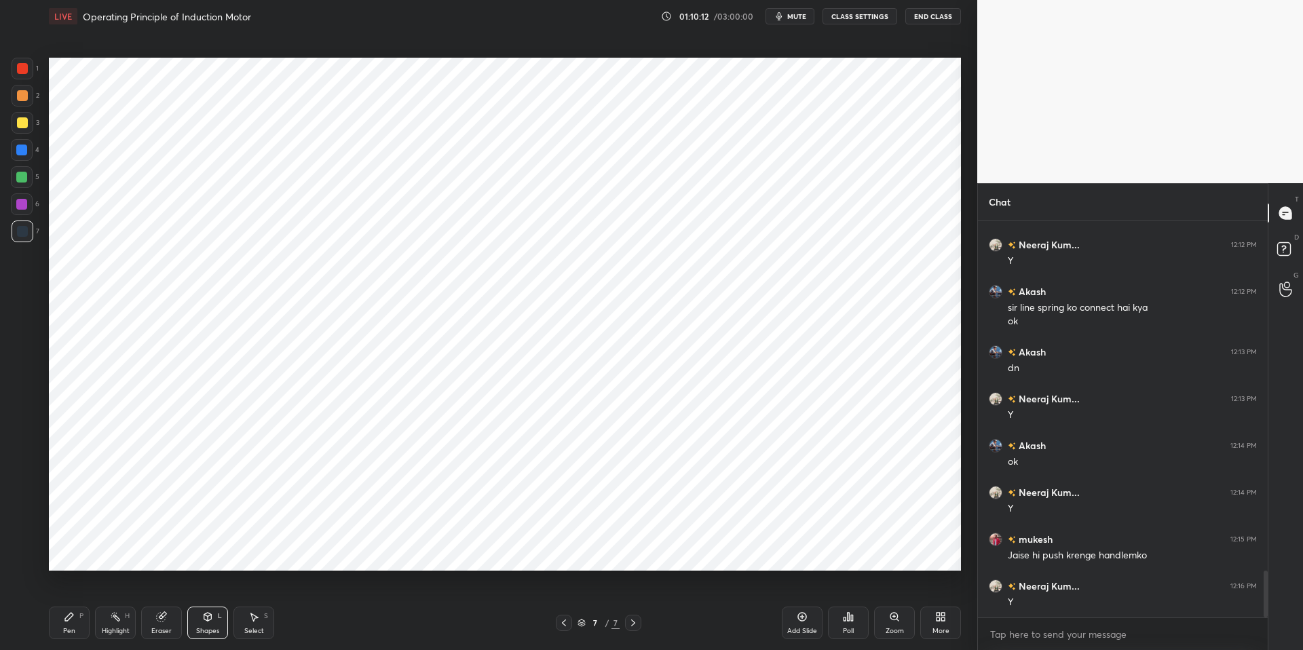
click at [222, 630] on div "Shapes L" at bounding box center [207, 623] width 41 height 33
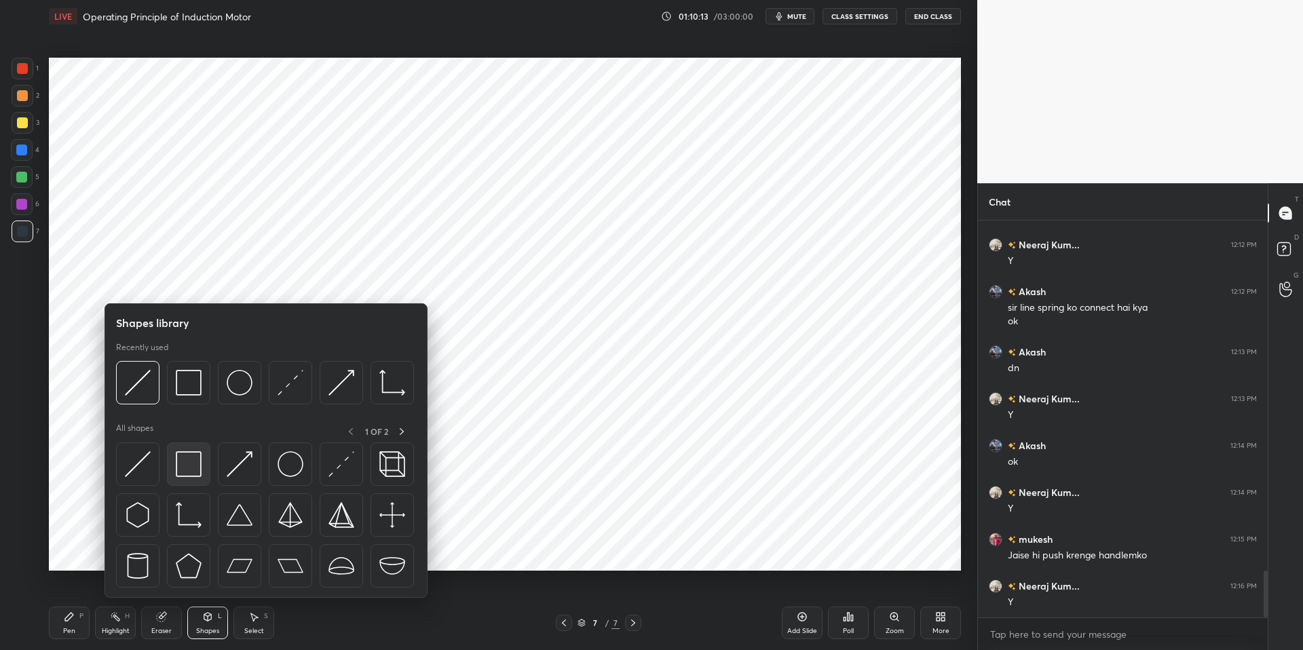
click at [193, 468] on img at bounding box center [189, 464] width 26 height 26
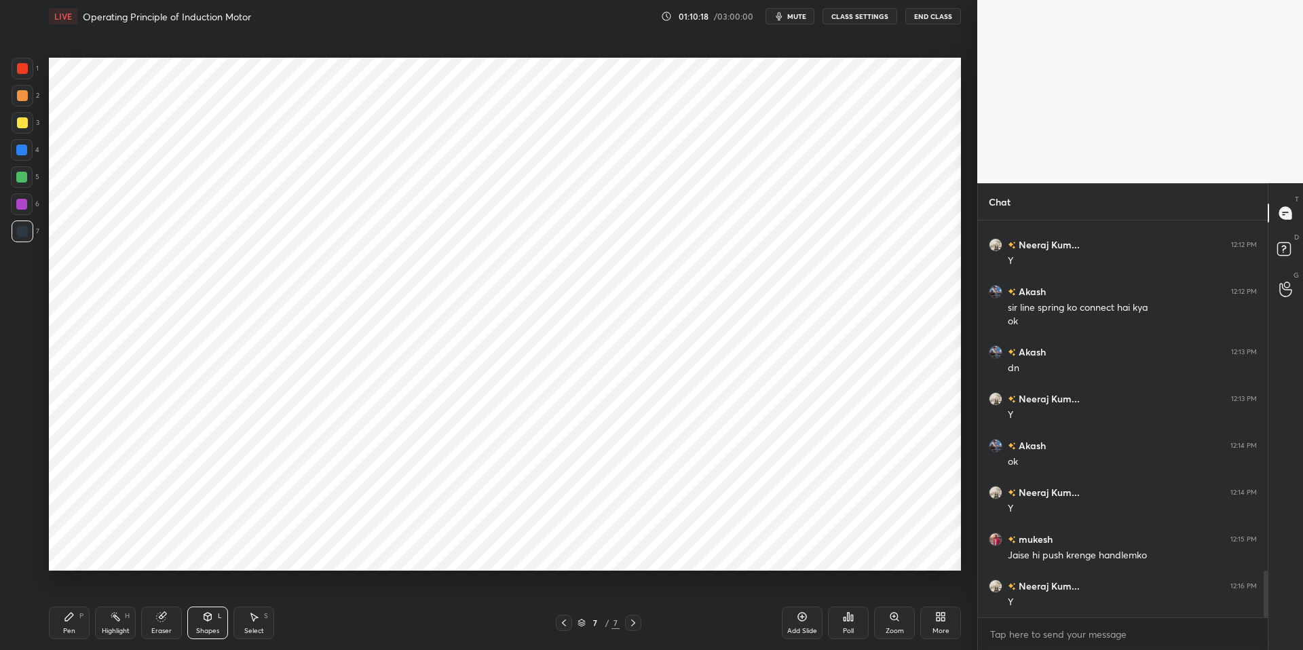
drag, startPoint x: 163, startPoint y: 627, endPoint x: 309, endPoint y: 577, distance: 154.3
click at [164, 628] on div "Eraser" at bounding box center [161, 631] width 20 height 7
drag, startPoint x: 61, startPoint y: 631, endPoint x: 164, endPoint y: 623, distance: 103.5
click at [62, 630] on div "Pen P" at bounding box center [69, 623] width 41 height 33
click at [256, 624] on div "Select S" at bounding box center [253, 623] width 41 height 33
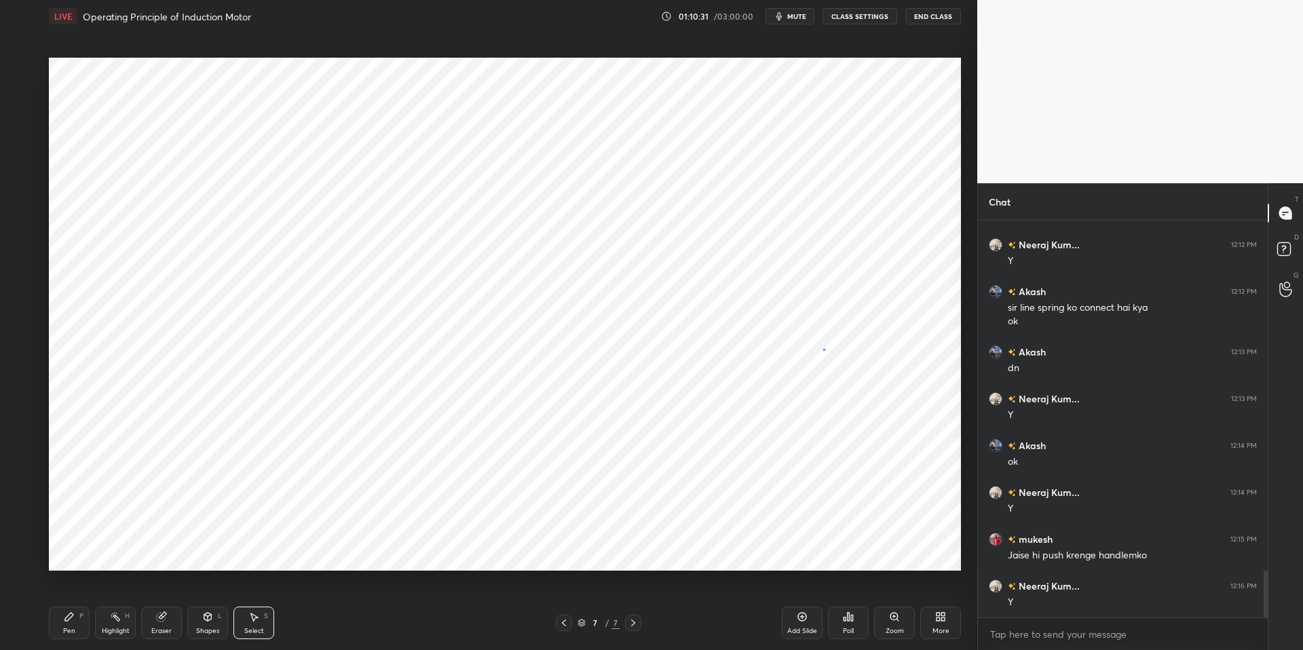
drag, startPoint x: 823, startPoint y: 349, endPoint x: 893, endPoint y: 389, distance: 81.1
click at [896, 391] on div "0 ° Undo Copy Duplicate Duplicate to new slide Delete" at bounding box center [505, 314] width 912 height 513
drag, startPoint x: 851, startPoint y: 396, endPoint x: 804, endPoint y: 343, distance: 70.7
click at [801, 342] on div "0 ° Undo Copy Duplicate Duplicate to new slide Delete" at bounding box center [505, 314] width 912 height 513
drag, startPoint x: 831, startPoint y: 369, endPoint x: 559, endPoint y: 261, distance: 293.6
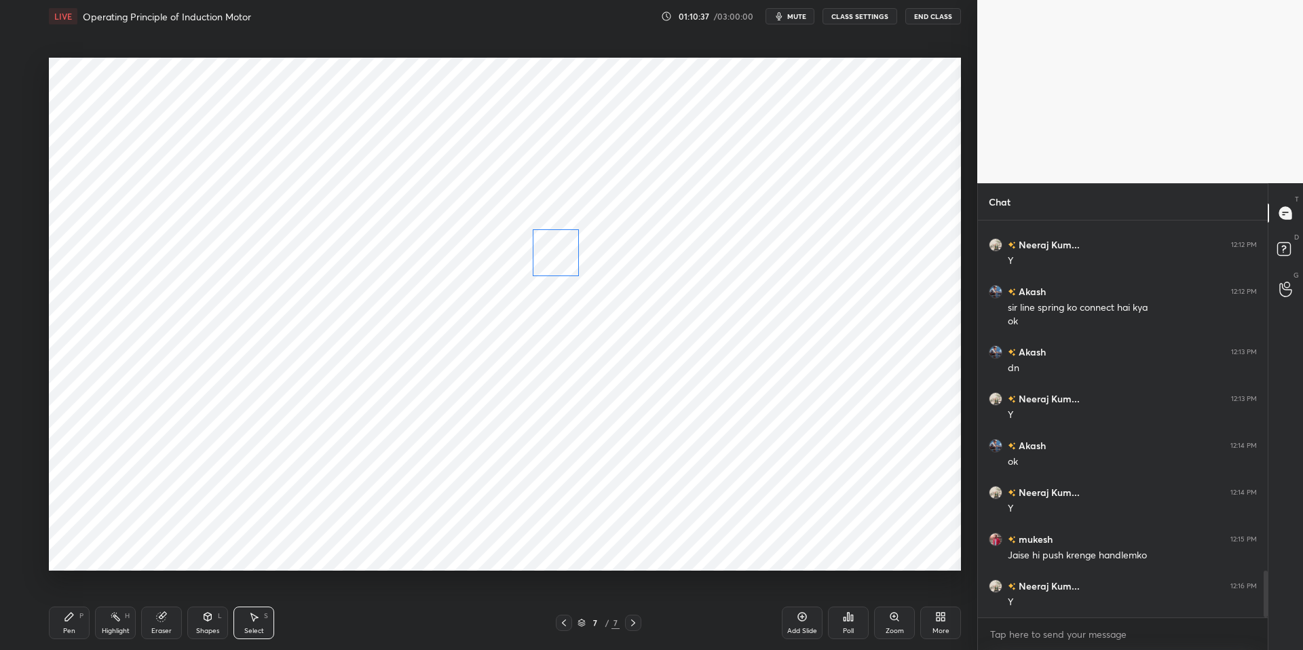
click at [560, 260] on div "0 ° Undo Copy Duplicate Duplicate to new slide Delete" at bounding box center [505, 314] width 912 height 513
click at [561, 291] on div "0 ° Undo Copy Duplicate Duplicate to new slide Delete" at bounding box center [505, 314] width 912 height 513
drag, startPoint x: 562, startPoint y: 259, endPoint x: 567, endPoint y: 238, distance: 21.7
click at [567, 238] on div "0 ° Undo Copy Duplicate Duplicate to new slide Delete" at bounding box center [505, 314] width 912 height 513
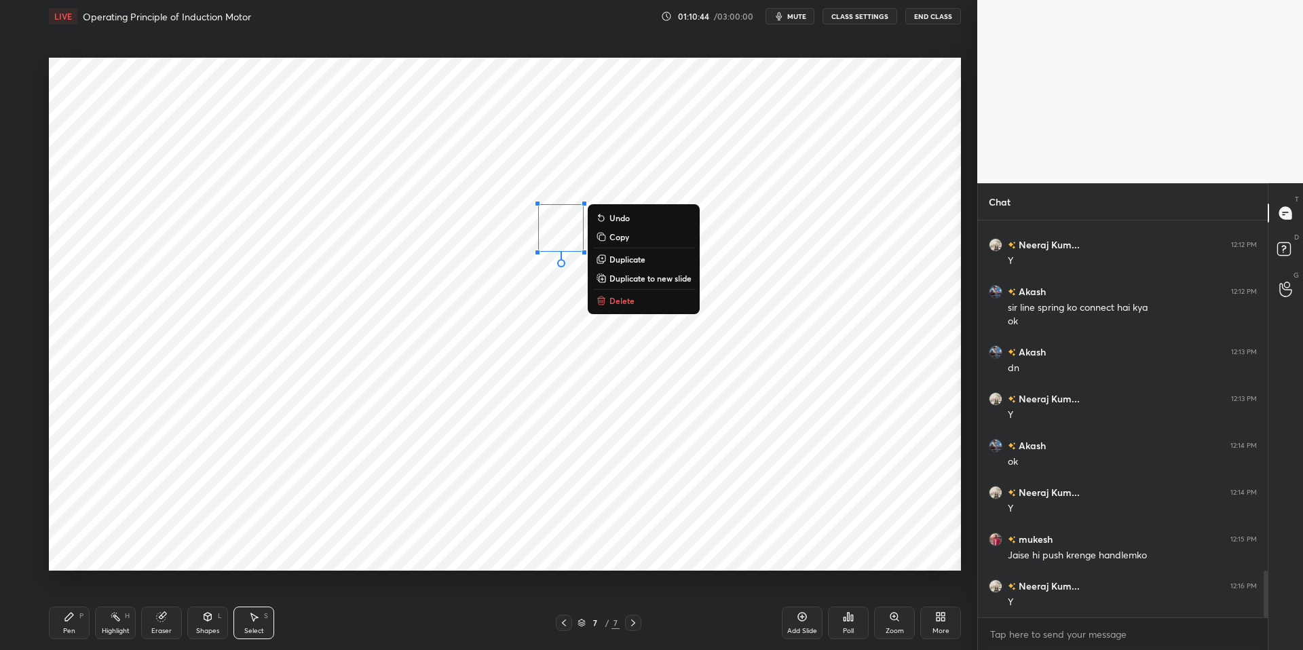
click at [552, 303] on div "0 ° Undo Copy Duplicate Duplicate to new slide Delete" at bounding box center [505, 314] width 912 height 513
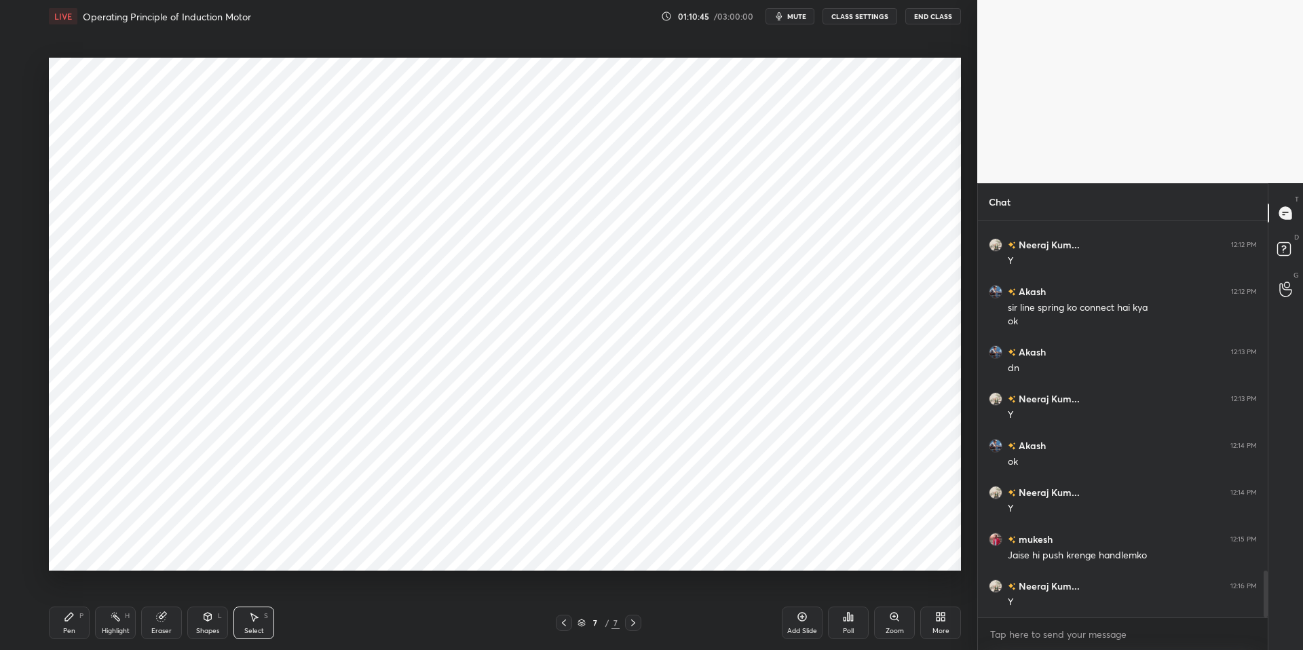
click at [69, 623] on div "Pen P" at bounding box center [69, 623] width 41 height 33
click at [120, 630] on div "Highlight" at bounding box center [116, 631] width 28 height 7
click at [68, 621] on div "Pen P" at bounding box center [69, 623] width 41 height 33
click at [388, 633] on div "Pen P Highlight H Eraser Shapes L Select S 7 / 7 Add Slide Poll Zoom More" at bounding box center [505, 623] width 912 height 54
click at [19, 146] on div at bounding box center [21, 150] width 11 height 11
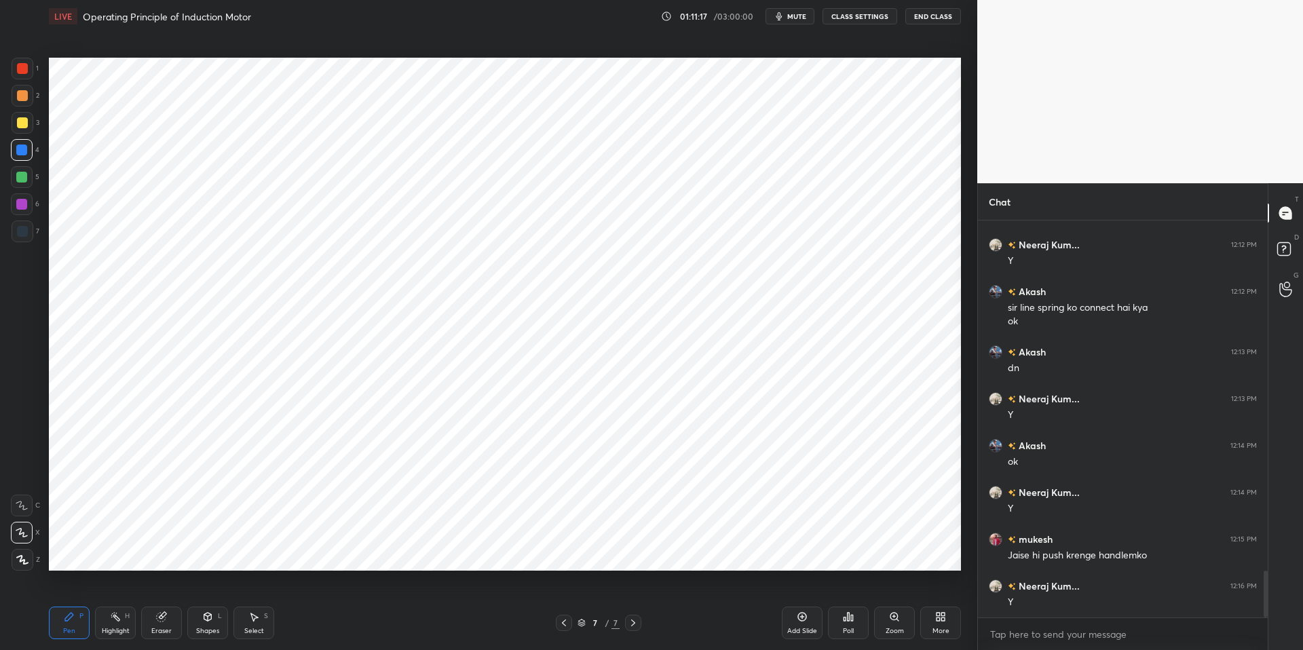
click at [72, 621] on icon at bounding box center [69, 616] width 11 height 11
click at [115, 621] on icon at bounding box center [115, 616] width 11 height 11
click at [66, 621] on icon at bounding box center [69, 616] width 11 height 11
drag, startPoint x: 343, startPoint y: 641, endPoint x: 288, endPoint y: 575, distance: 85.8
click at [339, 633] on div "Pen P Highlight H Eraser Shapes L Select S 7 / 7 Add Slide Poll Zoom More" at bounding box center [505, 623] width 912 height 54
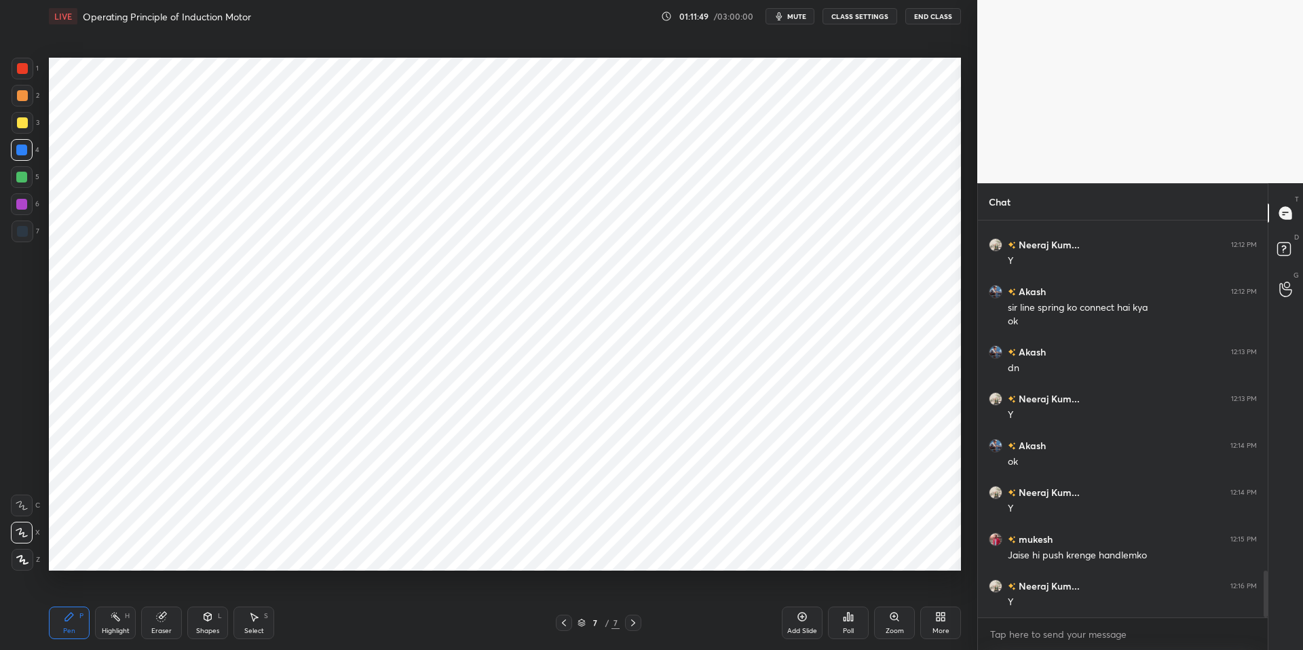
click at [25, 178] on div at bounding box center [21, 177] width 11 height 11
click at [24, 508] on icon at bounding box center [22, 506] width 12 height 10
drag, startPoint x: 26, startPoint y: 147, endPoint x: 41, endPoint y: 152, distance: 16.3
click at [28, 147] on div at bounding box center [22, 150] width 22 height 22
click at [18, 533] on icon at bounding box center [22, 533] width 12 height 10
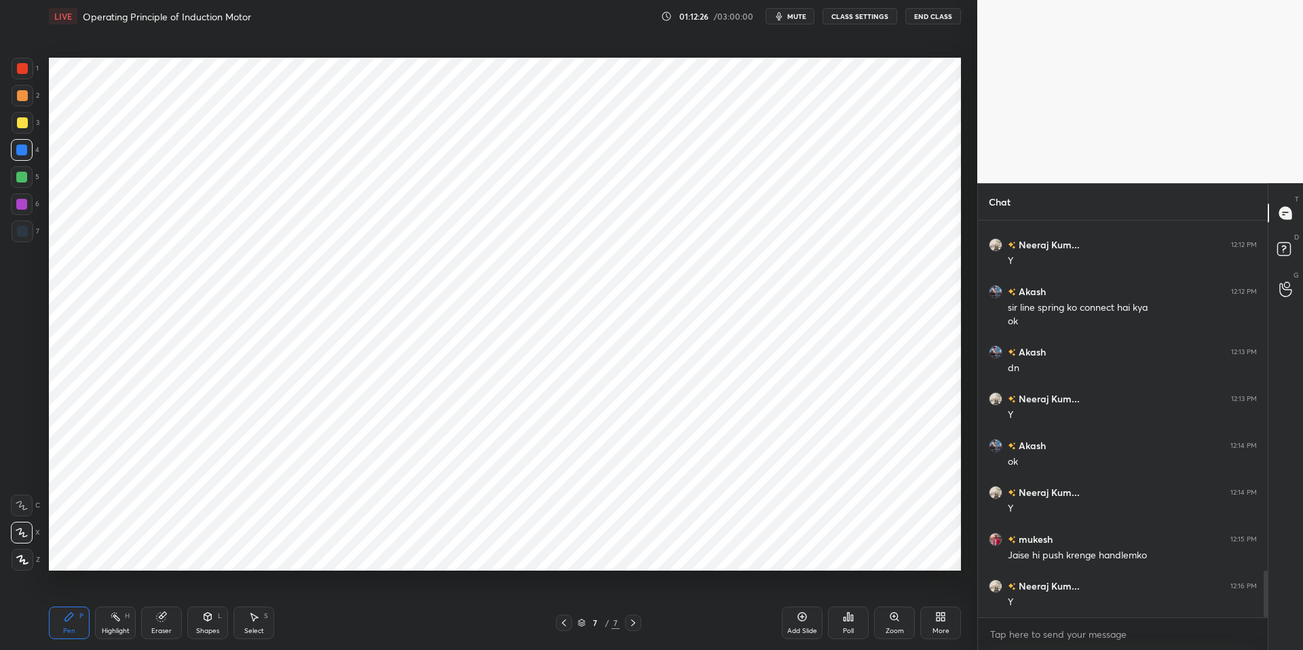
drag, startPoint x: 120, startPoint y: 624, endPoint x: 83, endPoint y: 613, distance: 38.0
click at [119, 624] on div "Highlight H" at bounding box center [115, 623] width 41 height 33
click at [82, 617] on div "P" at bounding box center [81, 616] width 4 height 7
click at [321, 633] on div "Pen P Highlight H Eraser Shapes L Select S 7 / 7 Add Slide Poll Zoom More" at bounding box center [505, 623] width 912 height 54
click at [26, 506] on icon at bounding box center [22, 506] width 12 height 10
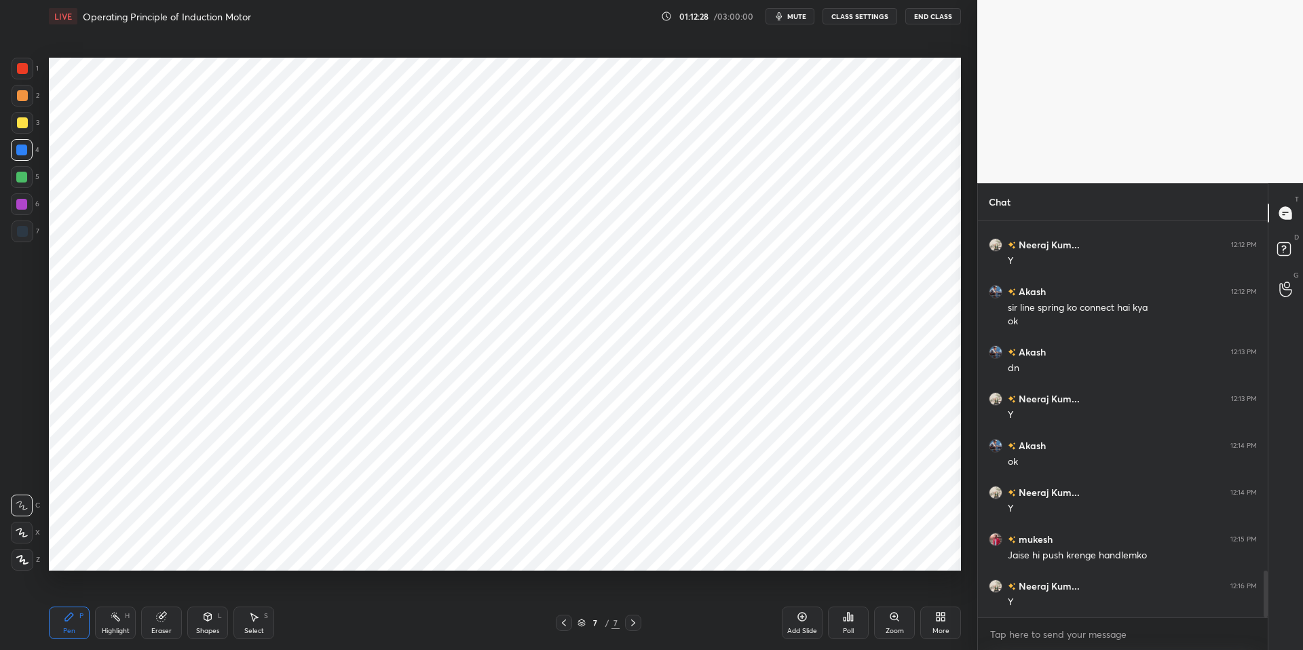
click at [22, 533] on icon at bounding box center [21, 533] width 11 height 8
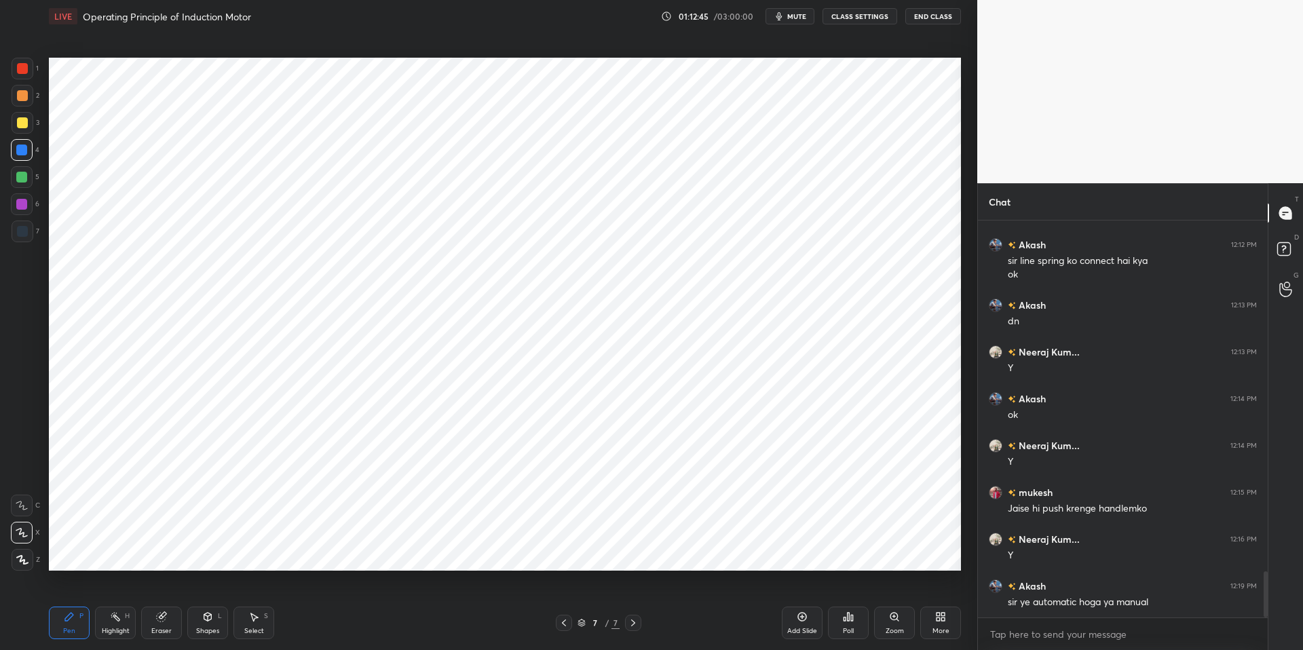
scroll to position [3036, 0]
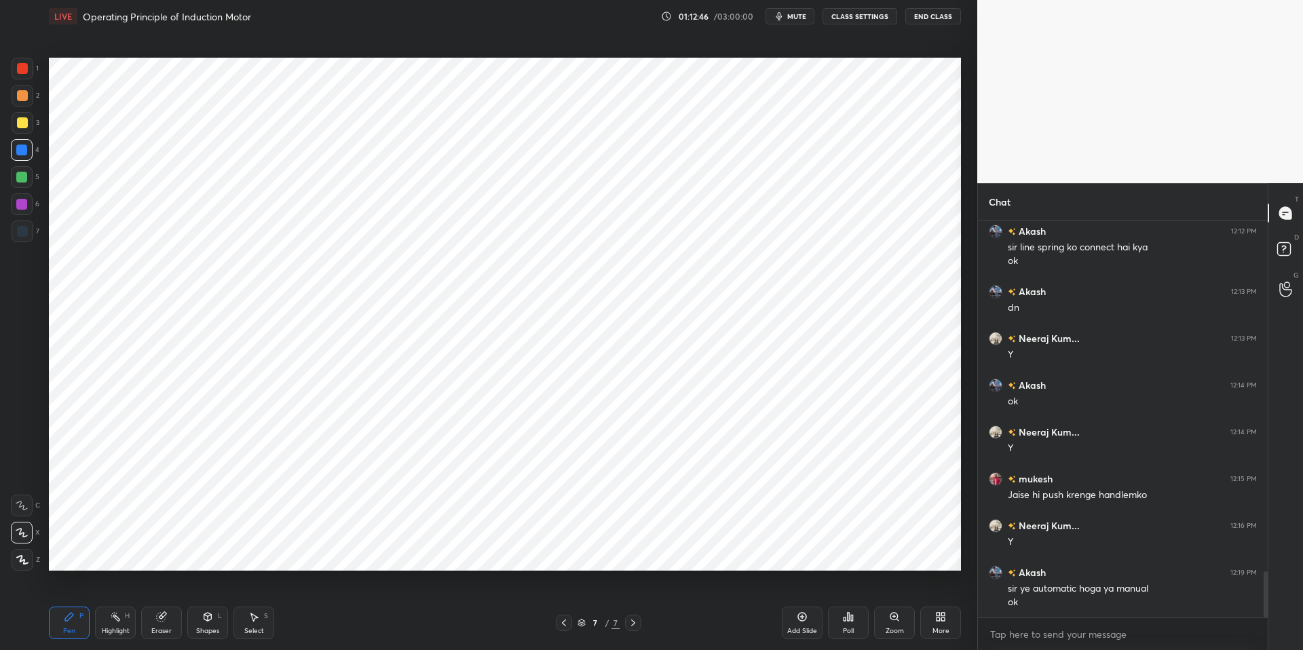
click at [64, 624] on div "Pen P" at bounding box center [69, 623] width 41 height 33
click at [107, 628] on div "Highlight" at bounding box center [116, 631] width 28 height 7
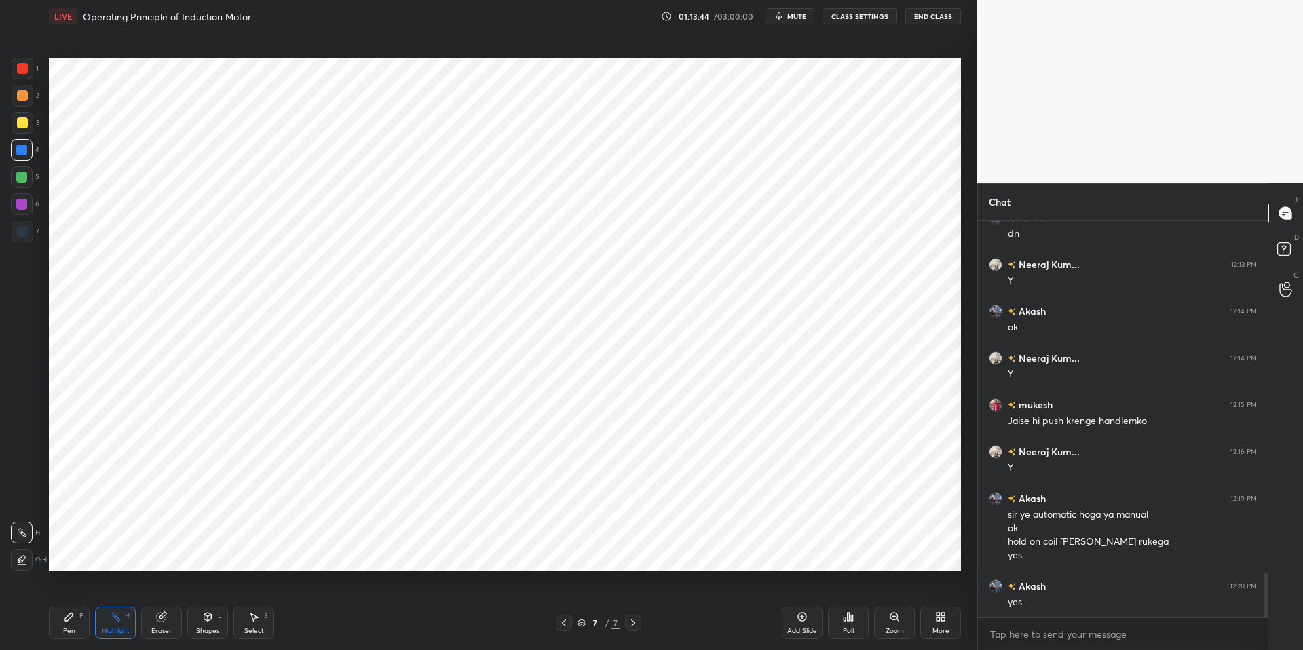
scroll to position [3157, 0]
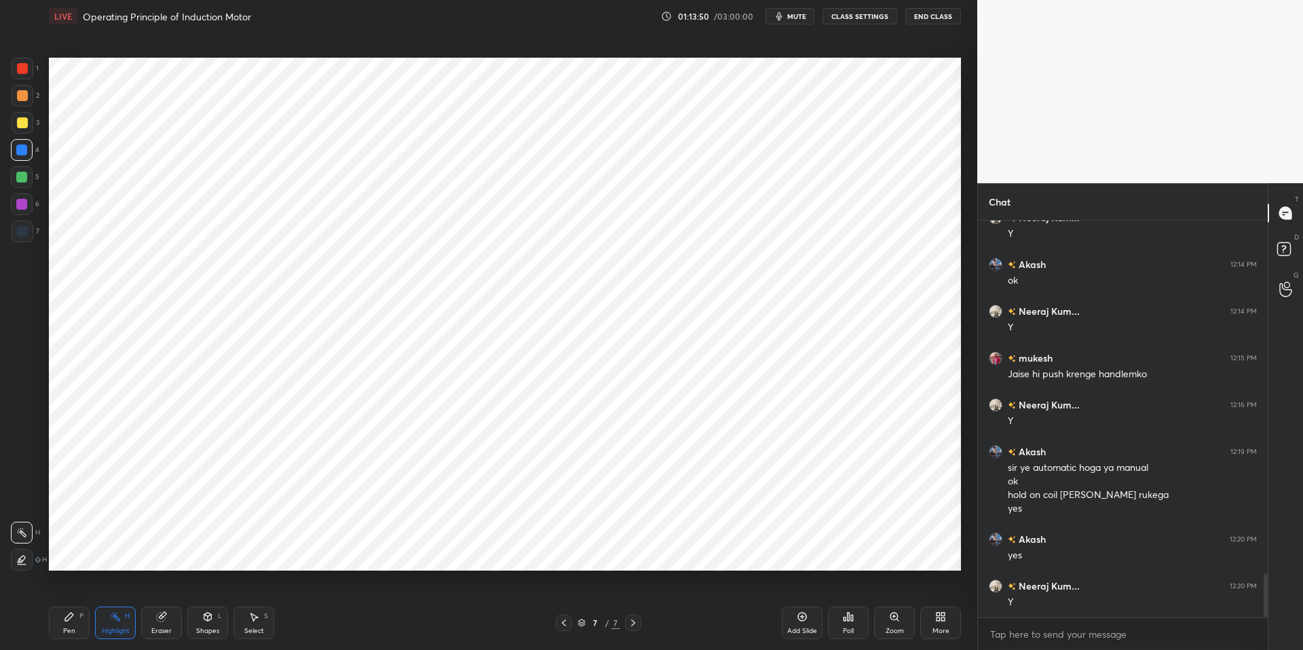
drag, startPoint x: 113, startPoint y: 626, endPoint x: 75, endPoint y: 619, distance: 38.6
click at [113, 628] on div "Highlight" at bounding box center [116, 631] width 28 height 7
click at [68, 620] on icon at bounding box center [69, 617] width 8 height 8
click at [340, 633] on div "Pen P Highlight H Eraser Shapes L Select S 7 / 7 Add Slide Poll Zoom More" at bounding box center [505, 623] width 912 height 54
click at [152, 621] on div "Eraser" at bounding box center [161, 623] width 41 height 33
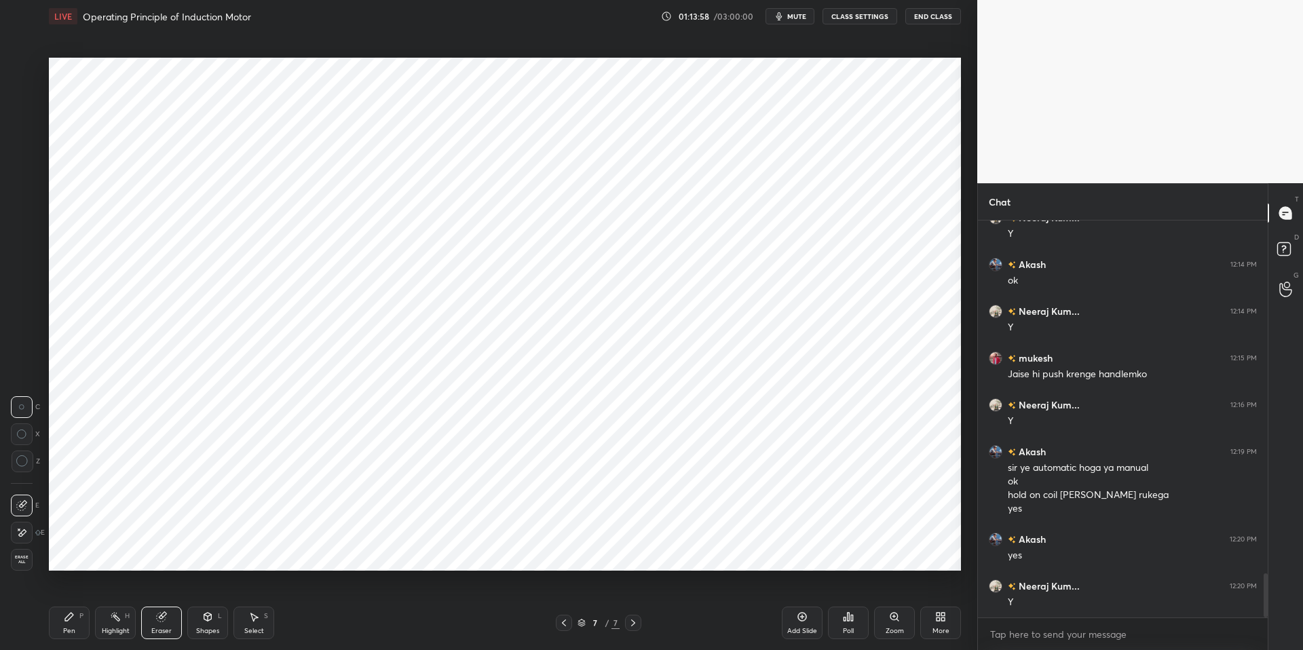
click at [207, 630] on div "Shapes" at bounding box center [207, 631] width 23 height 7
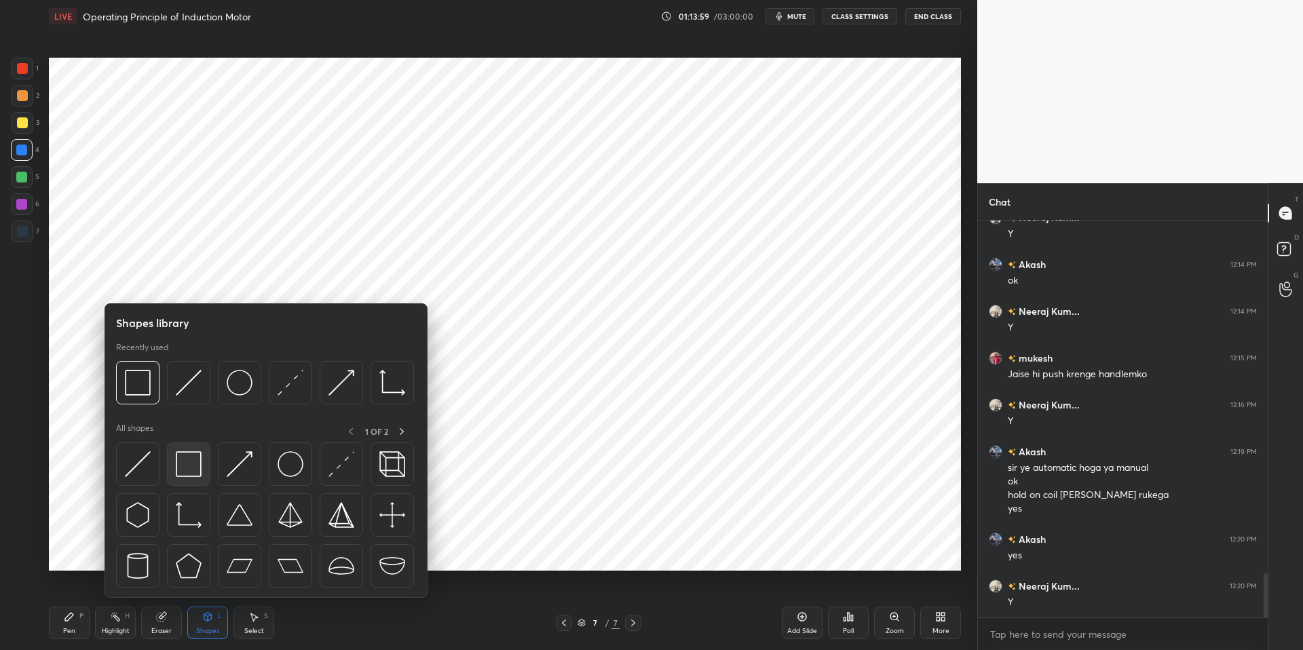
click at [189, 462] on img at bounding box center [189, 464] width 26 height 26
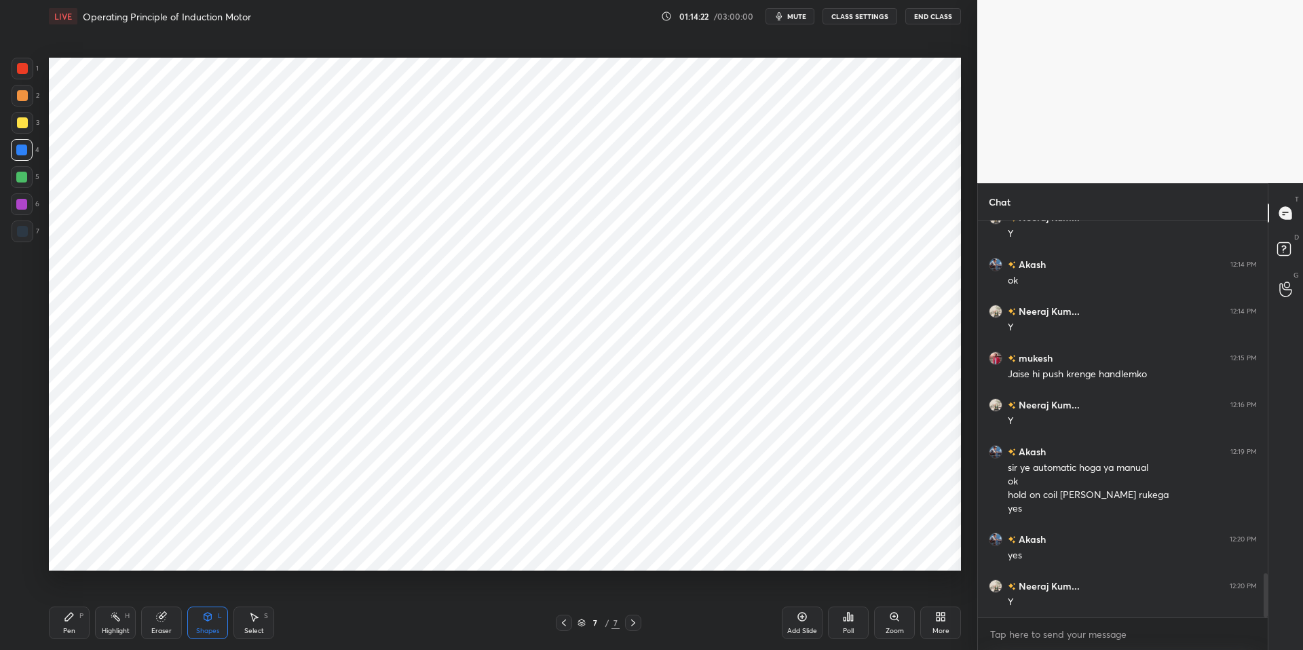
drag, startPoint x: 194, startPoint y: 628, endPoint x: 203, endPoint y: 611, distance: 18.5
click at [195, 628] on div "Shapes L" at bounding box center [207, 623] width 41 height 33
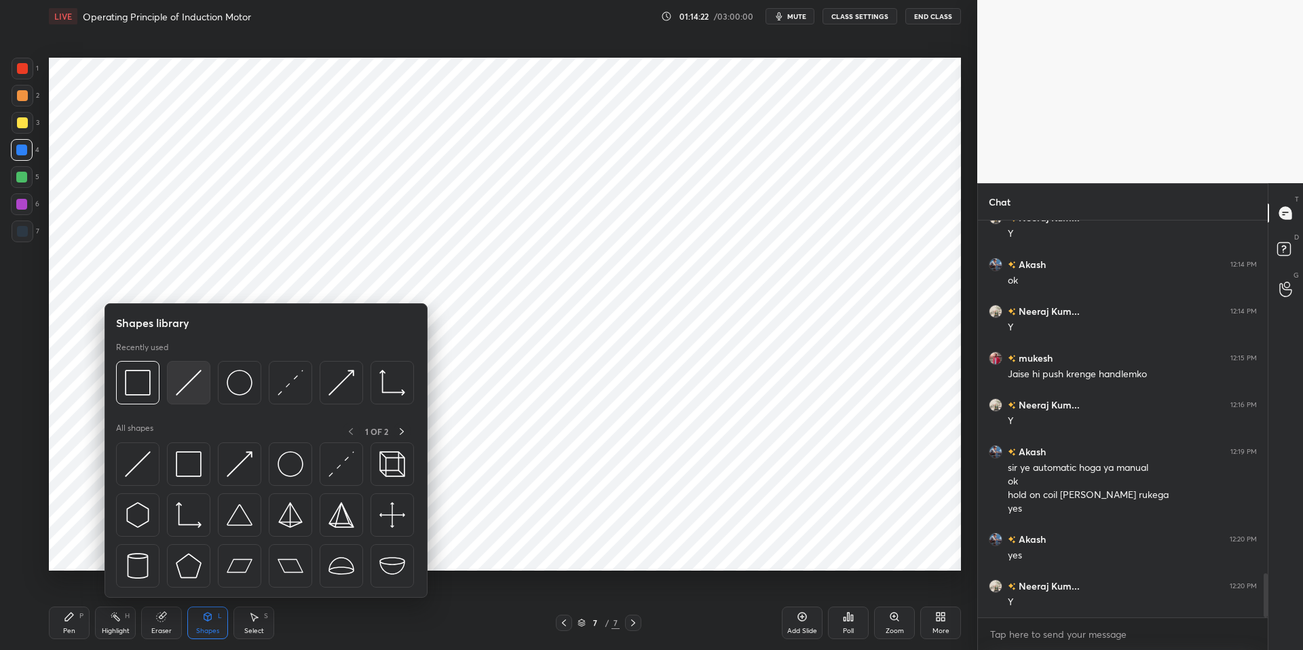
click at [189, 381] on img at bounding box center [189, 383] width 26 height 26
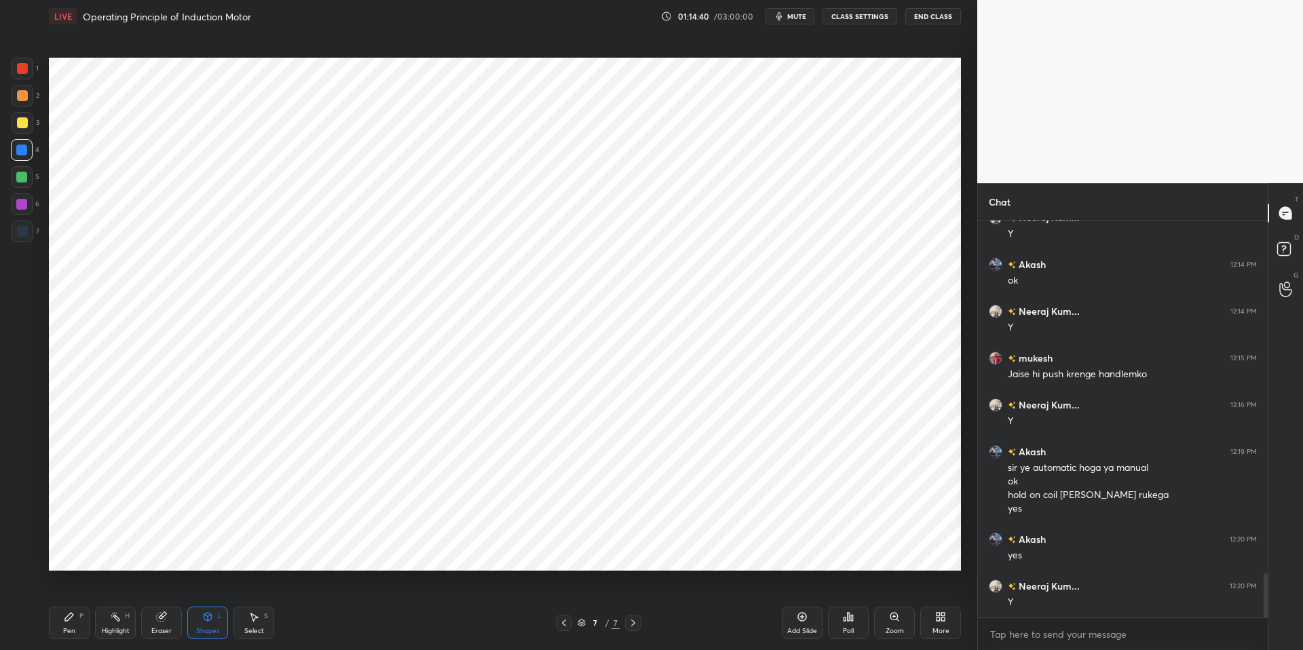
click at [110, 624] on div "Highlight H" at bounding box center [115, 623] width 41 height 33
click at [69, 619] on icon at bounding box center [69, 617] width 8 height 8
click at [355, 633] on div "Pen P Highlight H Eraser Shapes L Select S 7 / 7 Add Slide Poll Zoom More" at bounding box center [505, 623] width 912 height 54
click at [156, 628] on div "Eraser" at bounding box center [161, 631] width 20 height 7
click at [206, 623] on div "Shapes L" at bounding box center [207, 623] width 41 height 33
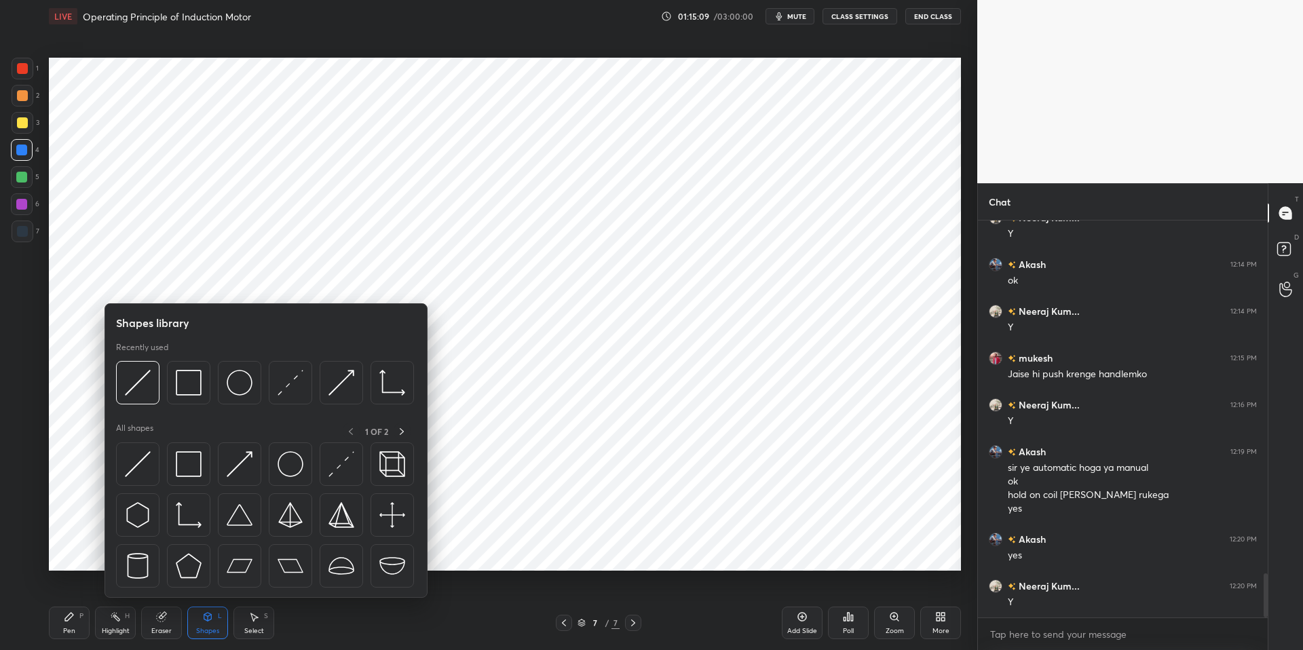
drag, startPoint x: 254, startPoint y: 634, endPoint x: 280, endPoint y: 611, distance: 34.6
click at [254, 633] on div "Select" at bounding box center [254, 631] width 20 height 7
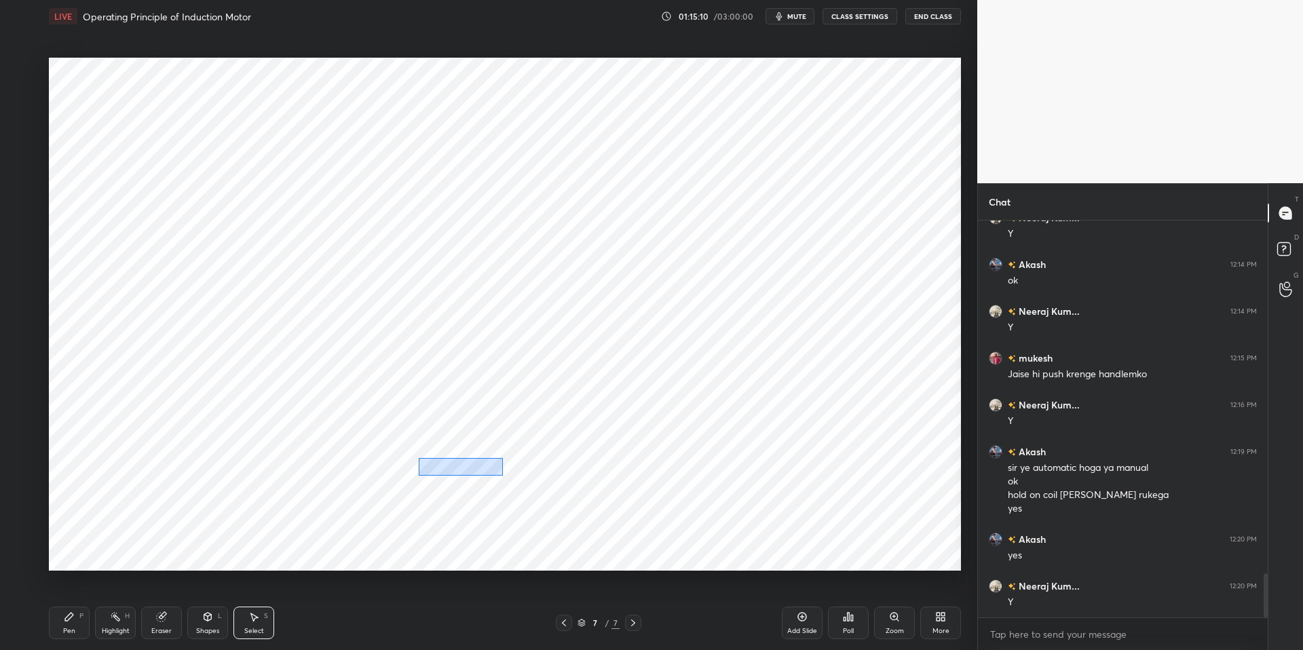
drag, startPoint x: 432, startPoint y: 462, endPoint x: 491, endPoint y: 470, distance: 60.2
click at [504, 476] on div "0 ° Undo Copy Duplicate Duplicate to new slide Delete" at bounding box center [505, 314] width 912 height 513
drag, startPoint x: 474, startPoint y: 467, endPoint x: 450, endPoint y: 476, distance: 26.0
click at [476, 465] on div "0 ° Undo Copy Duplicate Duplicate to new slide Delete" at bounding box center [505, 314] width 912 height 513
drag, startPoint x: 434, startPoint y: 494, endPoint x: 431, endPoint y: 474, distance: 20.0
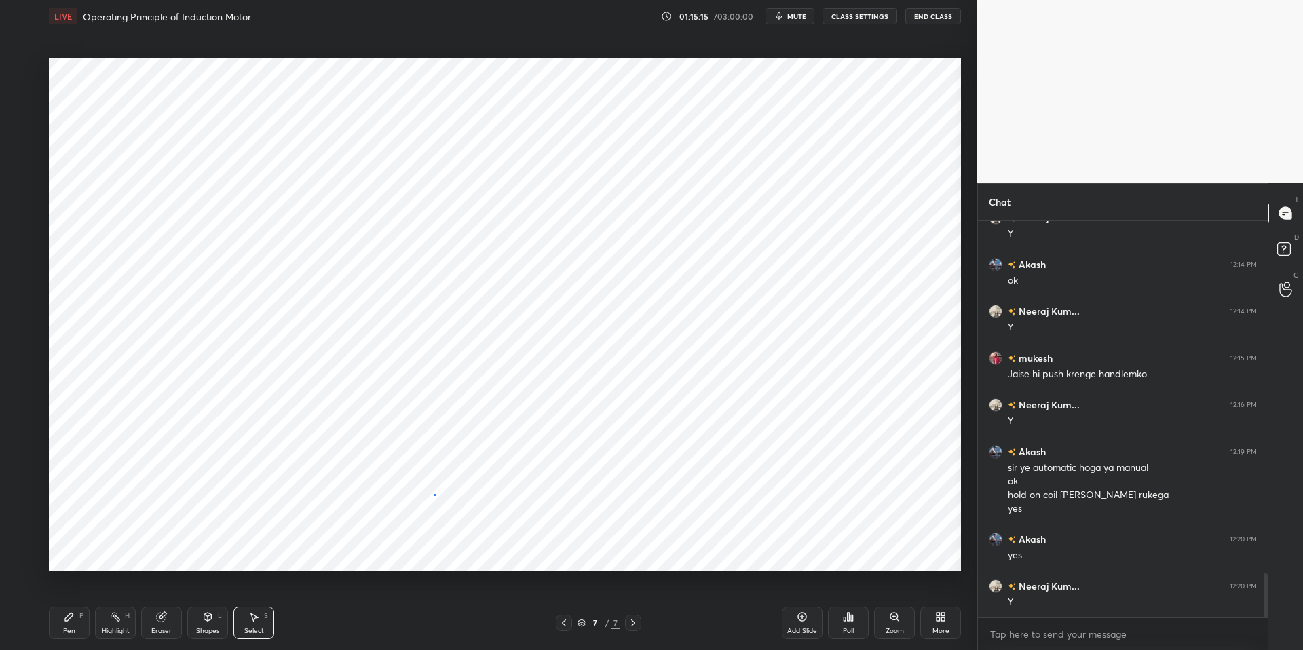
click at [434, 494] on div "0 ° Undo Copy Duplicate Duplicate to new slide Delete" at bounding box center [505, 314] width 912 height 513
drag, startPoint x: 423, startPoint y: 455, endPoint x: 441, endPoint y: 463, distance: 19.2
click at [444, 465] on div "0 ° Undo Copy Duplicate Duplicate to new slide Delete" at bounding box center [505, 314] width 912 height 513
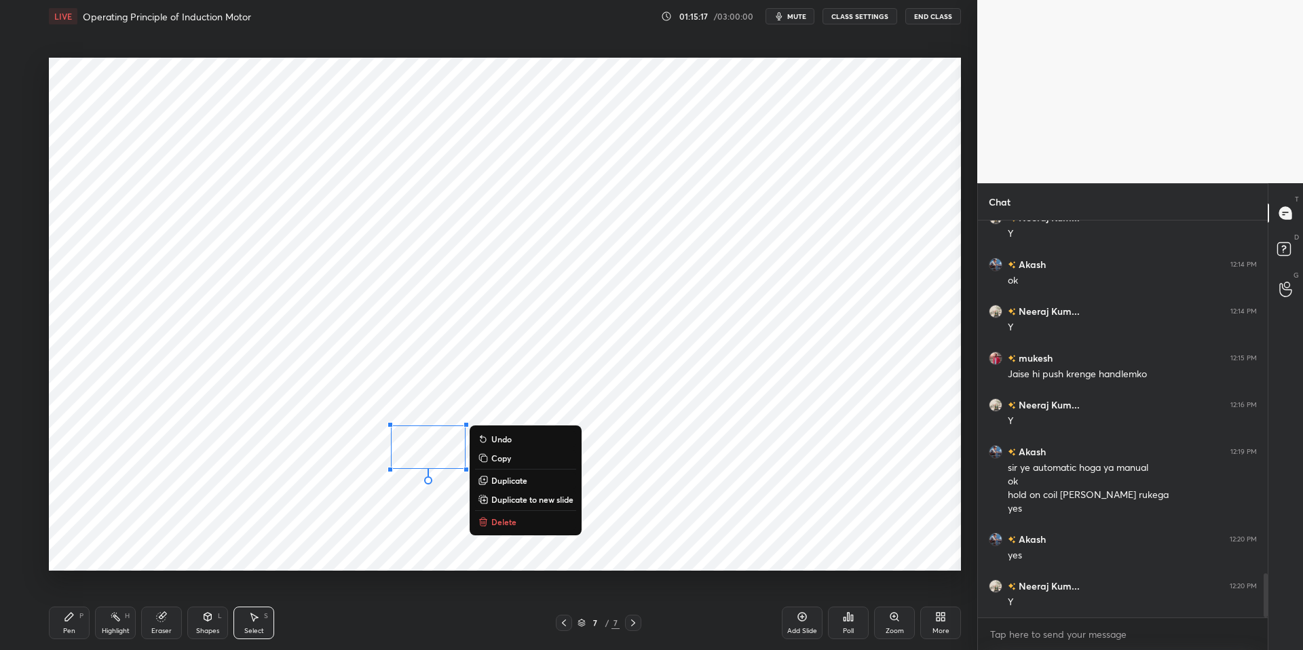
click at [424, 495] on div "0 ° Undo Copy Duplicate Duplicate to new slide Delete" at bounding box center [505, 314] width 912 height 513
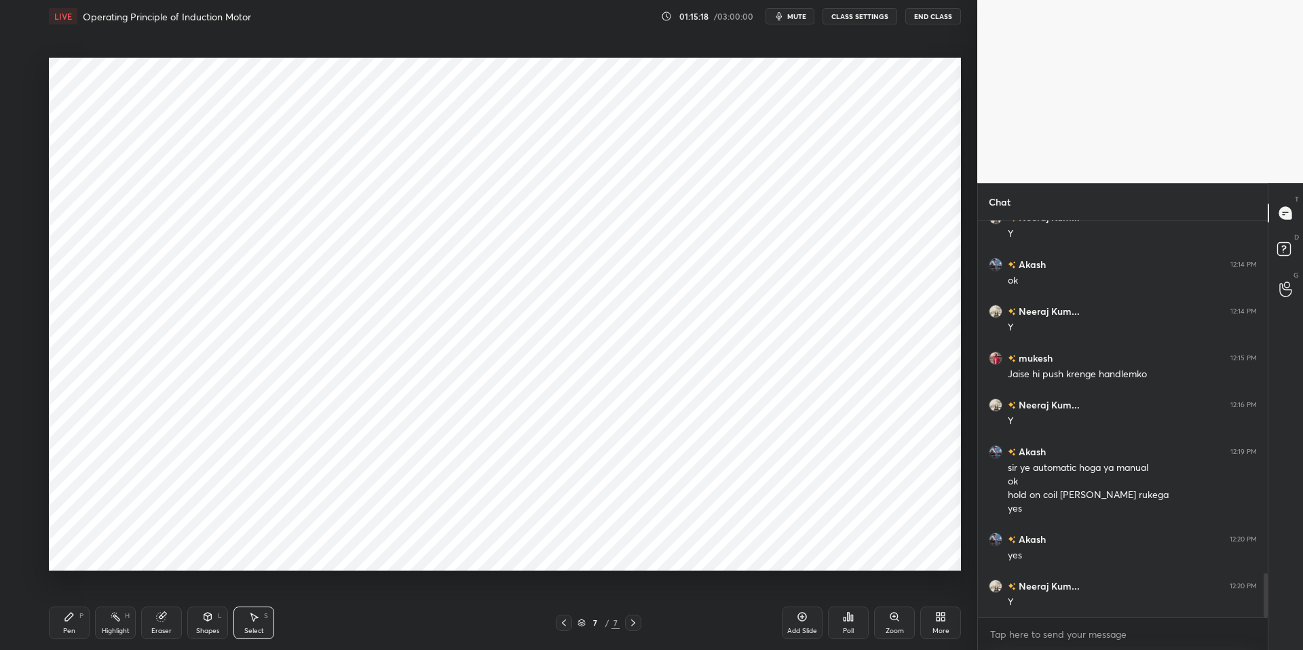
click at [155, 624] on div "Eraser" at bounding box center [161, 623] width 41 height 33
drag, startPoint x: 204, startPoint y: 628, endPoint x: 206, endPoint y: 619, distance: 9.1
click at [204, 628] on div "Shapes" at bounding box center [207, 631] width 23 height 7
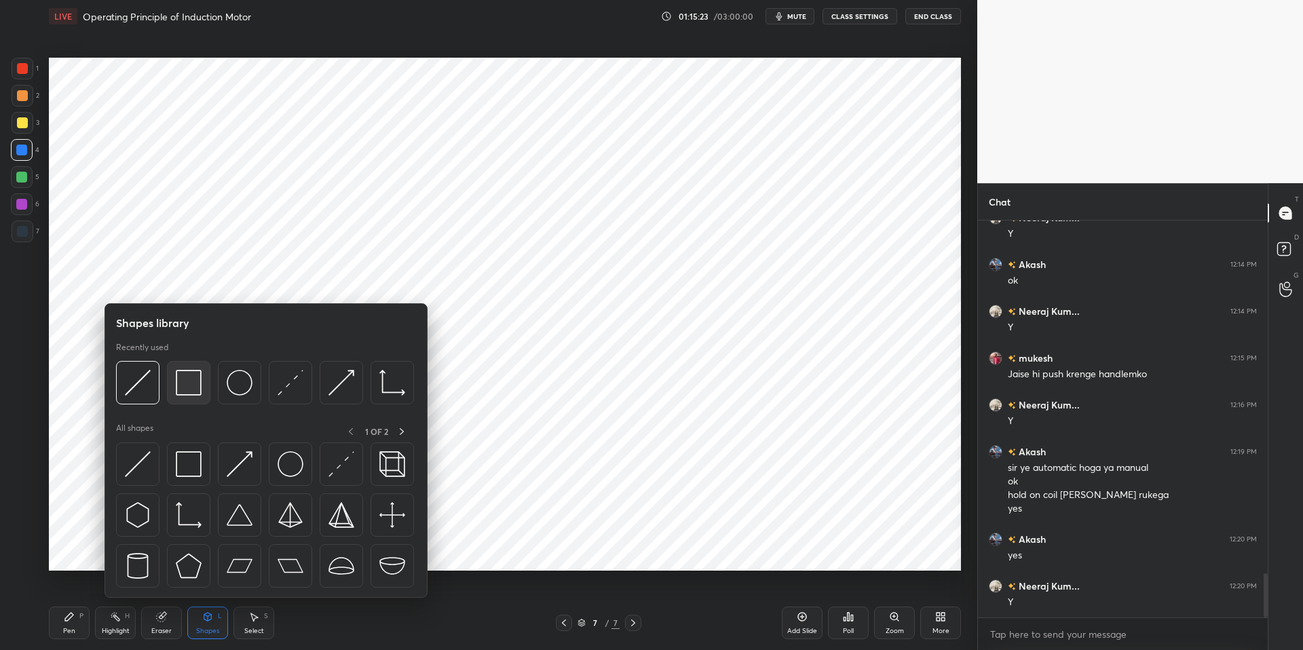
click at [185, 389] on img at bounding box center [189, 383] width 26 height 26
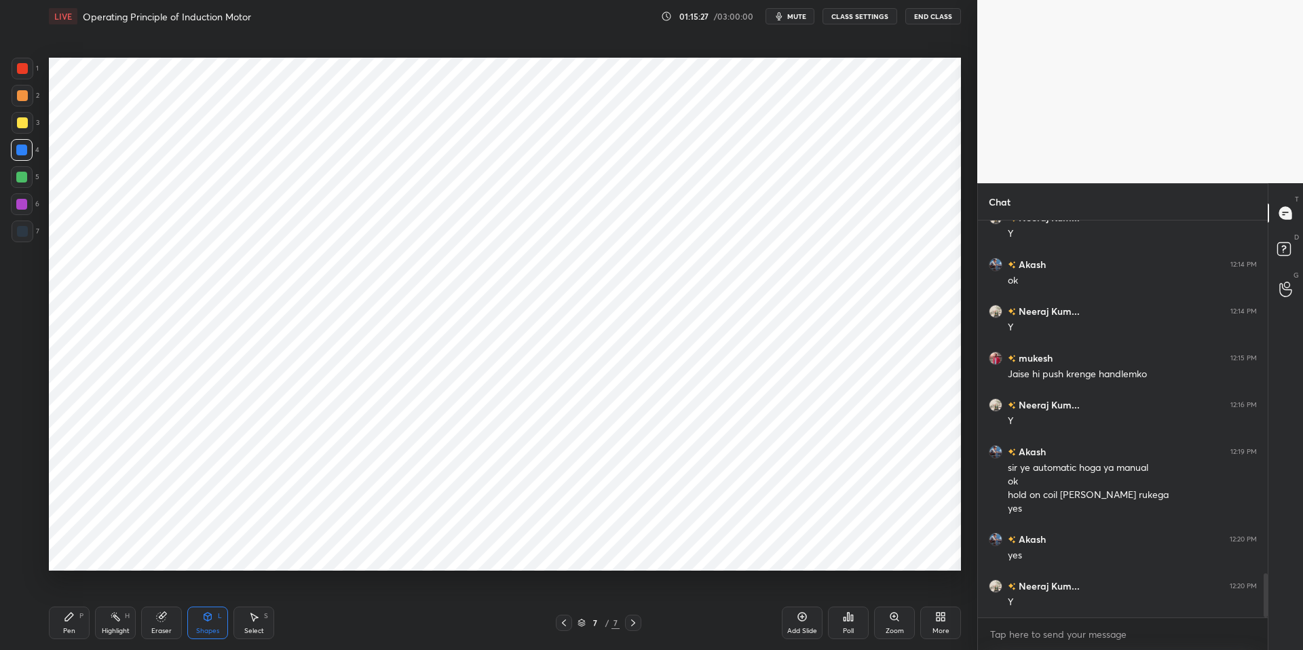
click at [174, 627] on div "Eraser" at bounding box center [161, 623] width 41 height 33
click at [212, 631] on div "Shapes" at bounding box center [207, 631] width 23 height 7
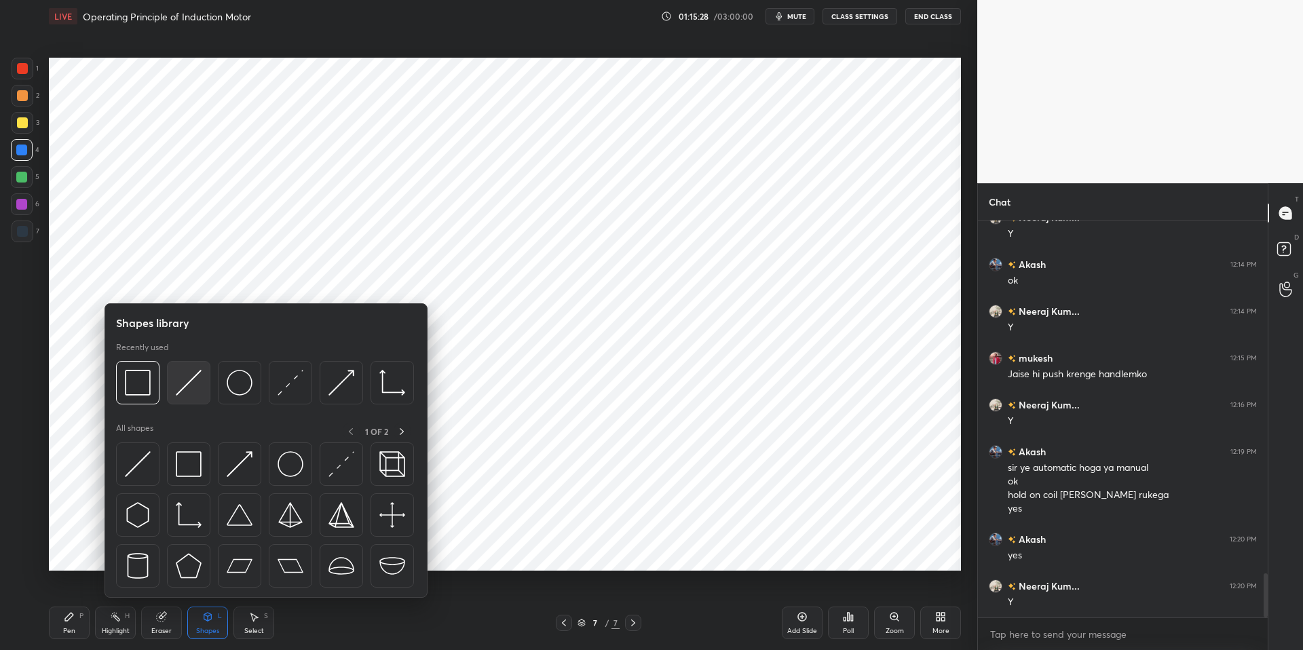
click at [178, 394] on img at bounding box center [189, 383] width 26 height 26
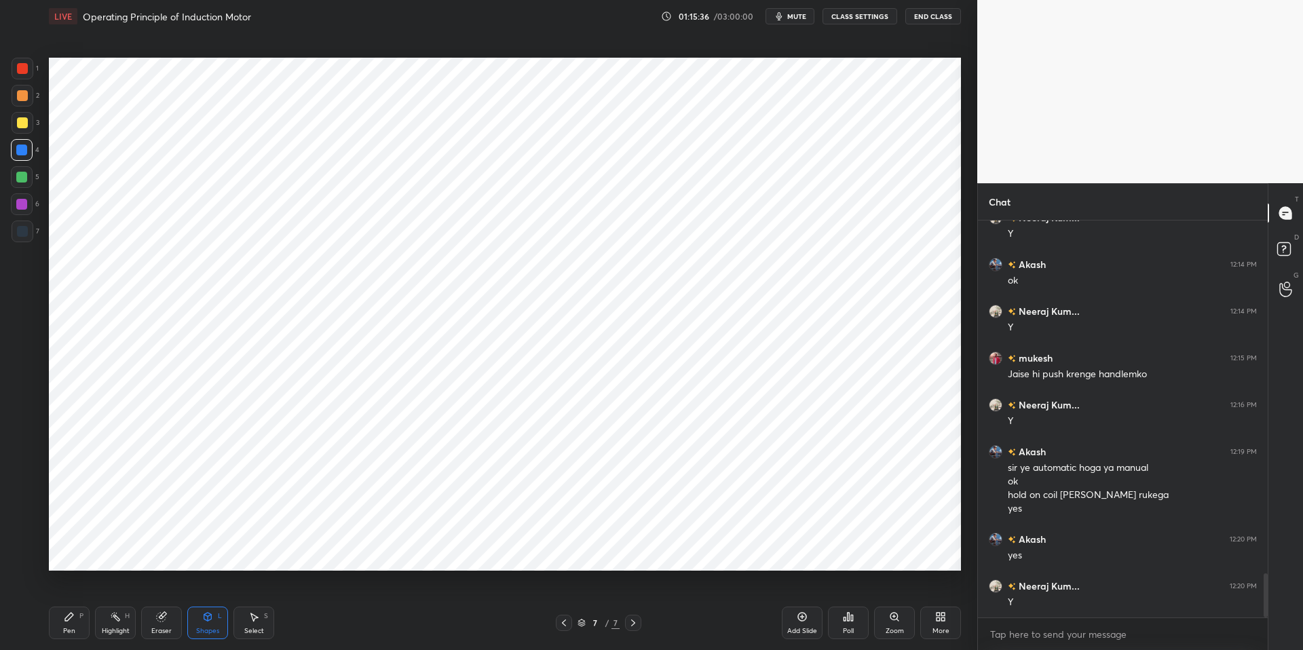
click at [60, 628] on div "Pen P" at bounding box center [69, 623] width 41 height 33
drag, startPoint x: 22, startPoint y: 233, endPoint x: 37, endPoint y: 235, distance: 15.7
click at [23, 233] on div at bounding box center [22, 231] width 11 height 11
click at [29, 91] on div at bounding box center [23, 96] width 22 height 22
click at [23, 176] on div at bounding box center [21, 177] width 11 height 11
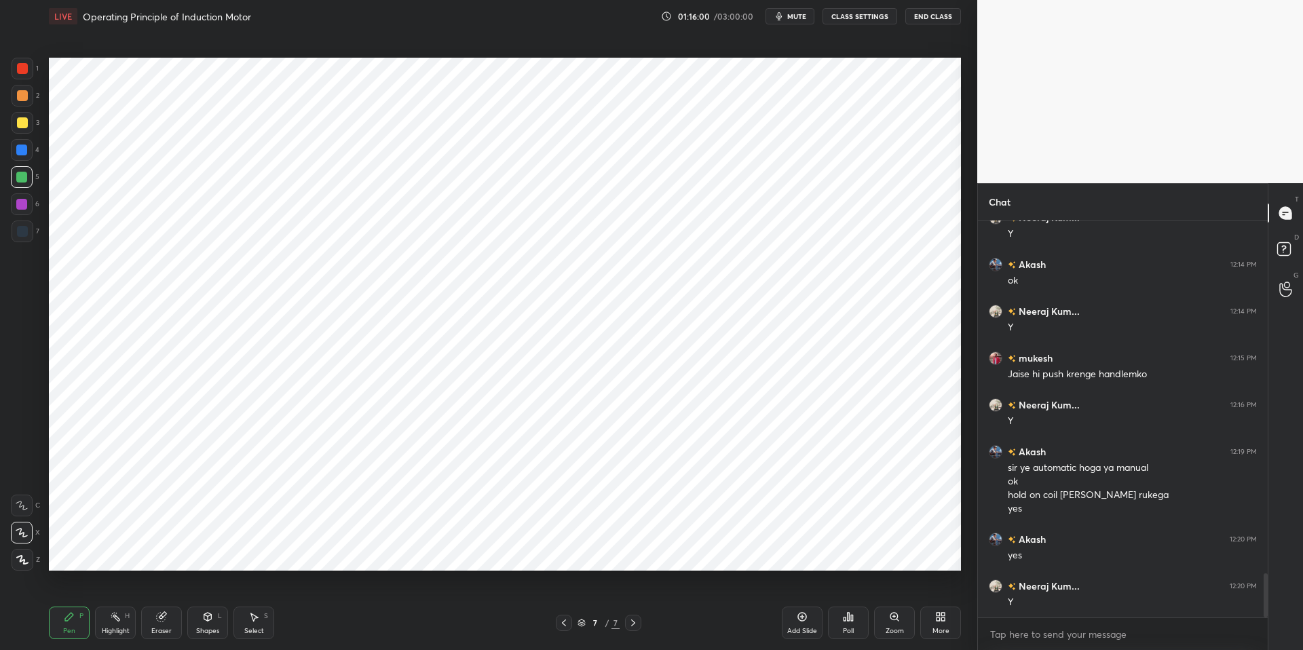
drag, startPoint x: 18, startPoint y: 91, endPoint x: 36, endPoint y: 100, distance: 20.6
click at [18, 92] on div at bounding box center [22, 95] width 11 height 11
drag, startPoint x: 83, startPoint y: 620, endPoint x: 132, endPoint y: 614, distance: 49.2
click at [81, 619] on div "Pen P" at bounding box center [69, 623] width 41 height 33
click at [387, 633] on div "Pen P Highlight H Eraser Shapes L Select S 7 / 7 Add Slide Poll Zoom More" at bounding box center [505, 623] width 912 height 54
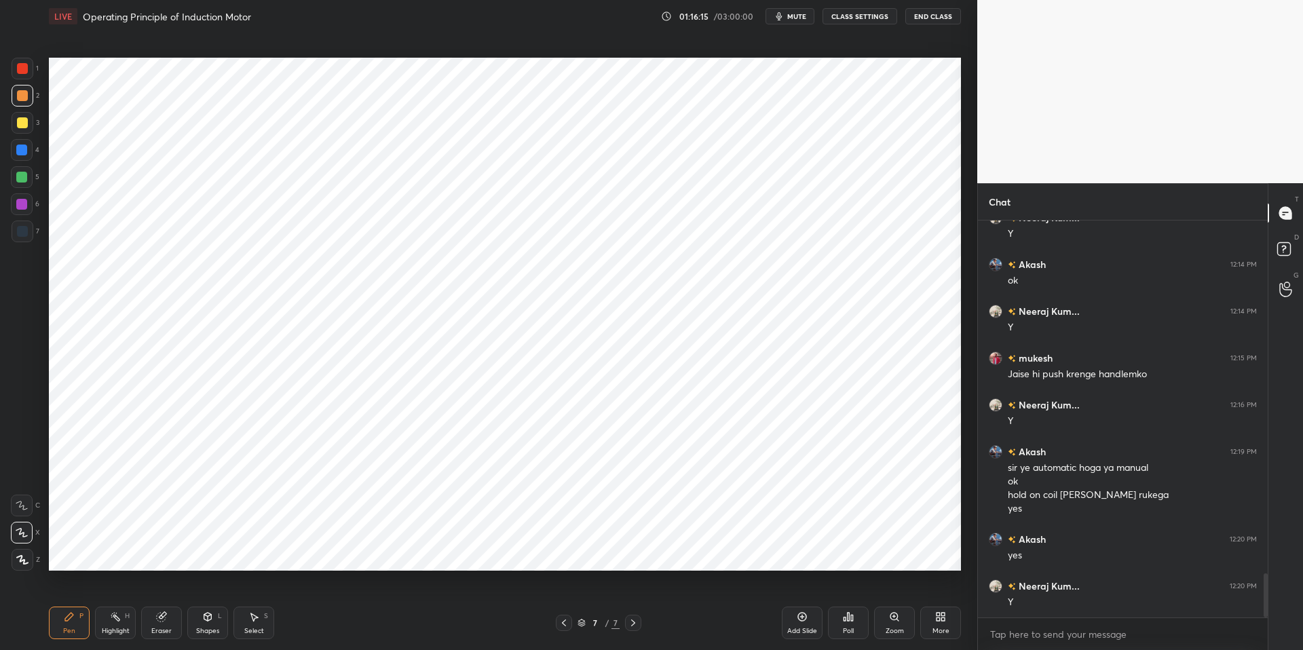
drag, startPoint x: 26, startPoint y: 177, endPoint x: 18, endPoint y: 197, distance: 21.9
click at [26, 177] on div at bounding box center [21, 177] width 11 height 11
click at [26, 208] on div at bounding box center [21, 204] width 11 height 11
click at [103, 624] on div "Highlight H" at bounding box center [115, 623] width 41 height 33
drag, startPoint x: 71, startPoint y: 623, endPoint x: 80, endPoint y: 621, distance: 9.1
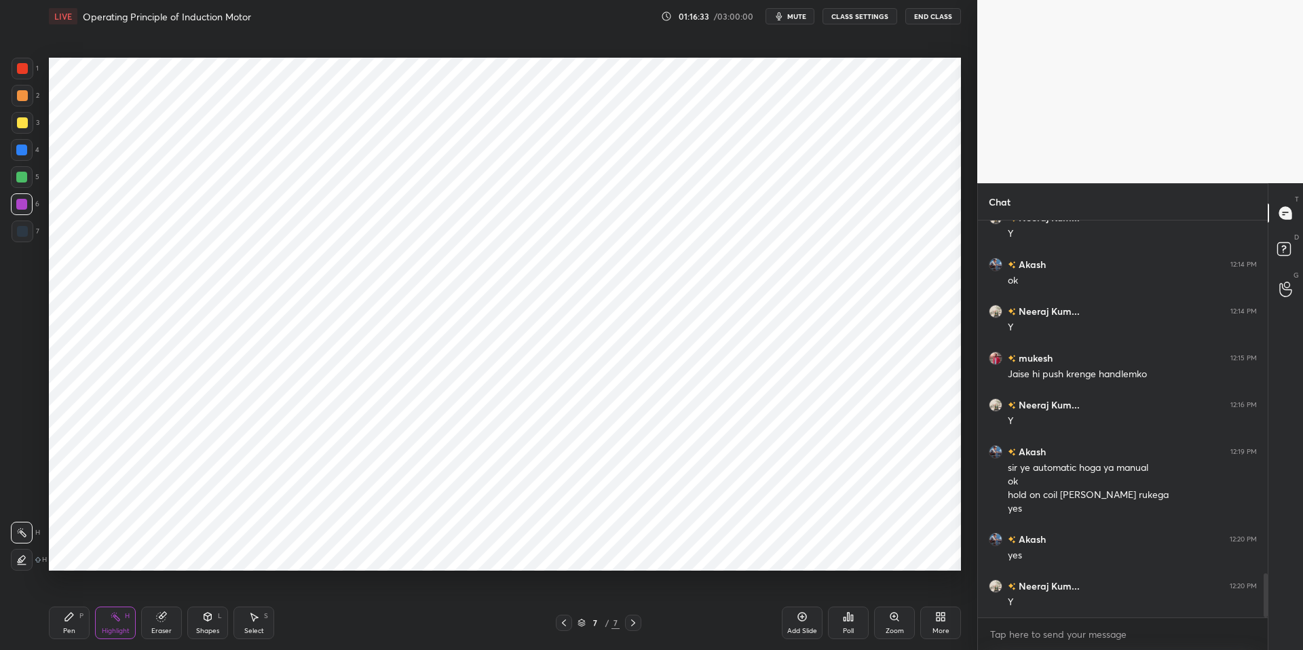
click at [75, 622] on div "Pen P" at bounding box center [69, 623] width 41 height 33
drag, startPoint x: 115, startPoint y: 633, endPoint x: 96, endPoint y: 624, distance: 21.9
click at [115, 633] on div "Highlight" at bounding box center [116, 631] width 28 height 7
click at [21, 529] on icon at bounding box center [21, 532] width 11 height 11
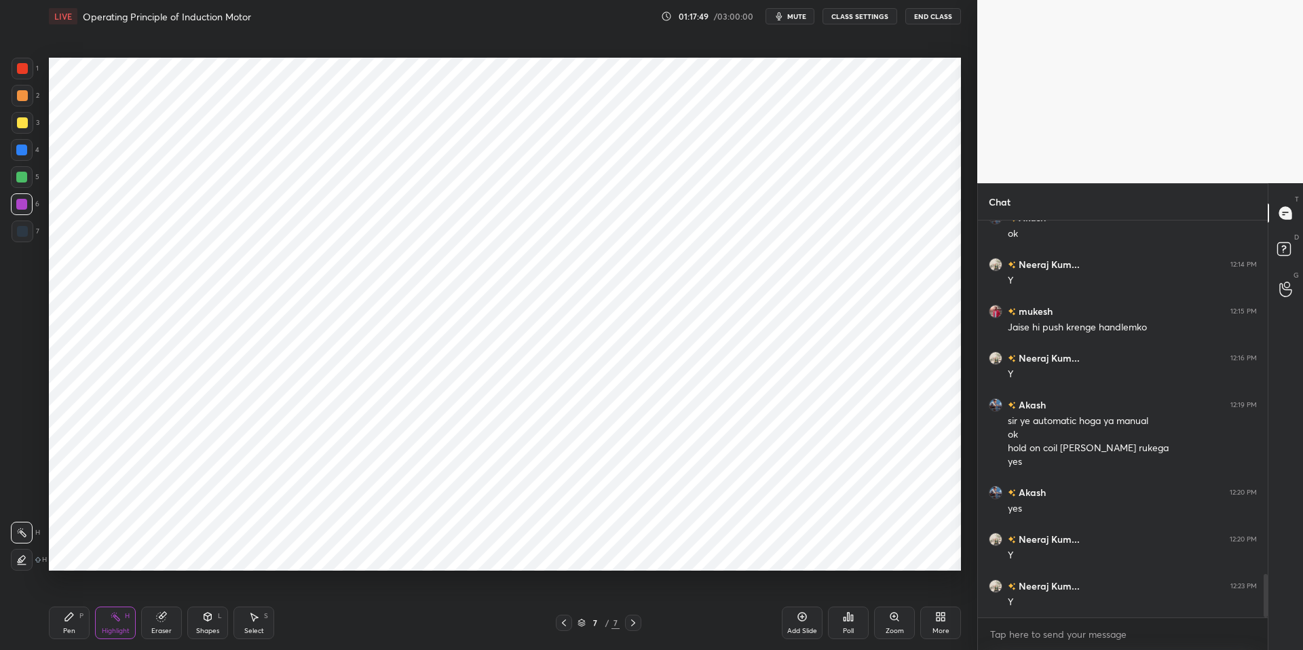
drag, startPoint x: 68, startPoint y: 625, endPoint x: 118, endPoint y: 619, distance: 50.6
click at [71, 625] on div "Pen P" at bounding box center [69, 623] width 41 height 33
drag, startPoint x: 390, startPoint y: 649, endPoint x: 468, endPoint y: 594, distance: 95.5
click at [398, 633] on div "Pen P Highlight H Eraser Shapes L Select S 7 / 7 Add Slide Poll Zoom More" at bounding box center [505, 623] width 912 height 54
click at [27, 148] on div at bounding box center [22, 150] width 22 height 22
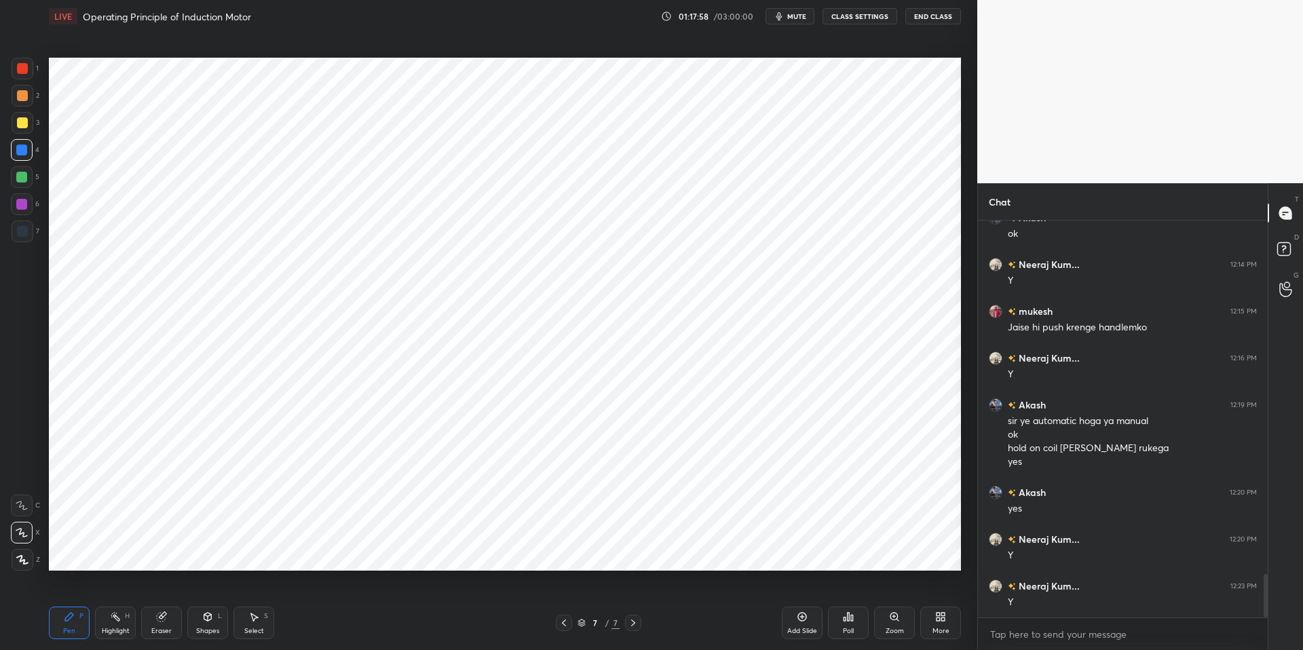
scroll to position [3251, 0]
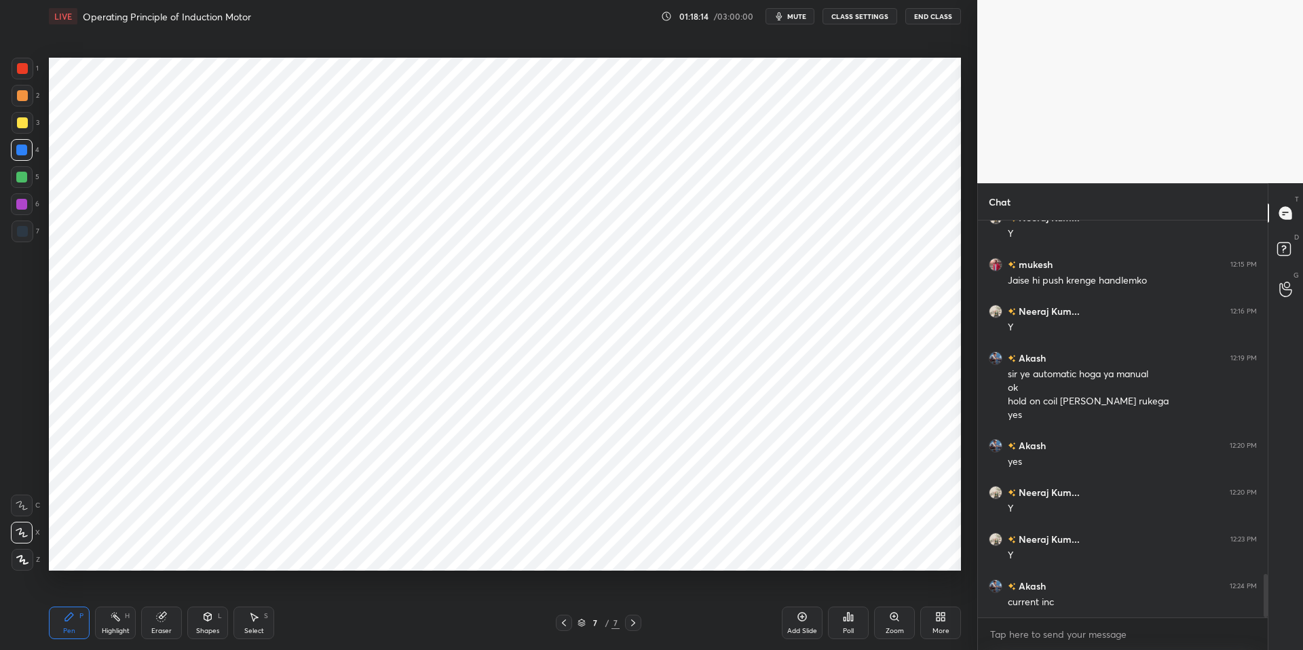
drag, startPoint x: 17, startPoint y: 178, endPoint x: 46, endPoint y: 210, distance: 43.2
click at [16, 179] on div at bounding box center [21, 177] width 11 height 11
click at [68, 628] on div "Pen" at bounding box center [69, 631] width 12 height 7
click at [117, 630] on div "Highlight" at bounding box center [116, 631] width 28 height 7
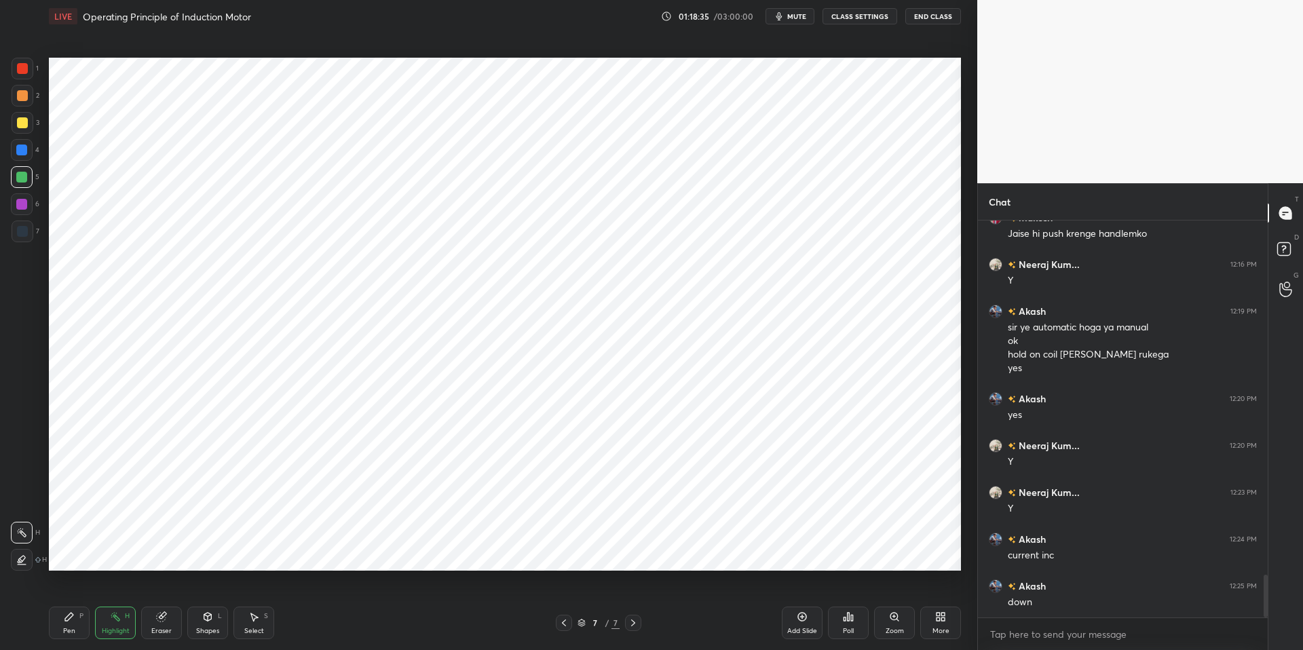
drag, startPoint x: 79, startPoint y: 624, endPoint x: 93, endPoint y: 624, distance: 14.3
click at [79, 624] on div "Pen P" at bounding box center [69, 623] width 41 height 33
click at [371, 633] on div "Pen P Highlight H Eraser Shapes L Select S" at bounding box center [232, 623] width 366 height 33
click at [22, 203] on div at bounding box center [21, 204] width 11 height 11
click at [22, 181] on div at bounding box center [21, 177] width 11 height 11
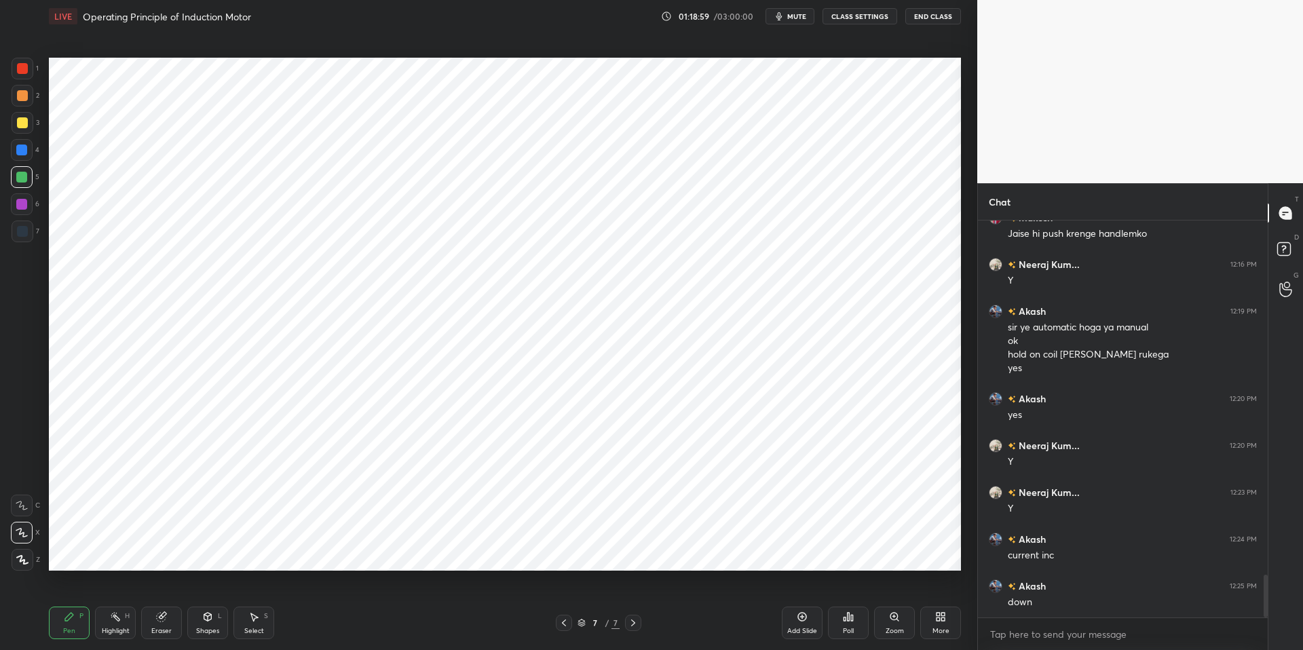
click at [29, 144] on div at bounding box center [22, 150] width 22 height 22
click at [24, 202] on div at bounding box center [21, 204] width 11 height 11
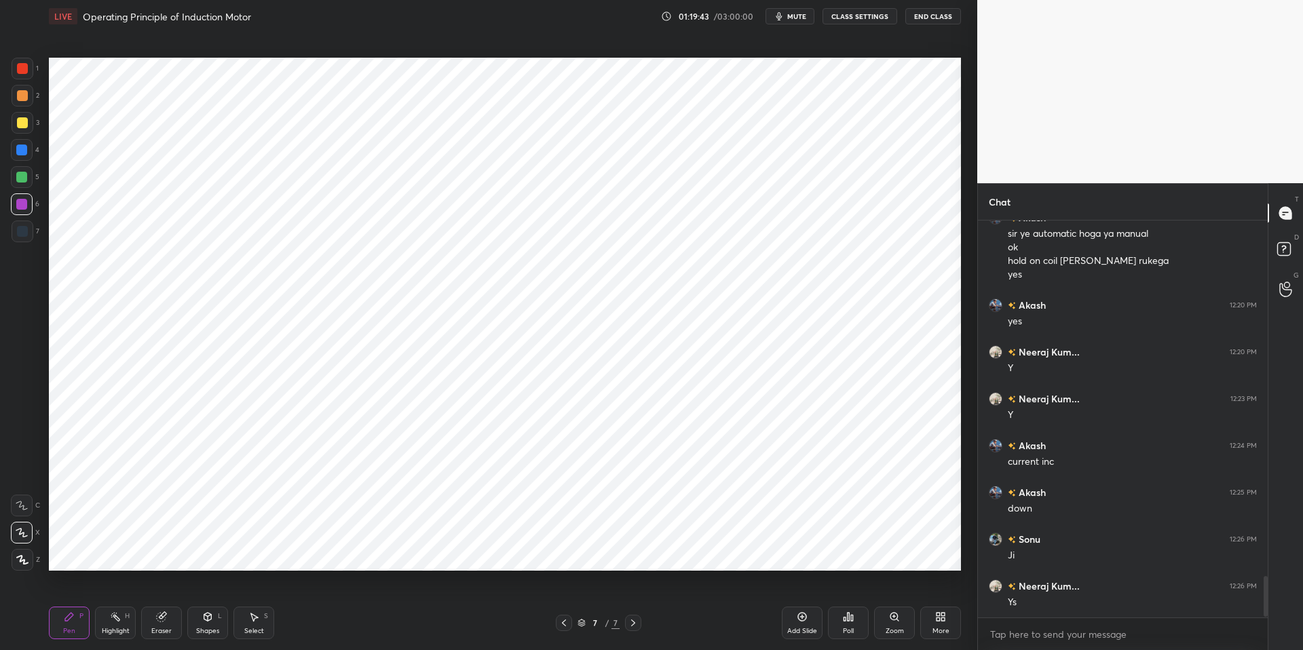
scroll to position [3438, 0]
click at [253, 625] on div "Select S" at bounding box center [253, 623] width 41 height 33
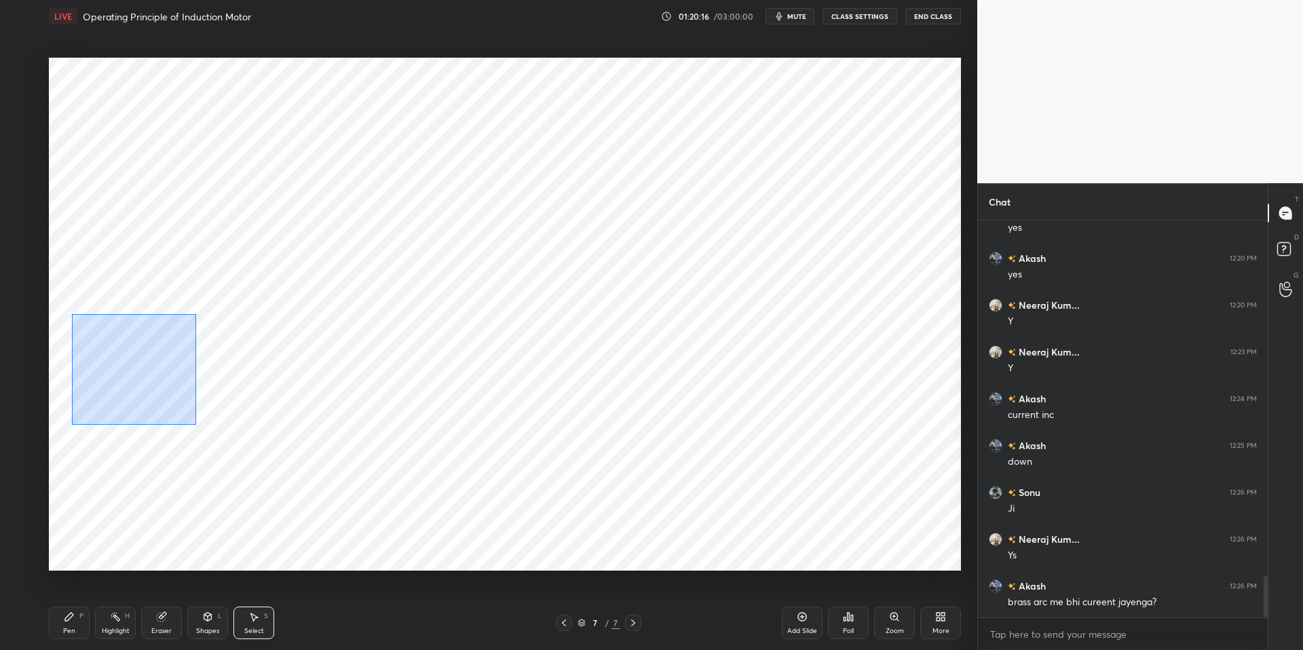
drag, startPoint x: 106, startPoint y: 339, endPoint x: 183, endPoint y: 416, distance: 108.9
click at [195, 423] on div "0 ° Undo Copy Duplicate Duplicate to new slide Delete" at bounding box center [505, 314] width 912 height 513
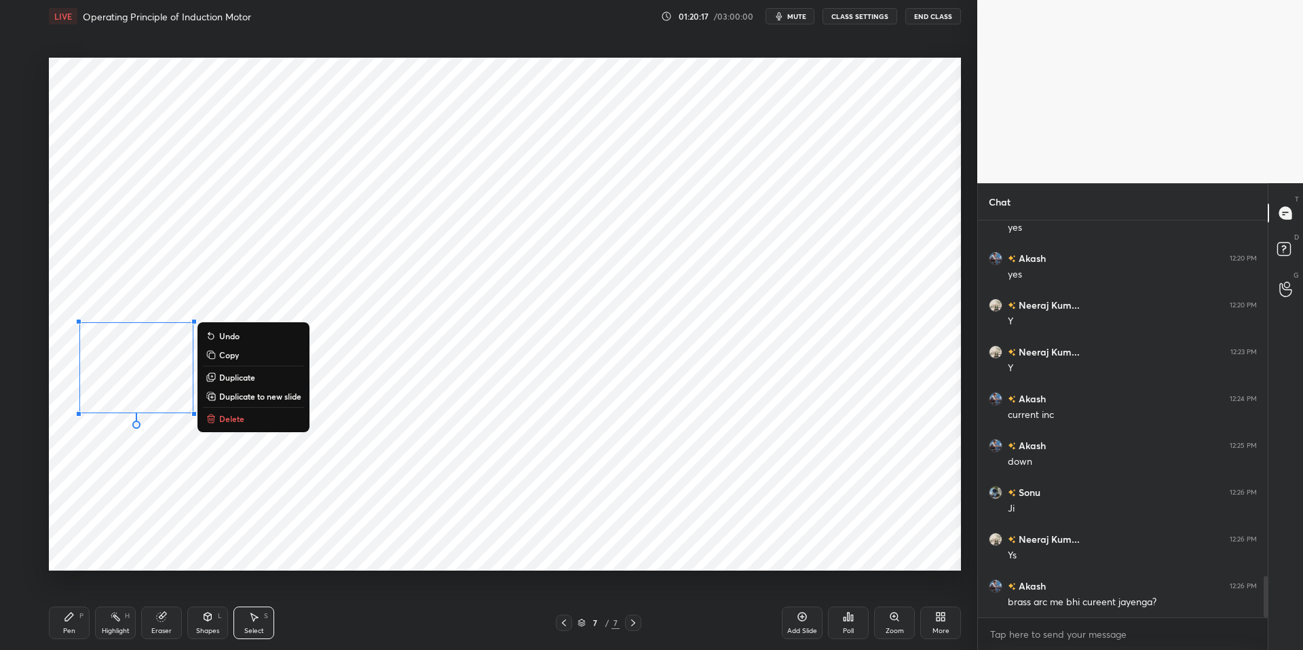
click at [220, 421] on p "Delete" at bounding box center [231, 418] width 25 height 11
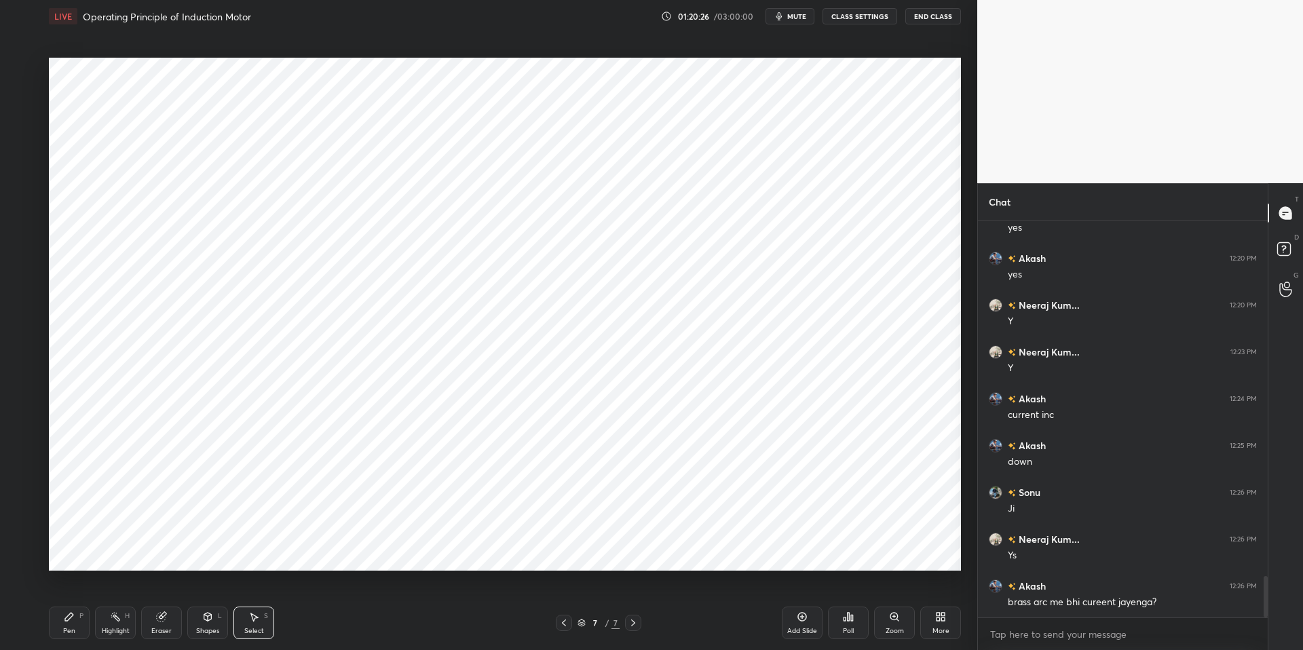
click at [73, 622] on icon at bounding box center [69, 616] width 11 height 11
click at [111, 630] on div "Highlight" at bounding box center [116, 631] width 28 height 7
click at [73, 628] on div "Pen" at bounding box center [69, 631] width 12 height 7
click at [318, 633] on div "Pen P Highlight H Eraser Shapes L Select S 7 / 7 Add Slide Poll Zoom More" at bounding box center [505, 623] width 912 height 54
click at [24, 149] on div at bounding box center [21, 150] width 11 height 11
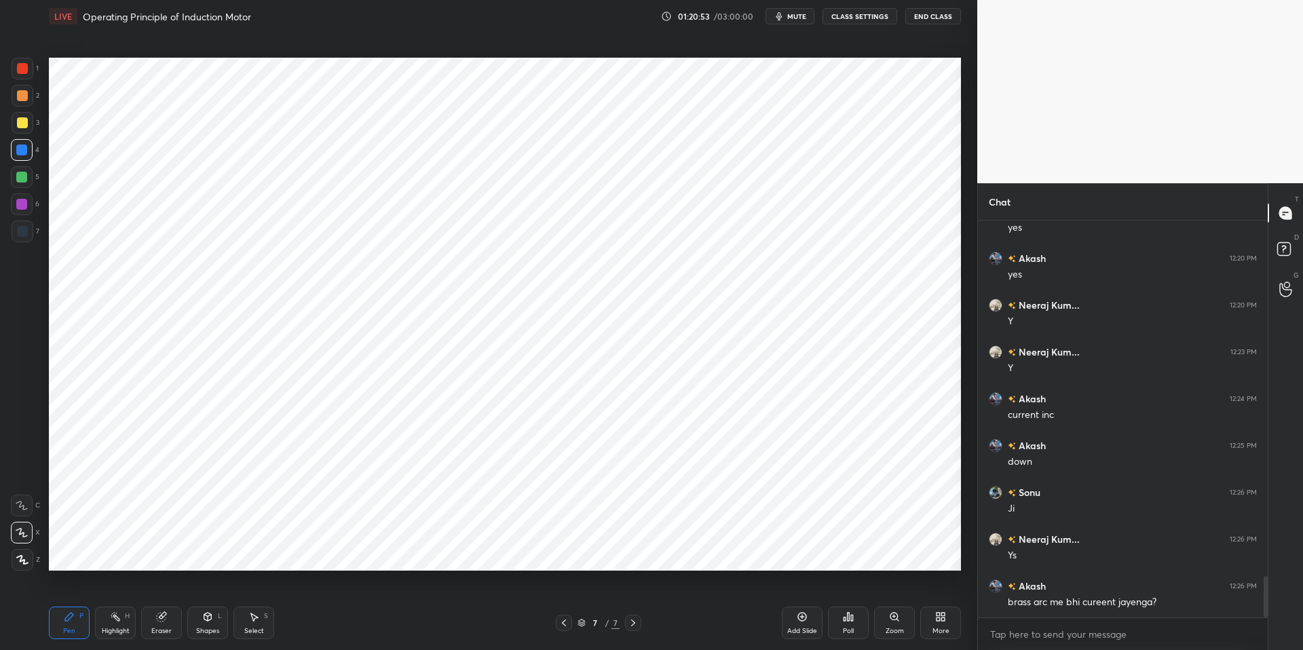
drag, startPoint x: 212, startPoint y: 628, endPoint x: 211, endPoint y: 618, distance: 10.3
click at [212, 628] on div "Shapes" at bounding box center [207, 631] width 23 height 7
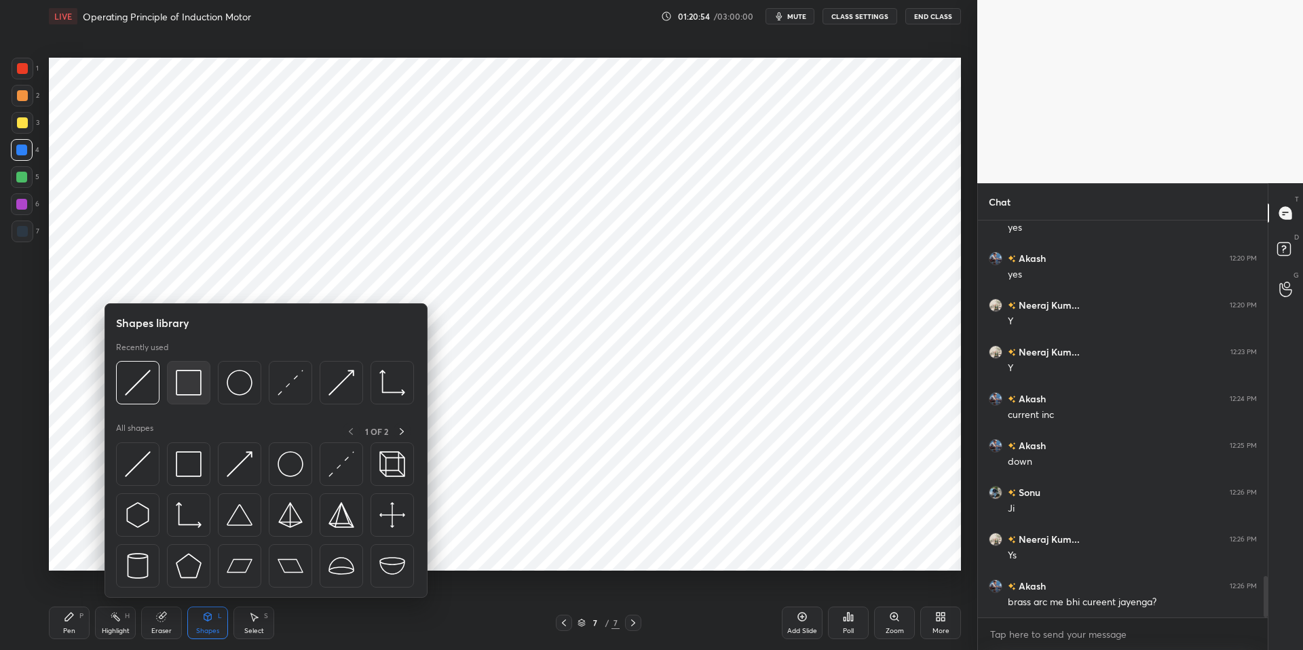
click at [186, 380] on img at bounding box center [189, 383] width 26 height 26
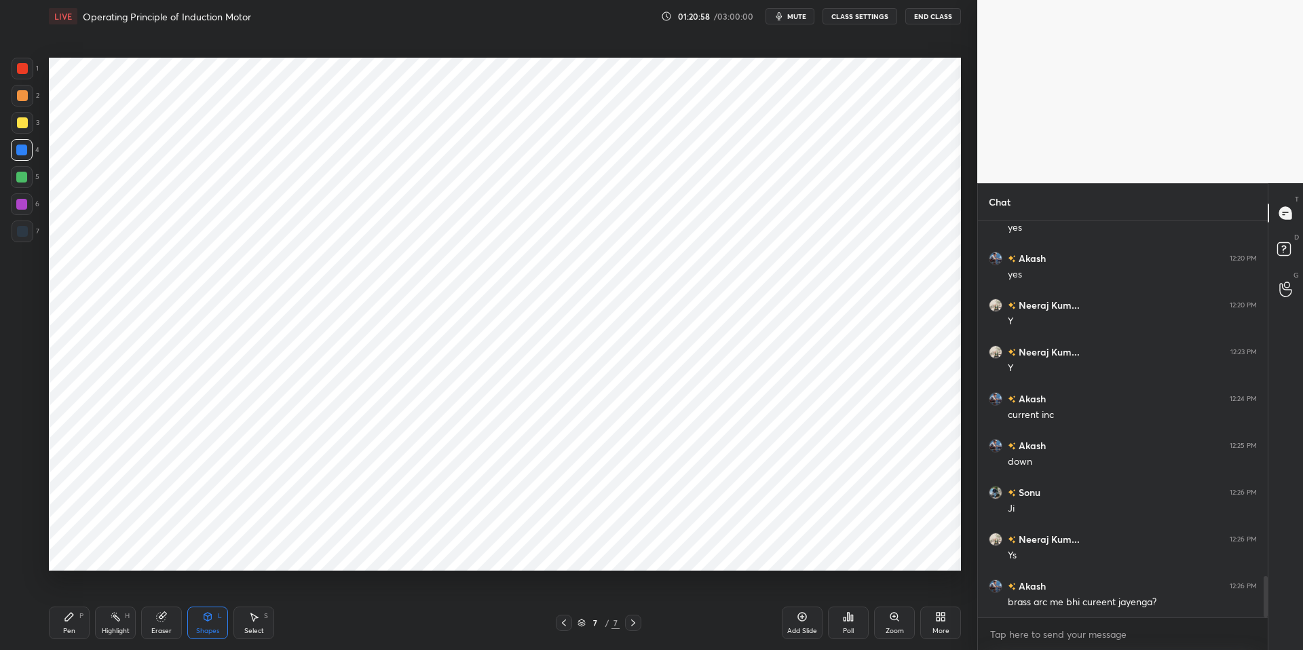
click at [76, 622] on div "Pen P" at bounding box center [69, 623] width 41 height 33
click at [257, 628] on div "Select" at bounding box center [254, 631] width 20 height 7
drag, startPoint x: 843, startPoint y: 352, endPoint x: 880, endPoint y: 383, distance: 49.1
click at [882, 385] on div "0 ° Undo Copy Duplicate Duplicate to new slide Delete" at bounding box center [505, 314] width 912 height 513
drag, startPoint x: 852, startPoint y: 381, endPoint x: 856, endPoint y: 369, distance: 12.0
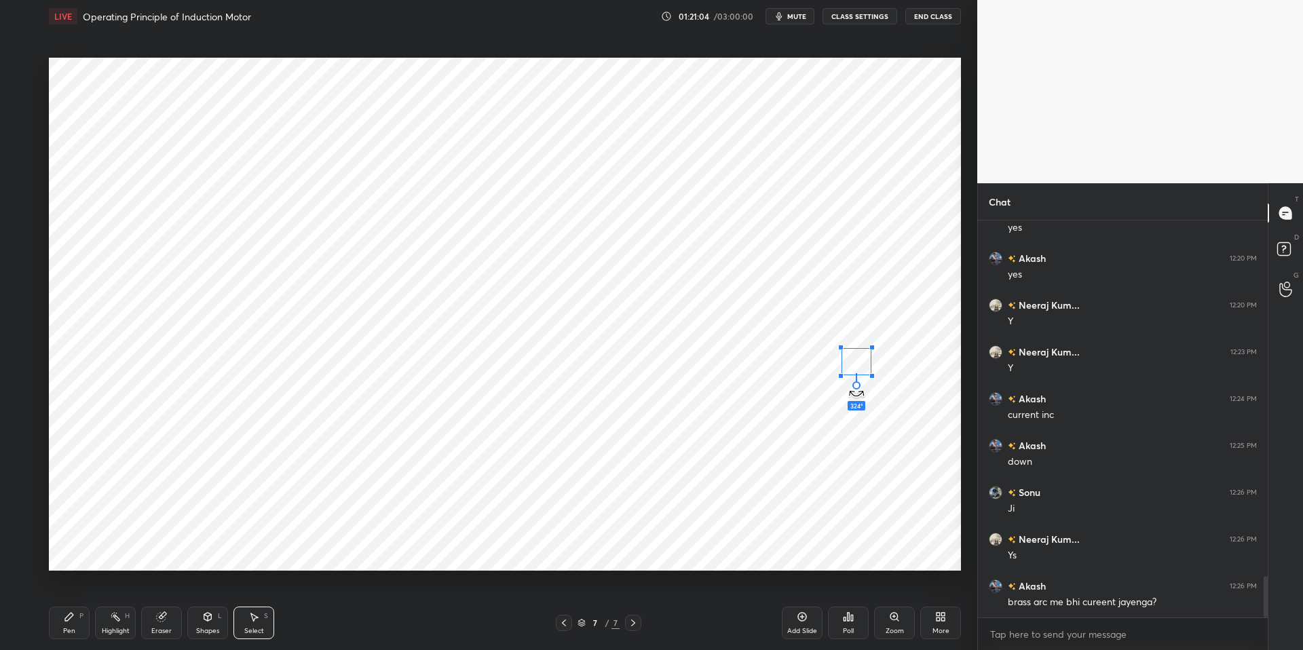
click at [833, 375] on div "324 ° Undo Copy Duplicate Duplicate to new slide Delete" at bounding box center [505, 314] width 912 height 513
drag, startPoint x: 859, startPoint y: 364, endPoint x: 558, endPoint y: 182, distance: 352.3
click at [559, 182] on div "0 ° Undo Copy Duplicate Duplicate to new slide Delete" at bounding box center [505, 314] width 912 height 513
drag, startPoint x: 556, startPoint y: 183, endPoint x: 890, endPoint y: 337, distance: 367.7
click at [892, 338] on div "0 ° Undo Copy Duplicate Duplicate to new slide Delete" at bounding box center [505, 314] width 912 height 513
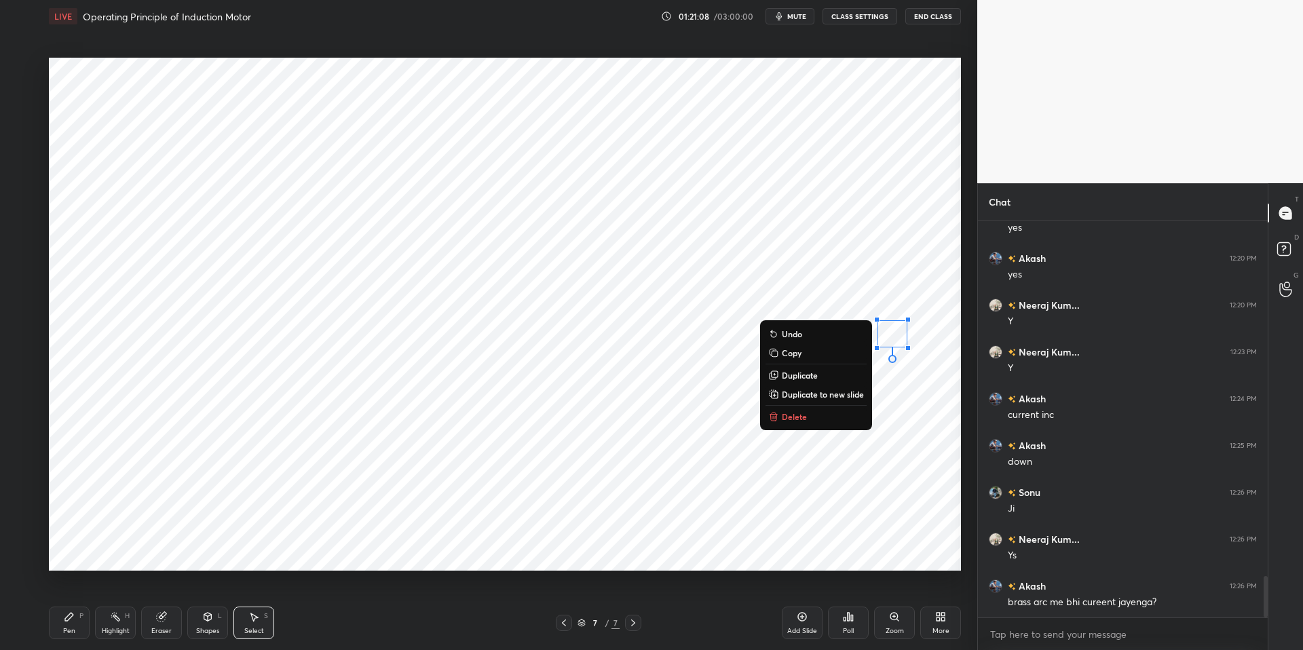
click at [69, 624] on div "Pen P" at bounding box center [69, 623] width 41 height 33
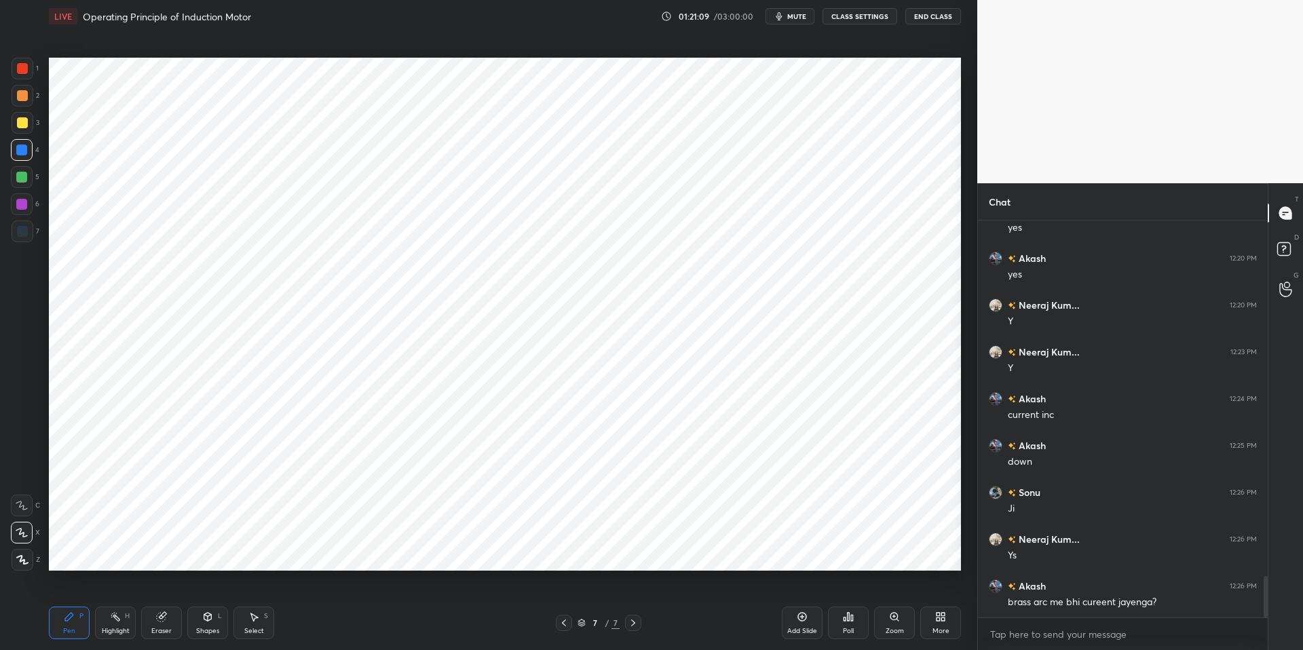
drag, startPoint x: 352, startPoint y: 647, endPoint x: 492, endPoint y: 584, distance: 153.7
click at [354, 633] on div "Pen P Highlight H Eraser Shapes L Select S 7 / 7 Add Slide Poll Zoom More" at bounding box center [505, 623] width 912 height 54
click at [256, 622] on icon at bounding box center [253, 616] width 11 height 11
drag, startPoint x: 882, startPoint y: 309, endPoint x: 899, endPoint y: 359, distance: 52.8
click at [924, 375] on div "0 ° Undo Copy Duplicate Duplicate to new slide Delete" at bounding box center [505, 314] width 912 height 513
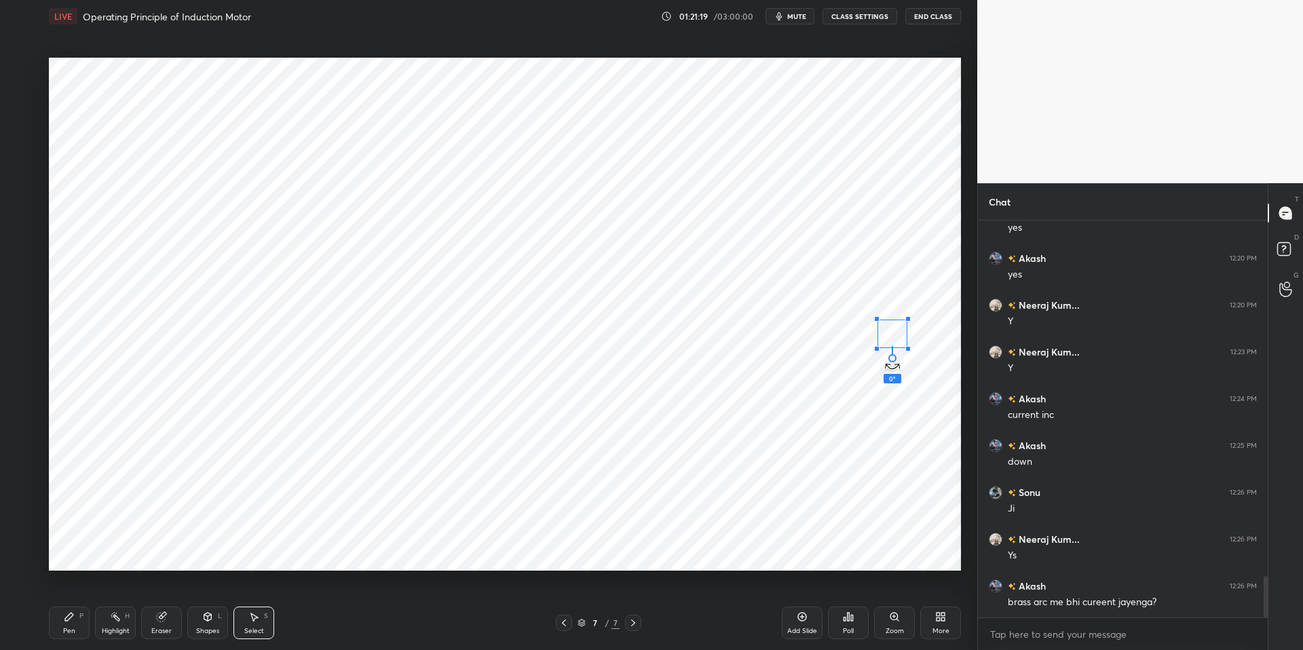
click at [884, 362] on div "0 ° Undo Copy Duplicate Duplicate to new slide Delete" at bounding box center [505, 314] width 912 height 513
drag, startPoint x: 895, startPoint y: 336, endPoint x: 561, endPoint y: 183, distance: 368.1
click at [561, 183] on div "0 ° Undo Copy Duplicate Duplicate to new slide Delete" at bounding box center [505, 314] width 912 height 513
drag, startPoint x: 560, startPoint y: 208, endPoint x: 566, endPoint y: 201, distance: 9.1
click at [564, 208] on div "0 ° Undo Copy Duplicate Duplicate to new slide Delete" at bounding box center [505, 314] width 912 height 513
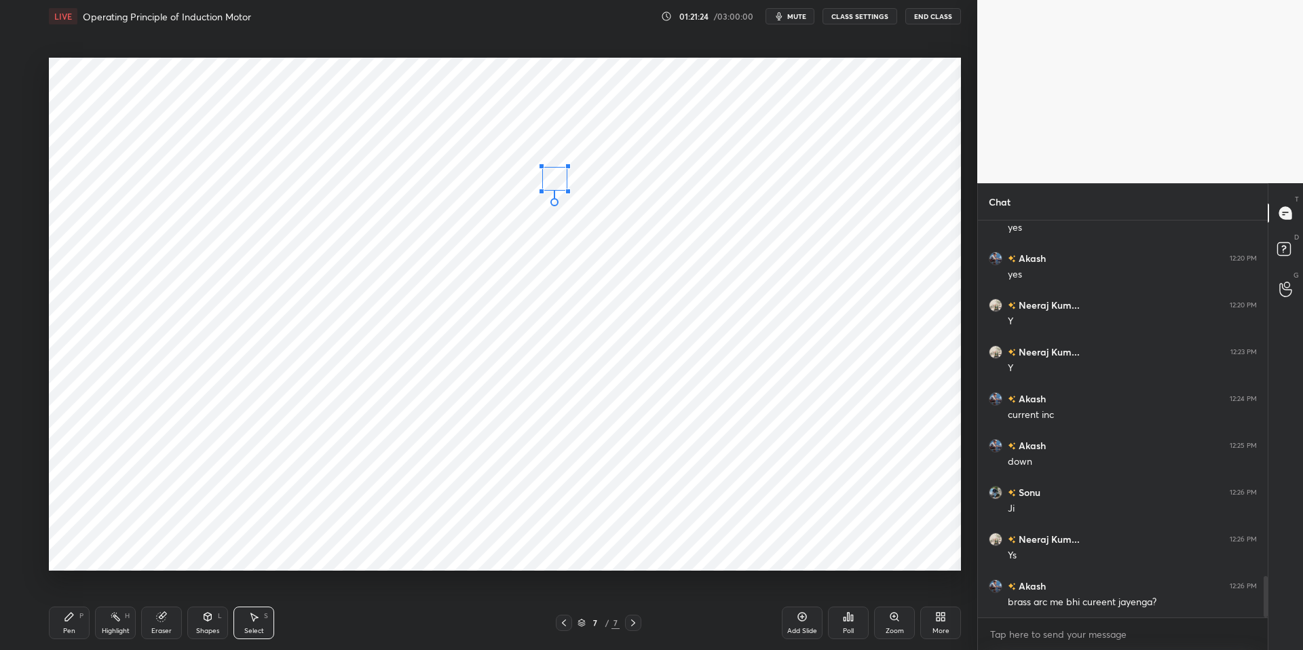
click at [566, 190] on div at bounding box center [567, 191] width 5 height 5
click at [562, 184] on div "0 ° Undo Copy Duplicate Duplicate to new slide Delete" at bounding box center [505, 314] width 912 height 513
drag, startPoint x: 561, startPoint y: 187, endPoint x: 548, endPoint y: 193, distance: 14.9
click at [560, 187] on div "0 ° Undo Copy Duplicate Duplicate to new slide Delete" at bounding box center [505, 314] width 912 height 513
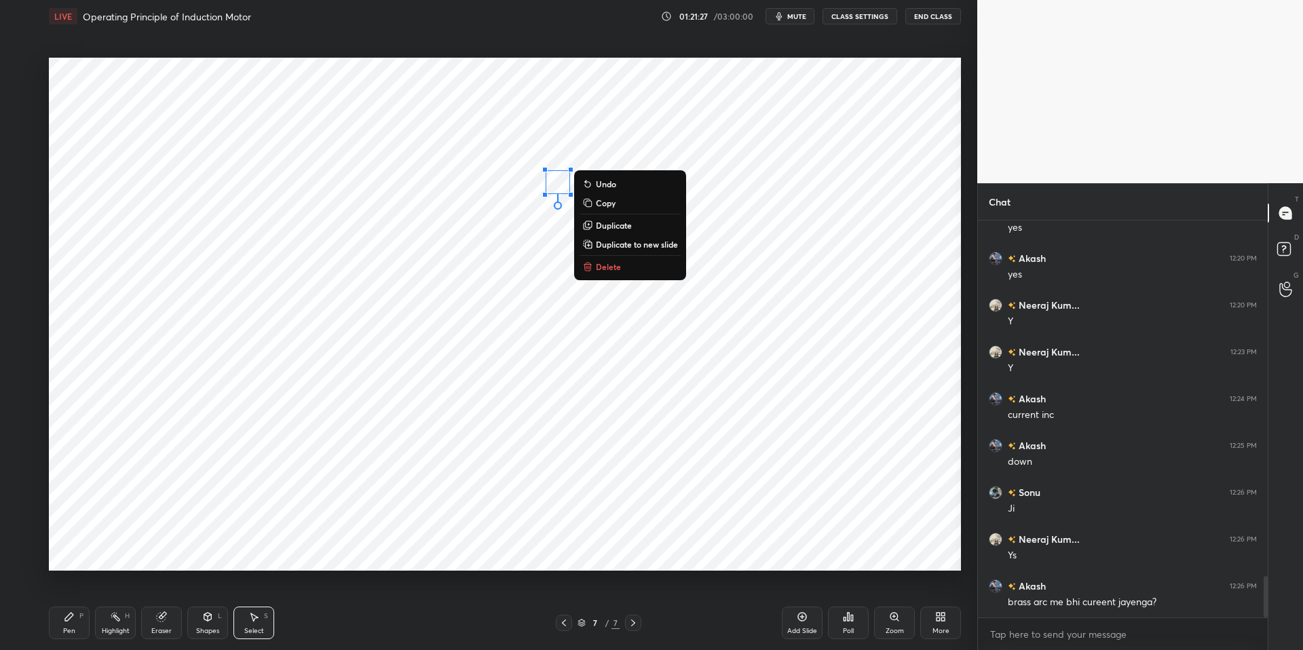
scroll to position [3485, 0]
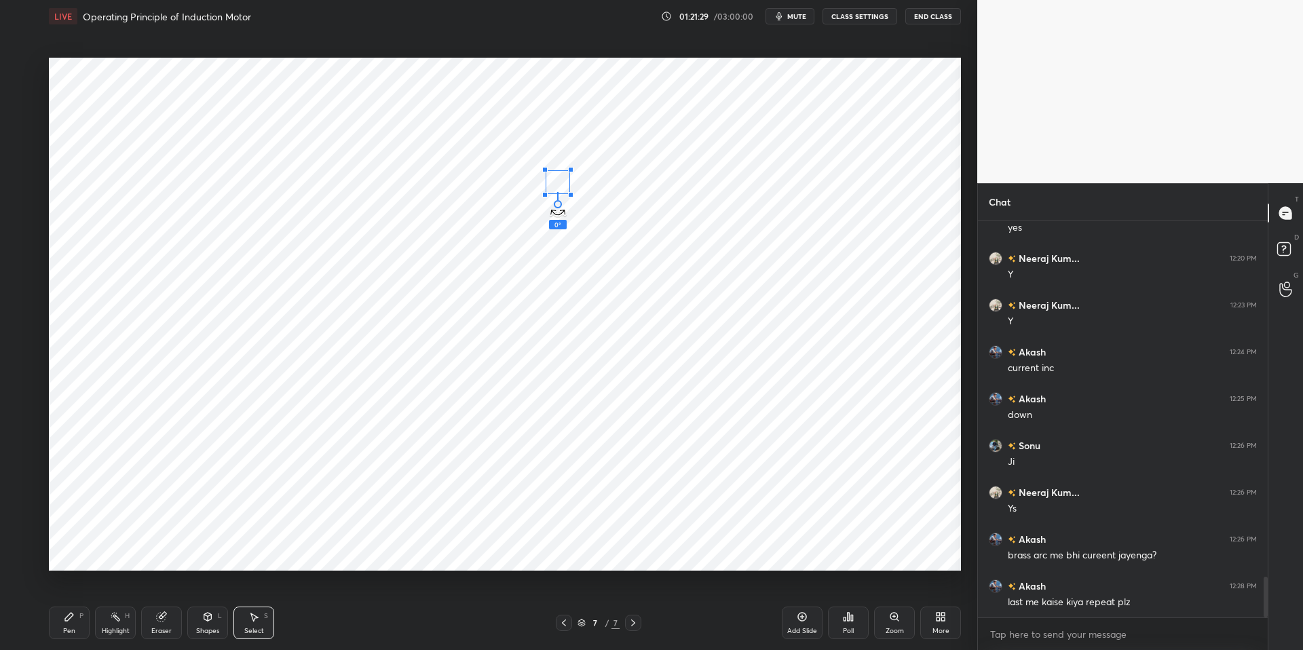
drag, startPoint x: 559, startPoint y: 207, endPoint x: 567, endPoint y: 210, distance: 8.8
click at [561, 207] on div "0 ° Undo Copy Duplicate Duplicate to new slide Delete" at bounding box center [505, 314] width 912 height 513
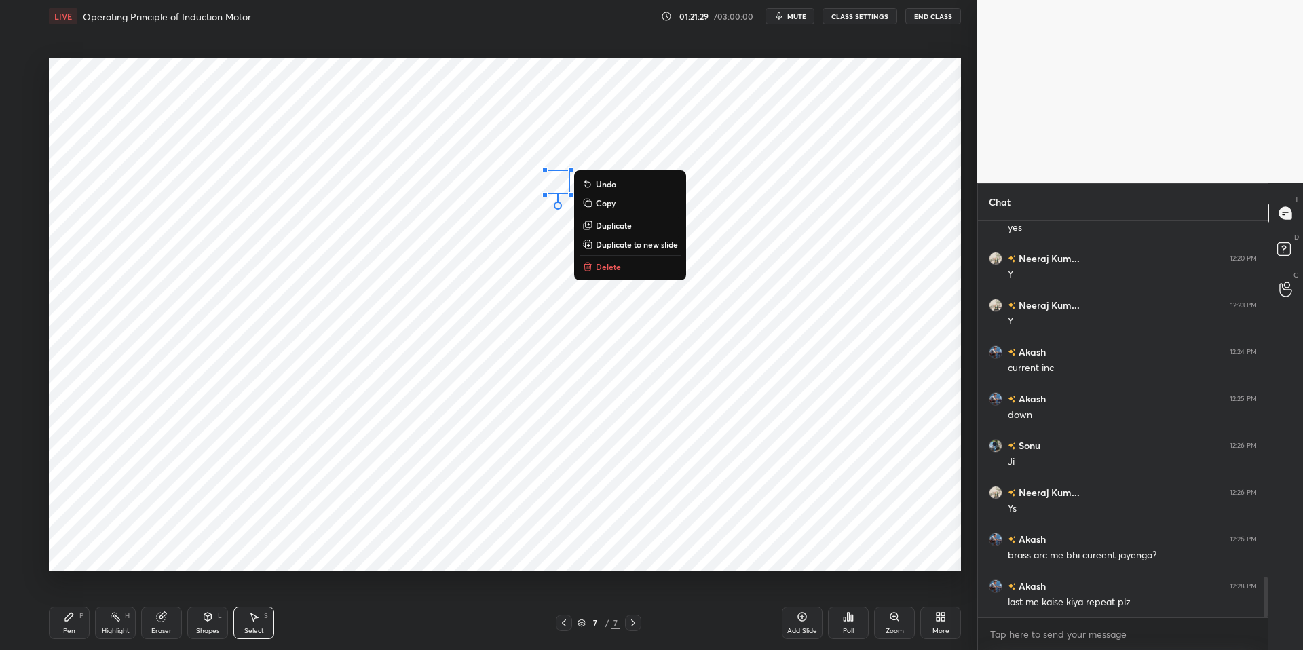
drag, startPoint x: 773, startPoint y: 371, endPoint x: 807, endPoint y: 373, distance: 34.0
click at [774, 371] on div "0 ° Undo Copy Duplicate Duplicate to new slide Delete" at bounding box center [505, 314] width 912 height 513
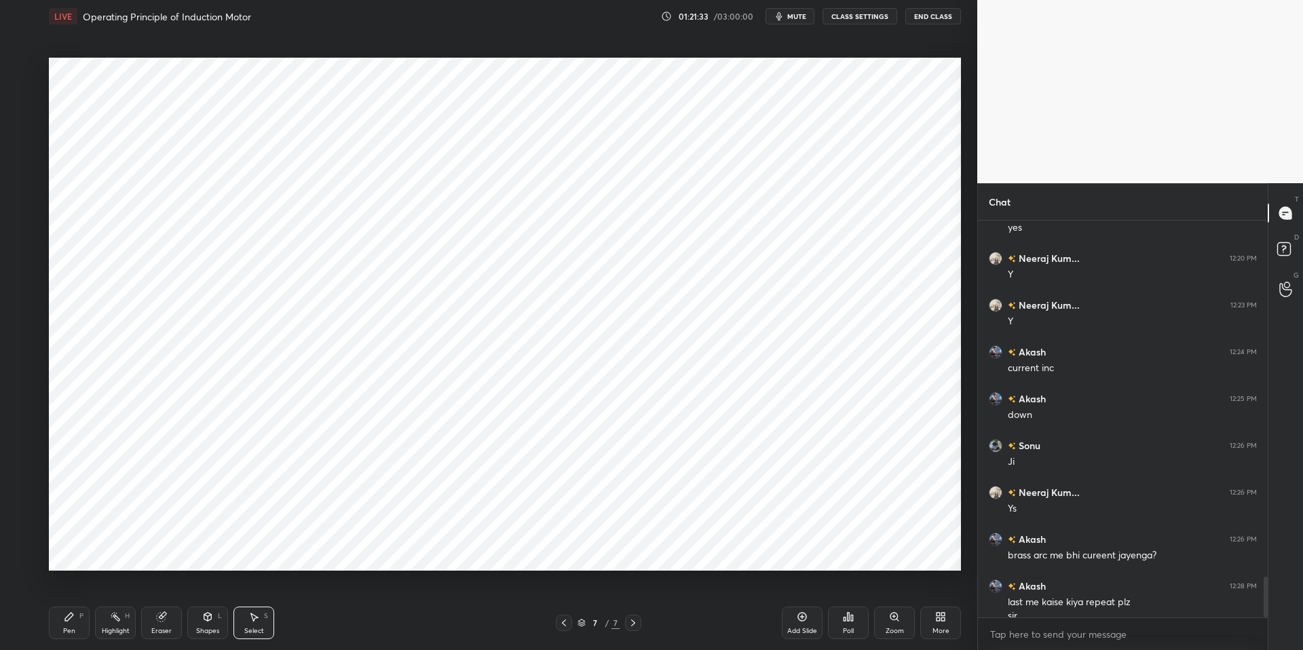
scroll to position [3498, 0]
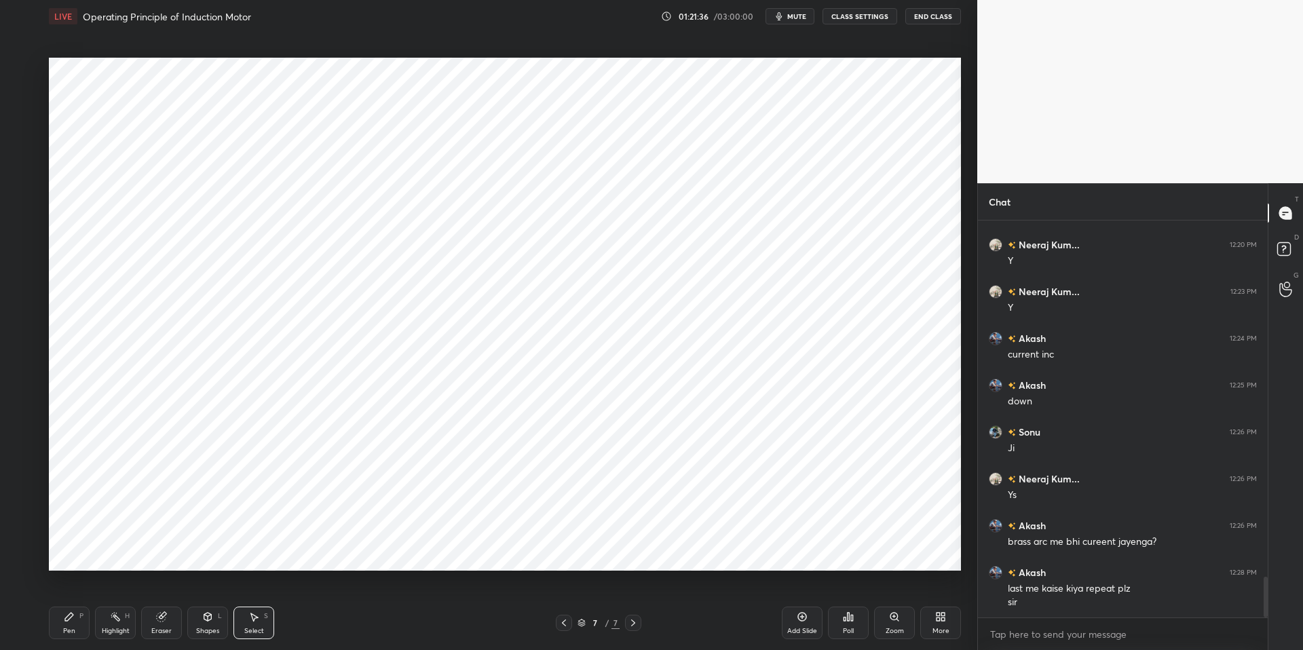
drag, startPoint x: 62, startPoint y: 618, endPoint x: 83, endPoint y: 618, distance: 20.4
click at [64, 618] on div "Pen P" at bounding box center [69, 623] width 41 height 33
click at [340, 633] on div "Pen P Highlight H Eraser Shapes L Select S 7 / 7 Add Slide Poll Zoom More" at bounding box center [505, 623] width 912 height 54
click at [21, 528] on icon at bounding box center [22, 533] width 12 height 10
drag, startPoint x: 16, startPoint y: 554, endPoint x: 18, endPoint y: 544, distance: 10.4
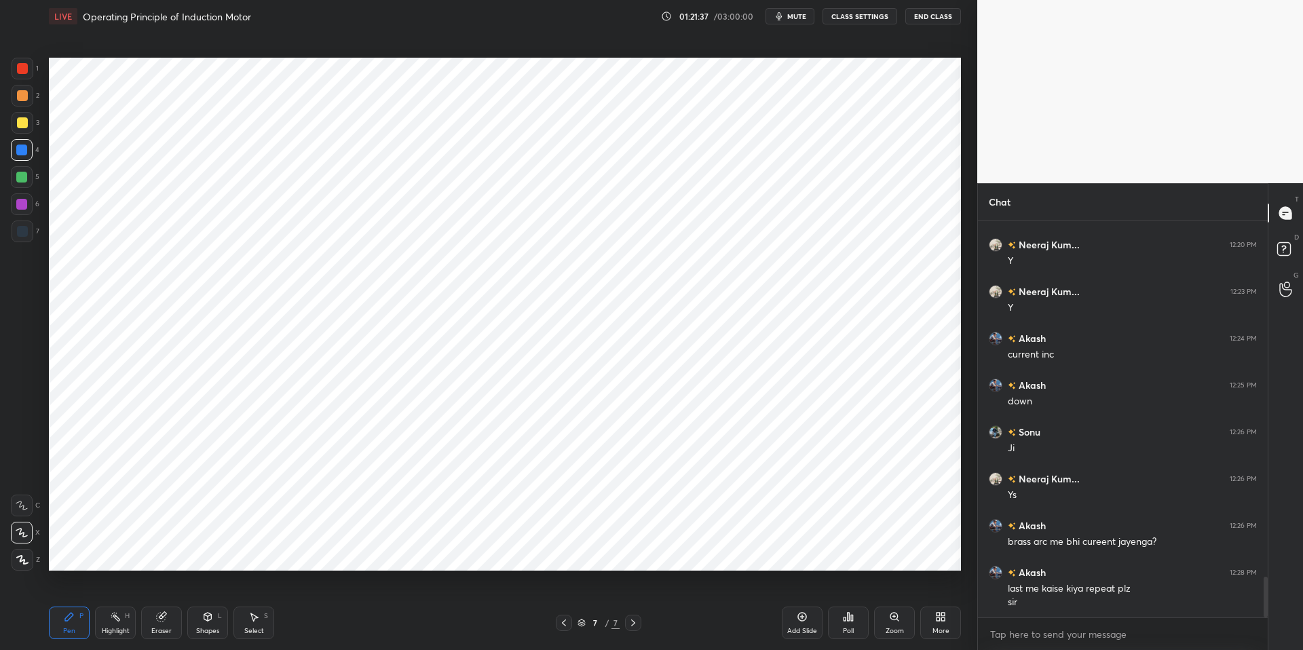
click at [16, 552] on div at bounding box center [23, 560] width 22 height 22
drag, startPoint x: 18, startPoint y: 533, endPoint x: 32, endPoint y: 531, distance: 13.6
click at [18, 533] on icon at bounding box center [22, 533] width 12 height 10
click at [155, 625] on div "Eraser" at bounding box center [161, 623] width 41 height 33
click at [22, 529] on icon at bounding box center [21, 533] width 11 height 12
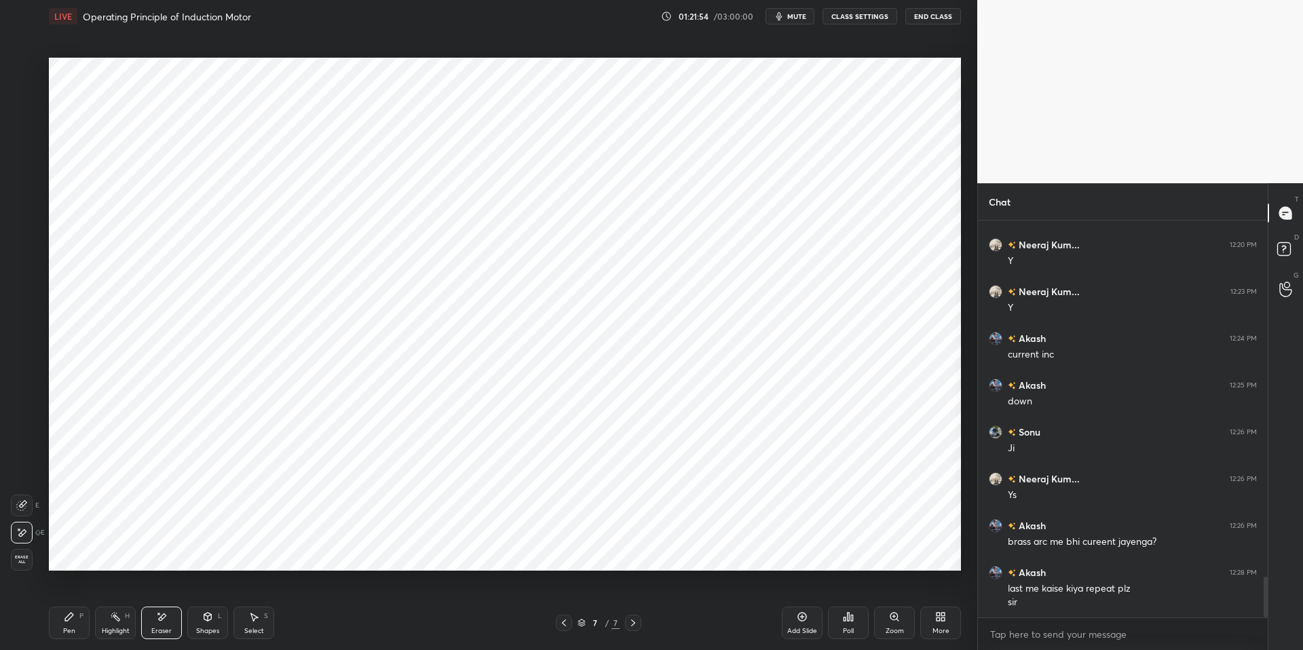
click at [61, 624] on div "Pen P" at bounding box center [69, 623] width 41 height 33
click at [391, 633] on div "Pen P Highlight H Eraser Shapes L Select S 7 / 7 Add Slide Poll Zoom More" at bounding box center [505, 623] width 912 height 54
click at [15, 203] on div at bounding box center [22, 204] width 22 height 22
click at [24, 69] on div at bounding box center [22, 68] width 11 height 11
drag, startPoint x: 18, startPoint y: 228, endPoint x: 24, endPoint y: 233, distance: 8.2
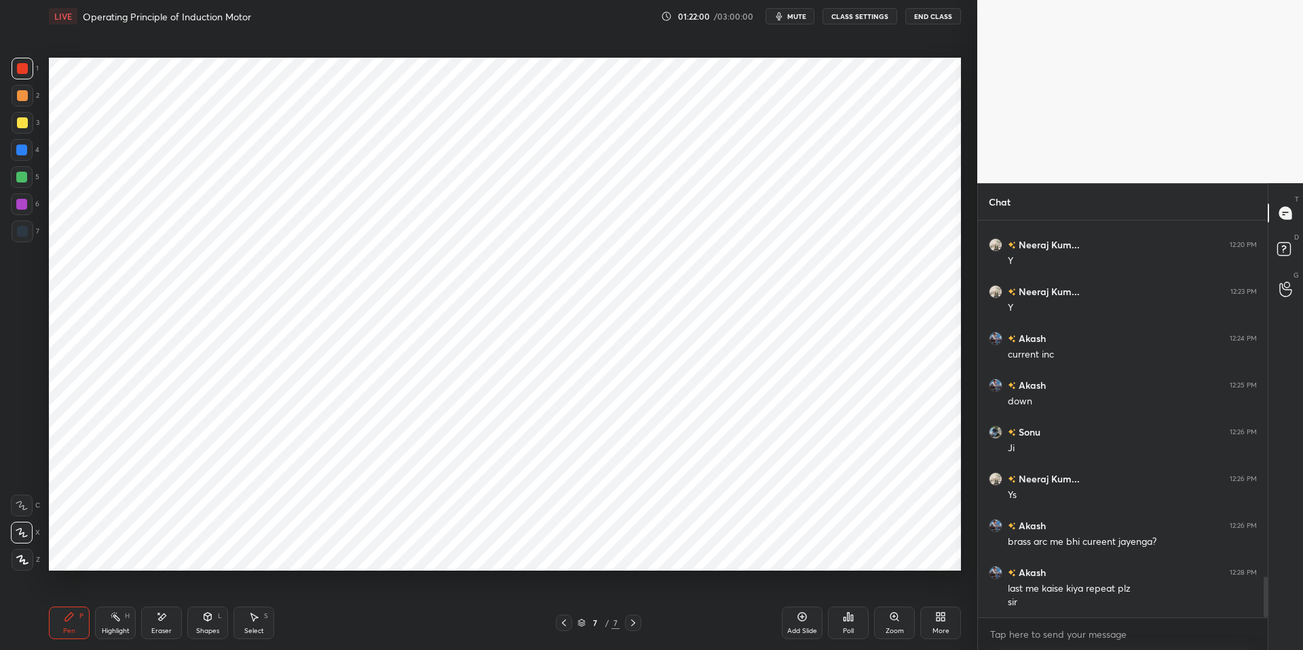
click at [18, 227] on div at bounding box center [22, 231] width 11 height 11
drag, startPoint x: 118, startPoint y: 618, endPoint x: 113, endPoint y: 611, distance: 8.7
click at [118, 618] on rect at bounding box center [116, 618] width 7 height 7
click at [64, 621] on icon at bounding box center [69, 616] width 11 height 11
click at [376, 633] on div "Pen P Highlight H Eraser Shapes L Select S 7 / 7 Add Slide Poll Zoom More" at bounding box center [505, 623] width 912 height 54
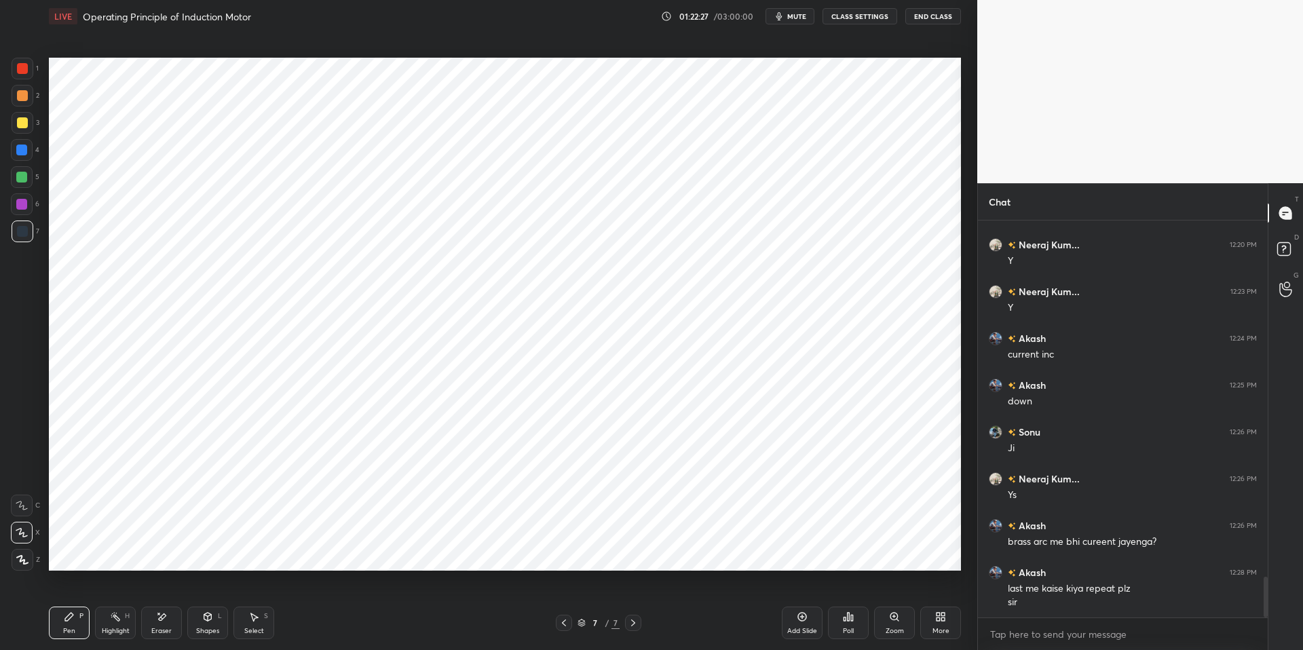
drag, startPoint x: 68, startPoint y: 624, endPoint x: 79, endPoint y: 620, distance: 11.6
click at [68, 624] on div "Pen P" at bounding box center [69, 623] width 41 height 33
click at [343, 633] on div "Pen P Highlight H Eraser Shapes L Select S 7 / 7 Add Slide Poll Zoom More" at bounding box center [505, 623] width 912 height 54
click at [18, 96] on div at bounding box center [22, 95] width 11 height 11
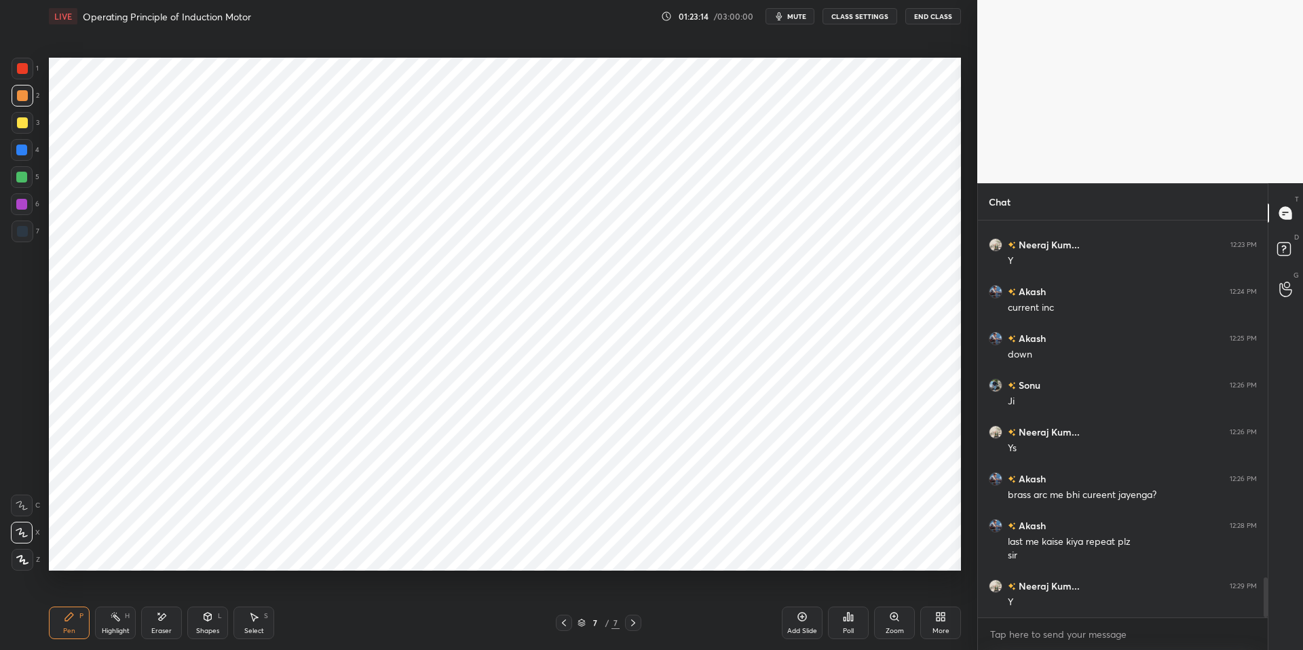
drag, startPoint x: 115, startPoint y: 630, endPoint x: 99, endPoint y: 616, distance: 21.1
click at [115, 630] on div "Highlight" at bounding box center [116, 631] width 28 height 7
click at [20, 561] on icon at bounding box center [21, 559] width 11 height 11
drag, startPoint x: 20, startPoint y: 178, endPoint x: 31, endPoint y: 185, distance: 12.5
click at [20, 179] on div at bounding box center [21, 177] width 11 height 11
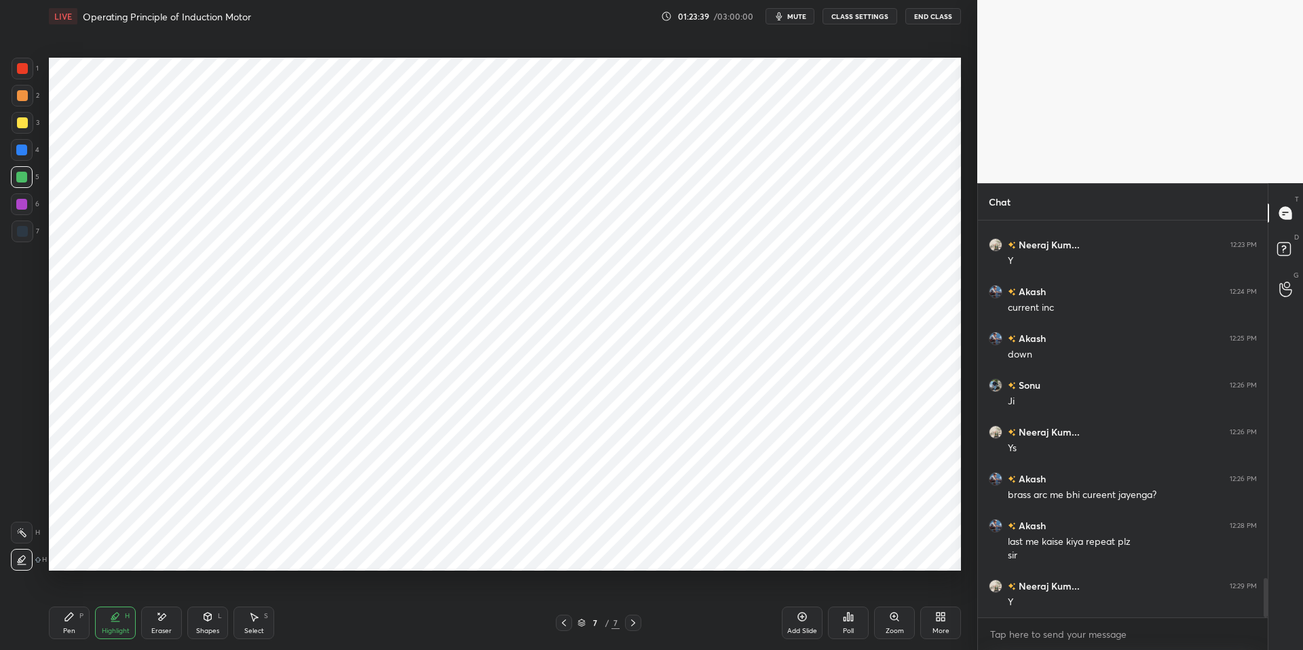
scroll to position [3592, 0]
click at [65, 624] on div "Pen P" at bounding box center [69, 623] width 41 height 33
click at [392, 633] on div "Pen P Highlight H Eraser Shapes L Select S 7 / 7 Add Slide Poll Zoom More" at bounding box center [505, 623] width 912 height 54
click at [23, 225] on div at bounding box center [23, 232] width 22 height 22
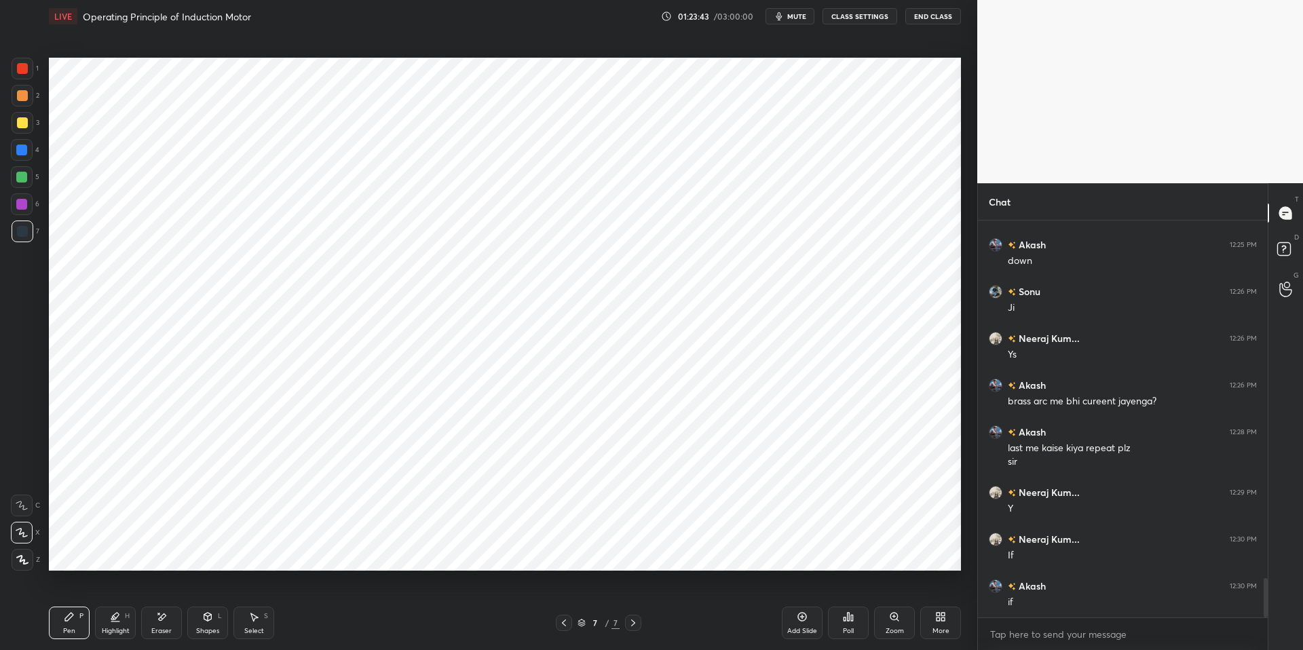
click at [18, 148] on div at bounding box center [21, 150] width 11 height 11
click at [108, 628] on div "Highlight" at bounding box center [116, 631] width 28 height 7
drag, startPoint x: 69, startPoint y: 618, endPoint x: 78, endPoint y: 618, distance: 9.5
click at [71, 618] on icon at bounding box center [69, 617] width 8 height 8
drag, startPoint x: 424, startPoint y: 645, endPoint x: 440, endPoint y: 641, distance: 17.0
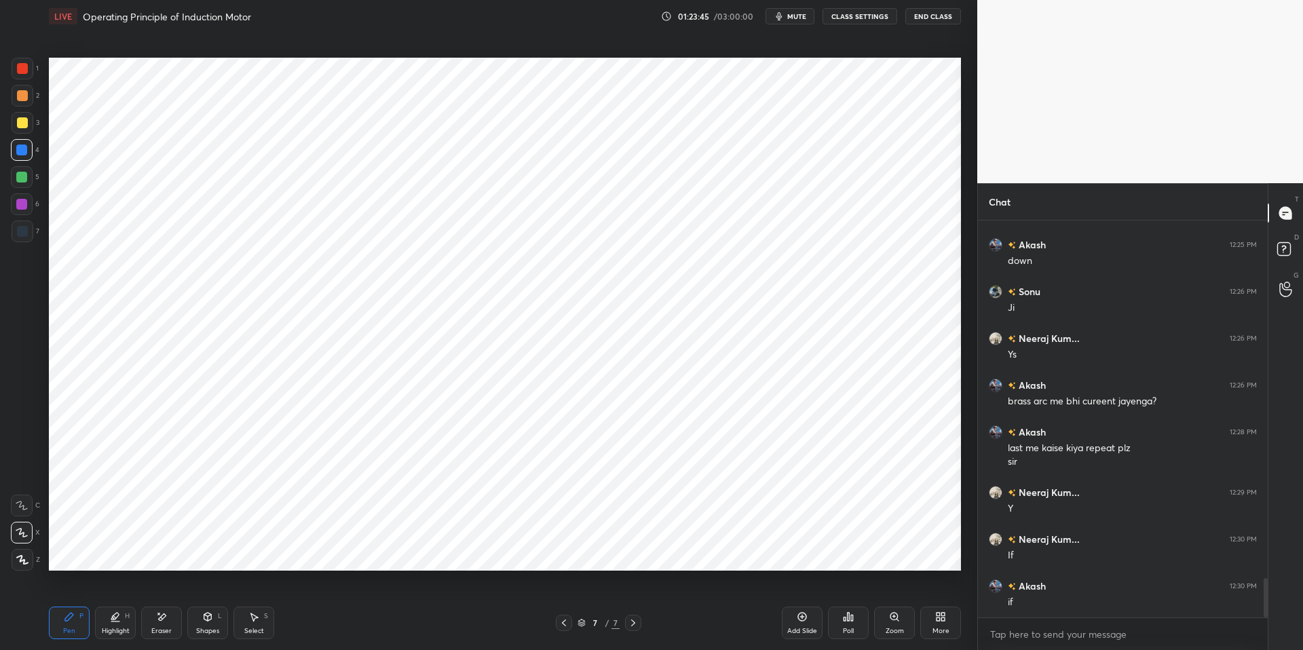
click at [424, 633] on div "Pen P Highlight H Eraser Shapes L Select S 7 / 7 Add Slide Poll Zoom More" at bounding box center [505, 623] width 912 height 54
click at [808, 618] on div "Add Slide" at bounding box center [802, 623] width 41 height 33
click at [28, 230] on div at bounding box center [23, 232] width 22 height 22
click at [107, 620] on div "Highlight H" at bounding box center [115, 623] width 41 height 33
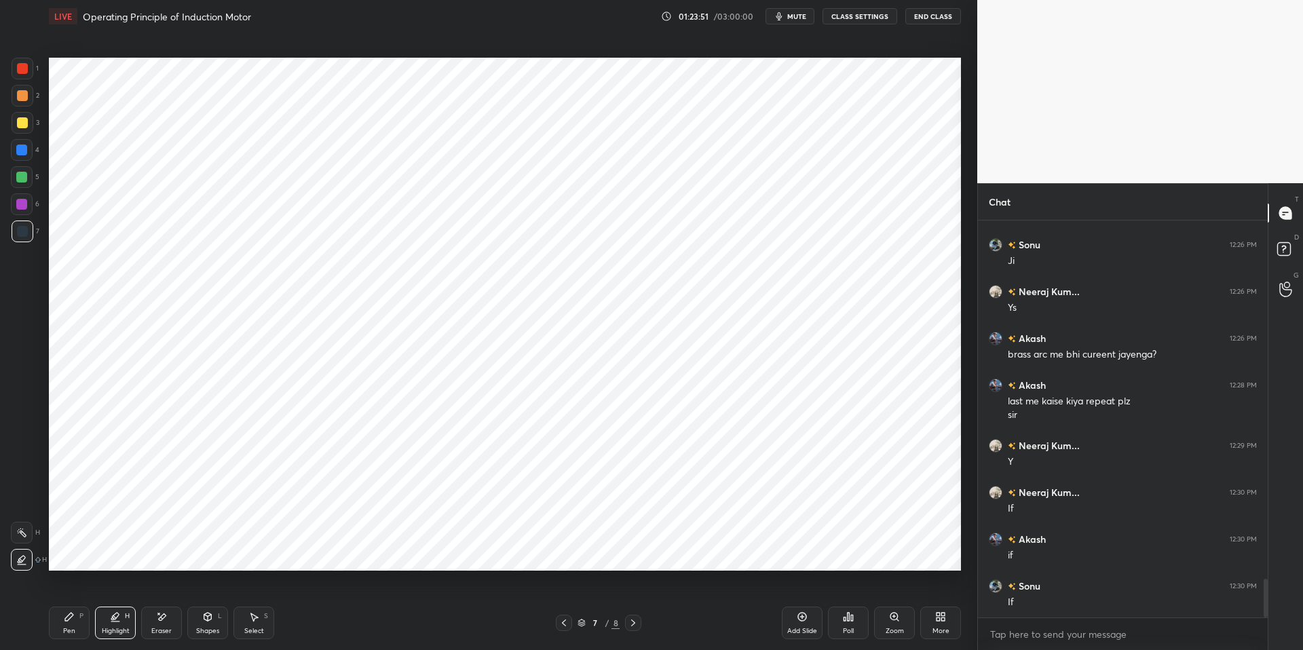
click at [69, 615] on icon at bounding box center [69, 616] width 11 height 11
click at [368, 633] on div "Pen P Highlight H Eraser Shapes L Select S 7 / 8 Add Slide Poll Zoom More" at bounding box center [505, 623] width 912 height 54
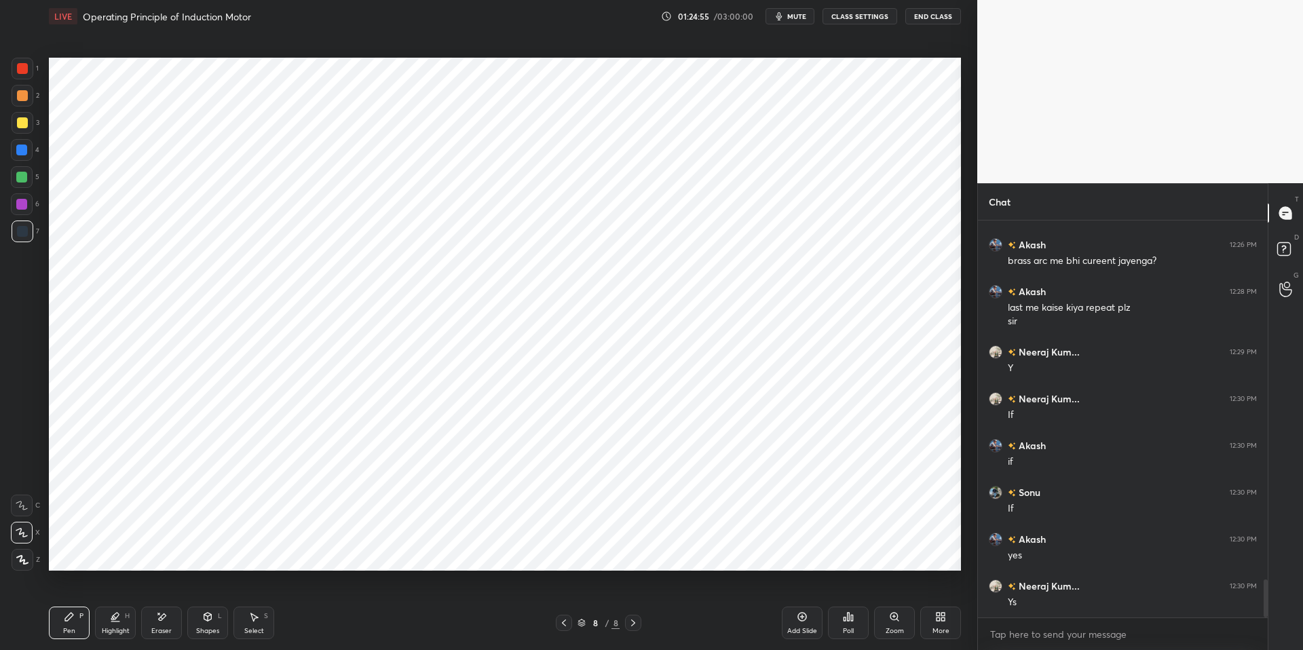
click at [110, 624] on div "Highlight H" at bounding box center [115, 623] width 41 height 33
click at [65, 620] on icon at bounding box center [69, 617] width 8 height 8
click at [366, 633] on div "Pen P Highlight H Eraser Shapes L Select S 8 / 8 Add Slide Poll Zoom More" at bounding box center [505, 623] width 912 height 54
drag, startPoint x: 107, startPoint y: 628, endPoint x: 92, endPoint y: 622, distance: 16.1
click at [105, 628] on div "Highlight" at bounding box center [116, 631] width 28 height 7
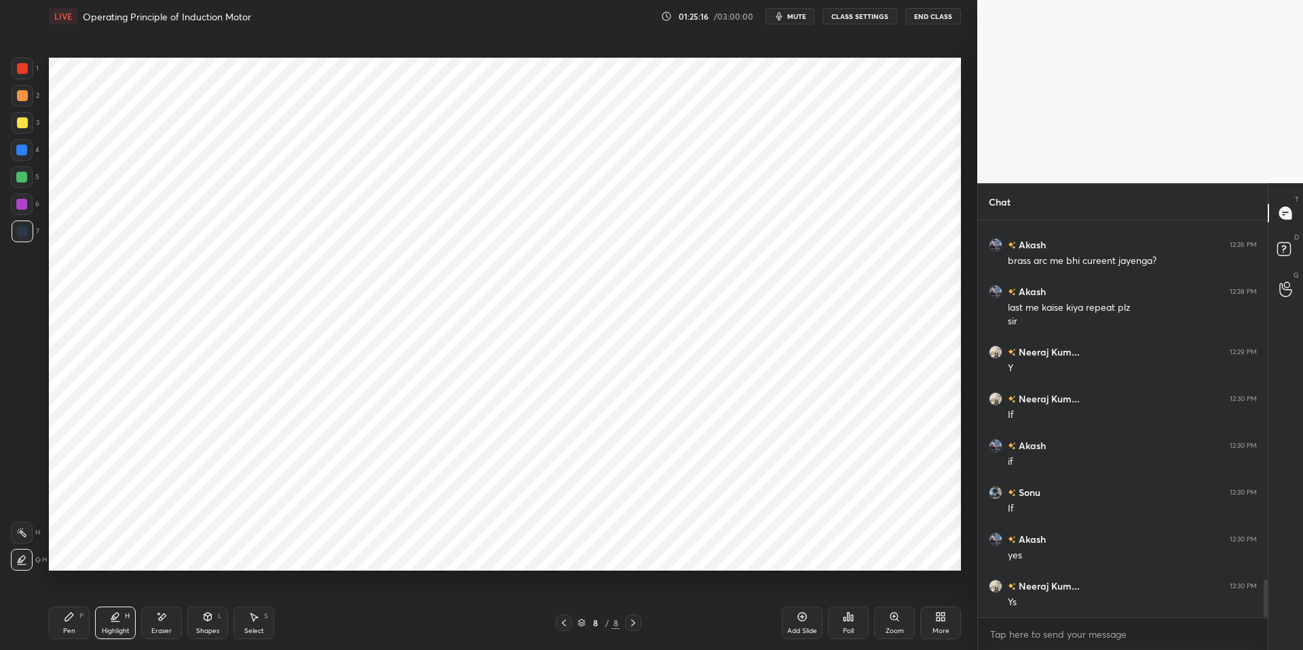
click at [71, 617] on icon at bounding box center [69, 617] width 8 height 8
click at [377, 633] on div "Pen P Highlight H Eraser Shapes L Select S 8 / 8 Add Slide Poll Zoom More" at bounding box center [505, 623] width 912 height 54
click at [22, 152] on div at bounding box center [21, 150] width 11 height 11
click at [257, 633] on div "Select" at bounding box center [254, 631] width 20 height 7
drag, startPoint x: 141, startPoint y: 313, endPoint x: 153, endPoint y: 320, distance: 13.4
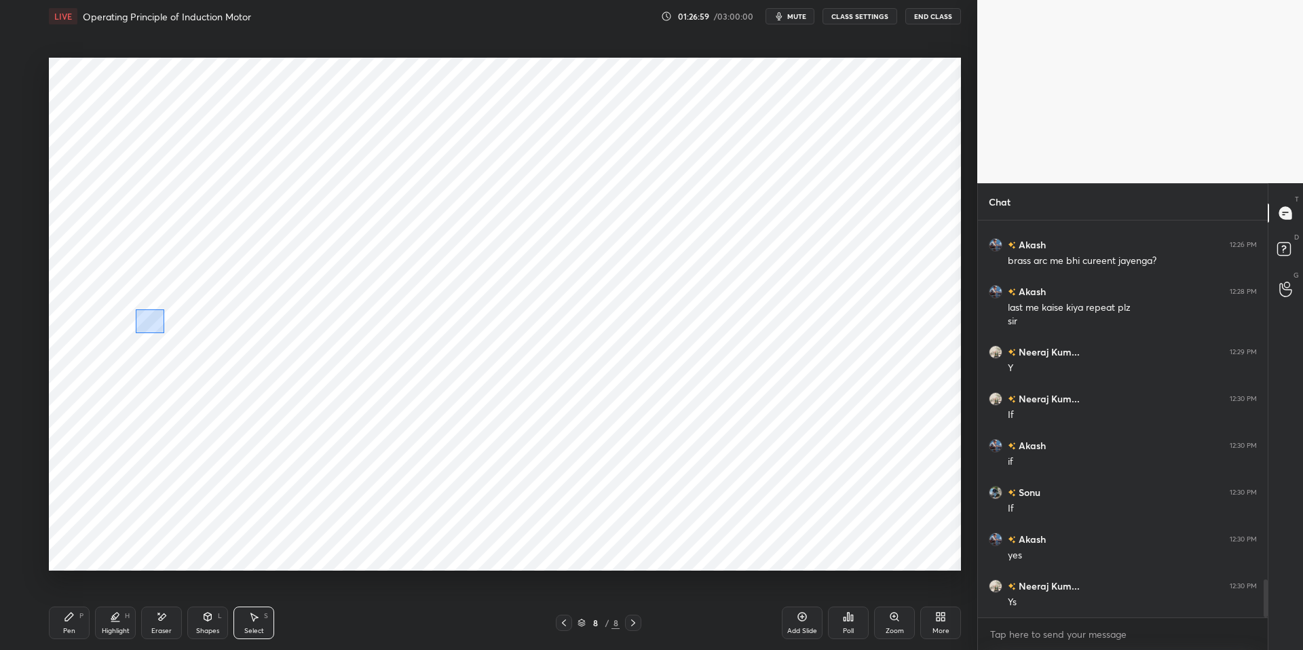
click at [169, 337] on div "0 ° Undo Copy Duplicate Duplicate to new slide Delete" at bounding box center [505, 314] width 912 height 513
drag, startPoint x: 153, startPoint y: 321, endPoint x: 124, endPoint y: 352, distance: 42.2
click at [147, 333] on div "0 ° Undo Copy Duplicate Duplicate to new slide Delete" at bounding box center [505, 314] width 912 height 513
drag, startPoint x: 115, startPoint y: 363, endPoint x: 195, endPoint y: 321, distance: 90.5
click at [117, 362] on div "0 ° Undo Copy Duplicate Duplicate to new slide Delete" at bounding box center [505, 314] width 912 height 513
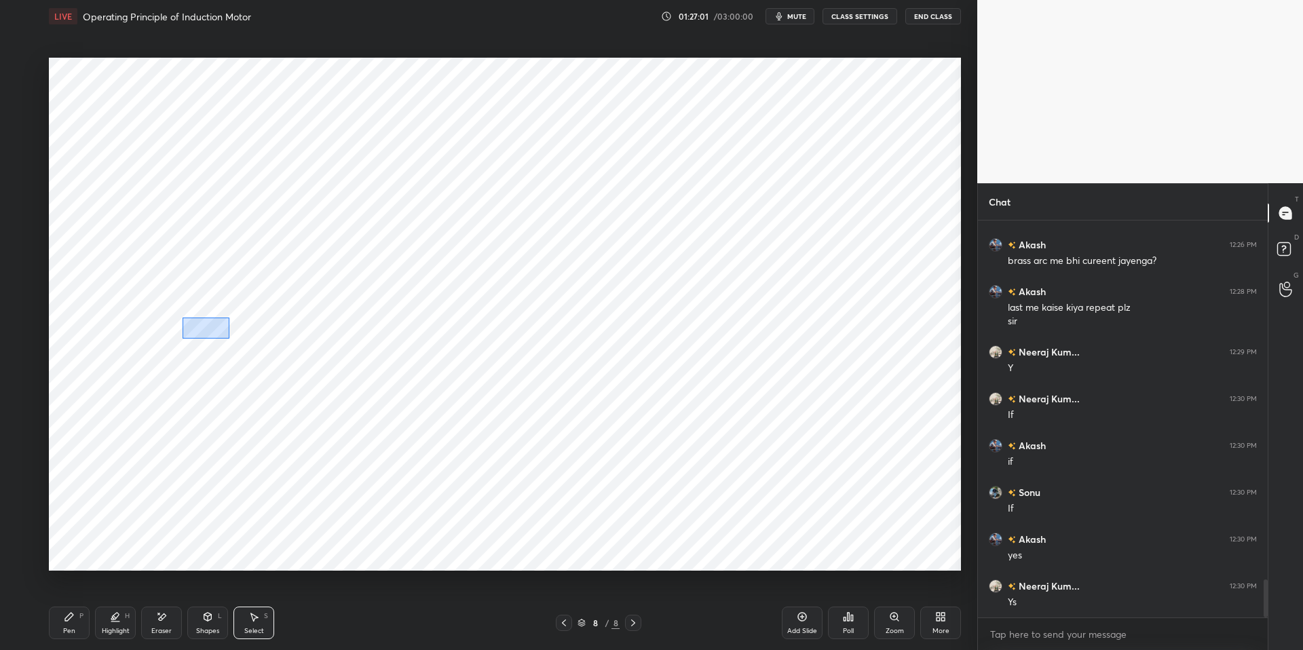
drag, startPoint x: 184, startPoint y: 318, endPoint x: 223, endPoint y: 335, distance: 42.2
click at [229, 339] on div "0 ° Undo Copy Duplicate Duplicate to new slide Delete" at bounding box center [505, 314] width 912 height 513
click at [195, 338] on div "0 ° Undo Copy Duplicate Duplicate to new slide Delete" at bounding box center [505, 314] width 912 height 513
click at [145, 385] on div "0 ° Undo Copy Duplicate Duplicate to new slide Delete" at bounding box center [505, 314] width 912 height 513
drag, startPoint x: 254, startPoint y: 319, endPoint x: 321, endPoint y: 335, distance: 68.5
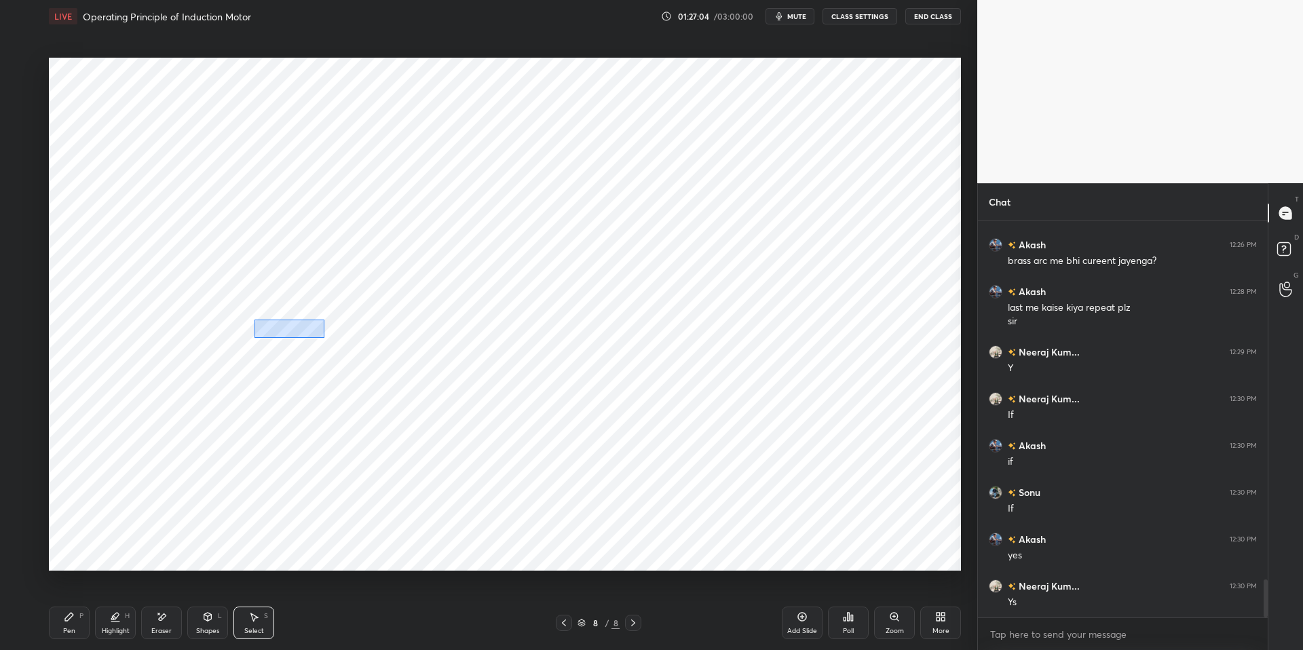
click at [322, 335] on div "0 ° Undo Copy Duplicate Duplicate to new slide Delete" at bounding box center [505, 314] width 912 height 513
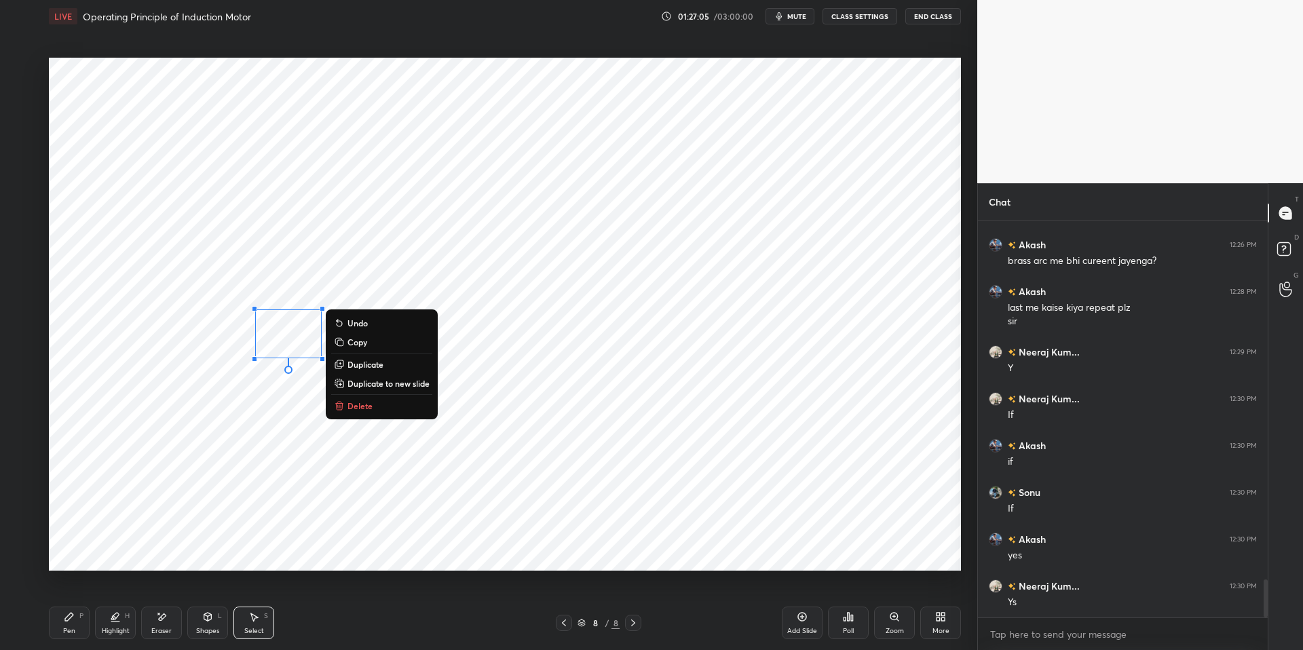
click at [246, 370] on div "0 ° Undo Copy Duplicate Duplicate to new slide Delete" at bounding box center [505, 314] width 912 height 513
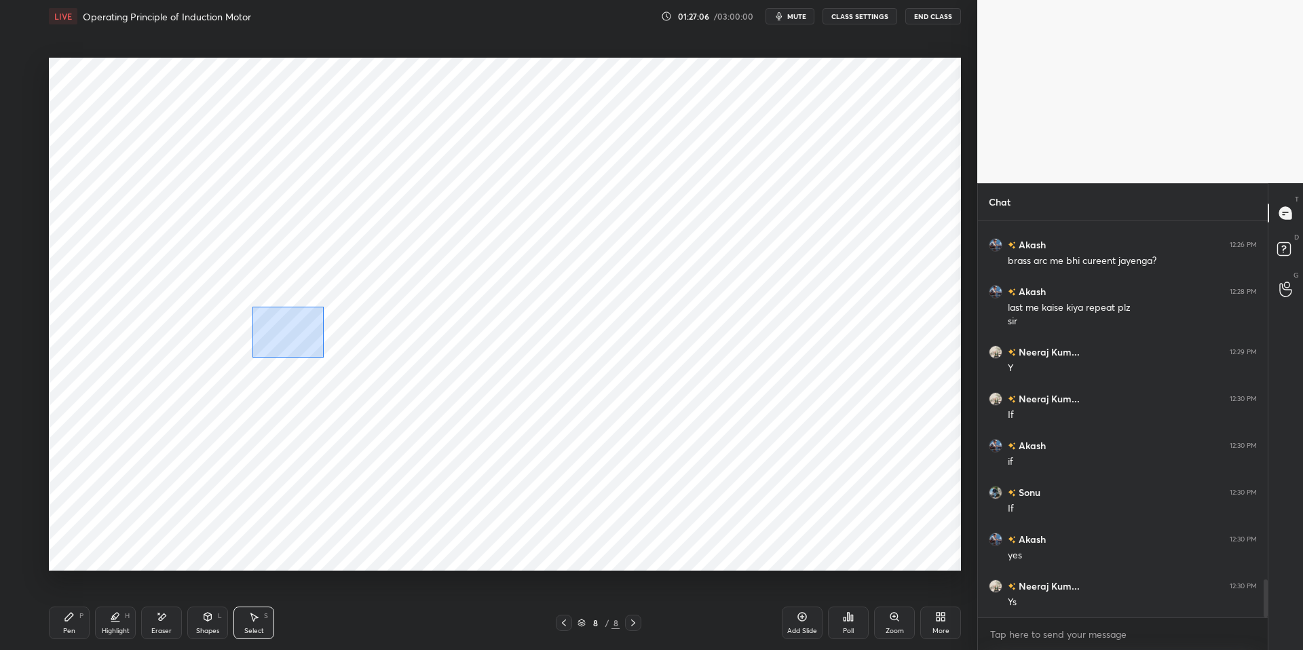
drag, startPoint x: 252, startPoint y: 306, endPoint x: 316, endPoint y: 352, distance: 77.8
click at [325, 358] on div "0 ° Undo Copy Duplicate Duplicate to new slide Delete" at bounding box center [505, 314] width 912 height 513
drag, startPoint x: 279, startPoint y: 332, endPoint x: 262, endPoint y: 343, distance: 20.5
click at [262, 342] on div "0 ° Undo Copy Duplicate Duplicate to new slide Delete" at bounding box center [505, 314] width 912 height 513
drag, startPoint x: 212, startPoint y: 417, endPoint x: 218, endPoint y: 411, distance: 8.2
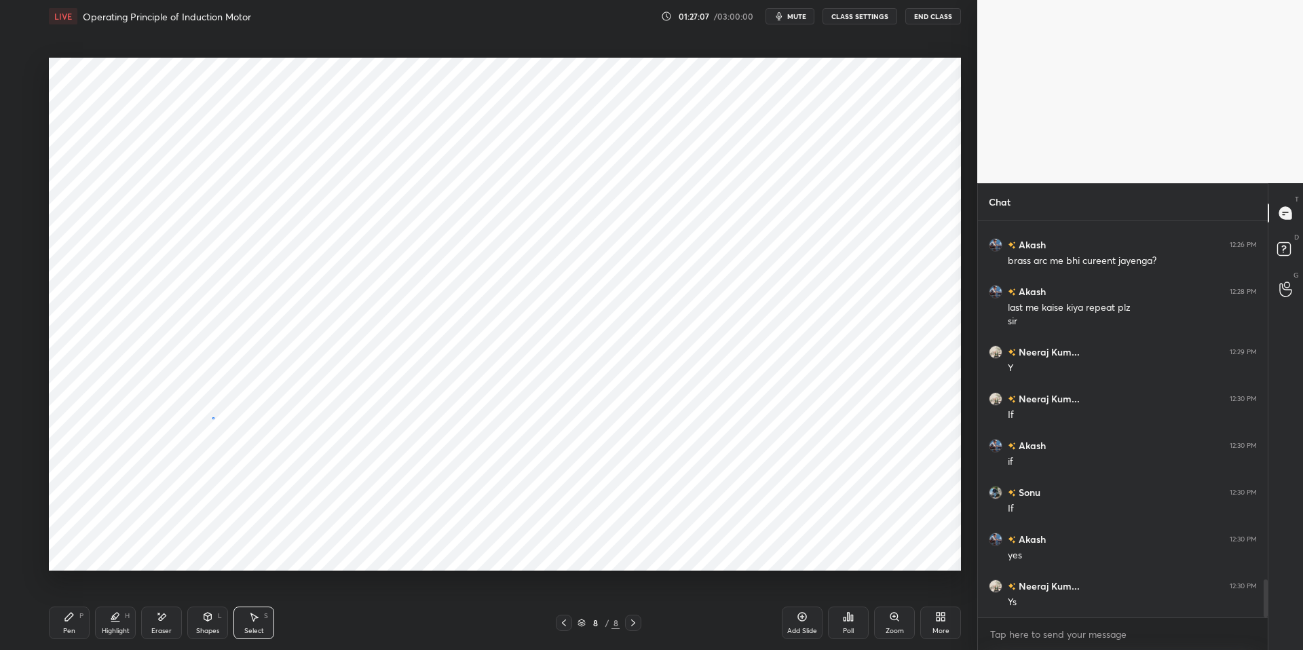
click at [216, 414] on div "0 ° Undo Copy Duplicate Duplicate to new slide Delete" at bounding box center [505, 314] width 912 height 513
drag, startPoint x: 327, startPoint y: 316, endPoint x: 363, endPoint y: 338, distance: 42.0
click at [407, 354] on div "0 ° Undo Copy Duplicate Duplicate to new slide Delete" at bounding box center [505, 314] width 912 height 513
drag, startPoint x: 362, startPoint y: 336, endPoint x: 337, endPoint y: 344, distance: 26.4
click at [339, 341] on div "0 ° Undo Copy Duplicate Duplicate to new slide Delete" at bounding box center [505, 314] width 912 height 513
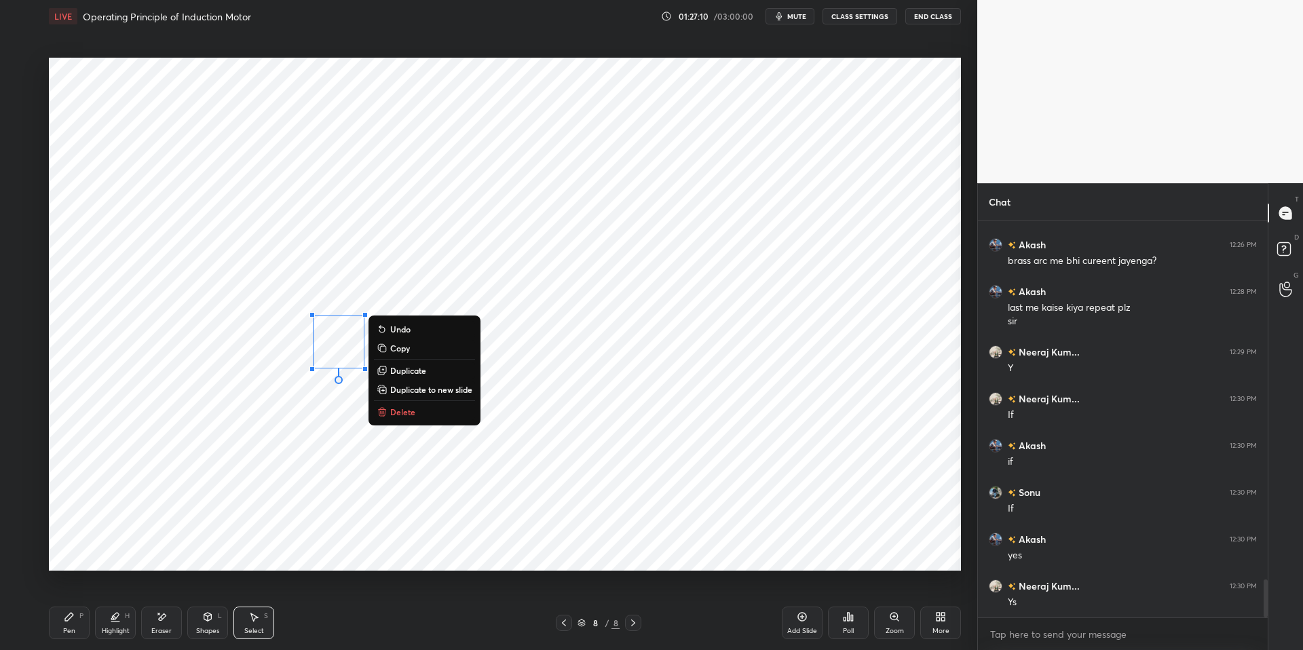
click at [246, 432] on div "0 ° Undo Copy Duplicate Duplicate to new slide Delete" at bounding box center [505, 314] width 912 height 513
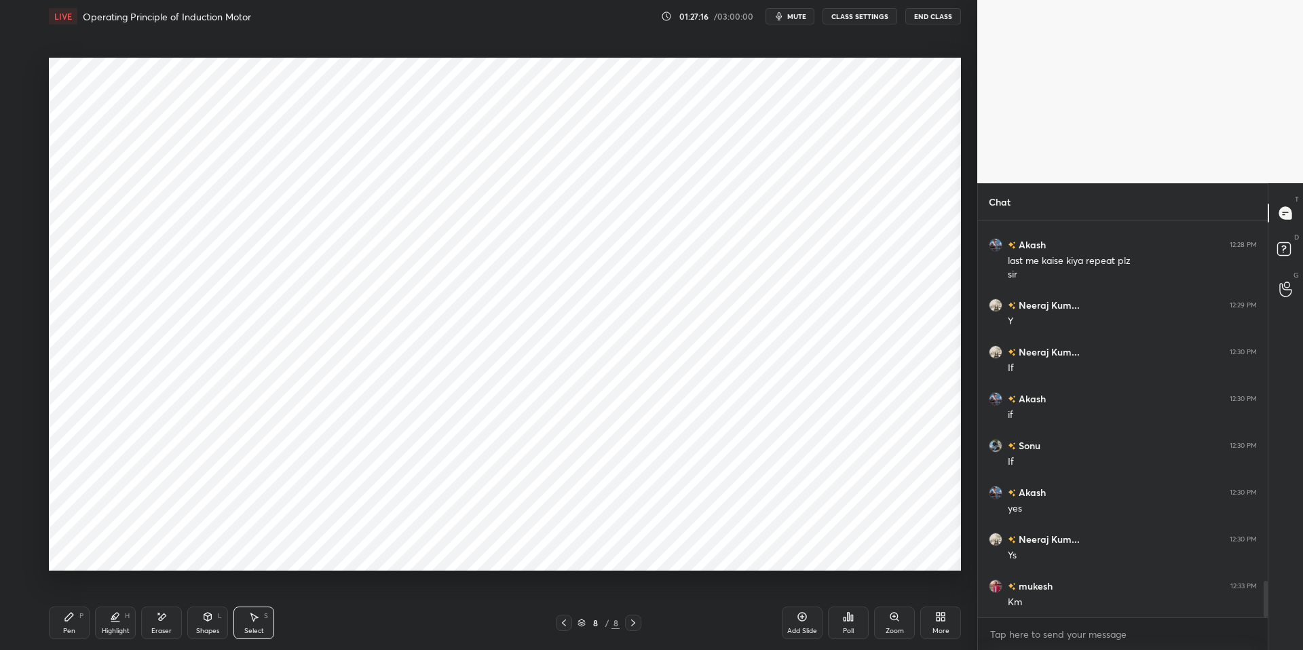
scroll to position [3873, 0]
drag, startPoint x: 68, startPoint y: 615, endPoint x: 125, endPoint y: 625, distance: 57.9
click at [73, 615] on icon at bounding box center [69, 616] width 11 height 11
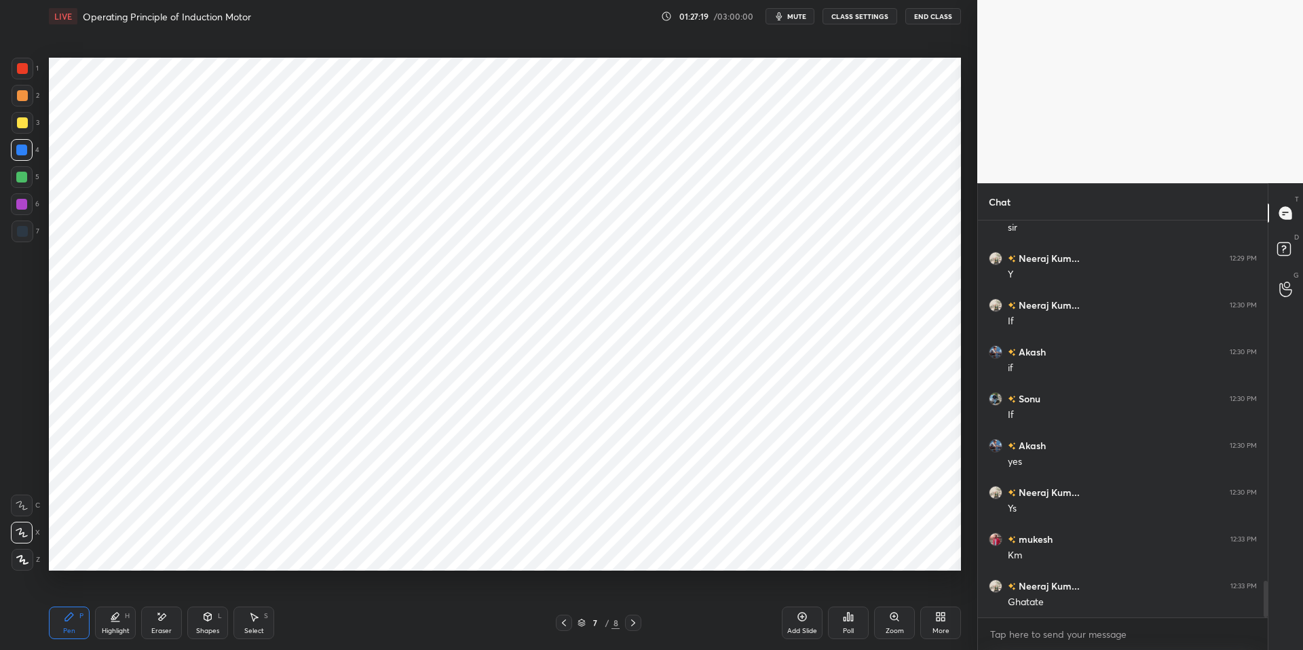
drag, startPoint x: 124, startPoint y: 629, endPoint x: 115, endPoint y: 619, distance: 13.9
click at [124, 629] on div "Highlight" at bounding box center [116, 631] width 28 height 7
click at [24, 529] on icon at bounding box center [21, 532] width 11 height 11
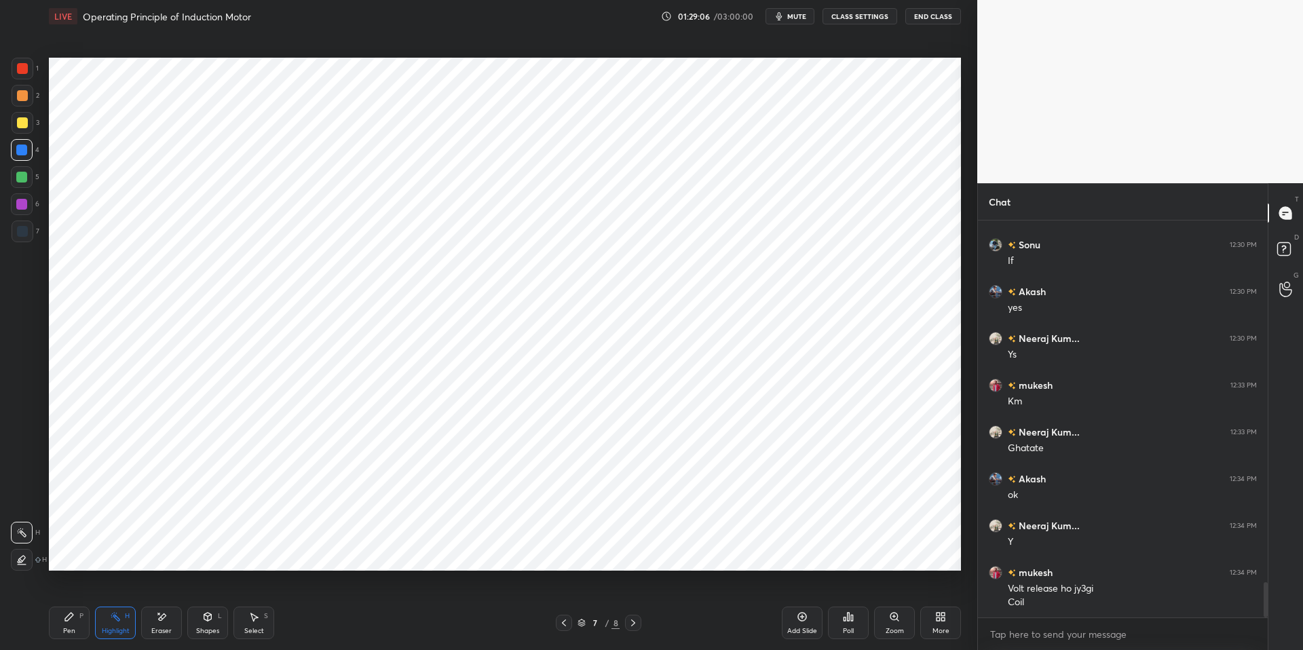
click at [65, 625] on div "Pen P" at bounding box center [69, 623] width 41 height 33
click at [798, 19] on span "mute" at bounding box center [796, 17] width 19 height 10
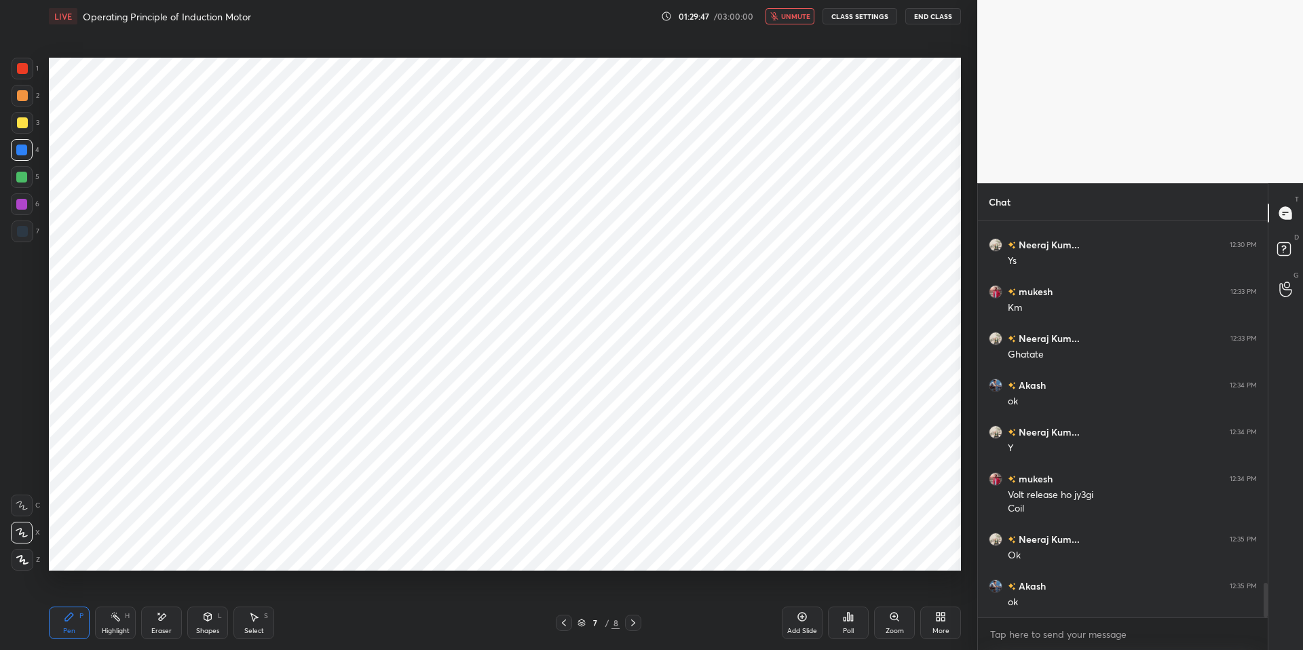
click at [798, 19] on span "unmute" at bounding box center [795, 17] width 29 height 10
click at [798, 19] on span "mute" at bounding box center [796, 17] width 19 height 10
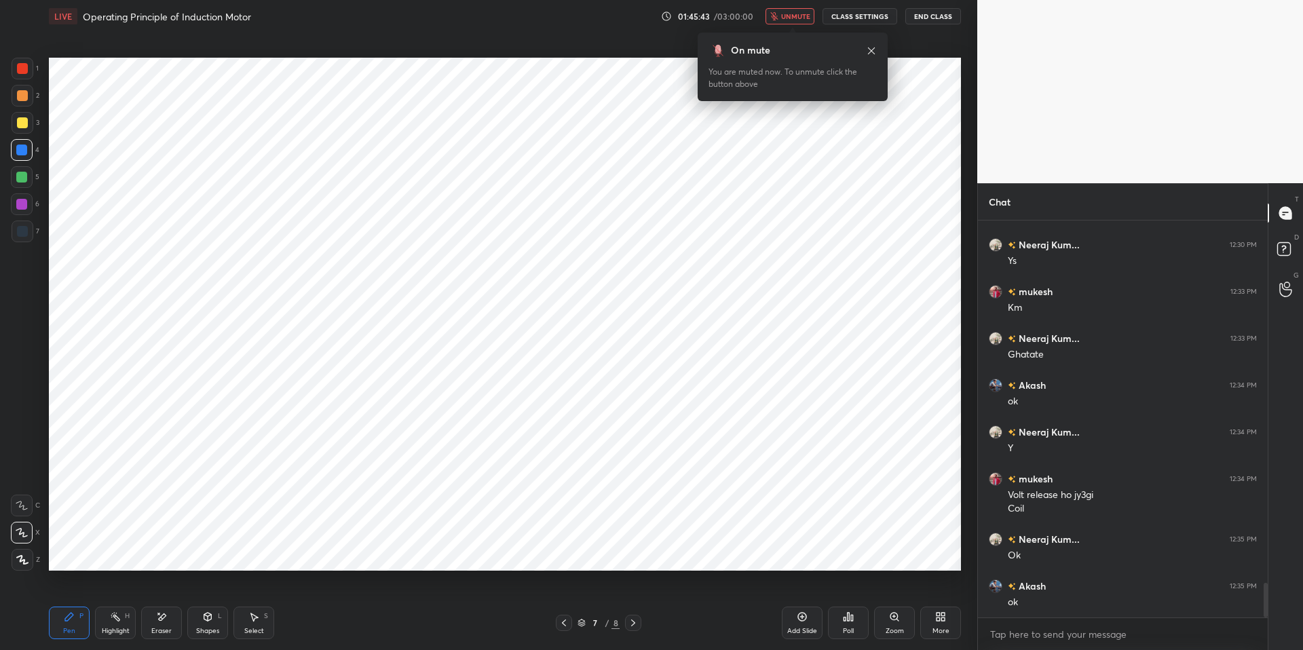
click at [838, 73] on div "You are muted now. To unmute click the button above" at bounding box center [793, 78] width 168 height 24
click at [794, 20] on span "unmute" at bounding box center [795, 17] width 29 height 10
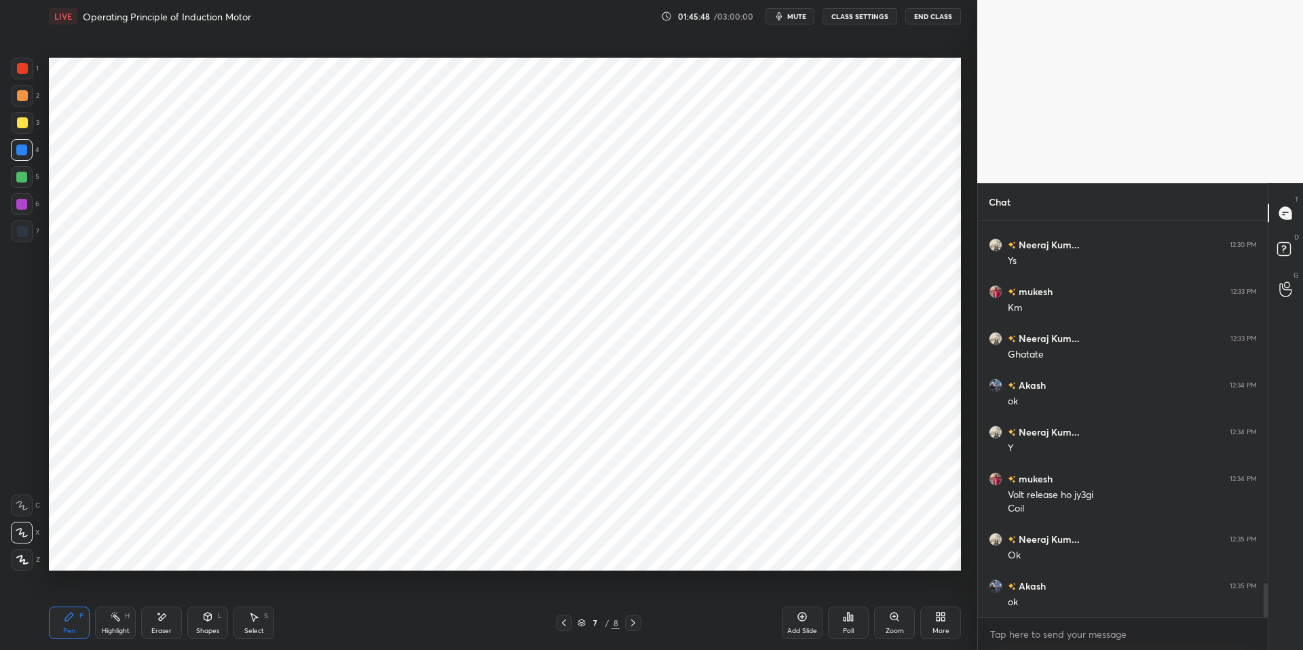
click at [115, 625] on div "Highlight H" at bounding box center [115, 623] width 41 height 33
drag, startPoint x: 80, startPoint y: 619, endPoint x: 191, endPoint y: 614, distance: 110.7
click at [80, 619] on div "P" at bounding box center [81, 616] width 4 height 7
click at [181, 614] on div "Eraser" at bounding box center [161, 623] width 41 height 33
click at [399, 633] on div "Pen P Highlight H Eraser Shapes L Select S 7 / 8 Add Slide Poll Zoom More" at bounding box center [505, 623] width 912 height 54
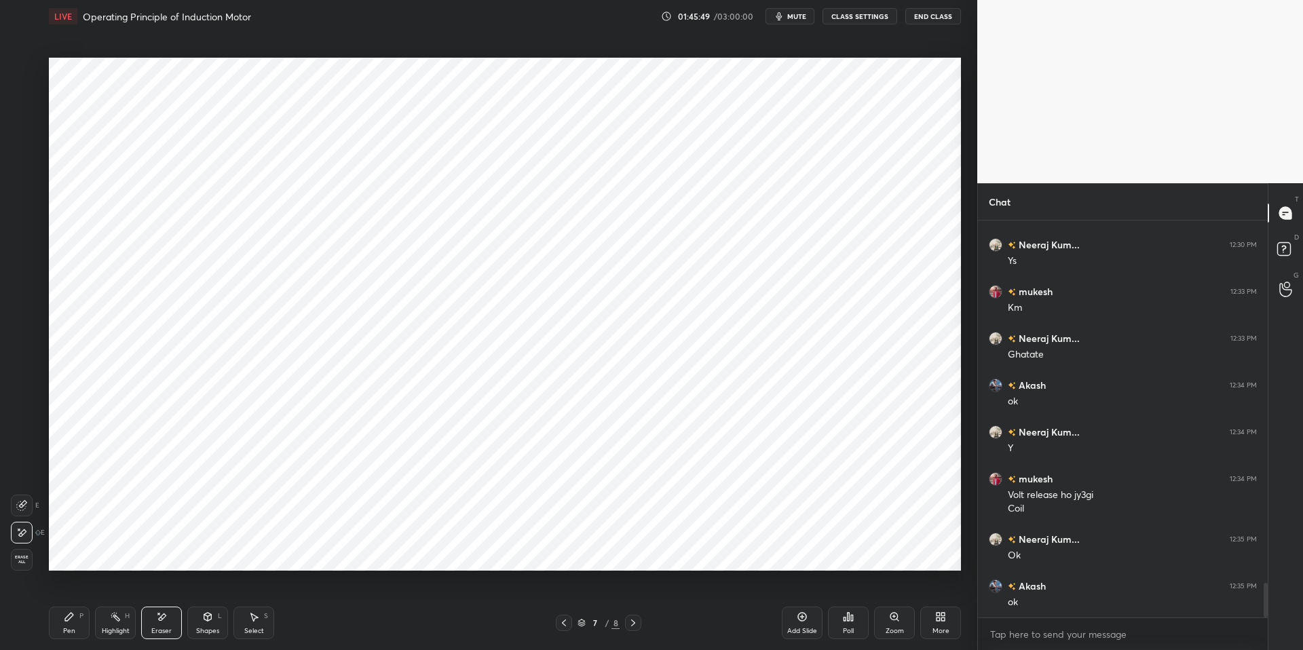
click at [396, 633] on div "Pen P Highlight H Eraser Shapes L Select S 7 / 8 Add Slide Poll Zoom More" at bounding box center [505, 623] width 912 height 54
click at [396, 633] on div "Pen P Highlight H Eraser Shapes L Select S 8 / 8 Add Slide Poll Zoom More" at bounding box center [505, 623] width 912 height 54
click at [112, 628] on div "Highlight" at bounding box center [116, 631] width 28 height 7
click at [60, 625] on div "Pen P" at bounding box center [69, 623] width 41 height 33
click at [332, 633] on div "Pen P Highlight H Eraser Shapes L Select S 8 / 8 Add Slide Poll Zoom More" at bounding box center [505, 623] width 912 height 54
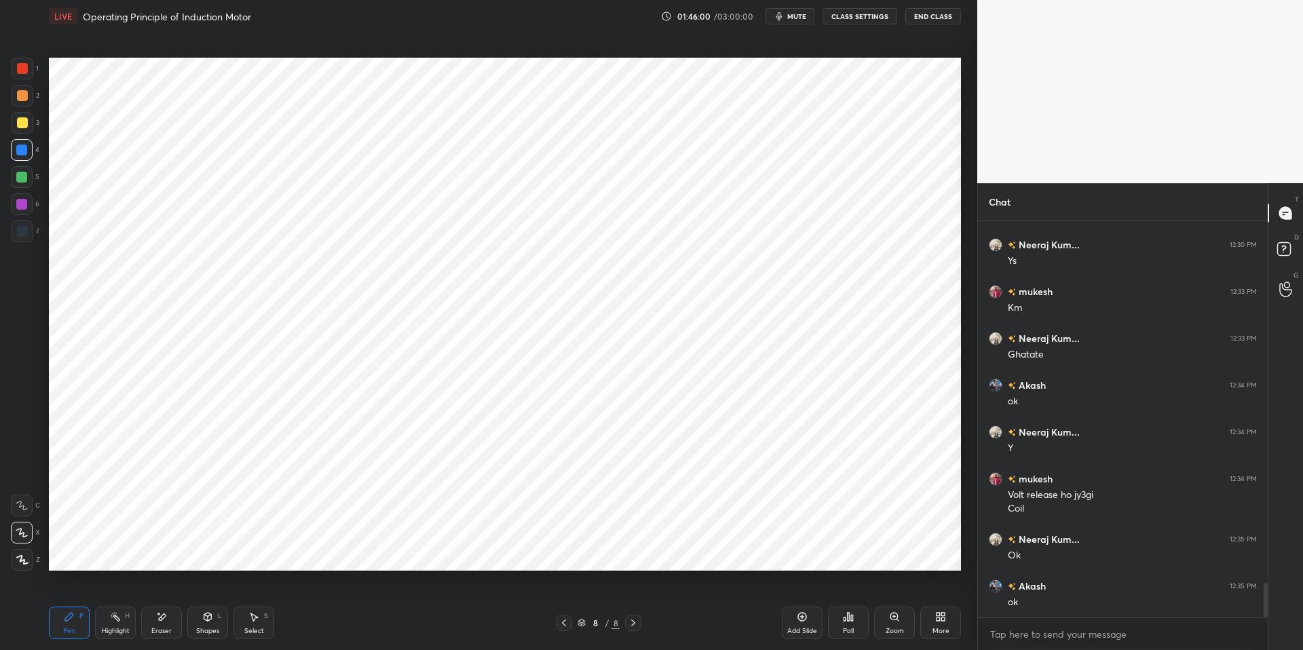
drag, startPoint x: 20, startPoint y: 506, endPoint x: 48, endPoint y: 515, distance: 29.4
click at [20, 506] on icon at bounding box center [21, 506] width 11 height 8
drag, startPoint x: 397, startPoint y: 636, endPoint x: 384, endPoint y: 626, distance: 16.0
click at [394, 633] on div "Pen P Highlight H Eraser Shapes L Select S" at bounding box center [232, 623] width 366 height 33
click at [112, 628] on div "Highlight" at bounding box center [116, 631] width 28 height 7
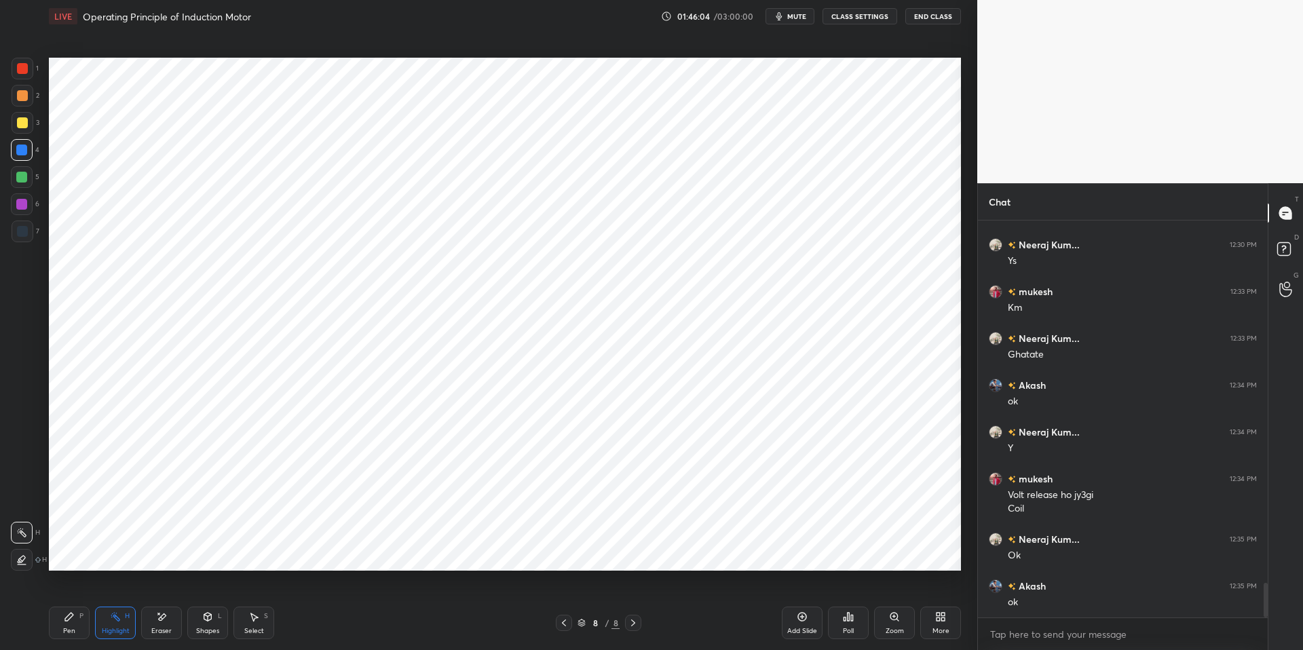
drag, startPoint x: 74, startPoint y: 618, endPoint x: 138, endPoint y: 614, distance: 64.6
click at [76, 617] on div "Pen P" at bounding box center [69, 623] width 41 height 33
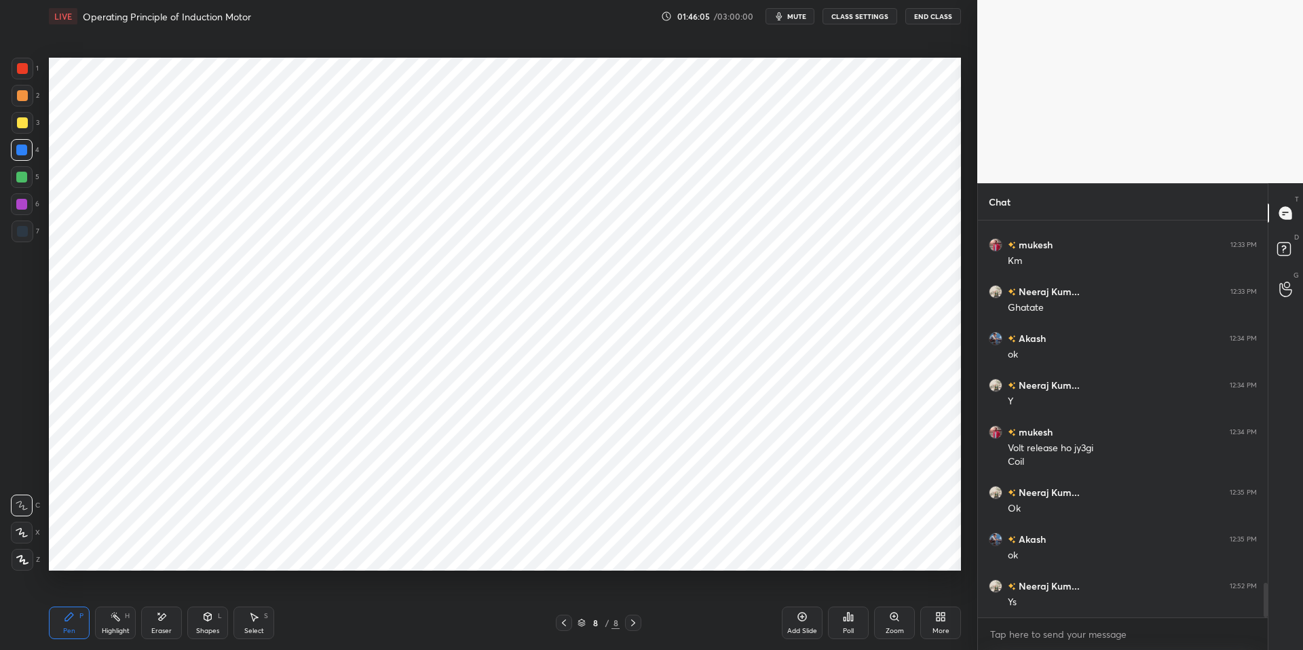
drag, startPoint x: 402, startPoint y: 643, endPoint x: 393, endPoint y: 634, distance: 13.0
click at [402, 633] on div "Pen P Highlight H Eraser Shapes L Select S 8 / 8 Add Slide Poll Zoom More" at bounding box center [505, 623] width 912 height 54
click at [249, 622] on div "Select S" at bounding box center [253, 623] width 41 height 33
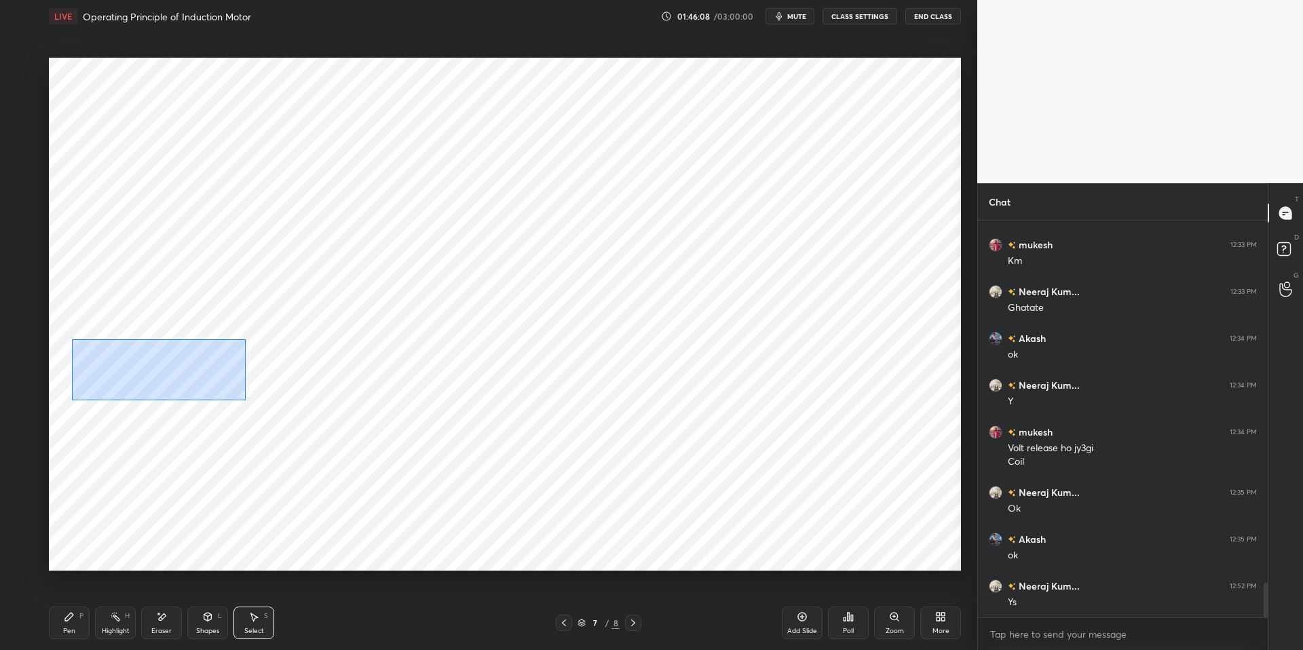
drag, startPoint x: 128, startPoint y: 352, endPoint x: 246, endPoint y: 400, distance: 127.5
click at [248, 402] on div "0 ° Undo Copy Duplicate Duplicate to new slide Delete" at bounding box center [505, 314] width 912 height 513
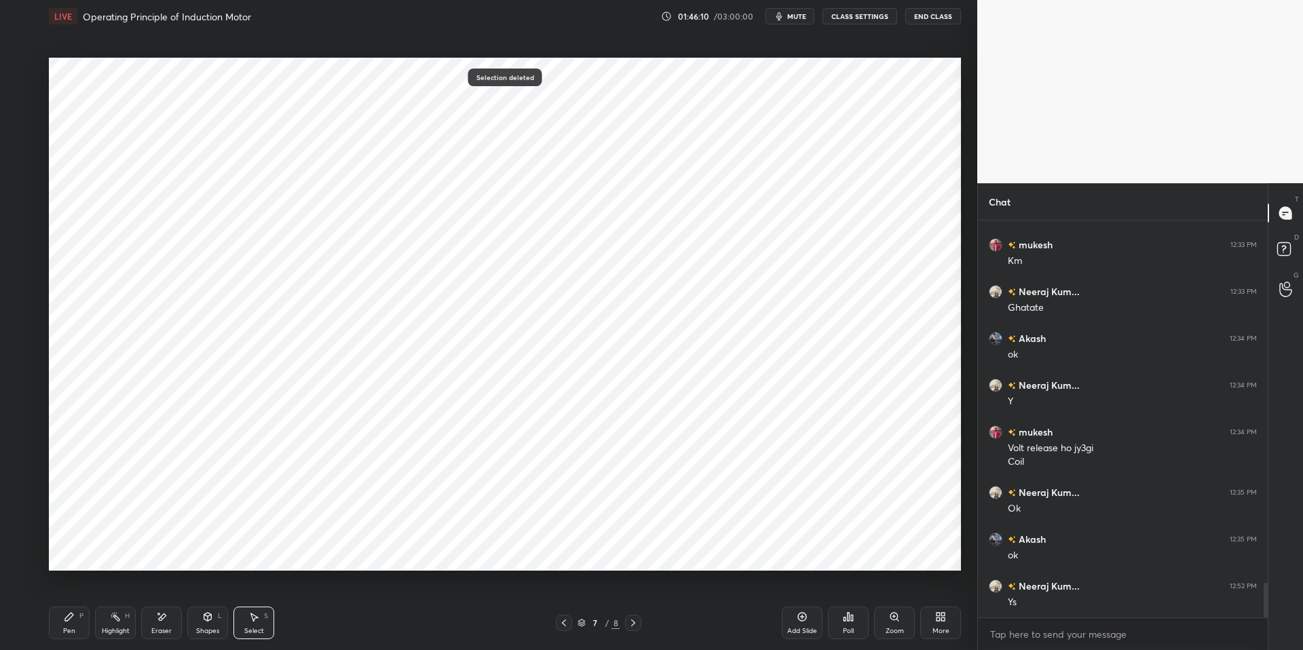
click at [117, 633] on div "Highlight" at bounding box center [116, 631] width 28 height 7
drag, startPoint x: 73, startPoint y: 620, endPoint x: 122, endPoint y: 617, distance: 49.0
click at [73, 620] on icon at bounding box center [69, 616] width 11 height 11
click at [381, 633] on div "Pen P Highlight H Eraser Shapes L Select S 7 / 8 Add Slide Poll Zoom More" at bounding box center [505, 623] width 912 height 54
click at [804, 617] on icon at bounding box center [802, 617] width 4 height 4
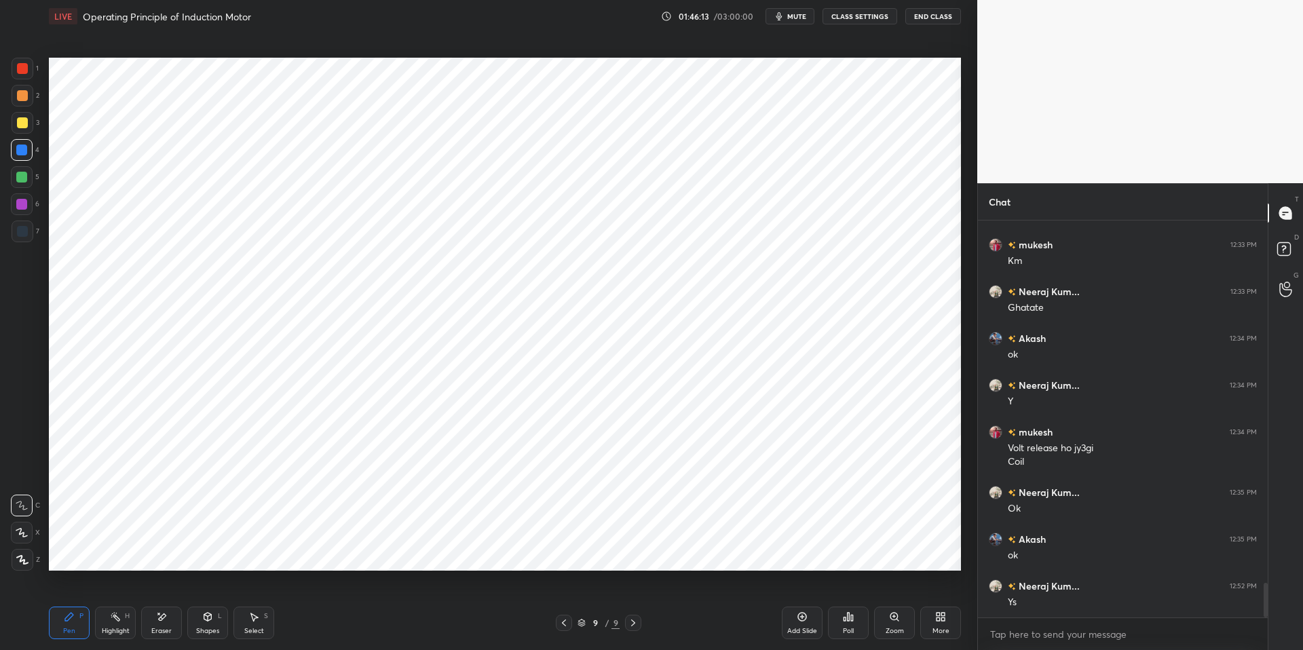
drag, startPoint x: 381, startPoint y: 638, endPoint x: 284, endPoint y: 625, distance: 98.6
click at [381, 633] on div "Pen P Highlight H Eraser Shapes L Select S" at bounding box center [232, 623] width 366 height 33
drag, startPoint x: 131, startPoint y: 626, endPoint x: 75, endPoint y: 621, distance: 56.5
click at [129, 624] on div "Highlight H" at bounding box center [115, 623] width 41 height 33
click at [62, 623] on div "Pen P" at bounding box center [69, 623] width 41 height 33
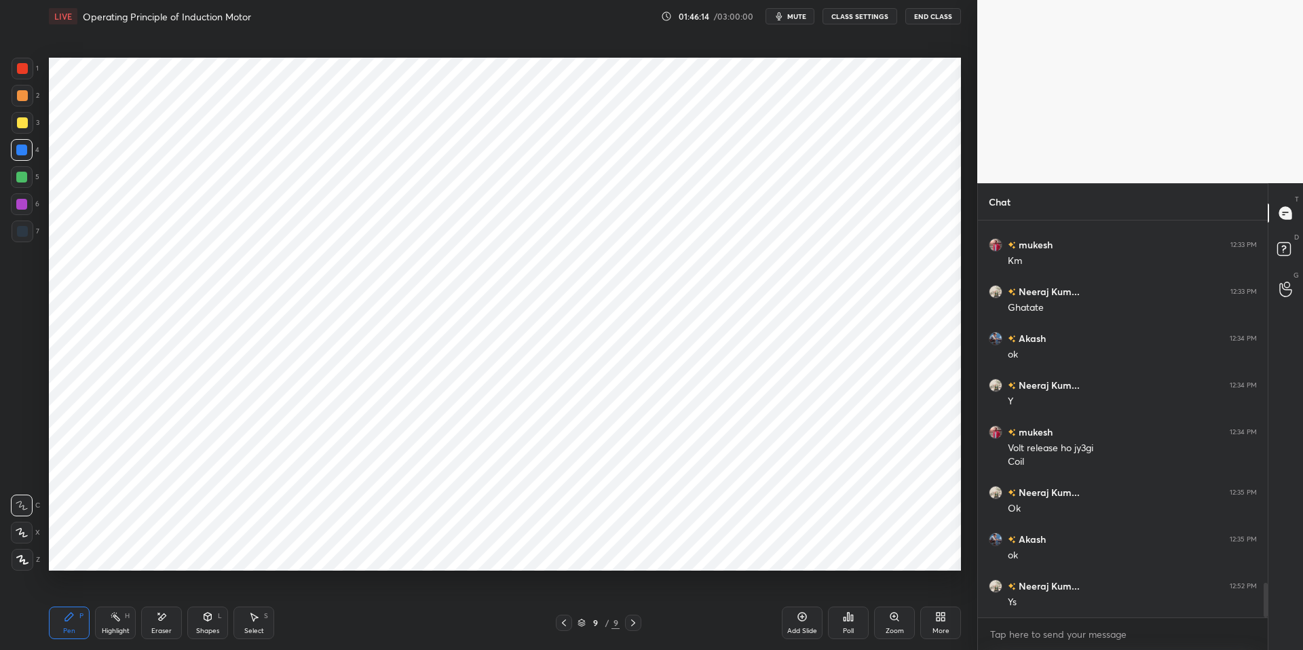
click at [382, 633] on div "Pen P Highlight H Eraser Shapes L Select S 9 / 9 Add Slide Poll Zoom More" at bounding box center [505, 623] width 912 height 54
click at [20, 66] on div at bounding box center [22, 68] width 11 height 11
click at [27, 533] on icon at bounding box center [22, 533] width 12 height 10
click at [22, 556] on icon at bounding box center [22, 560] width 11 height 8
click at [23, 530] on icon at bounding box center [22, 533] width 12 height 10
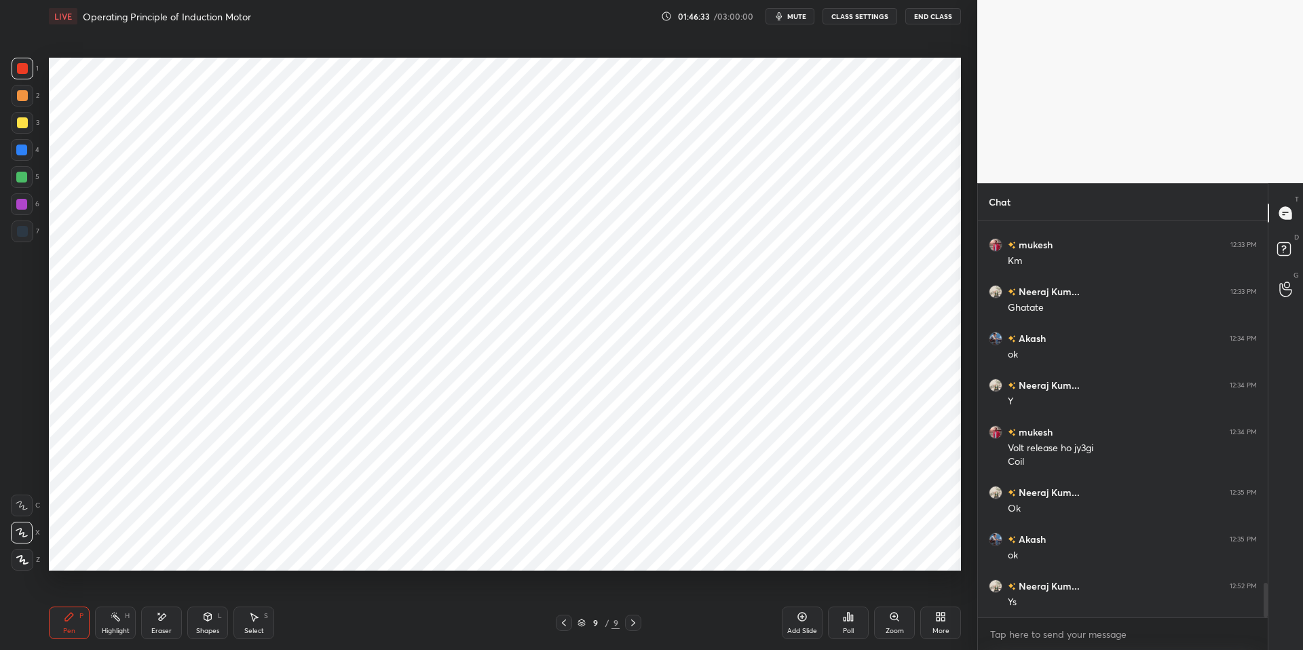
click at [210, 628] on div "Shapes" at bounding box center [207, 631] width 23 height 7
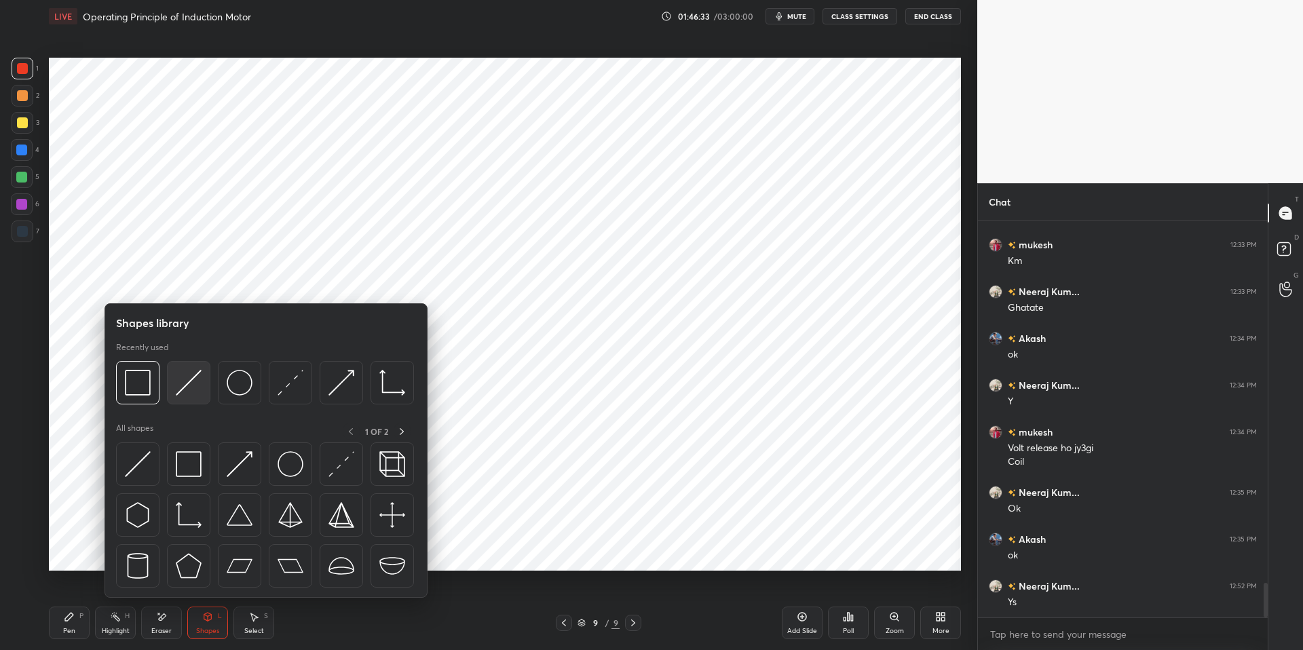
click at [183, 379] on img at bounding box center [189, 383] width 26 height 26
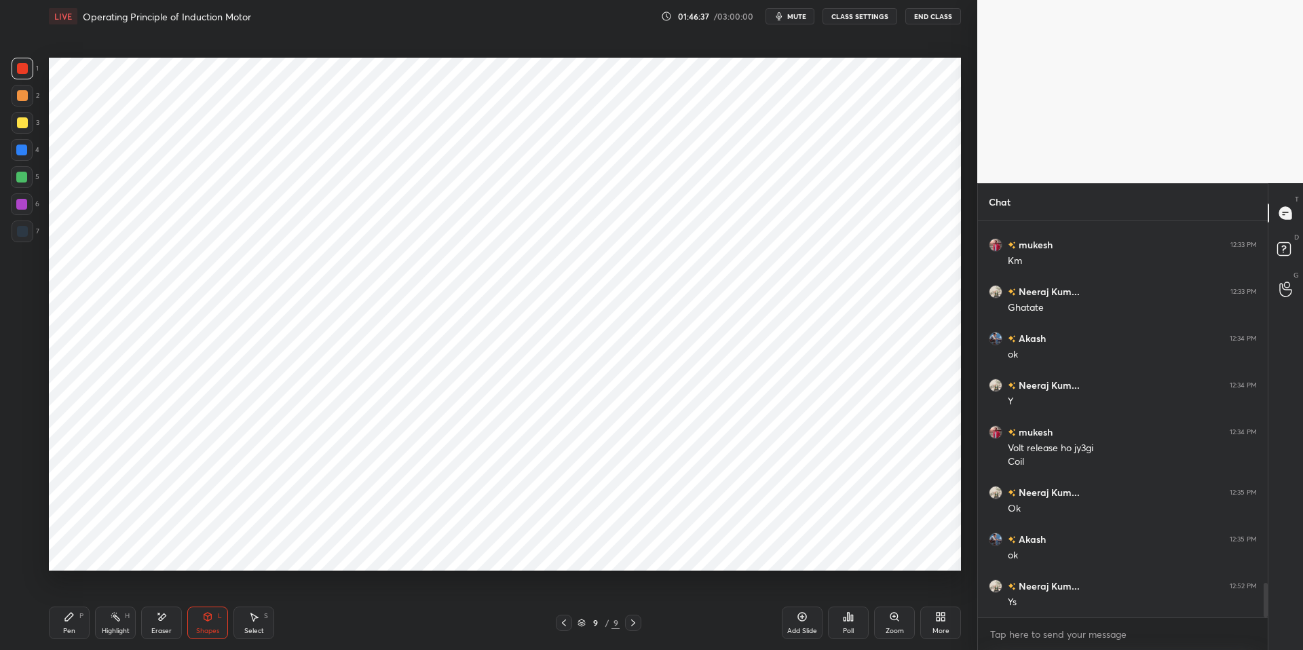
drag, startPoint x: 252, startPoint y: 627, endPoint x: 248, endPoint y: 612, distance: 15.5
click at [252, 628] on div "Select" at bounding box center [254, 631] width 20 height 7
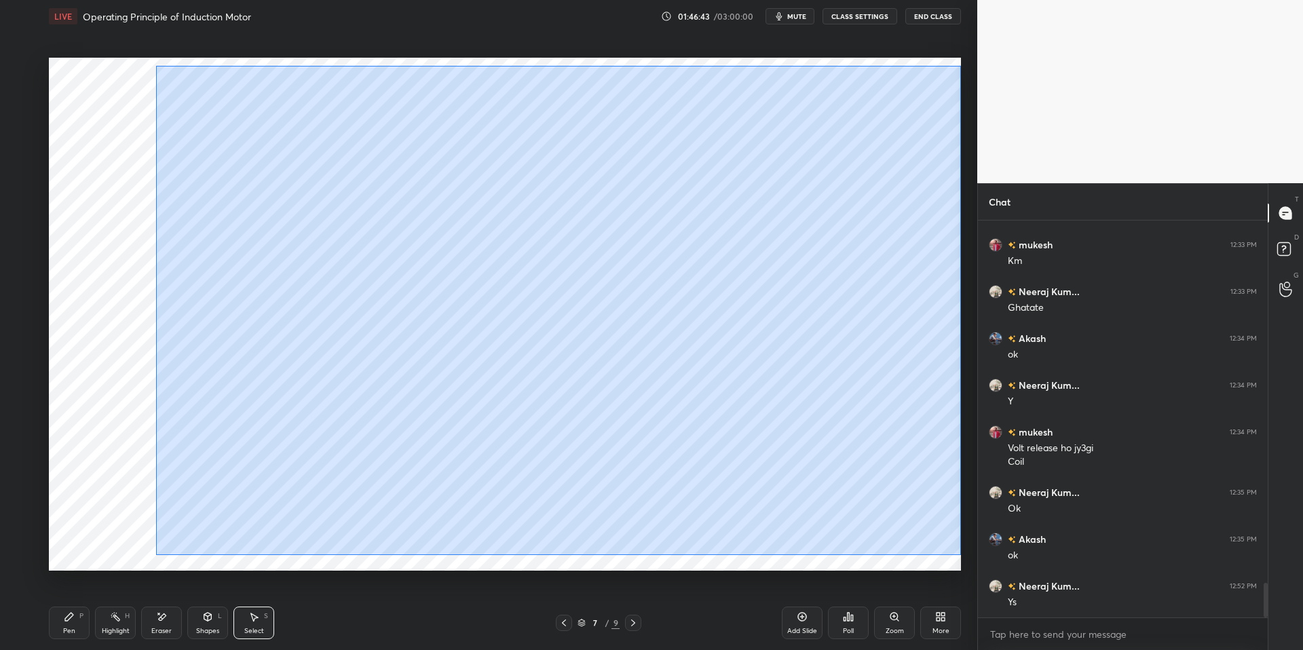
drag, startPoint x: 155, startPoint y: 66, endPoint x: 852, endPoint y: 514, distance: 827.9
click at [958, 554] on div "0 ° Undo Copy Duplicate Duplicate to new slide Delete" at bounding box center [505, 314] width 912 height 513
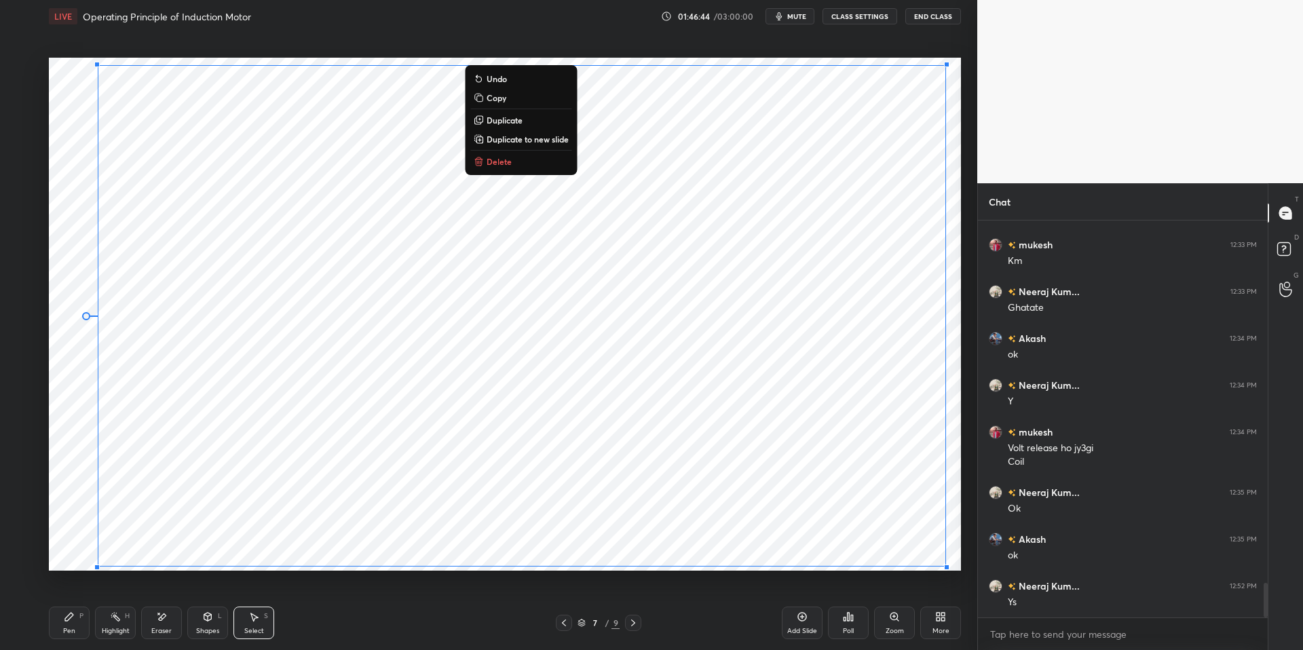
click at [482, 99] on icon at bounding box center [478, 97] width 11 height 11
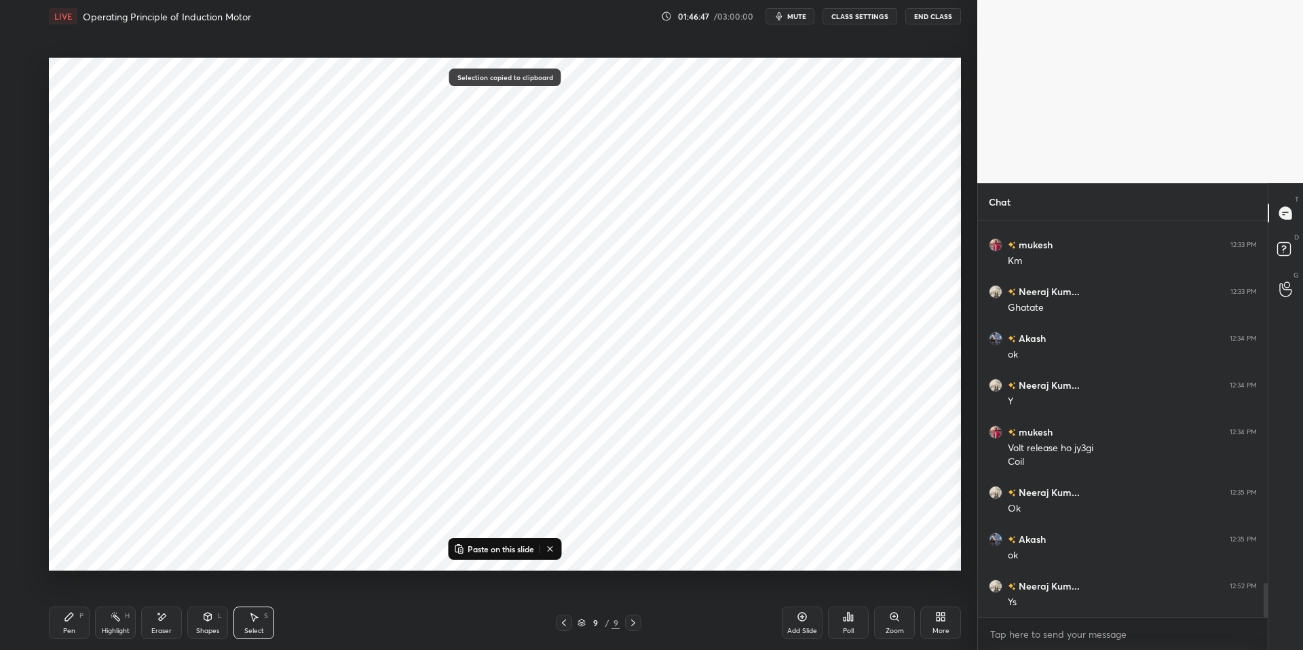
drag, startPoint x: 464, startPoint y: 544, endPoint x: 469, endPoint y: 523, distance: 21.6
click at [464, 544] on button "Paste on this slide" at bounding box center [494, 549] width 86 height 16
drag, startPoint x: 500, startPoint y: 312, endPoint x: 491, endPoint y: 290, distance: 23.4
click at [488, 298] on div "0 ° Undo Copy Paste here Duplicate Duplicate to new slide Delete" at bounding box center [505, 314] width 912 height 513
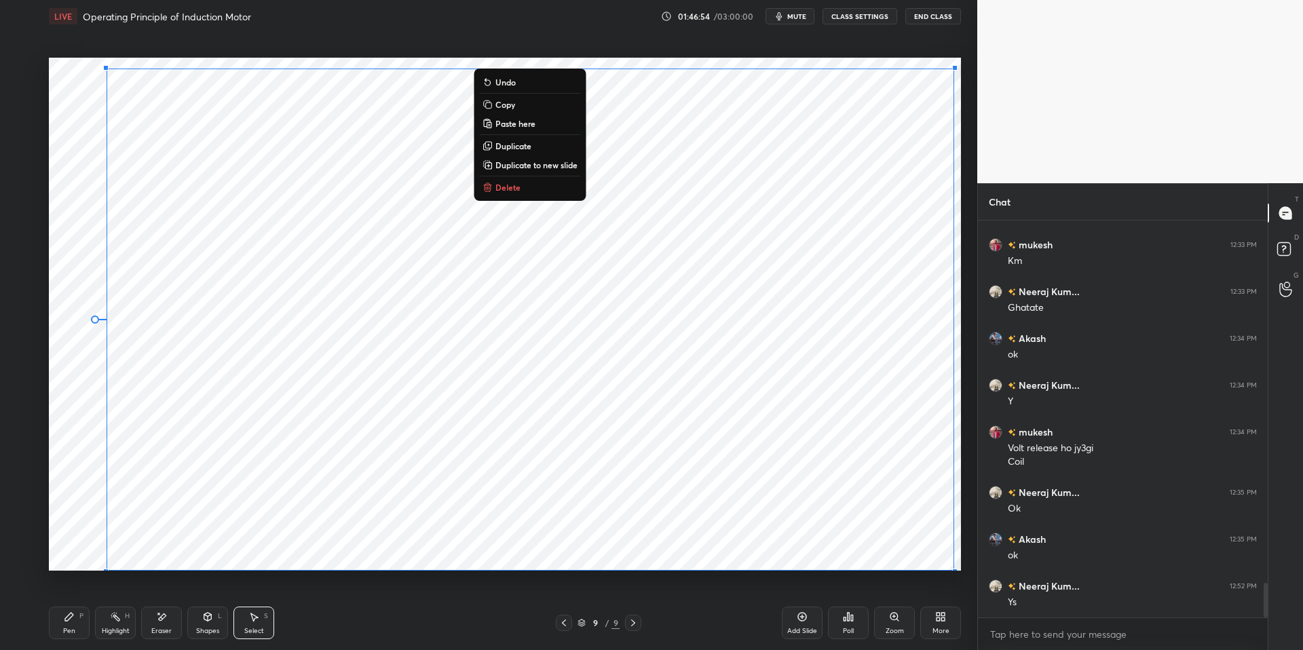
click at [72, 273] on div "0 ° Undo Copy Paste here Duplicate Duplicate to new slide Delete" at bounding box center [505, 314] width 912 height 513
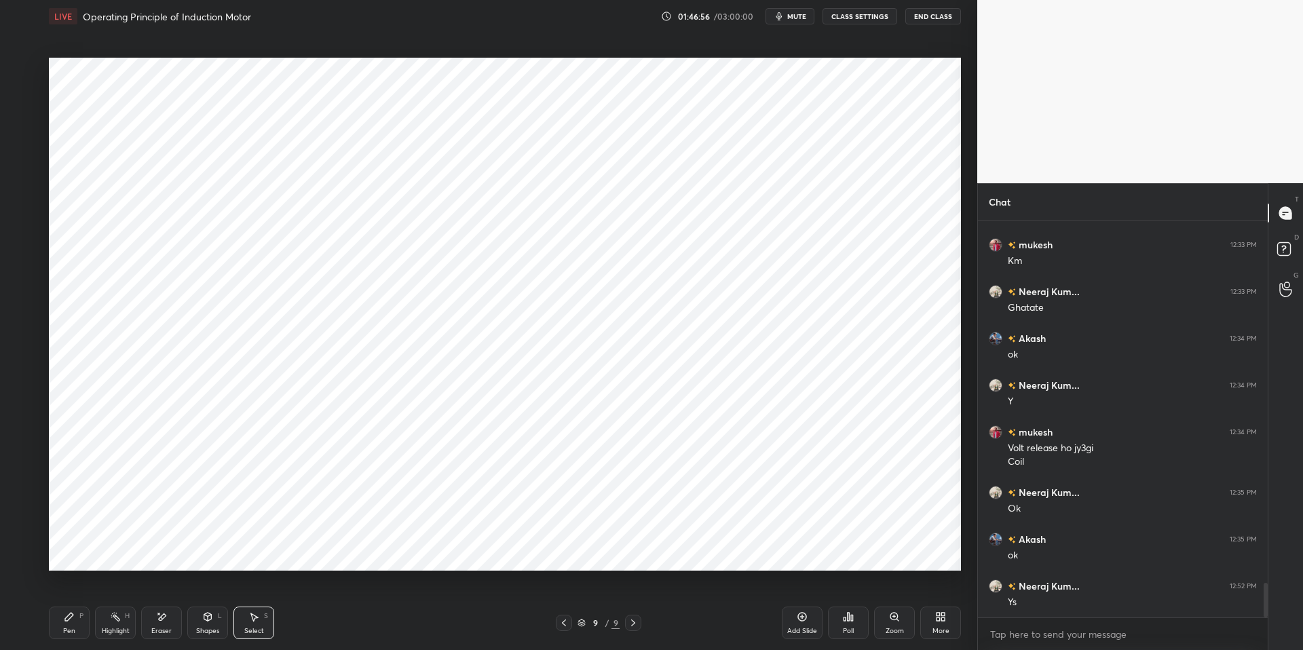
click at [134, 622] on div "Highlight H" at bounding box center [115, 623] width 41 height 33
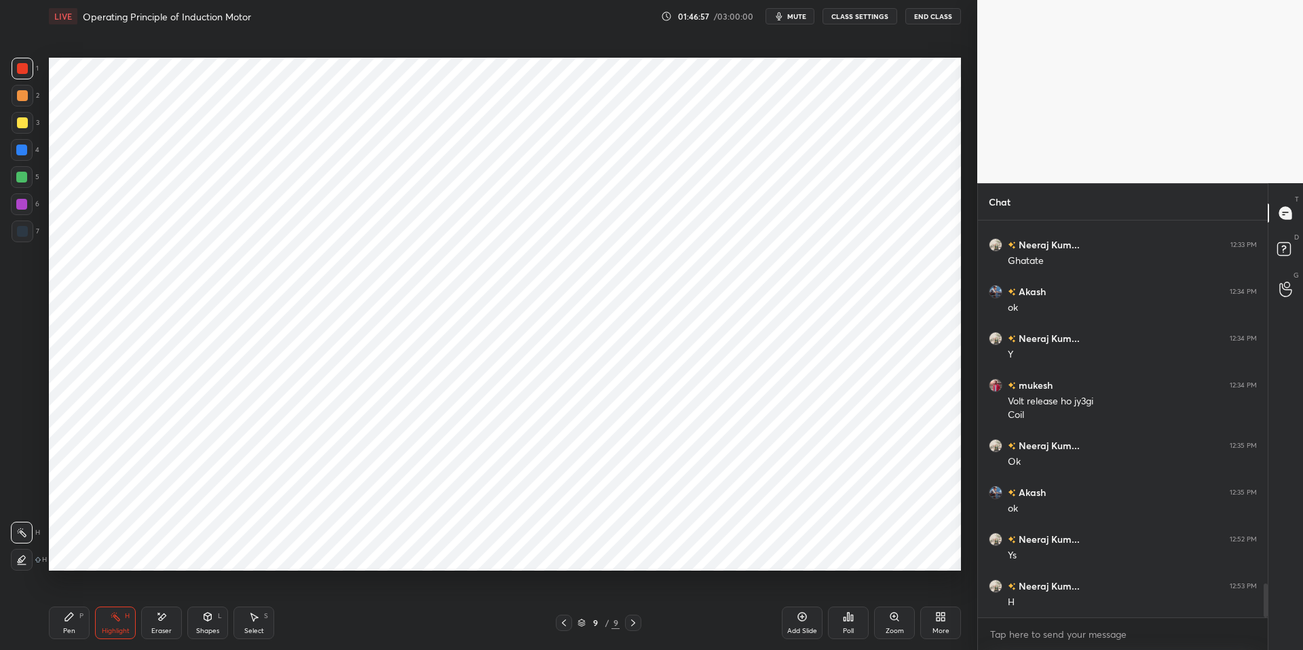
click at [164, 617] on icon at bounding box center [161, 617] width 11 height 12
click at [250, 630] on div "Select" at bounding box center [254, 631] width 20 height 7
drag, startPoint x: 639, startPoint y: 546, endPoint x: 671, endPoint y: 556, distance: 33.9
click at [651, 562] on div "0 ° Undo Copy Paste here Duplicate Duplicate to new slide Delete" at bounding box center [505, 314] width 912 height 513
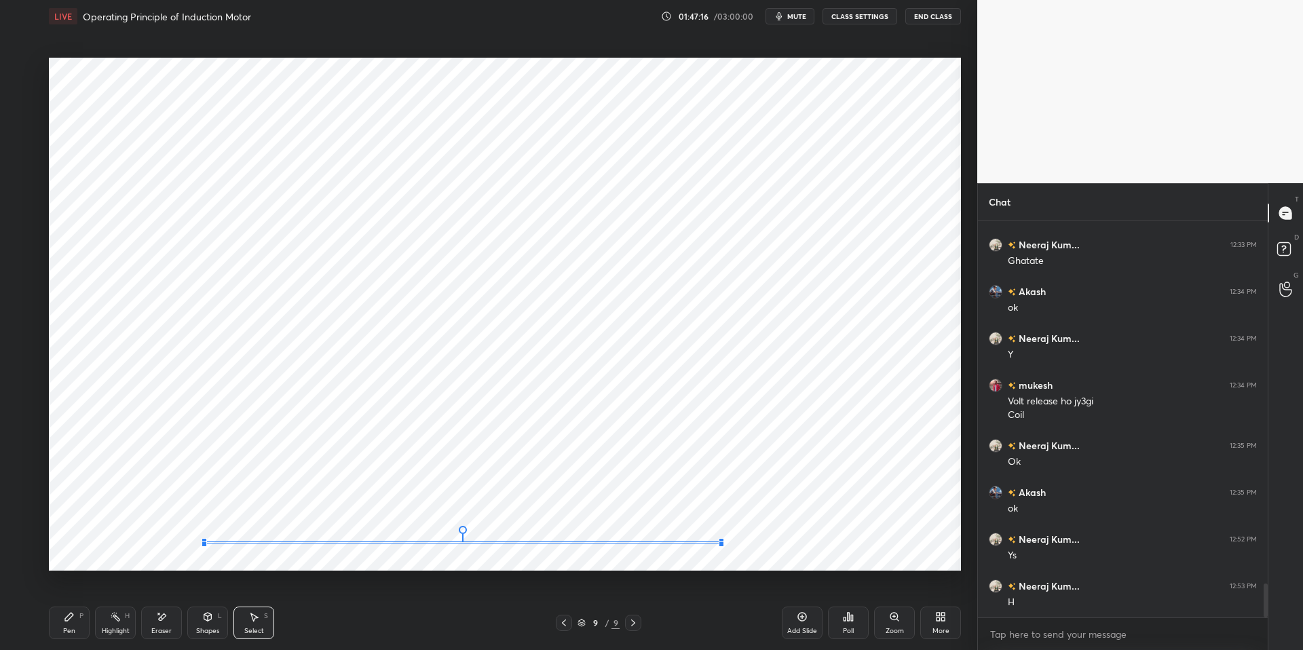
drag, startPoint x: 730, startPoint y: 552, endPoint x: 722, endPoint y: 543, distance: 12.5
click at [720, 542] on div at bounding box center [721, 544] width 5 height 5
click at [652, 562] on div "0 ° Undo Copy Paste here Duplicate Duplicate to new slide Delete" at bounding box center [505, 314] width 912 height 513
click at [166, 628] on div "Eraser" at bounding box center [161, 631] width 20 height 7
drag, startPoint x: 26, startPoint y: 500, endPoint x: 39, endPoint y: 497, distance: 12.7
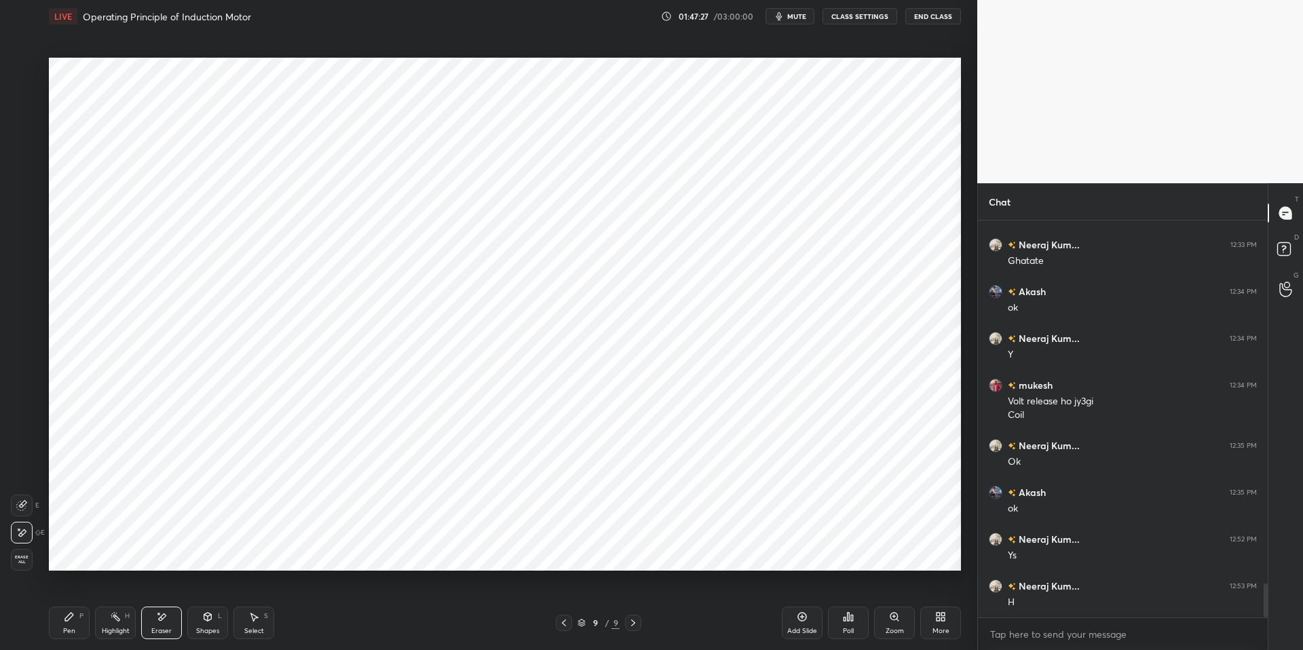
click at [26, 500] on icon at bounding box center [21, 505] width 11 height 11
click at [263, 630] on div "Select S" at bounding box center [253, 623] width 41 height 33
drag, startPoint x: 559, startPoint y: 453, endPoint x: 609, endPoint y: 527, distance: 89.0
click at [611, 535] on div "0 ° Undo Copy Paste here Duplicate Duplicate to new slide Delete" at bounding box center [505, 314] width 912 height 513
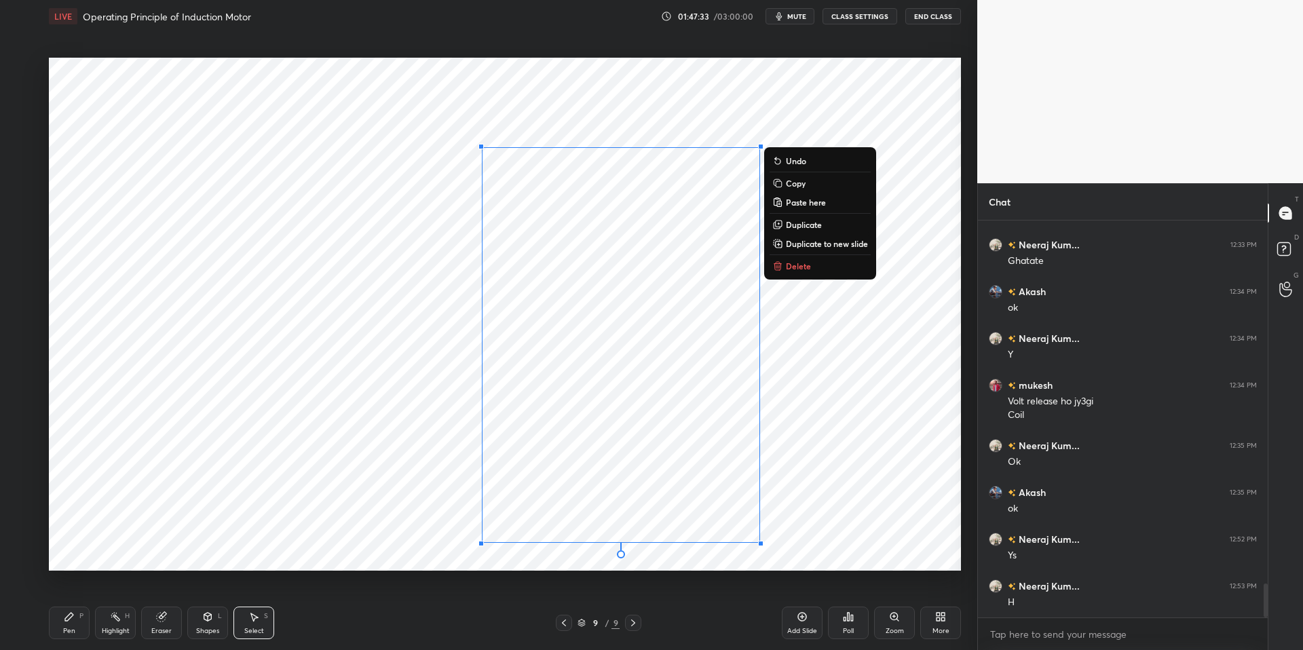
click at [800, 459] on div "0 ° Undo Copy Paste here Duplicate Duplicate to new slide Delete" at bounding box center [505, 314] width 912 height 513
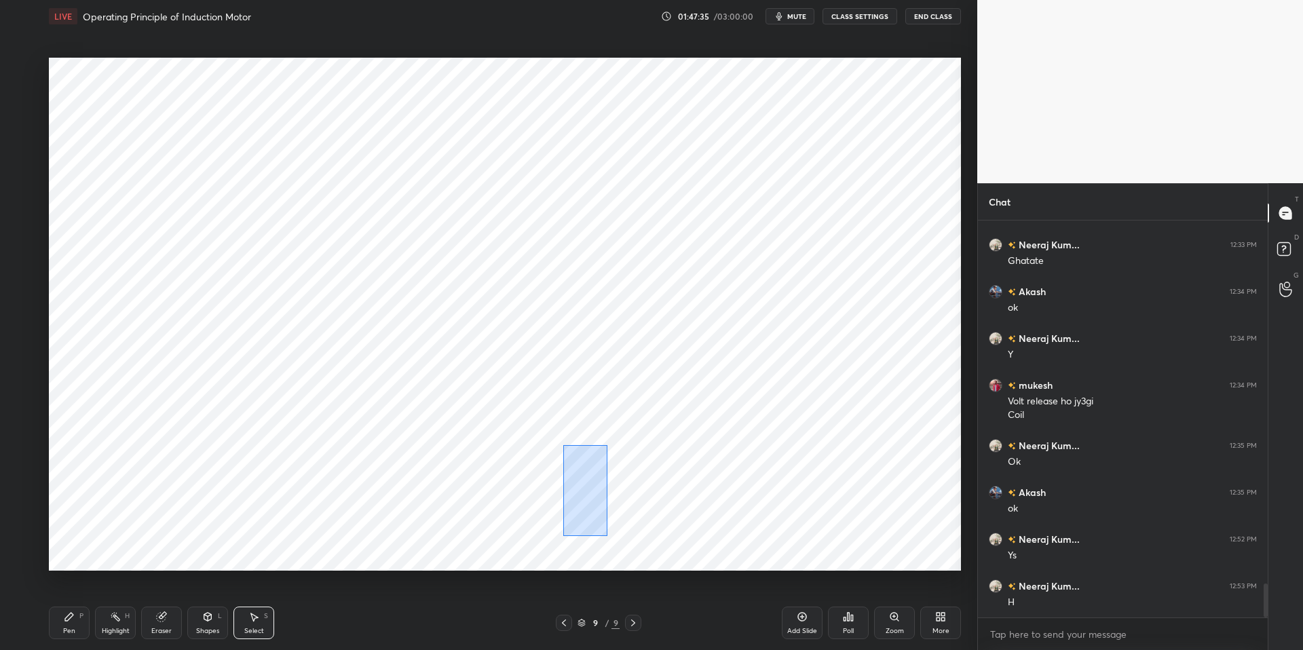
drag, startPoint x: 565, startPoint y: 455, endPoint x: 596, endPoint y: 516, distance: 68.6
click at [606, 534] on div "0 ° Undo Copy Paste here Duplicate Duplicate to new slide Delete" at bounding box center [505, 314] width 912 height 513
drag, startPoint x: 603, startPoint y: 500, endPoint x: 641, endPoint y: 476, distance: 44.6
click at [653, 487] on div "0 ° Undo Copy Paste here Duplicate Duplicate to new slide Delete" at bounding box center [505, 314] width 912 height 513
click at [551, 519] on div "0 ° Undo Copy Paste here Duplicate Duplicate to new slide Delete" at bounding box center [505, 314] width 912 height 513
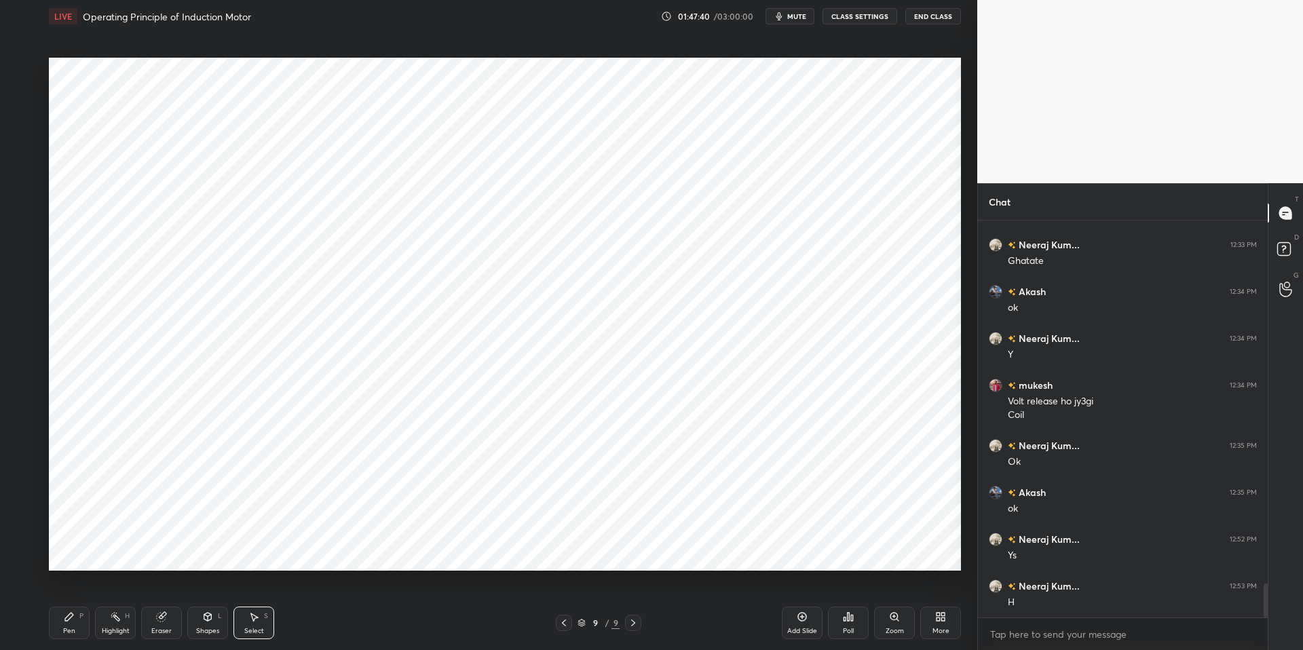
click at [157, 620] on icon at bounding box center [161, 616] width 11 height 11
drag, startPoint x: 210, startPoint y: 627, endPoint x: 216, endPoint y: 611, distance: 16.8
click at [210, 628] on div "Shapes" at bounding box center [207, 631] width 23 height 7
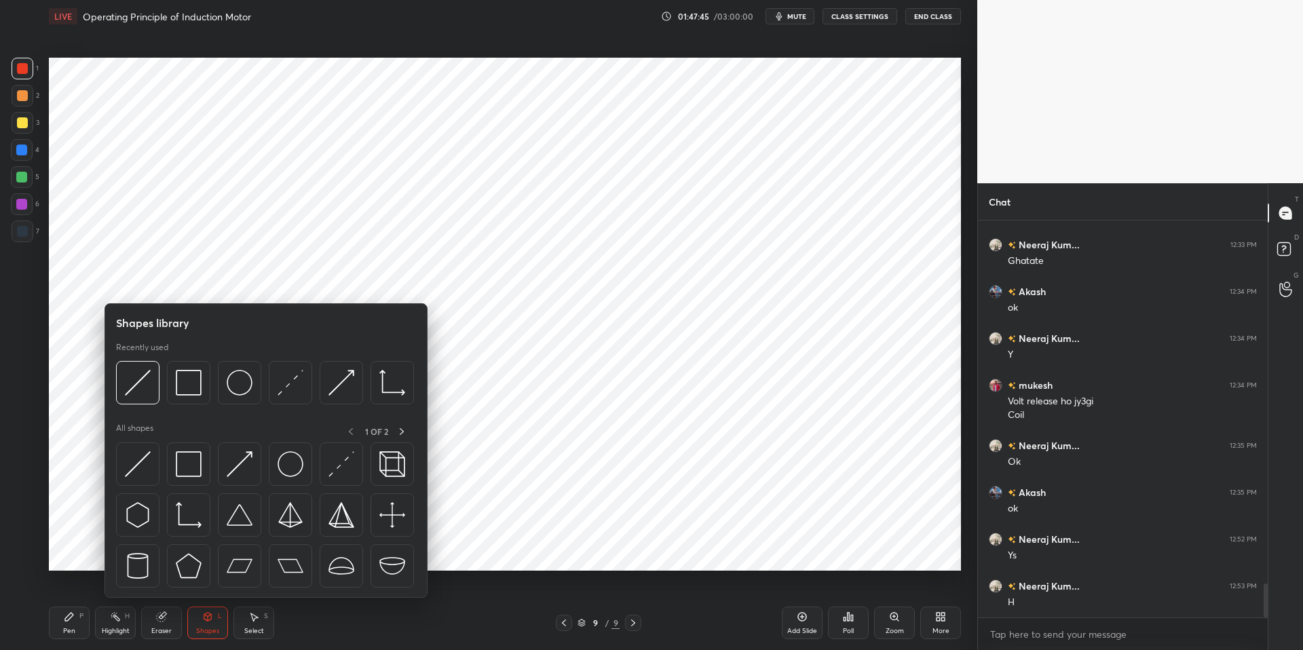
click at [155, 628] on div "Eraser" at bounding box center [161, 631] width 20 height 7
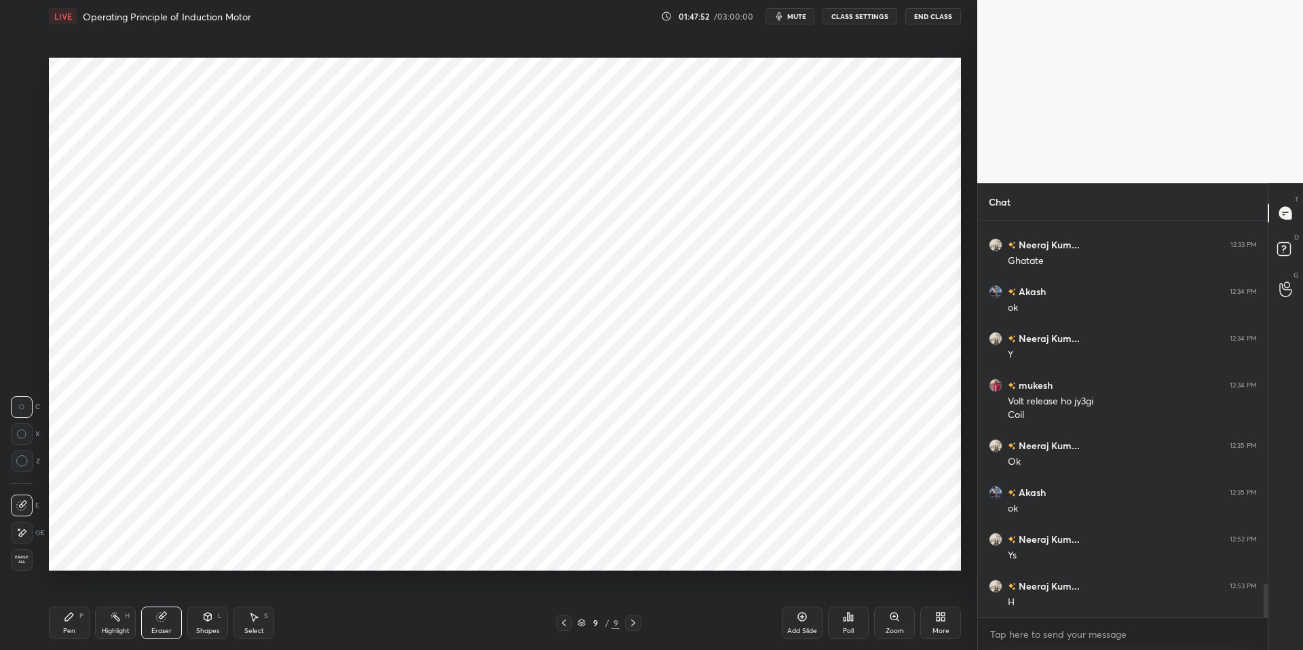
click at [201, 628] on div "Shapes" at bounding box center [207, 631] width 23 height 7
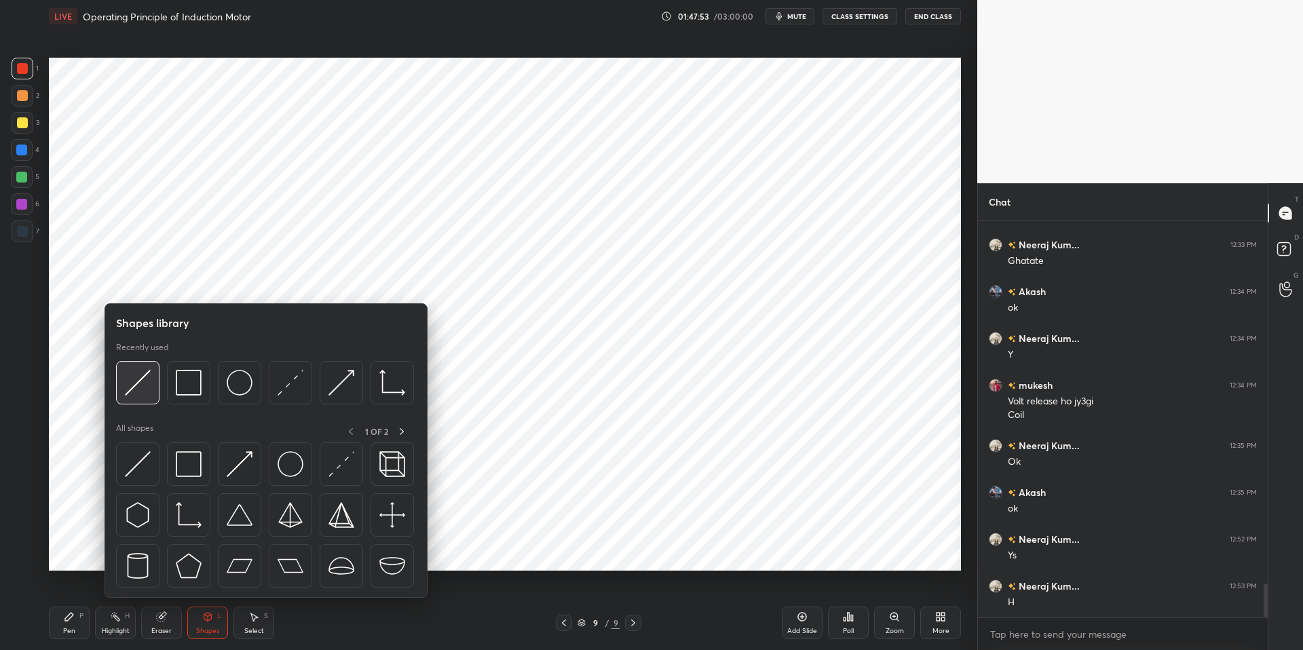
click at [142, 383] on img at bounding box center [138, 383] width 26 height 26
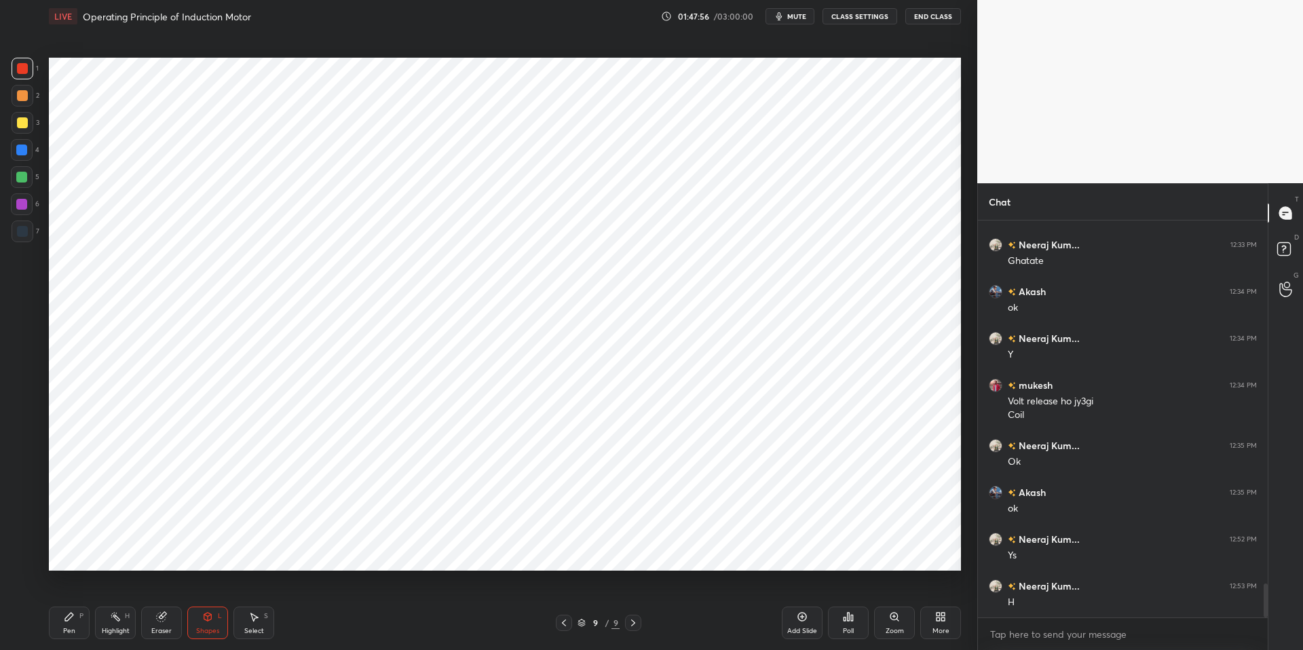
drag, startPoint x: 159, startPoint y: 621, endPoint x: 295, endPoint y: 575, distance: 143.1
click at [161, 621] on icon at bounding box center [161, 617] width 9 height 9
click at [65, 624] on div "Pen P" at bounding box center [69, 623] width 41 height 33
drag, startPoint x: 205, startPoint y: 623, endPoint x: 216, endPoint y: 607, distance: 19.0
click at [204, 623] on div "Shapes L" at bounding box center [207, 623] width 41 height 33
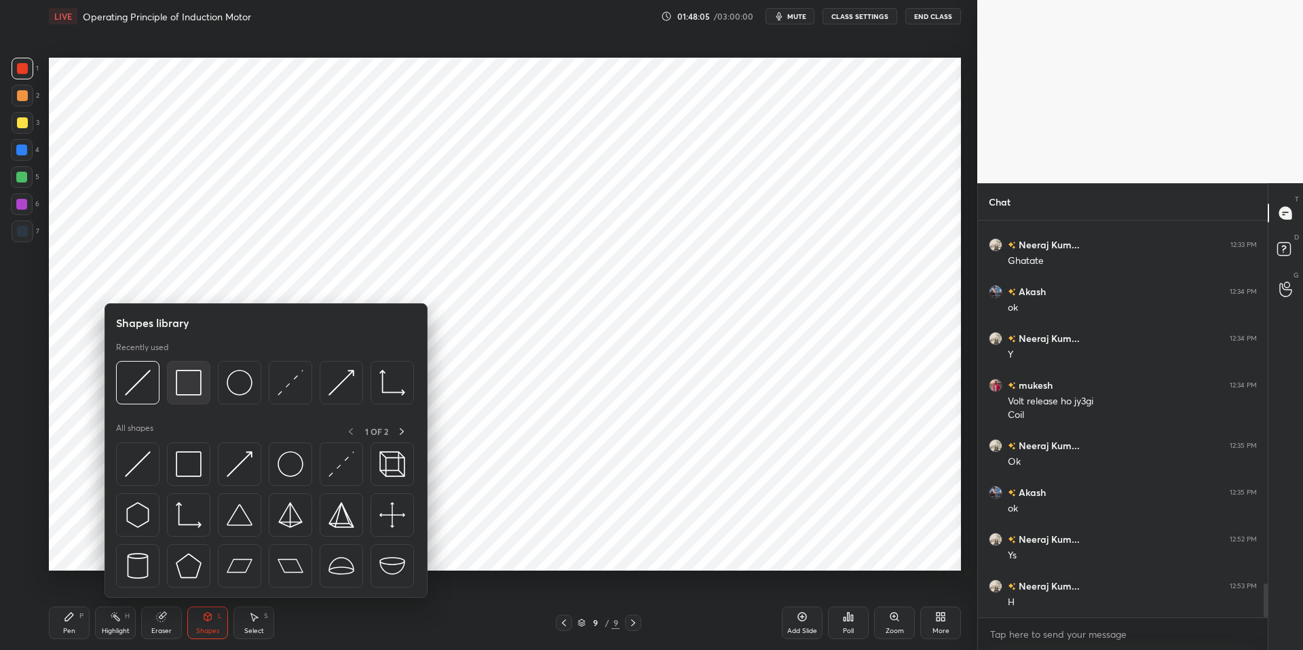
click at [191, 375] on img at bounding box center [189, 383] width 26 height 26
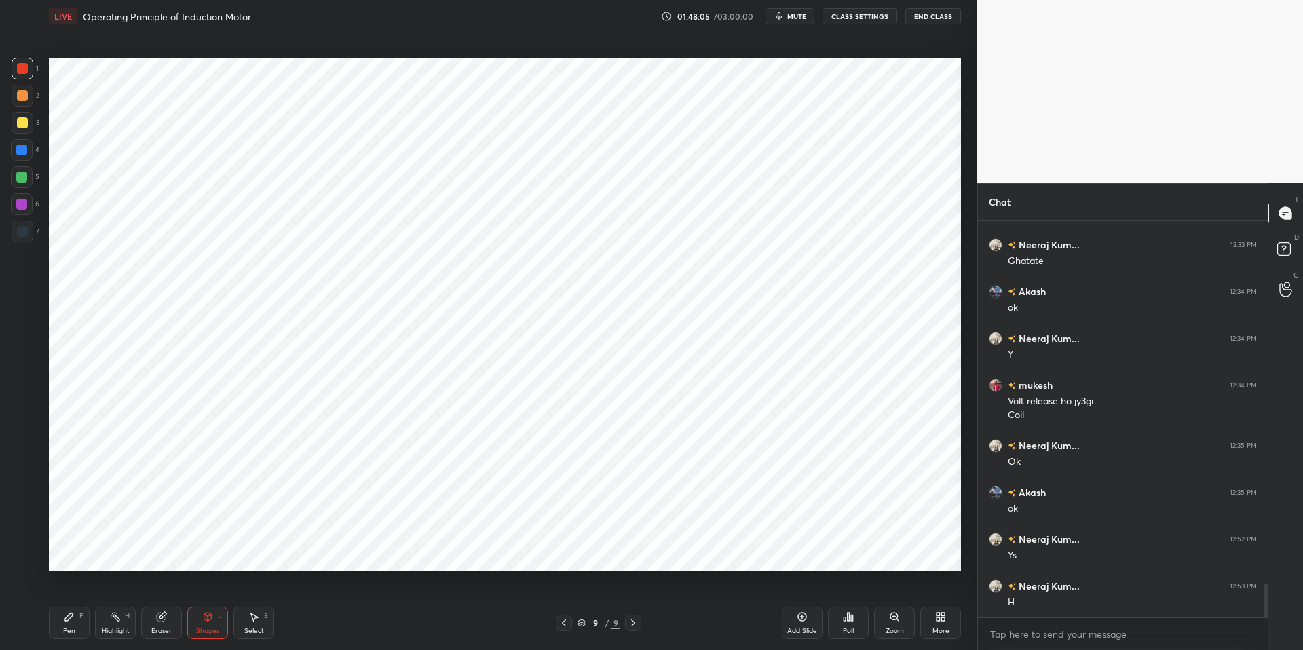
click at [15, 238] on div at bounding box center [23, 232] width 22 height 22
drag, startPoint x: 56, startPoint y: 628, endPoint x: 68, endPoint y: 625, distance: 12.7
click at [60, 628] on div "Pen P" at bounding box center [69, 623] width 41 height 33
click at [417, 633] on div "Pen P Highlight H Eraser Shapes L Select S 9 / 9 Add Slide Poll Zoom More" at bounding box center [505, 623] width 912 height 54
click at [18, 149] on div at bounding box center [21, 150] width 11 height 11
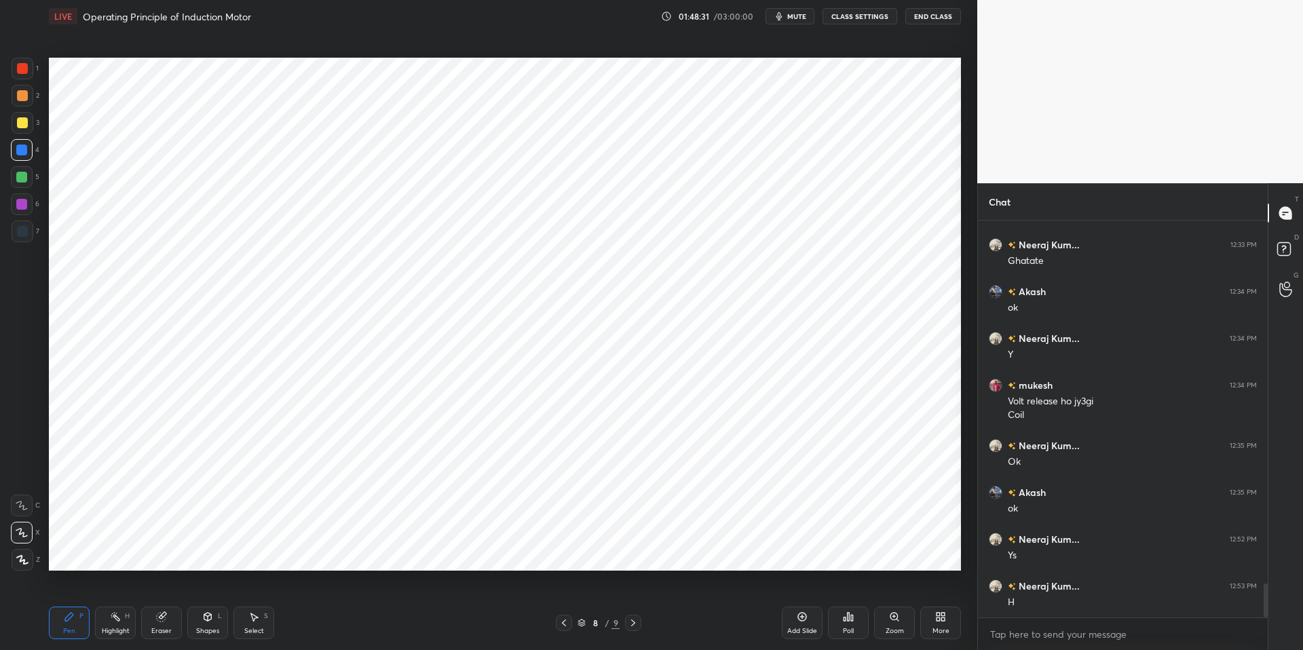
drag, startPoint x: 255, startPoint y: 630, endPoint x: 278, endPoint y: 577, distance: 58.4
click at [255, 630] on div "Select" at bounding box center [254, 631] width 20 height 7
drag, startPoint x: 331, startPoint y: 318, endPoint x: 387, endPoint y: 339, distance: 60.1
click at [402, 350] on div "0 ° Undo Copy Paste here Duplicate Duplicate to new slide Delete" at bounding box center [505, 314] width 912 height 513
drag, startPoint x: 360, startPoint y: 330, endPoint x: 322, endPoint y: 359, distance: 47.9
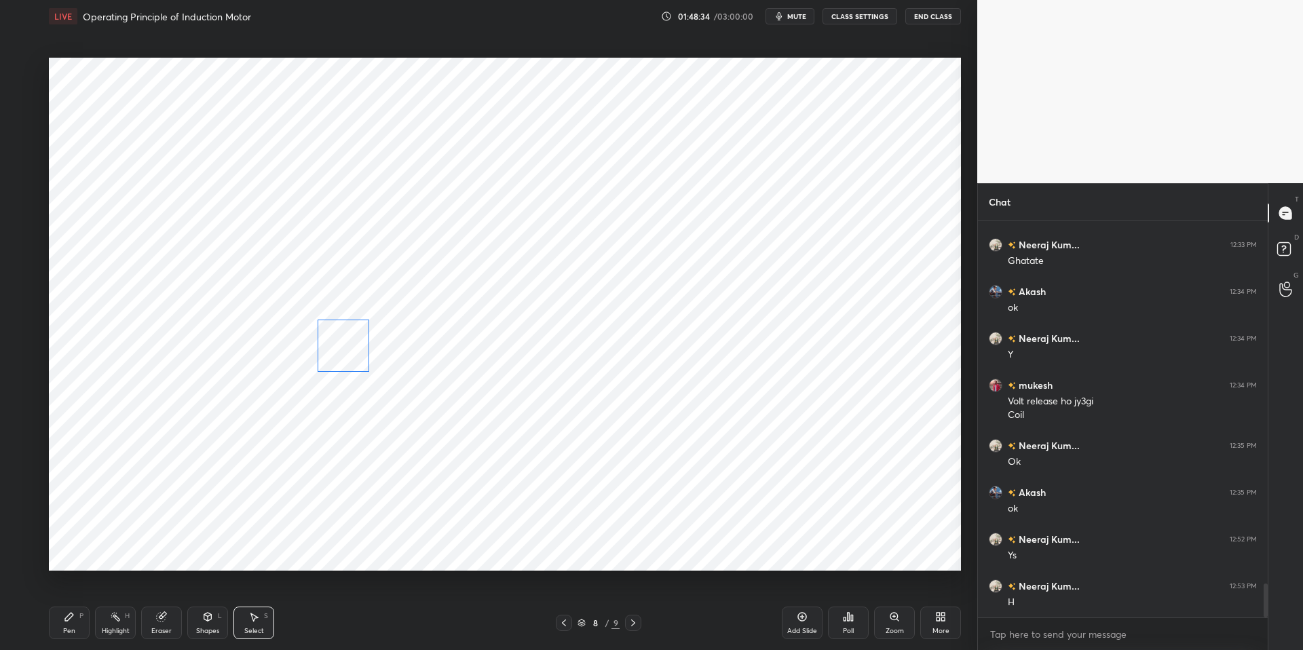
click at [341, 340] on div "0 ° Undo Copy Paste here Duplicate Duplicate to new slide Delete" at bounding box center [505, 314] width 912 height 513
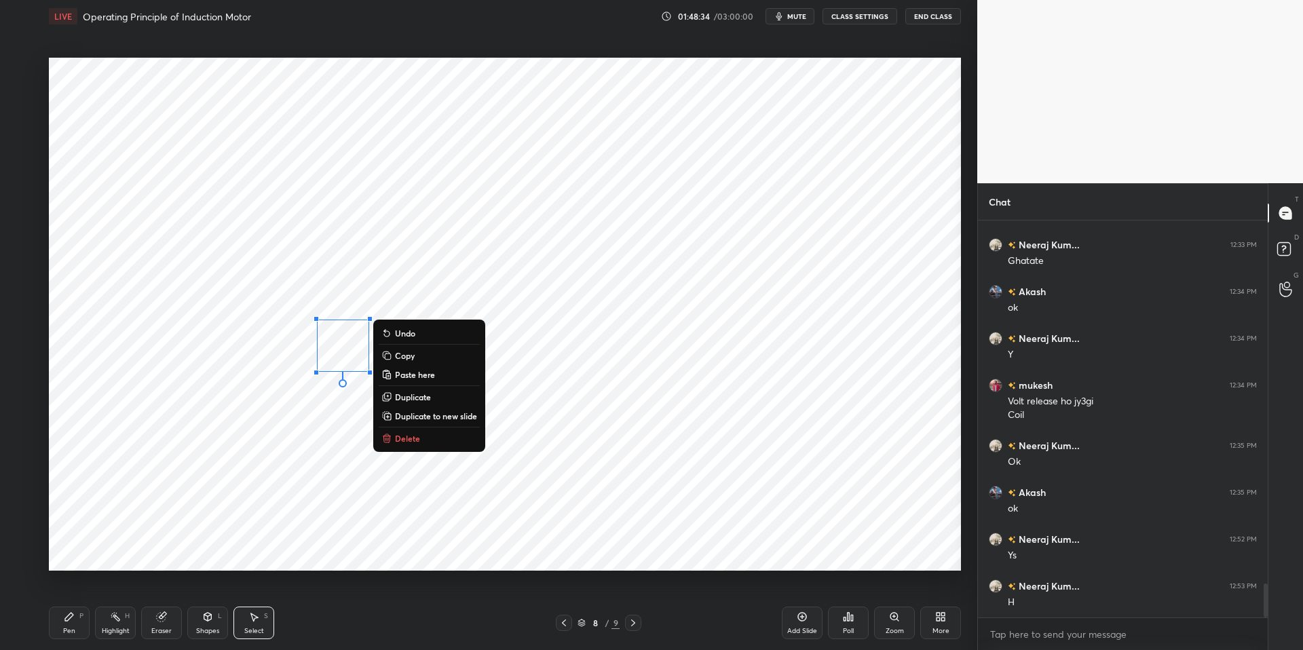
click at [297, 432] on div "0 ° Undo Copy Paste here Duplicate Duplicate to new slide Delete" at bounding box center [505, 314] width 912 height 513
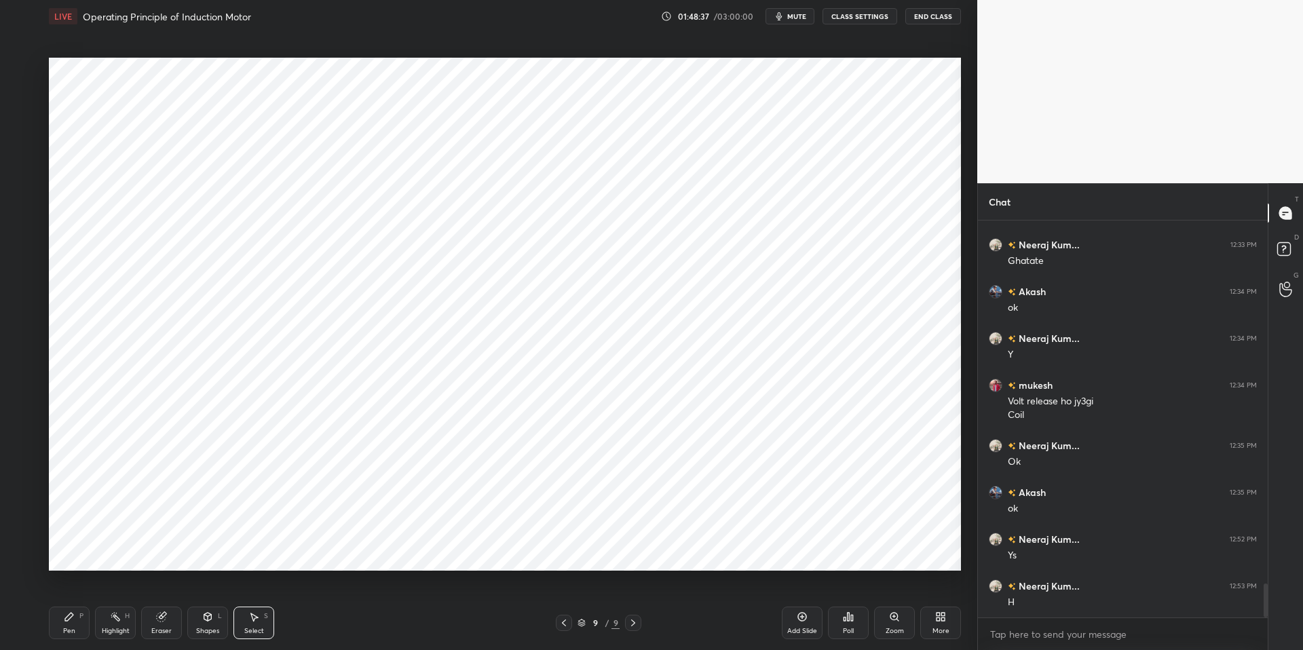
click at [71, 614] on icon at bounding box center [69, 616] width 11 height 11
click at [376, 633] on div "Pen P Highlight H Eraser Shapes L Select S 9 / 9 Add Slide Poll Zoom More" at bounding box center [505, 623] width 912 height 54
drag, startPoint x: 22, startPoint y: 148, endPoint x: 43, endPoint y: 151, distance: 21.9
click at [24, 147] on div at bounding box center [21, 150] width 11 height 11
click at [20, 96] on div at bounding box center [22, 95] width 11 height 11
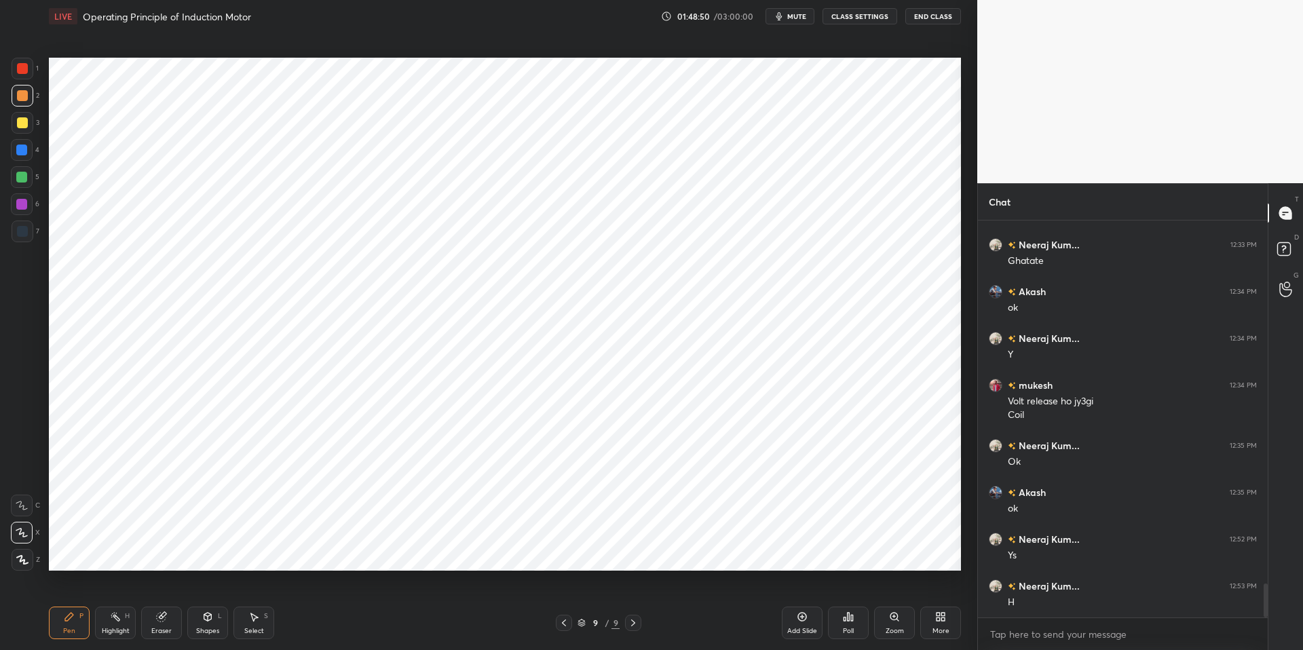
drag, startPoint x: 19, startPoint y: 148, endPoint x: 35, endPoint y: 147, distance: 15.6
click at [20, 149] on div at bounding box center [21, 150] width 11 height 11
click at [64, 620] on div "Pen P" at bounding box center [69, 623] width 41 height 33
drag, startPoint x: 126, startPoint y: 630, endPoint x: 132, endPoint y: 615, distance: 16.5
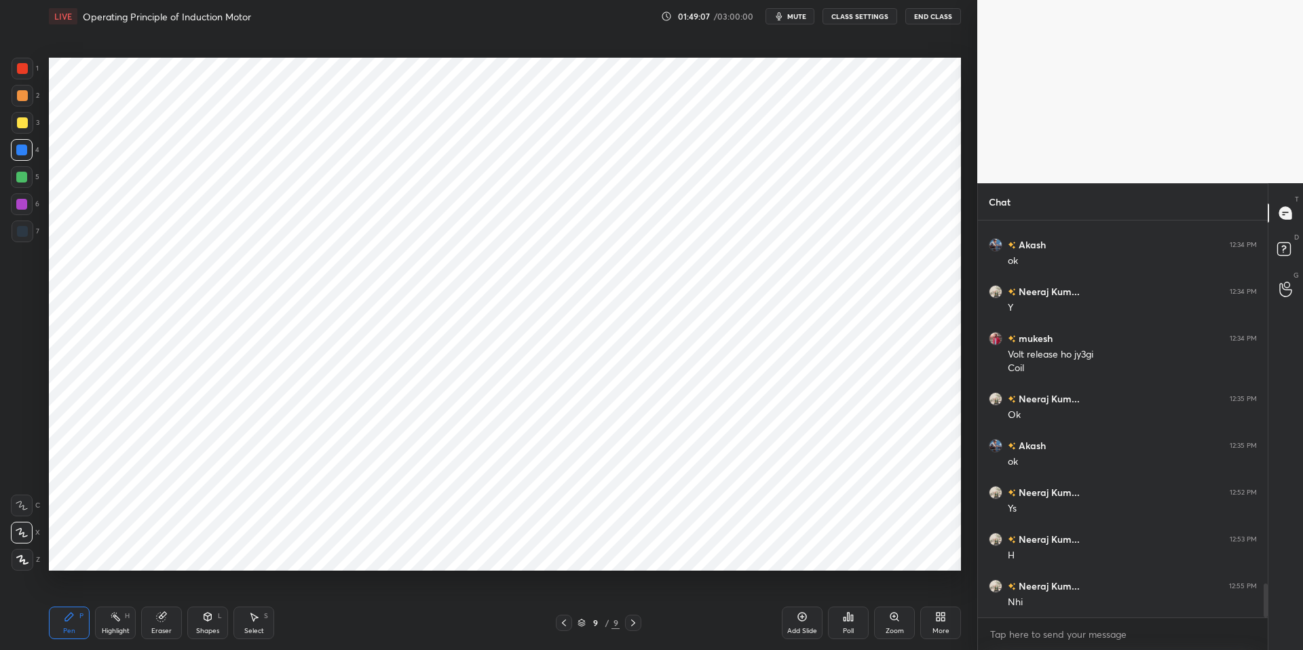
click at [126, 630] on div "Highlight" at bounding box center [116, 631] width 28 height 7
click at [171, 624] on div "Eraser" at bounding box center [161, 623] width 41 height 33
drag, startPoint x: 71, startPoint y: 619, endPoint x: 128, endPoint y: 626, distance: 58.1
click at [73, 620] on icon at bounding box center [69, 616] width 11 height 11
click at [145, 633] on div "Eraser" at bounding box center [161, 623] width 41 height 33
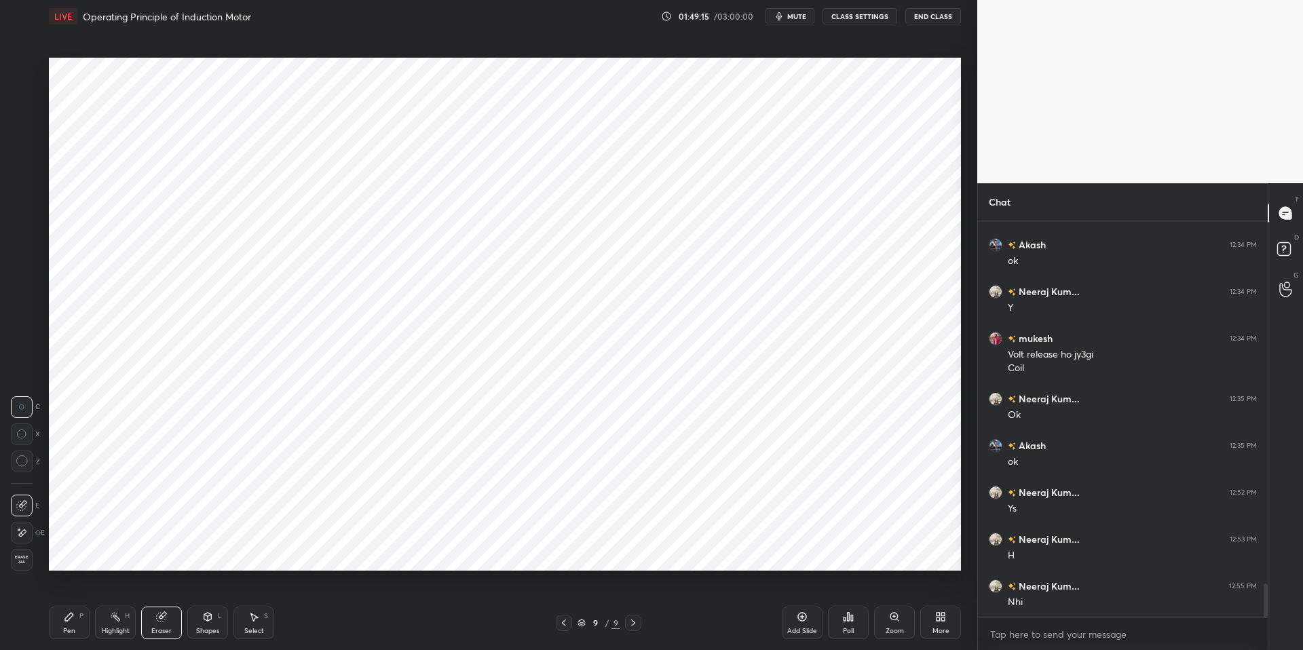
drag, startPoint x: 81, startPoint y: 610, endPoint x: 147, endPoint y: 625, distance: 67.5
click at [82, 612] on div "Pen P" at bounding box center [69, 623] width 41 height 33
click at [338, 633] on div "Pen P Highlight H Eraser Shapes L Select S 9 / 9 Add Slide Poll Zoom More" at bounding box center [505, 623] width 912 height 54
click at [58, 624] on div "Pen P" at bounding box center [69, 623] width 41 height 33
click at [121, 633] on div "Highlight" at bounding box center [116, 631] width 28 height 7
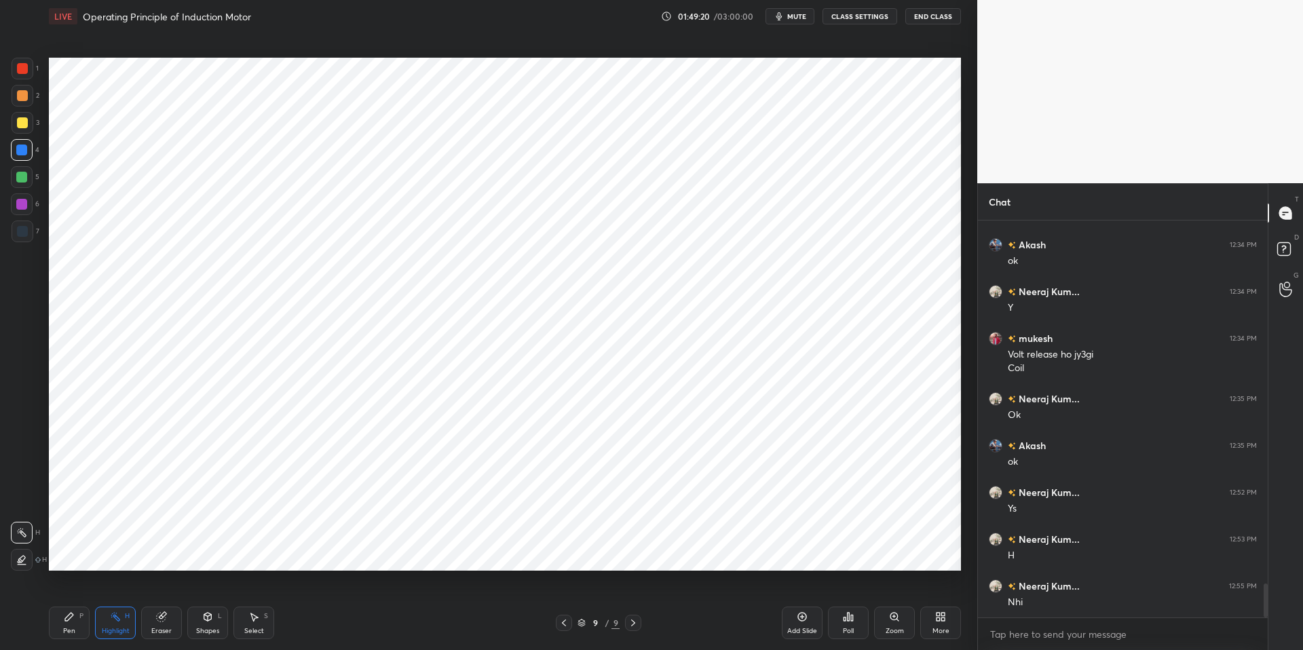
click at [18, 561] on icon at bounding box center [19, 562] width 3 height 2
click at [17, 532] on icon at bounding box center [21, 532] width 11 height 11
click at [58, 622] on div "Pen P" at bounding box center [69, 623] width 41 height 33
click at [381, 633] on div "Pen P Highlight H Eraser Shapes L Select S 9 / 9 Add Slide Poll Zoom More" at bounding box center [505, 623] width 912 height 54
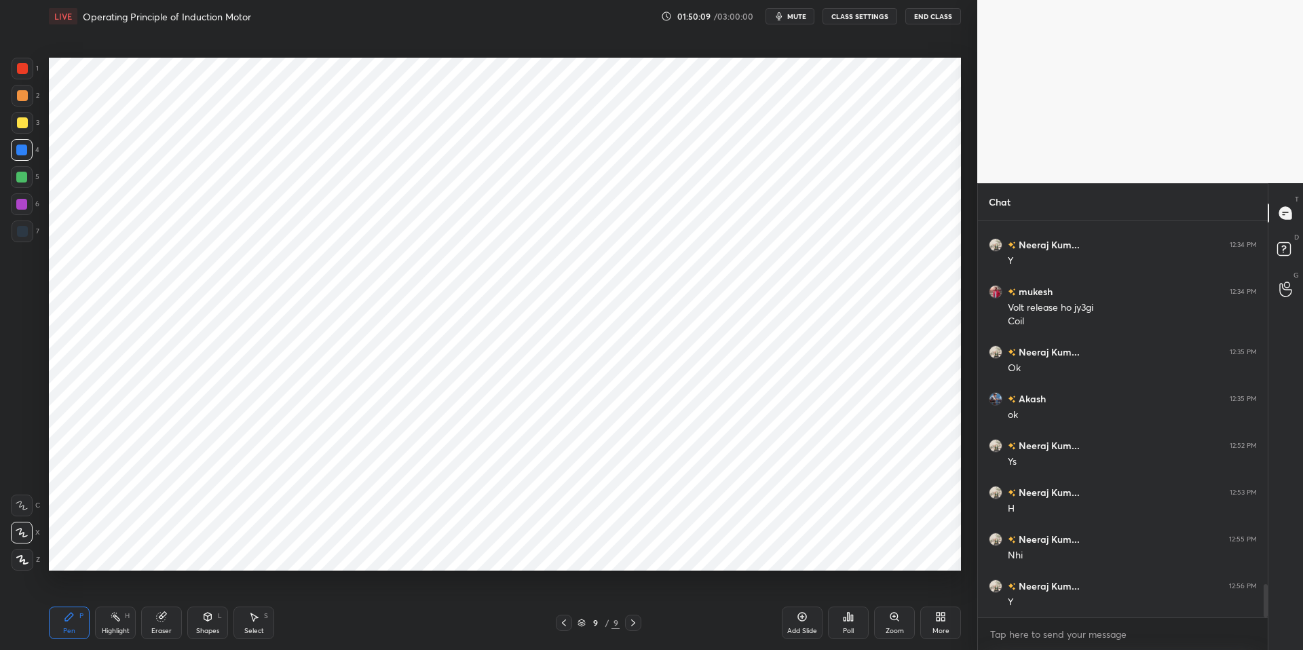
click at [20, 176] on div at bounding box center [21, 177] width 11 height 11
drag, startPoint x: 17, startPoint y: 148, endPoint x: 31, endPoint y: 150, distance: 13.7
click at [17, 148] on div at bounding box center [21, 150] width 11 height 11
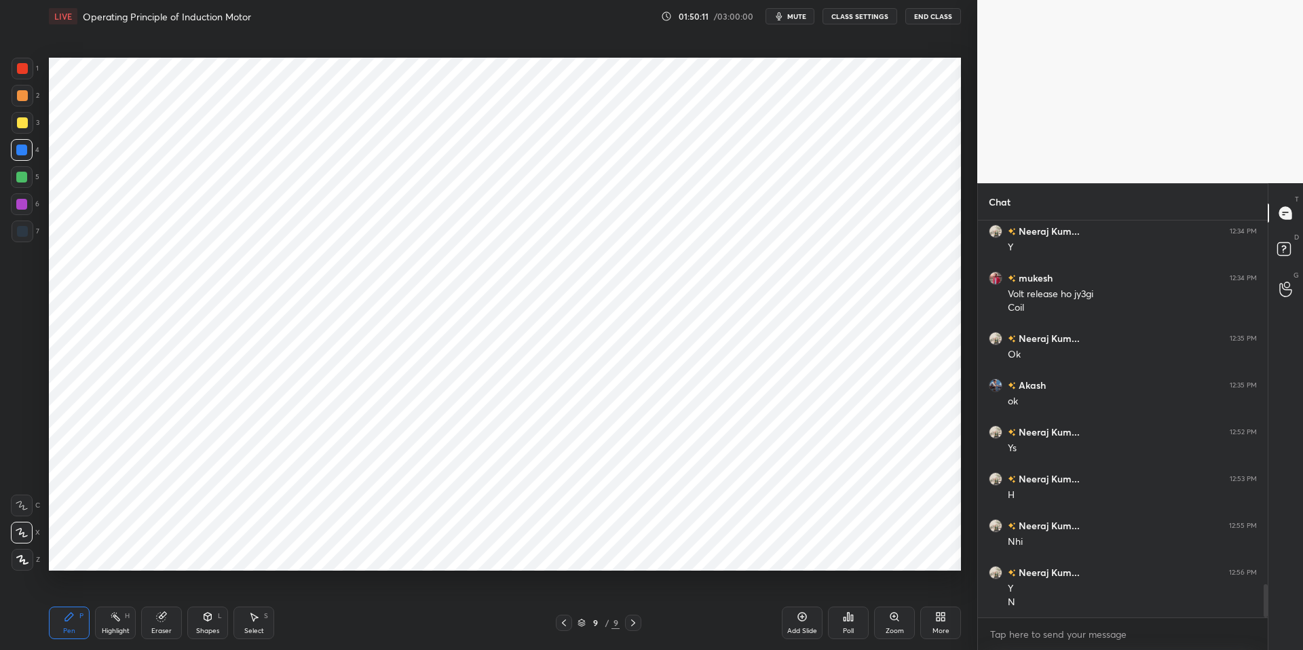
drag, startPoint x: 18, startPoint y: 177, endPoint x: 18, endPoint y: 158, distance: 19.0
click at [18, 177] on div at bounding box center [21, 177] width 11 height 11
click at [20, 148] on div at bounding box center [21, 150] width 11 height 11
click at [20, 183] on div at bounding box center [22, 177] width 22 height 22
click at [20, 154] on div at bounding box center [21, 150] width 11 height 11
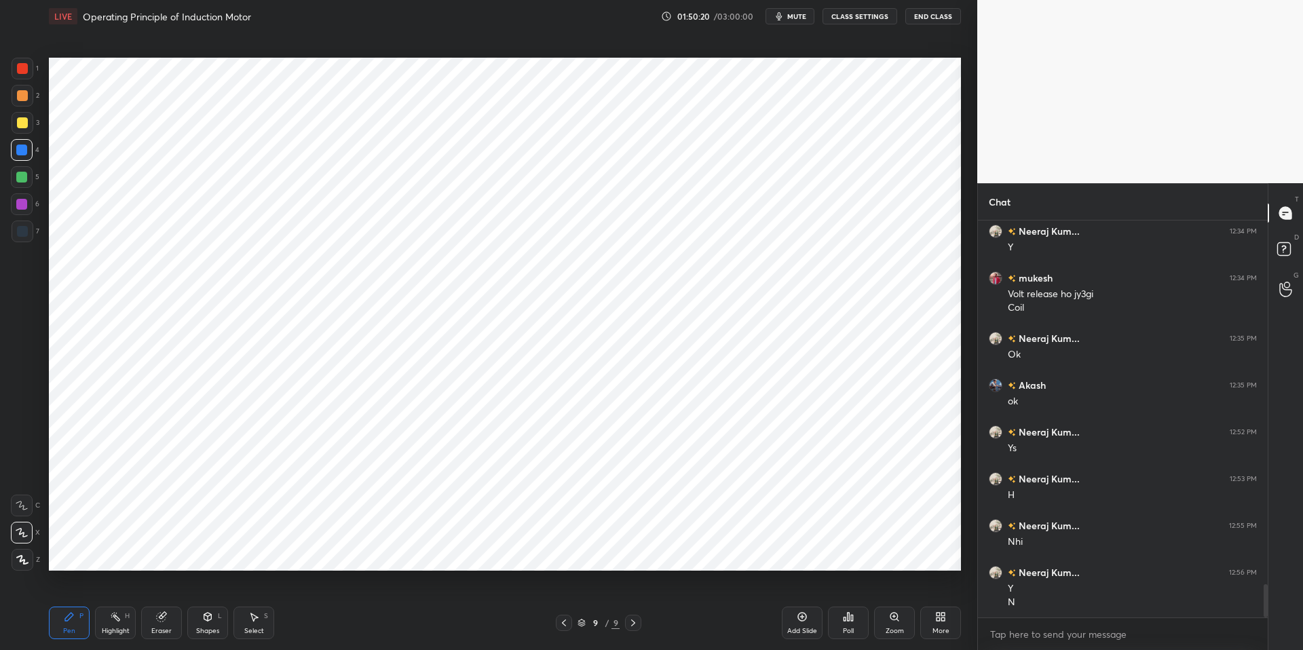
drag, startPoint x: 113, startPoint y: 630, endPoint x: 81, endPoint y: 620, distance: 32.8
click at [113, 630] on div "Highlight" at bounding box center [116, 631] width 28 height 7
click at [77, 621] on div "Pen P" at bounding box center [69, 623] width 41 height 33
drag, startPoint x: 343, startPoint y: 649, endPoint x: 345, endPoint y: 641, distance: 8.3
click at [343, 633] on div "Pen P Highlight H Eraser Shapes L Select S 9 / 9 Add Slide Poll Zoom More" at bounding box center [505, 623] width 912 height 54
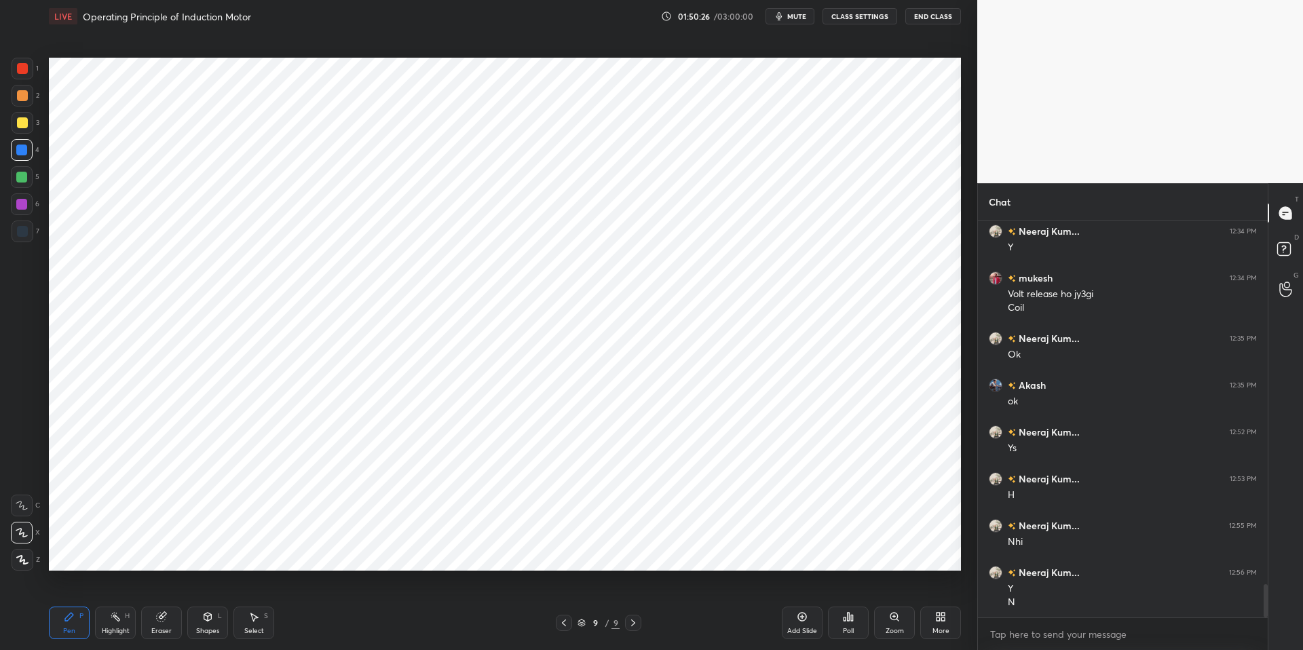
click at [24, 70] on div at bounding box center [22, 68] width 11 height 11
click at [73, 628] on div "Pen" at bounding box center [69, 631] width 12 height 7
drag, startPoint x: 14, startPoint y: 500, endPoint x: 33, endPoint y: 524, distance: 30.4
click at [15, 502] on div at bounding box center [22, 506] width 22 height 22
click at [358, 633] on div "Pen P Highlight H Eraser Shapes L Select S 9 / 9 Add Slide Poll Zoom More" at bounding box center [505, 623] width 912 height 54
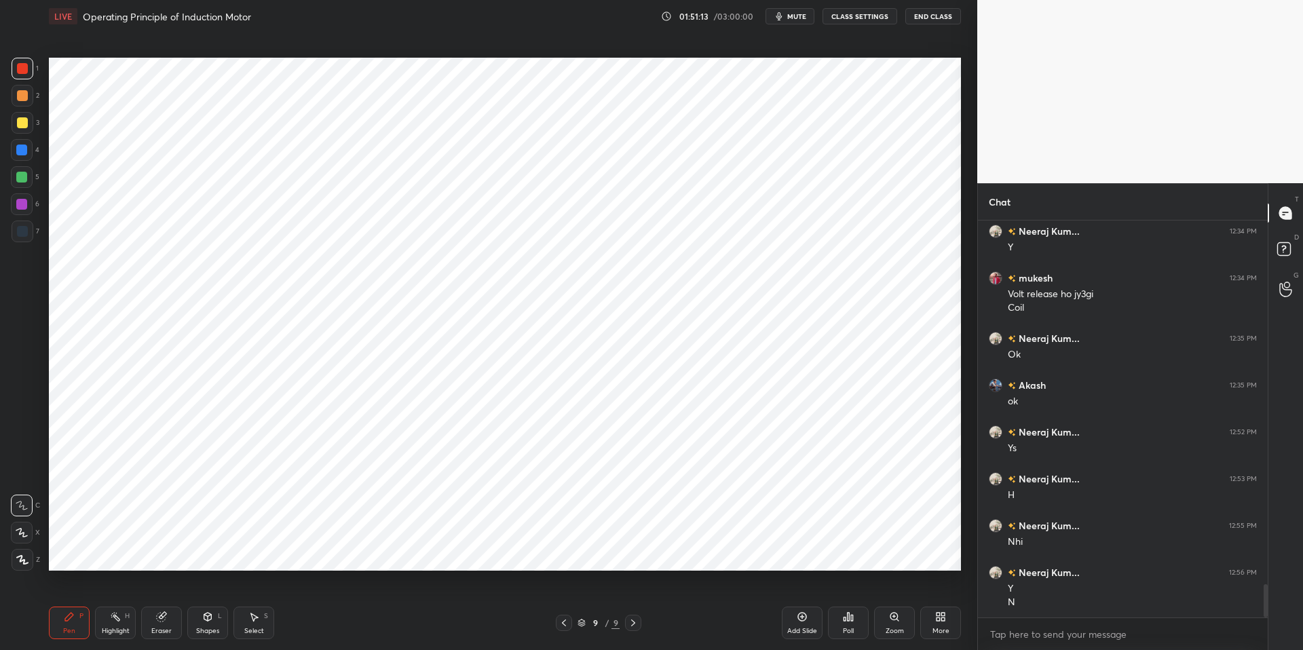
click at [68, 633] on div "Pen" at bounding box center [69, 631] width 12 height 7
drag, startPoint x: 23, startPoint y: 153, endPoint x: 39, endPoint y: 192, distance: 42.0
click at [23, 155] on div at bounding box center [21, 150] width 11 height 11
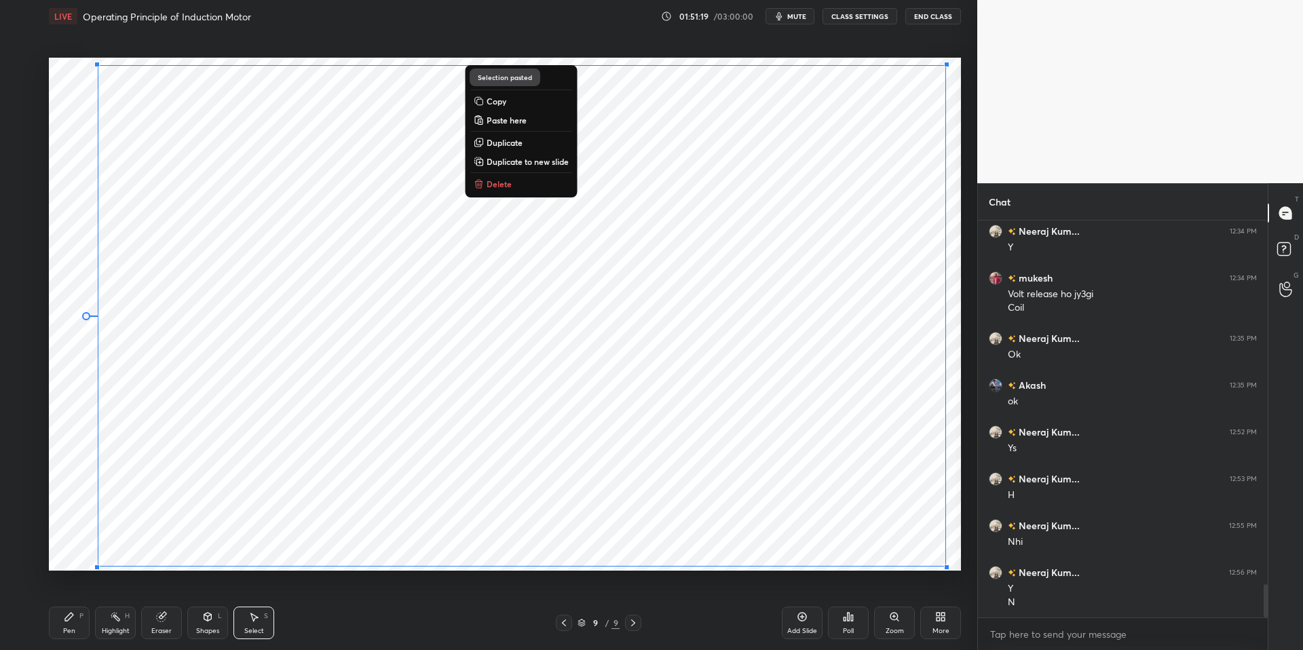
click at [126, 380] on div "0 ° Undo Copy Paste here Duplicate Duplicate to new slide Delete Selection past…" at bounding box center [505, 314] width 912 height 513
click at [489, 188] on p "Delete" at bounding box center [499, 183] width 25 height 11
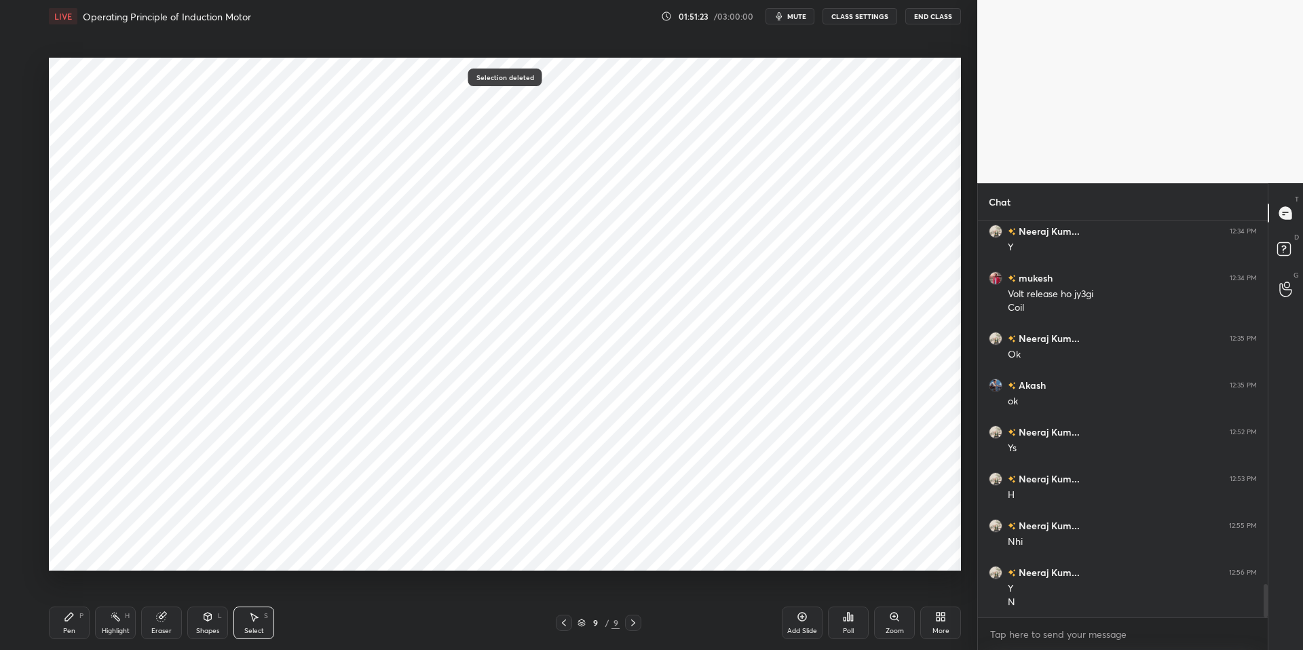
click at [75, 620] on div "Pen P" at bounding box center [69, 623] width 41 height 33
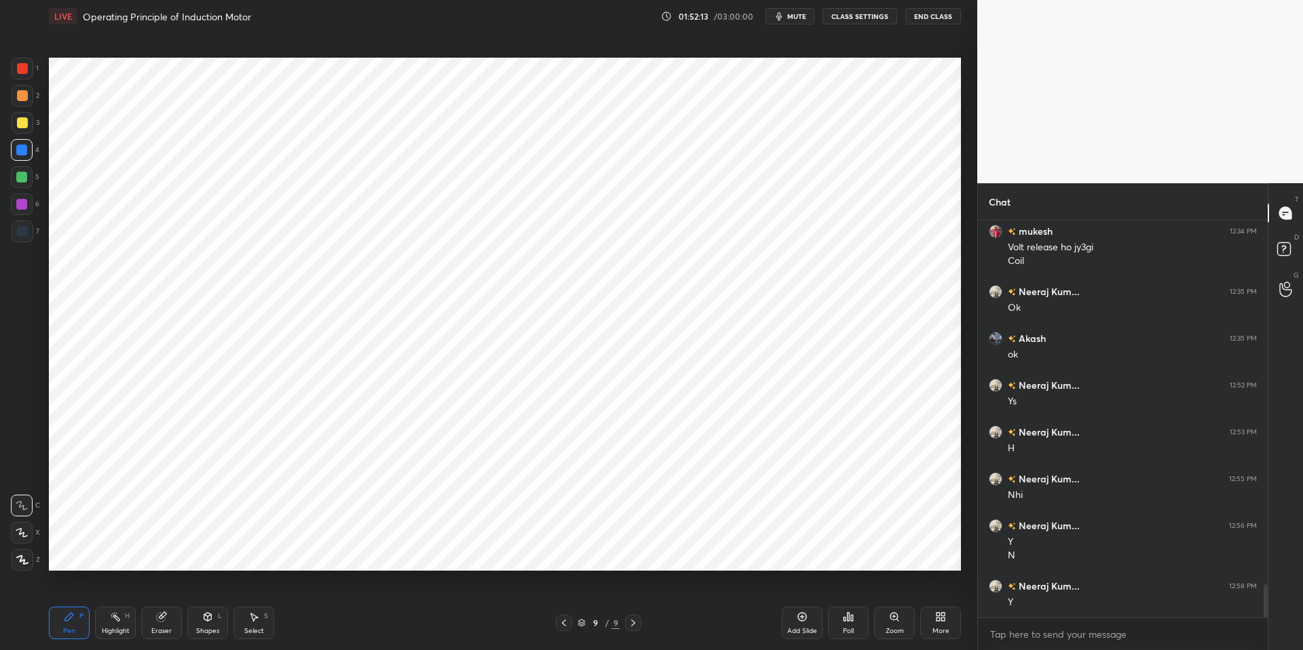
drag, startPoint x: 262, startPoint y: 628, endPoint x: 259, endPoint y: 616, distance: 12.5
click at [262, 628] on div "Select" at bounding box center [254, 631] width 20 height 7
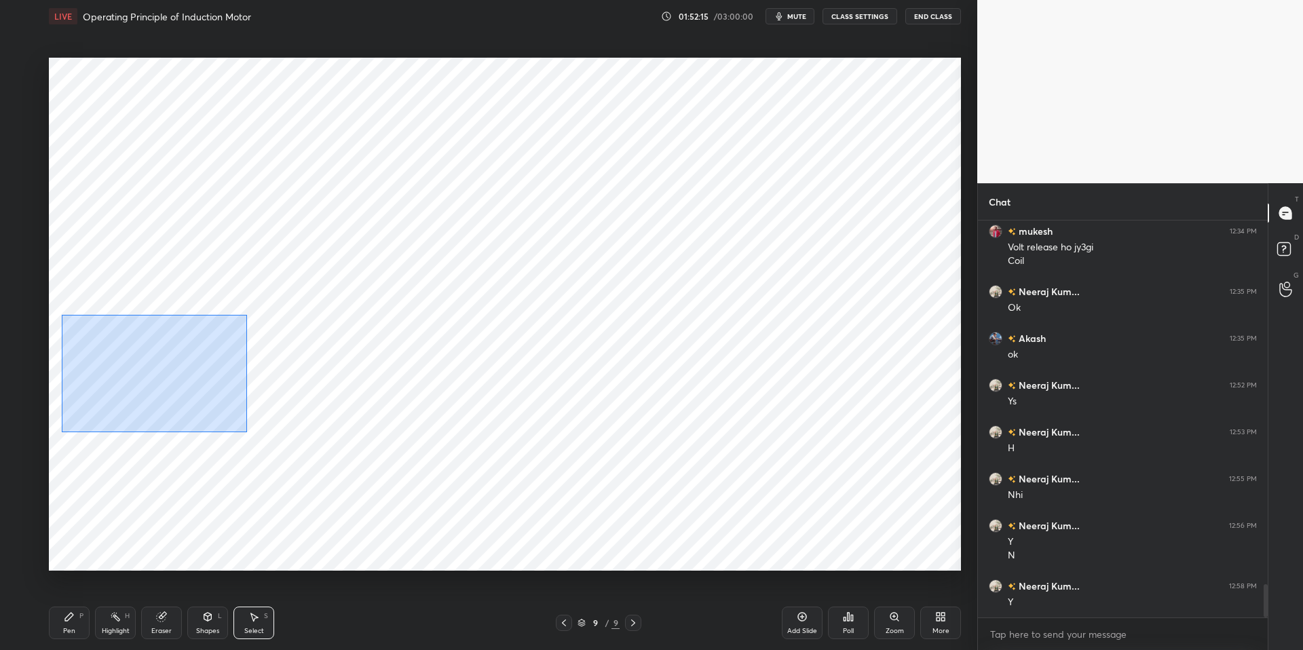
drag, startPoint x: 79, startPoint y: 321, endPoint x: 243, endPoint y: 429, distance: 195.9
click at [247, 432] on div "0 ° Undo Copy Paste here Duplicate Duplicate to new slide Delete" at bounding box center [505, 314] width 912 height 513
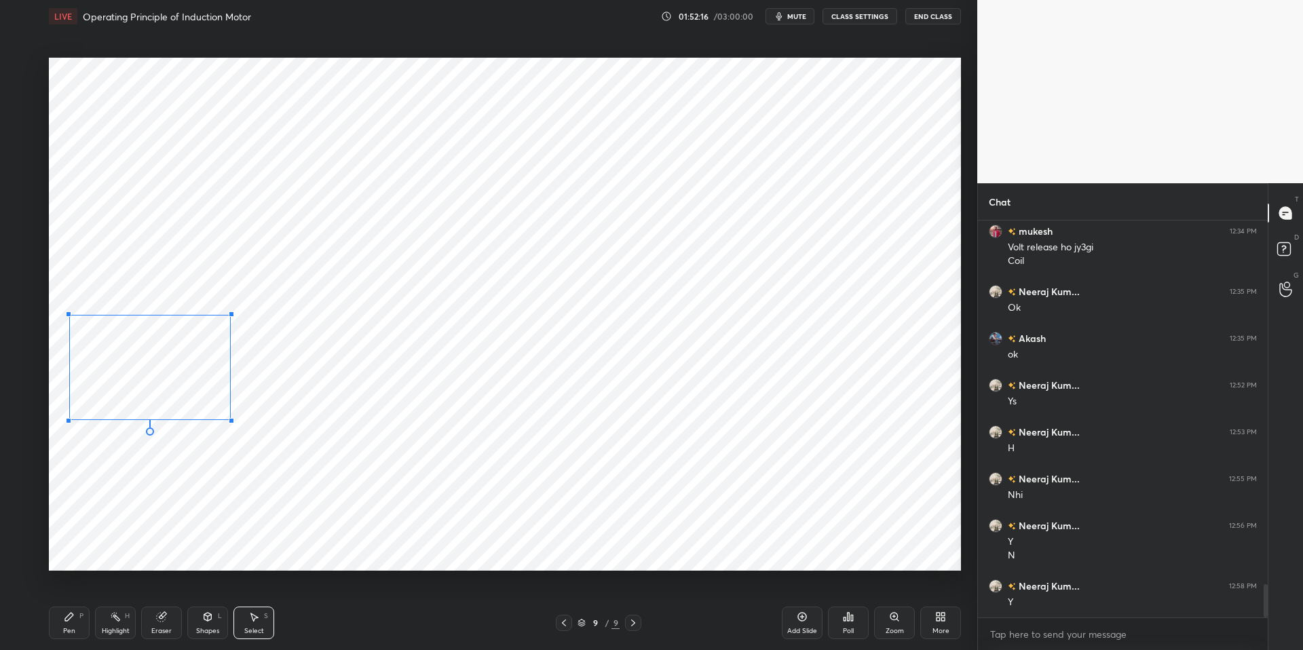
drag, startPoint x: 246, startPoint y: 428, endPoint x: 219, endPoint y: 416, distance: 29.8
click at [229, 418] on div at bounding box center [231, 420] width 5 height 5
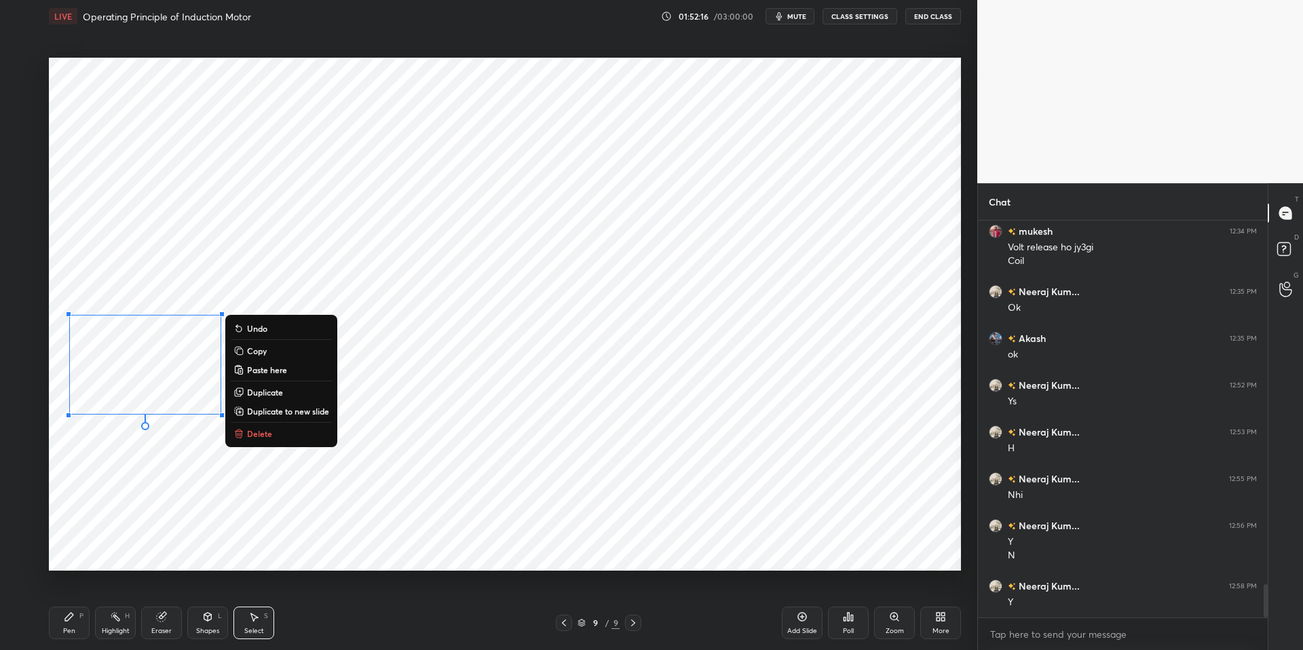
drag, startPoint x: 131, startPoint y: 449, endPoint x: 100, endPoint y: 464, distance: 34.6
click at [133, 447] on div "0 ° Undo Copy Paste here Duplicate Duplicate to new slide Delete" at bounding box center [505, 314] width 912 height 513
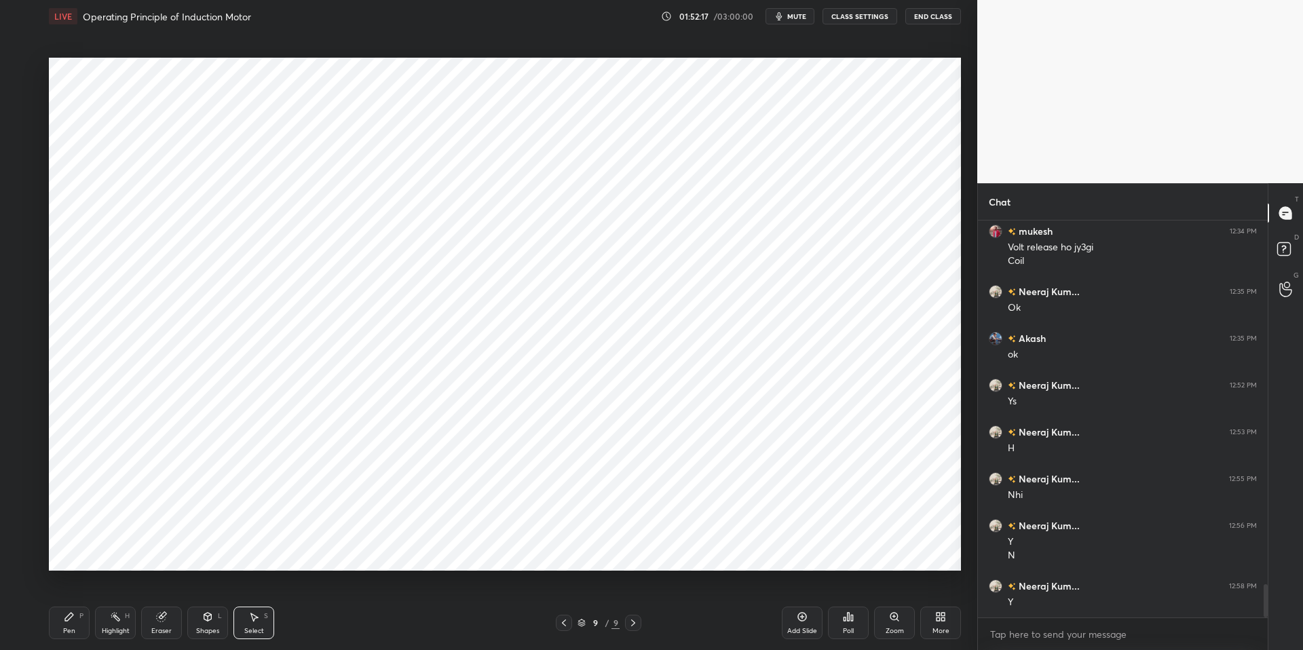
drag, startPoint x: 105, startPoint y: 628, endPoint x: 97, endPoint y: 626, distance: 7.9
click at [105, 628] on div "Highlight" at bounding box center [116, 631] width 28 height 7
drag, startPoint x: 61, startPoint y: 624, endPoint x: 127, endPoint y: 613, distance: 66.6
click at [64, 623] on div "Pen P" at bounding box center [69, 623] width 41 height 33
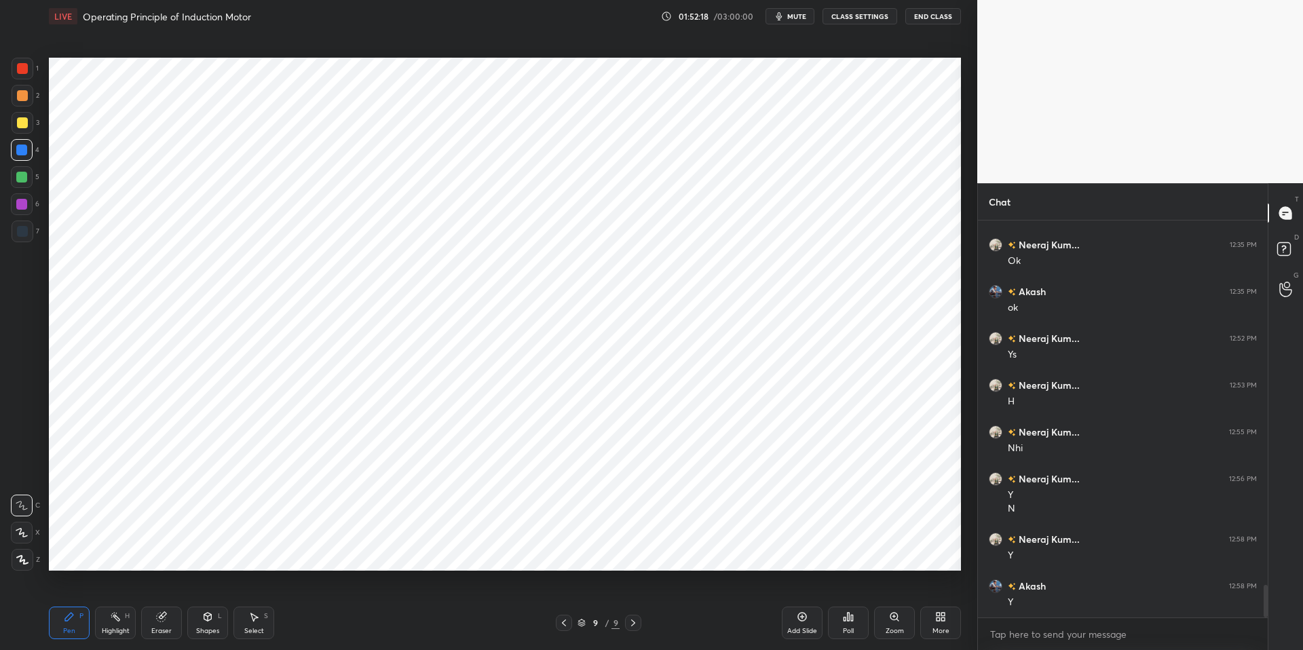
drag, startPoint x: 364, startPoint y: 633, endPoint x: 338, endPoint y: 624, distance: 27.7
click at [364, 633] on div "Pen P Highlight H Eraser Shapes L Select S" at bounding box center [232, 623] width 366 height 33
click at [63, 616] on div "Pen P" at bounding box center [69, 623] width 41 height 33
click at [115, 622] on div "Highlight H" at bounding box center [115, 623] width 41 height 33
drag, startPoint x: 22, startPoint y: 64, endPoint x: 31, endPoint y: 111, distance: 48.3
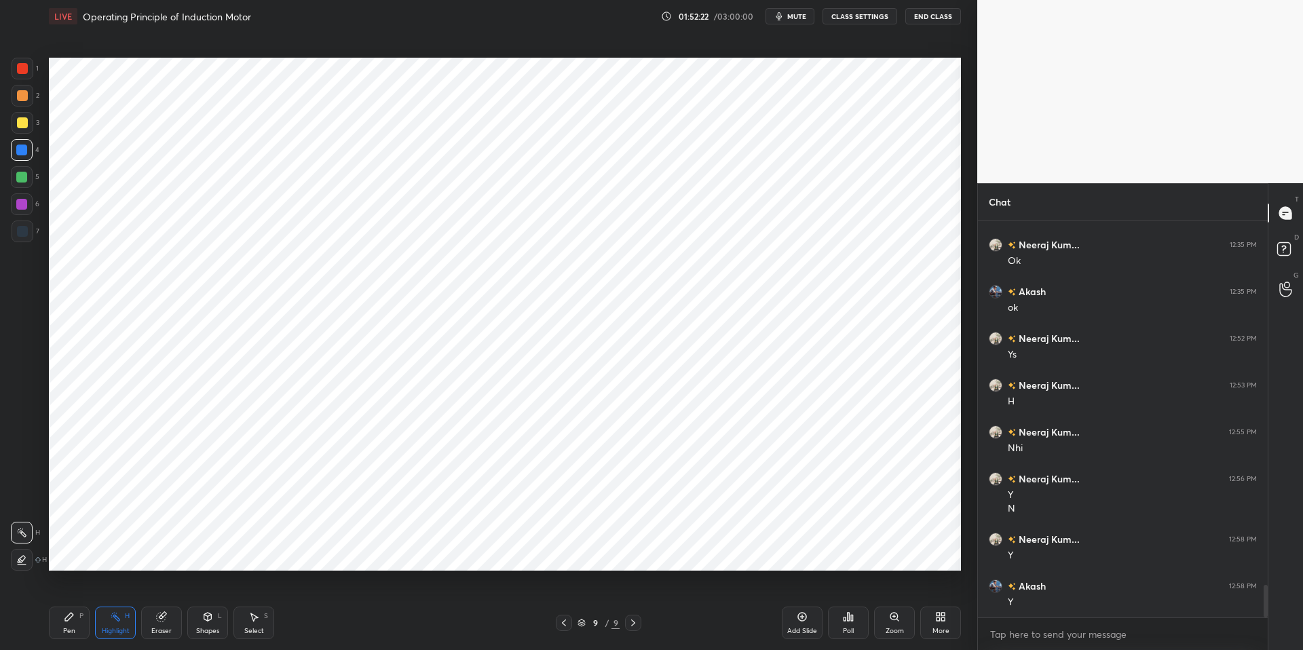
click at [22, 64] on div at bounding box center [22, 68] width 11 height 11
click at [320, 633] on div "Pen P Highlight H Eraser Shapes L Select S 9 / 9 Add Slide Poll Zoom More" at bounding box center [505, 623] width 912 height 54
drag, startPoint x: 61, startPoint y: 633, endPoint x: 120, endPoint y: 620, distance: 60.6
click at [61, 633] on div "Pen P" at bounding box center [69, 623] width 41 height 33
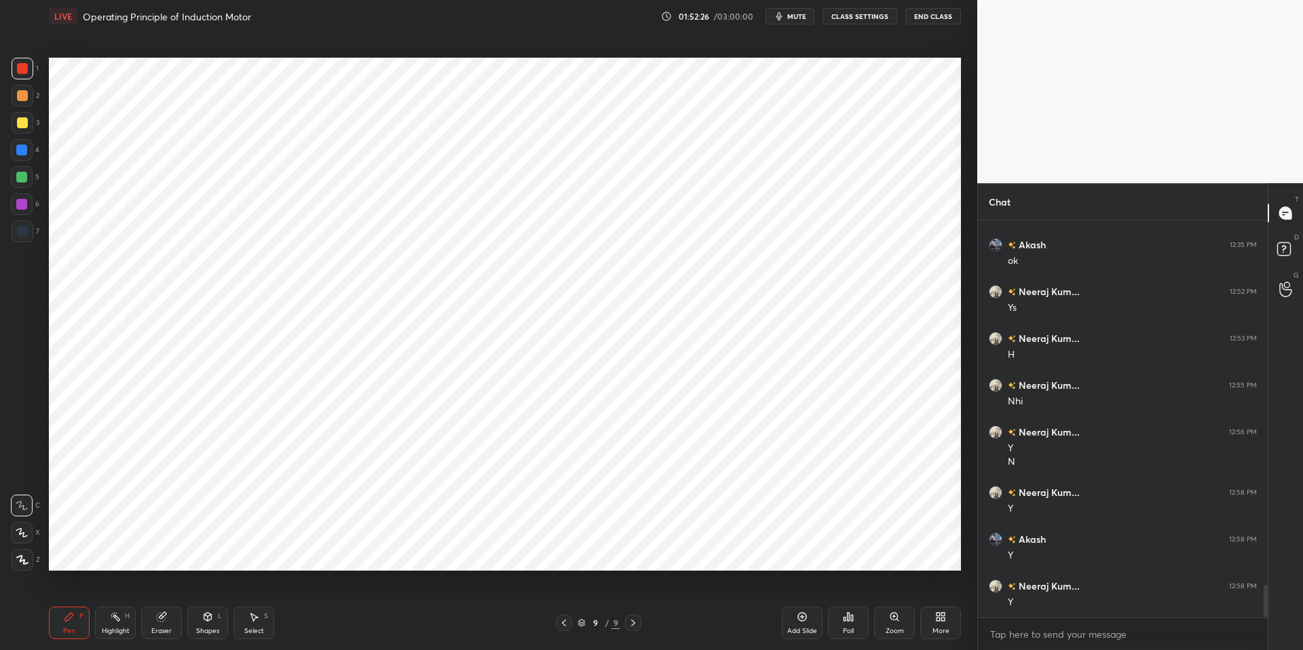
drag, startPoint x: 56, startPoint y: 629, endPoint x: 217, endPoint y: 626, distance: 160.9
click at [59, 628] on div "Pen P" at bounding box center [69, 623] width 41 height 33
click at [350, 633] on div "Pen P Highlight H Eraser Shapes L Select S 9 / 9 Add Slide Poll Zoom More" at bounding box center [505, 623] width 912 height 54
drag, startPoint x: 61, startPoint y: 619, endPoint x: 111, endPoint y: 614, distance: 50.4
click at [64, 618] on div "Pen P" at bounding box center [69, 623] width 41 height 33
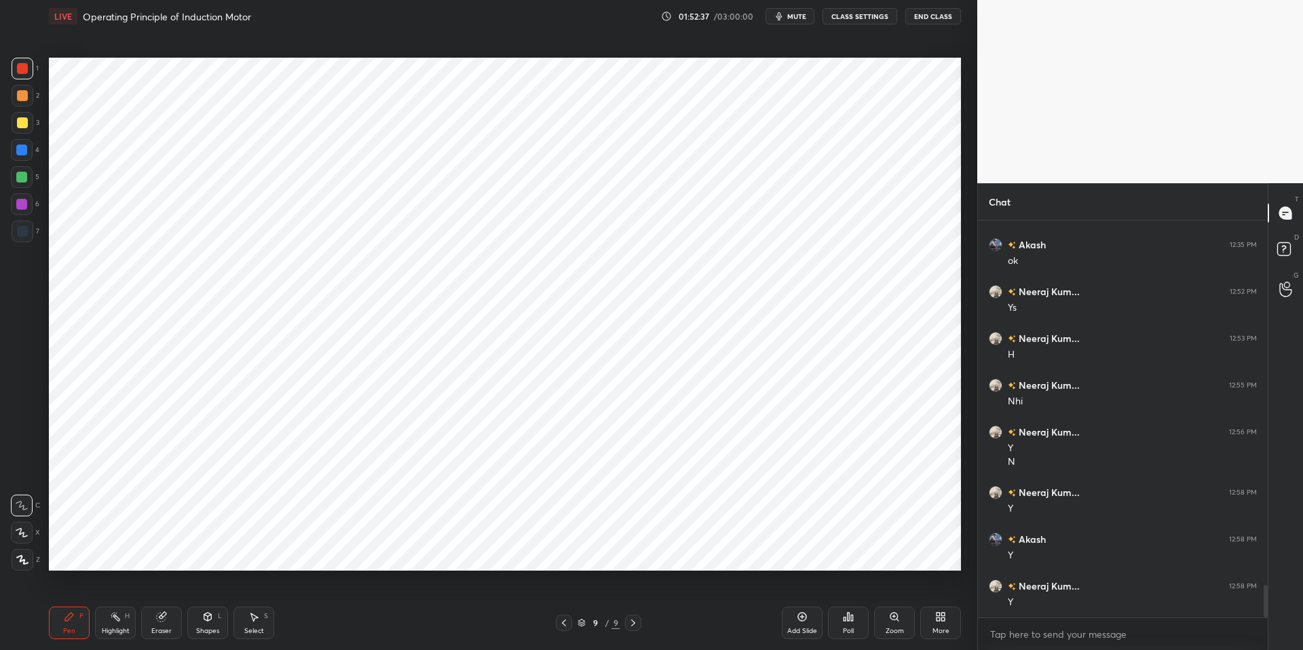
click at [125, 620] on div "H" at bounding box center [127, 616] width 5 height 7
drag, startPoint x: 71, startPoint y: 625, endPoint x: 78, endPoint y: 627, distance: 7.7
click at [74, 628] on div "Pen" at bounding box center [69, 631] width 12 height 7
drag, startPoint x: 342, startPoint y: 646, endPoint x: 322, endPoint y: 630, distance: 25.7
click at [342, 633] on div "Pen P Highlight H Eraser Shapes L Select S 9 / 9 Add Slide Poll Zoom More" at bounding box center [505, 623] width 912 height 54
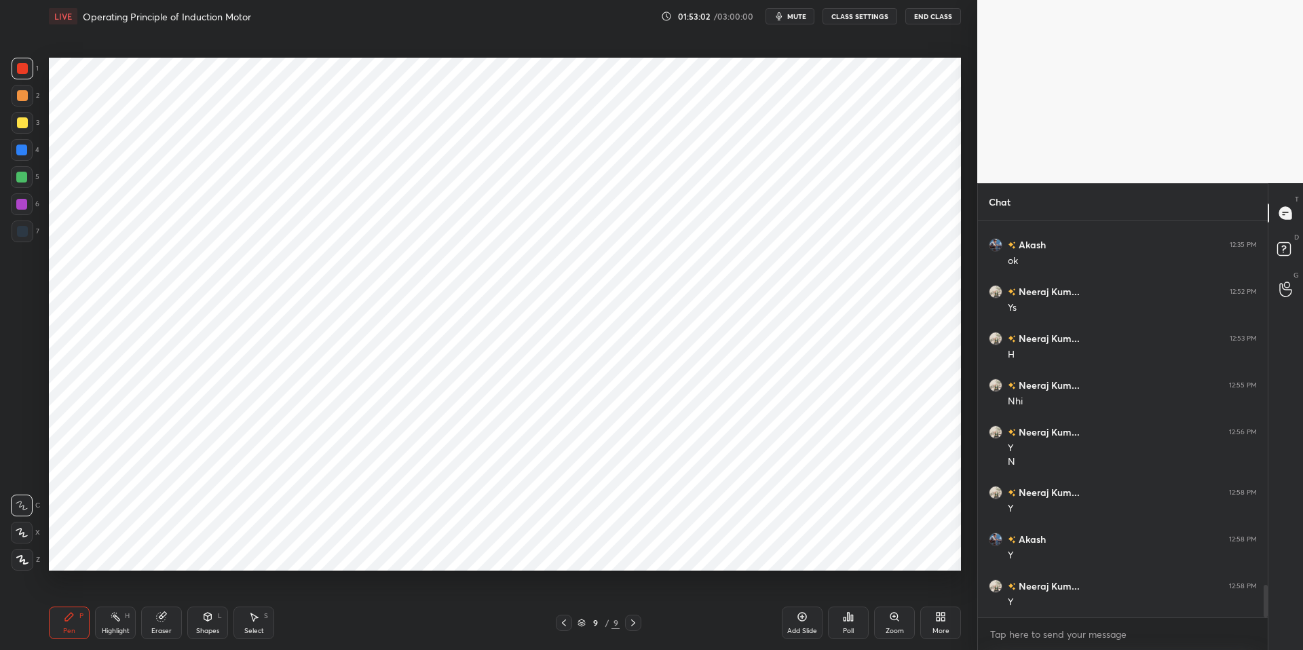
click at [119, 628] on div "Highlight" at bounding box center [116, 631] width 28 height 7
drag, startPoint x: 64, startPoint y: 619, endPoint x: 90, endPoint y: 613, distance: 27.2
click at [66, 618] on icon at bounding box center [69, 616] width 11 height 11
click at [419, 633] on div "Pen P Highlight H Eraser Shapes L Select S 9 / 9 Add Slide Poll Zoom More" at bounding box center [505, 623] width 912 height 54
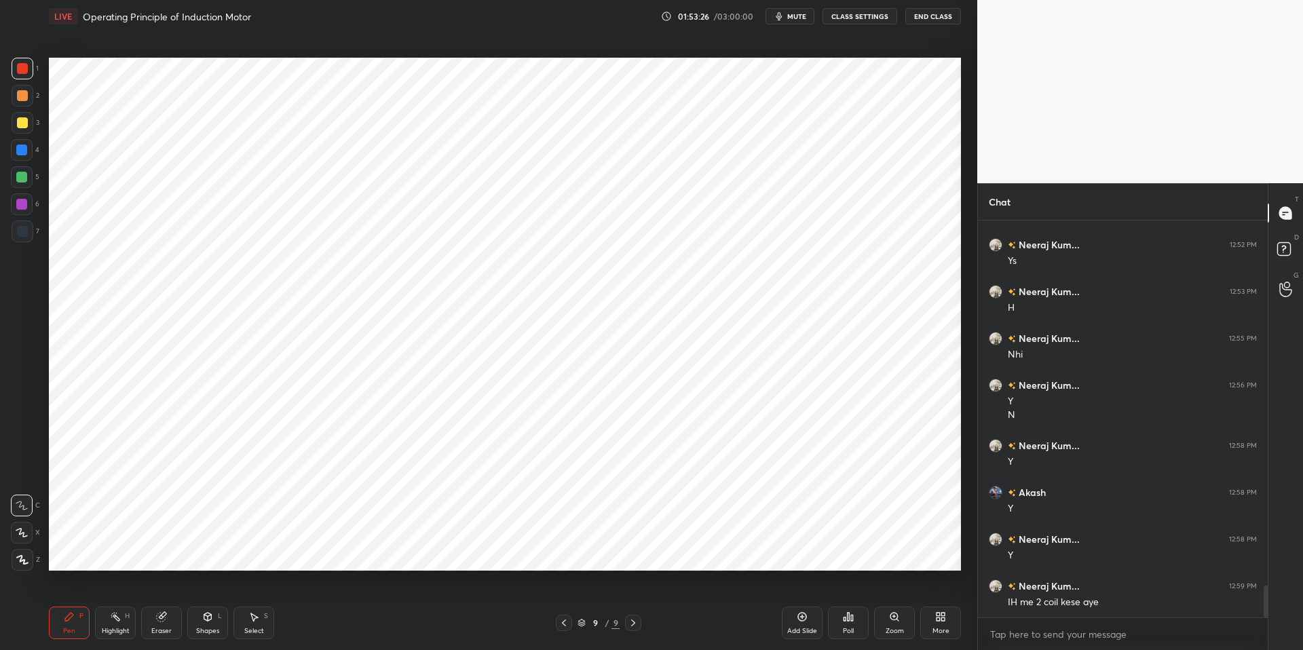
click at [102, 624] on div "Highlight H" at bounding box center [115, 623] width 41 height 33
drag, startPoint x: 60, startPoint y: 618, endPoint x: 192, endPoint y: 620, distance: 131.7
click at [64, 616] on div "Pen P" at bounding box center [69, 623] width 41 height 33
click at [333, 633] on div "Pen P Highlight H Eraser Shapes L Select S 9 / 9 Add Slide Poll Zoom More" at bounding box center [505, 623] width 912 height 54
drag, startPoint x: 67, startPoint y: 616, endPoint x: 94, endPoint y: 612, distance: 27.4
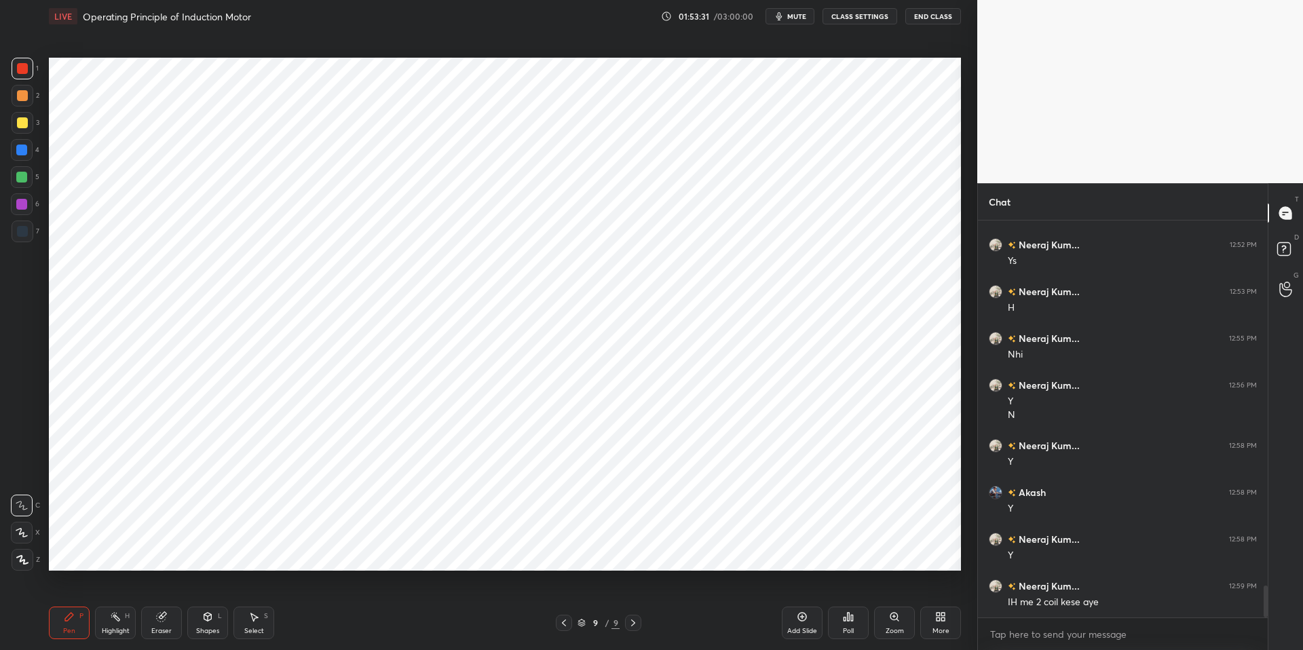
click at [70, 616] on icon at bounding box center [69, 617] width 8 height 8
click at [128, 628] on div "Highlight" at bounding box center [116, 631] width 28 height 7
click at [71, 625] on div "Pen P" at bounding box center [69, 623] width 41 height 33
click at [25, 564] on icon at bounding box center [22, 560] width 11 height 8
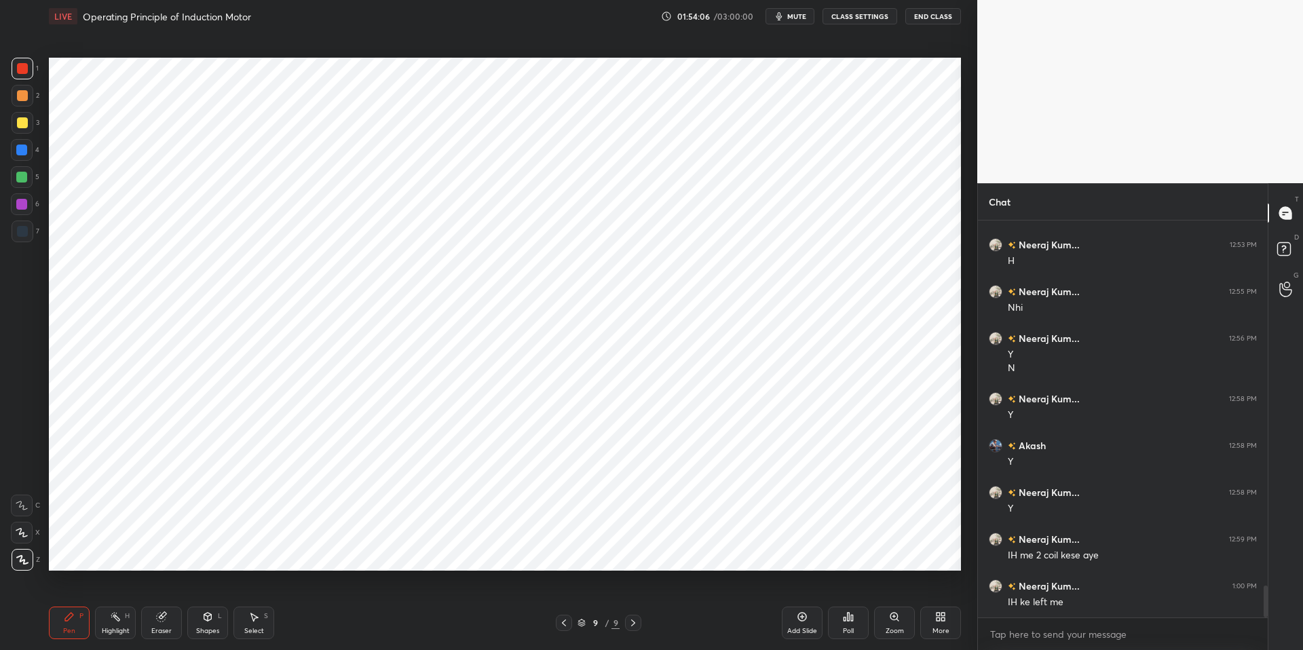
click at [16, 238] on div at bounding box center [23, 232] width 22 height 22
click at [33, 530] on div "X" at bounding box center [25, 533] width 29 height 22
click at [117, 631] on div "Highlight" at bounding box center [116, 631] width 28 height 7
click at [68, 620] on icon at bounding box center [69, 616] width 11 height 11
click at [121, 630] on div "Highlight" at bounding box center [116, 631] width 28 height 7
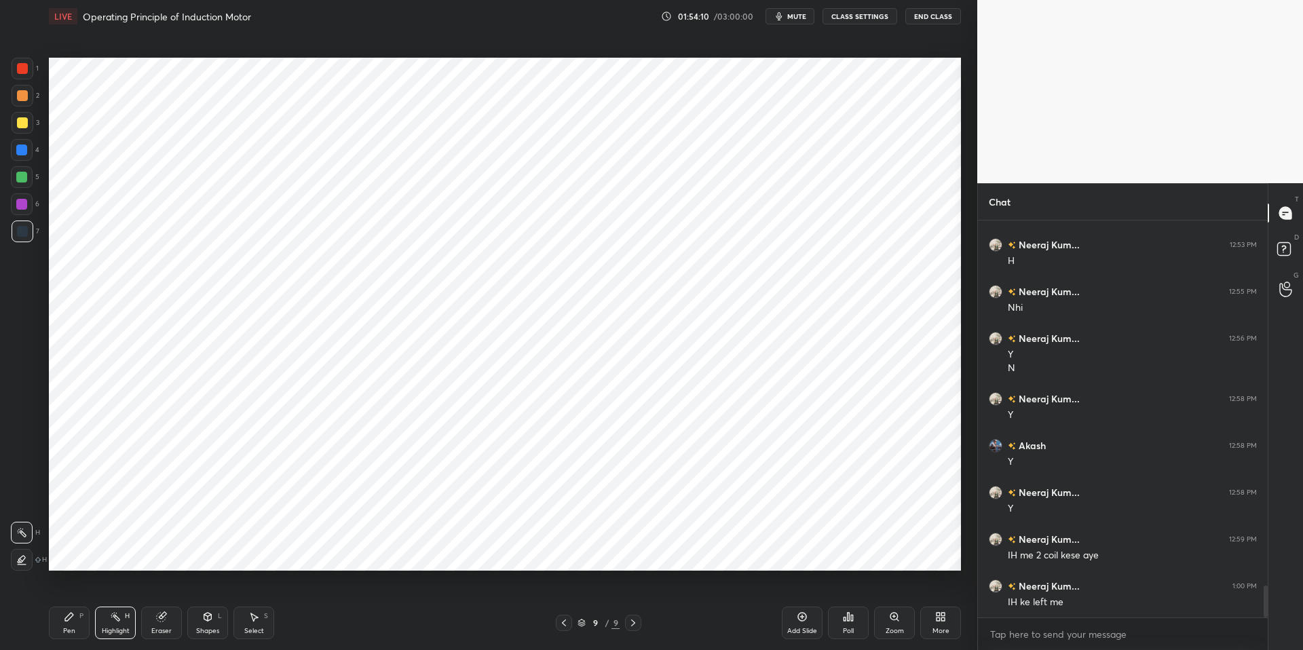
drag, startPoint x: 69, startPoint y: 624, endPoint x: 164, endPoint y: 622, distance: 95.7
click at [69, 624] on div "Pen P" at bounding box center [69, 623] width 41 height 33
click at [337, 633] on div "Pen P Highlight H Eraser Shapes L Select S" at bounding box center [232, 623] width 366 height 33
click at [74, 622] on icon at bounding box center [69, 616] width 11 height 11
drag, startPoint x: 111, startPoint y: 626, endPoint x: 91, endPoint y: 609, distance: 26.9
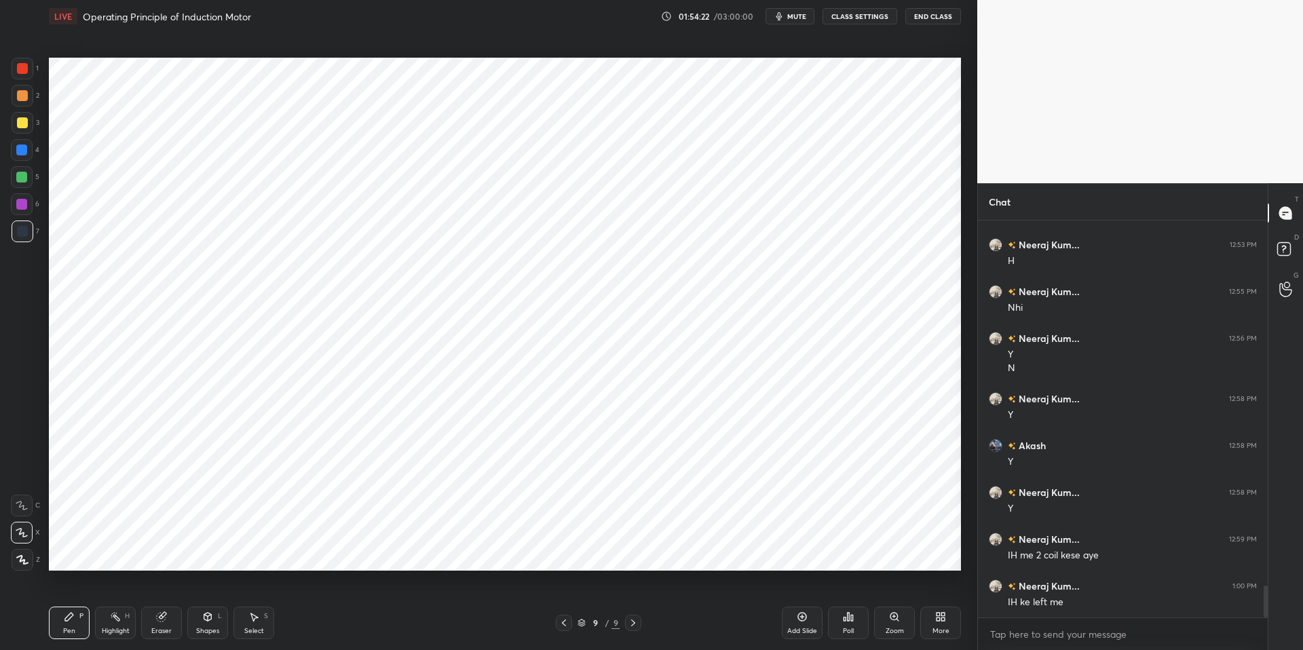
click at [111, 628] on div "Highlight" at bounding box center [116, 631] width 28 height 7
click at [63, 628] on div "Pen P" at bounding box center [69, 623] width 41 height 33
click at [309, 630] on div "Pen P Highlight H Eraser Shapes L Select S" at bounding box center [232, 623] width 366 height 33
click at [22, 67] on div at bounding box center [22, 68] width 11 height 11
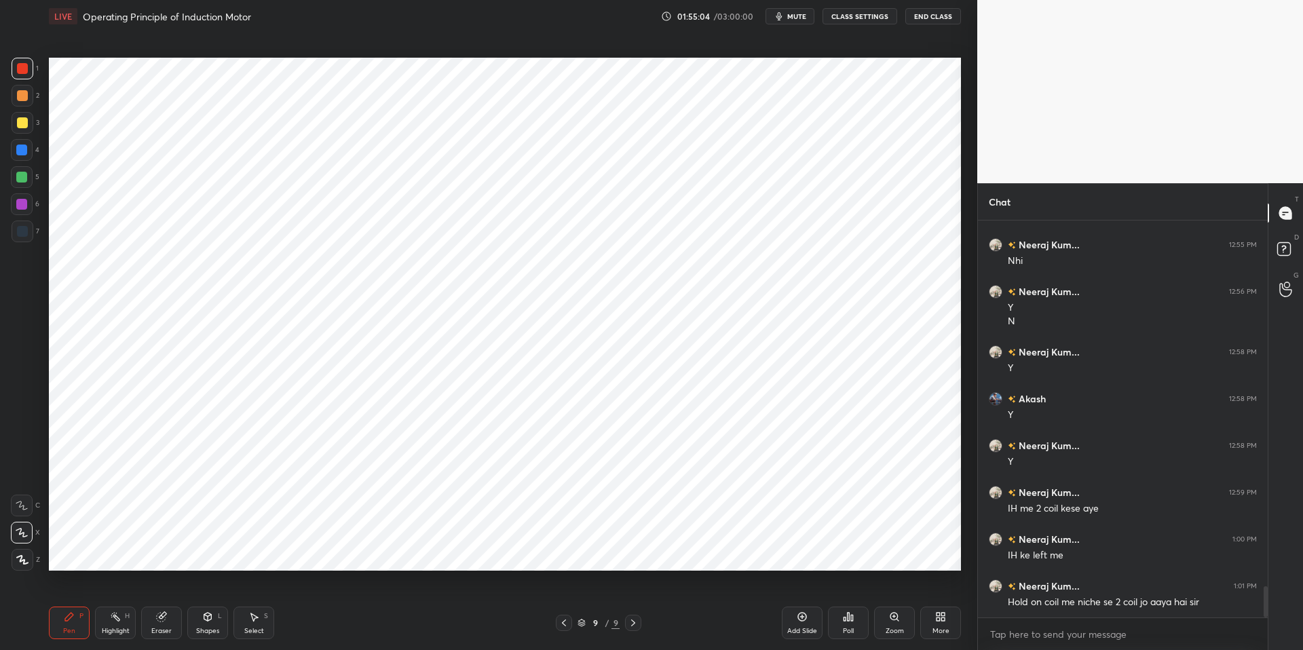
click at [23, 508] on icon at bounding box center [21, 506] width 11 height 8
click at [73, 616] on icon at bounding box center [69, 616] width 11 height 11
drag, startPoint x: 107, startPoint y: 625, endPoint x: 104, endPoint y: 616, distance: 9.5
click at [107, 625] on div "Highlight H" at bounding box center [115, 623] width 41 height 33
drag, startPoint x: 16, startPoint y: 560, endPoint x: 13, endPoint y: 548, distance: 12.7
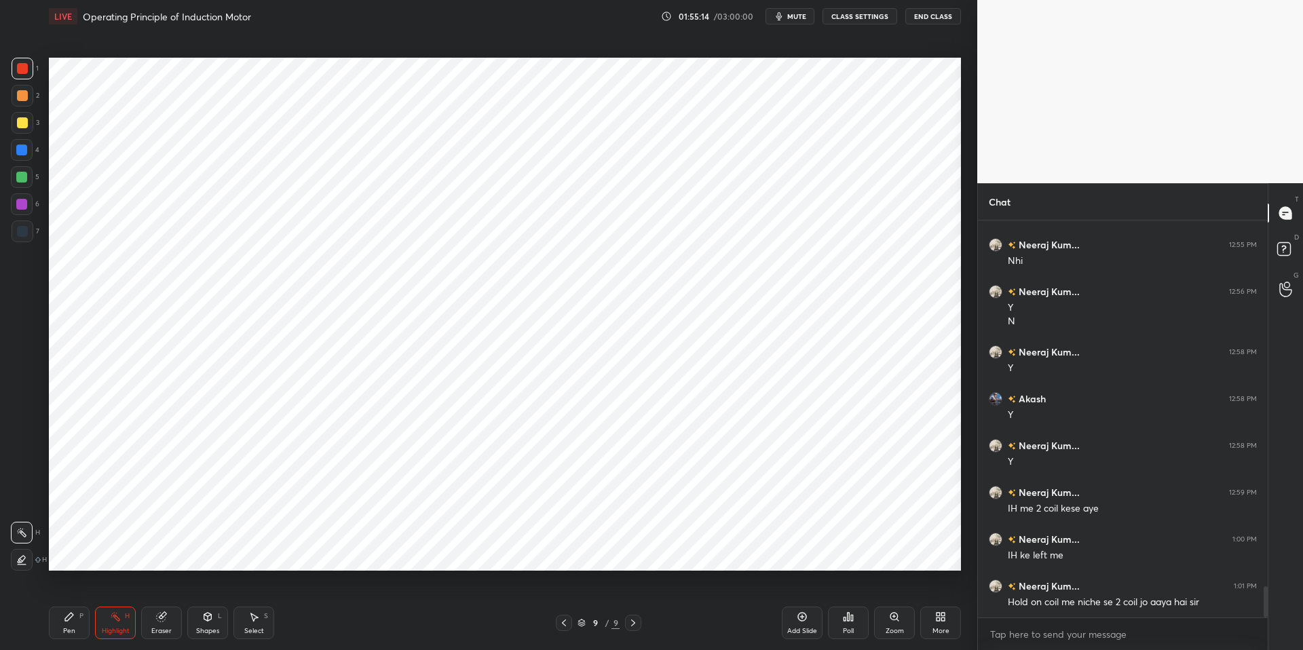
click at [12, 556] on div at bounding box center [22, 560] width 22 height 22
click at [21, 535] on icon at bounding box center [21, 532] width 11 height 11
click at [65, 613] on icon at bounding box center [69, 616] width 11 height 11
drag, startPoint x: 39, startPoint y: 624, endPoint x: 94, endPoint y: 618, distance: 55.4
click at [41, 623] on div "1 2 3 4 5 6 7 C X Z C X Z E E Erase all H H LIVE Operating Principle of Inducti…" at bounding box center [483, 325] width 966 height 650
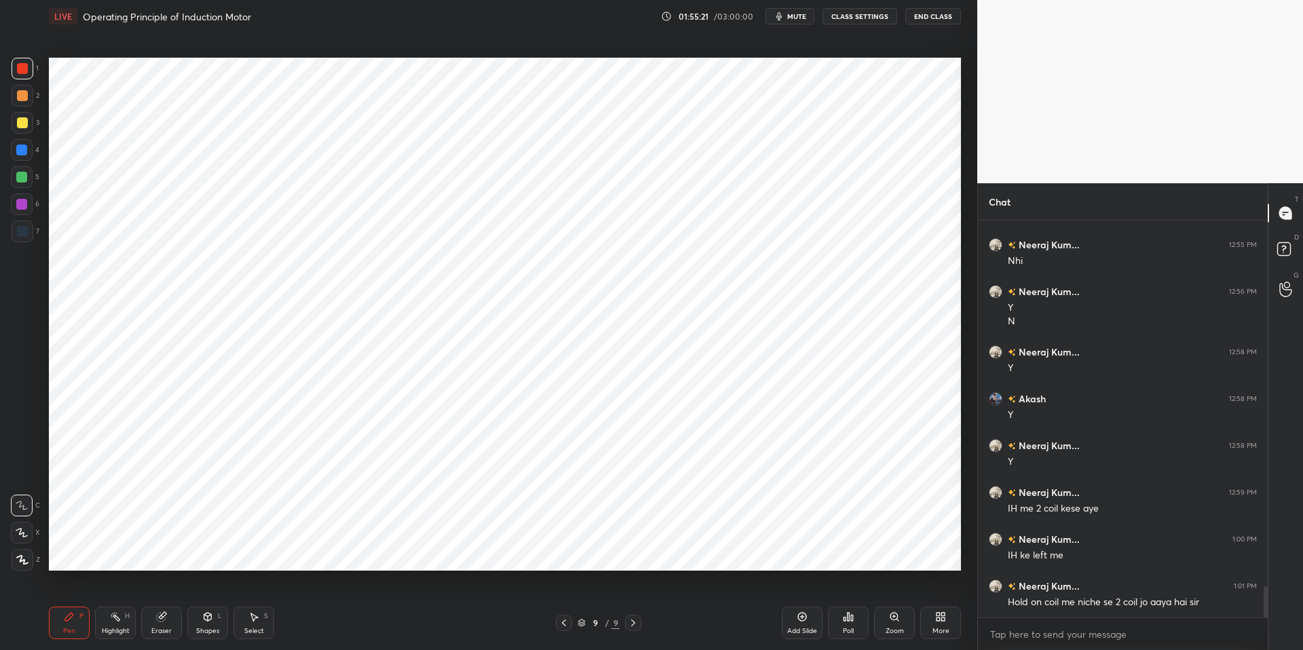
click at [120, 628] on div "Highlight" at bounding box center [116, 631] width 28 height 7
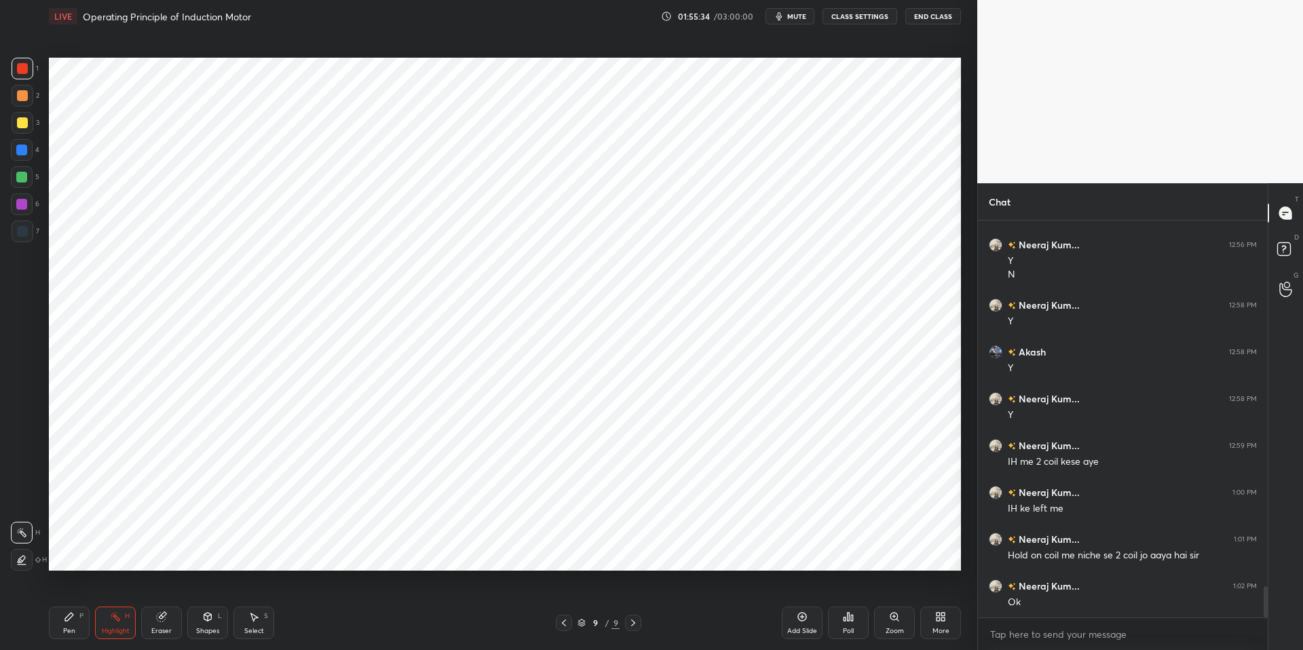
click at [60, 628] on div "Pen P" at bounding box center [69, 623] width 41 height 33
click at [399, 633] on div "Pen P Highlight H Eraser Shapes L Select S 9 / 9 Add Slide Poll Zoom More" at bounding box center [505, 623] width 912 height 54
drag, startPoint x: 67, startPoint y: 624, endPoint x: 94, endPoint y: 624, distance: 27.8
click at [71, 624] on div "Pen P" at bounding box center [69, 623] width 41 height 33
drag, startPoint x: 117, startPoint y: 628, endPoint x: 116, endPoint y: 619, distance: 8.8
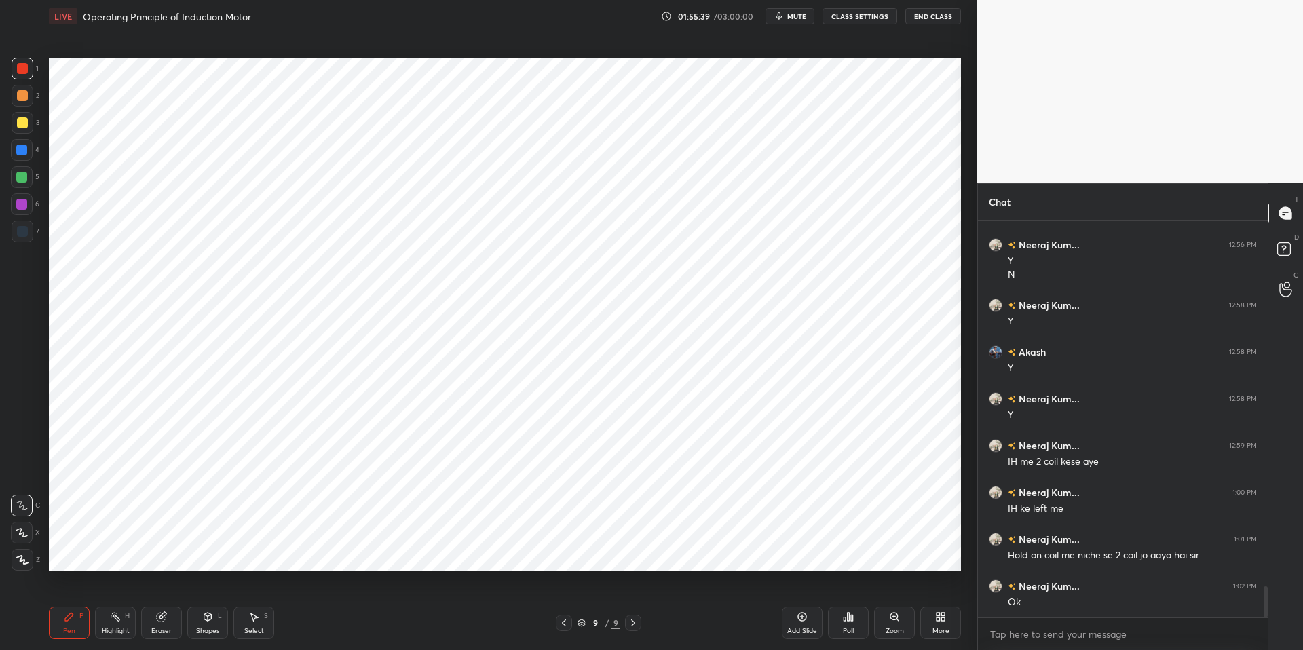
click at [117, 628] on div "Highlight" at bounding box center [116, 631] width 28 height 7
drag, startPoint x: 79, startPoint y: 615, endPoint x: 87, endPoint y: 618, distance: 8.6
click at [82, 615] on div "P" at bounding box center [81, 616] width 4 height 7
click at [116, 628] on div "Highlight" at bounding box center [116, 631] width 28 height 7
click at [74, 623] on div "Pen P" at bounding box center [69, 623] width 41 height 33
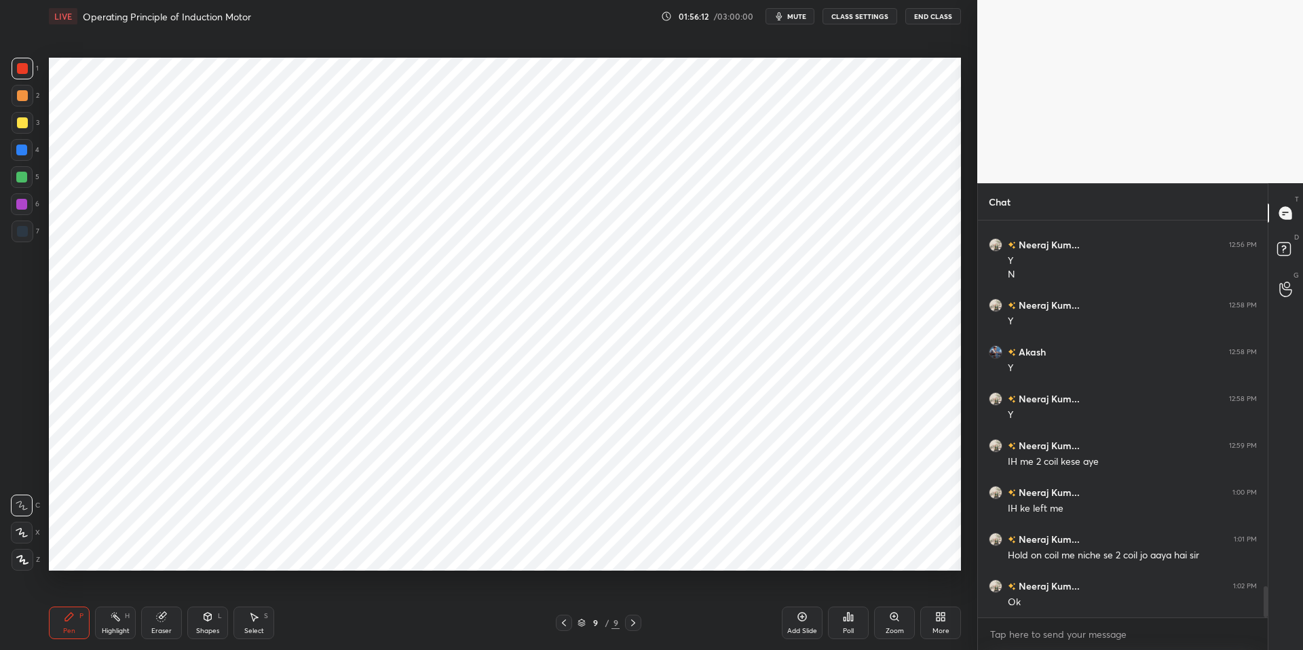
click at [109, 624] on div "Highlight H" at bounding box center [115, 623] width 41 height 33
click at [160, 628] on div "Eraser" at bounding box center [161, 631] width 20 height 7
click at [20, 532] on icon at bounding box center [21, 533] width 11 height 12
drag, startPoint x: 53, startPoint y: 626, endPoint x: 69, endPoint y: 625, distance: 16.3
click at [55, 626] on div "Pen P" at bounding box center [69, 623] width 41 height 33
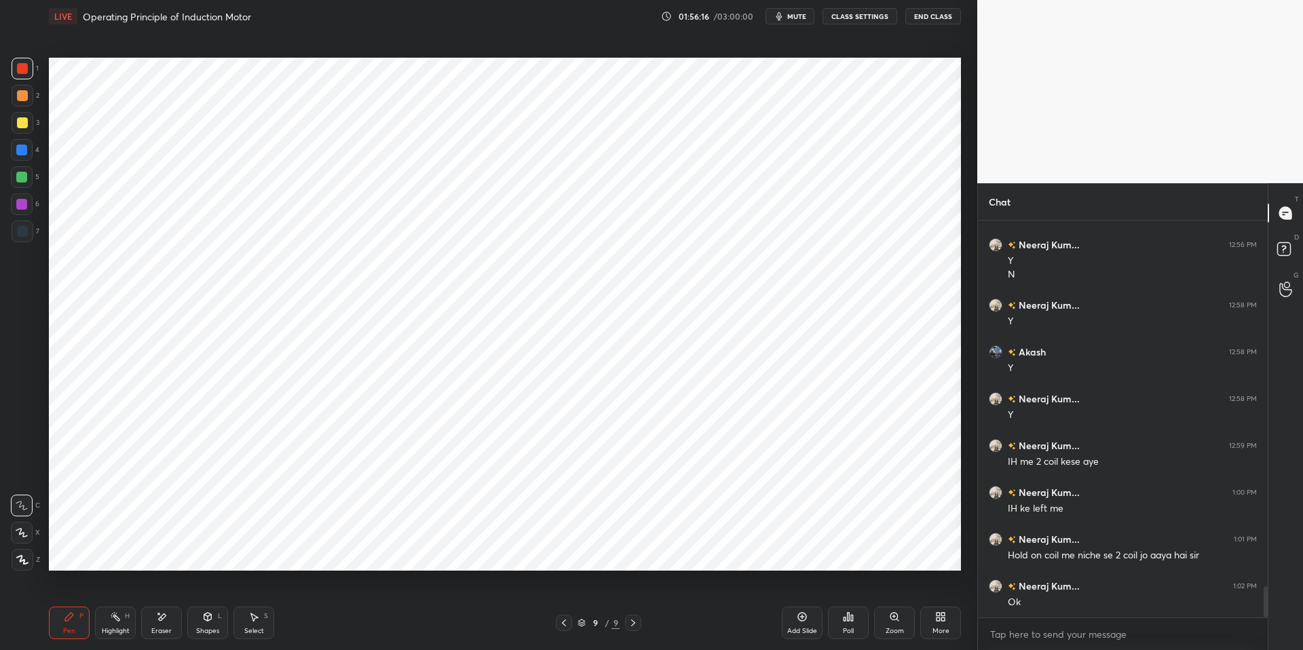
click at [407, 633] on div "Pen P Highlight H Eraser Shapes L Select S 9 / 9 Add Slide Poll Zoom More" at bounding box center [505, 623] width 912 height 54
click at [18, 199] on div at bounding box center [21, 204] width 11 height 11
drag, startPoint x: 18, startPoint y: 533, endPoint x: 38, endPoint y: 535, distance: 20.4
click at [19, 535] on icon at bounding box center [22, 533] width 12 height 10
drag, startPoint x: 62, startPoint y: 620, endPoint x: 71, endPoint y: 619, distance: 8.2
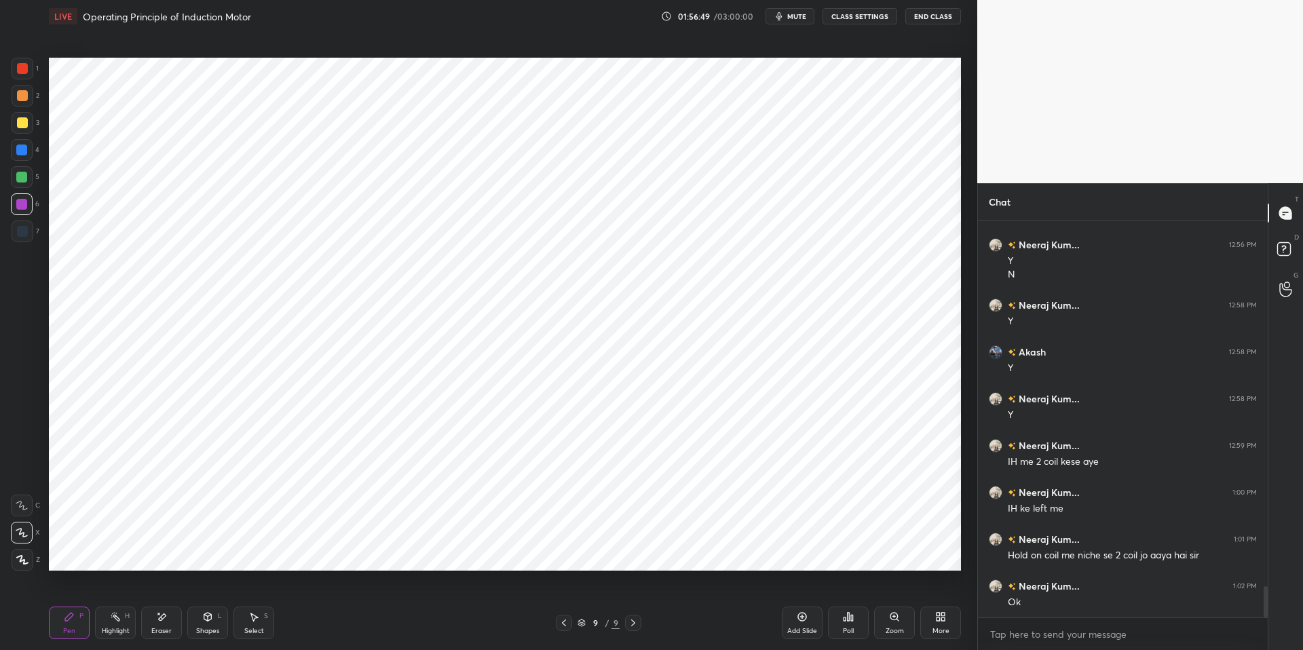
click at [66, 620] on div "Pen P" at bounding box center [69, 623] width 41 height 33
click at [118, 630] on div "Highlight" at bounding box center [116, 631] width 28 height 7
click at [22, 559] on icon at bounding box center [21, 559] width 11 height 11
click at [21, 532] on icon at bounding box center [21, 532] width 1 height 1
drag, startPoint x: 75, startPoint y: 633, endPoint x: 73, endPoint y: 625, distance: 8.4
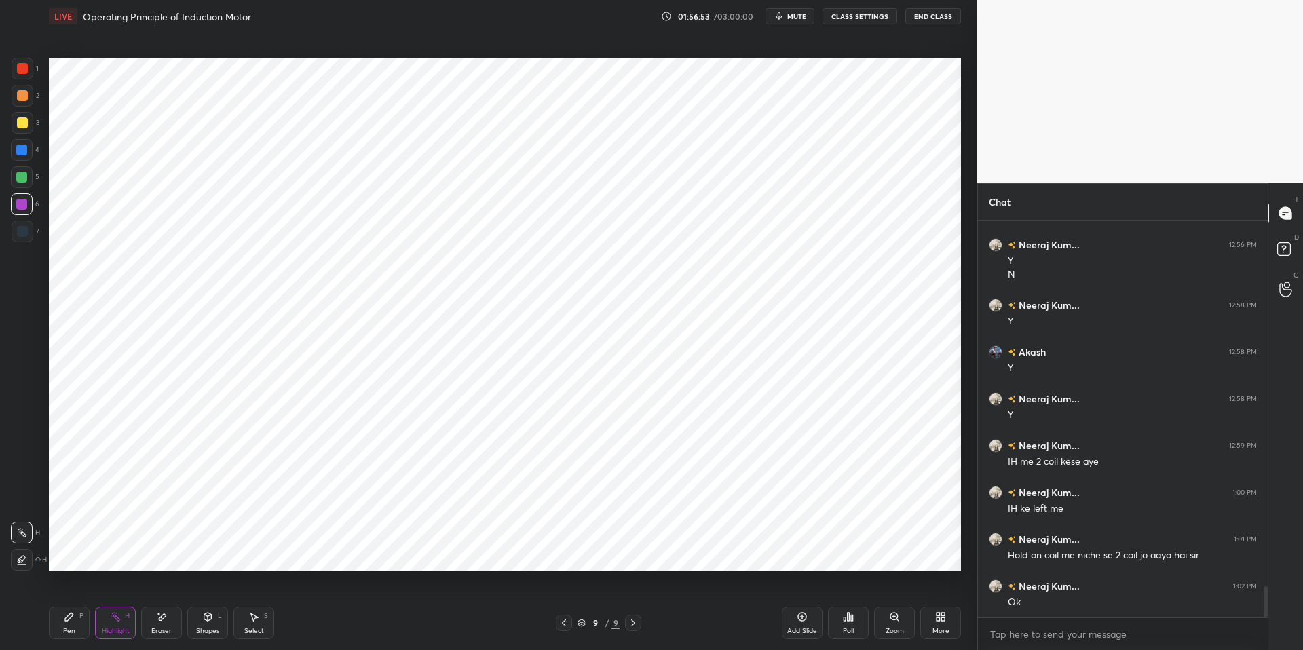
click at [74, 633] on div "Pen P" at bounding box center [69, 623] width 41 height 33
click at [24, 504] on icon at bounding box center [22, 506] width 12 height 10
click at [19, 67] on div at bounding box center [22, 68] width 11 height 11
drag, startPoint x: 62, startPoint y: 629, endPoint x: 124, endPoint y: 632, distance: 62.5
click at [65, 629] on div "Pen P" at bounding box center [69, 623] width 41 height 33
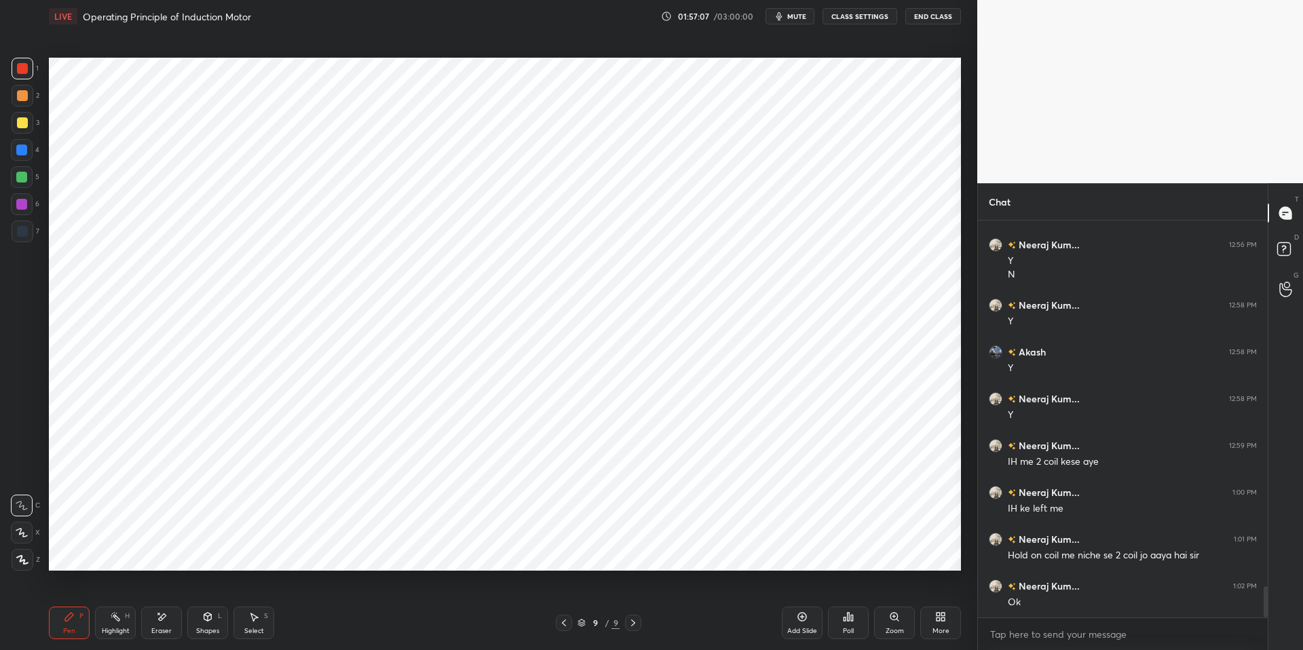
click at [123, 633] on div "Highlight" at bounding box center [116, 631] width 28 height 7
click at [64, 618] on icon at bounding box center [69, 616] width 11 height 11
click at [26, 532] on icon at bounding box center [22, 533] width 12 height 10
drag, startPoint x: 121, startPoint y: 628, endPoint x: 101, endPoint y: 621, distance: 21.5
click at [121, 628] on div "Highlight" at bounding box center [116, 631] width 28 height 7
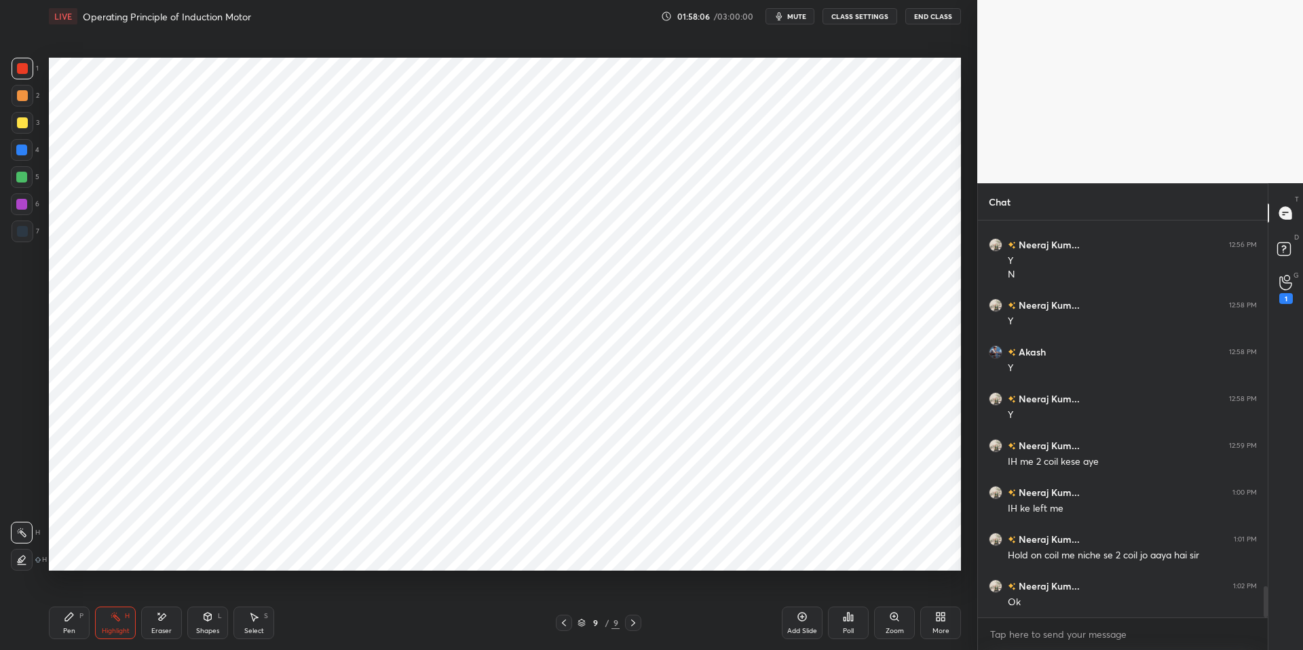
drag, startPoint x: 71, startPoint y: 619, endPoint x: 149, endPoint y: 609, distance: 78.6
click at [71, 619] on icon at bounding box center [69, 616] width 11 height 11
drag, startPoint x: 397, startPoint y: 633, endPoint x: 390, endPoint y: 629, distance: 7.6
click at [395, 631] on div "Pen P Highlight H Eraser Shapes L Select S" at bounding box center [232, 623] width 366 height 33
click at [16, 528] on icon at bounding box center [22, 533] width 12 height 10
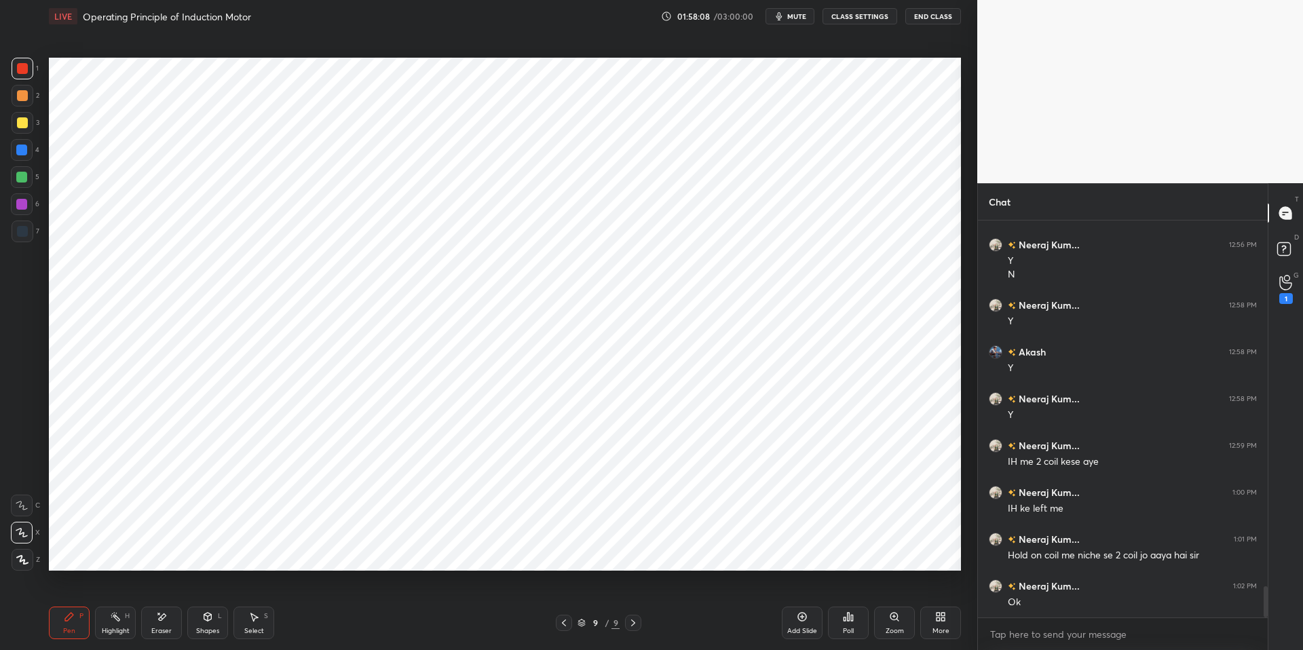
click at [720, 617] on div "9 / 9" at bounding box center [598, 623] width 366 height 16
click at [801, 613] on icon at bounding box center [802, 616] width 11 height 11
click at [112, 633] on div "Highlight" at bounding box center [116, 631] width 28 height 7
click at [65, 619] on icon at bounding box center [69, 616] width 11 height 11
click at [352, 633] on div "Pen P Highlight H Eraser Shapes L Select S 9 / 10 Add Slide Poll Zoom More" at bounding box center [505, 623] width 912 height 54
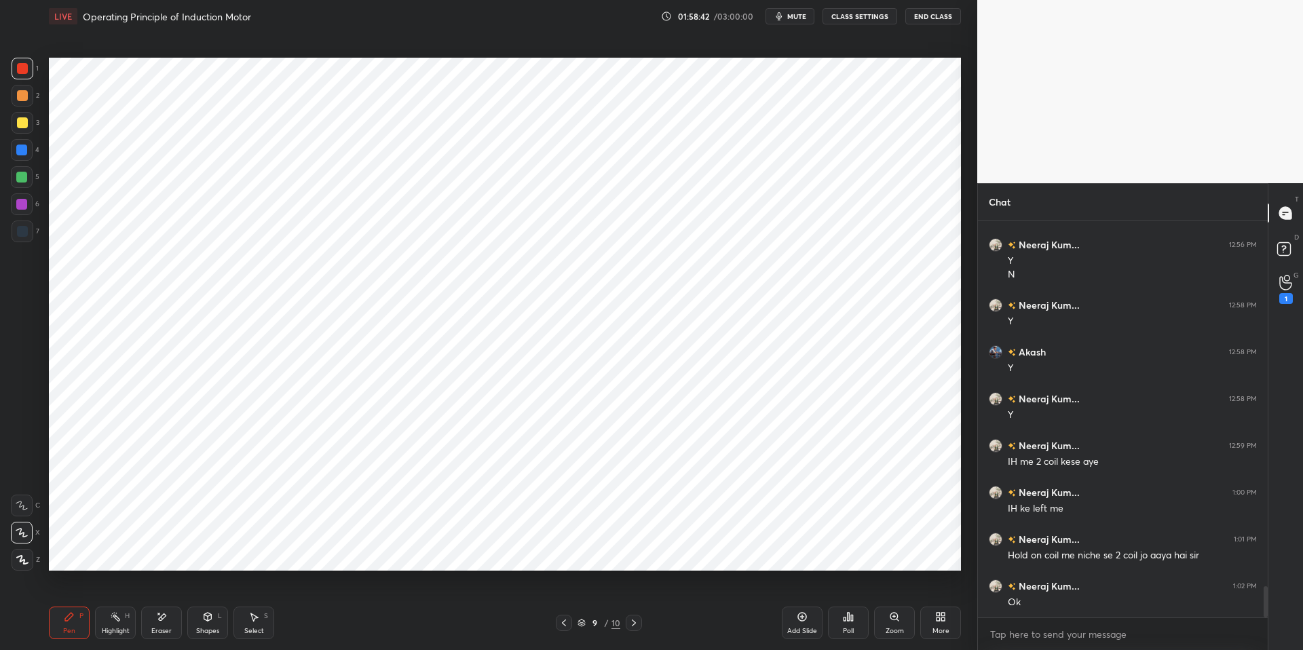
scroll to position [4696, 0]
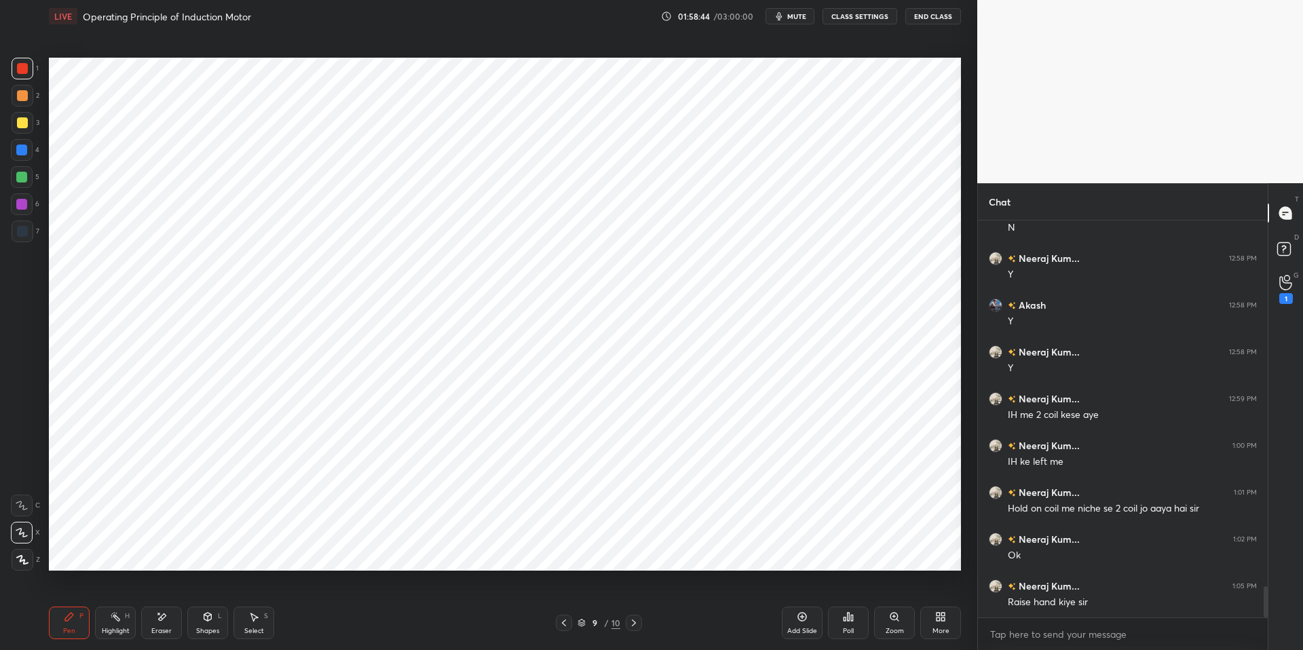
click at [1201, 280] on circle at bounding box center [1286, 278] width 5 height 5
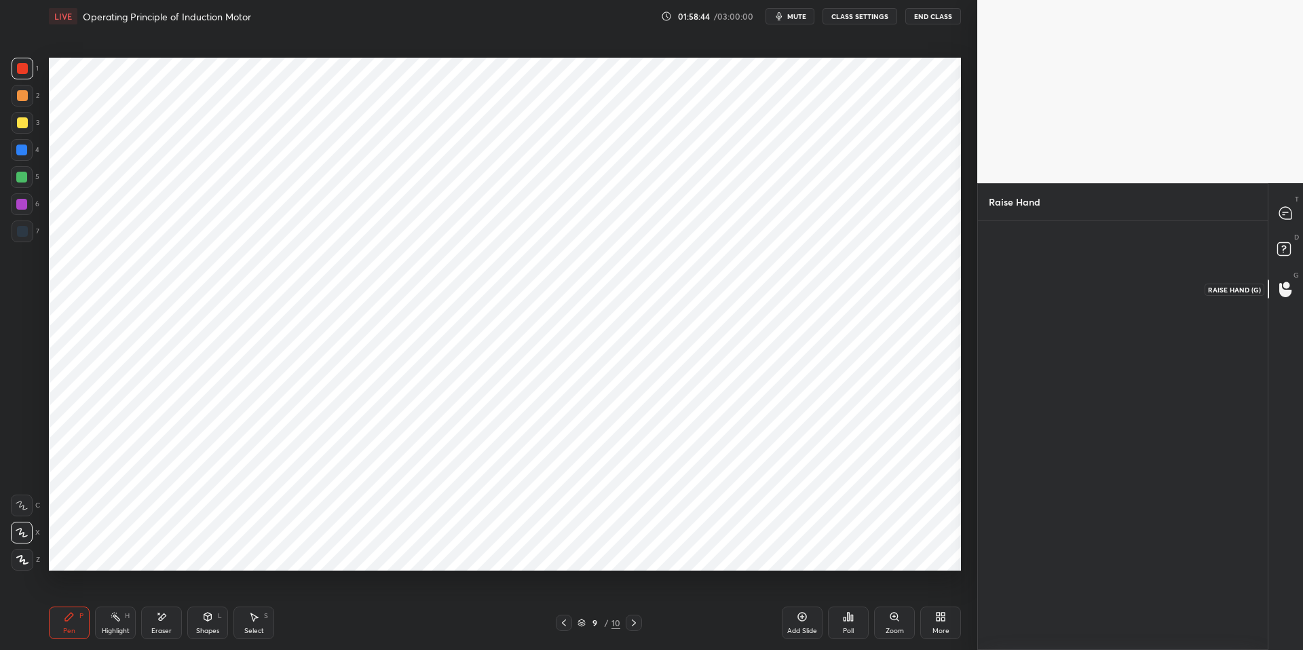
scroll to position [5, 5]
click at [1031, 282] on div "Neeraj INVITE" at bounding box center [1033, 289] width 88 height 86
click at [1044, 316] on button "INVITE" at bounding box center [1033, 314] width 76 height 18
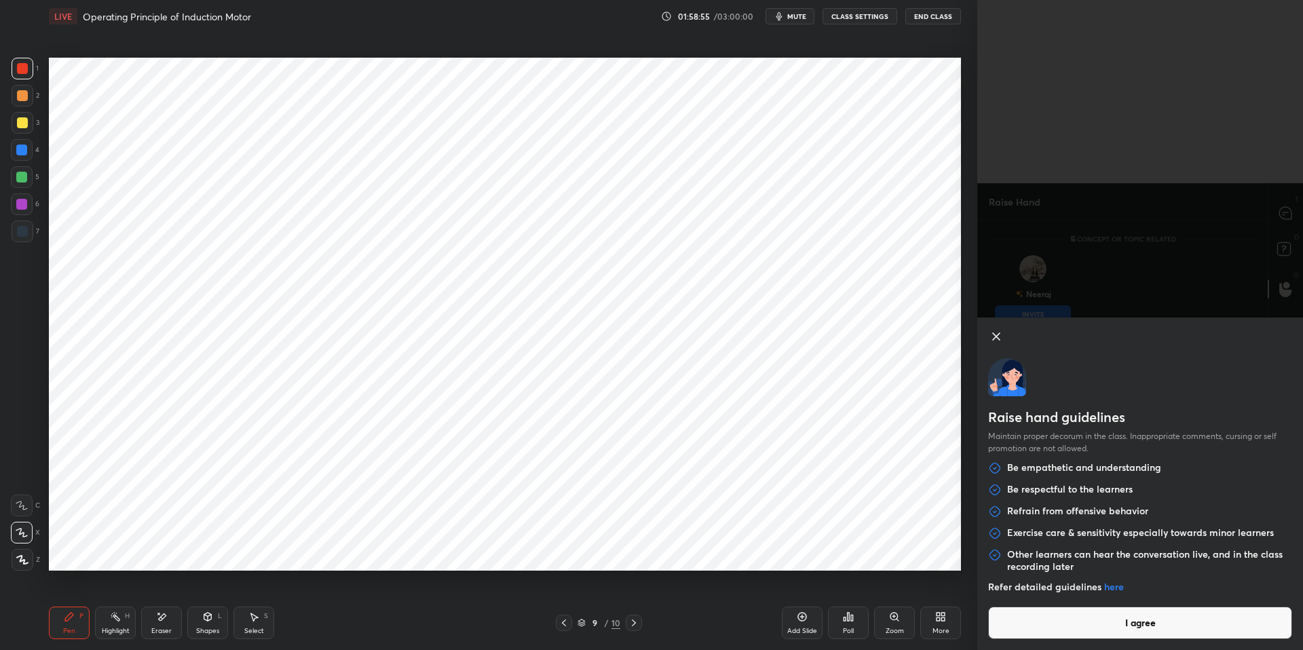
click at [1117, 628] on button "I agree" at bounding box center [1140, 623] width 304 height 33
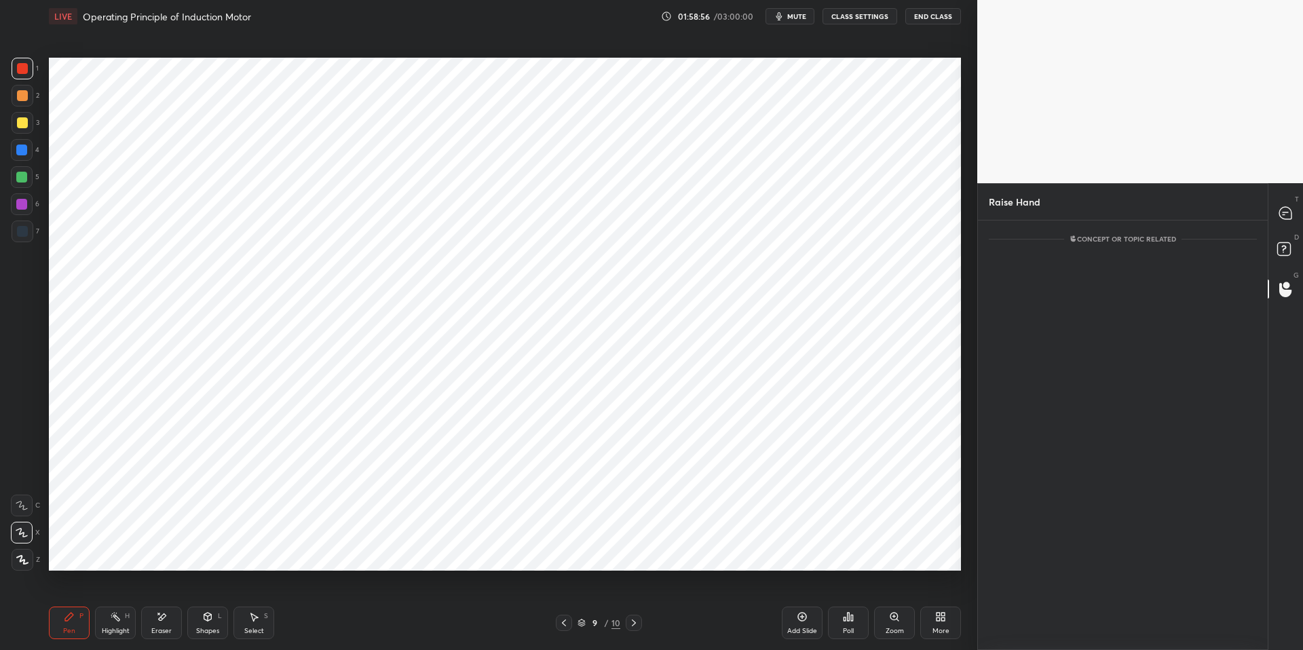
scroll to position [371, 286]
click at [1201, 245] on rect at bounding box center [1283, 249] width 13 height 13
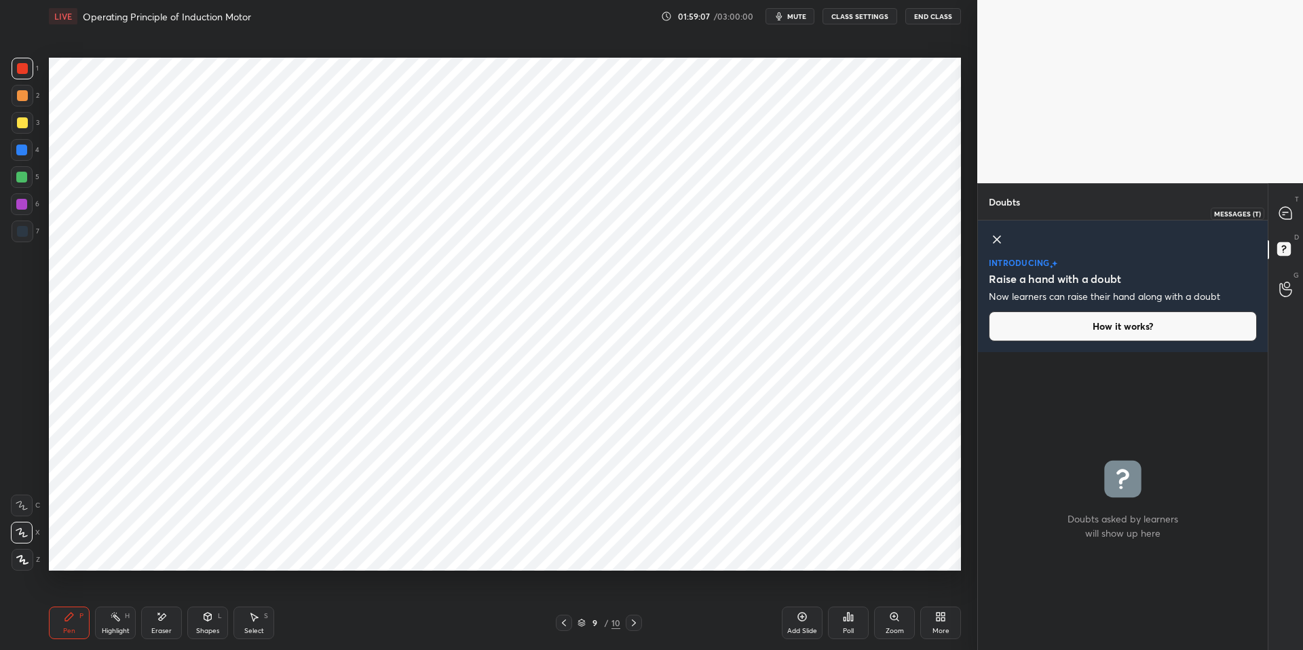
click at [1201, 219] on icon at bounding box center [1285, 213] width 12 height 12
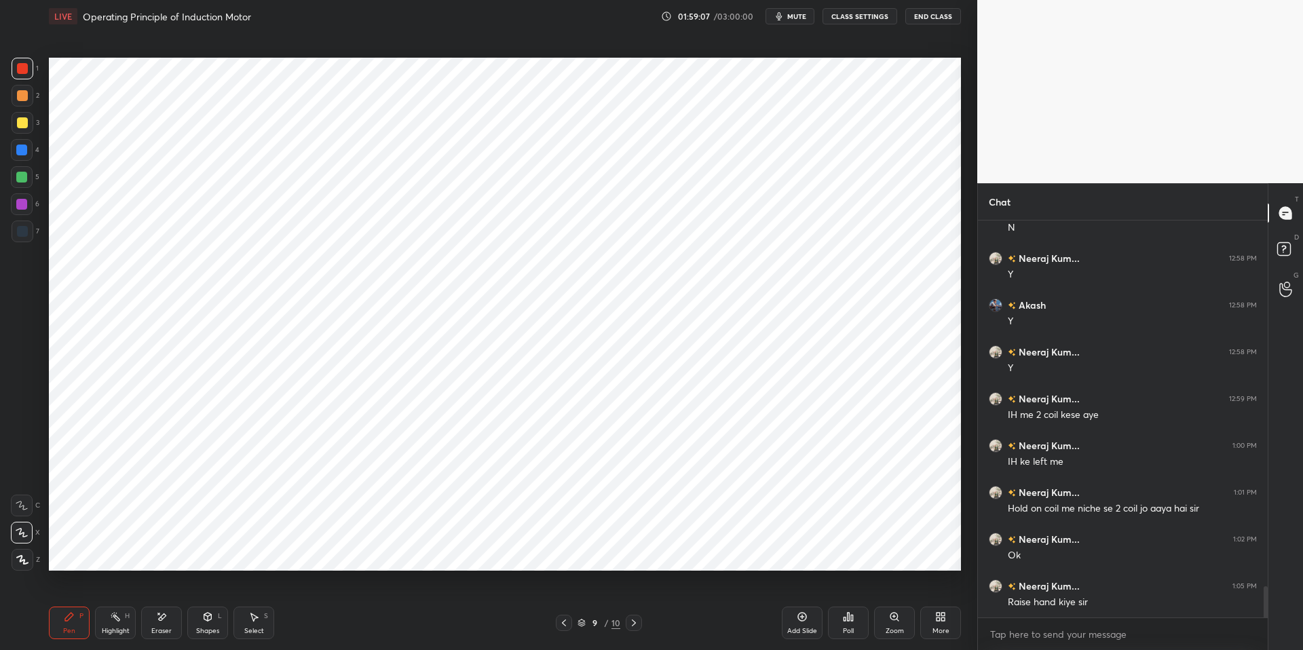
scroll to position [393, 286]
click at [925, 590] on div "Add Slide Poll Zoom More" at bounding box center [871, 623] width 179 height 76
click at [1201, 288] on icon at bounding box center [1285, 283] width 13 height 16
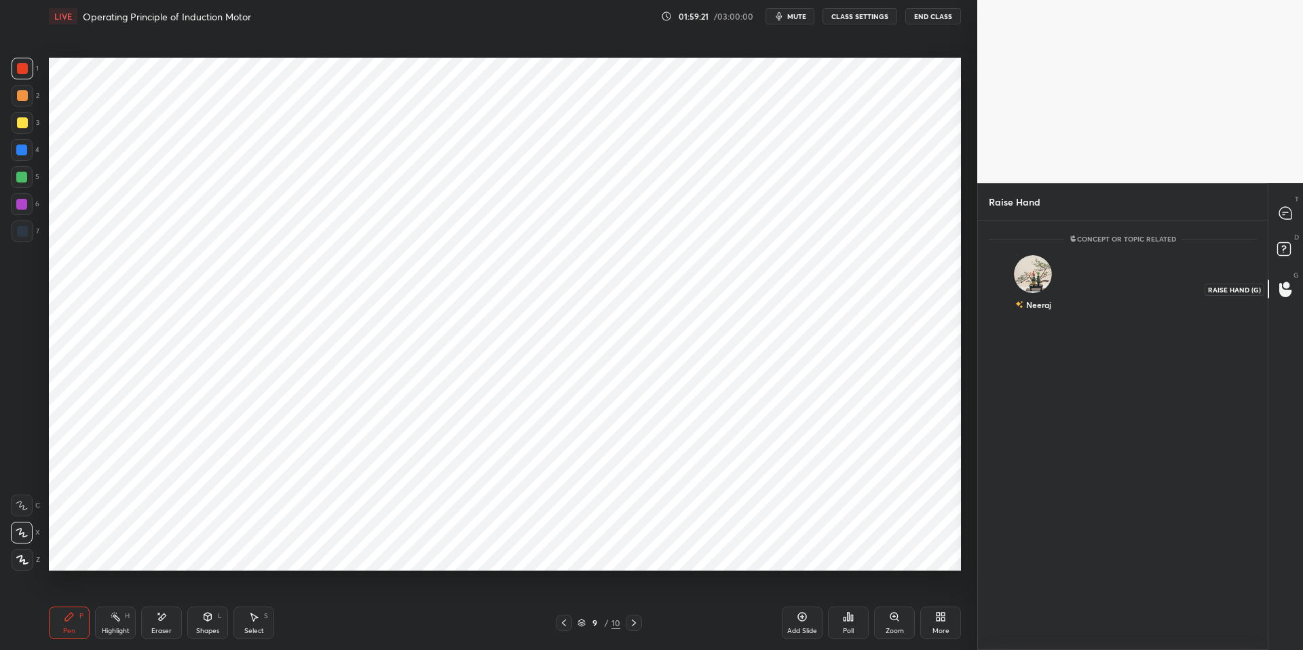
scroll to position [5, 5]
click at [1033, 274] on img "grid" at bounding box center [1032, 268] width 27 height 27
click at [1042, 316] on button "INVITE" at bounding box center [1033, 314] width 76 height 18
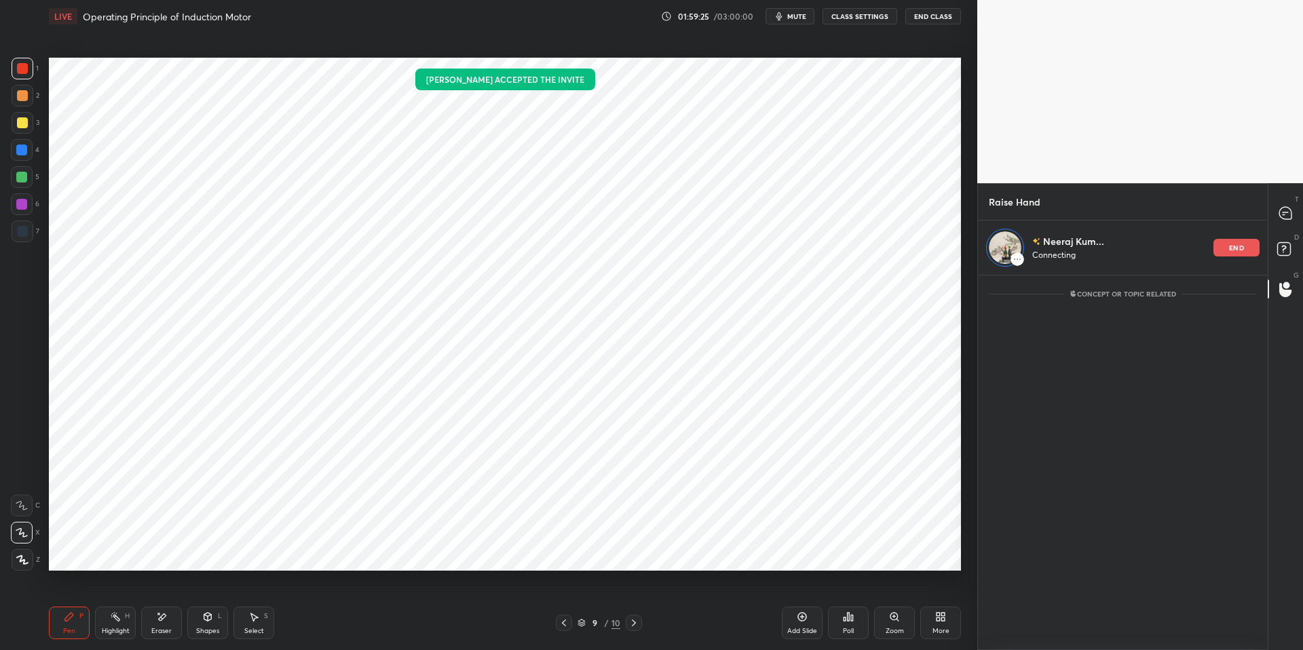
click at [869, 588] on div "Add Slide Poll Zoom More" at bounding box center [871, 623] width 179 height 76
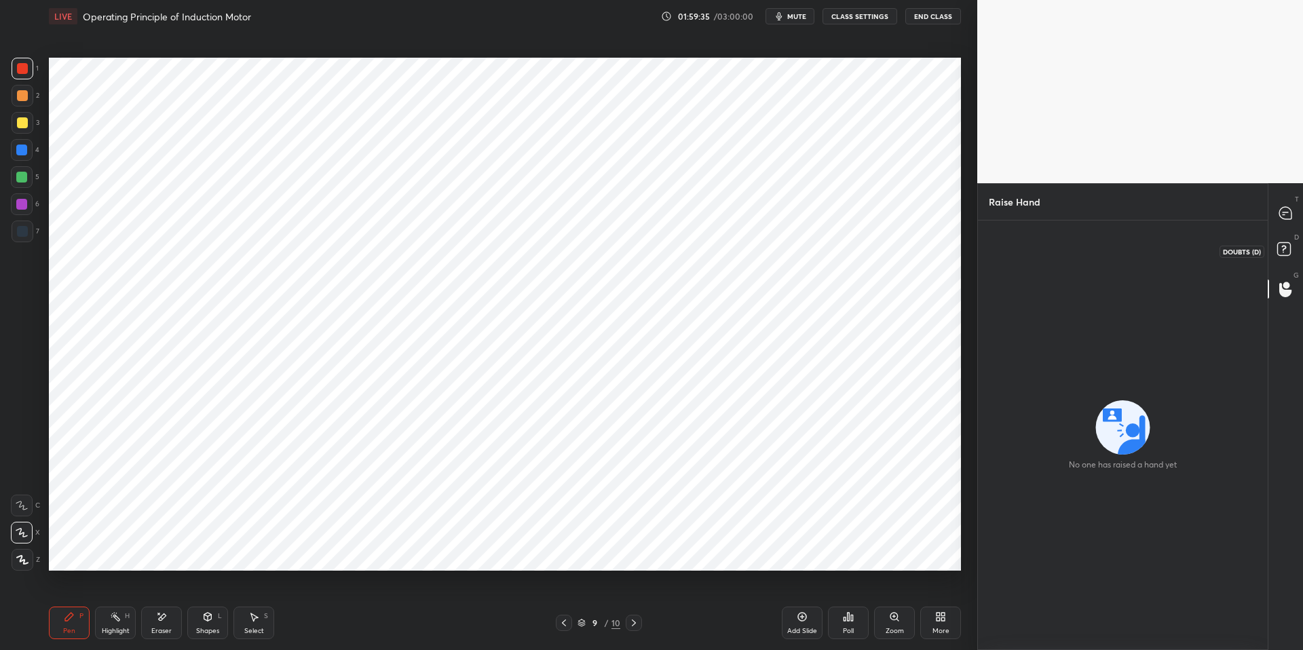
click at [1201, 252] on rect at bounding box center [1283, 249] width 13 height 13
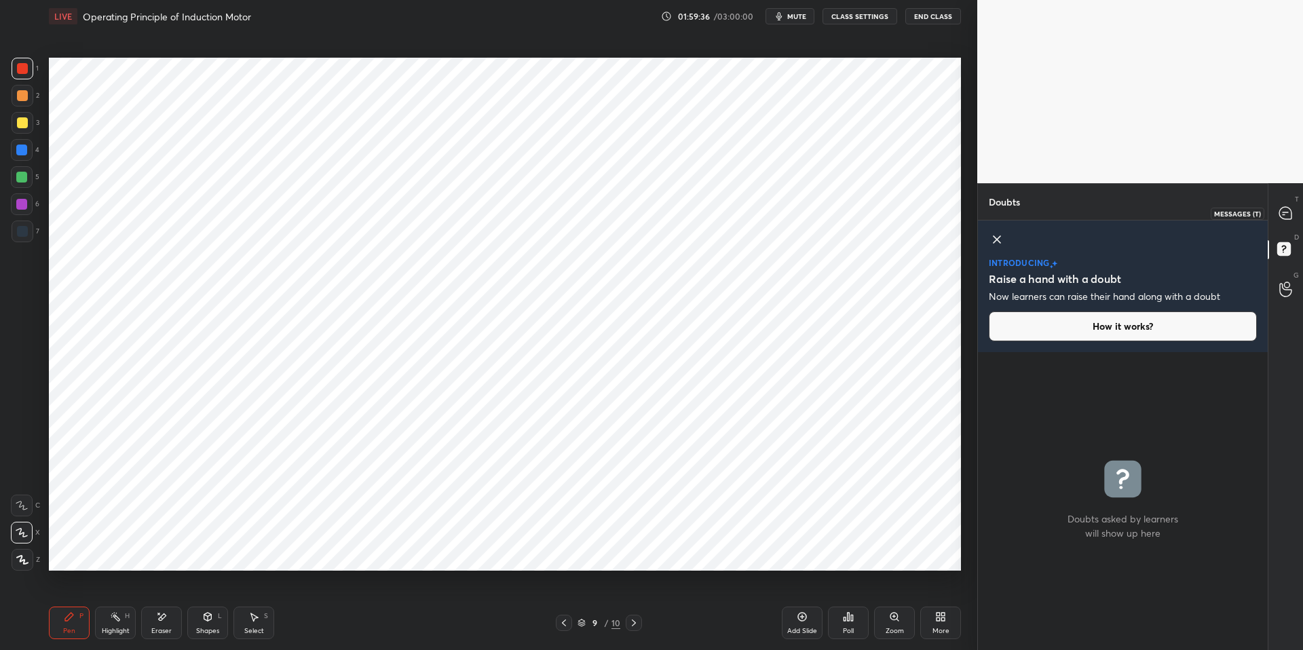
click at [1201, 210] on icon at bounding box center [1285, 213] width 12 height 12
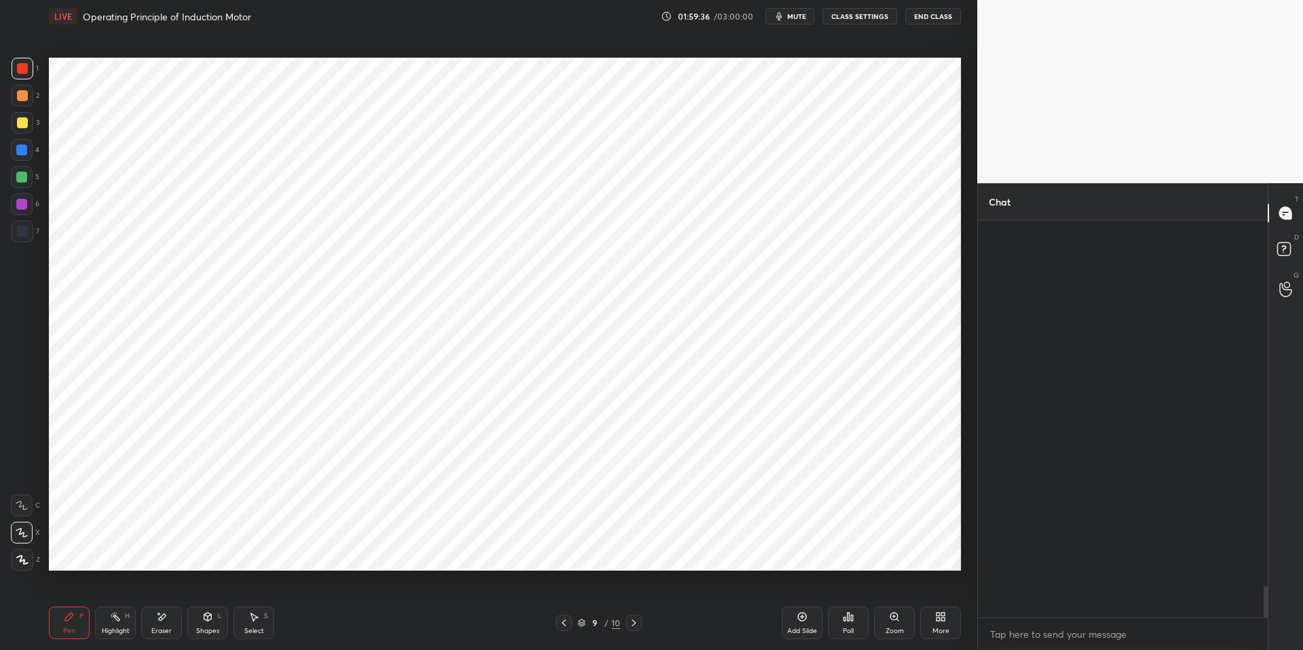
scroll to position [393, 286]
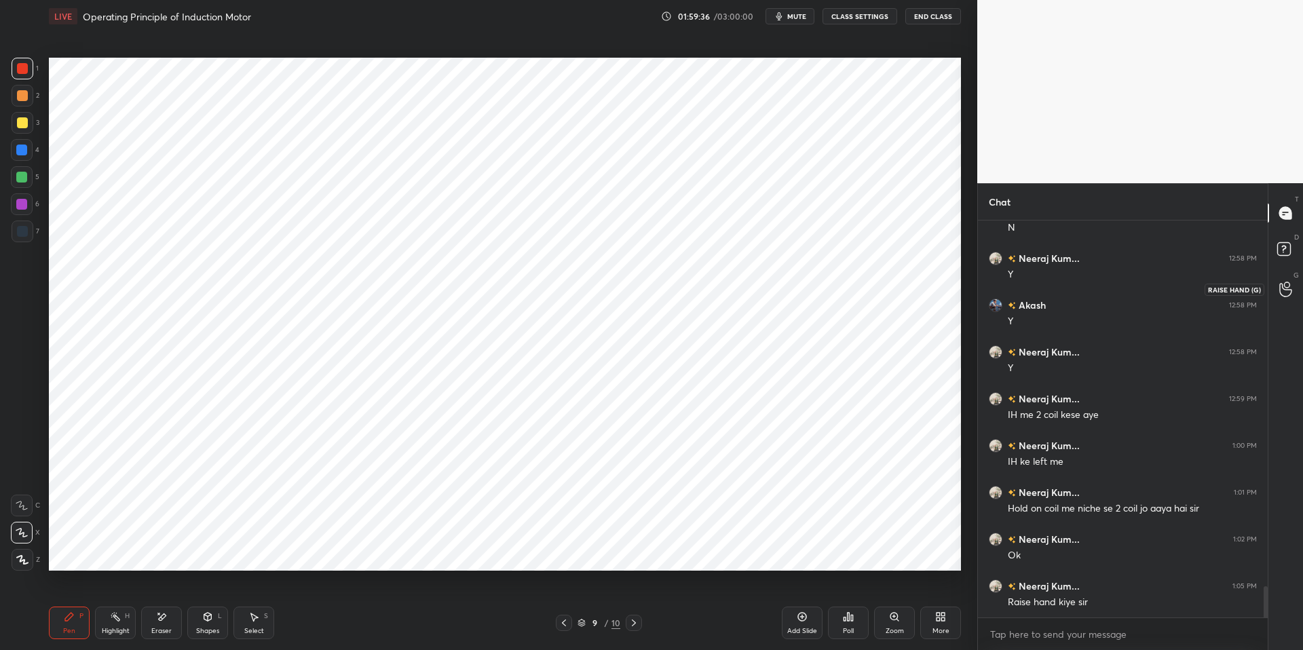
click at [1201, 292] on icon at bounding box center [1285, 290] width 13 height 16
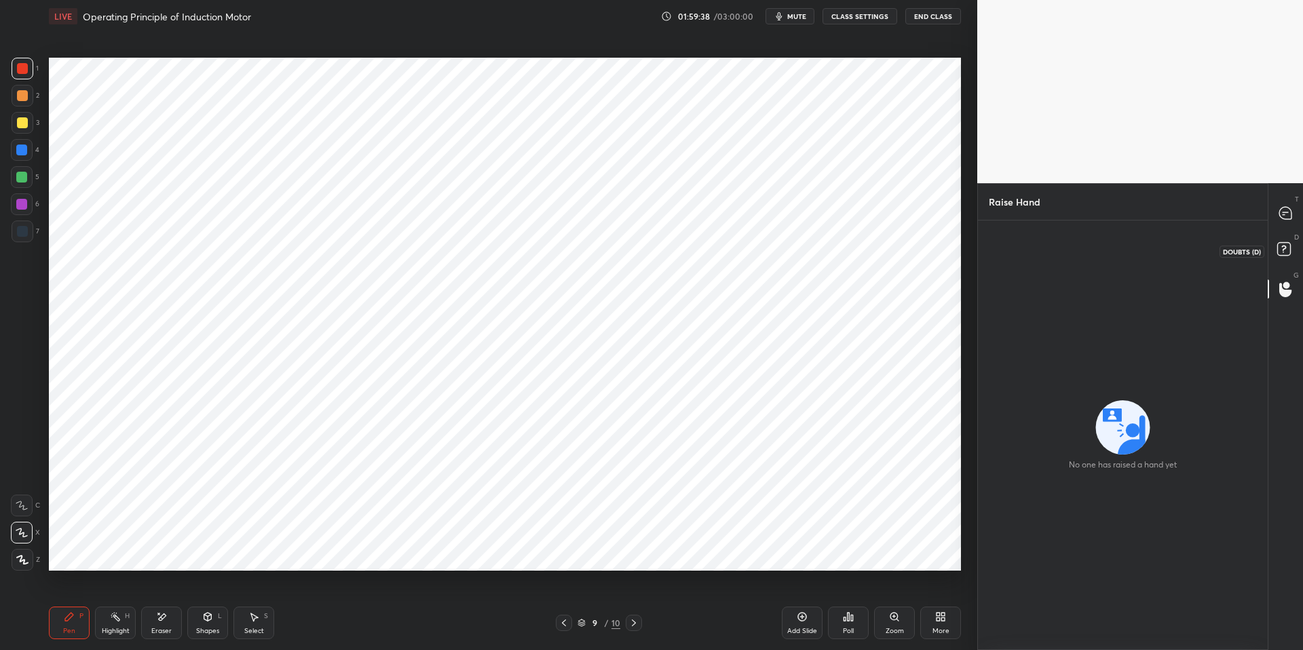
click at [1201, 246] on rect at bounding box center [1283, 249] width 13 height 13
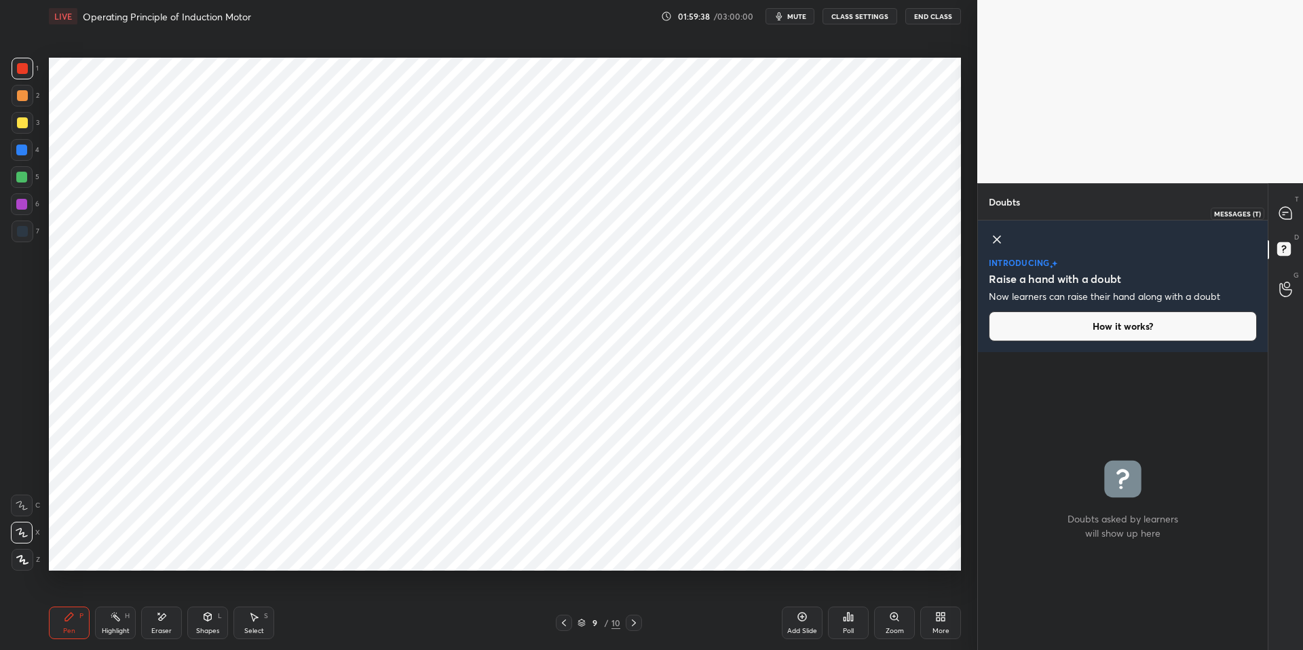
click at [1201, 214] on icon at bounding box center [1285, 213] width 12 height 12
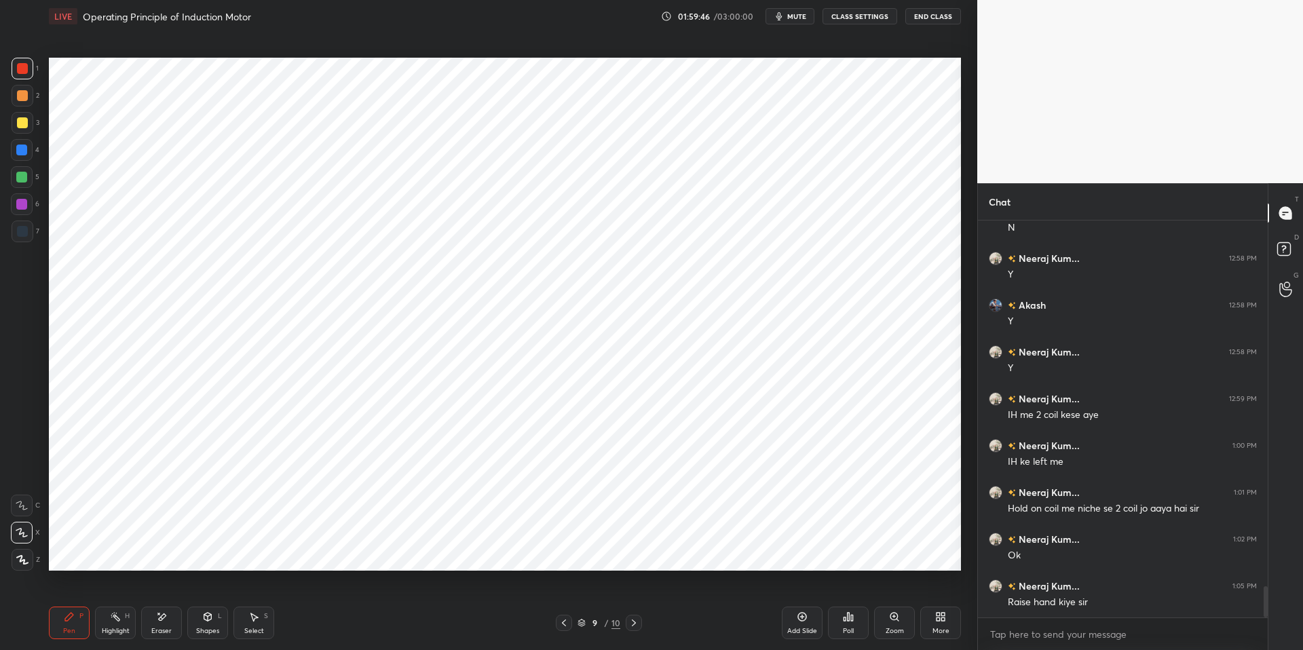
scroll to position [4743, 0]
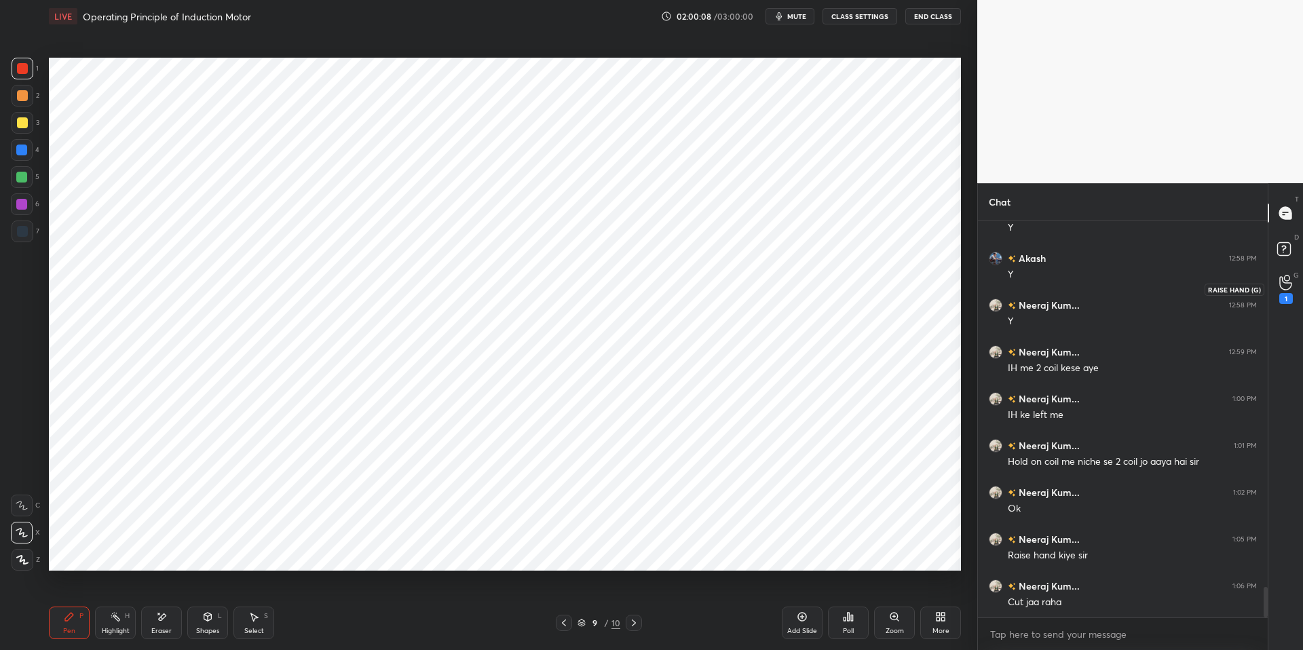
click at [1201, 284] on icon at bounding box center [1285, 283] width 13 height 16
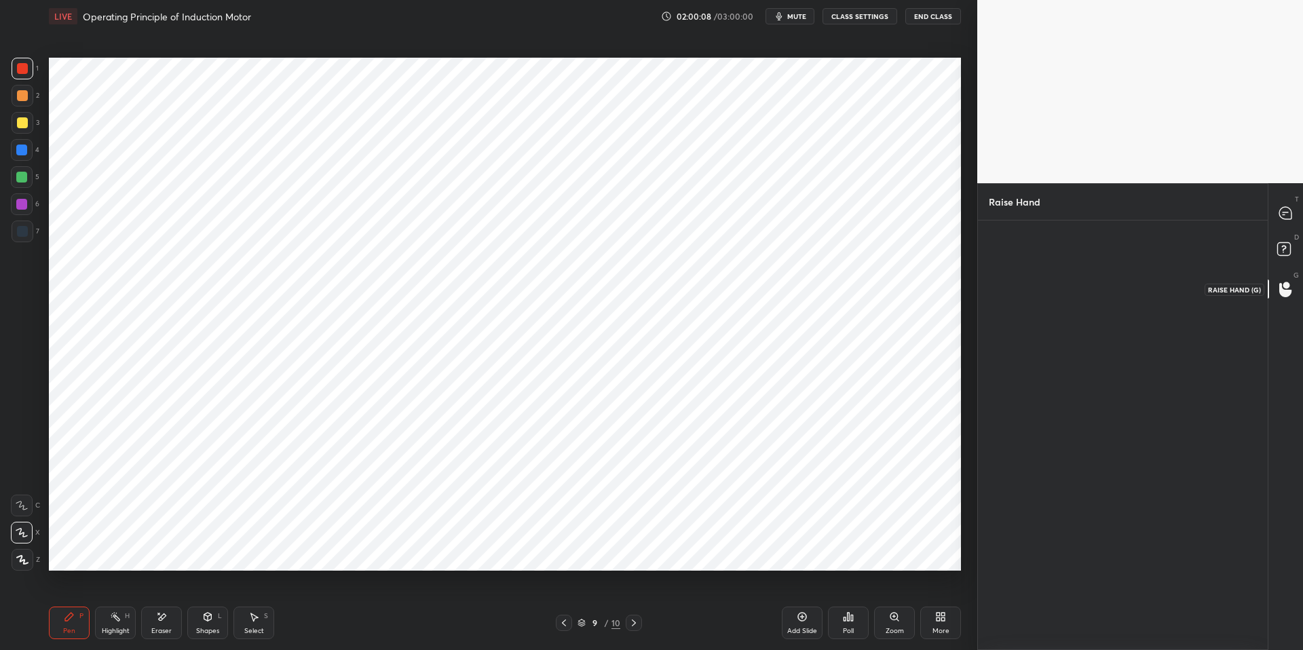
scroll to position [5, 5]
click at [1037, 273] on img "grid" at bounding box center [1032, 268] width 27 height 27
click at [1025, 308] on button "INVITE" at bounding box center [1033, 314] width 76 height 18
click at [1201, 251] on rect at bounding box center [1283, 249] width 13 height 13
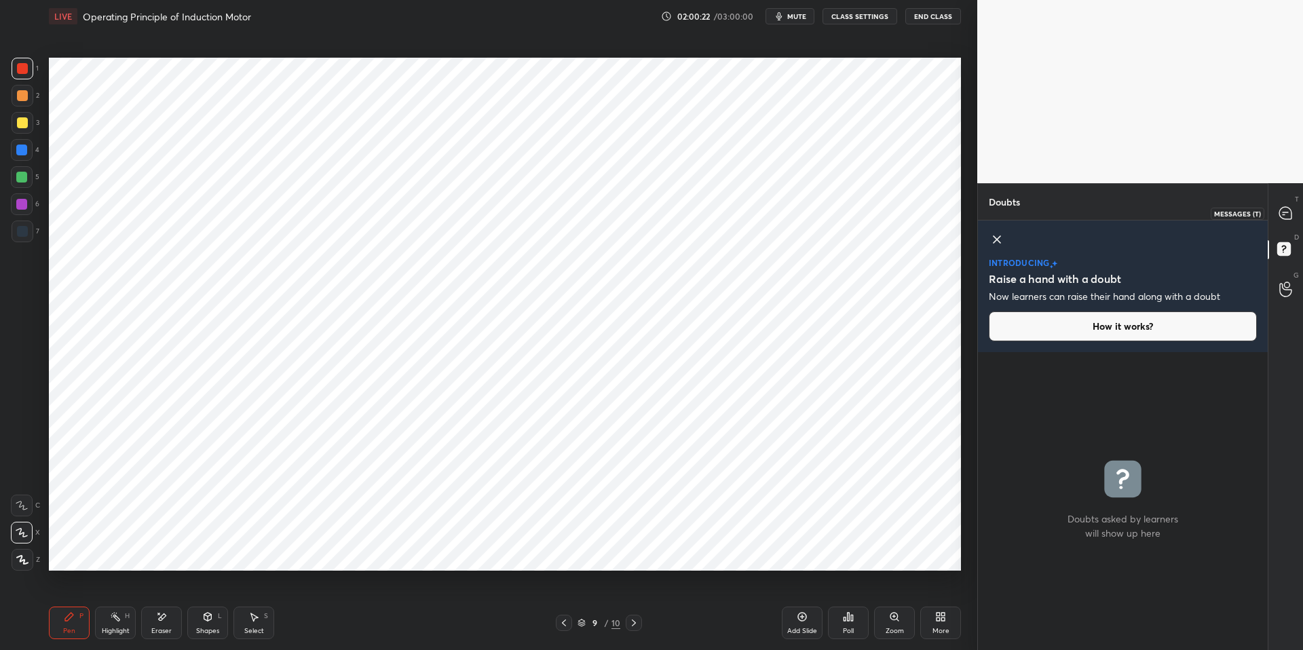
click at [1201, 217] on icon at bounding box center [1285, 213] width 12 height 12
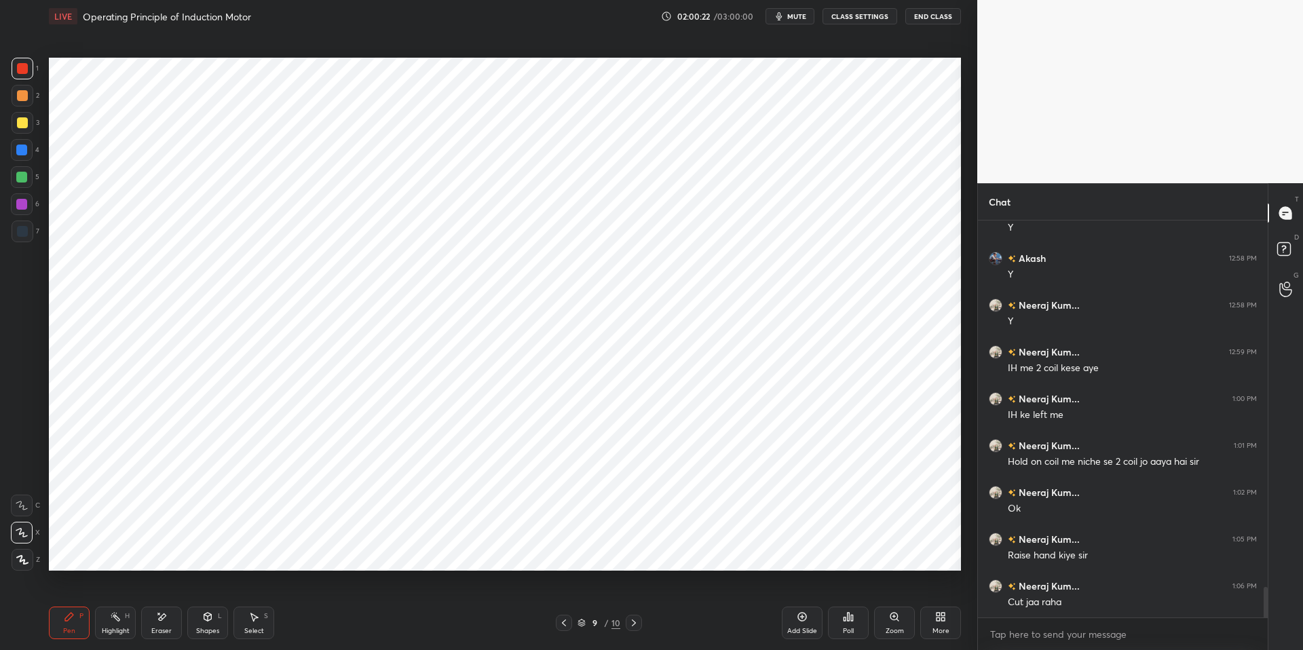
scroll to position [393, 286]
click at [206, 628] on div "Shapes" at bounding box center [207, 631] width 23 height 7
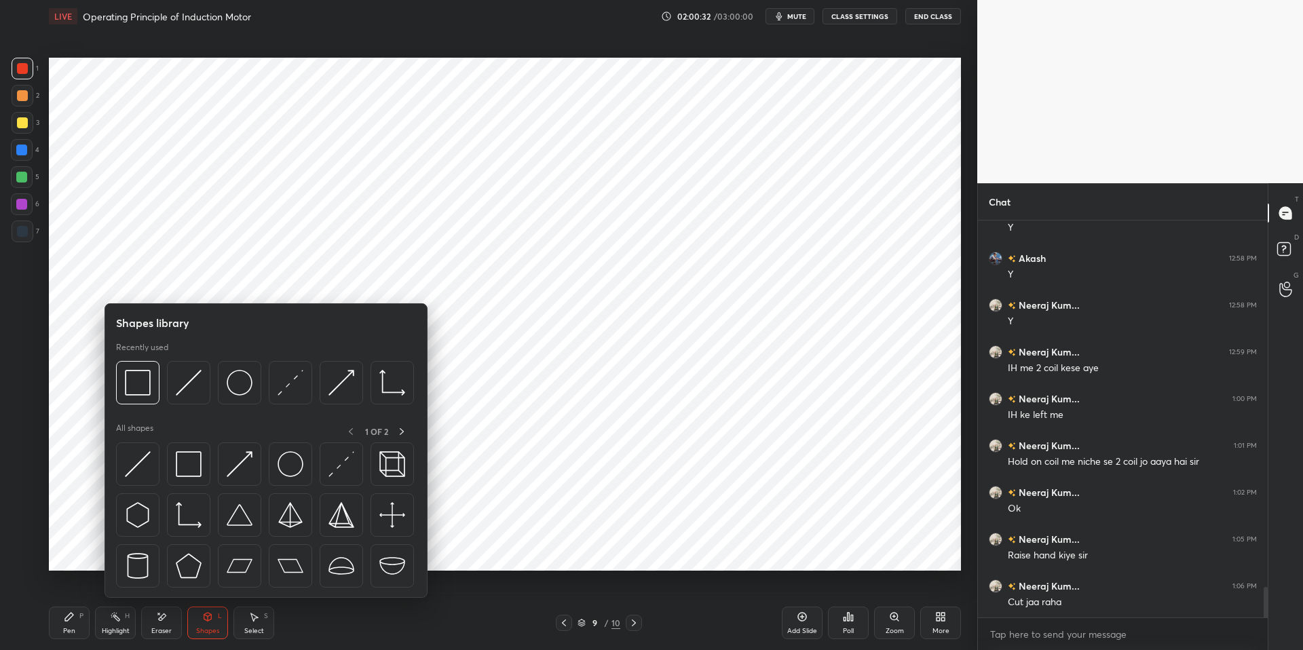
click at [352, 626] on div "Pen P Highlight H Eraser Shapes L Select S" at bounding box center [232, 623] width 366 height 33
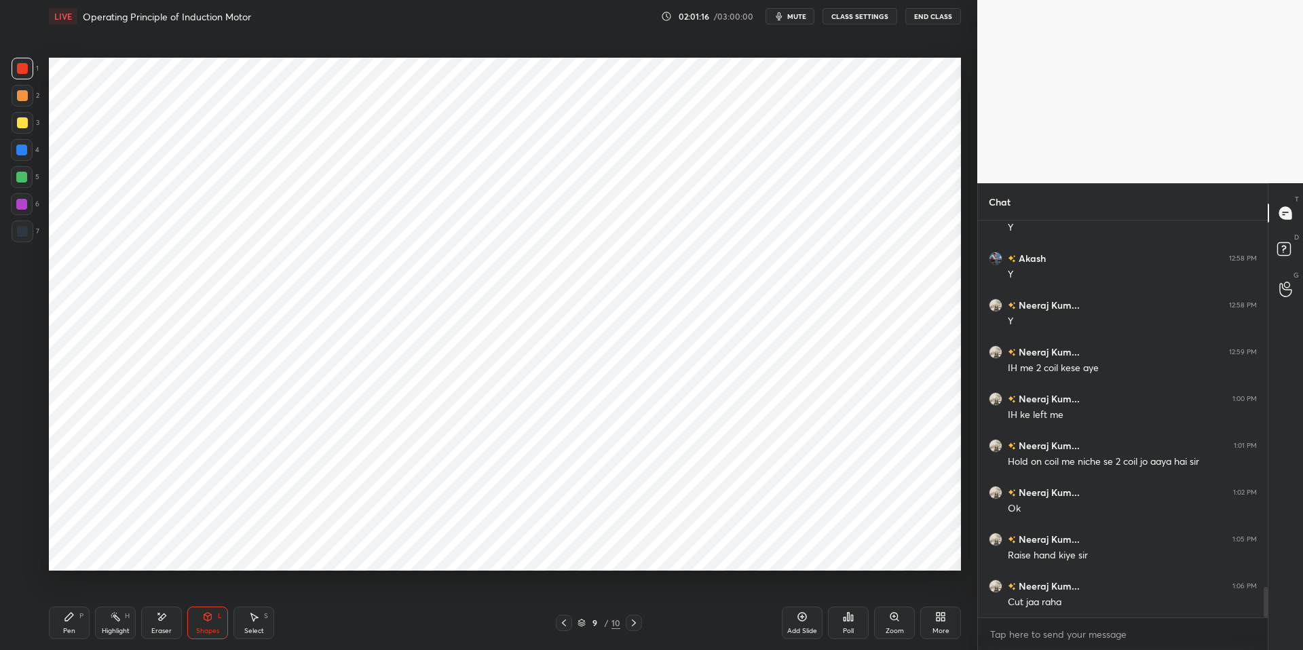
scroll to position [4790, 0]
click at [69, 628] on div "Pen" at bounding box center [69, 631] width 12 height 7
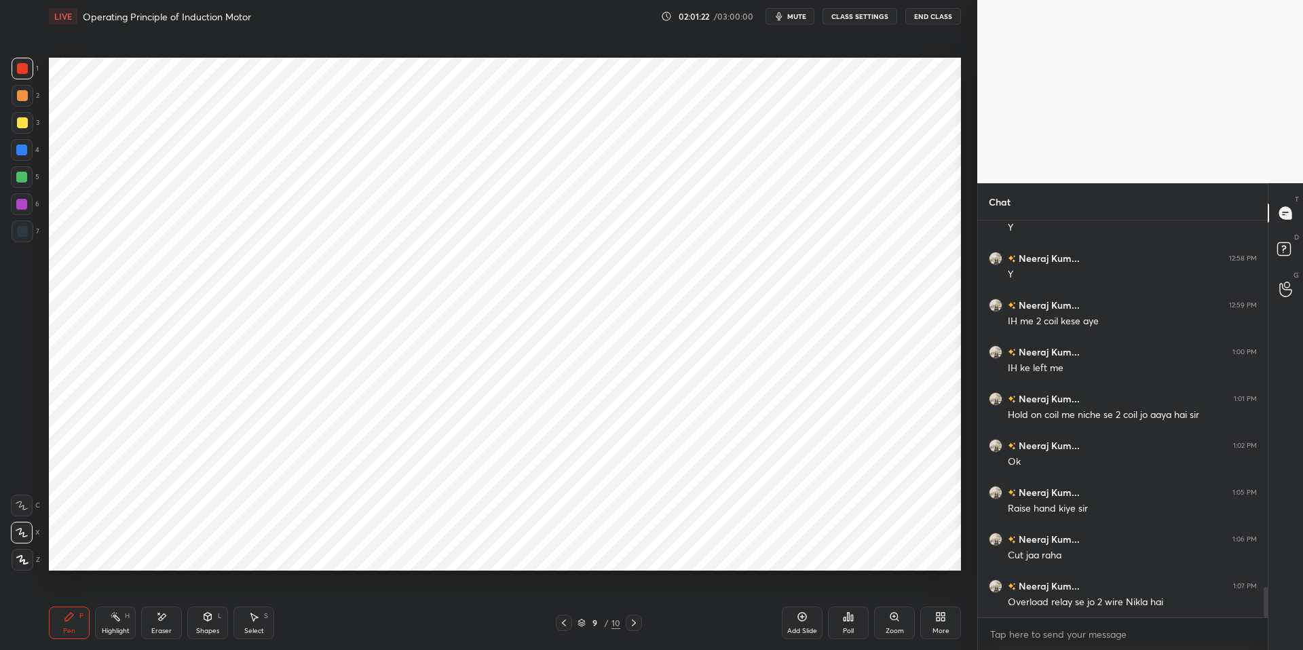
click at [109, 633] on div "Highlight" at bounding box center [116, 631] width 28 height 7
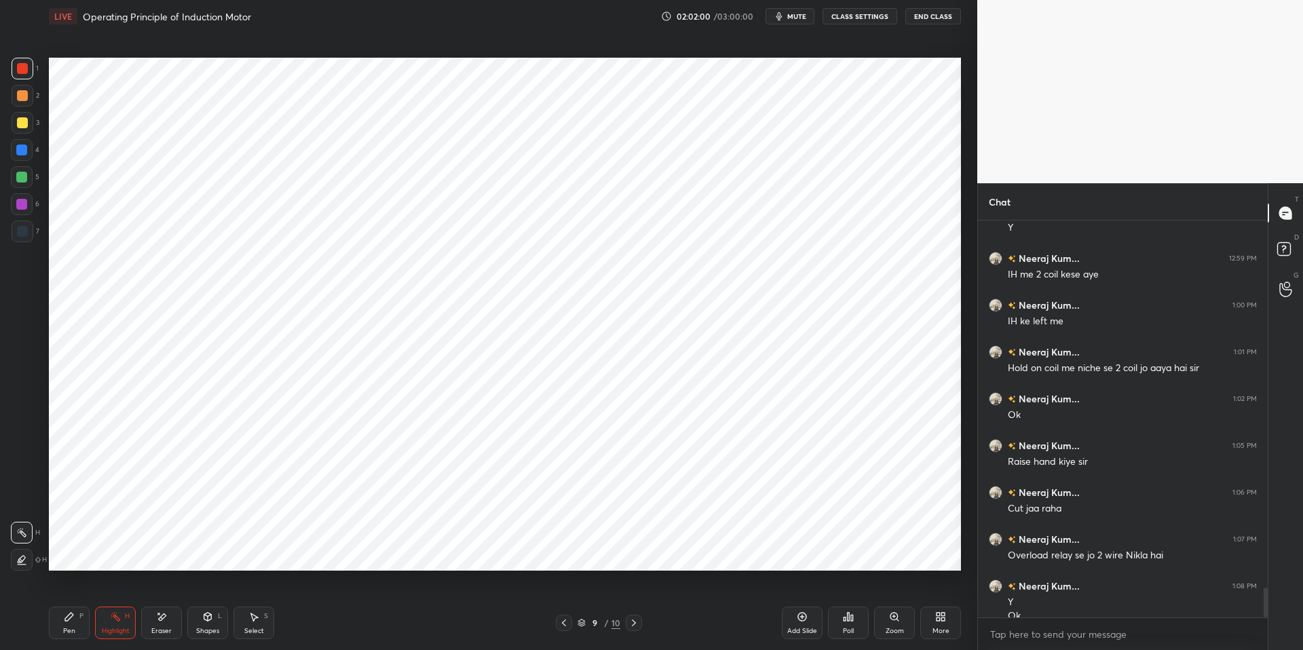
scroll to position [4850, 0]
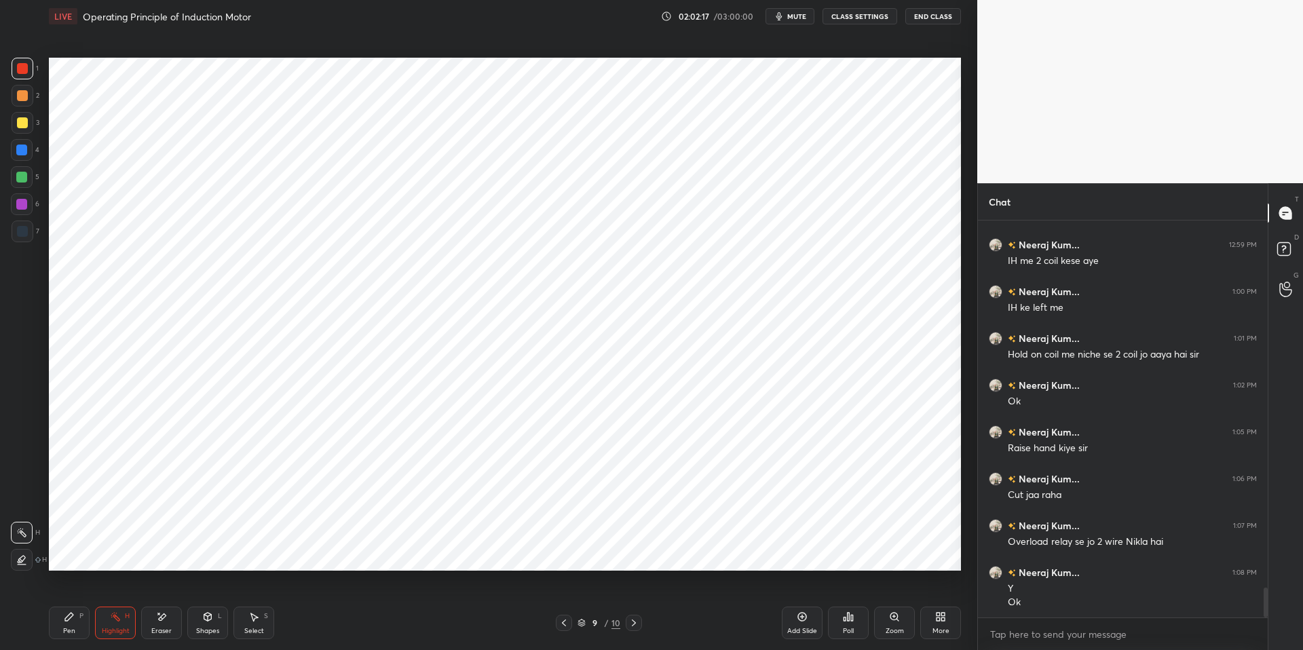
drag, startPoint x: 64, startPoint y: 626, endPoint x: 88, endPoint y: 622, distance: 23.4
click at [64, 628] on div "Pen" at bounding box center [69, 631] width 12 height 7
click at [368, 633] on div "Pen P Highlight H Eraser Shapes L Select S 9 / 10 Add Slide Poll Zoom More" at bounding box center [505, 623] width 912 height 54
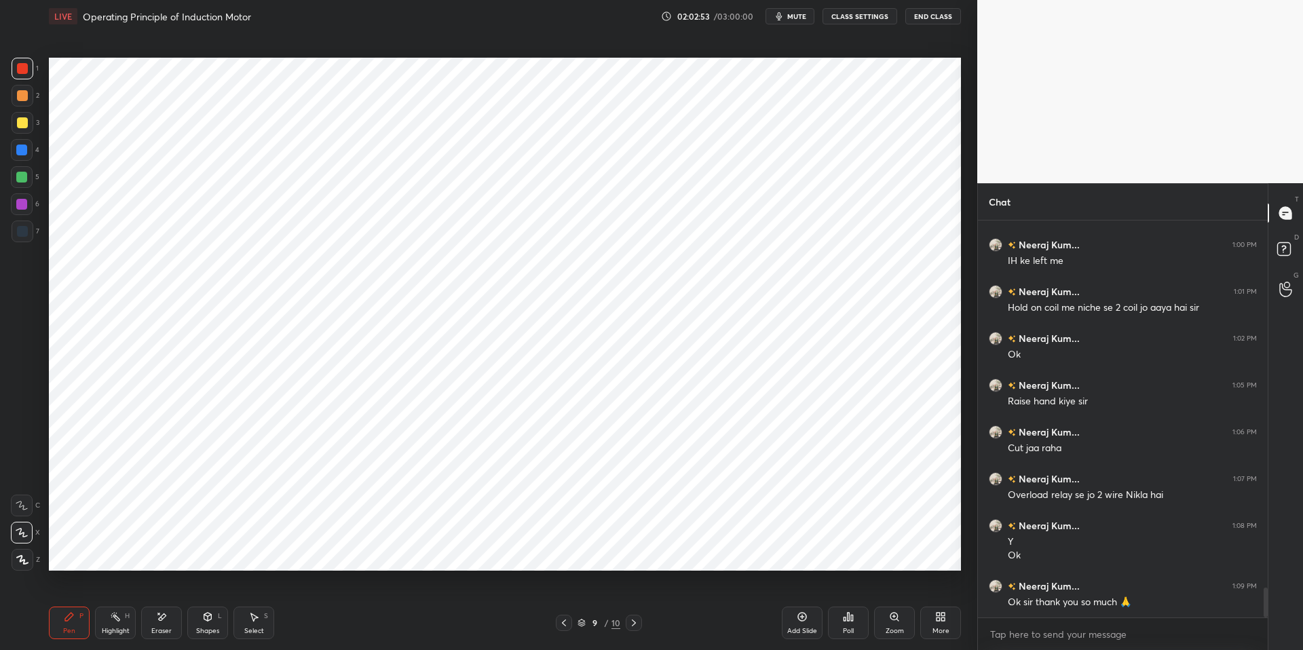
scroll to position [4911, 0]
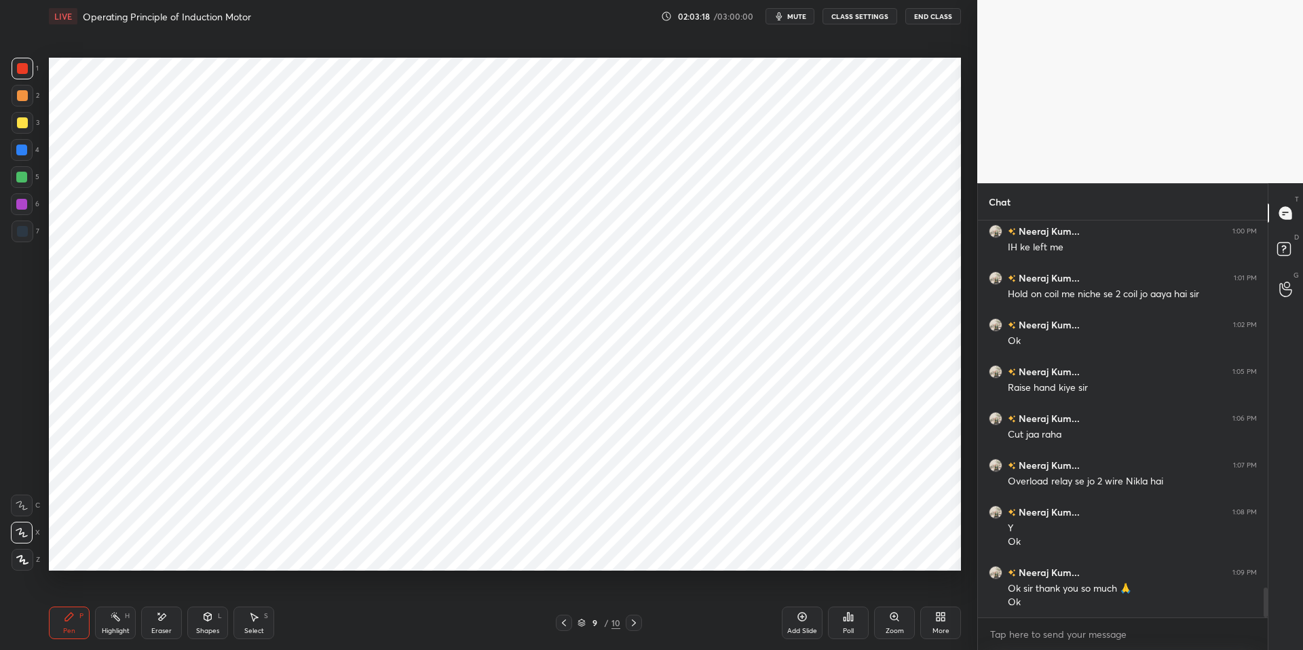
click at [932, 16] on button "End Class" at bounding box center [933, 16] width 56 height 16
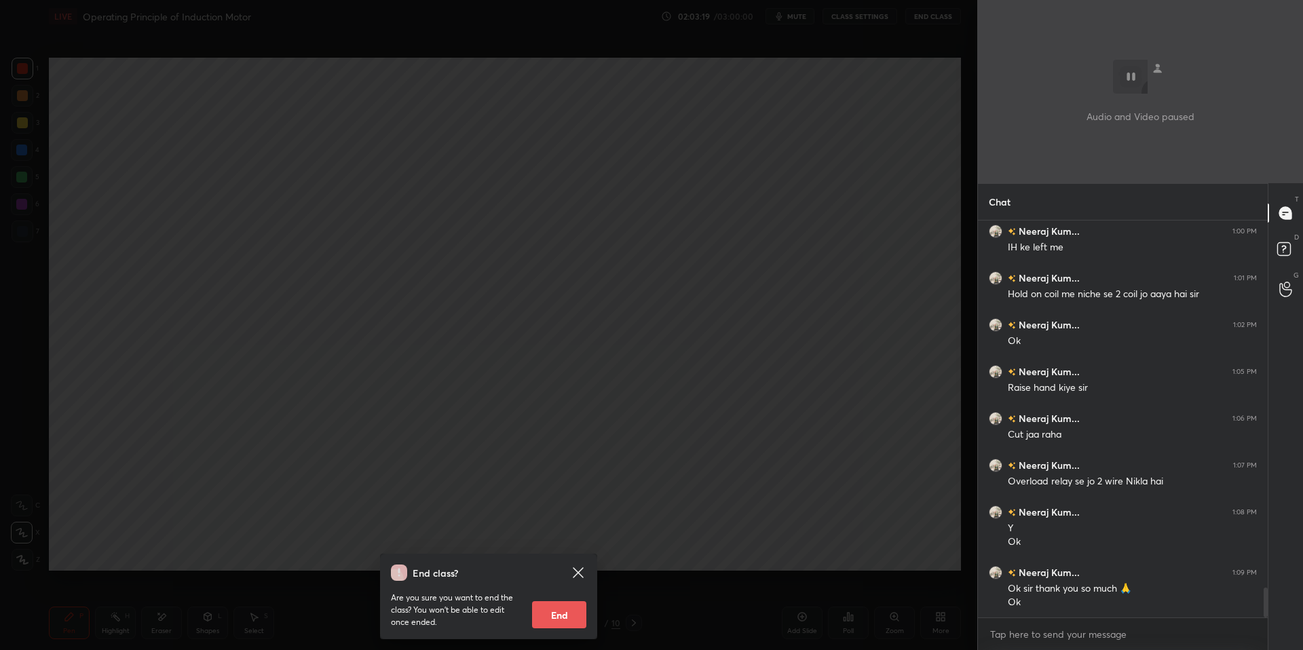
click at [567, 618] on button "End" at bounding box center [559, 614] width 54 height 27
type textarea "x"
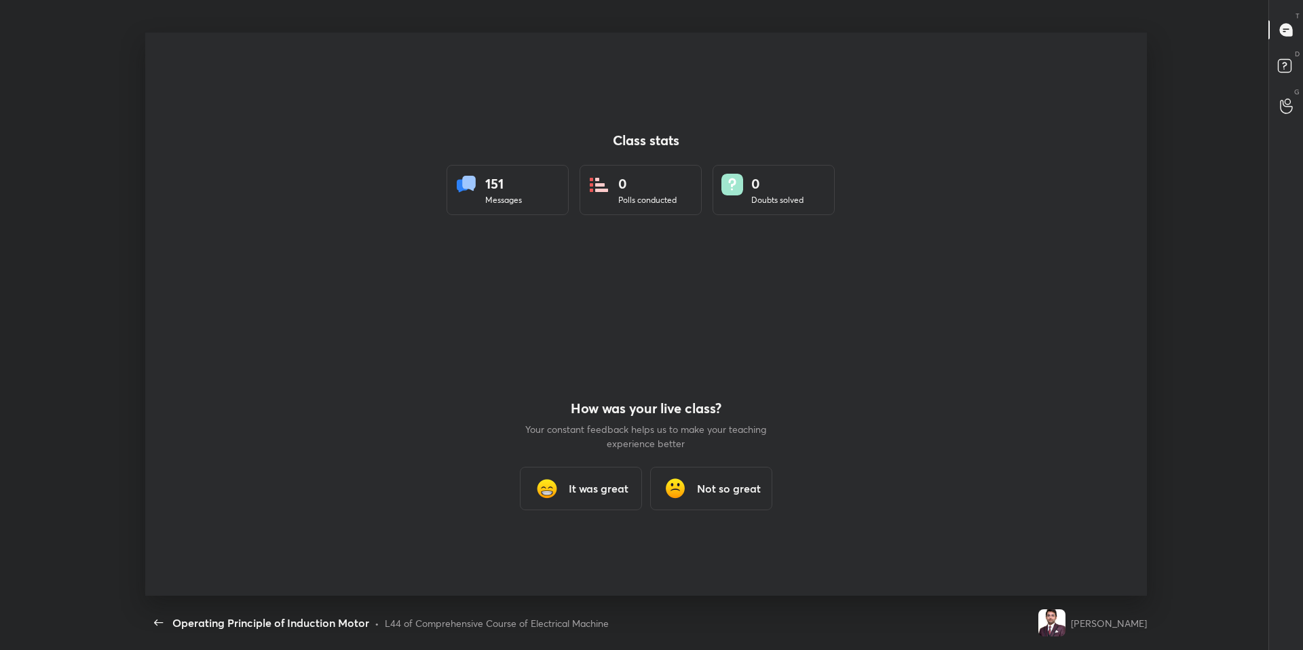
scroll to position [0, 0]
